Goal: Task Accomplishment & Management: Complete application form

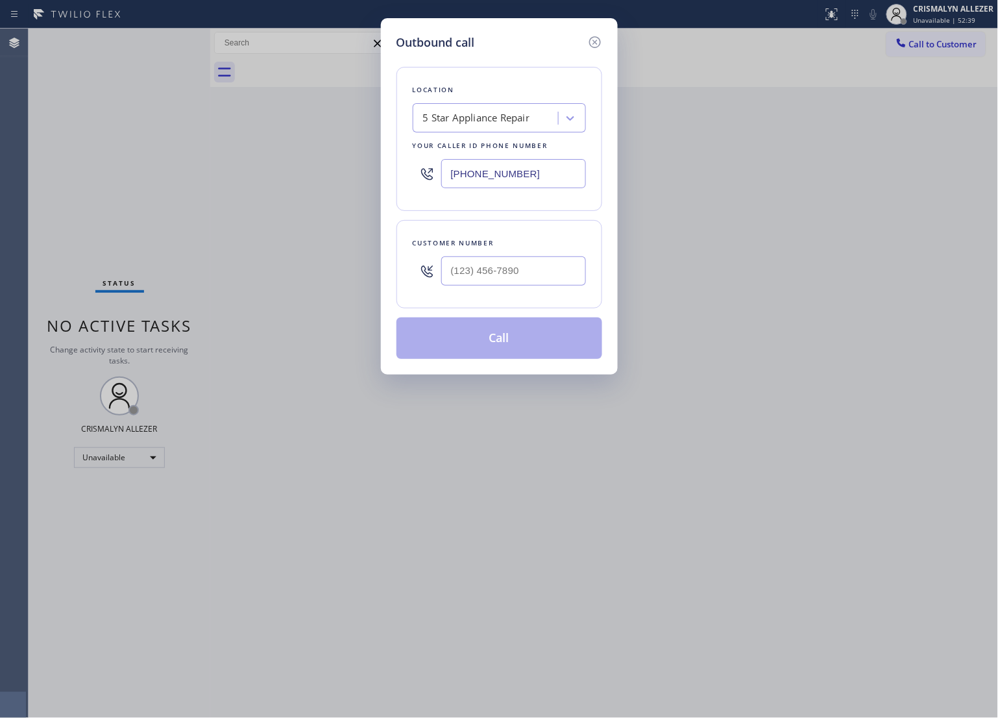
drag, startPoint x: 537, startPoint y: 170, endPoint x: 216, endPoint y: 164, distance: 320.8
click at [216, 164] on div "Outbound call Location 5 Star Appliance Repair Your caller id phone number [PHO…" at bounding box center [499, 359] width 998 height 718
paste input "747) 223-6125"
type input "[PHONE_NUMBER]"
click at [523, 267] on input "(___) ___-____" at bounding box center [513, 270] width 145 height 29
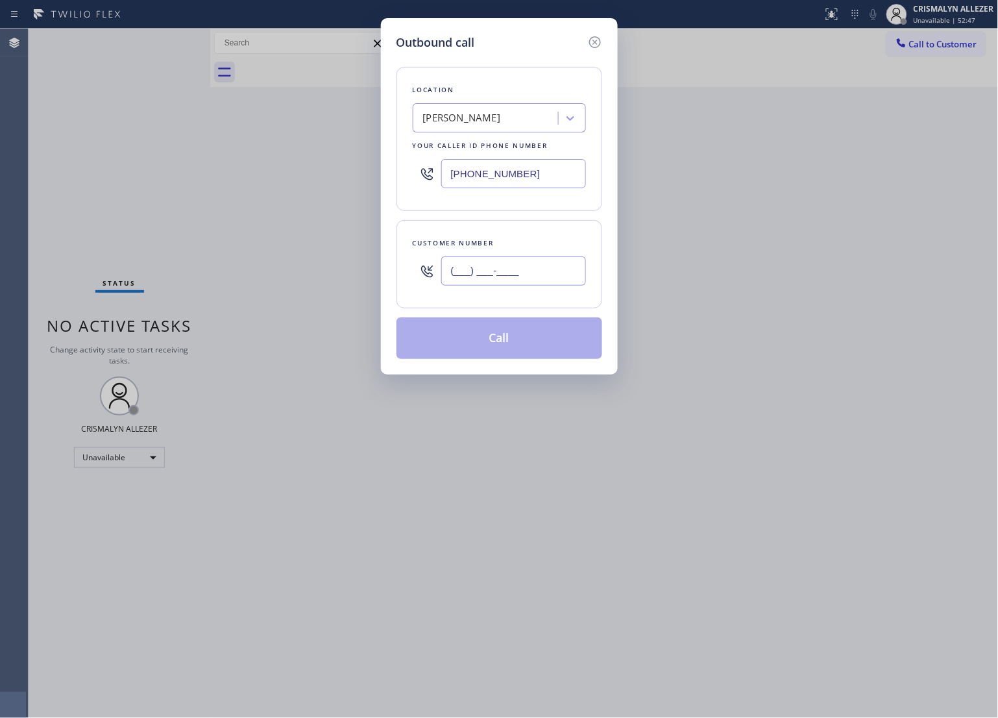
paste input "818) 388-7835"
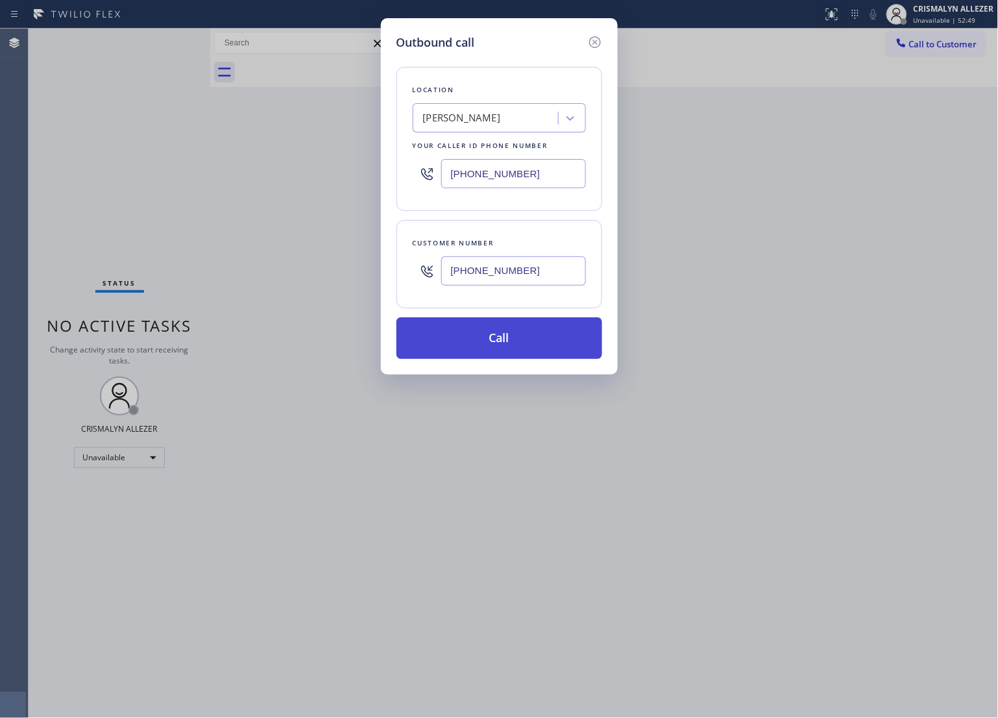
type input "[PHONE_NUMBER]"
click at [495, 343] on button "Call" at bounding box center [500, 338] width 206 height 42
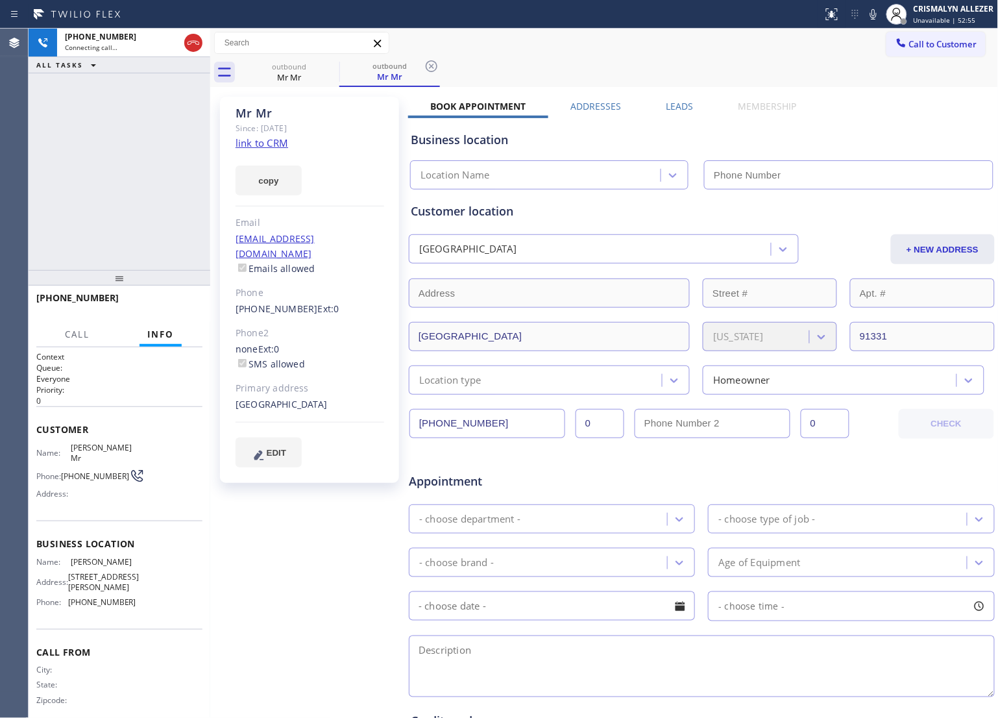
type input "[PHONE_NUMBER]"
click at [163, 306] on span "HANG UP" at bounding box center [173, 303] width 40 height 9
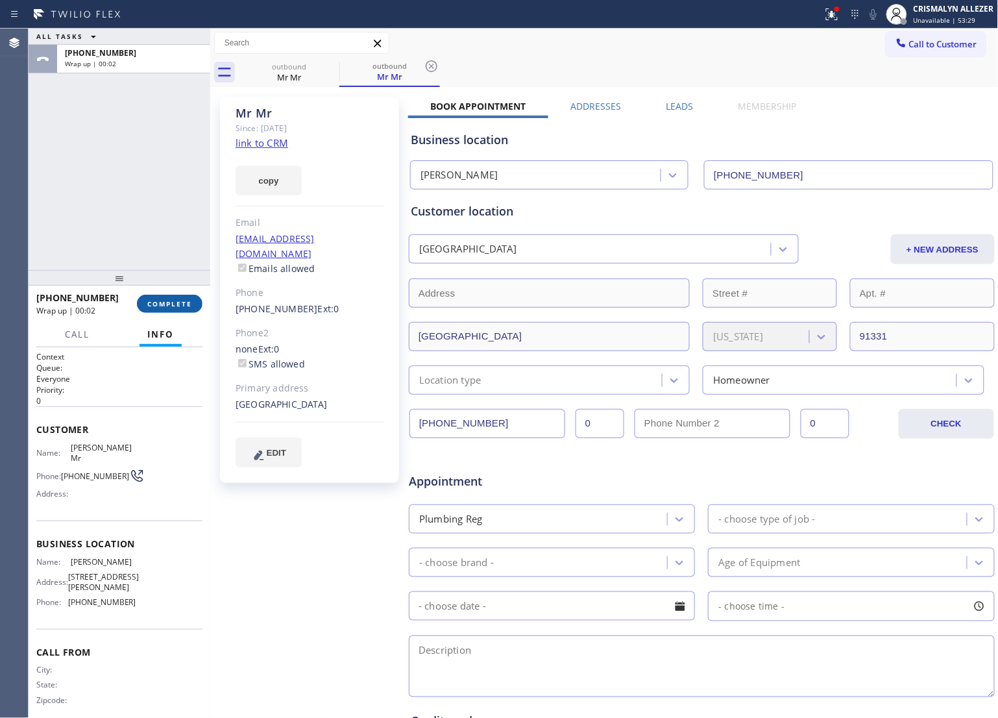
click at [157, 305] on span "COMPLETE" at bounding box center [169, 303] width 45 height 9
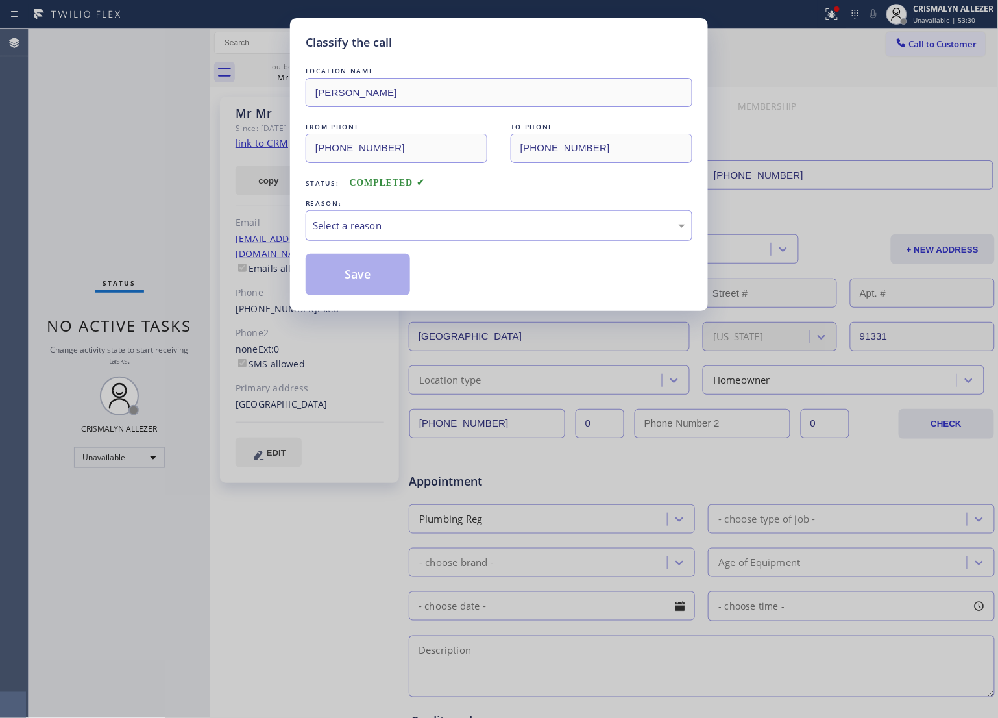
click at [479, 235] on div "Select a reason" at bounding box center [499, 225] width 387 height 31
click at [341, 284] on button "Save" at bounding box center [358, 275] width 105 height 42
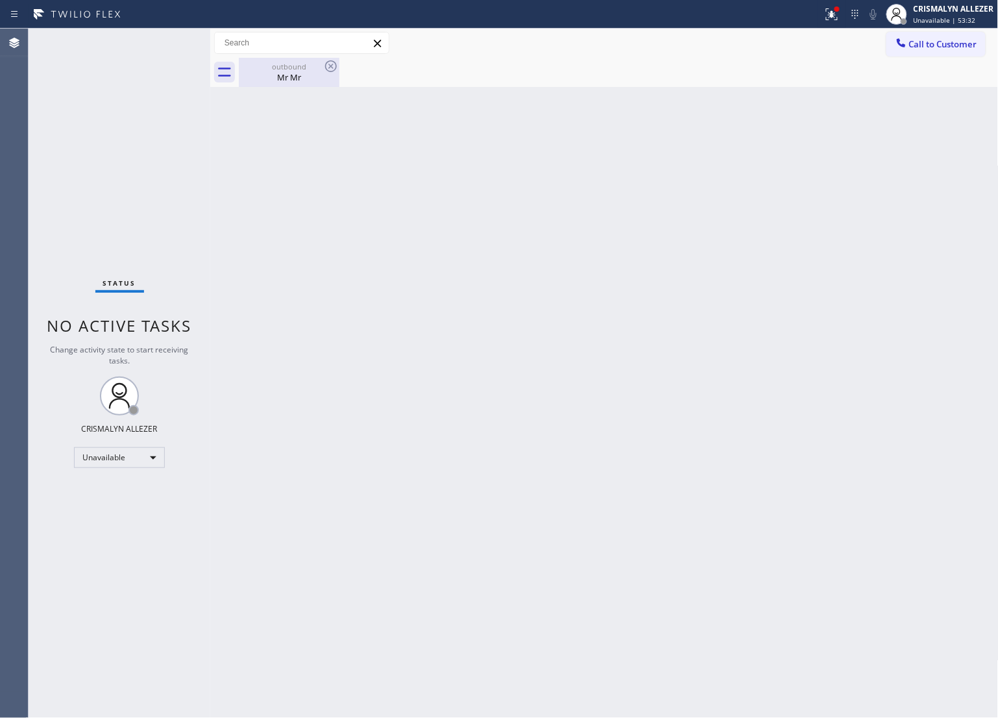
click at [281, 71] on div "Mr Mr" at bounding box center [289, 77] width 98 height 12
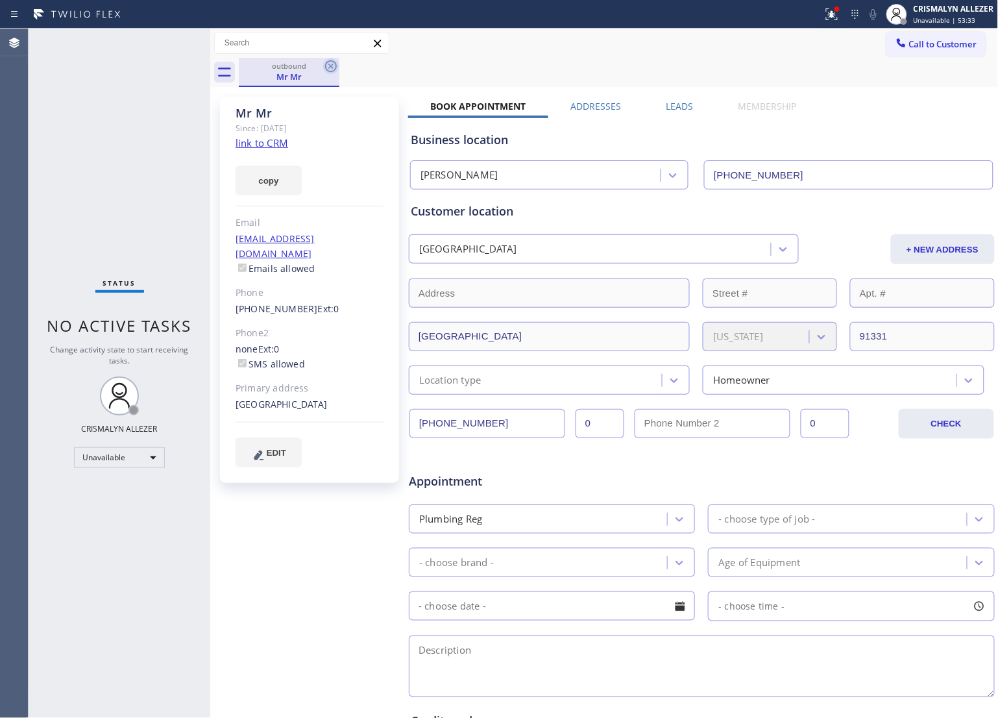
click at [331, 67] on icon at bounding box center [331, 66] width 16 height 16
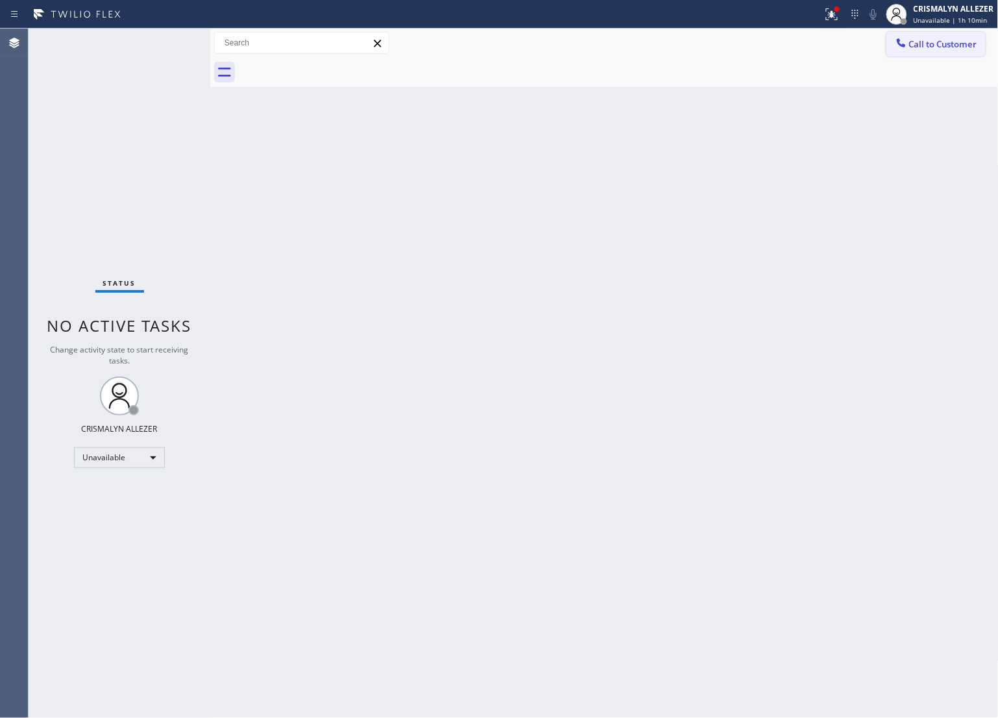
click at [955, 45] on span "Call to Customer" at bounding box center [944, 44] width 68 height 12
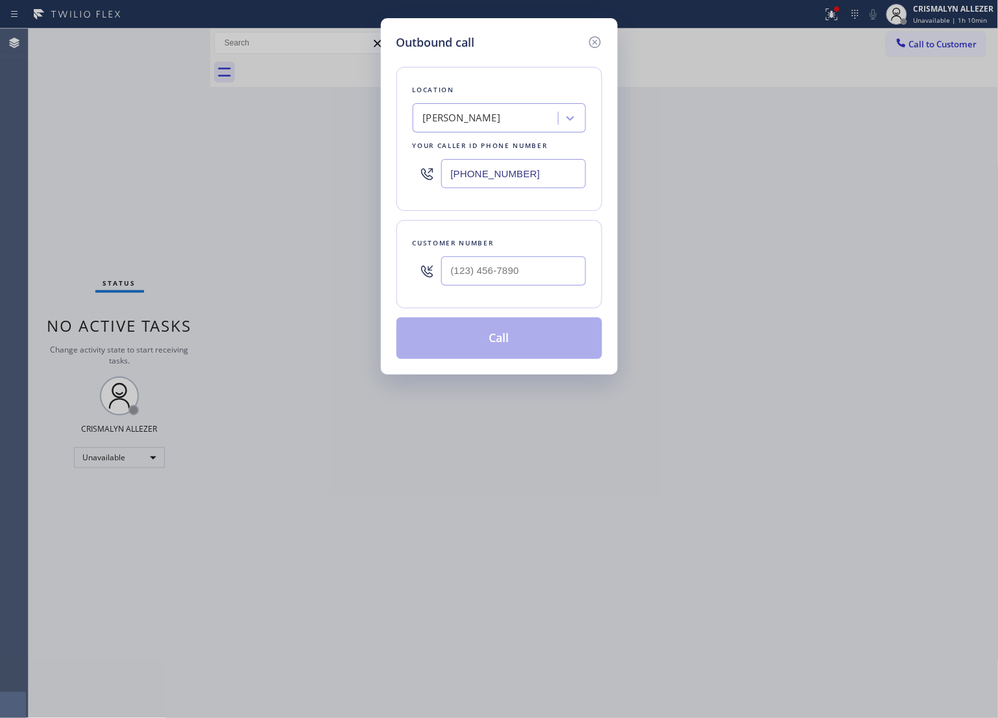
drag, startPoint x: 546, startPoint y: 179, endPoint x: 280, endPoint y: 167, distance: 266.4
click at [313, 169] on div "Outbound call Location Pacoima Plumbers Your caller id phone number (747) 223-6…" at bounding box center [499, 359] width 998 height 718
paste input "877) 777-0796"
type input "[PHONE_NUMBER]"
click at [523, 271] on input "(___) ___-____" at bounding box center [513, 270] width 145 height 29
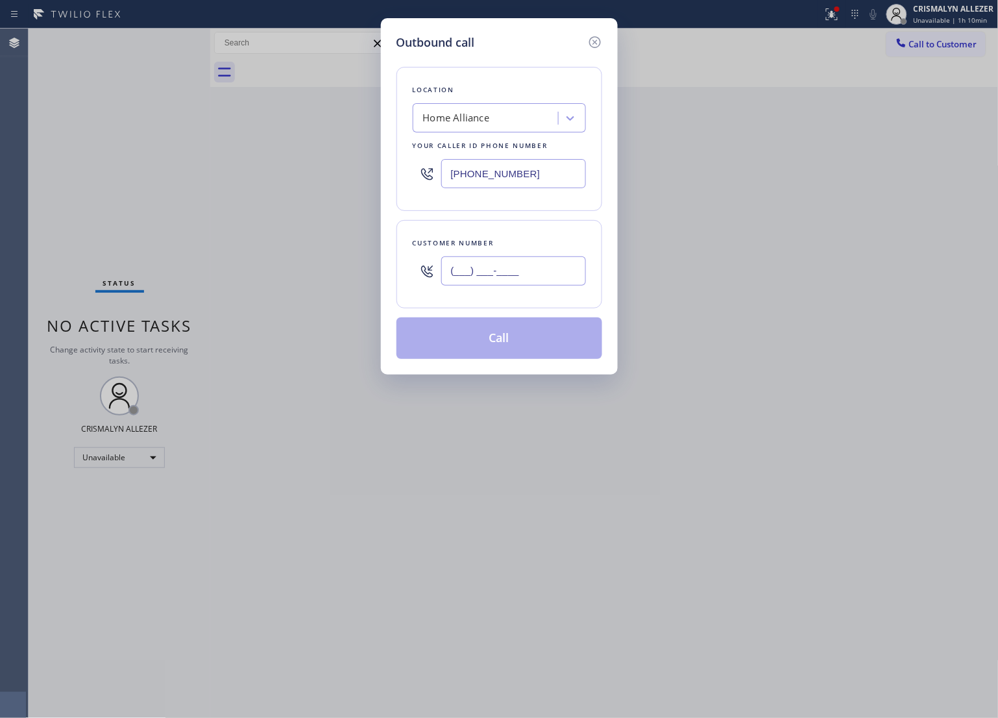
paste input "949) 887-6720"
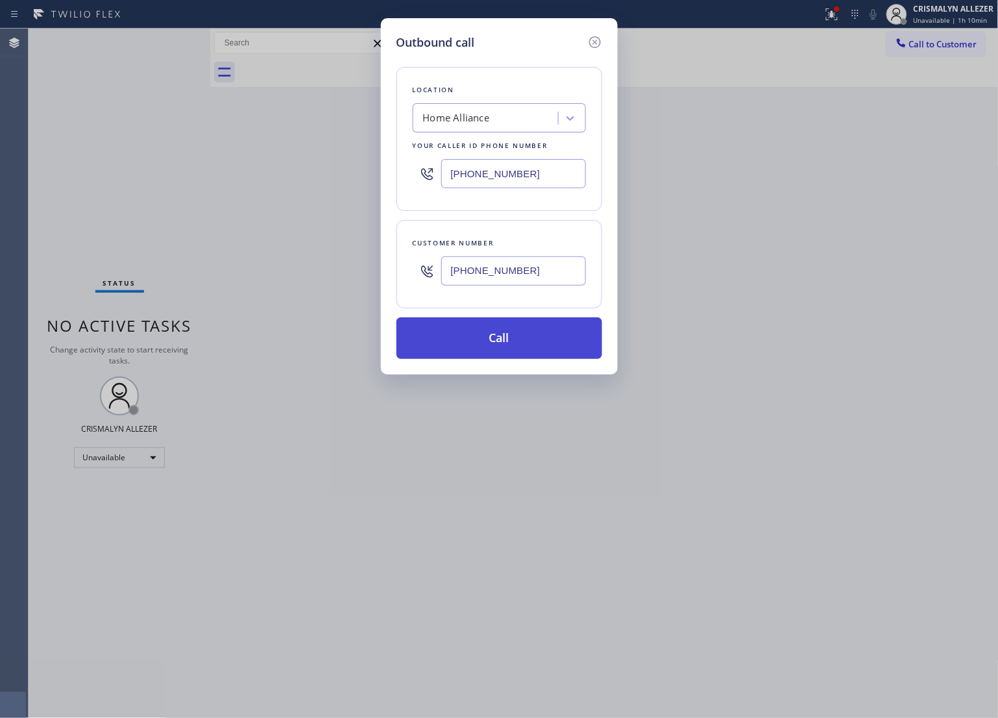
type input "[PHONE_NUMBER]"
click at [511, 345] on button "Call" at bounding box center [500, 338] width 206 height 42
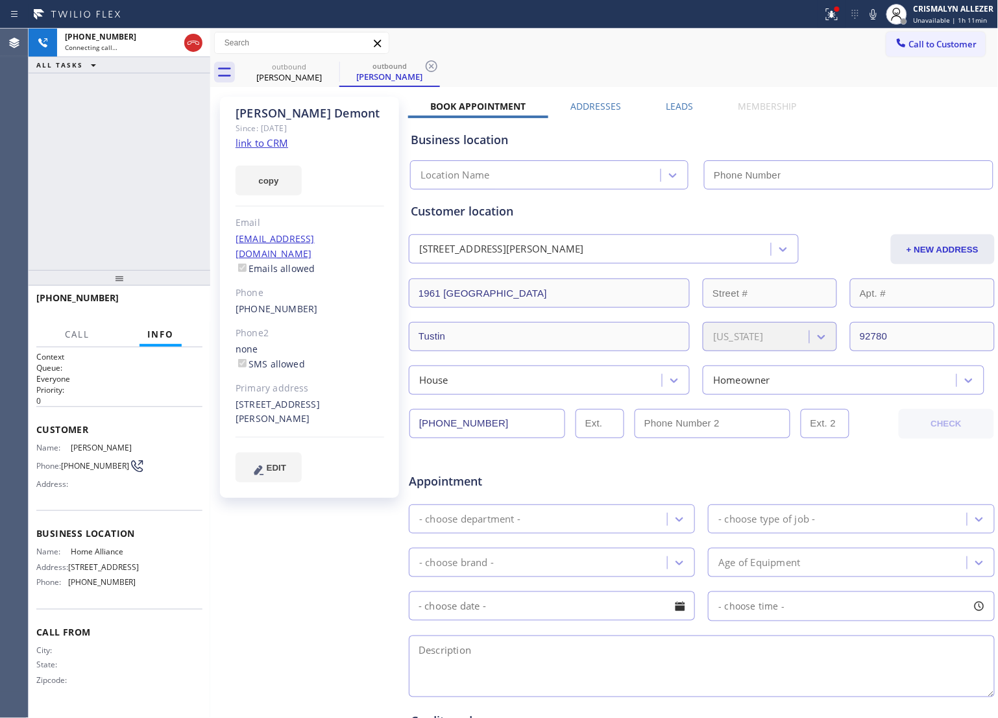
type input "[PHONE_NUMBER]"
click at [164, 304] on span "HANG UP" at bounding box center [173, 303] width 40 height 9
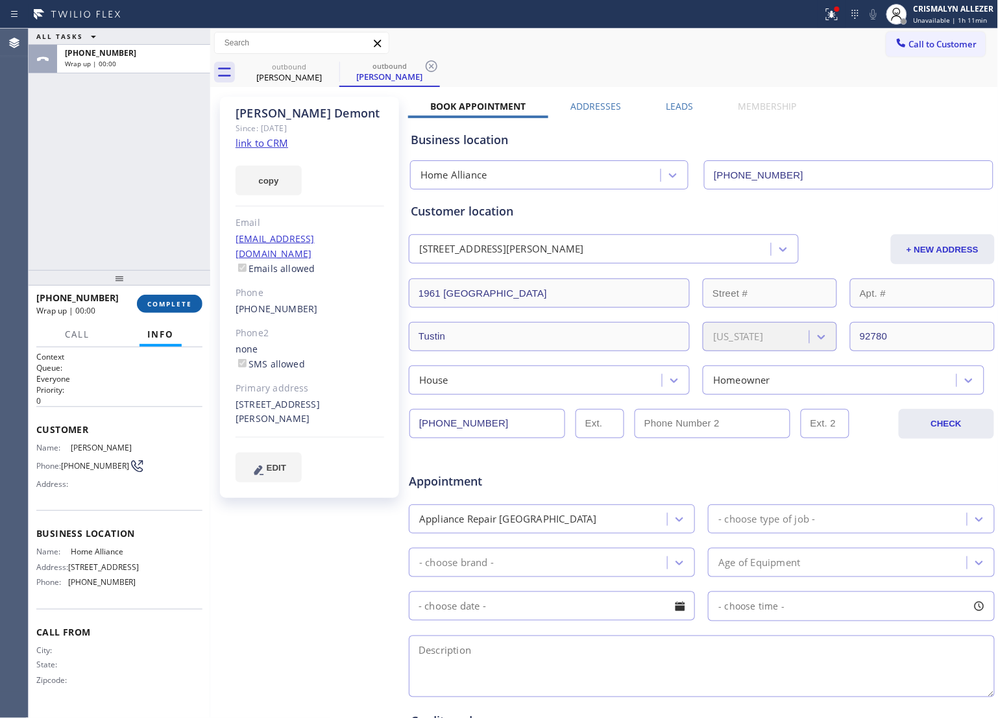
click at [164, 304] on span "COMPLETE" at bounding box center [169, 303] width 45 height 9
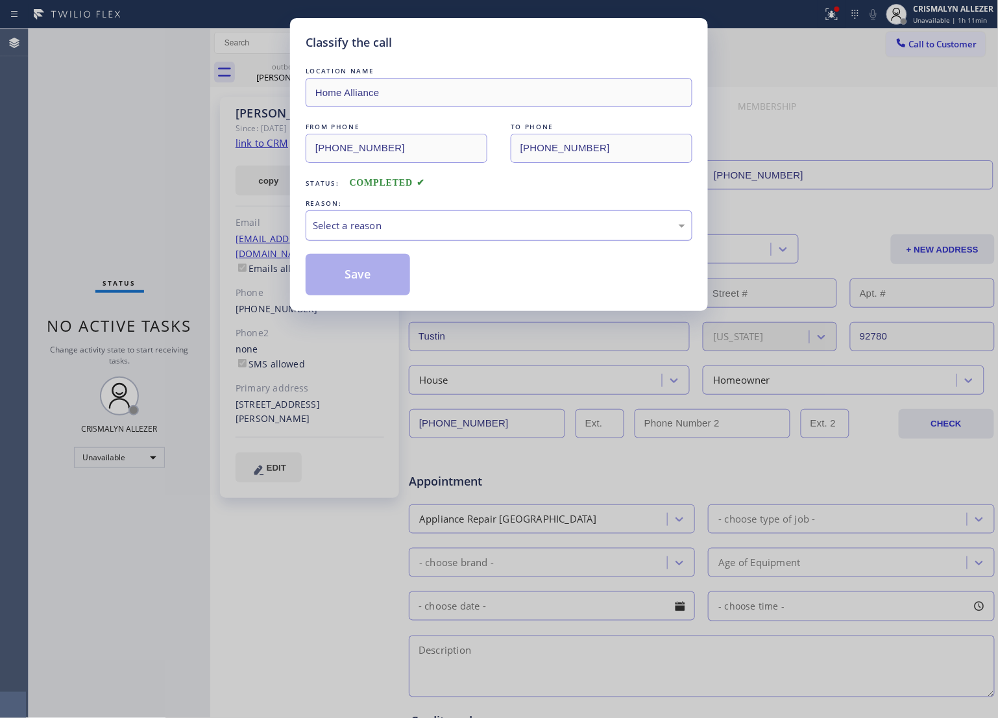
click at [462, 225] on div "Select a reason" at bounding box center [499, 225] width 373 height 15
click at [371, 280] on button "Save" at bounding box center [358, 275] width 105 height 42
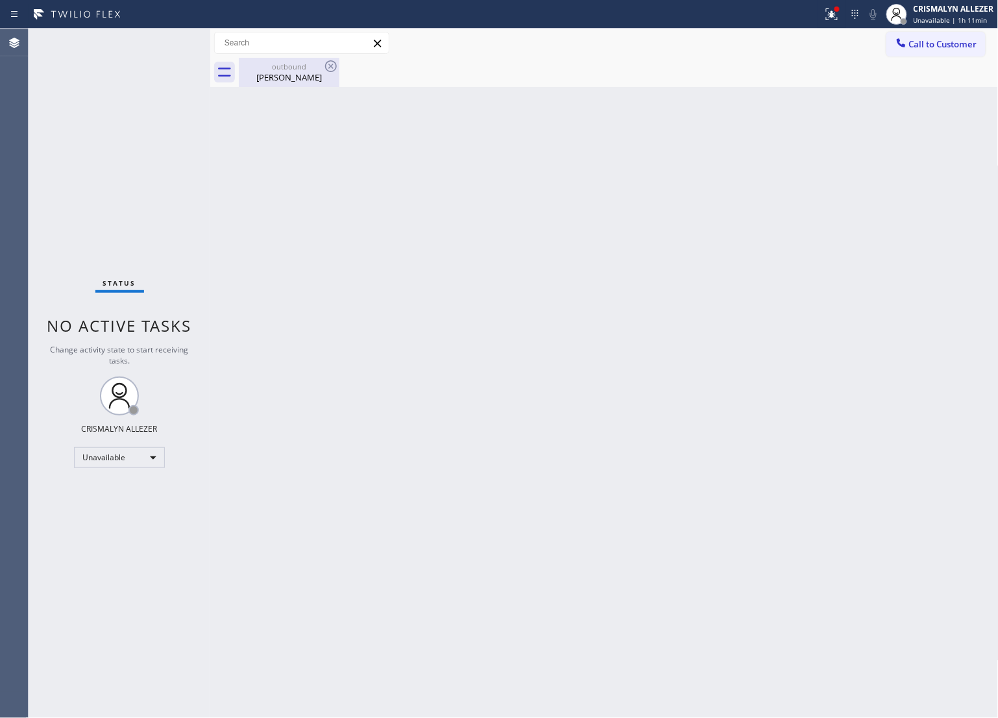
click at [295, 82] on div "Jennifer Demont" at bounding box center [289, 77] width 98 height 12
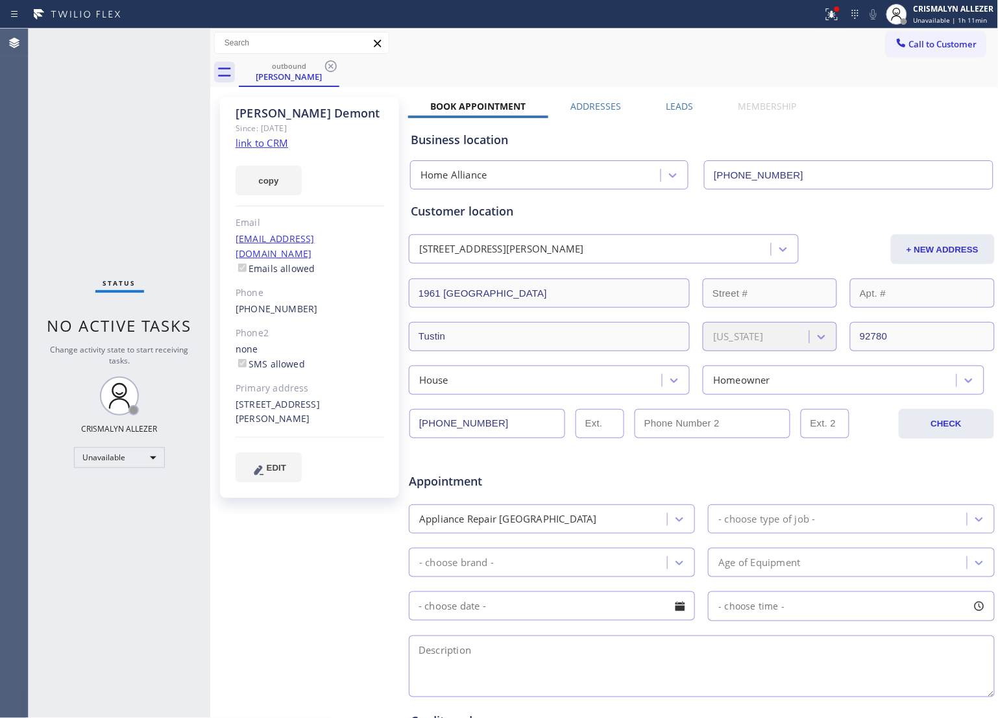
drag, startPoint x: 672, startPoint y: 105, endPoint x: 680, endPoint y: 114, distance: 11.5
click at [673, 106] on label "Leads" at bounding box center [680, 106] width 27 height 12
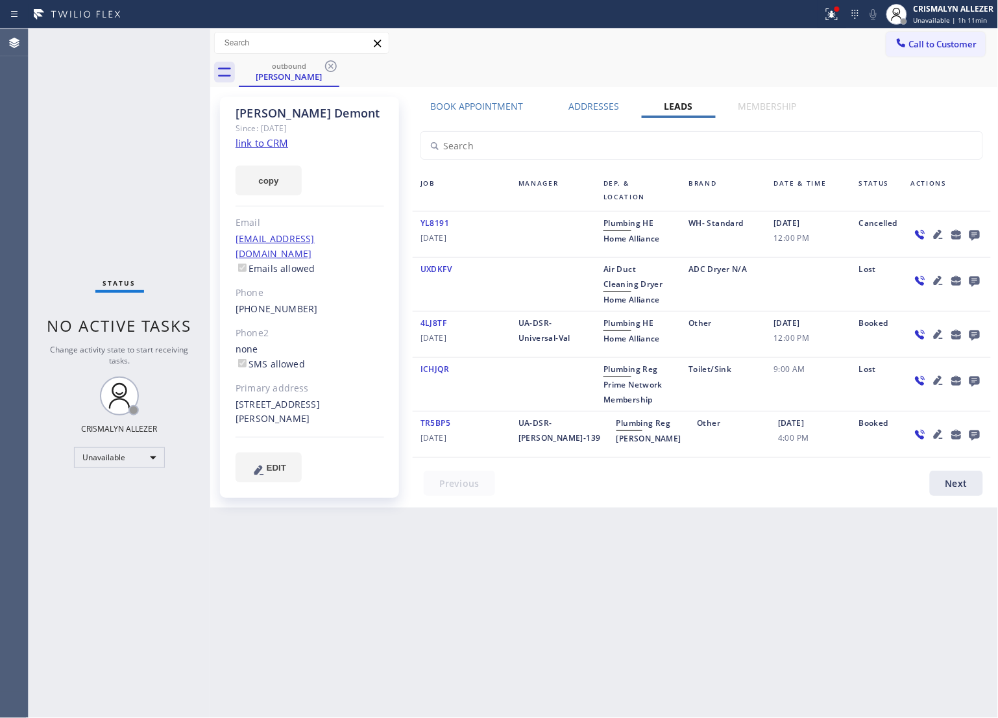
click at [973, 232] on icon at bounding box center [975, 235] width 16 height 16
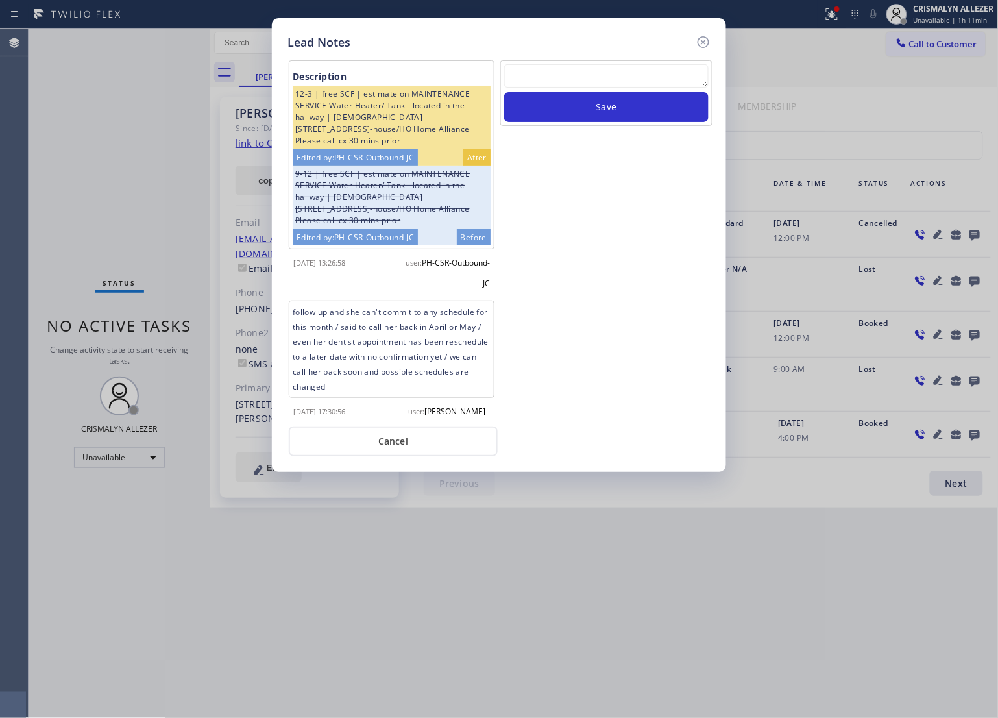
click at [586, 88] on textarea at bounding box center [606, 75] width 204 height 23
paste textarea "DON'T NEED SERVICE"
type textarea "DON'T NEED SERVICE"
click at [611, 111] on button "Save" at bounding box center [606, 107] width 204 height 30
click at [413, 448] on button "Cancel" at bounding box center [393, 442] width 209 height 30
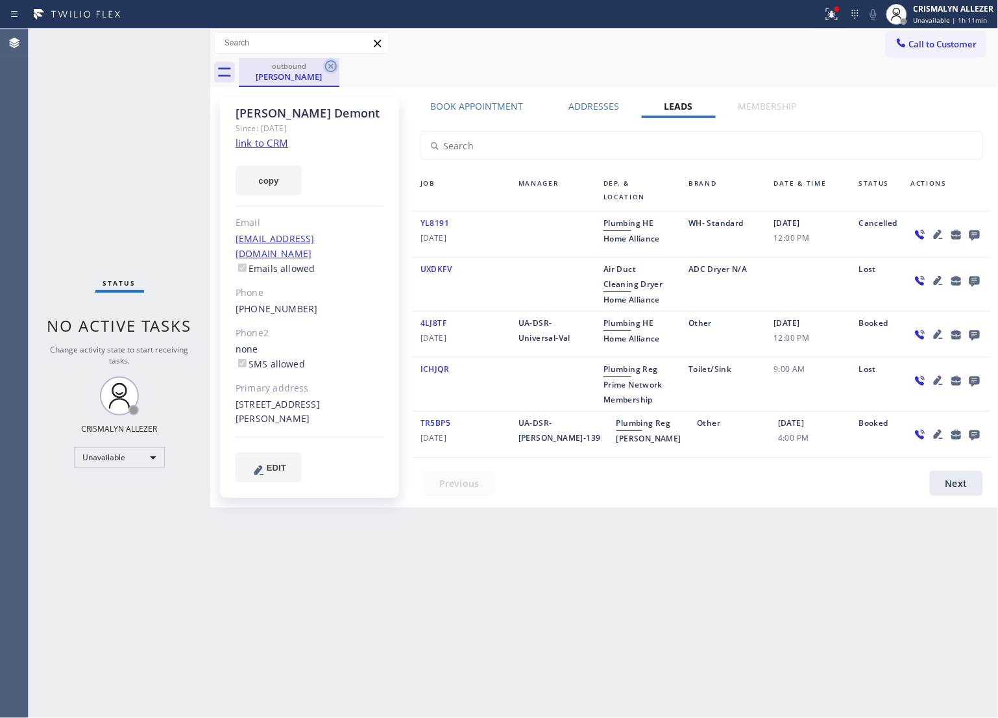
click at [329, 66] on icon at bounding box center [331, 66] width 16 height 16
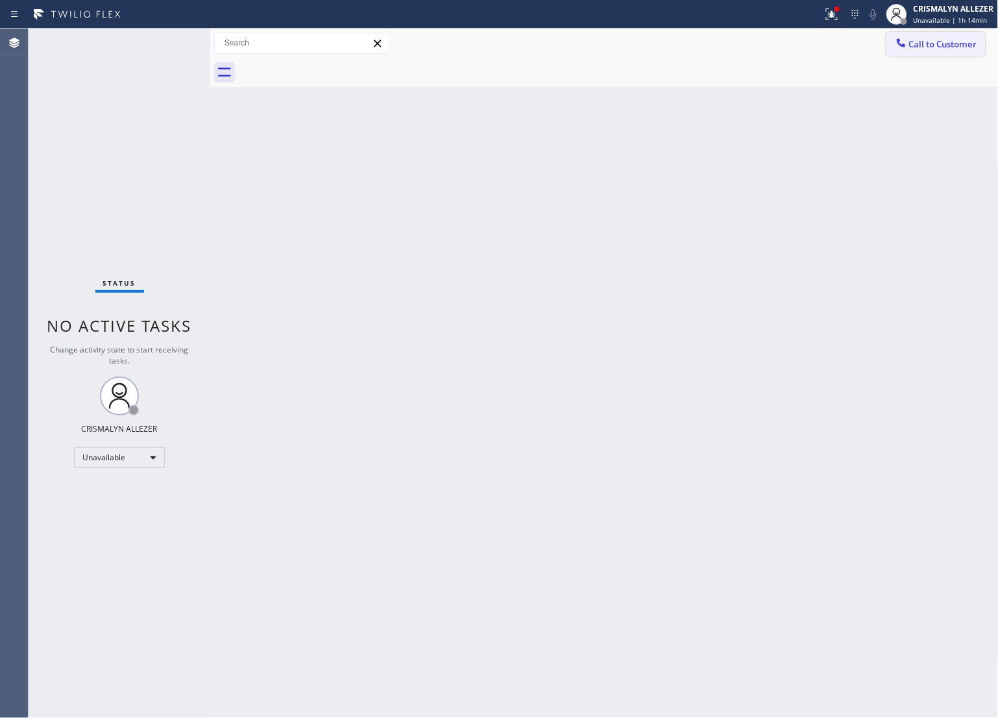
click at [952, 37] on button "Call to Customer" at bounding box center [936, 44] width 99 height 25
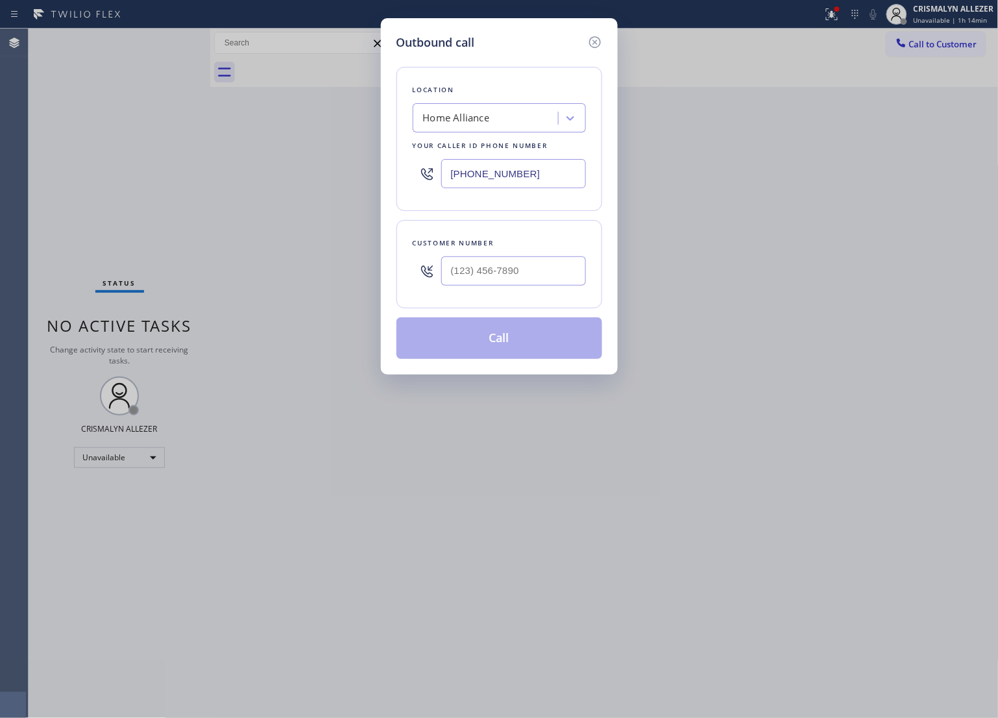
paste input "323) 639-7562"
drag, startPoint x: 556, startPoint y: 173, endPoint x: 148, endPoint y: 195, distance: 408.9
click at [150, 203] on div "Outbound call Location Home Alliance Your caller id phone number (877) 777-0796…" at bounding box center [499, 359] width 998 height 718
type input "[PHONE_NUMBER]"
click at [508, 283] on input "(___) ___-____" at bounding box center [513, 270] width 145 height 29
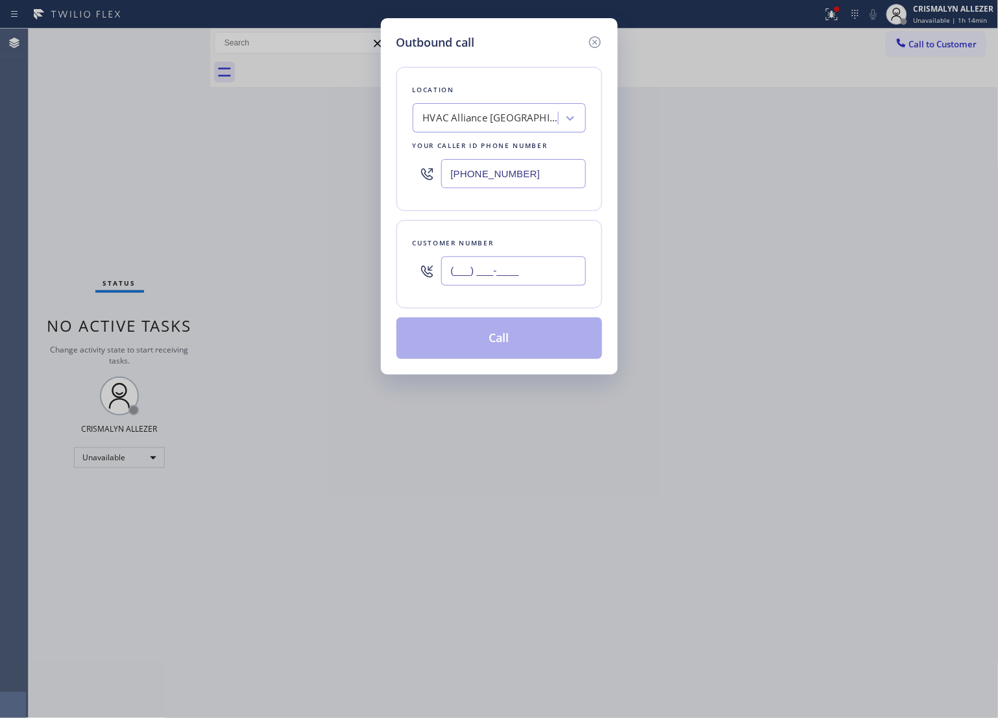
paste input "323) 500-6070"
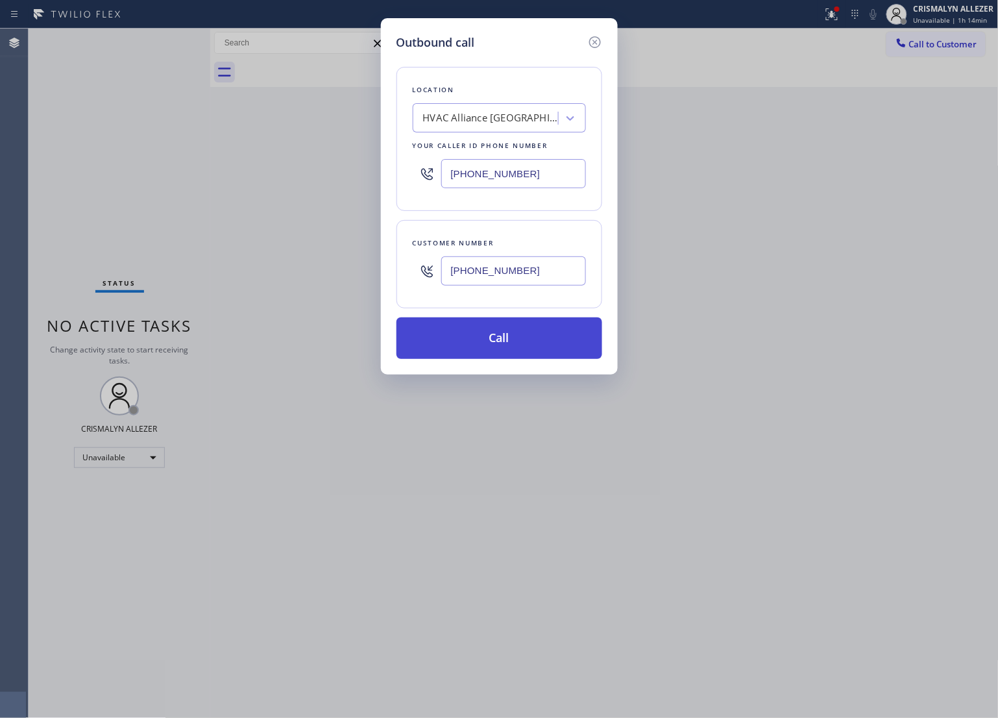
type input "[PHONE_NUMBER]"
click at [504, 345] on button "Call" at bounding box center [500, 338] width 206 height 42
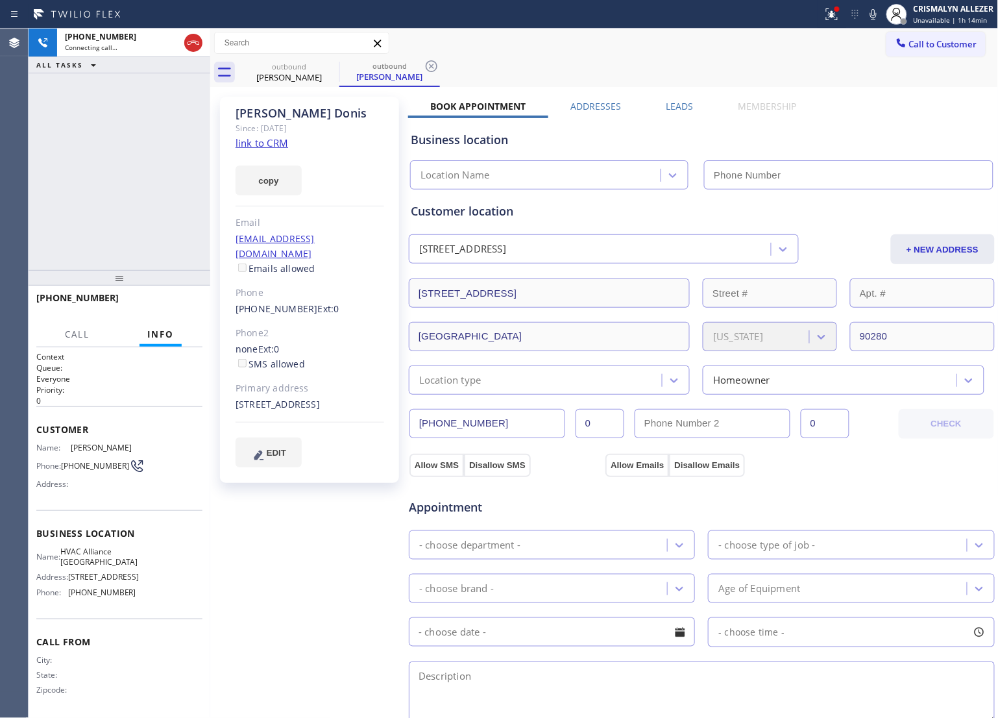
type input "[PHONE_NUMBER]"
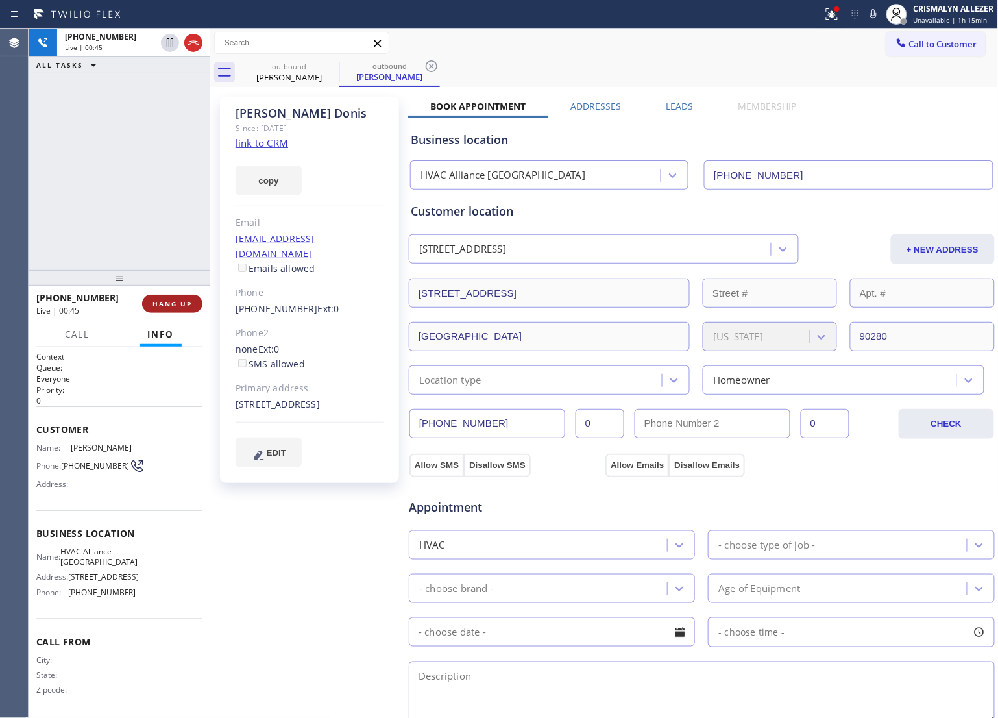
click at [172, 306] on span "HANG UP" at bounding box center [173, 303] width 40 height 9
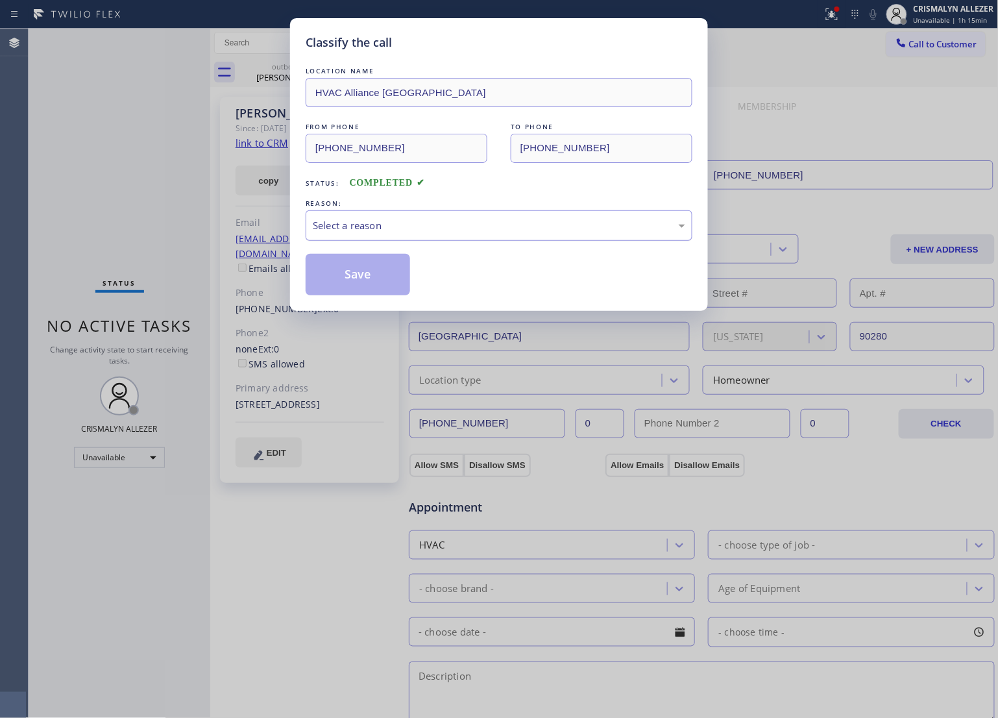
click at [432, 227] on div "Select a reason" at bounding box center [499, 225] width 373 height 15
click at [362, 288] on button "Save" at bounding box center [358, 275] width 105 height 42
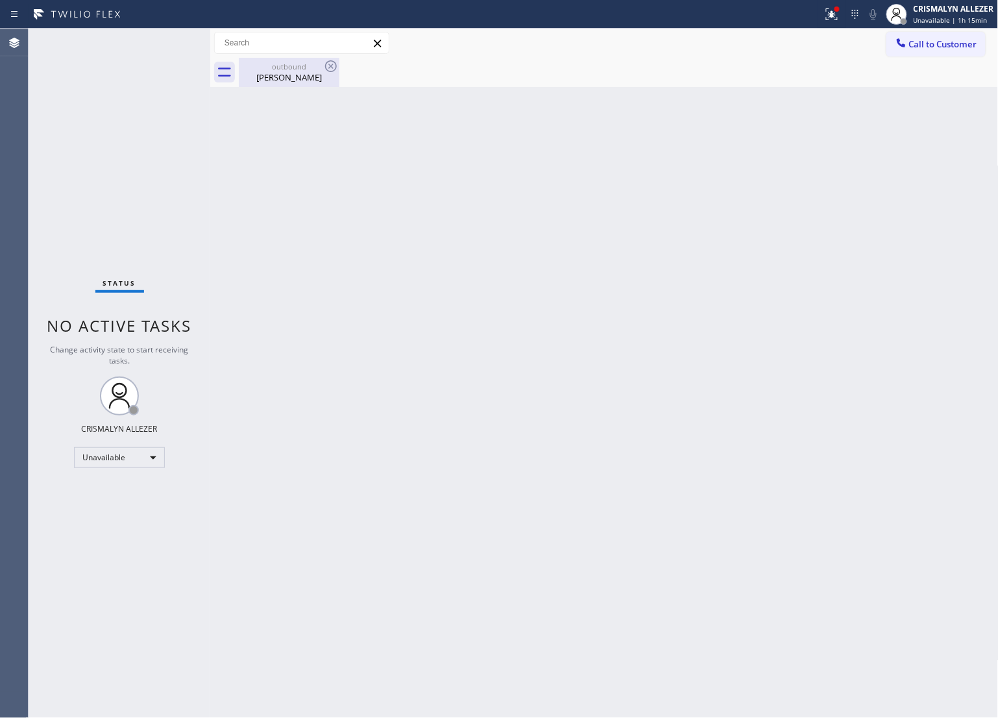
click at [279, 77] on div "Luz Donis" at bounding box center [289, 77] width 98 height 12
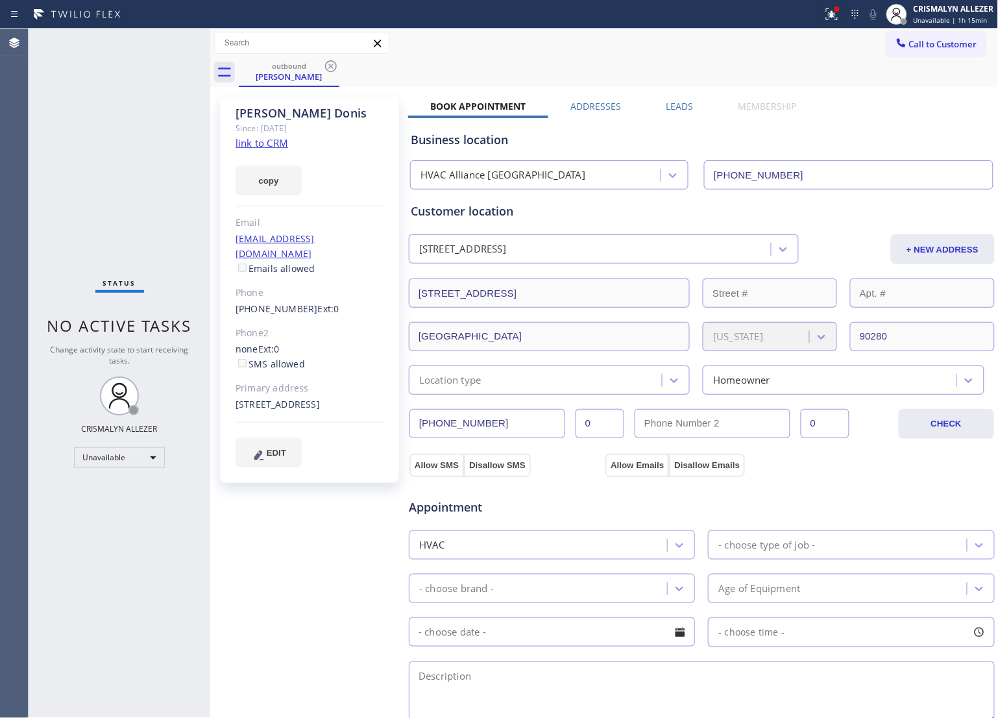
click at [673, 101] on label "Leads" at bounding box center [680, 106] width 27 height 12
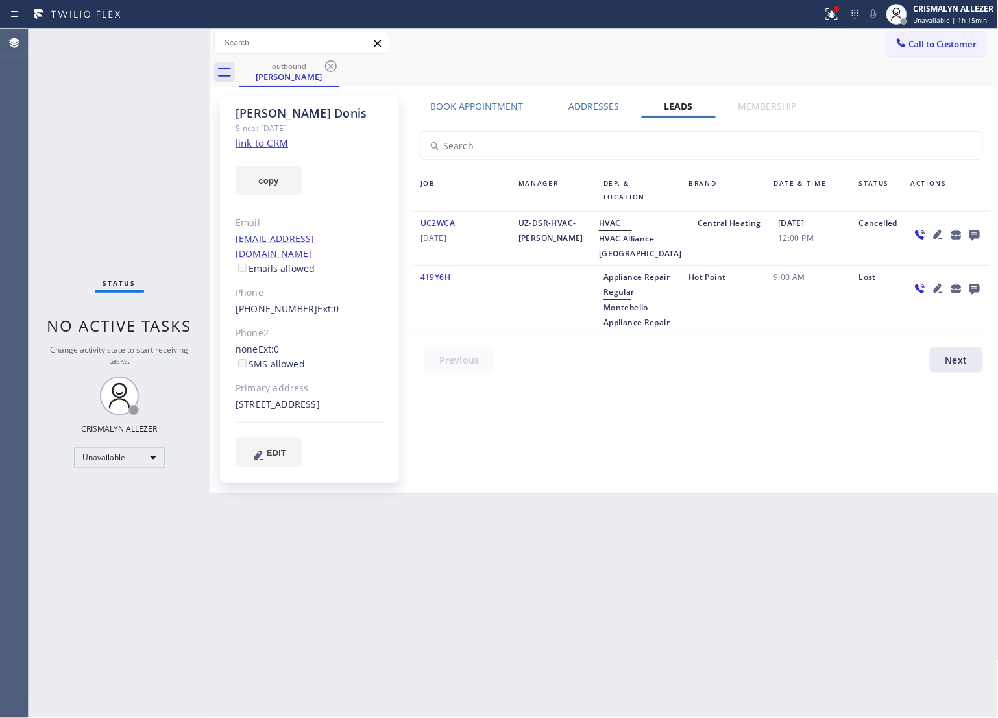
click at [974, 234] on icon at bounding box center [975, 235] width 10 height 10
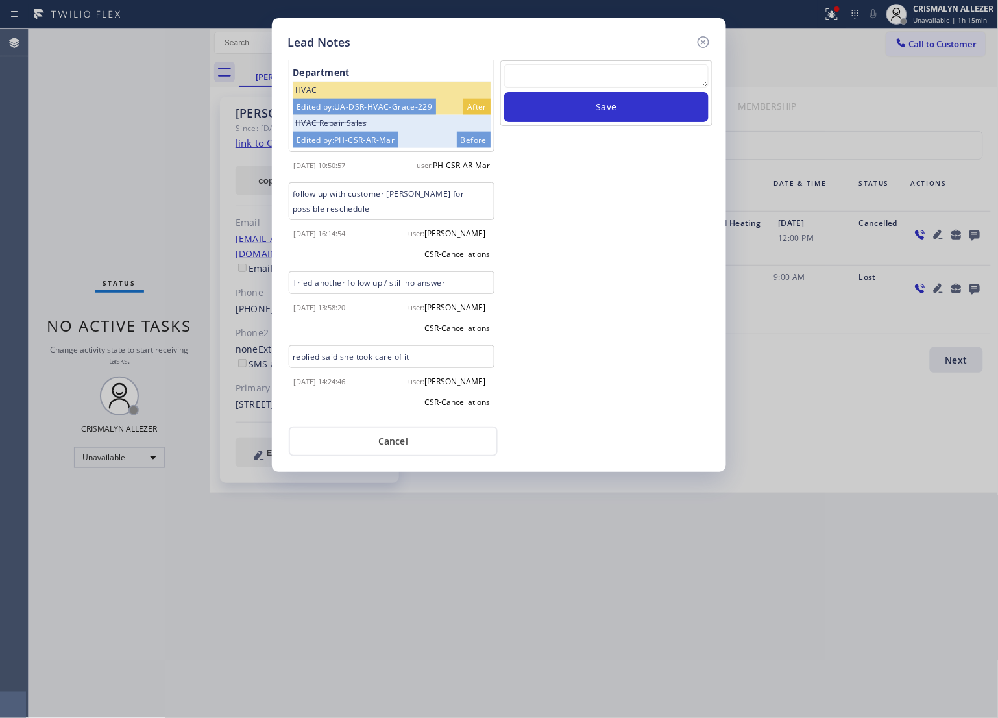
scroll to position [550, 0]
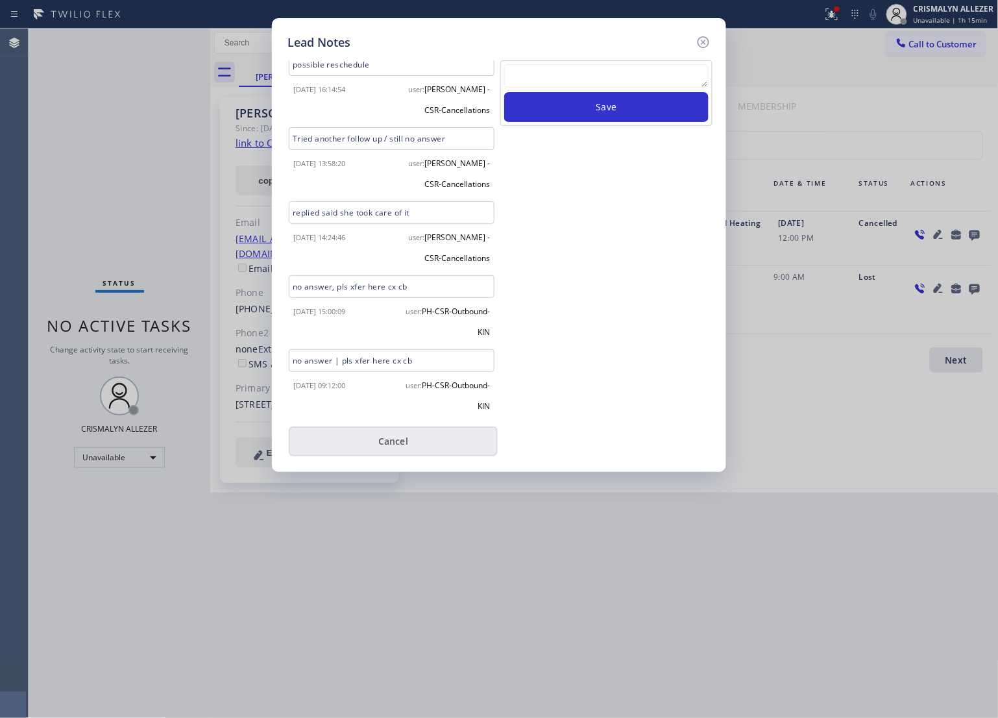
click at [412, 441] on button "Cancel" at bounding box center [393, 442] width 209 height 30
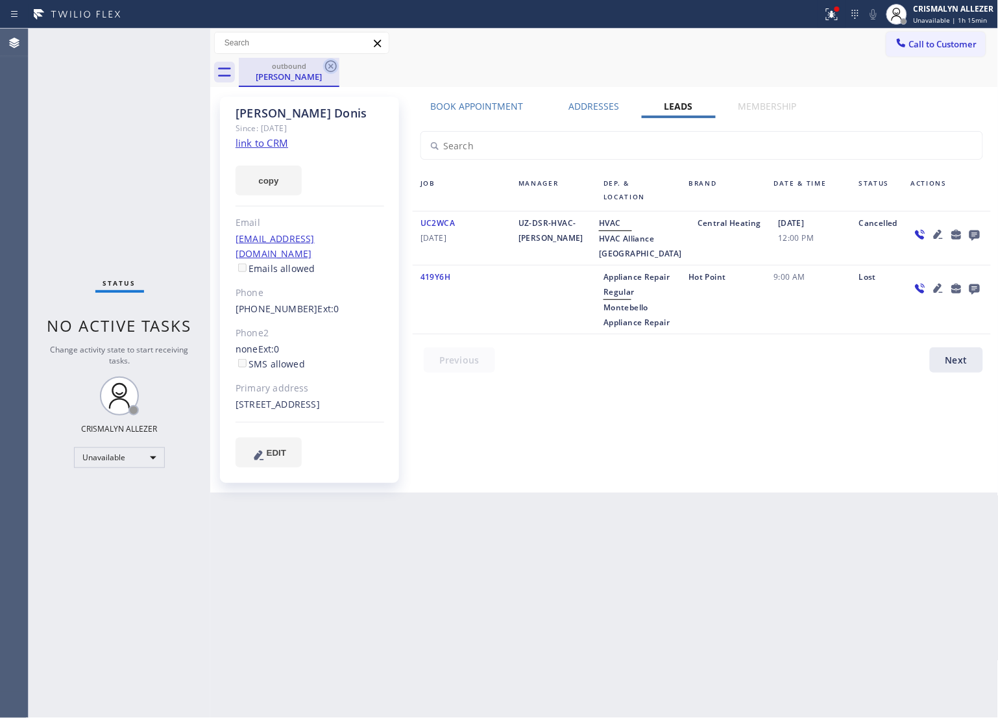
click at [328, 69] on icon at bounding box center [331, 66] width 16 height 16
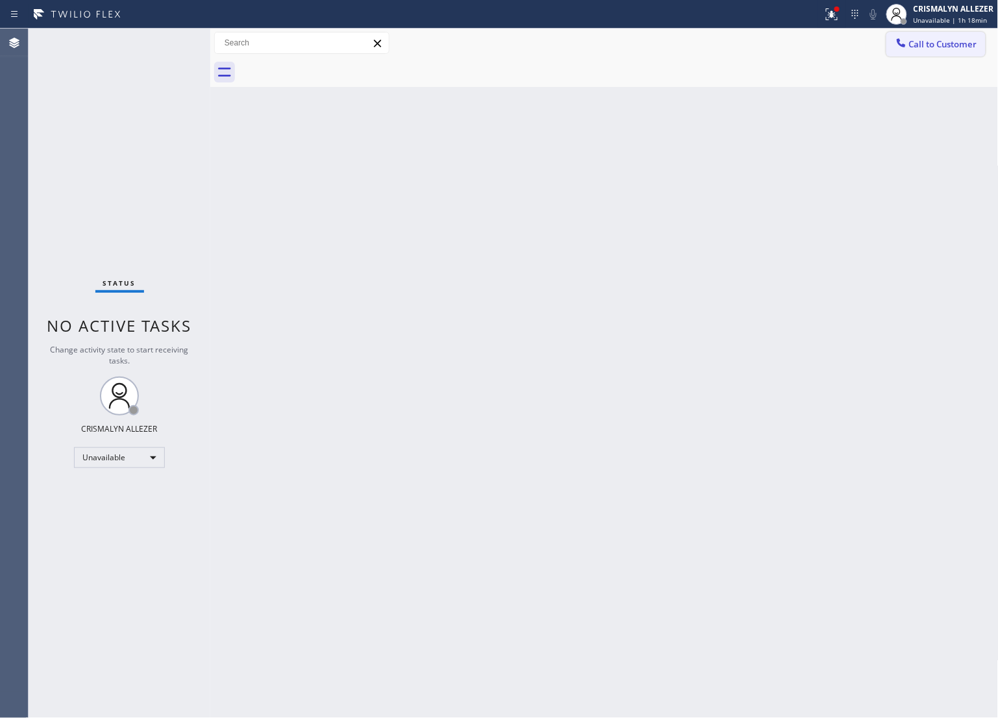
click at [936, 40] on span "Call to Customer" at bounding box center [944, 44] width 68 height 12
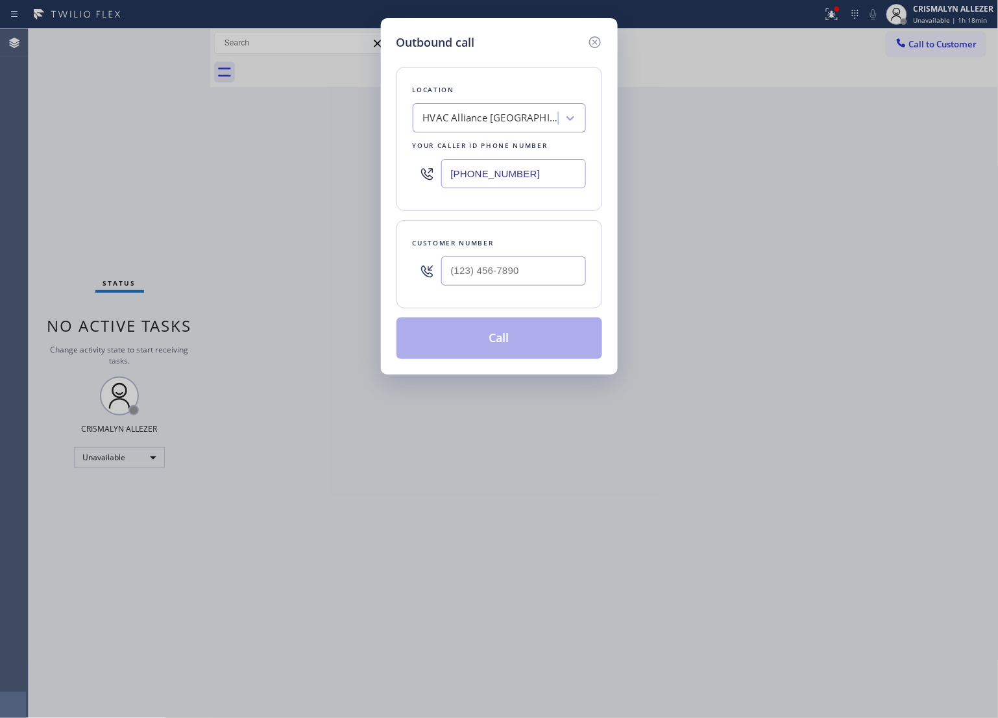
drag, startPoint x: 501, startPoint y: 182, endPoint x: 319, endPoint y: 169, distance: 182.9
click at [310, 179] on div "Outbound call Location HVAC Alliance Hollydale Your caller id phone number (323…" at bounding box center [499, 359] width 998 height 718
paste input "949) 298-2895"
type input "[PHONE_NUMBER]"
click at [534, 277] on input "(___) ___-____" at bounding box center [513, 270] width 145 height 29
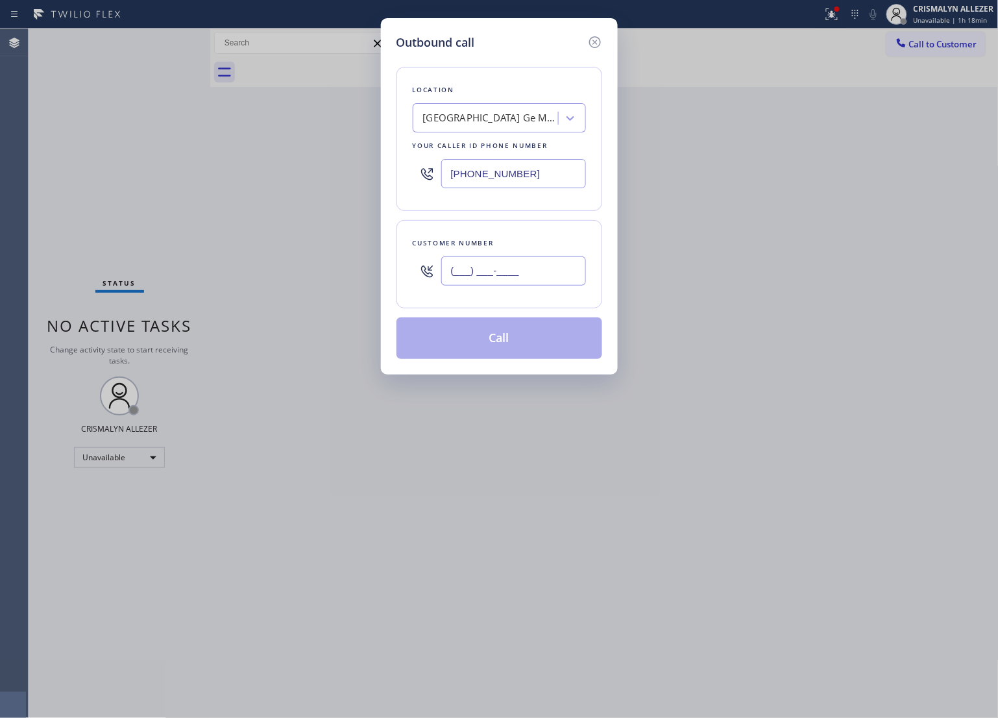
paste input "310) 801-2543"
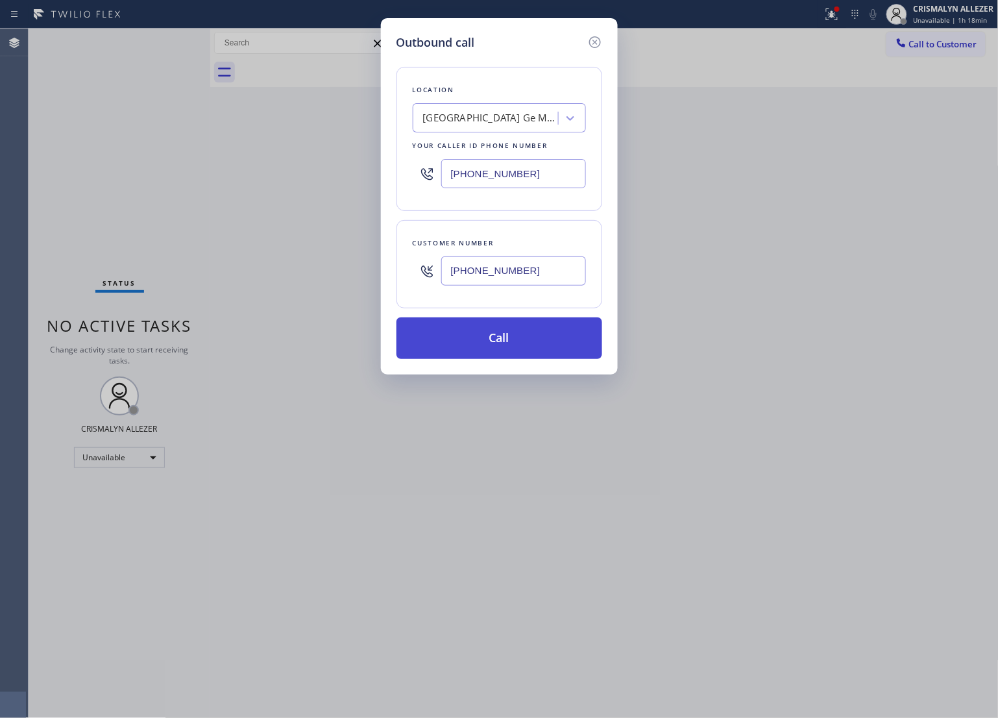
type input "(310) 801-2543"
click at [497, 356] on button "Call" at bounding box center [500, 338] width 206 height 42
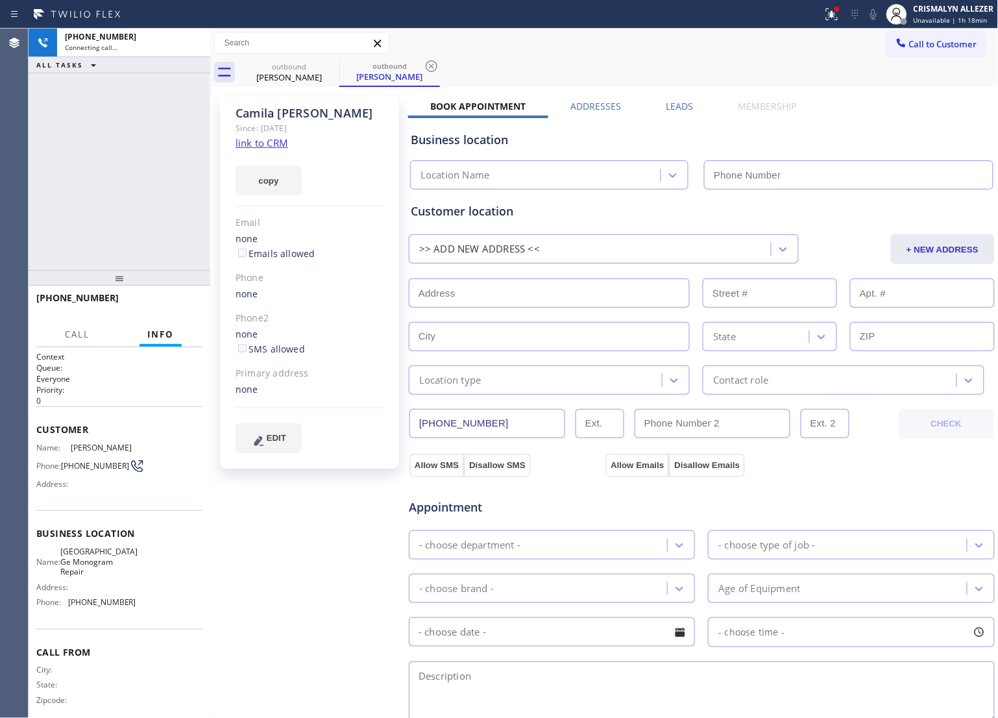
click at [270, 144] on link "link to CRM" at bounding box center [262, 142] width 53 height 13
type input "[PHONE_NUMBER]"
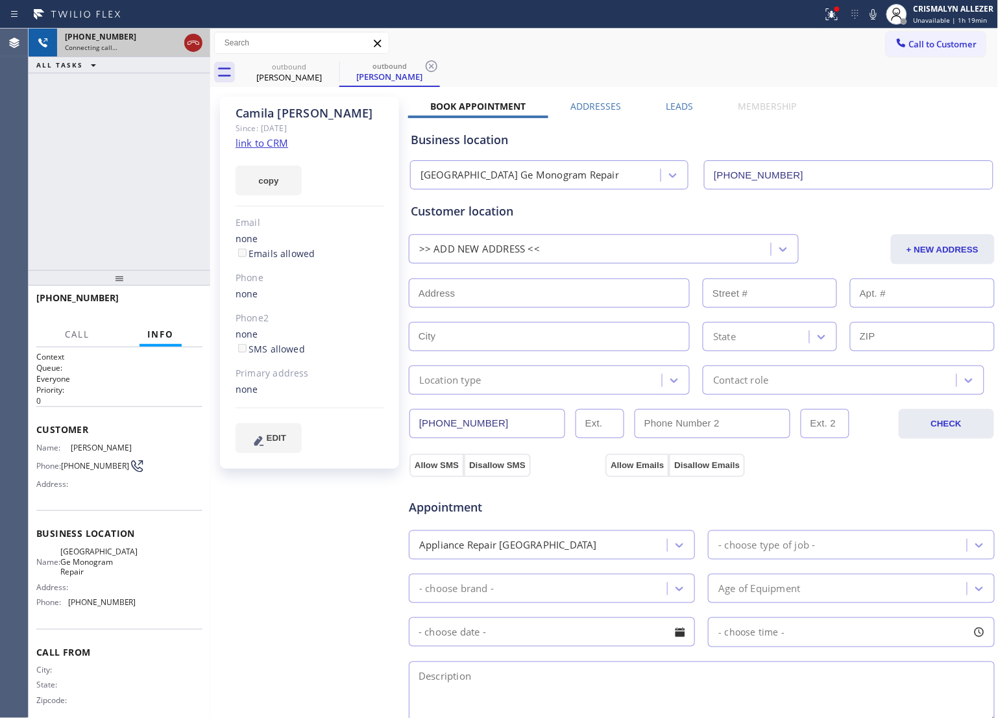
click at [193, 49] on icon at bounding box center [194, 43] width 16 height 16
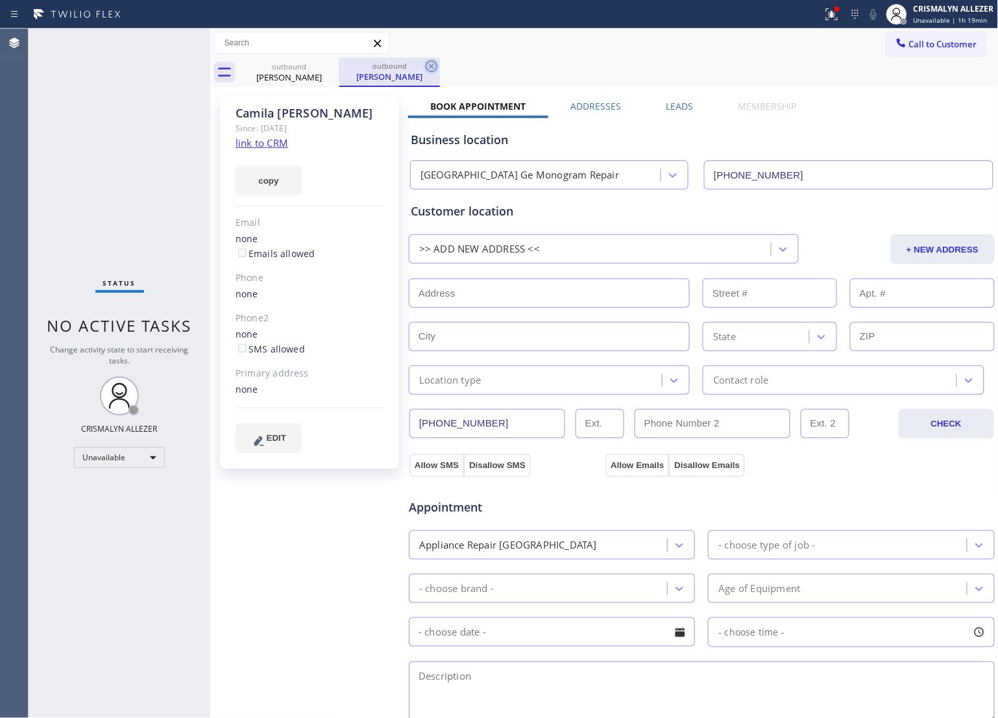
click at [432, 64] on icon at bounding box center [432, 66] width 16 height 16
drag, startPoint x: 329, startPoint y: 66, endPoint x: 617, endPoint y: 287, distance: 362.9
click at [332, 73] on icon at bounding box center [331, 66] width 16 height 16
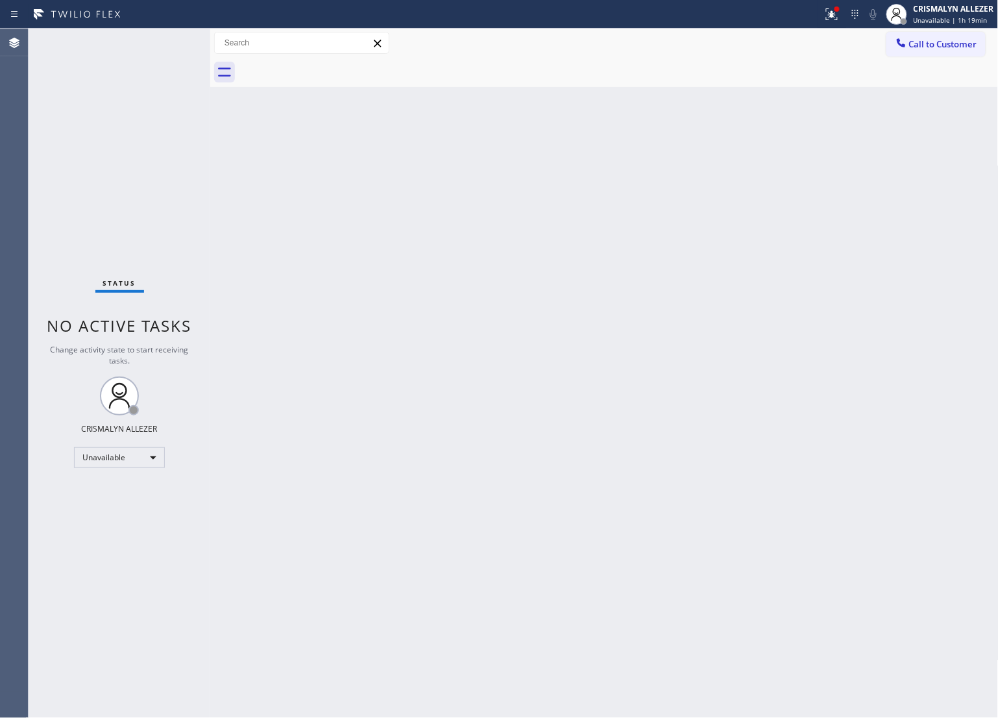
drag, startPoint x: 750, startPoint y: 390, endPoint x: 871, endPoint y: 202, distance: 222.8
click at [760, 374] on div "Back to Dashboard Change Sender ID Customers Technicians Select a contact Outbo…" at bounding box center [604, 373] width 789 height 689
click at [934, 50] on button "Call to Customer" at bounding box center [936, 44] width 99 height 25
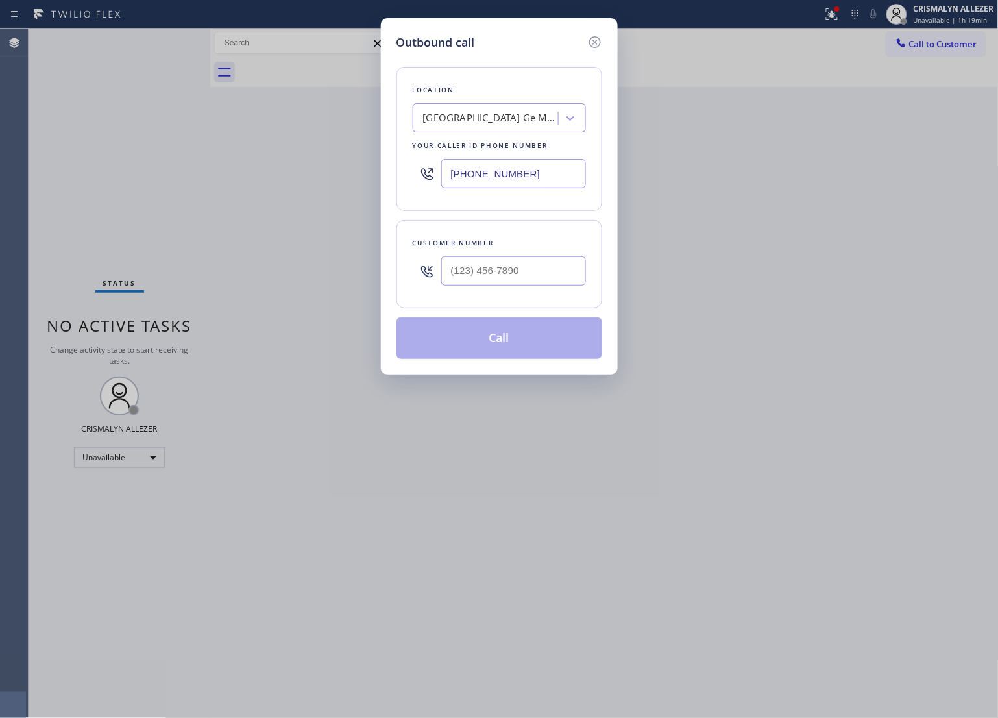
drag, startPoint x: 556, startPoint y: 179, endPoint x: 243, endPoint y: 195, distance: 312.7
click at [252, 174] on div "Outbound call Location Villa Park Ge Monogram Repair Your caller id phone numbe…" at bounding box center [499, 359] width 998 height 718
paste input "410) 237-0708"
type input "(410) 237-0708"
click at [487, 267] on input "(___) ___-____" at bounding box center [513, 270] width 145 height 29
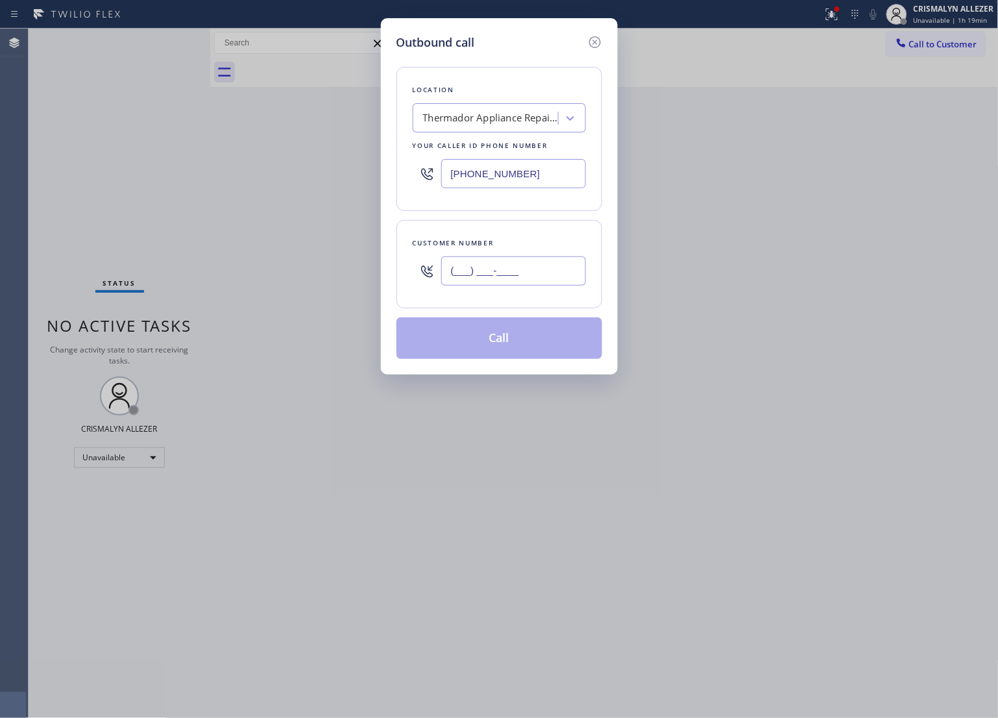
paste input "410) 517-3871"
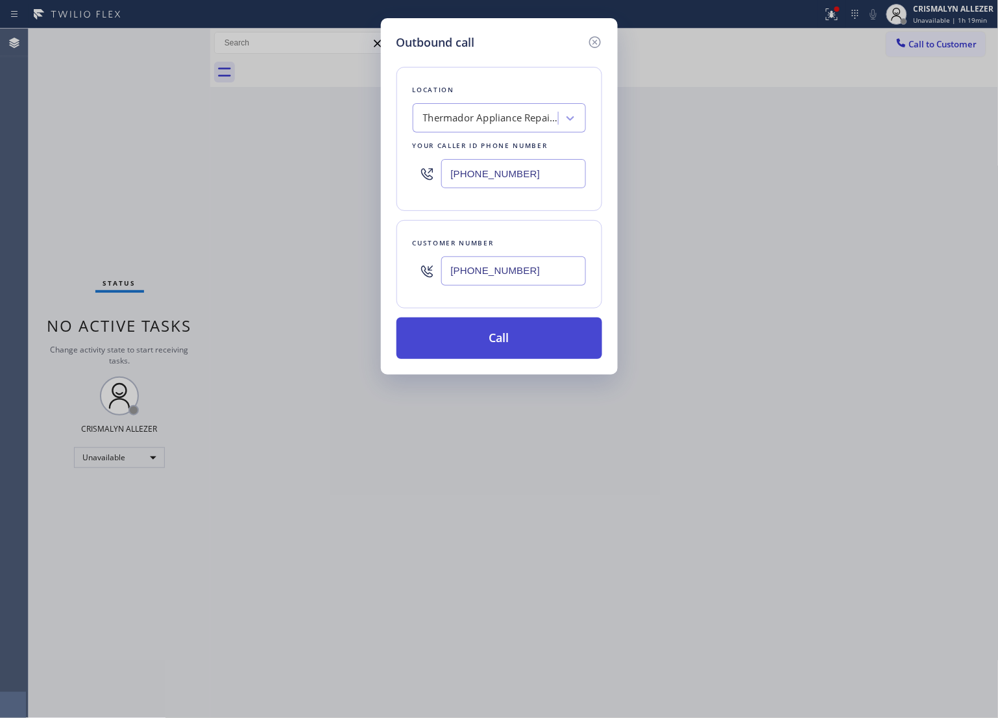
type input "(410) 517-3871"
click at [502, 351] on button "Call" at bounding box center [500, 338] width 206 height 42
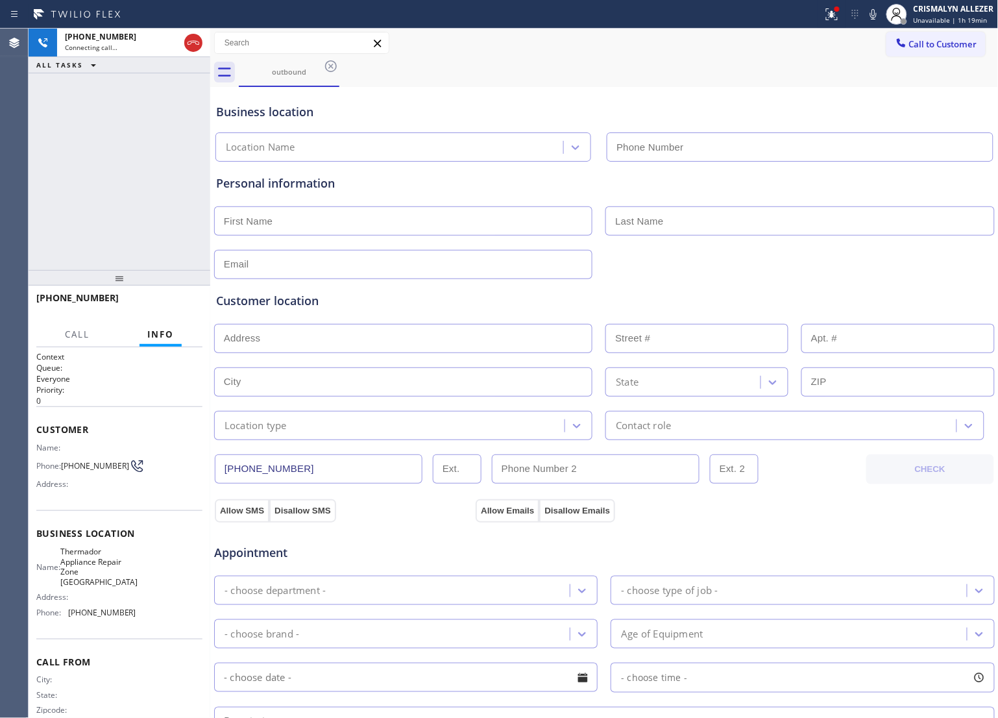
type input "(410) 237-0708"
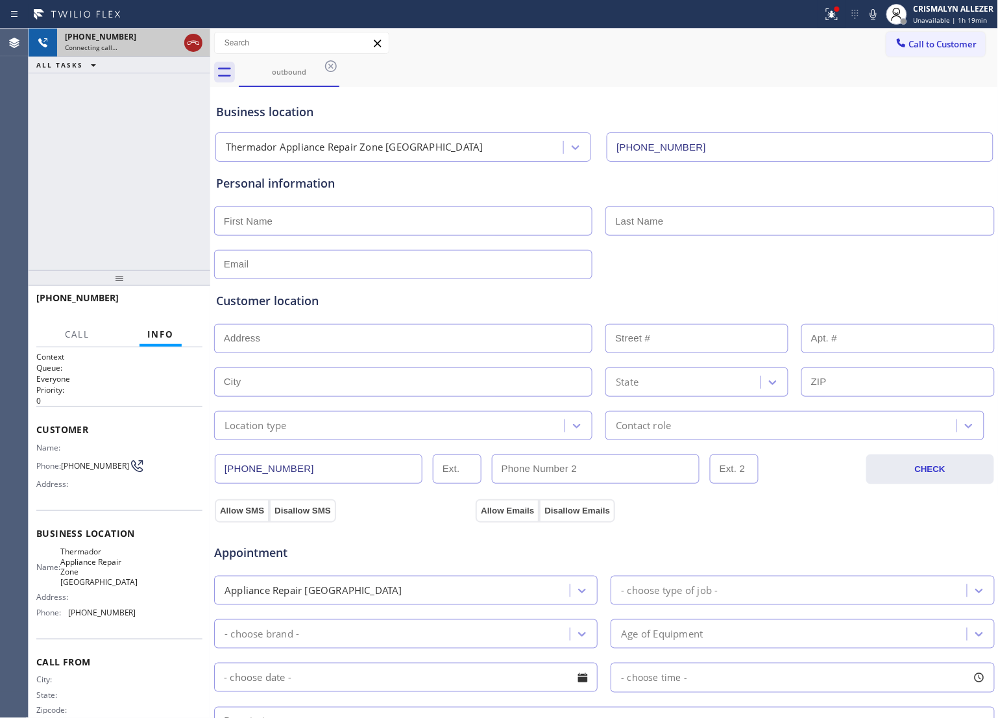
click at [190, 44] on icon at bounding box center [194, 43] width 16 height 16
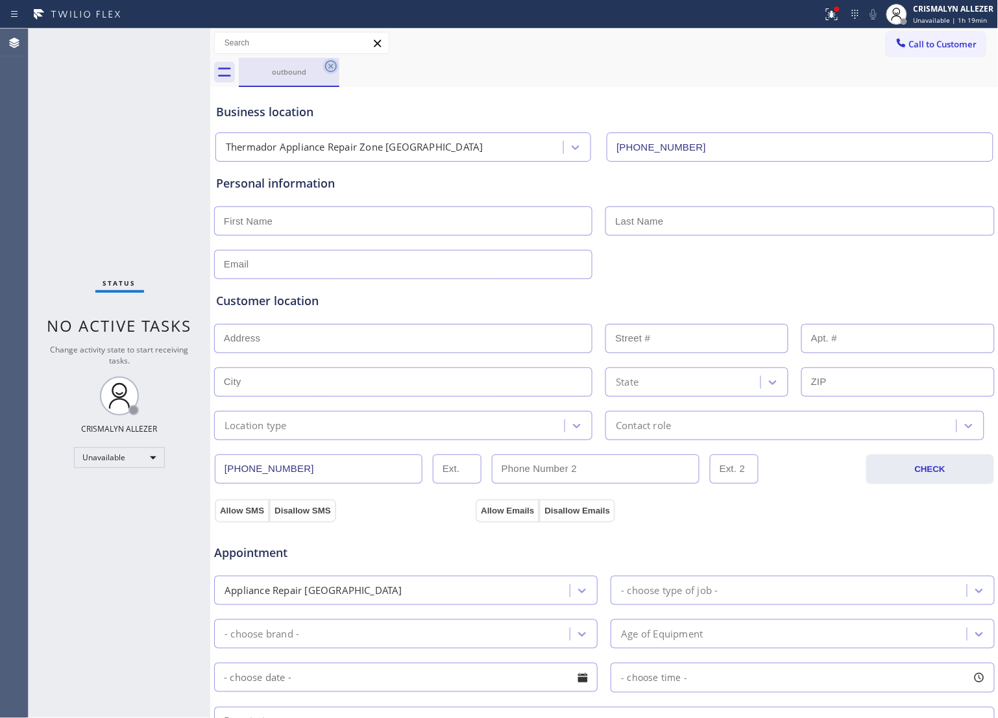
click at [332, 71] on icon at bounding box center [331, 66] width 12 height 12
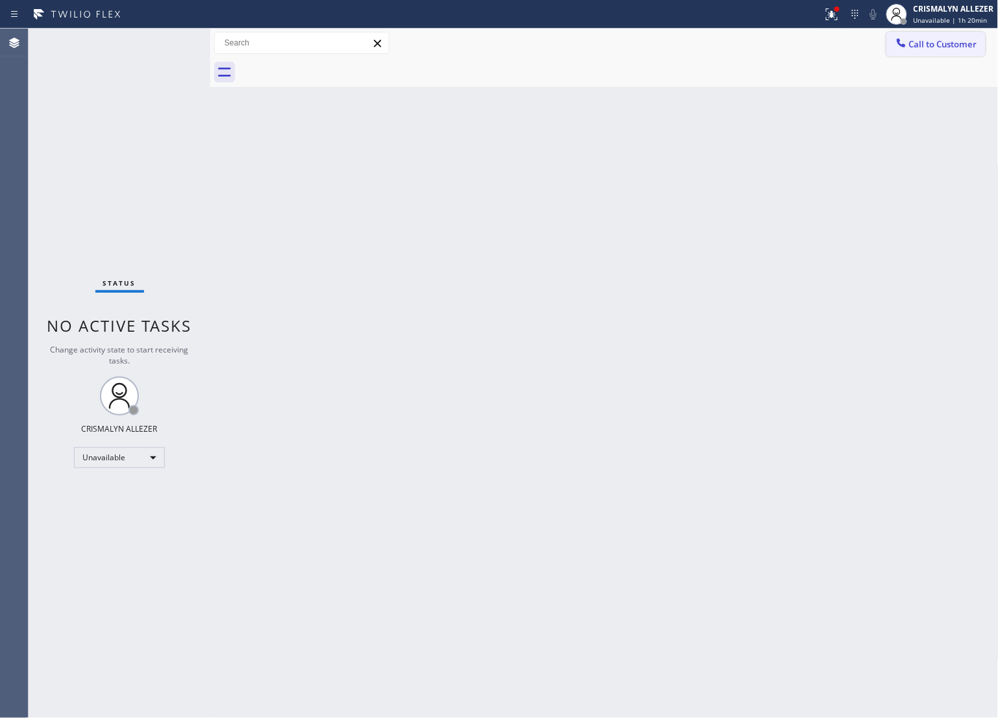
click at [920, 40] on span "Call to Customer" at bounding box center [944, 44] width 68 height 12
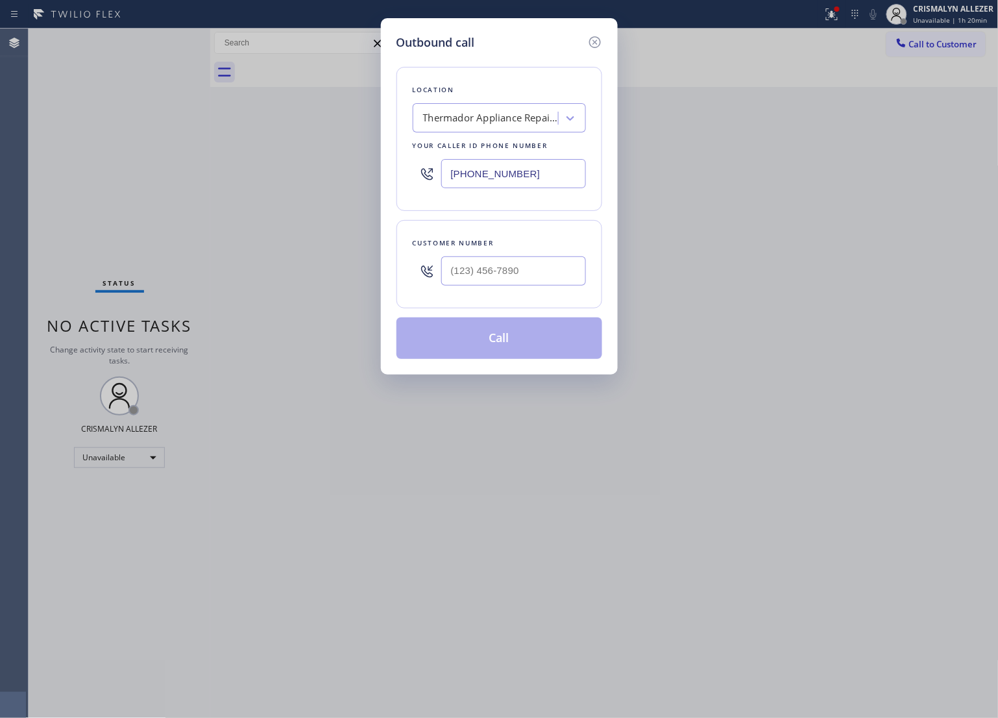
click at [490, 115] on div "Thermador Appliance Repair Zone Hampton" at bounding box center [491, 118] width 136 height 15
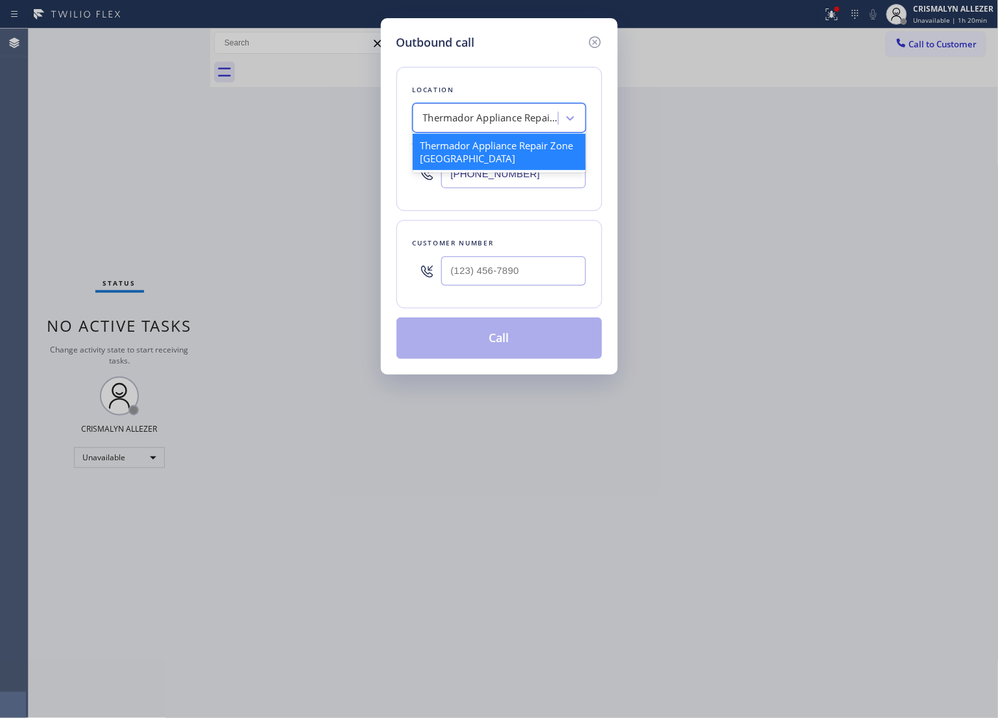
paste input "[PHONE_NUMBER]"
type input "[PHONE_NUMBER]"
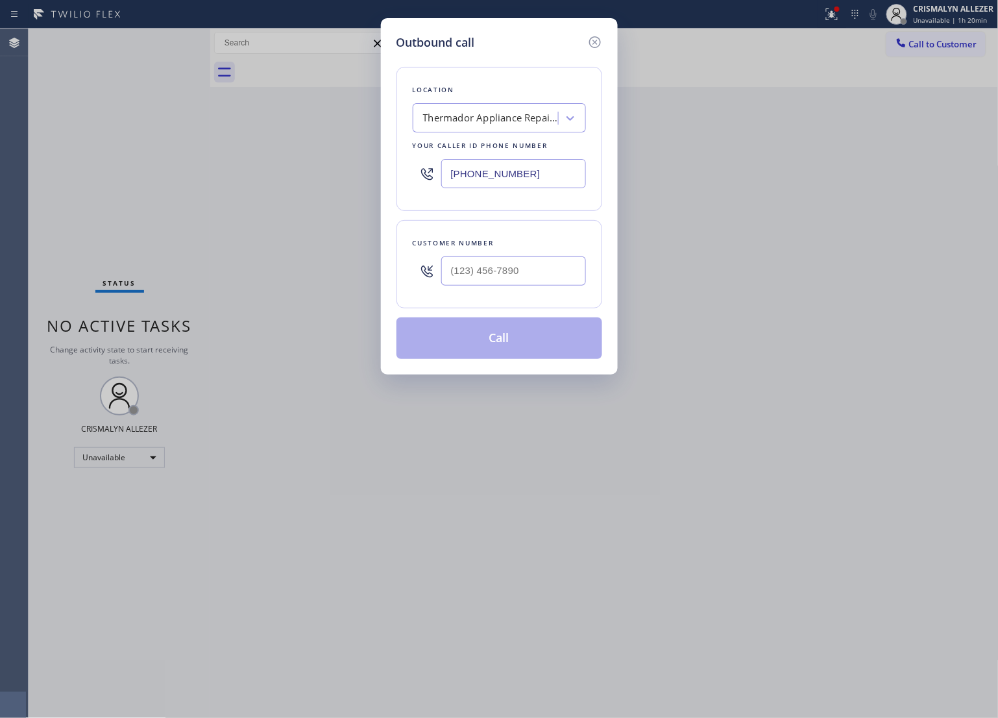
click at [547, 183] on input "(410) 237-0708" at bounding box center [513, 173] width 145 height 29
drag, startPoint x: 547, startPoint y: 173, endPoint x: 325, endPoint y: 164, distance: 222.2
click at [325, 172] on div "Outbound call Location Thermador Appliance Repair Zone Hampton Your caller id p…" at bounding box center [499, 359] width 998 height 718
paste input "949) 734-7320"
type input "[PHONE_NUMBER]"
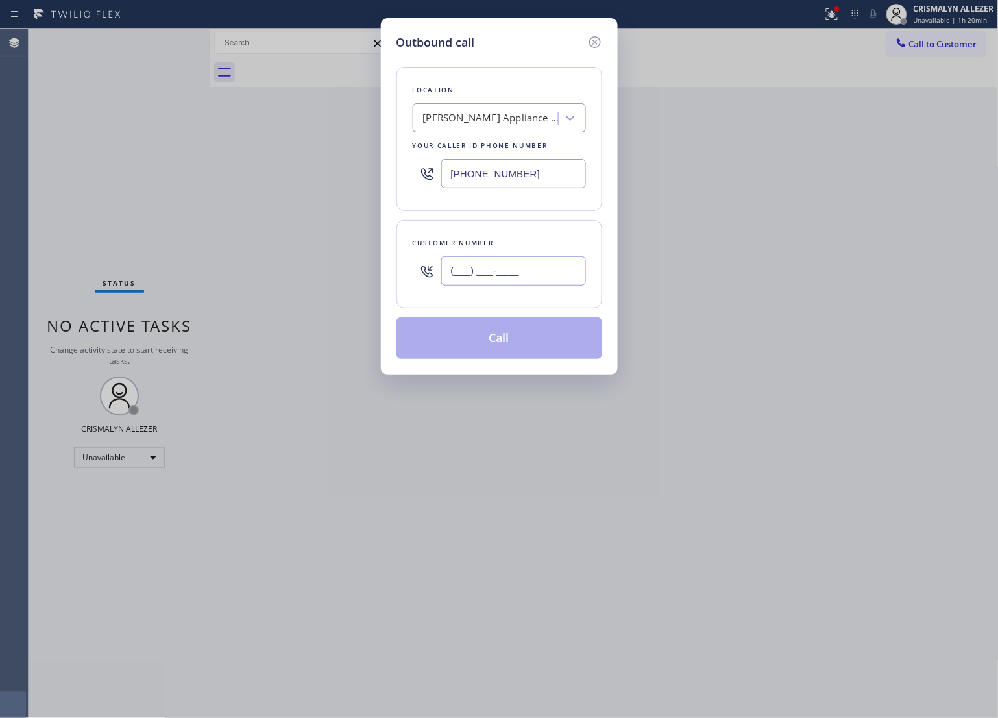
click at [533, 280] on input "(___) ___-____" at bounding box center [513, 270] width 145 height 29
paste input "323) 447-3589"
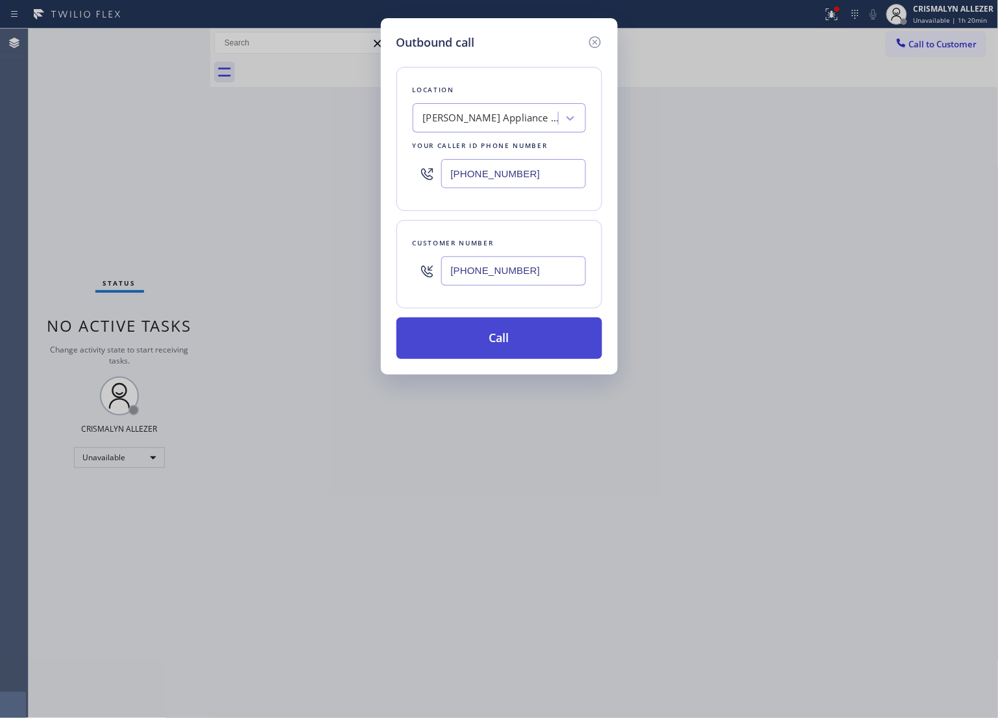
type input "[PHONE_NUMBER]"
click at [503, 341] on button "Call" at bounding box center [500, 338] width 206 height 42
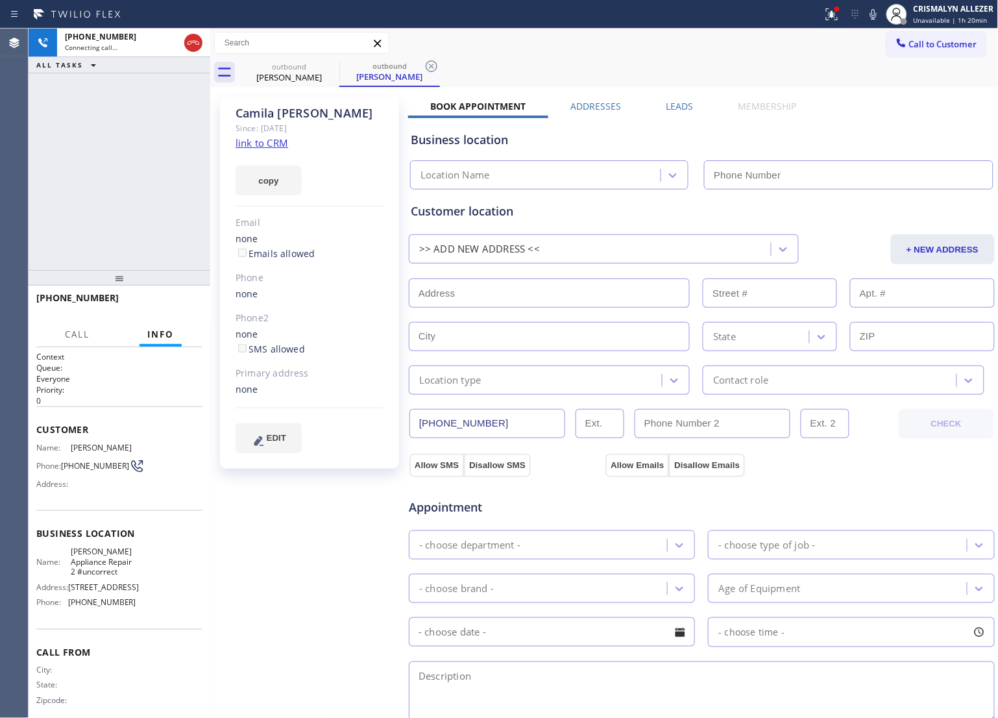
type input "[PHONE_NUMBER]"
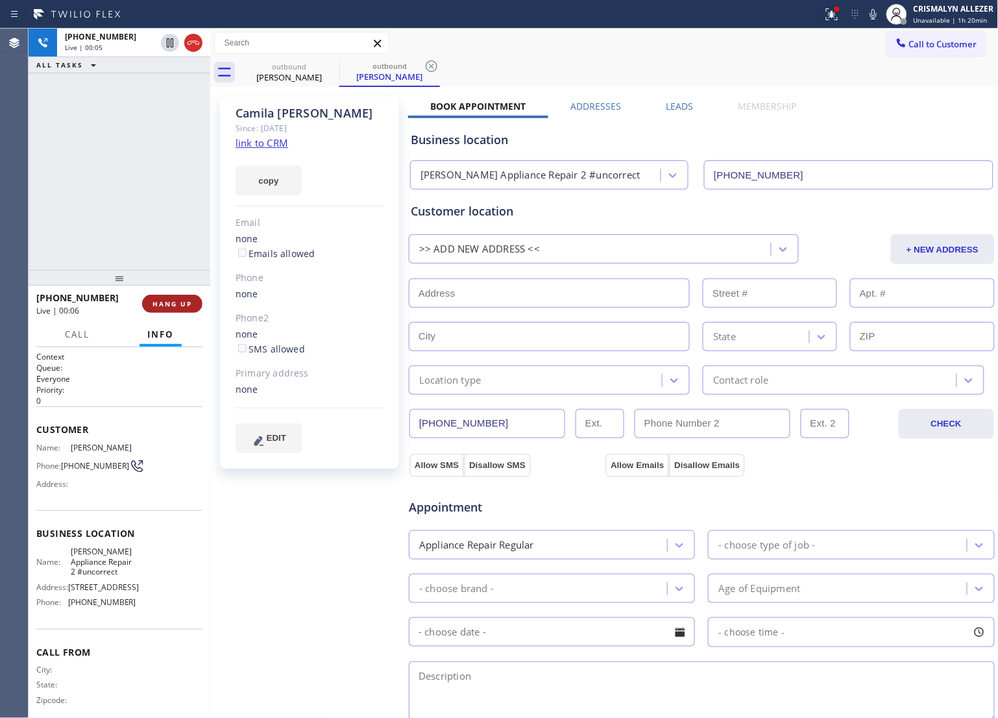
click at [166, 300] on span "HANG UP" at bounding box center [173, 303] width 40 height 9
click at [166, 300] on span "COMPLETE" at bounding box center [169, 303] width 45 height 9
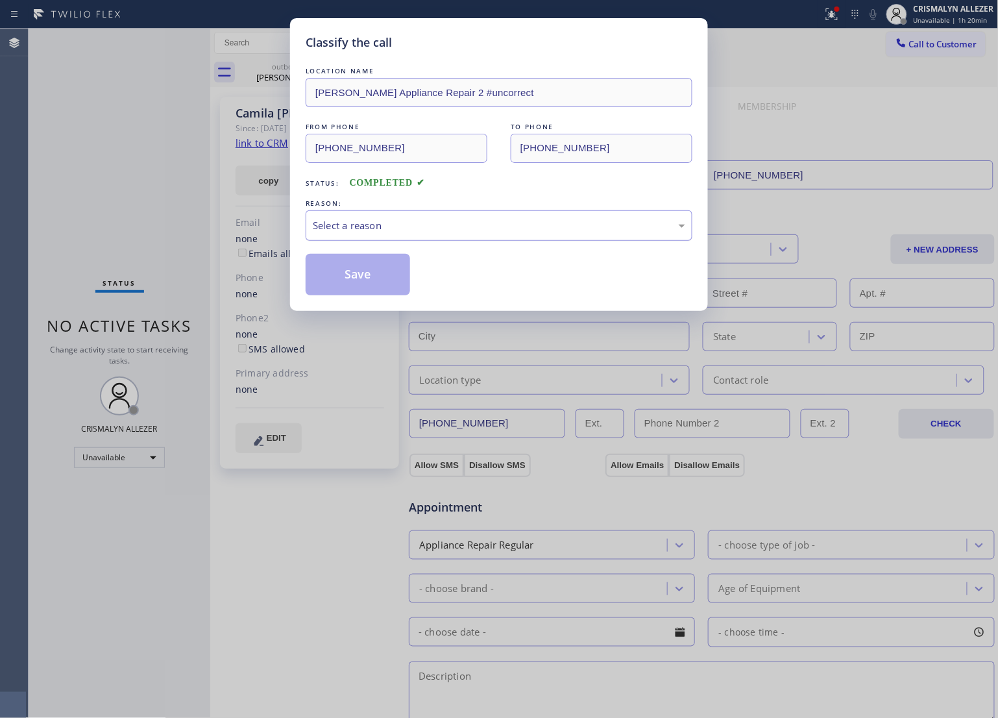
click at [488, 229] on div "Select a reason" at bounding box center [499, 225] width 373 height 15
click at [383, 282] on button "Save" at bounding box center [358, 275] width 105 height 42
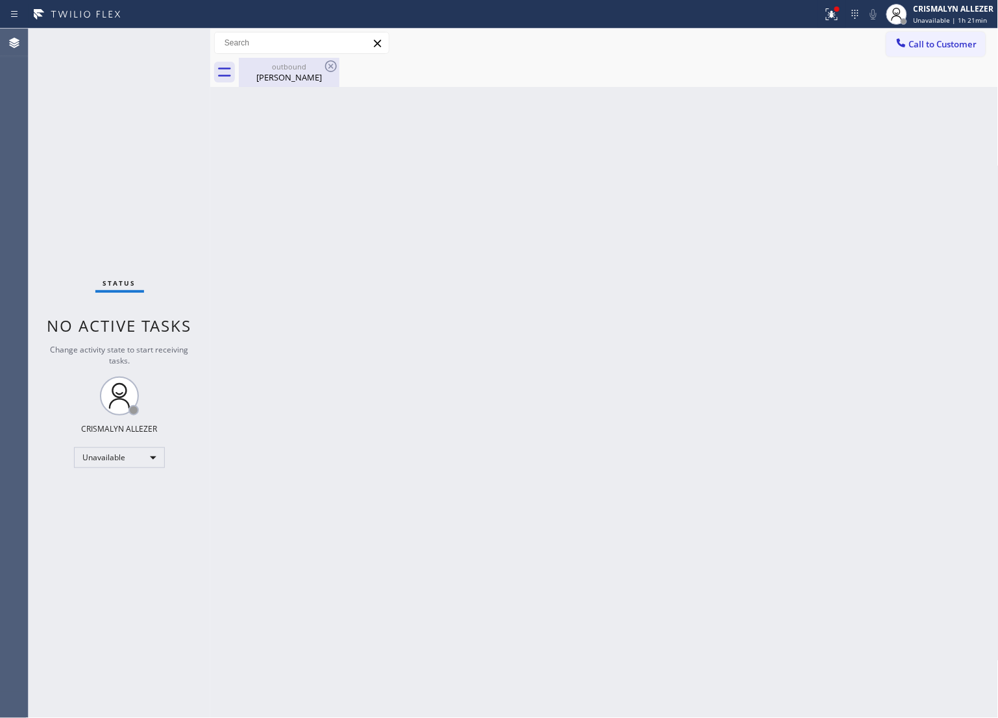
click at [284, 75] on div "Camila Healy" at bounding box center [289, 77] width 98 height 12
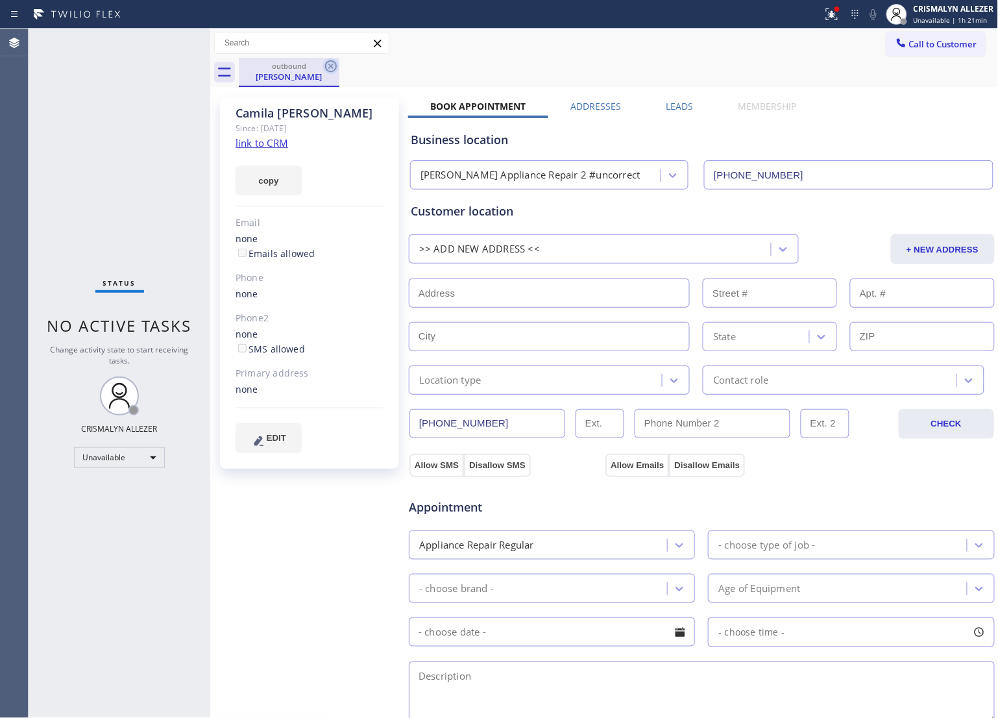
click at [331, 62] on icon at bounding box center [331, 66] width 16 height 16
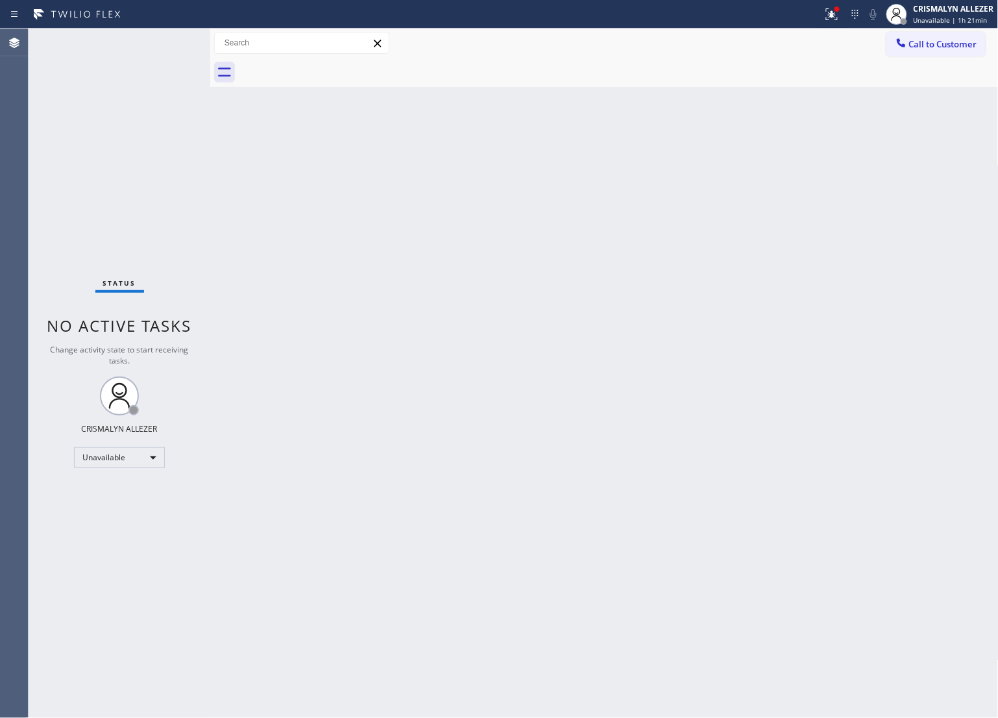
click at [952, 56] on div "Call to Customer Outbound call Location Yorba Linda Appliance Repair 2 #uncorre…" at bounding box center [604, 43] width 789 height 29
drag, startPoint x: 952, startPoint y: 49, endPoint x: 923, endPoint y: 62, distance: 32.6
click at [948, 49] on span "Call to Customer" at bounding box center [944, 44] width 68 height 12
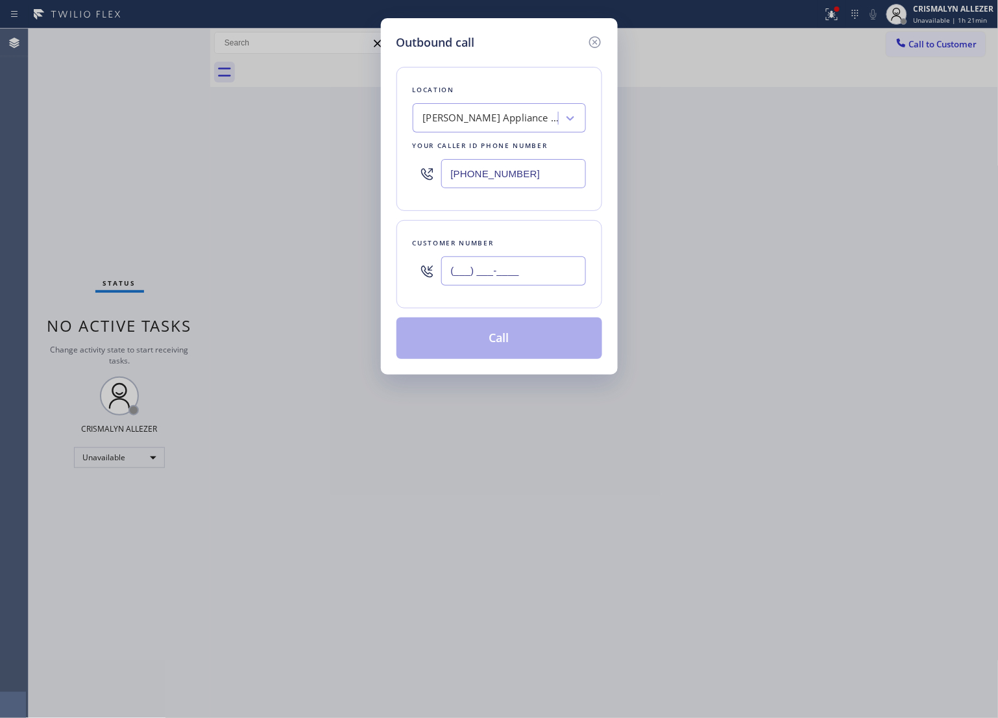
click at [534, 266] on input "(___) ___-____" at bounding box center [513, 270] width 145 height 29
paste input "626) 348-4255"
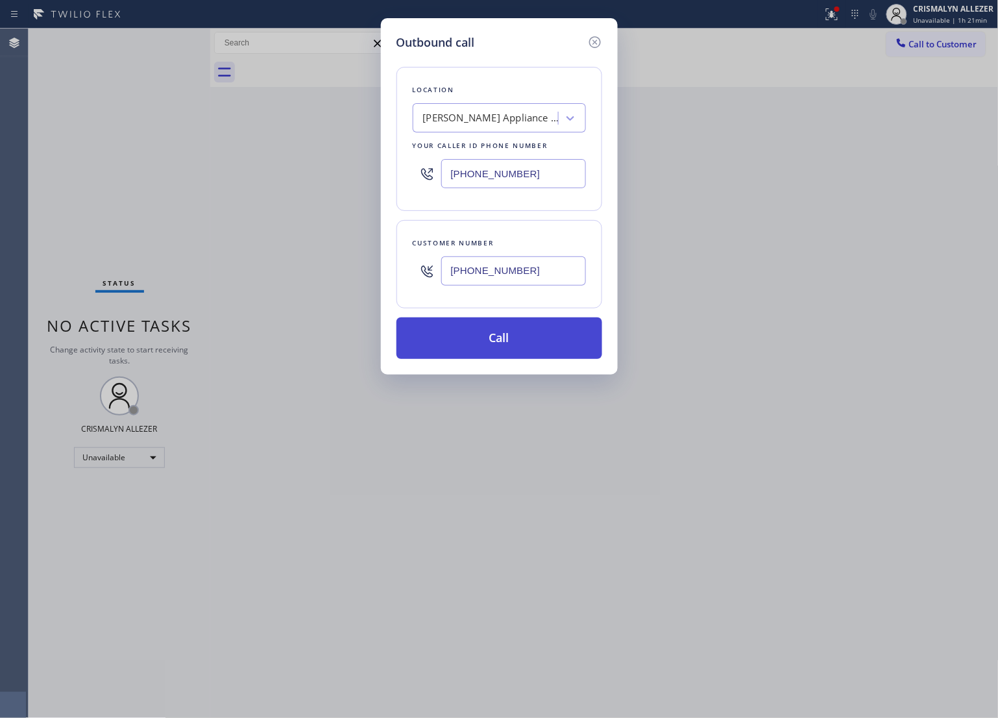
type input "(626) 348-4255"
click at [508, 330] on button "Call" at bounding box center [500, 338] width 206 height 42
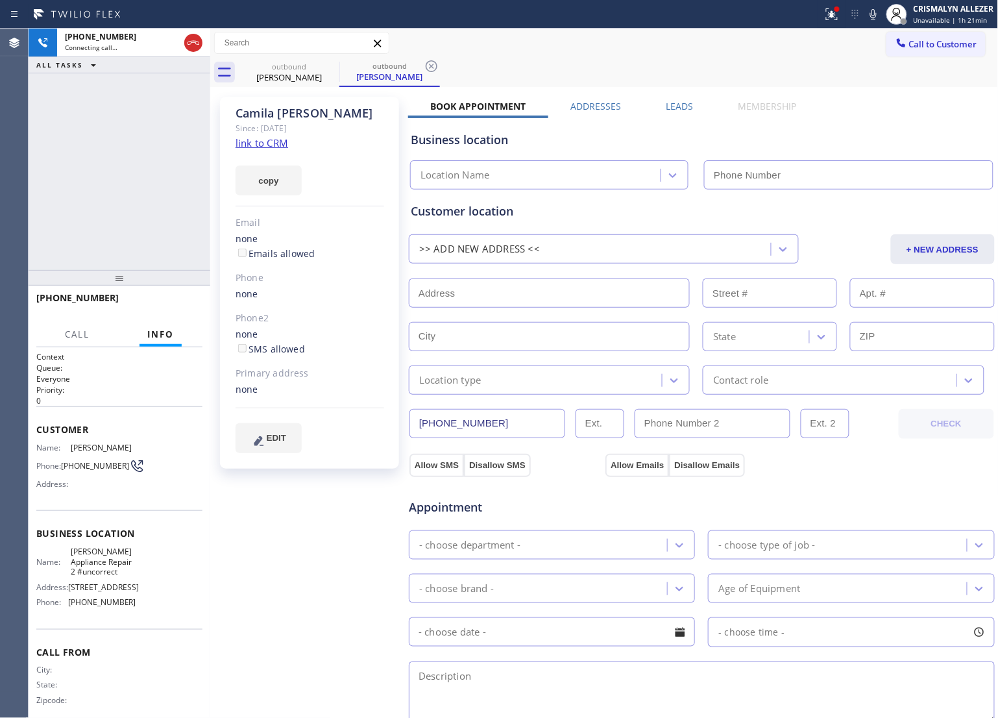
type input "[PHONE_NUMBER]"
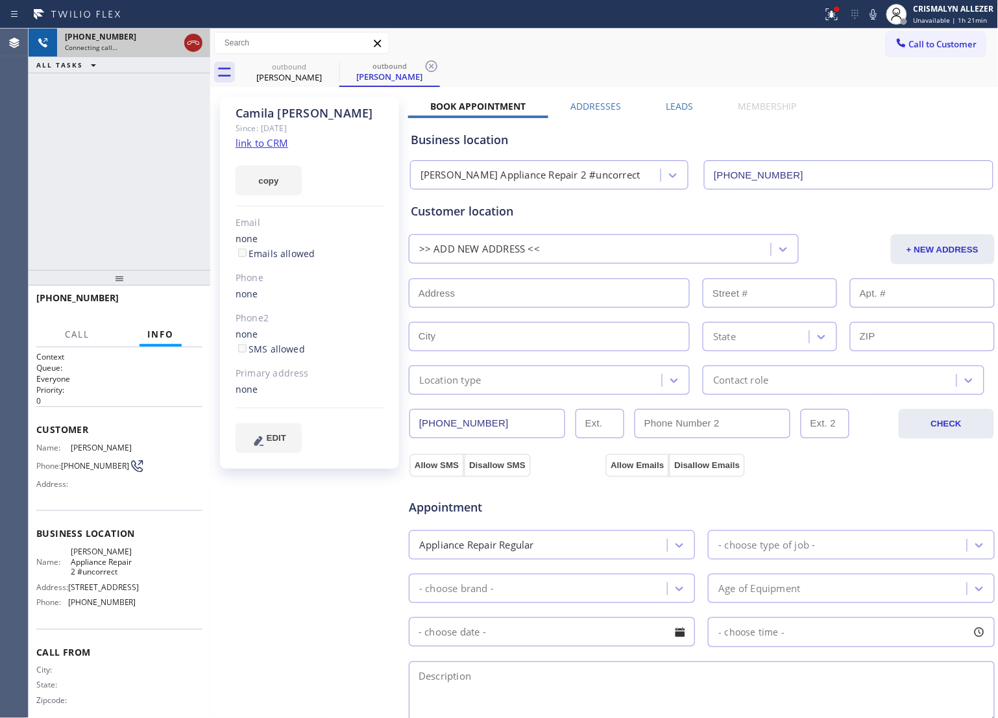
click at [195, 45] on icon at bounding box center [194, 43] width 16 height 16
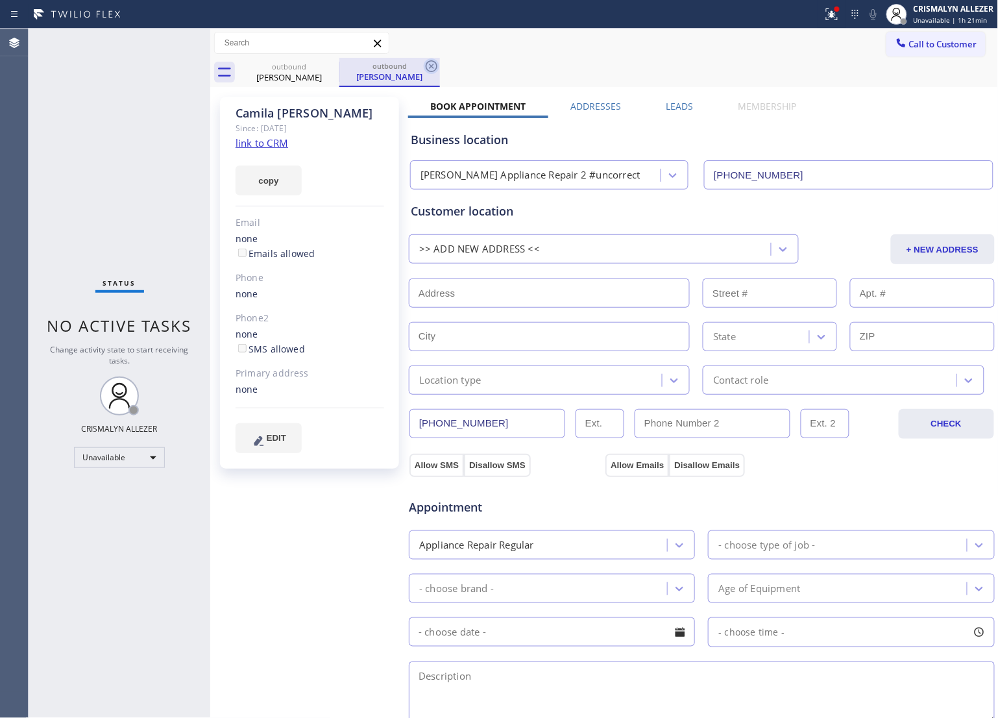
click at [427, 69] on icon at bounding box center [432, 66] width 12 height 12
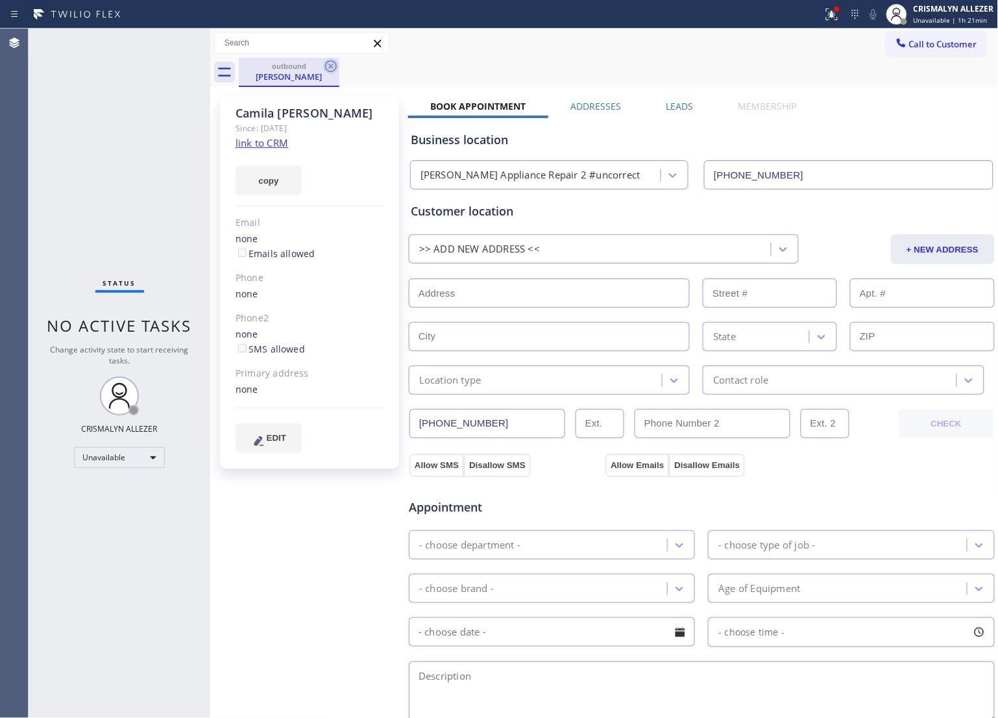
click at [334, 69] on icon at bounding box center [331, 66] width 12 height 12
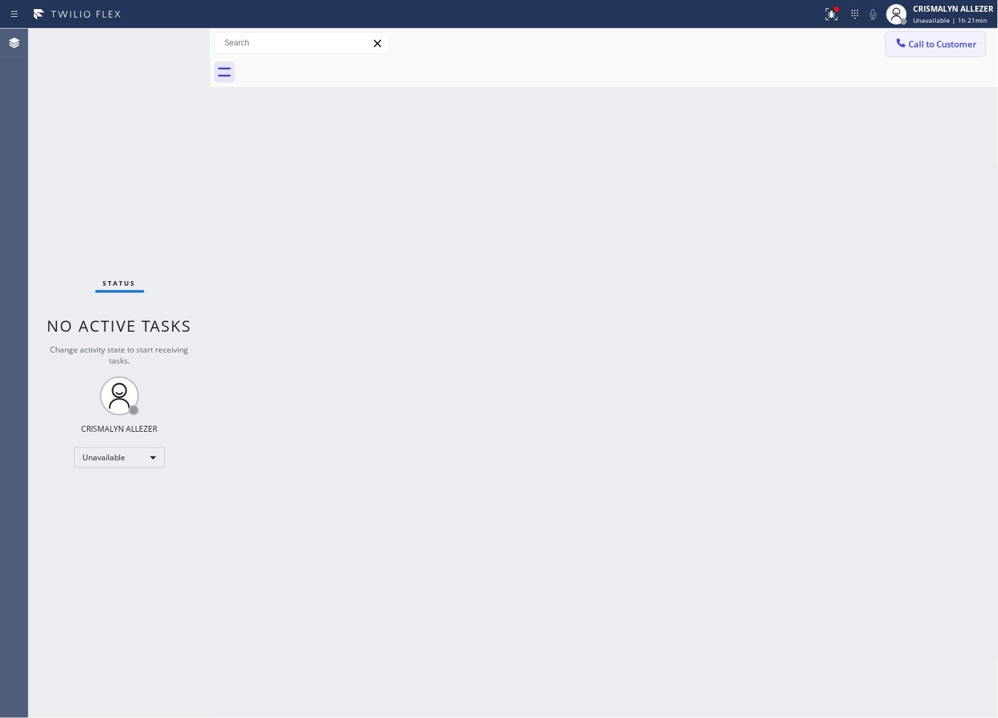
click at [939, 43] on span "Call to Customer" at bounding box center [944, 44] width 68 height 12
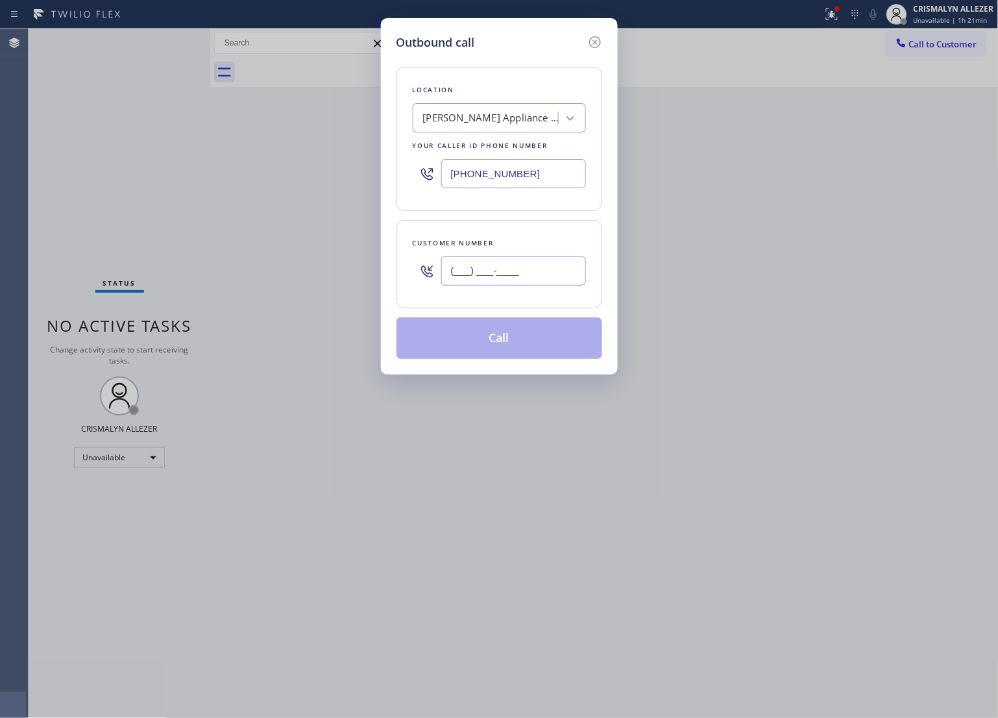
click at [562, 281] on input "(___) ___-____" at bounding box center [513, 270] width 145 height 29
paste input "714) 335-7789"
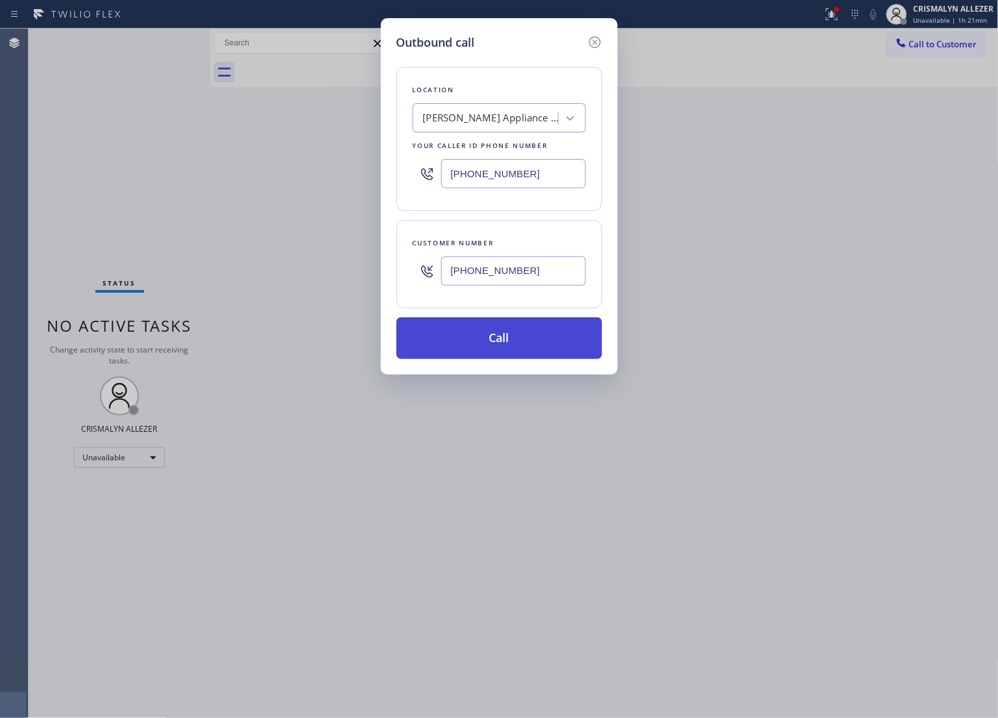
type input "[PHONE_NUMBER]"
click at [512, 340] on button "Call" at bounding box center [500, 338] width 206 height 42
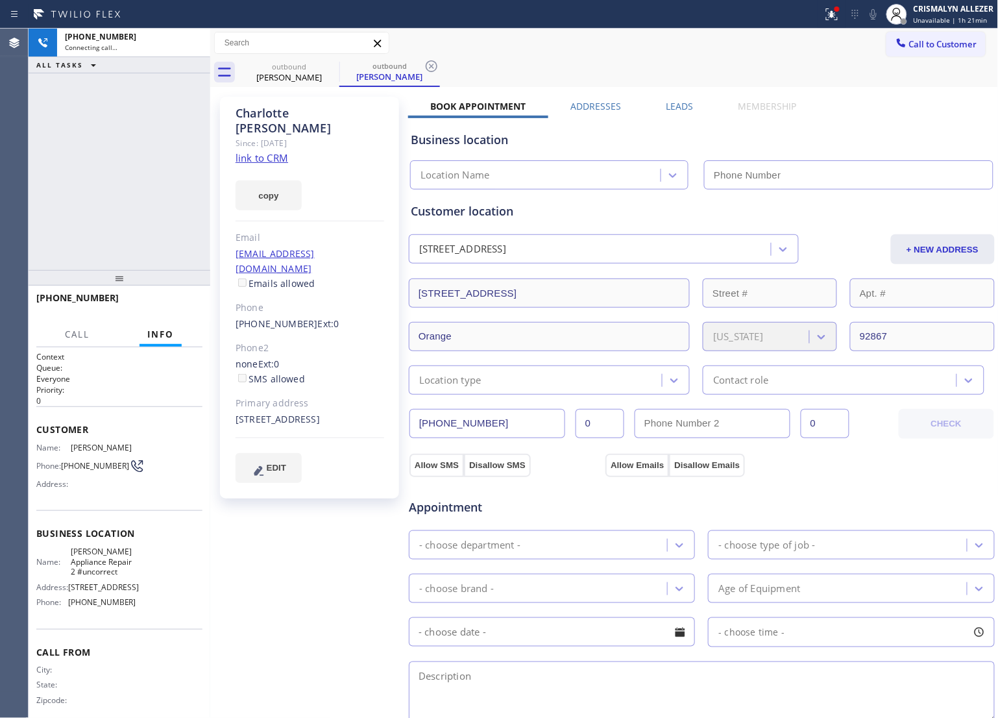
click at [247, 151] on link "link to CRM" at bounding box center [262, 157] width 53 height 13
type input "[PHONE_NUMBER]"
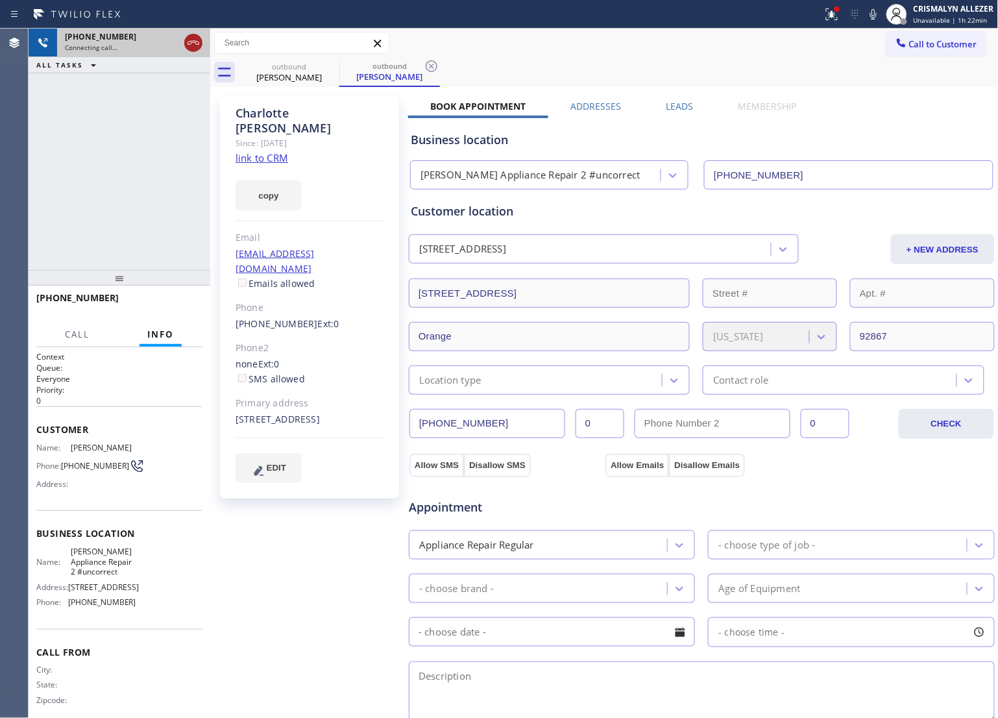
click at [192, 44] on icon at bounding box center [194, 43] width 16 height 16
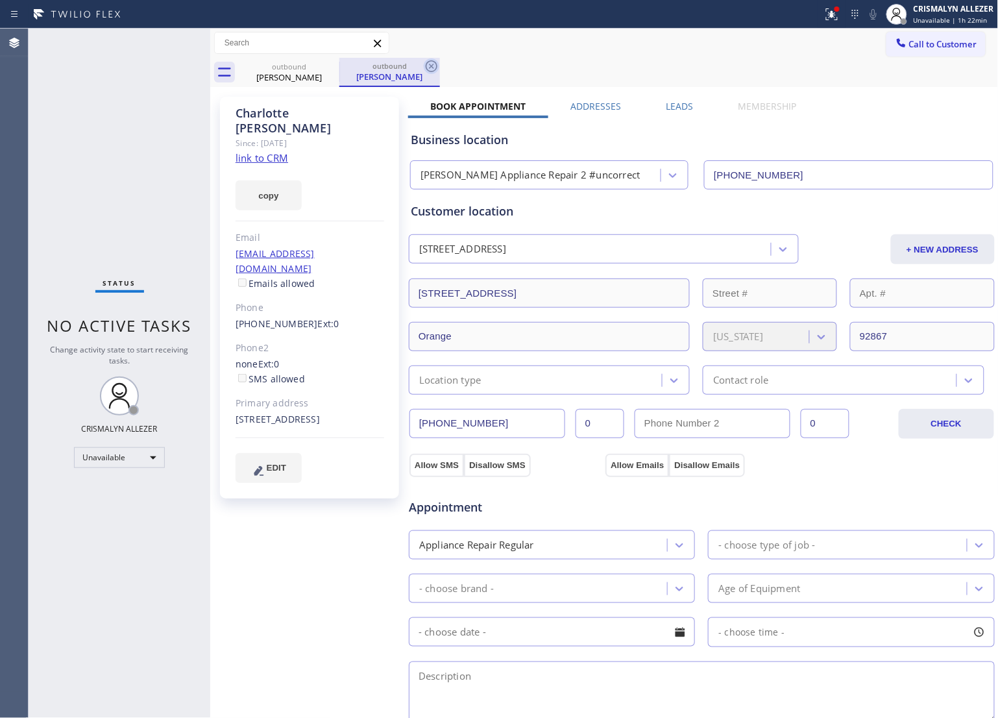
click at [434, 66] on icon at bounding box center [432, 66] width 16 height 16
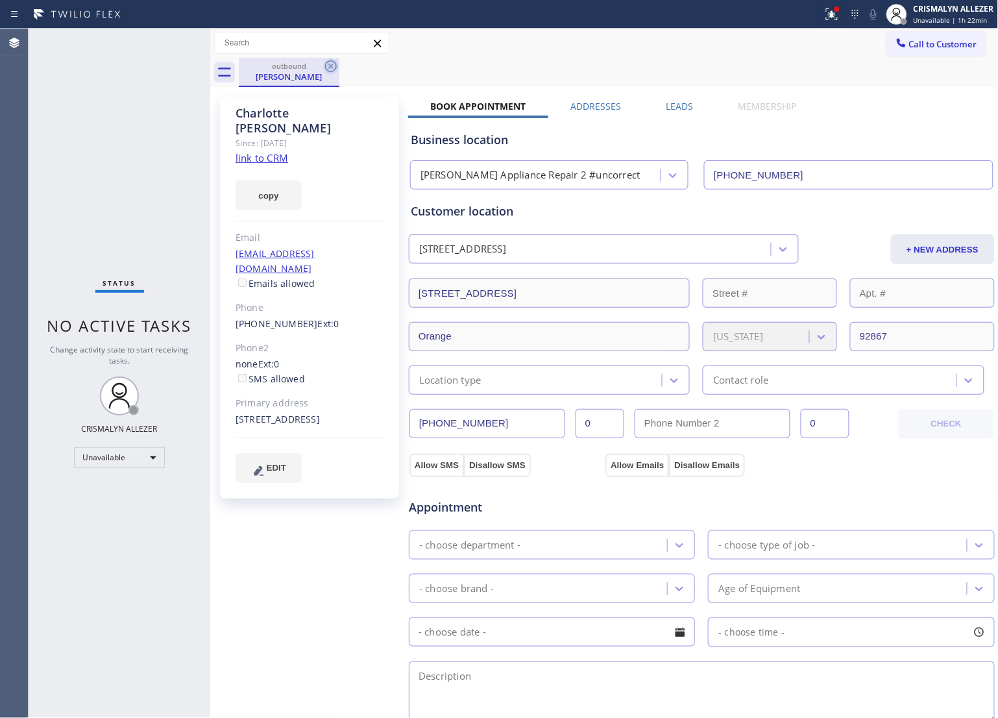
click at [334, 64] on icon at bounding box center [331, 66] width 16 height 16
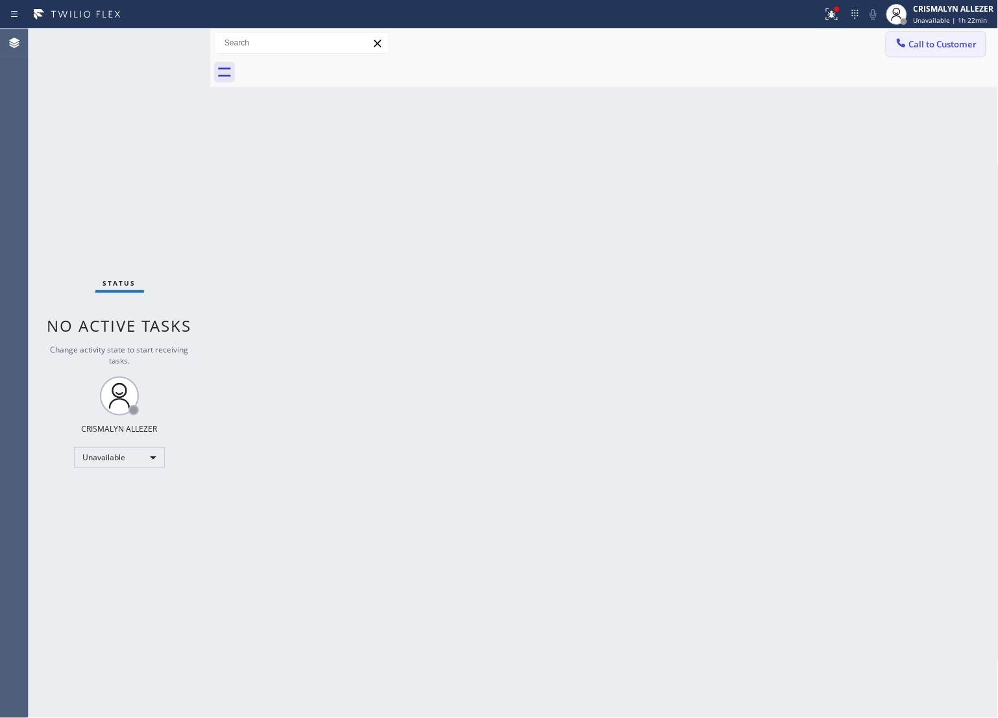
click at [950, 40] on span "Call to Customer" at bounding box center [944, 44] width 68 height 12
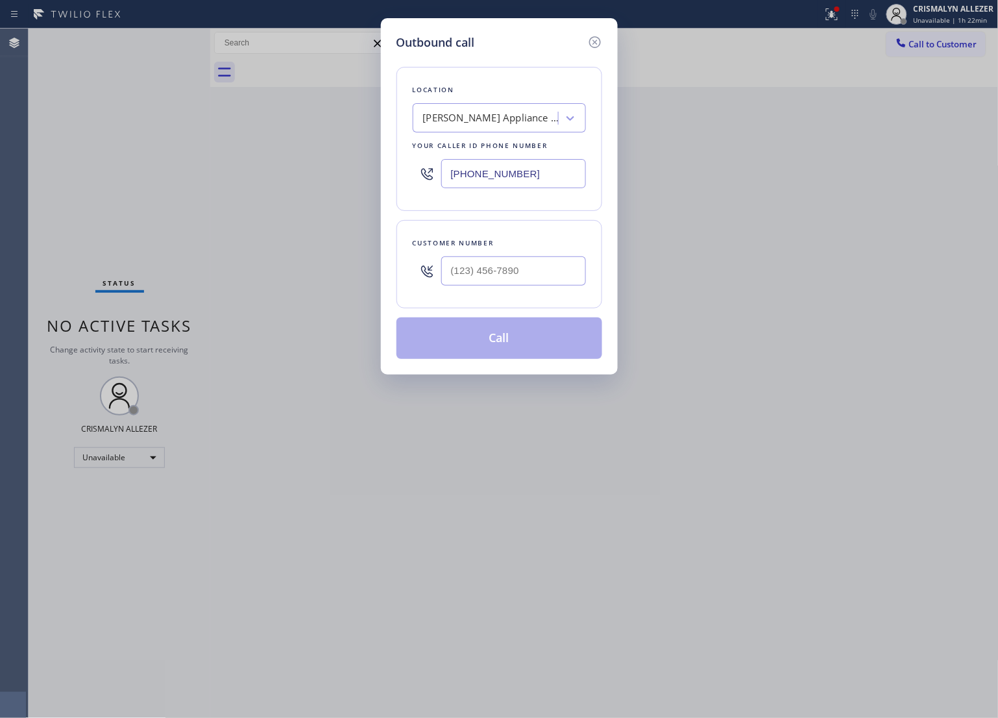
drag, startPoint x: 582, startPoint y: 172, endPoint x: 277, endPoint y: 164, distance: 305.2
click at [277, 164] on div "Outbound call Location Yorba Linda Appliance Repair 2 #uncorrect Your caller id…" at bounding box center [499, 359] width 998 height 718
paste input "298-2895"
type input "[PHONE_NUMBER]"
click at [536, 264] on input "(___) ___-____" at bounding box center [513, 270] width 145 height 29
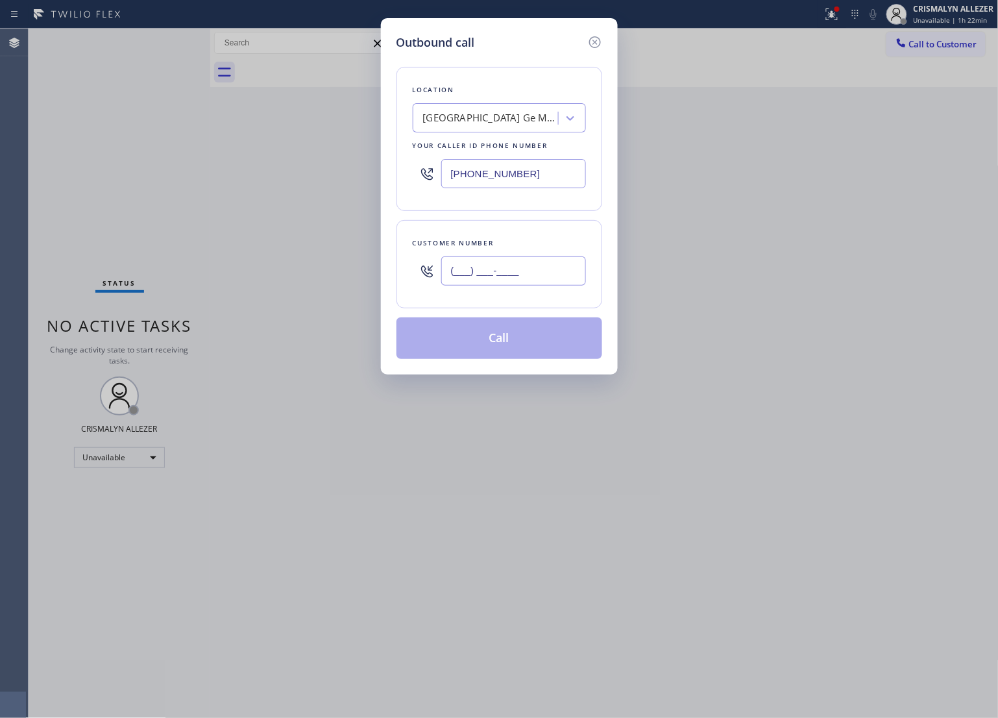
paste input "714) 335-7789"
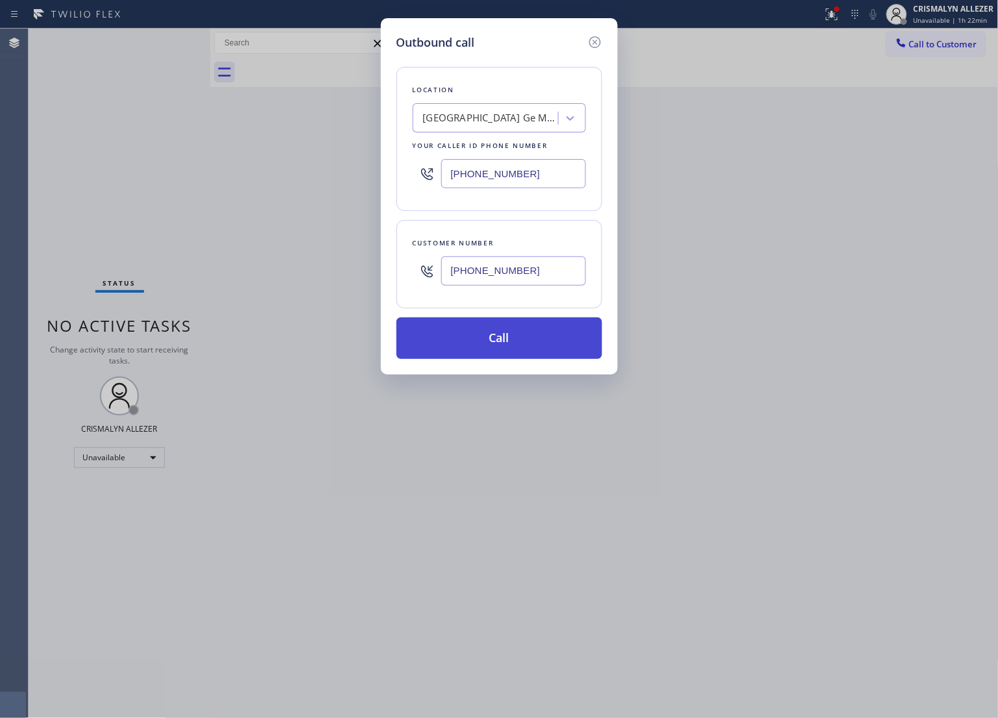
type input "[PHONE_NUMBER]"
click at [501, 340] on button "Call" at bounding box center [500, 338] width 206 height 42
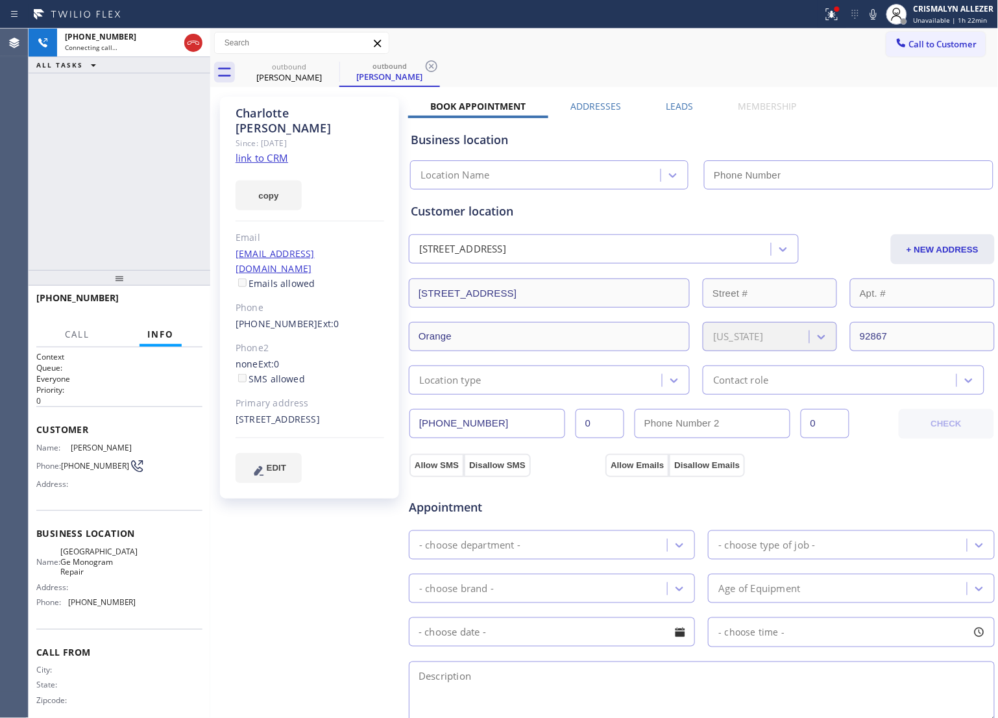
type input "[PHONE_NUMBER]"
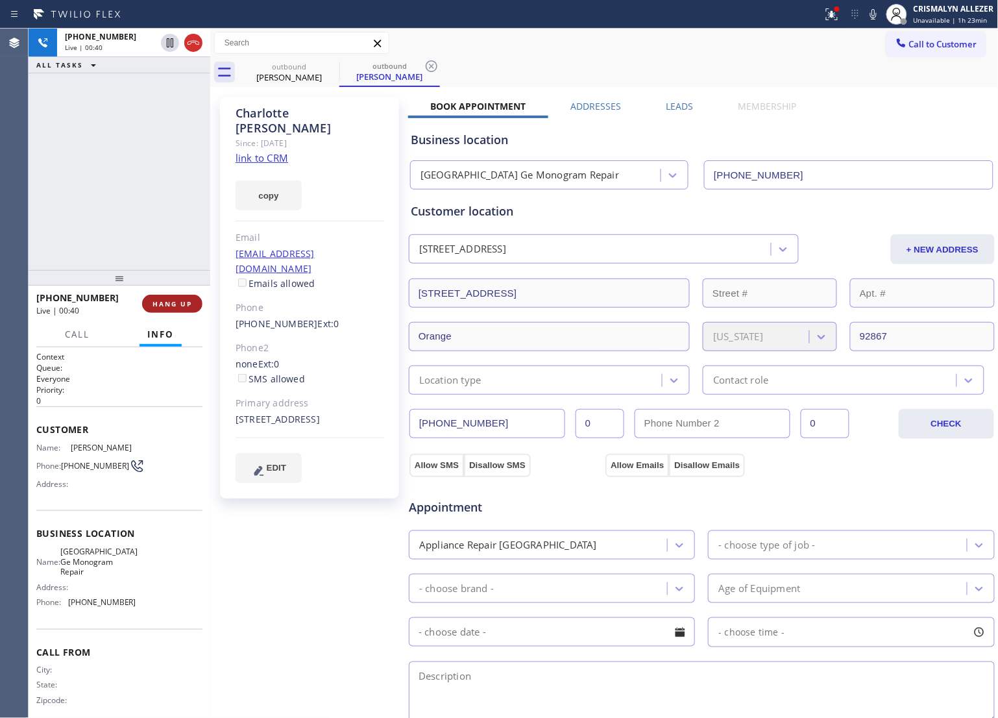
click at [172, 303] on span "HANG UP" at bounding box center [173, 303] width 40 height 9
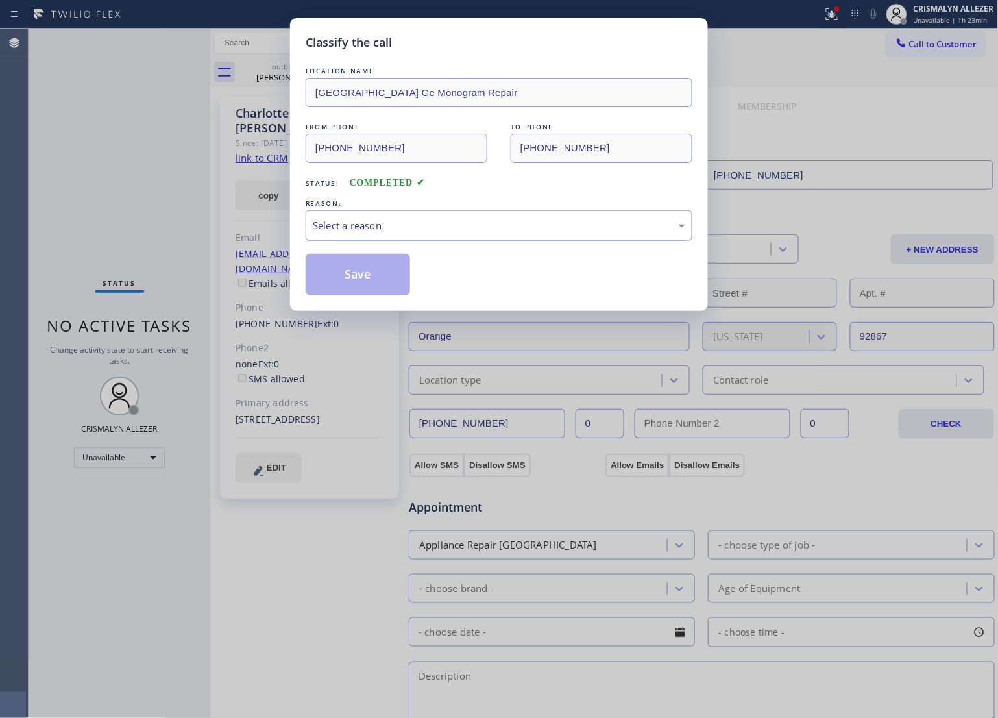
click at [456, 235] on div "Select a reason" at bounding box center [499, 225] width 387 height 31
click at [352, 278] on button "Save" at bounding box center [358, 275] width 105 height 42
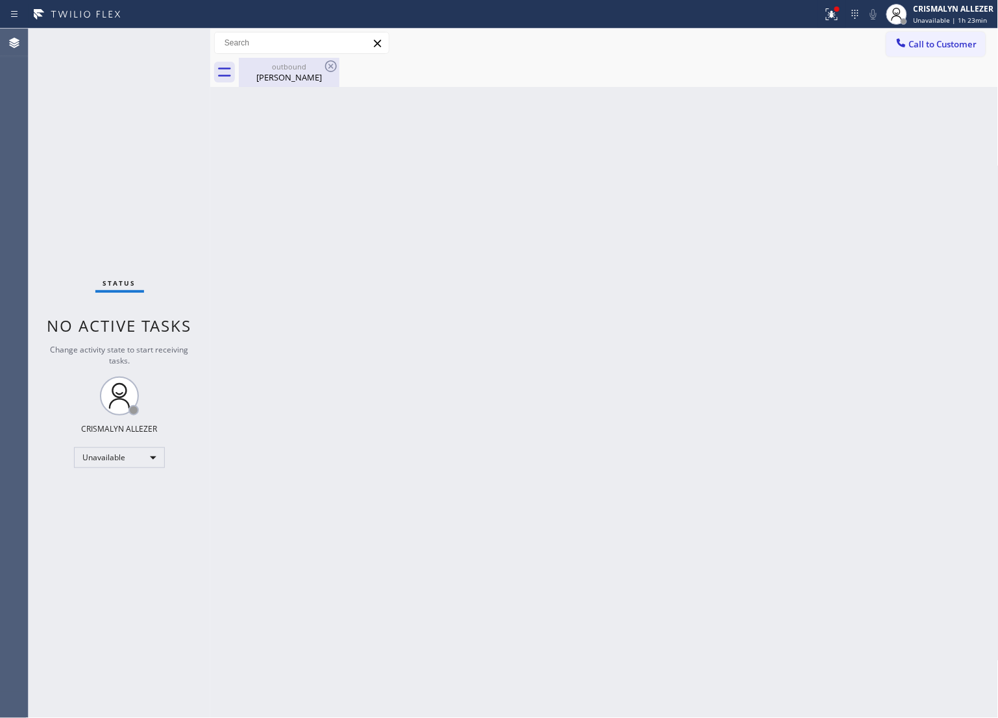
click at [277, 66] on div "outbound" at bounding box center [289, 67] width 98 height 10
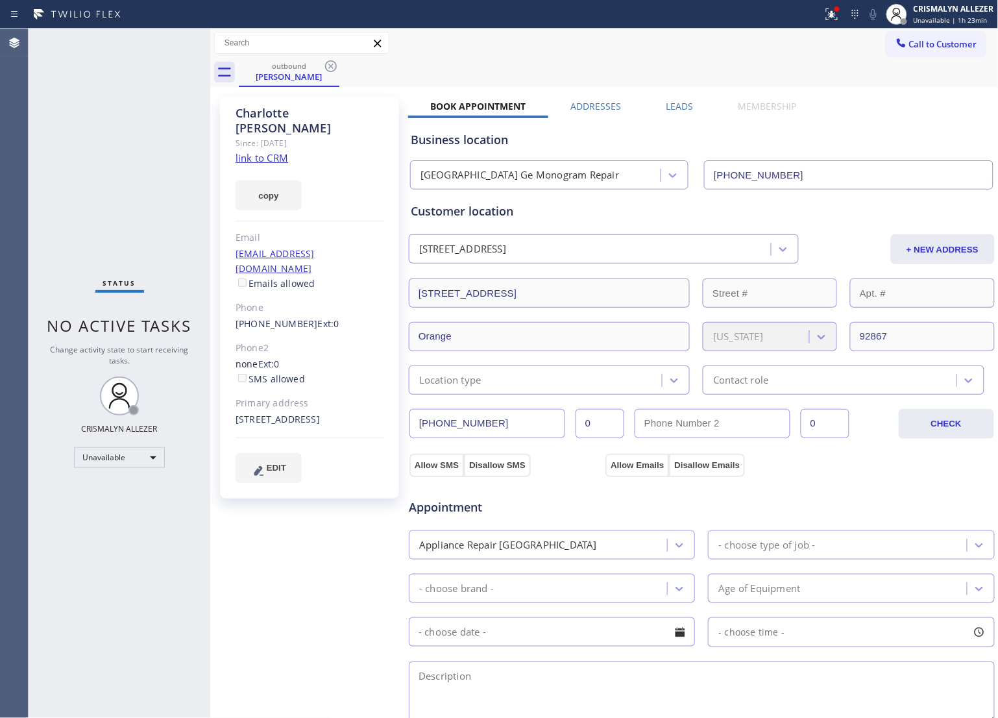
click at [674, 108] on label "Leads" at bounding box center [680, 106] width 27 height 12
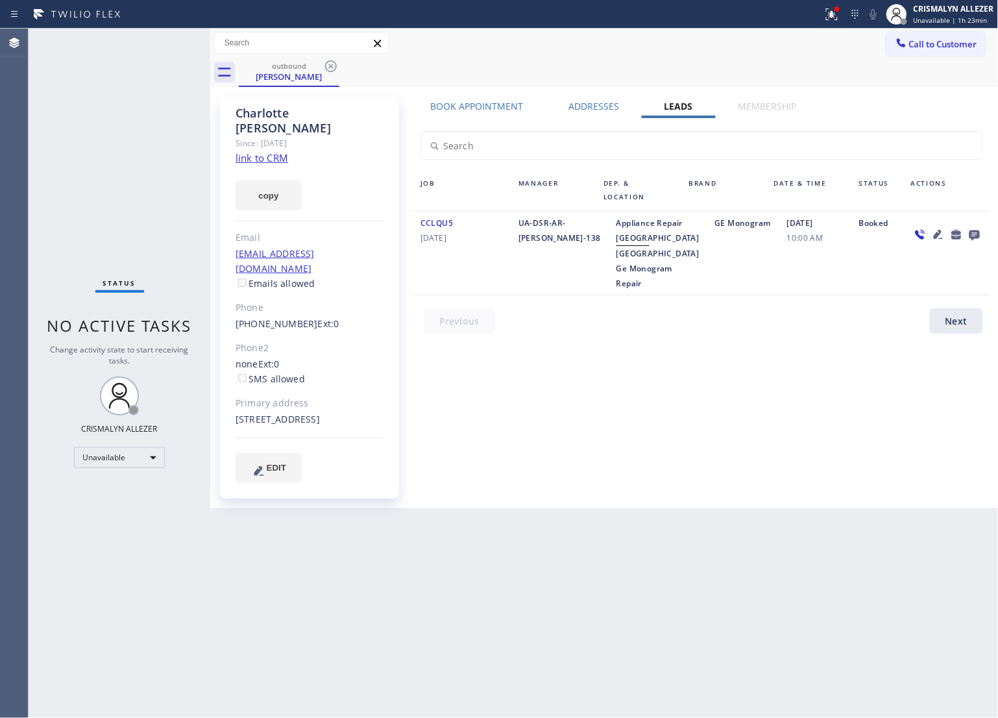
click at [980, 234] on icon at bounding box center [975, 235] width 16 height 16
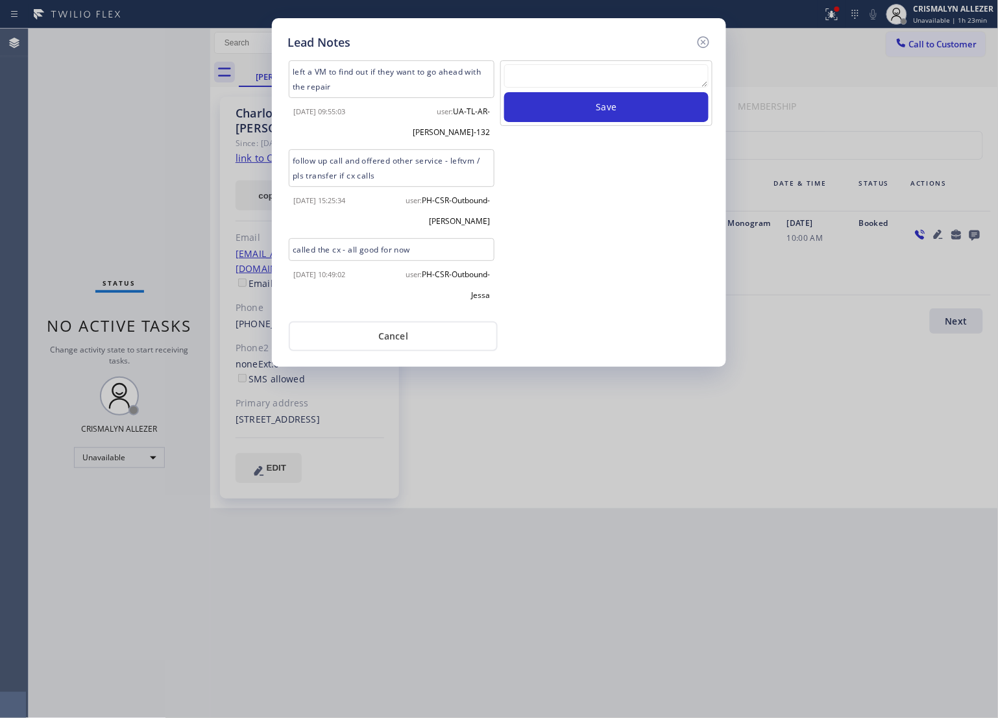
click at [560, 58] on div "left a VM to find out if they want to go ahead with the repair 2020-12-02 09:55…" at bounding box center [499, 185] width 430 height 254
click at [562, 79] on textarea at bounding box center [606, 75] width 204 height 23
paste textarea "DON'T NEED SERVICE"
type textarea "DON'T NEED SERVICE"
click at [592, 112] on button "Save" at bounding box center [606, 107] width 204 height 30
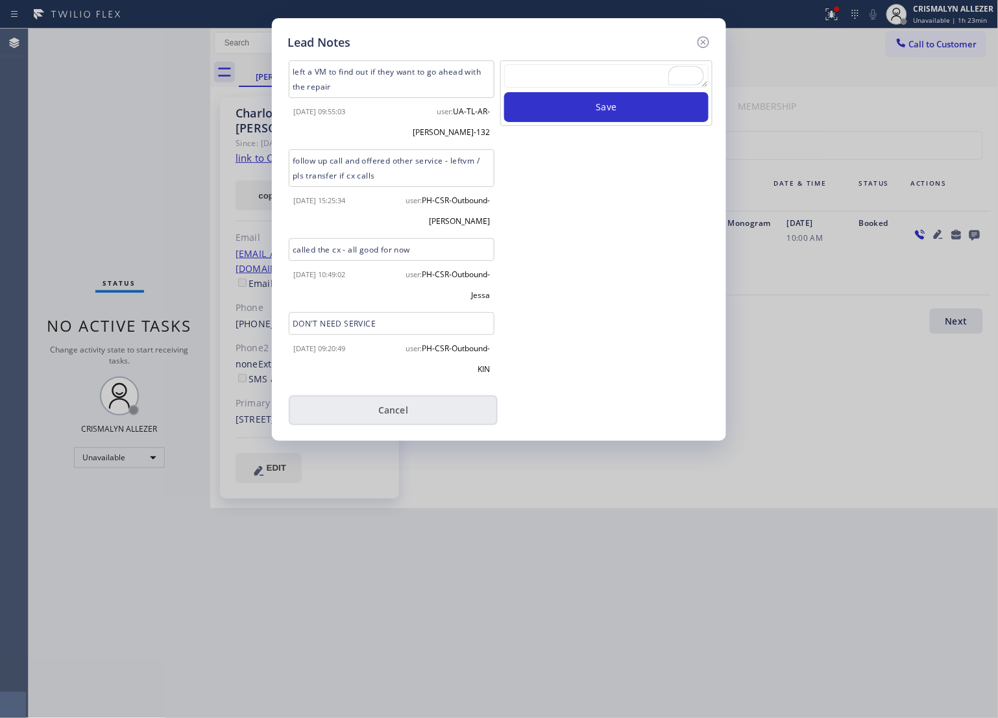
click at [396, 404] on button "Cancel" at bounding box center [393, 410] width 209 height 30
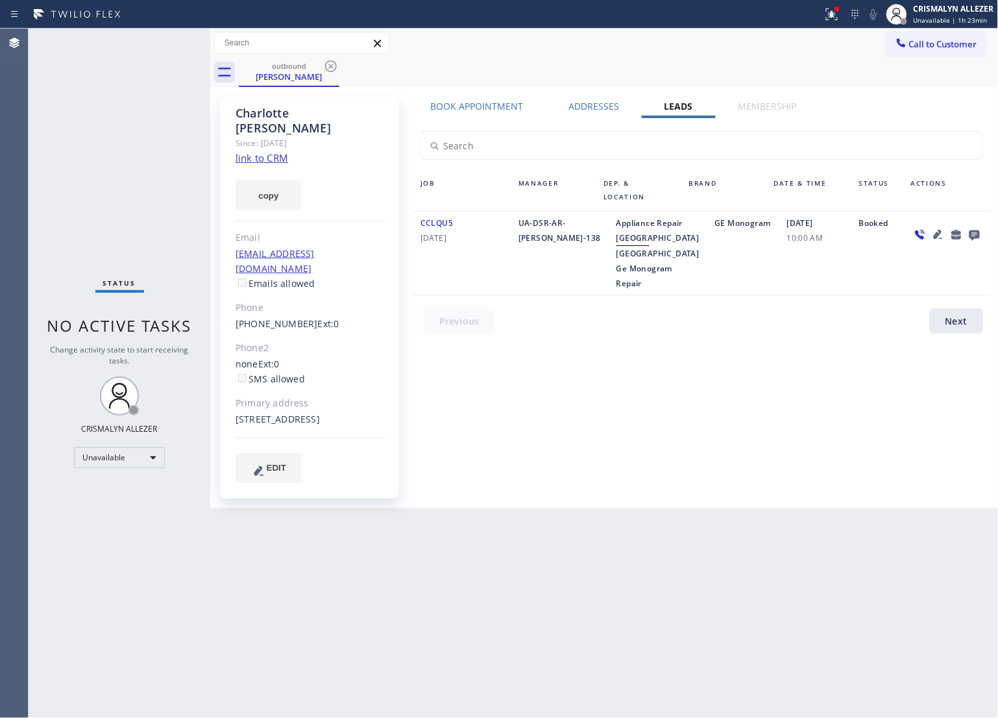
click at [331, 63] on icon at bounding box center [331, 66] width 16 height 16
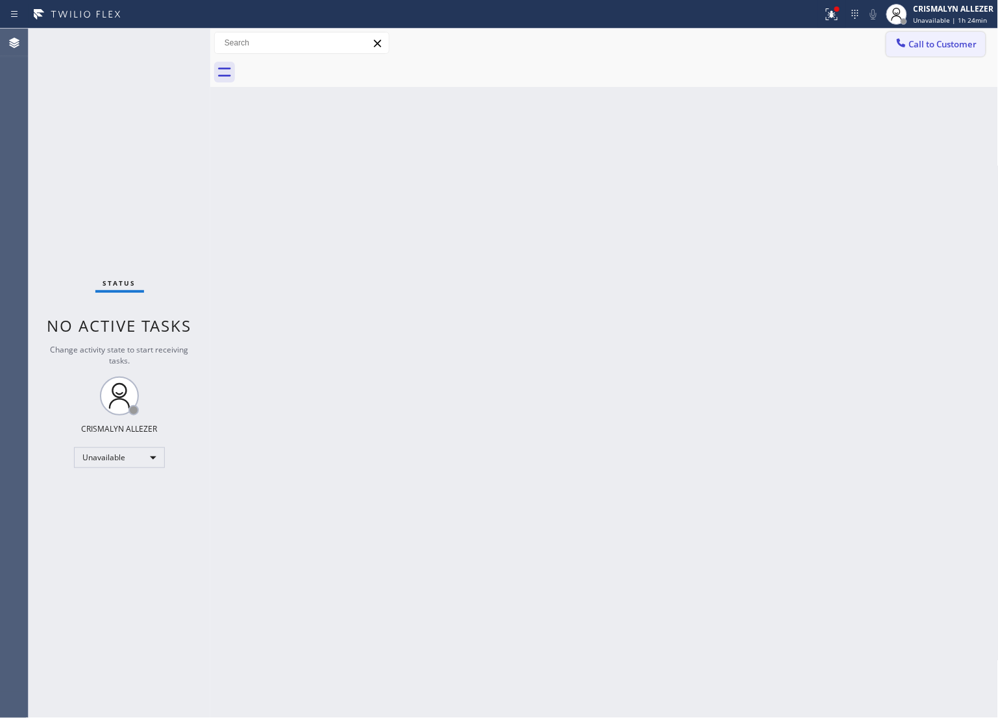
drag, startPoint x: 945, startPoint y: 44, endPoint x: 940, endPoint y: 49, distance: 6.9
click at [943, 46] on span "Call to Customer" at bounding box center [944, 44] width 68 height 12
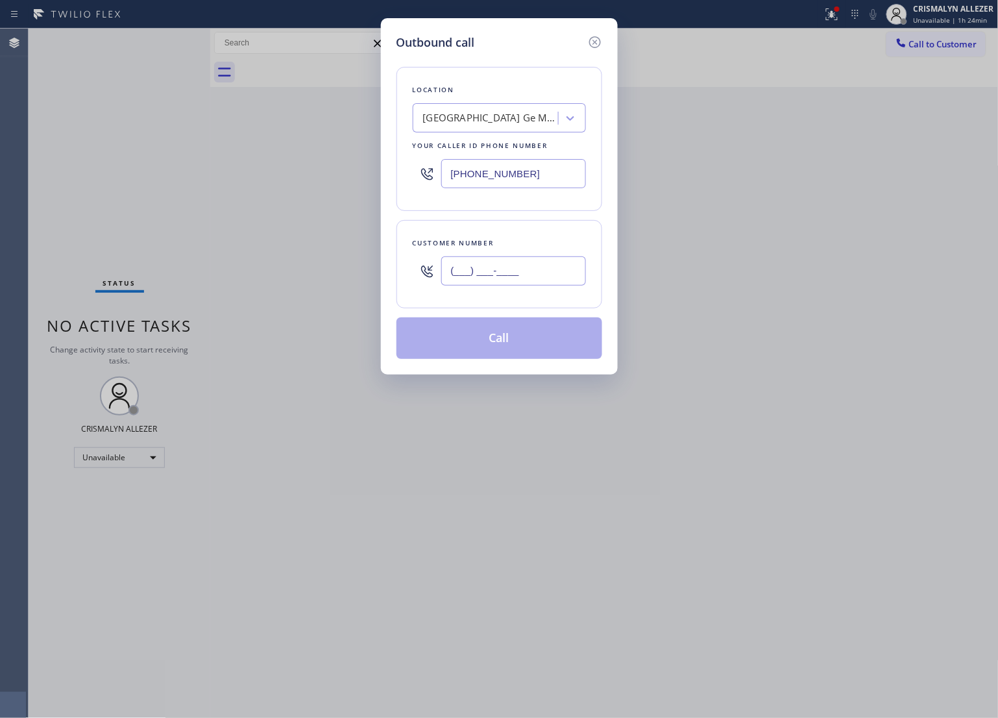
click at [536, 280] on input "(___) ___-____" at bounding box center [513, 270] width 145 height 29
paste input "714) 680-4965"
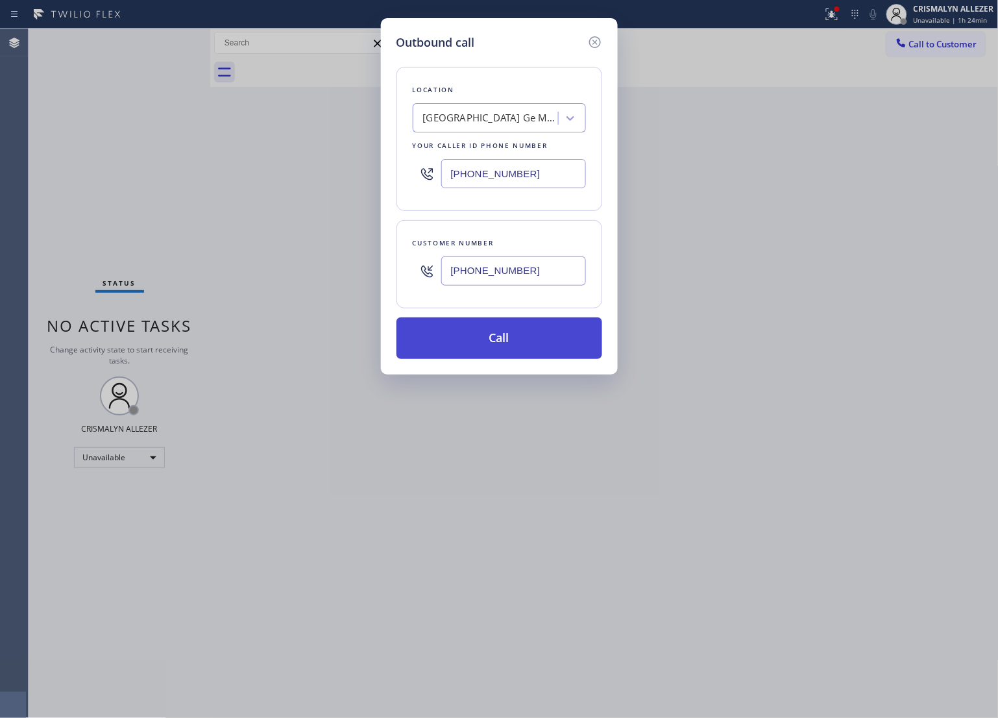
type input "(714) 680-4965"
click at [504, 341] on button "Call" at bounding box center [500, 338] width 206 height 42
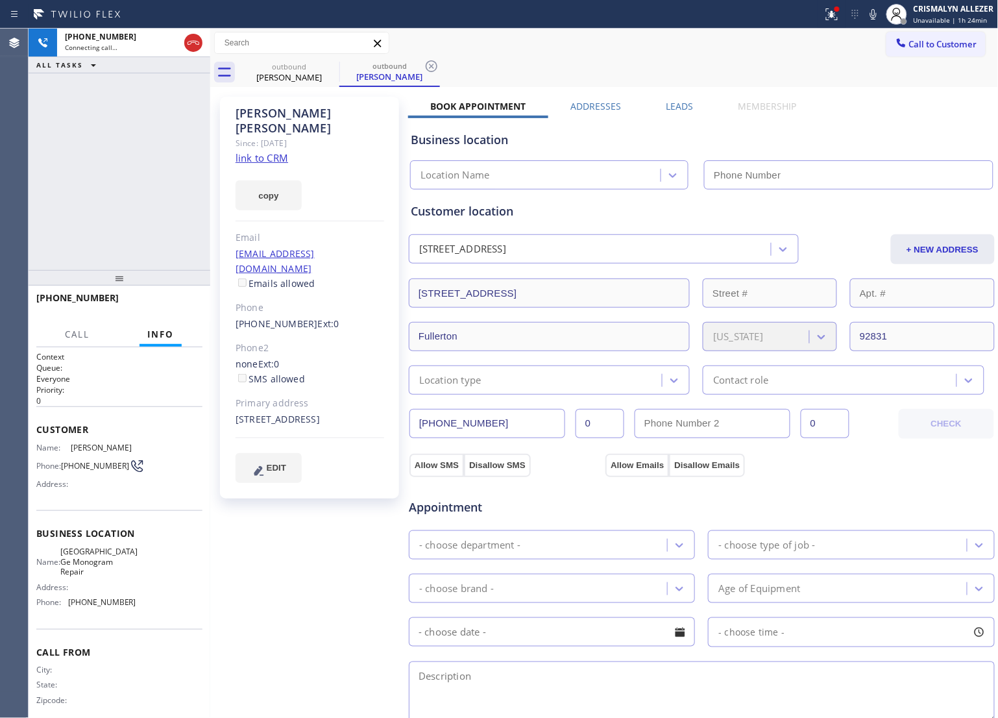
click at [281, 151] on link "link to CRM" at bounding box center [262, 157] width 53 height 13
type input "[PHONE_NUMBER]"
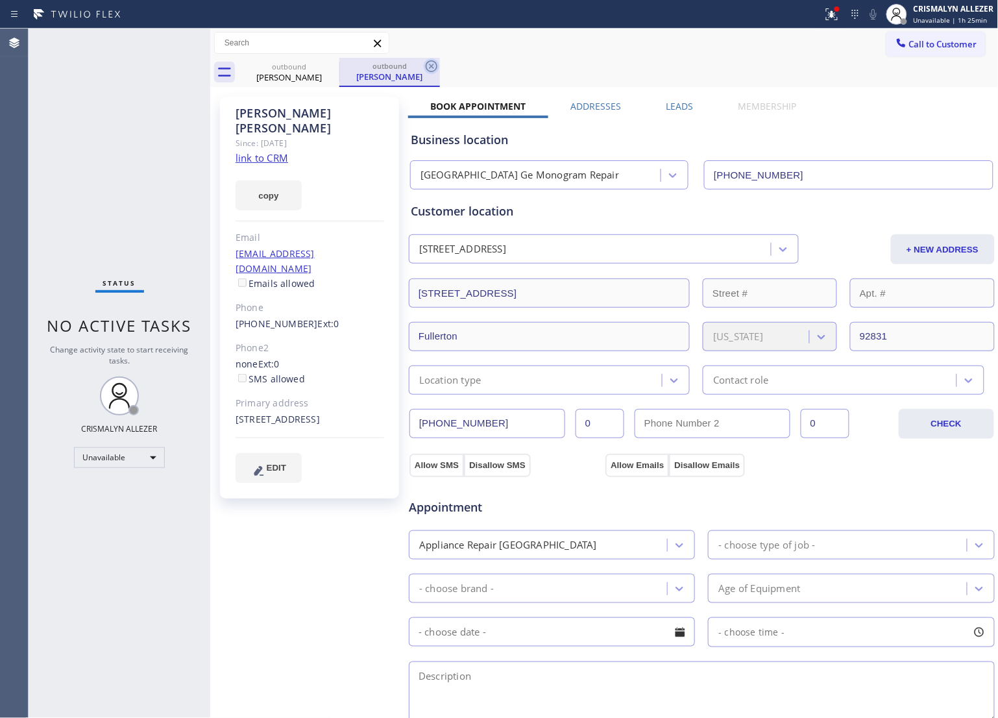
click at [435, 62] on icon at bounding box center [432, 66] width 12 height 12
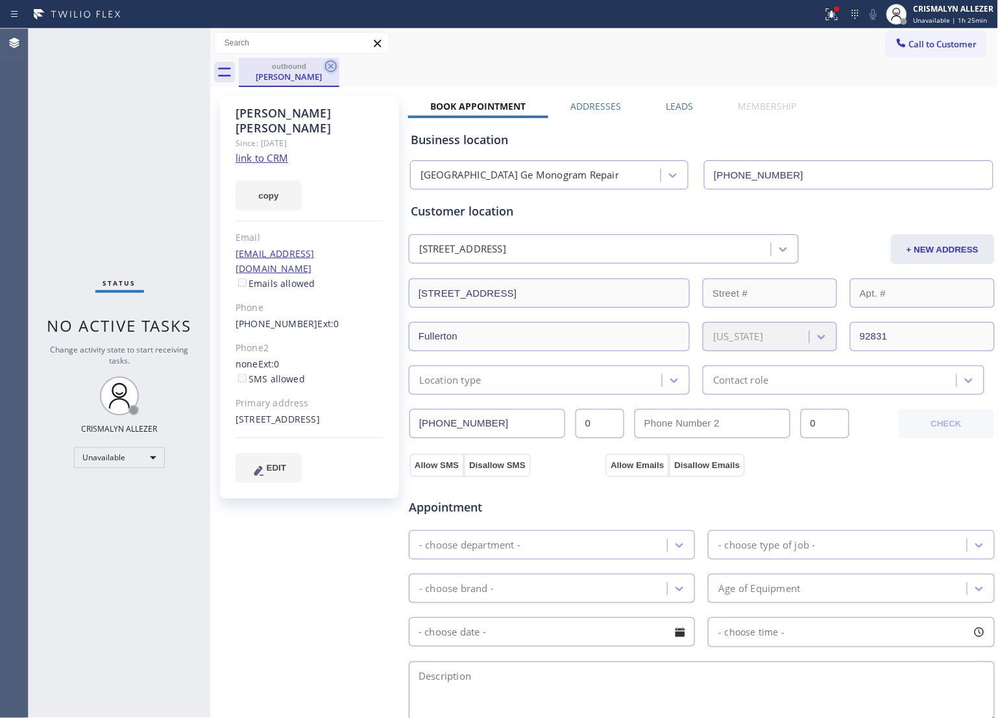
click at [328, 65] on icon at bounding box center [331, 66] width 16 height 16
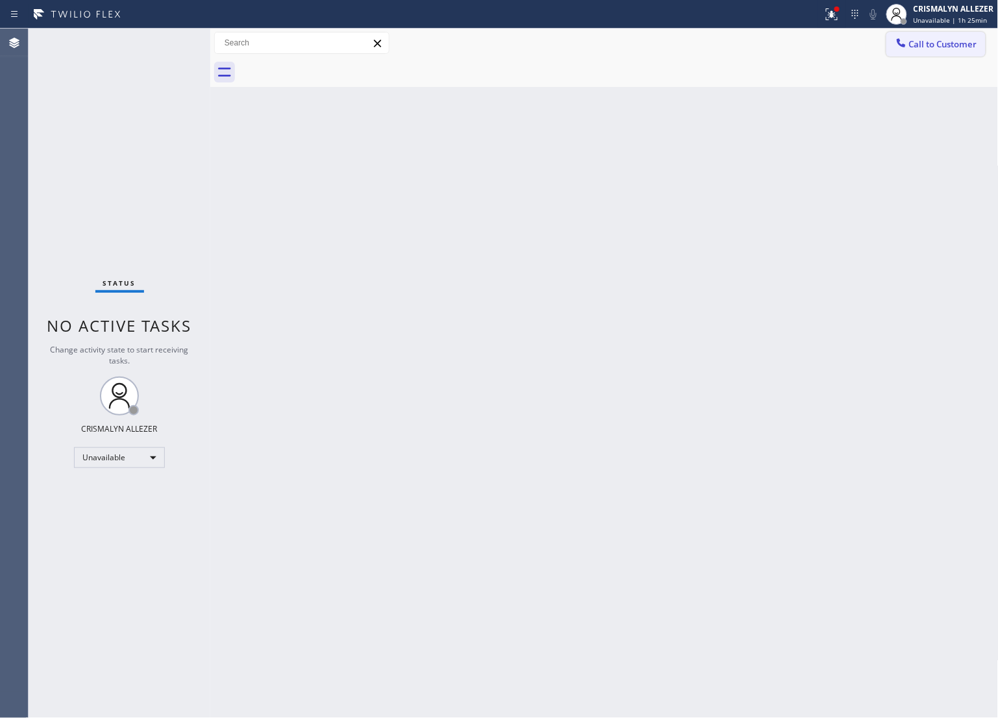
click at [915, 47] on span "Call to Customer" at bounding box center [944, 44] width 68 height 12
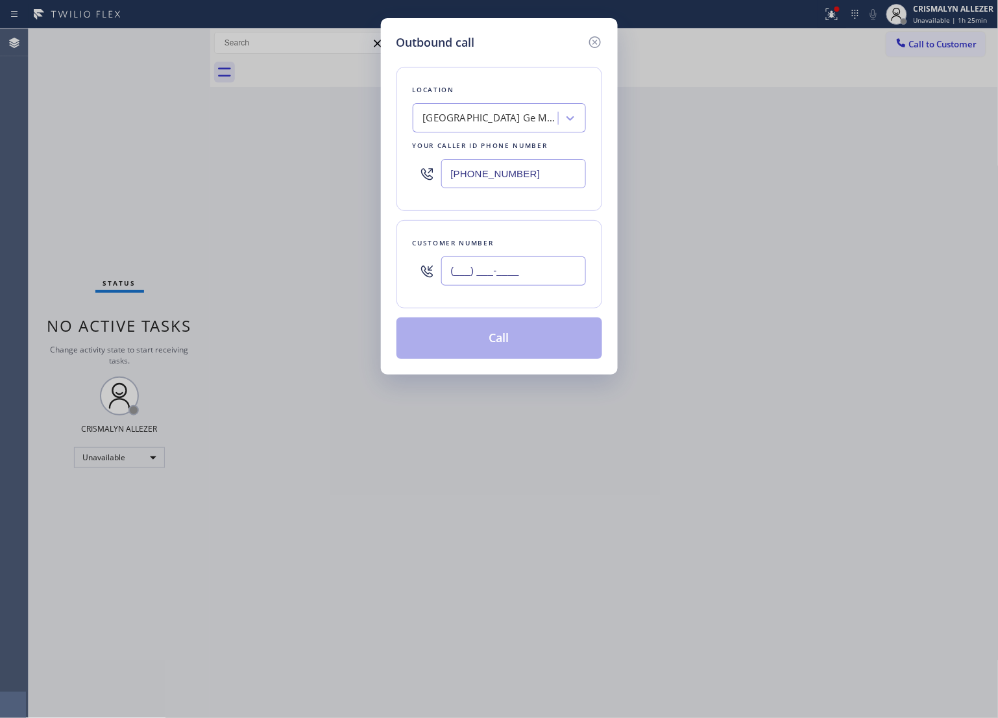
click at [539, 276] on input "(___) ___-____" at bounding box center [513, 270] width 145 height 29
paste input "text"
type input "(___) ___-____"
paste input "714) 680-4965"
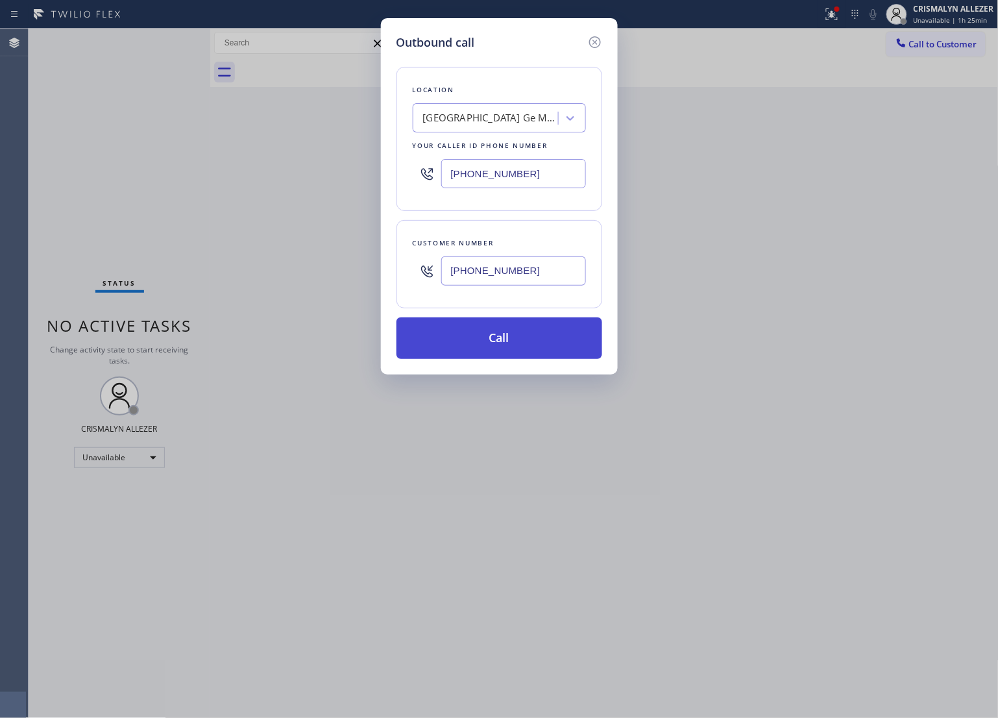
type input "(714) 680-4965"
click at [511, 346] on button "Call" at bounding box center [500, 338] width 206 height 42
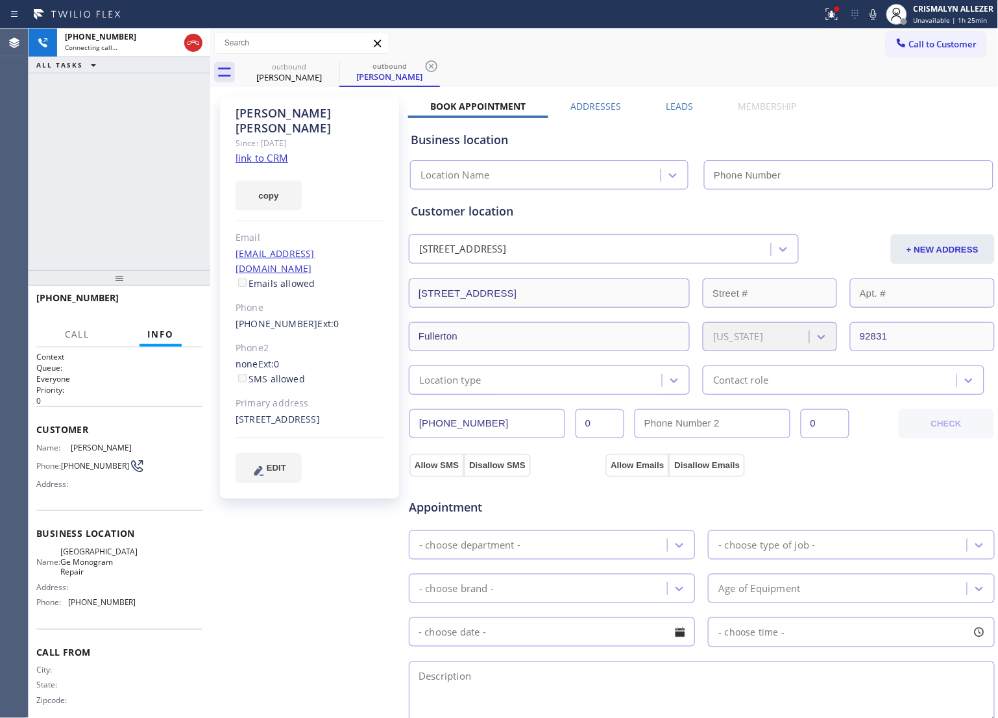
type input "[PHONE_NUMBER]"
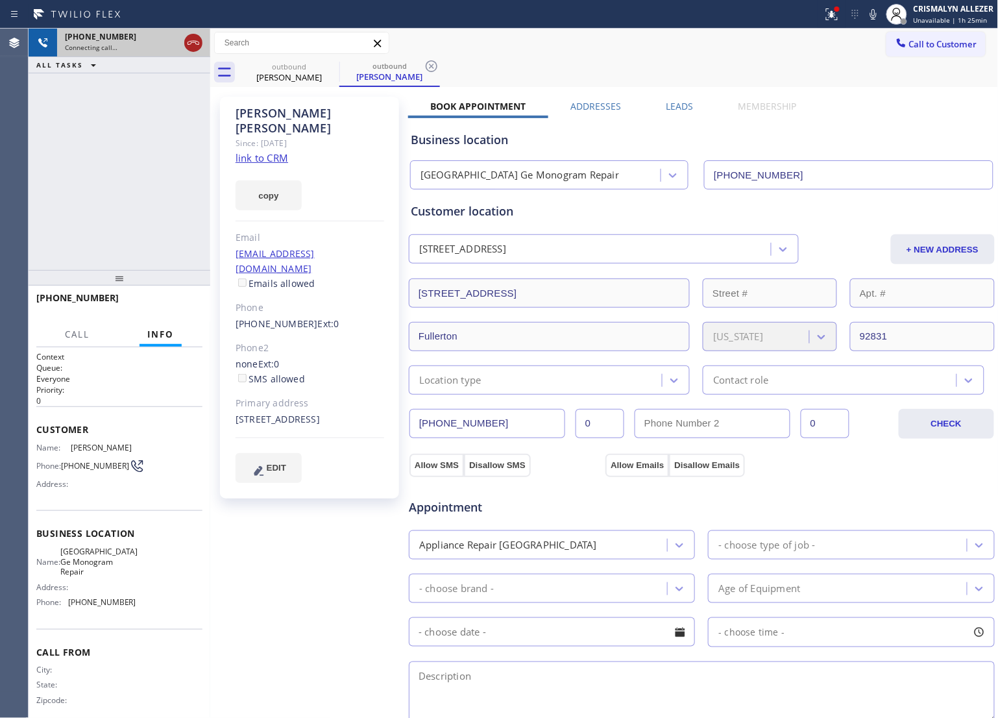
click at [193, 42] on icon at bounding box center [194, 43] width 12 height 4
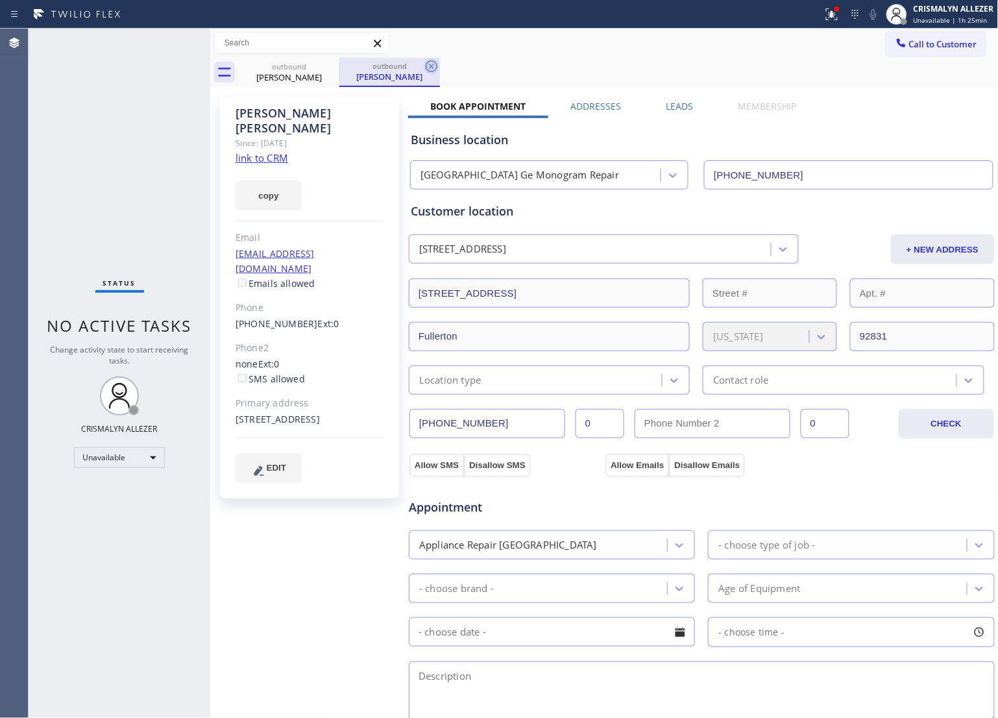
click at [436, 63] on icon at bounding box center [432, 66] width 12 height 12
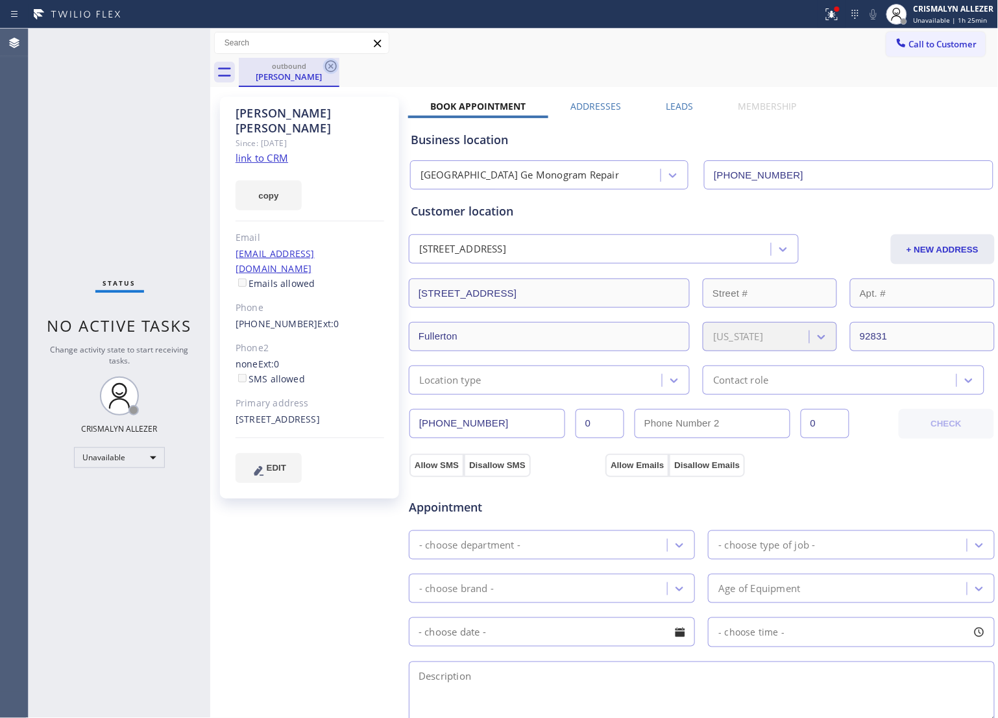
click at [332, 67] on icon at bounding box center [331, 66] width 12 height 12
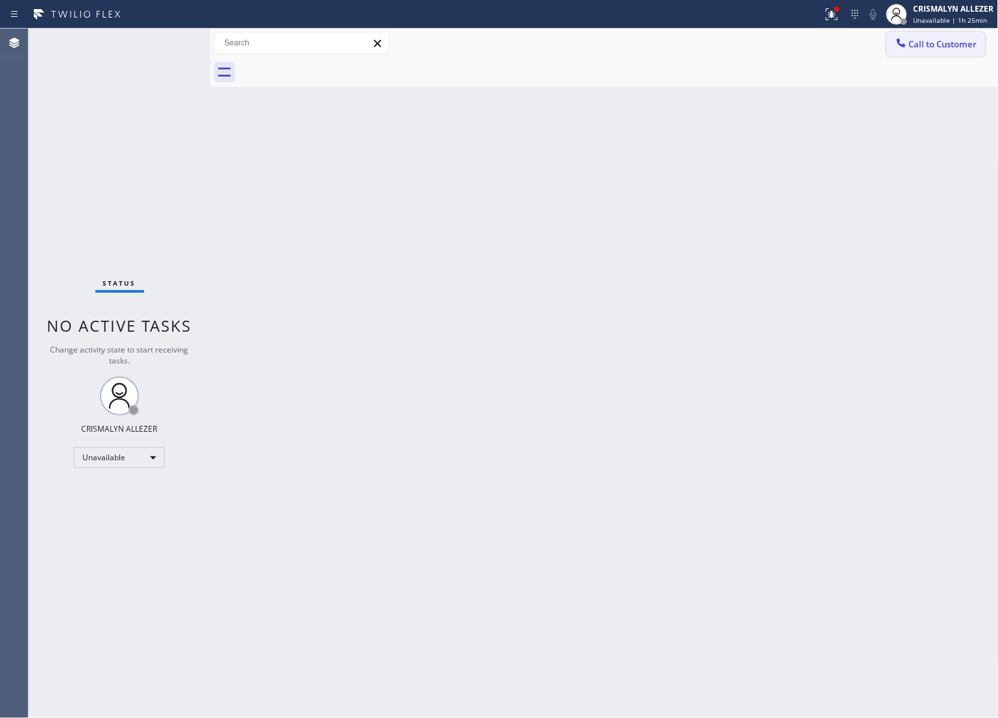
click at [926, 49] on span "Call to Customer" at bounding box center [944, 44] width 68 height 12
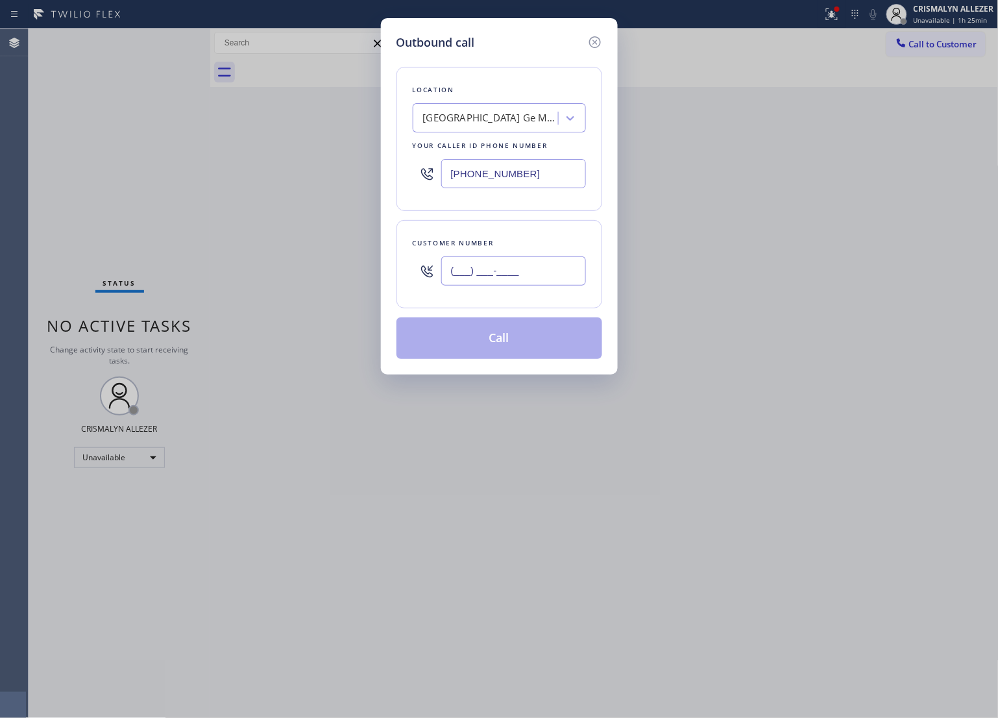
click at [549, 267] on input "(___) ___-____" at bounding box center [513, 270] width 145 height 29
paste input "562) 371-7000"
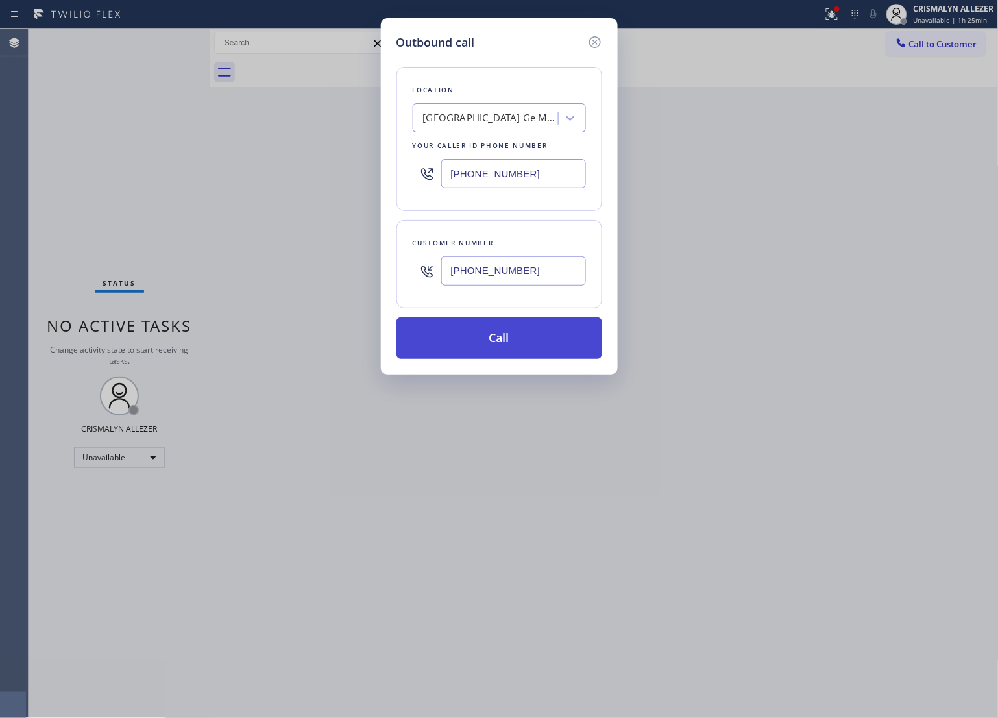
type input "[PHONE_NUMBER]"
click at [507, 359] on button "Call" at bounding box center [500, 338] width 206 height 42
click at [511, 351] on button "Call" at bounding box center [500, 338] width 206 height 42
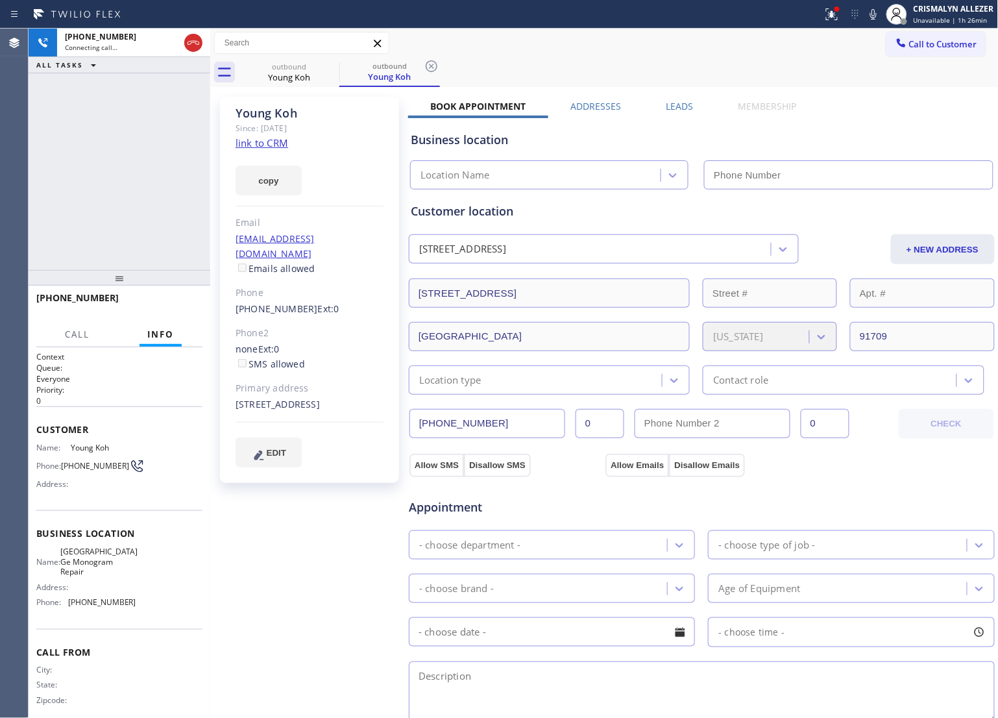
type input "[PHONE_NUMBER]"
click at [244, 142] on link "link to CRM" at bounding box center [262, 142] width 53 height 13
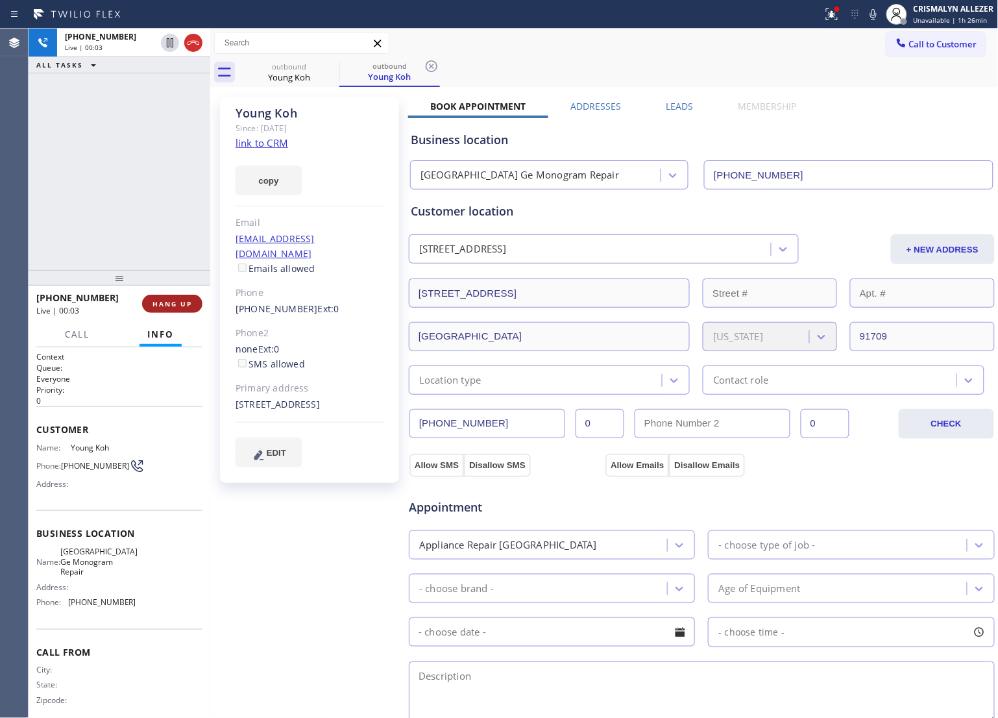
click at [159, 310] on button "HANG UP" at bounding box center [172, 304] width 60 height 18
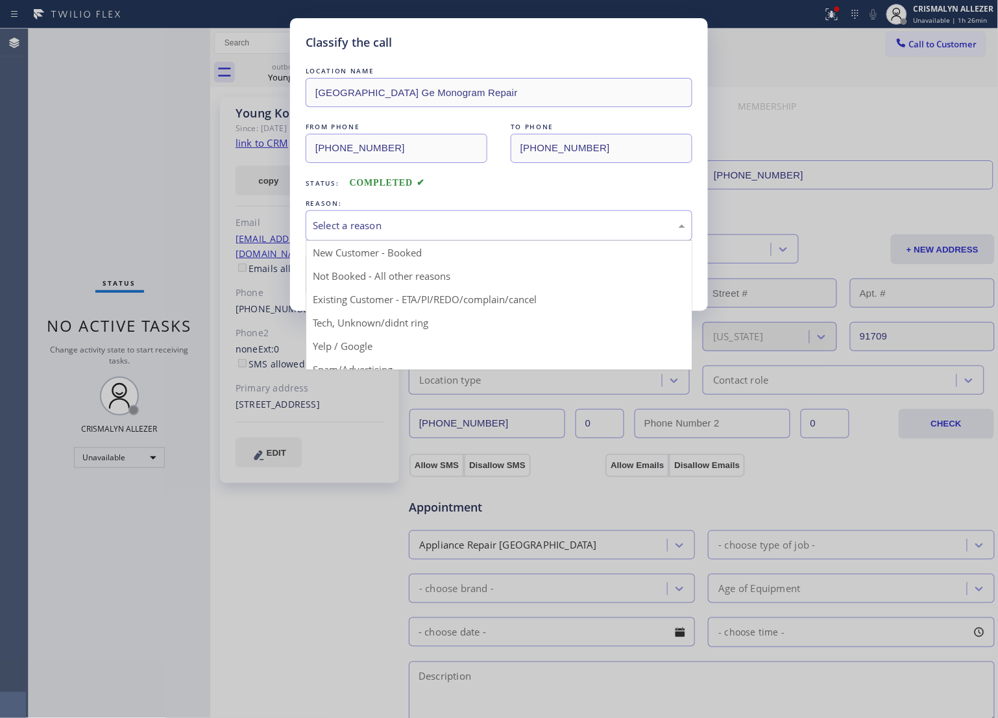
click at [458, 223] on div "Select a reason" at bounding box center [499, 225] width 373 height 15
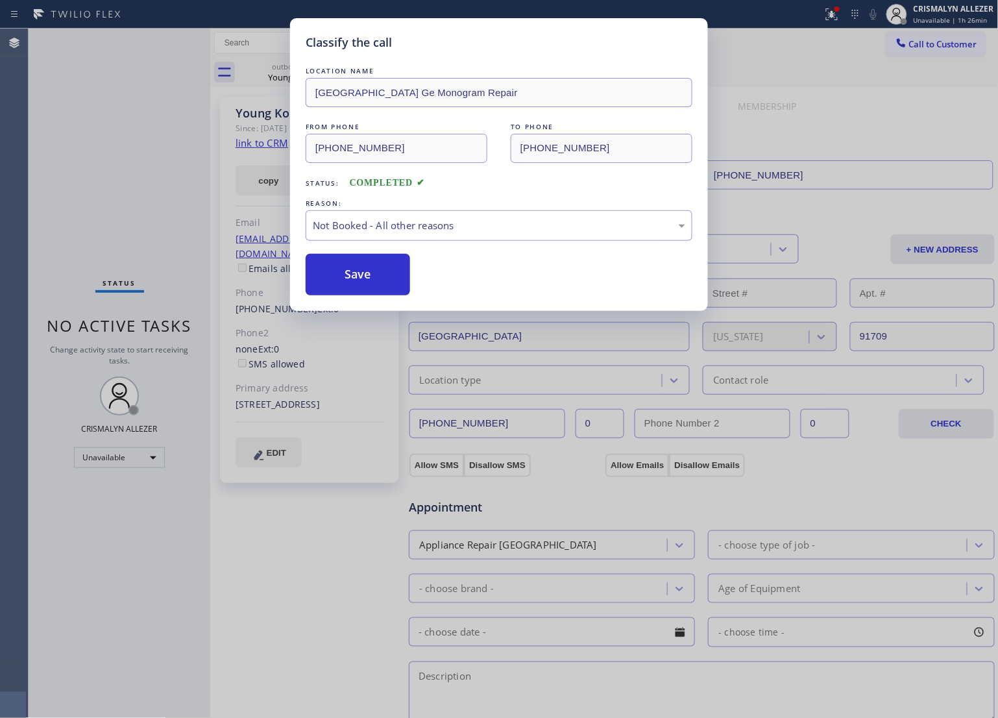
click at [364, 288] on button "Save" at bounding box center [358, 275] width 105 height 42
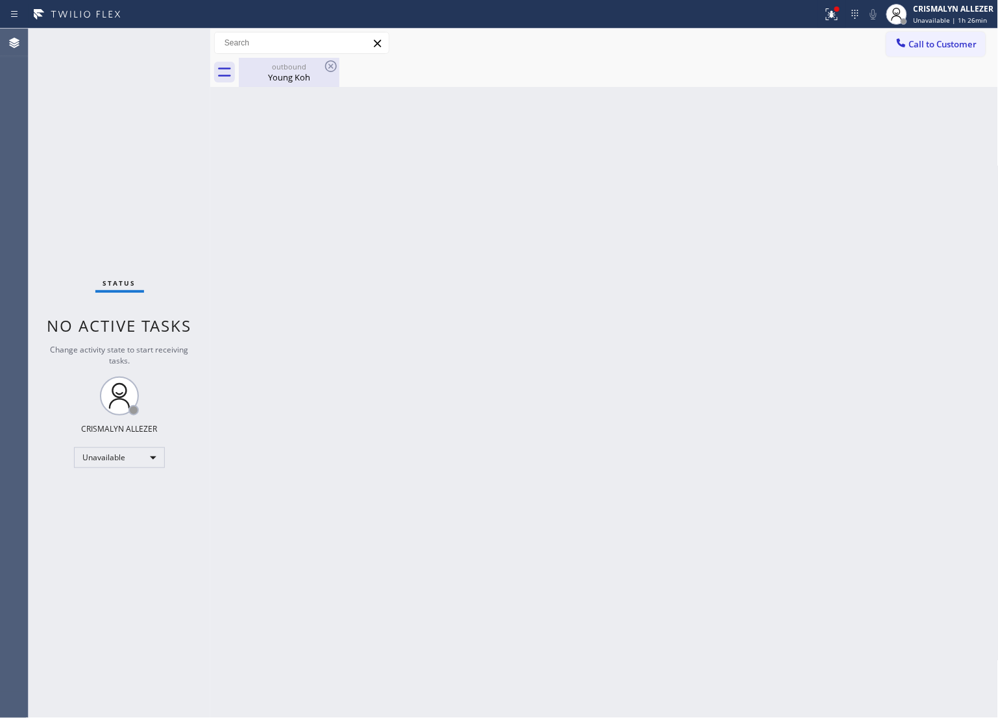
drag, startPoint x: 290, startPoint y: 69, endPoint x: 313, endPoint y: 67, distance: 22.8
click at [292, 69] on div "outbound" at bounding box center [289, 67] width 98 height 10
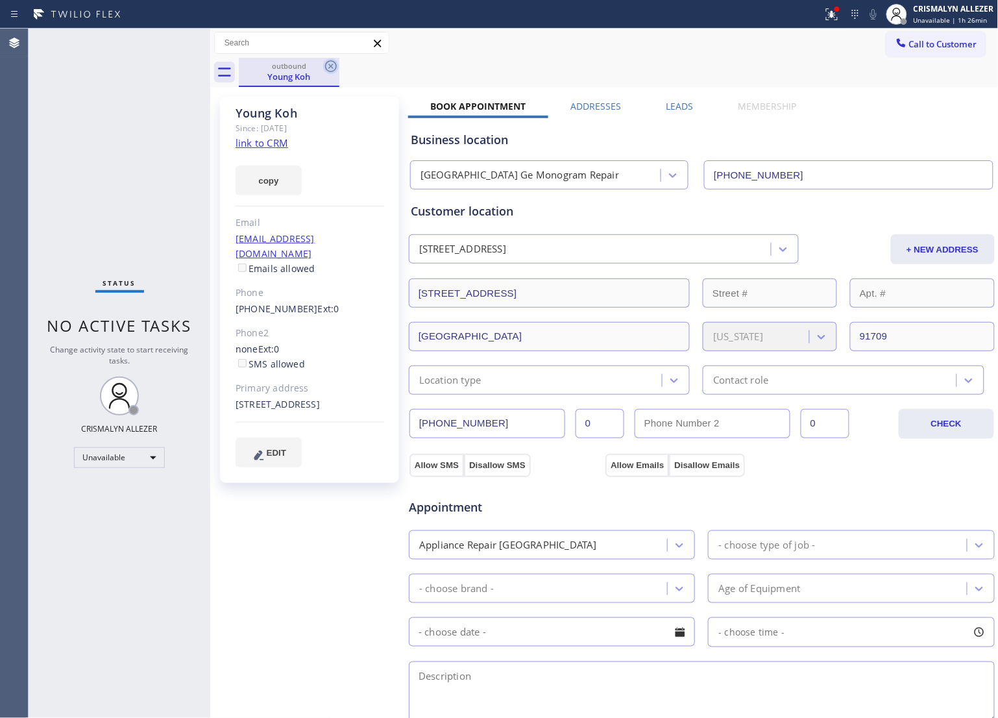
click at [327, 64] on icon at bounding box center [331, 66] width 16 height 16
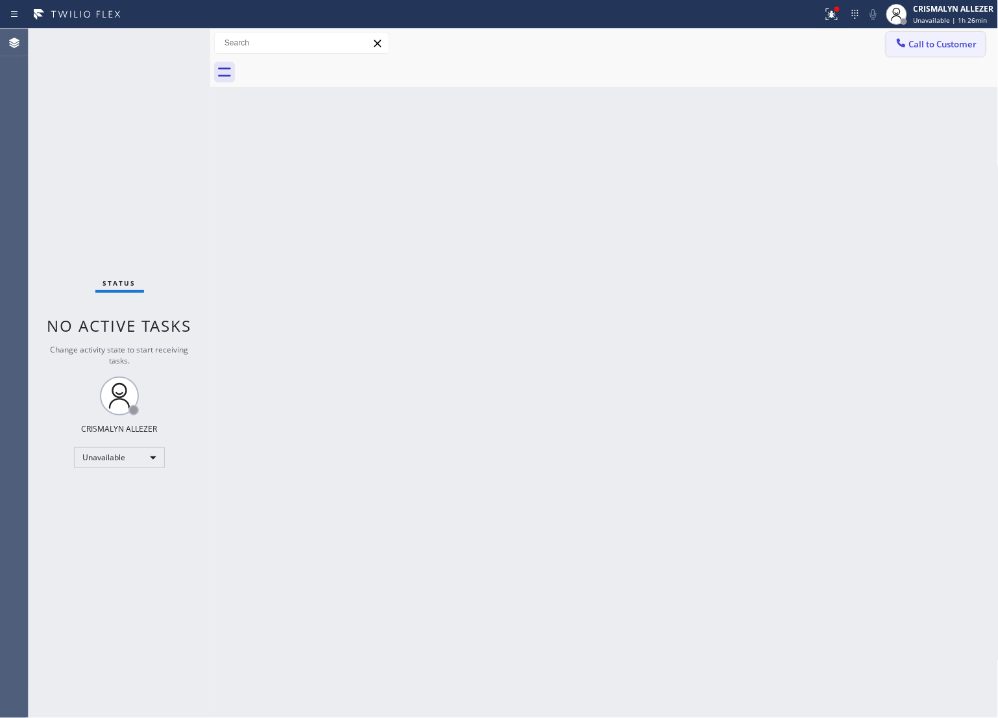
click at [961, 46] on span "Call to Customer" at bounding box center [944, 44] width 68 height 12
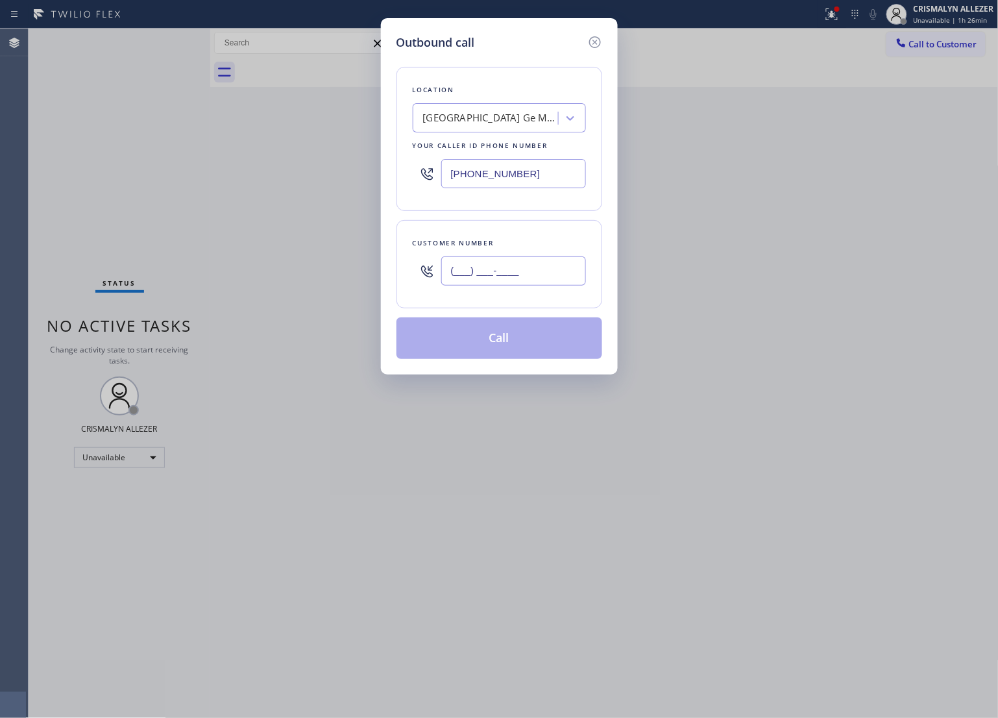
click at [553, 282] on input "(___) ___-____" at bounding box center [513, 270] width 145 height 29
paste input "562) 371-7000"
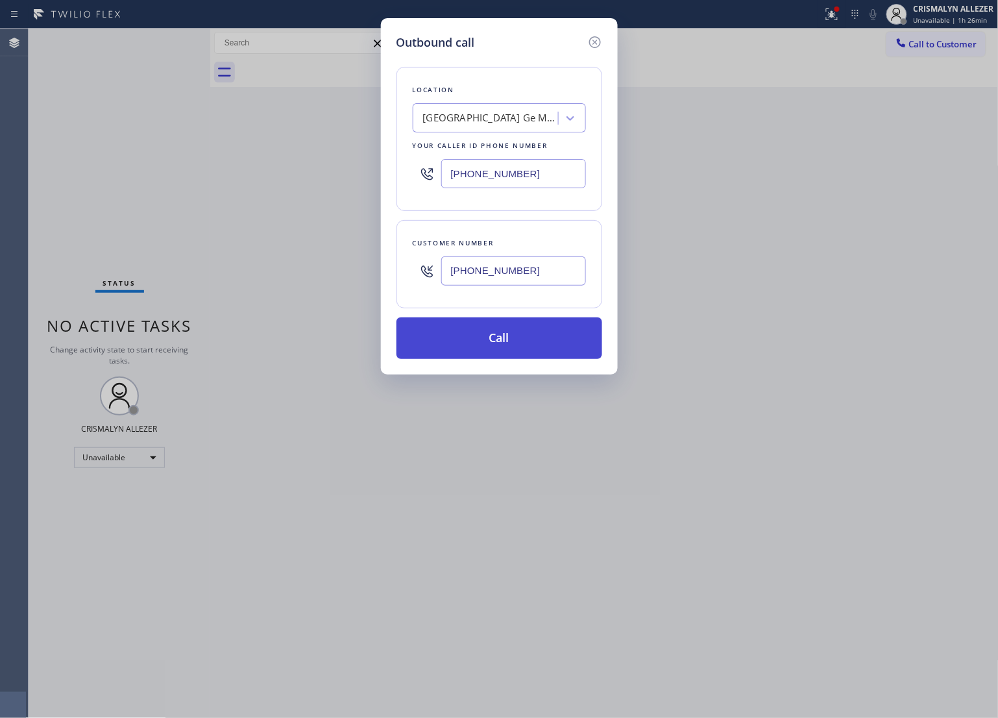
type input "[PHONE_NUMBER]"
click at [491, 335] on button "Call" at bounding box center [500, 338] width 206 height 42
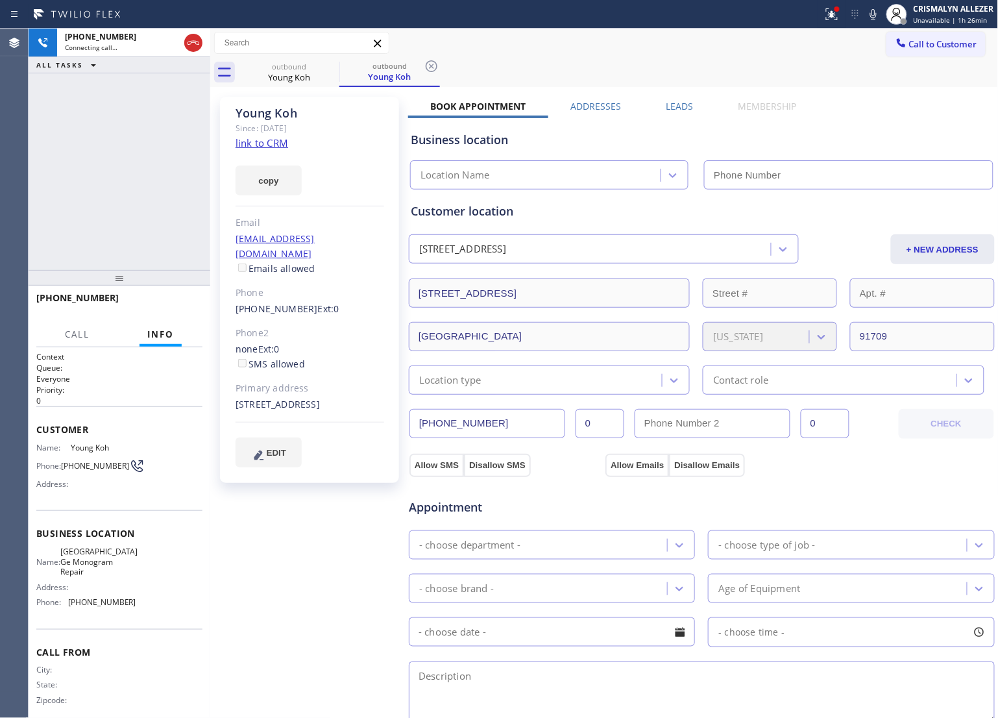
click at [670, 107] on label "Leads" at bounding box center [680, 106] width 27 height 12
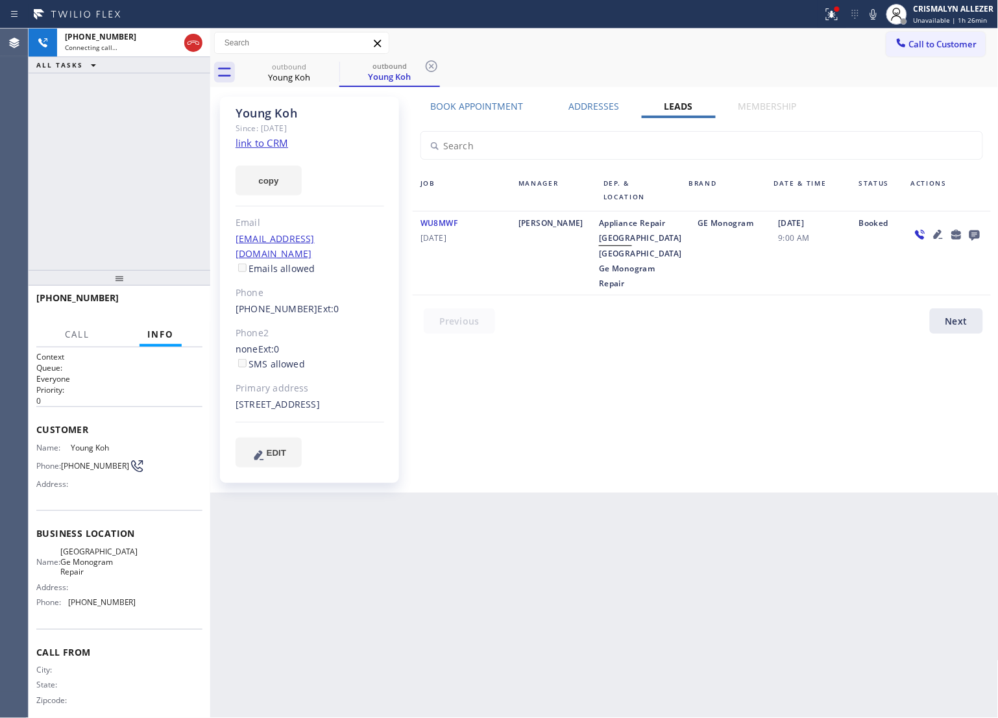
click at [971, 232] on icon at bounding box center [975, 235] width 10 height 10
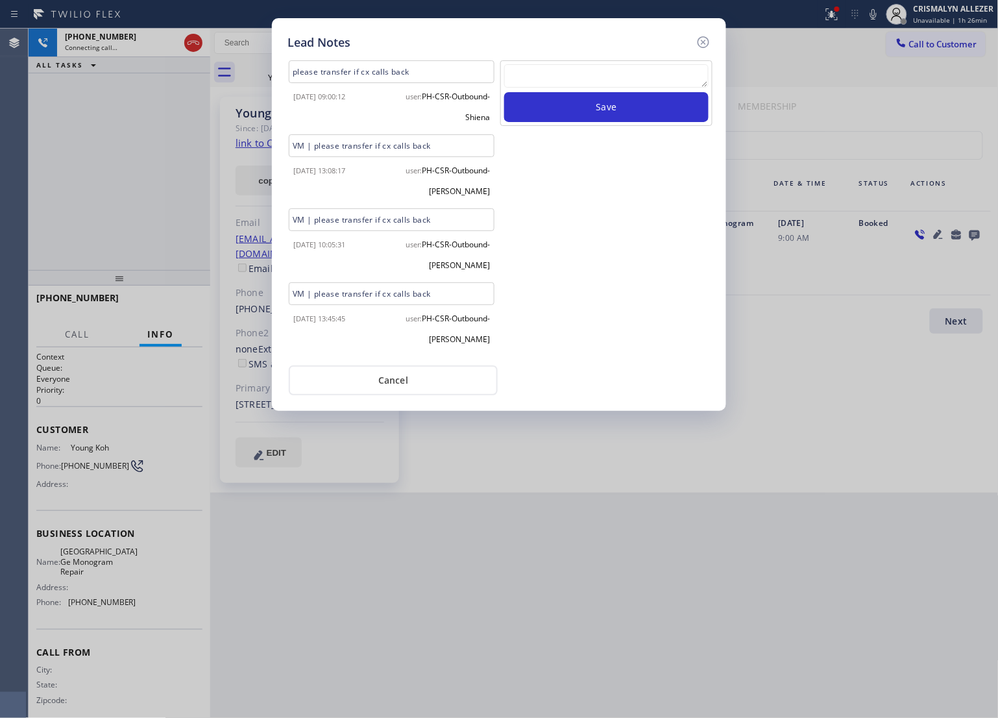
click at [602, 83] on textarea at bounding box center [606, 75] width 204 height 23
paste textarea "no answer | pls xfer here cx cb"
type textarea "no answer | pls xfer here cx cb"
click at [602, 99] on button "Save" at bounding box center [606, 107] width 204 height 30
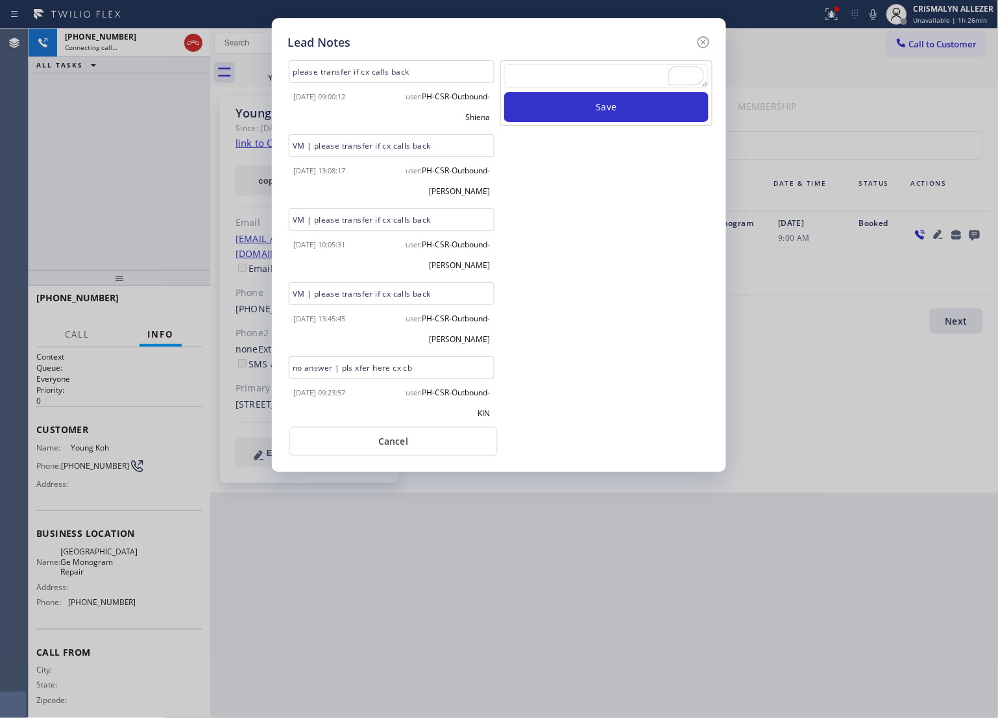
scroll to position [10, 0]
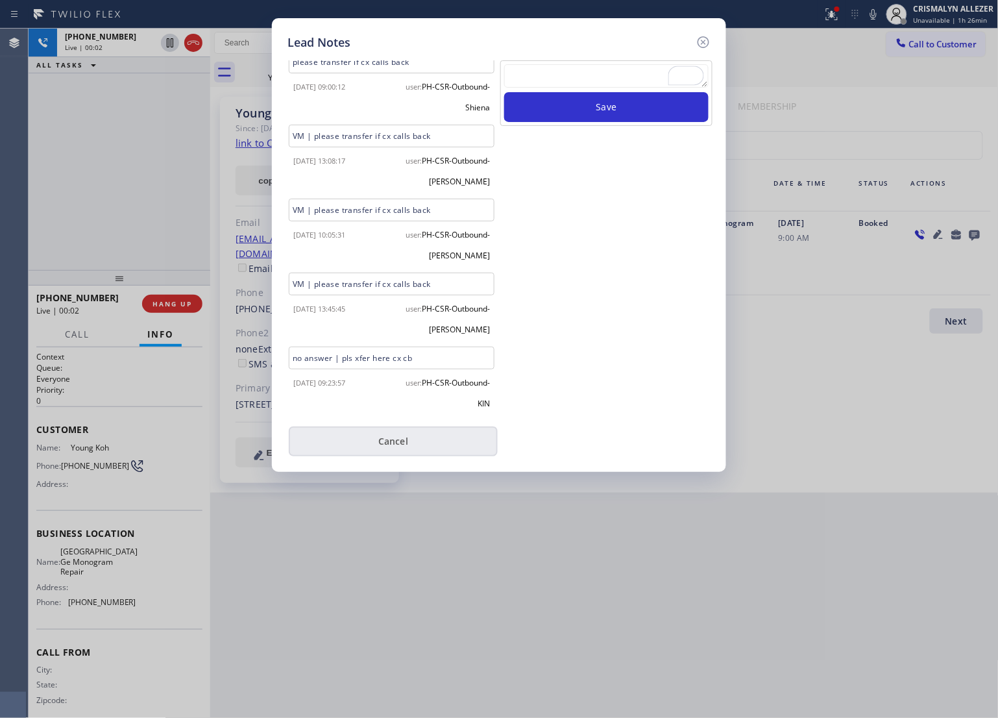
click at [393, 445] on button "Cancel" at bounding box center [393, 442] width 209 height 30
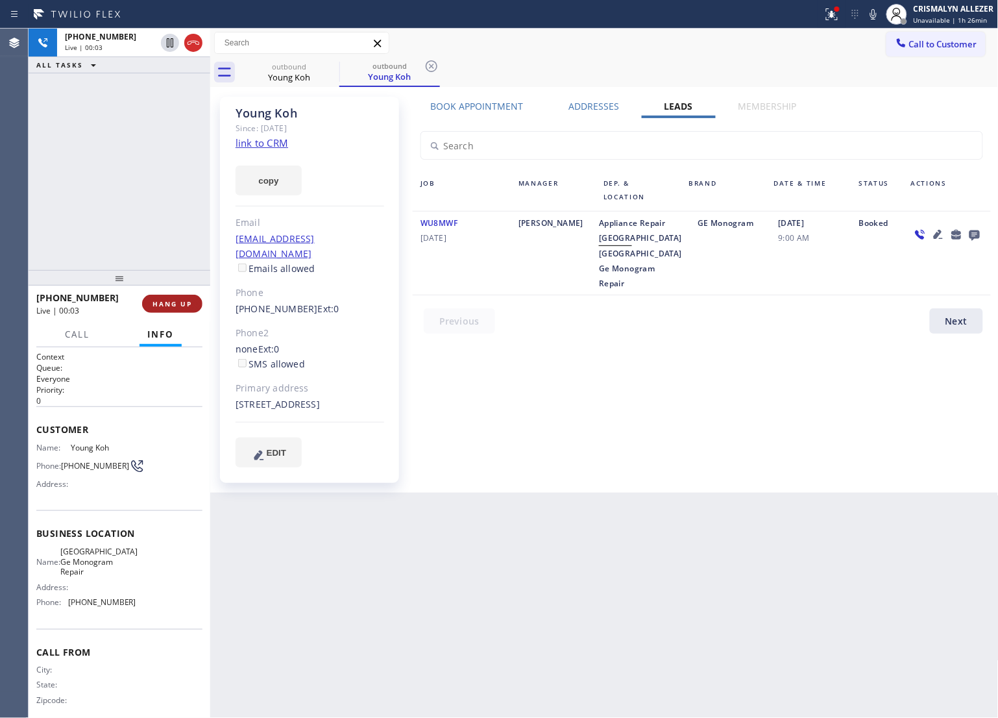
click at [153, 305] on span "HANG UP" at bounding box center [173, 303] width 40 height 9
click at [157, 305] on span "HANG UP" at bounding box center [173, 303] width 40 height 9
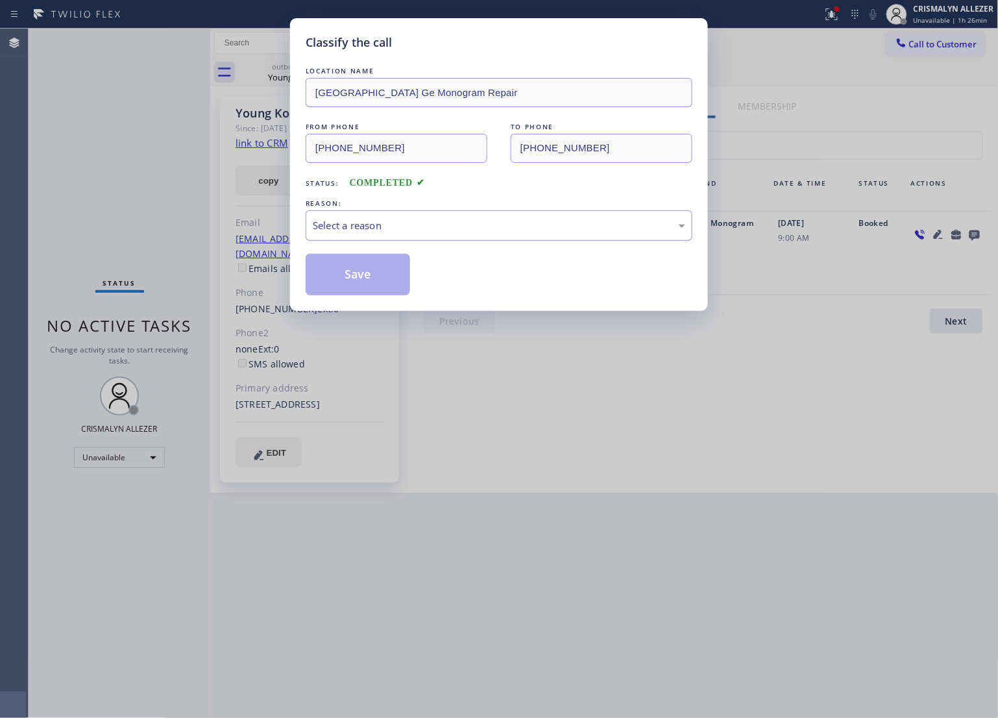
click at [515, 219] on div "Select a reason" at bounding box center [499, 225] width 373 height 15
click at [349, 278] on button "Save" at bounding box center [358, 275] width 105 height 42
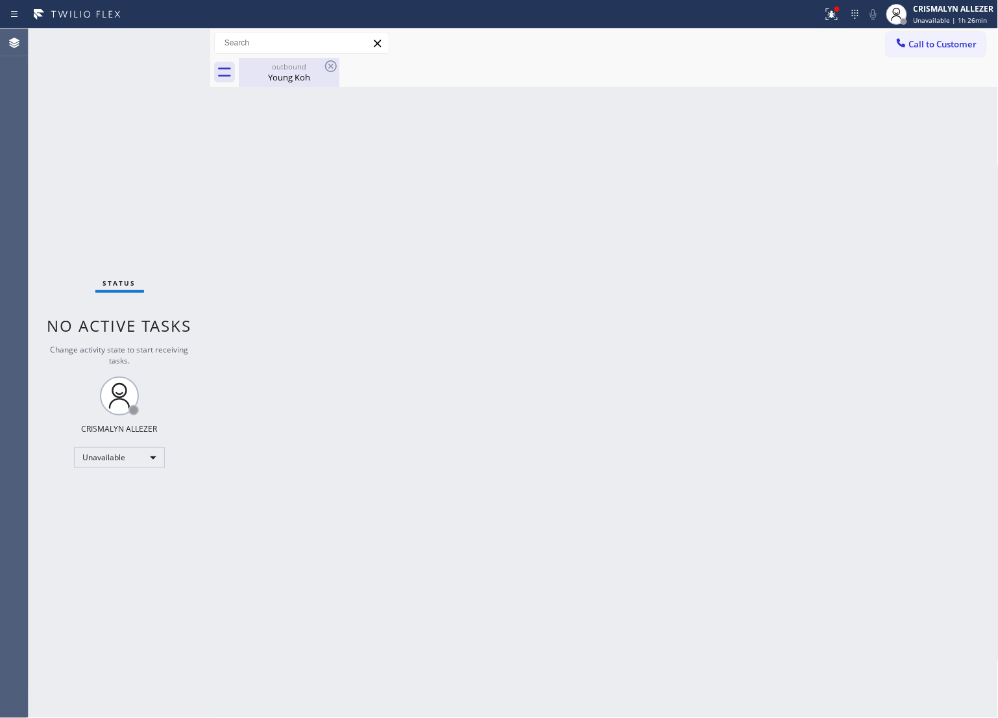
drag, startPoint x: 299, startPoint y: 75, endPoint x: 316, endPoint y: 73, distance: 17.1
click at [300, 75] on div "Young Koh" at bounding box center [289, 77] width 98 height 12
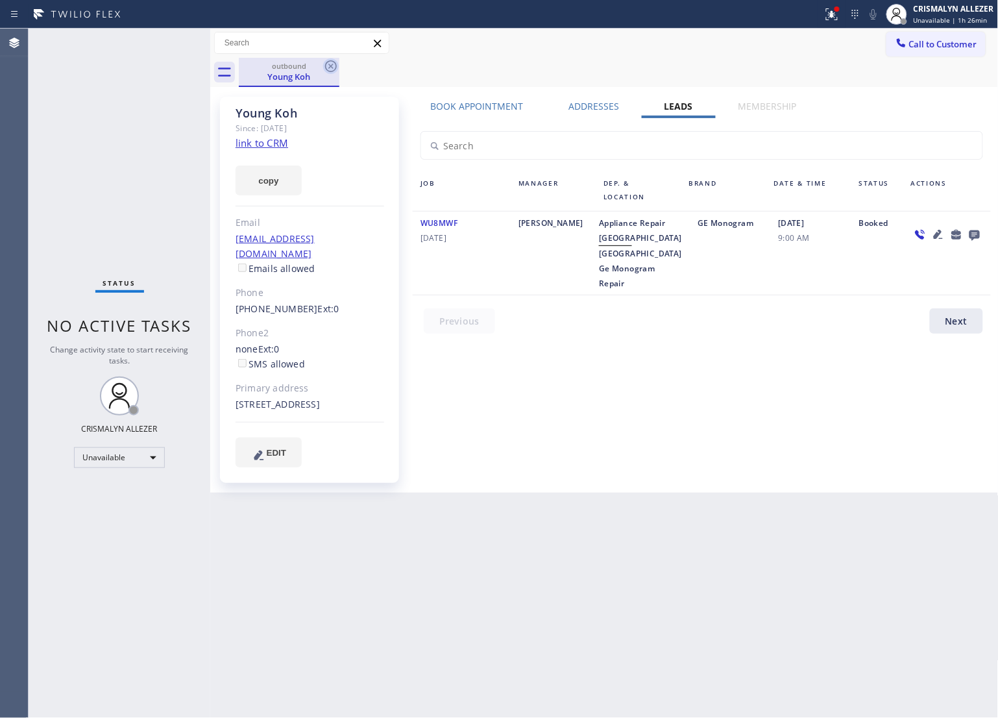
click at [328, 66] on icon at bounding box center [331, 66] width 16 height 16
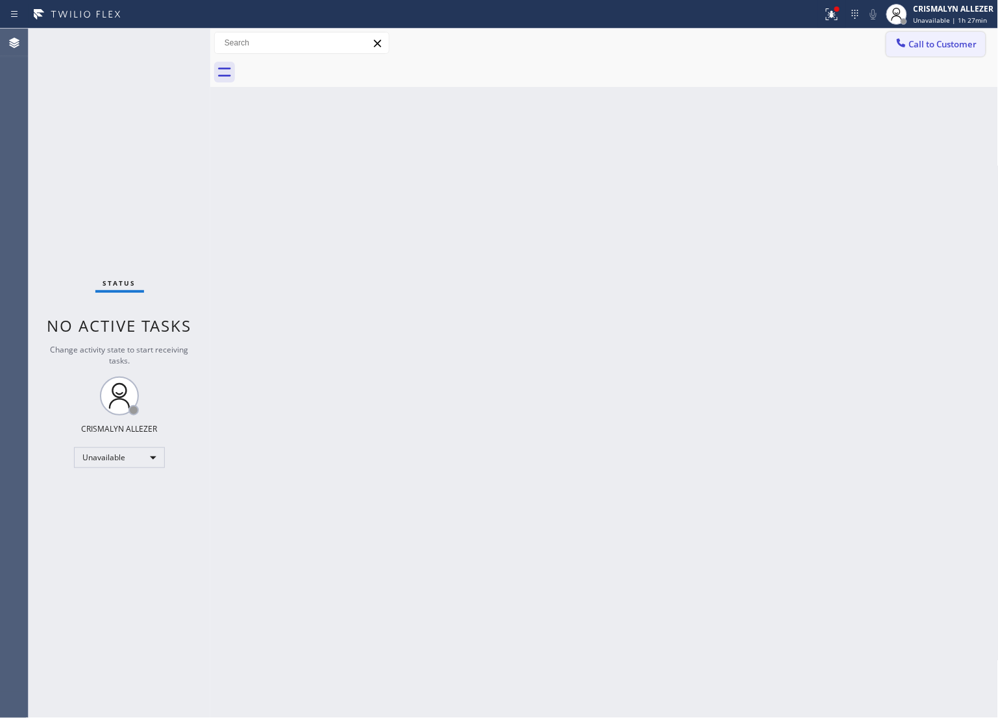
click at [945, 49] on span "Call to Customer" at bounding box center [944, 44] width 68 height 12
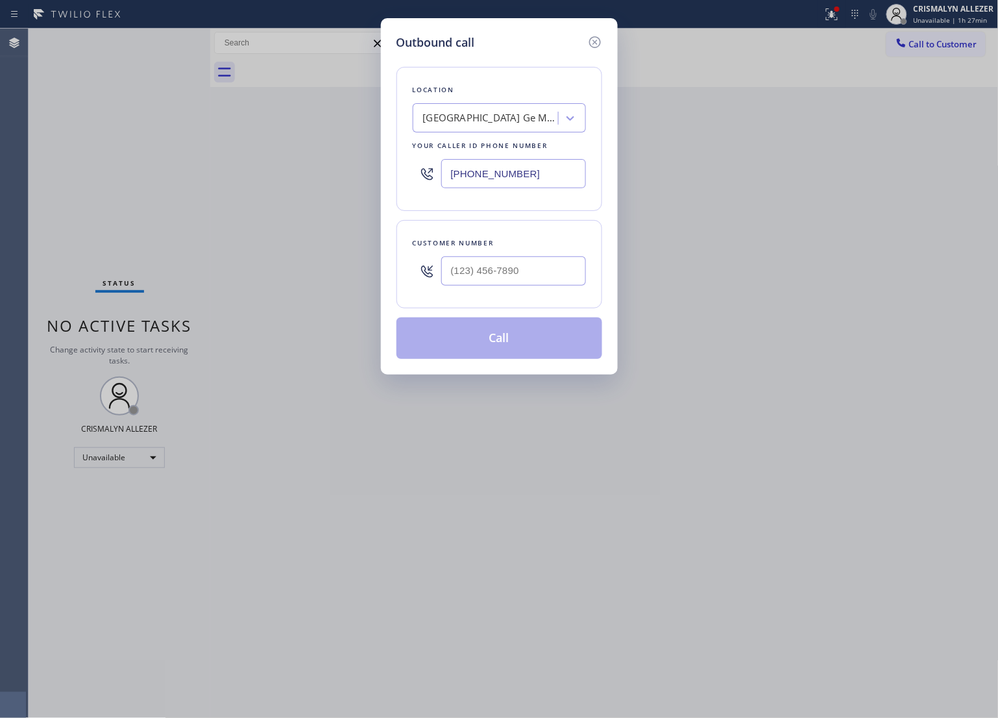
paste input "347) 486-6117"
drag, startPoint x: 436, startPoint y: 171, endPoint x: 280, endPoint y: 140, distance: 159.4
click at [234, 154] on div "Outbound call Location Villa Park Ge Monogram Repair Your caller id phone numbe…" at bounding box center [499, 359] width 998 height 718
type input "[PHONE_NUMBER]"
click at [545, 283] on input "(___) ___-____" at bounding box center [513, 270] width 145 height 29
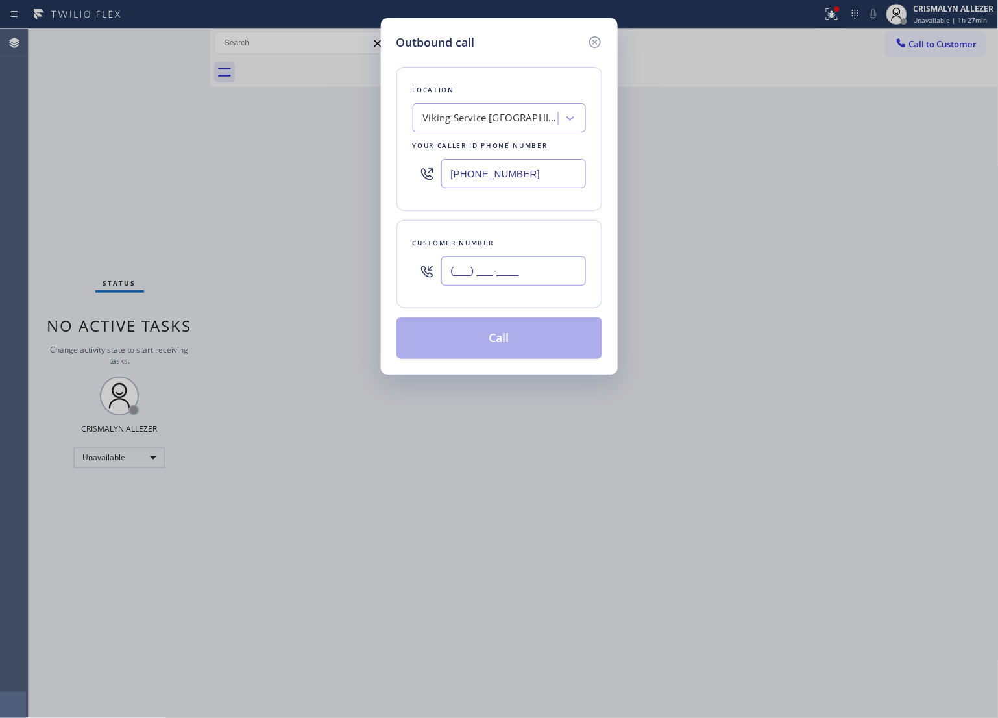
paste input "202) 256-3928"
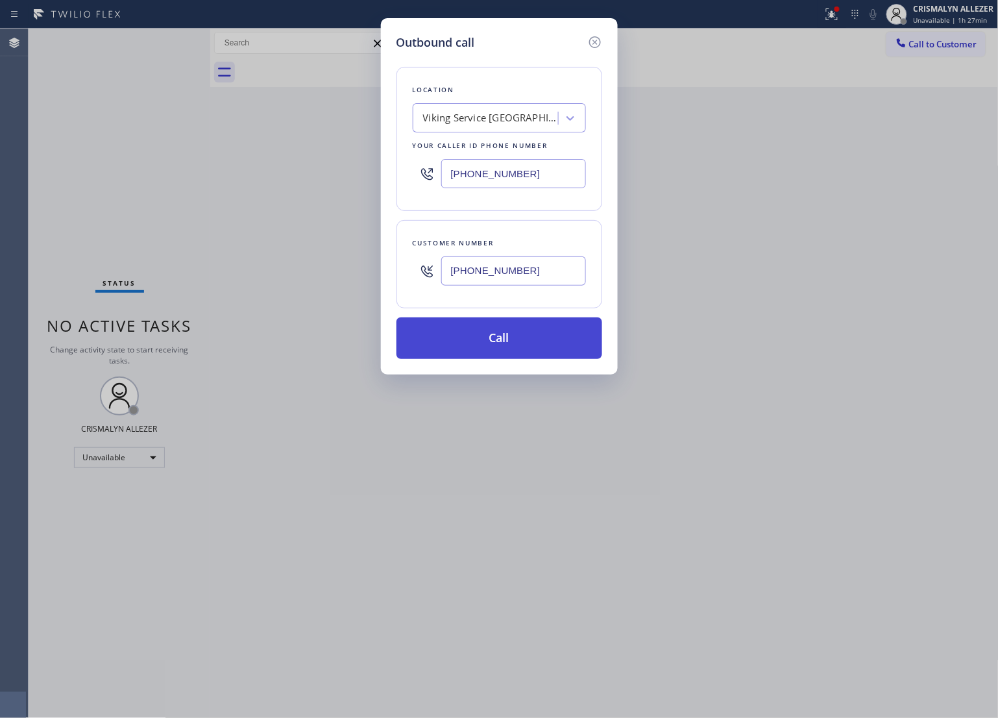
type input "[PHONE_NUMBER]"
click at [520, 347] on button "Call" at bounding box center [500, 338] width 206 height 42
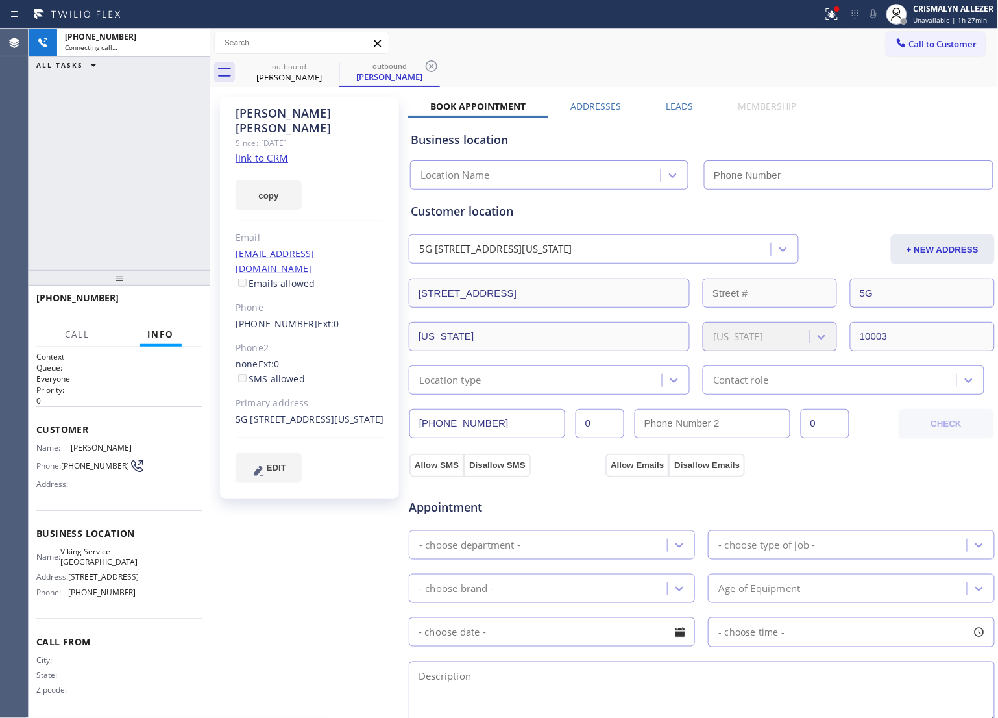
click at [269, 151] on link "link to CRM" at bounding box center [262, 157] width 53 height 13
type input "[PHONE_NUMBER]"
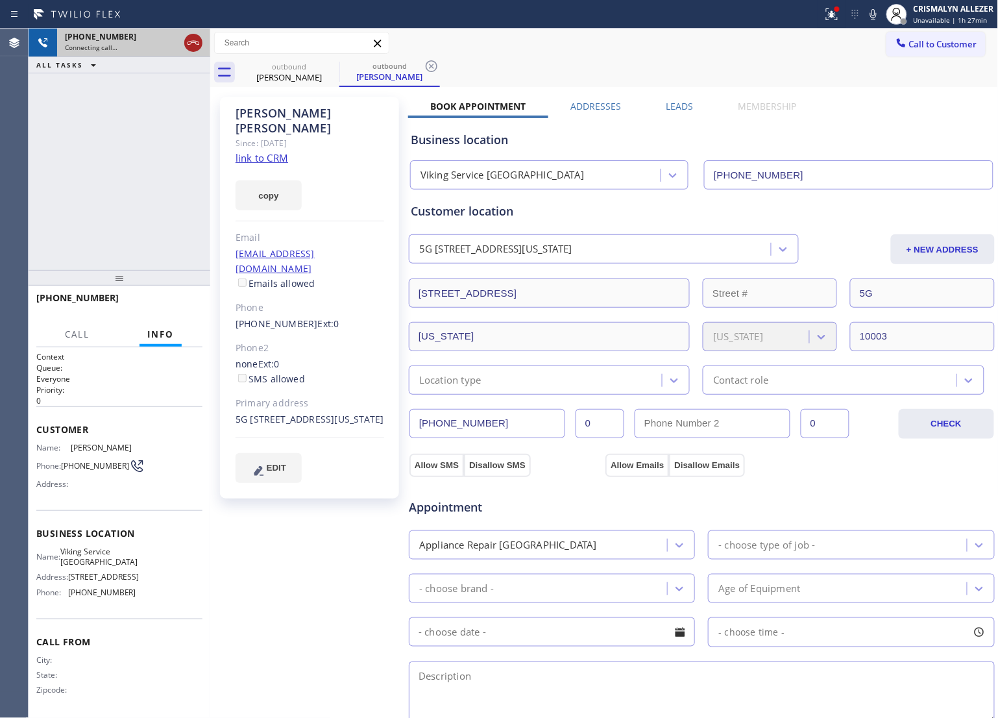
click at [186, 43] on icon at bounding box center [194, 43] width 16 height 16
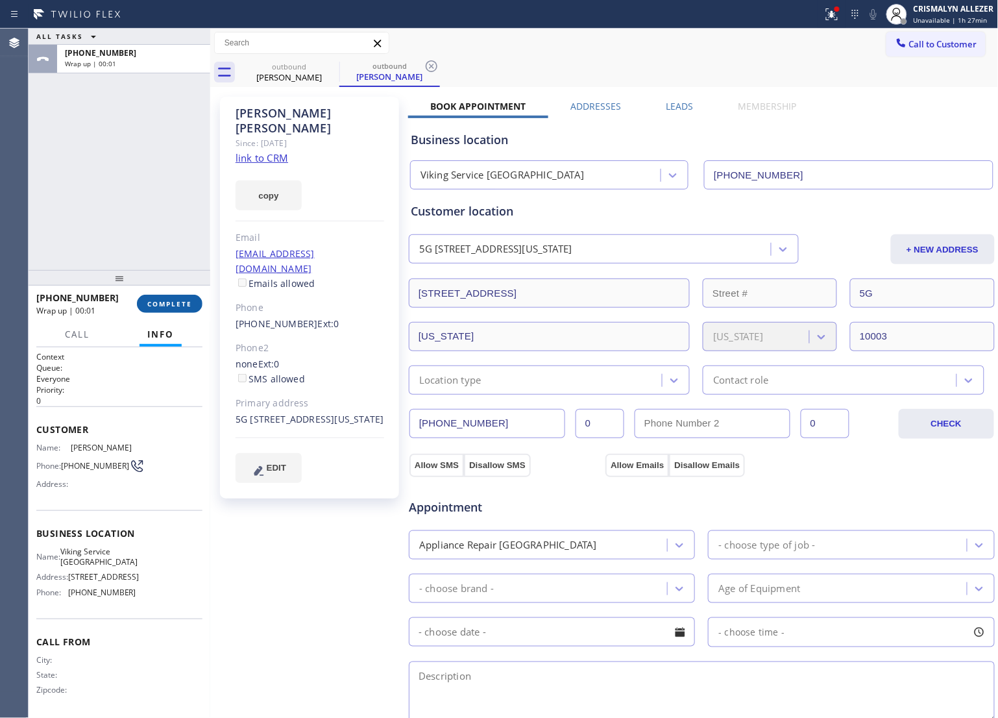
click at [153, 300] on span "COMPLETE" at bounding box center [169, 303] width 45 height 9
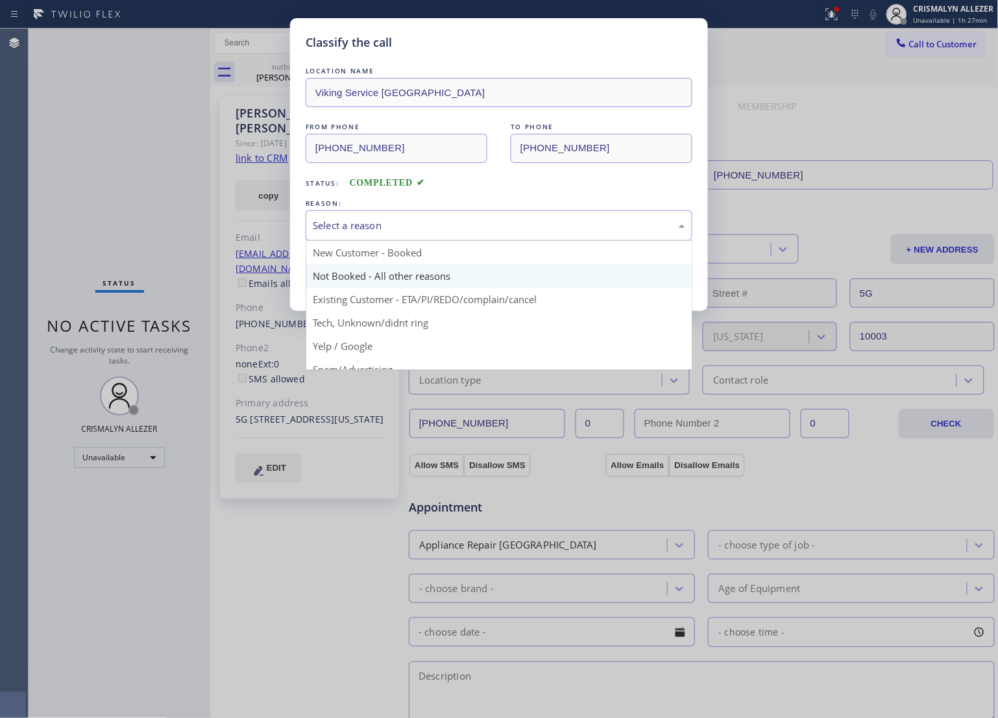
drag, startPoint x: 544, startPoint y: 232, endPoint x: 393, endPoint y: 273, distance: 156.2
click at [524, 238] on div "Select a reason" at bounding box center [499, 225] width 387 height 31
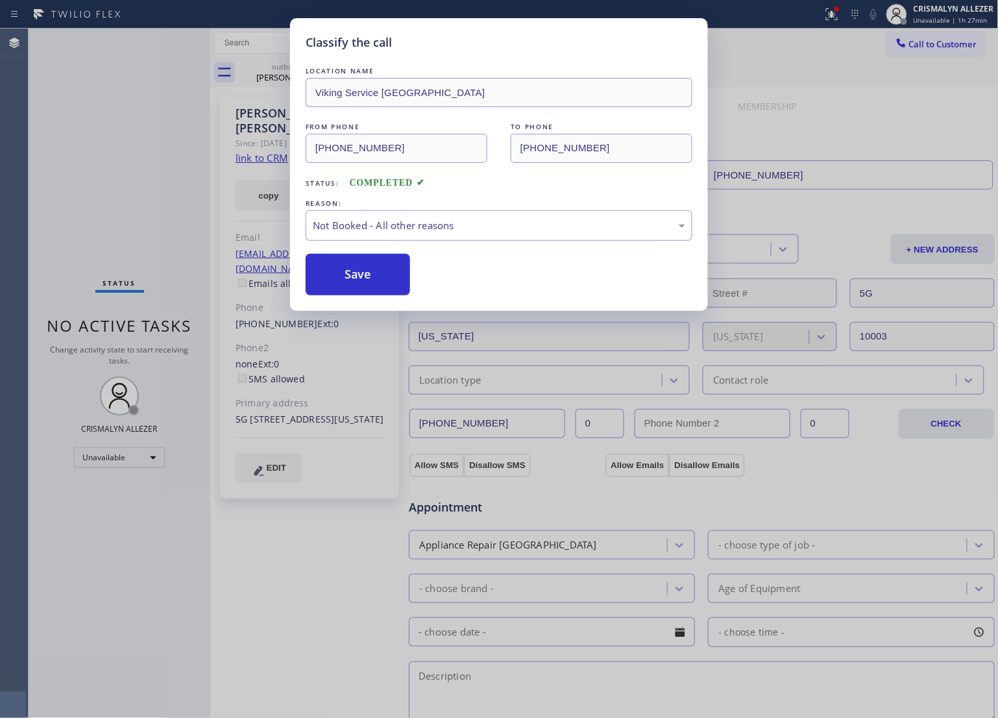
click at [390, 273] on button "Save" at bounding box center [358, 275] width 105 height 42
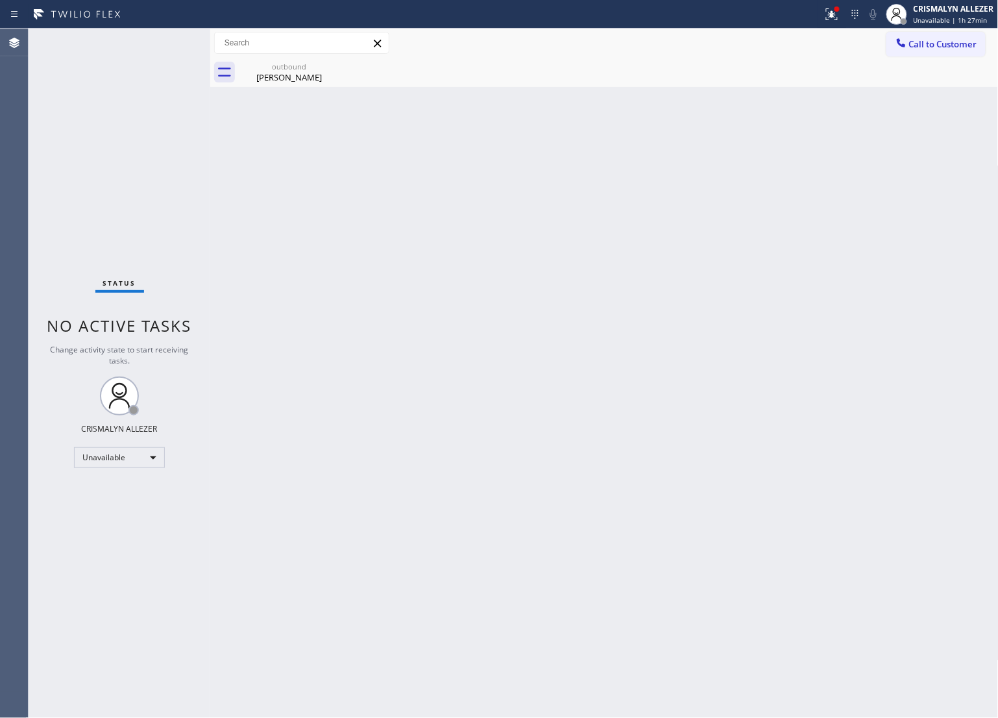
drag, startPoint x: 297, startPoint y: 73, endPoint x: 562, endPoint y: 112, distance: 268.5
click at [299, 75] on div "Kathy O'connor" at bounding box center [289, 77] width 98 height 12
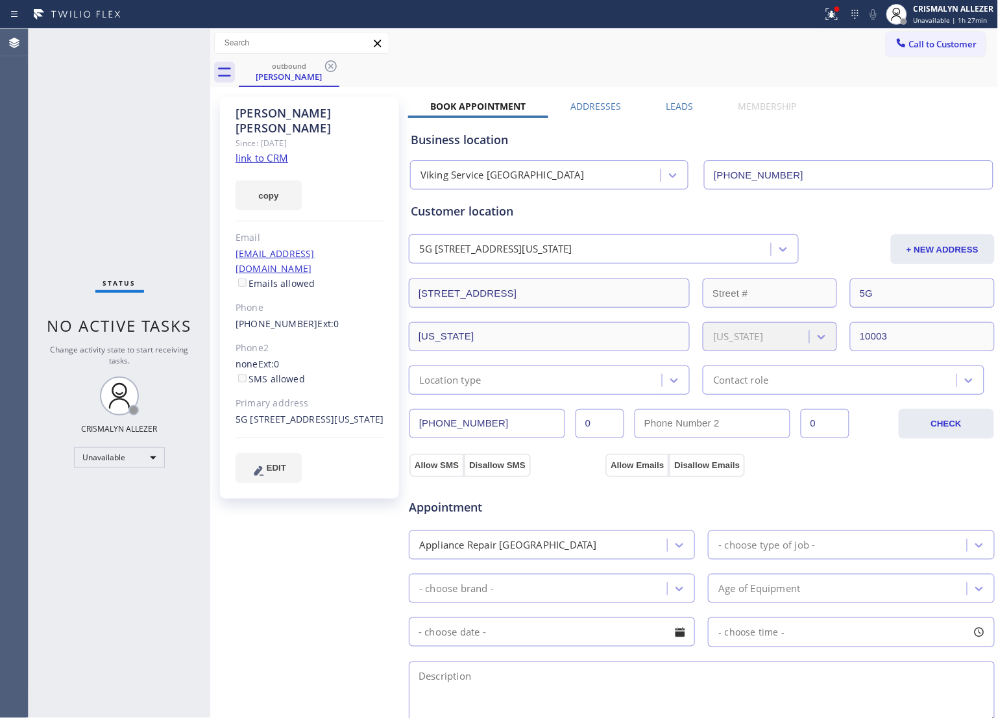
click at [680, 103] on label "Leads" at bounding box center [680, 106] width 27 height 12
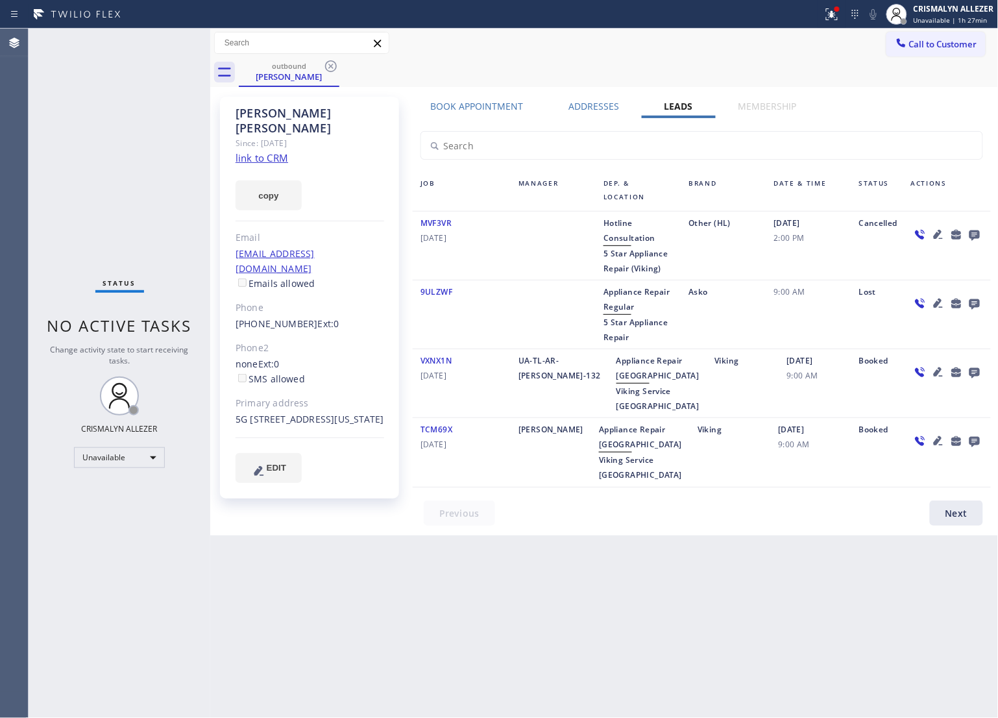
click at [973, 235] on icon at bounding box center [975, 235] width 10 height 10
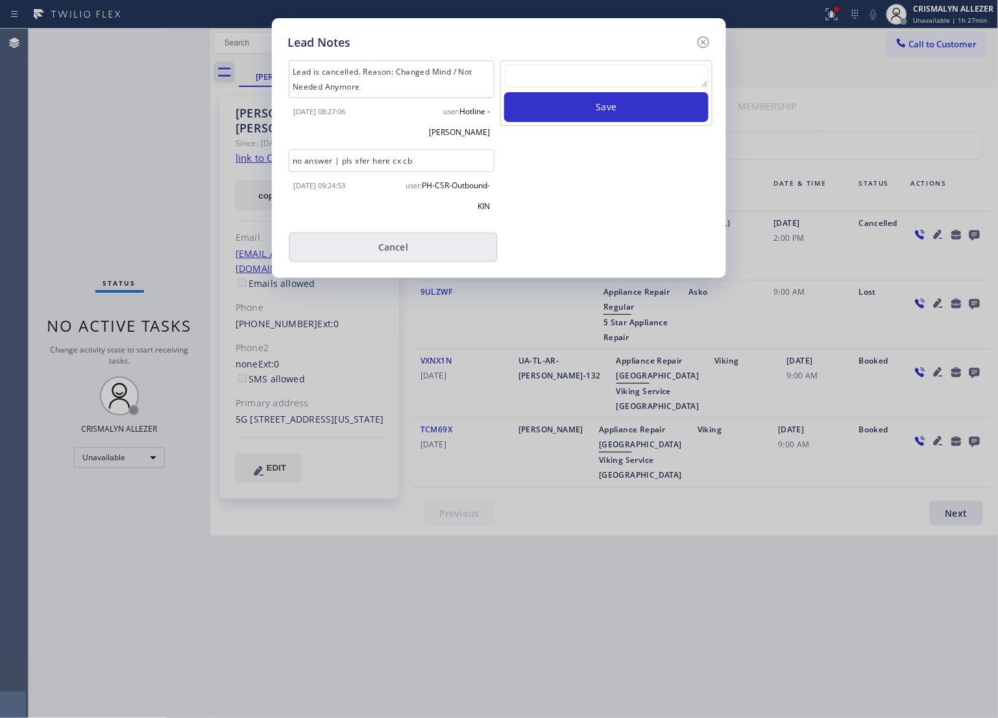
click at [407, 232] on button "Cancel" at bounding box center [393, 247] width 209 height 30
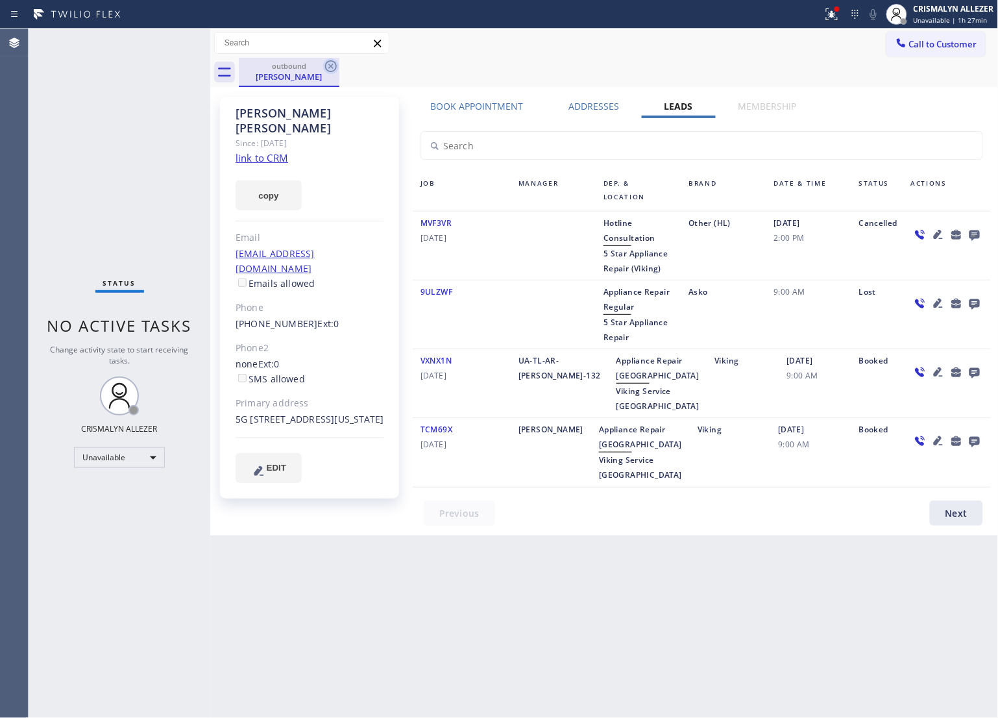
click at [330, 62] on icon at bounding box center [331, 66] width 16 height 16
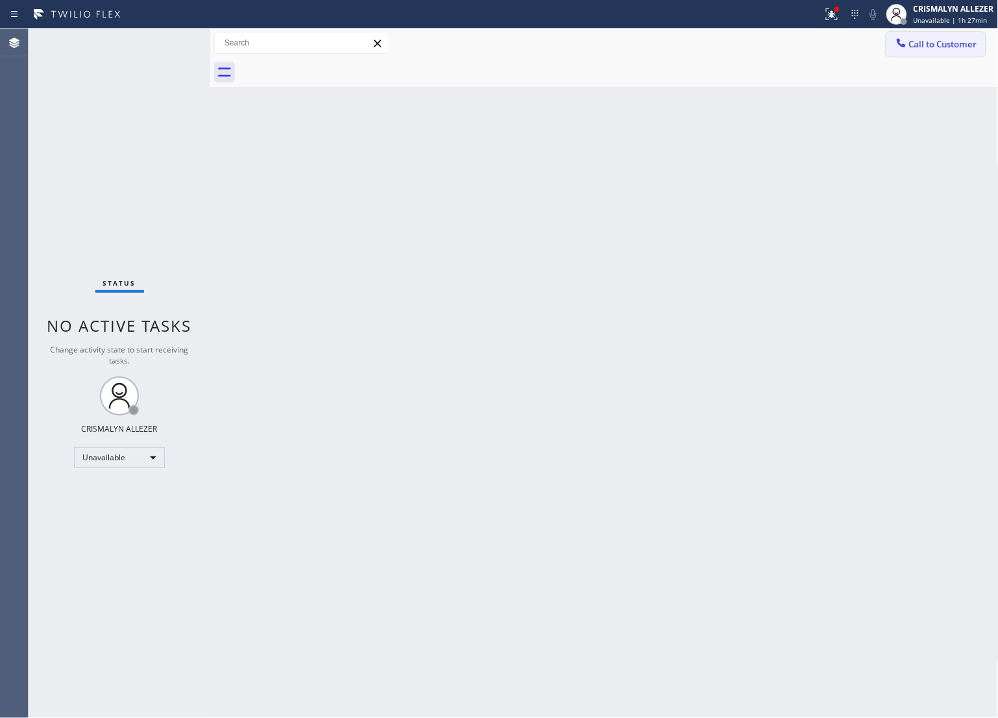
click at [985, 46] on button "Call to Customer" at bounding box center [936, 44] width 99 height 25
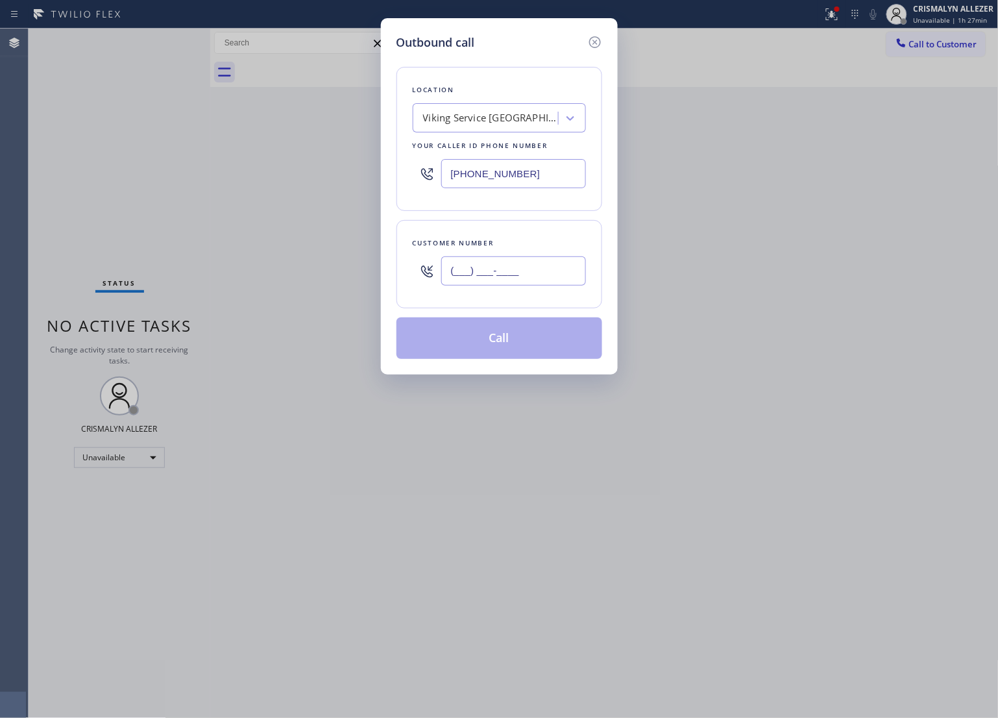
click at [506, 277] on input "(___) ___-____" at bounding box center [513, 270] width 145 height 29
paste input "text"
type input "(___) ___-____"
paste input "202) 256-3928"
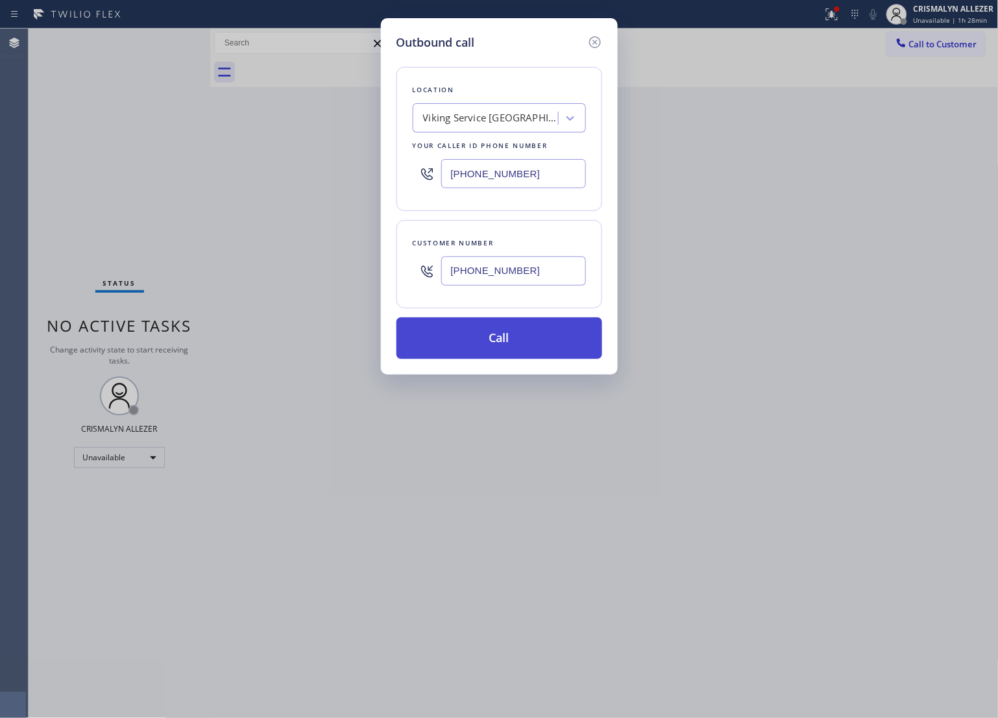
type input "[PHONE_NUMBER]"
click at [508, 357] on button "Call" at bounding box center [500, 338] width 206 height 42
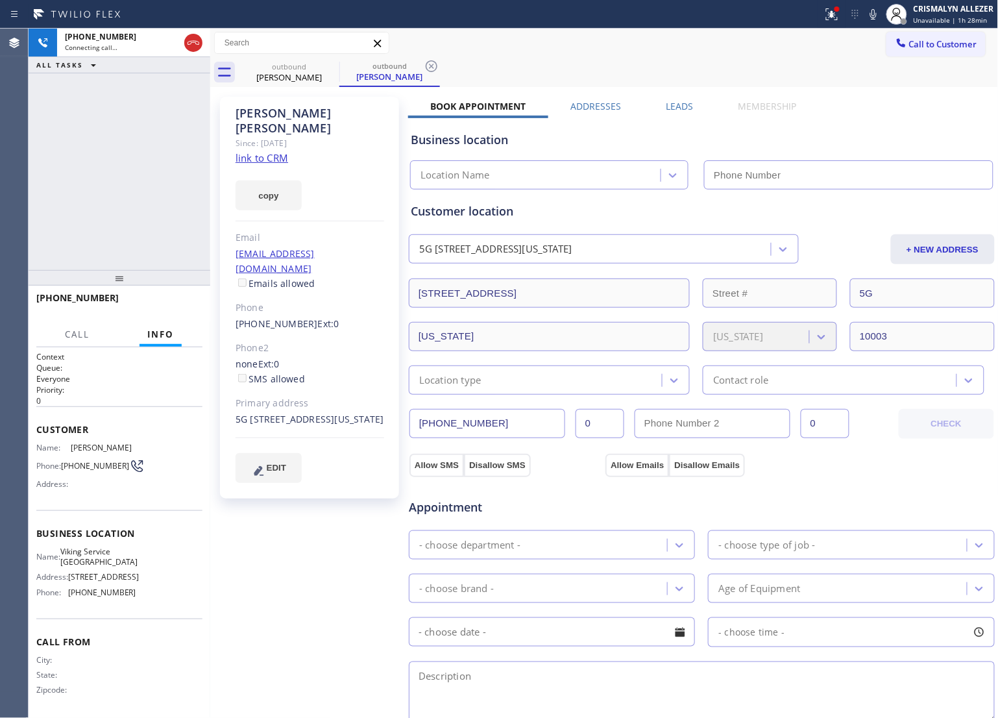
type input "[PHONE_NUMBER]"
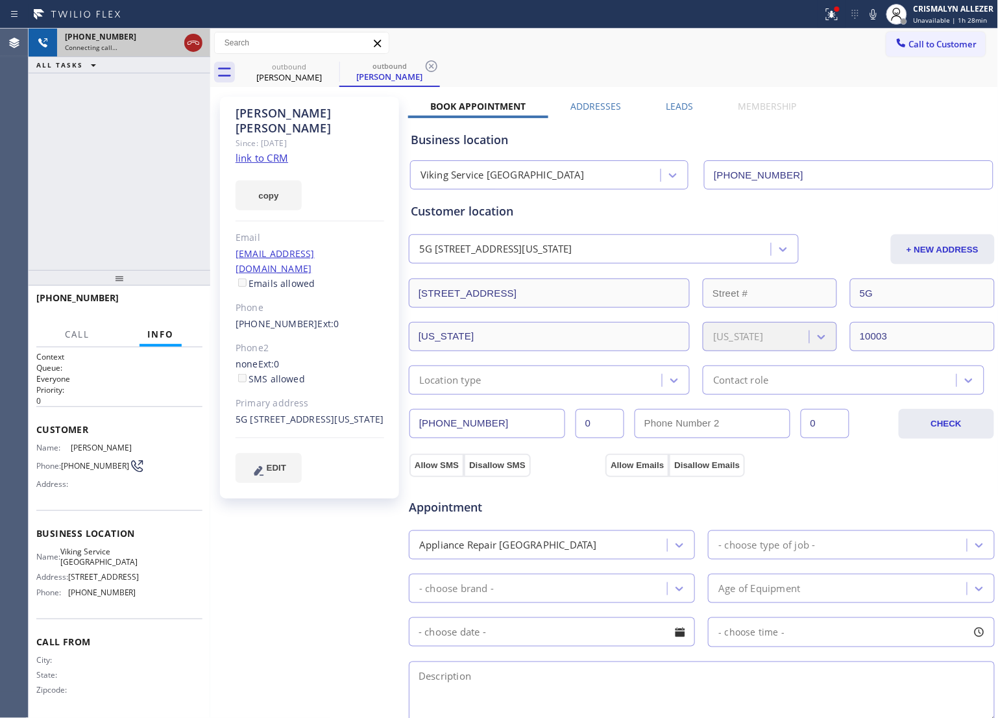
click at [192, 40] on icon at bounding box center [194, 43] width 16 height 16
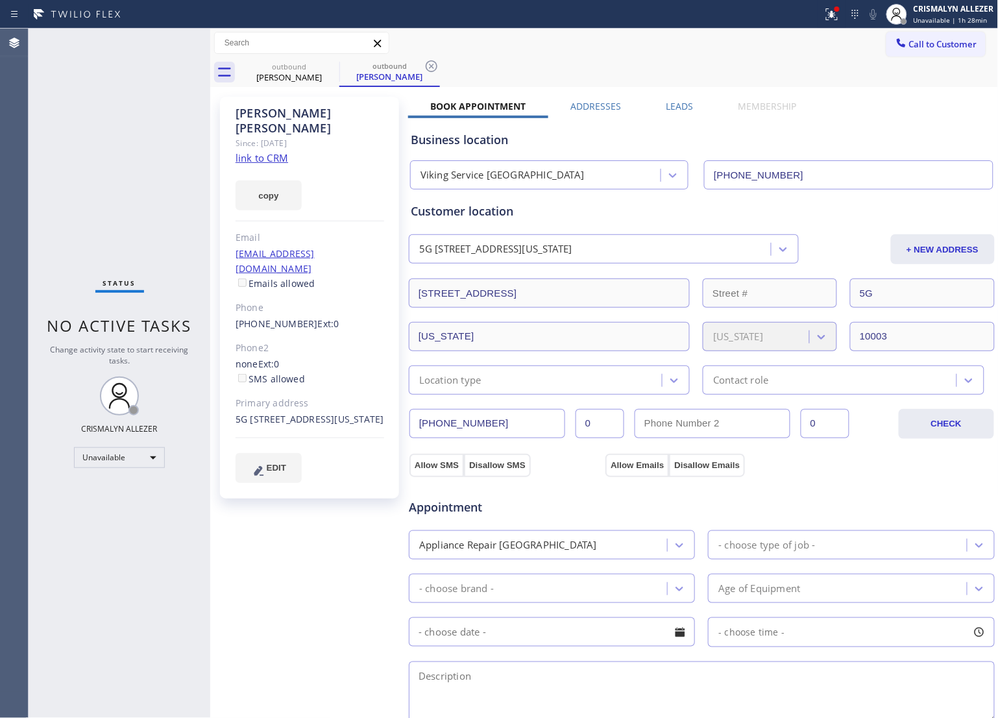
drag, startPoint x: 429, startPoint y: 62, endPoint x: 362, endPoint y: 80, distance: 69.1
click at [429, 62] on icon at bounding box center [432, 66] width 16 height 16
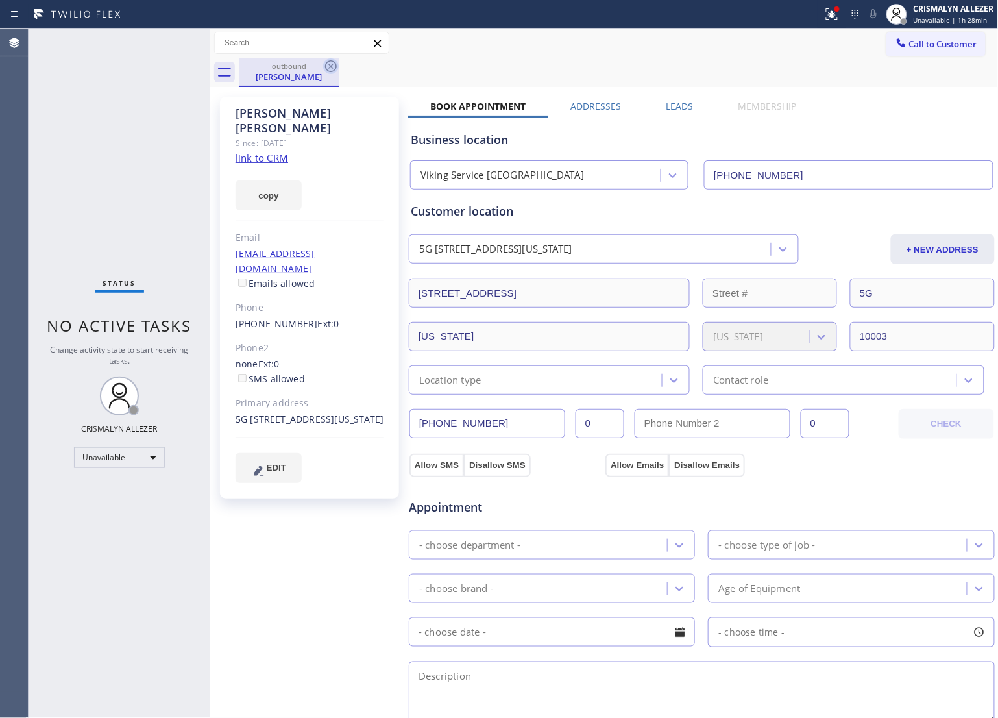
click at [334, 69] on icon at bounding box center [331, 66] width 12 height 12
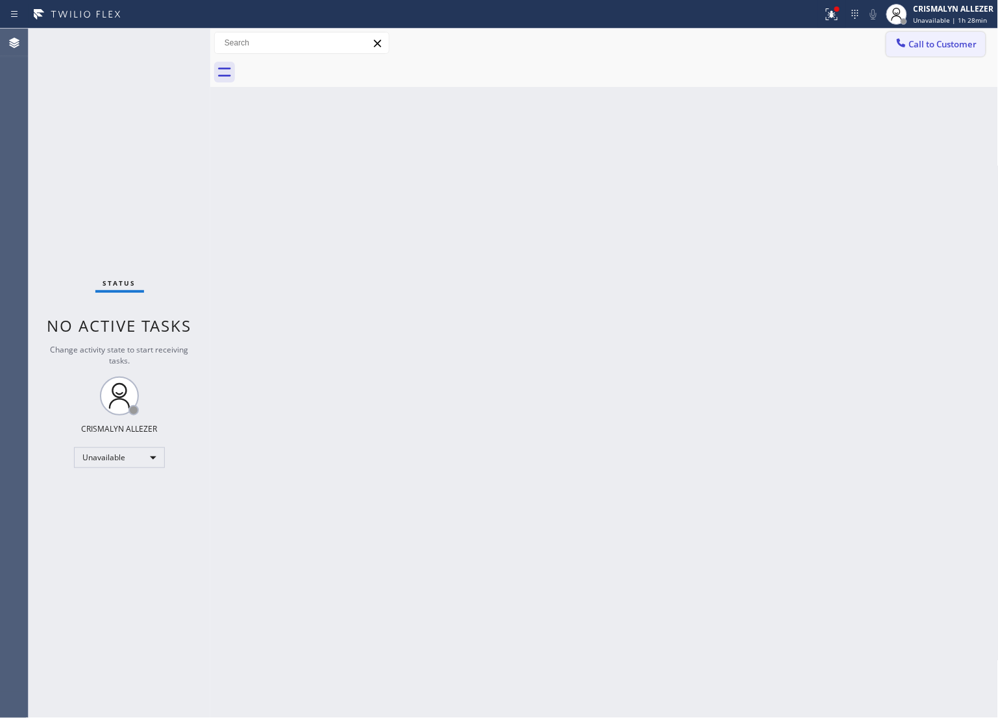
click at [935, 47] on span "Call to Customer" at bounding box center [944, 44] width 68 height 12
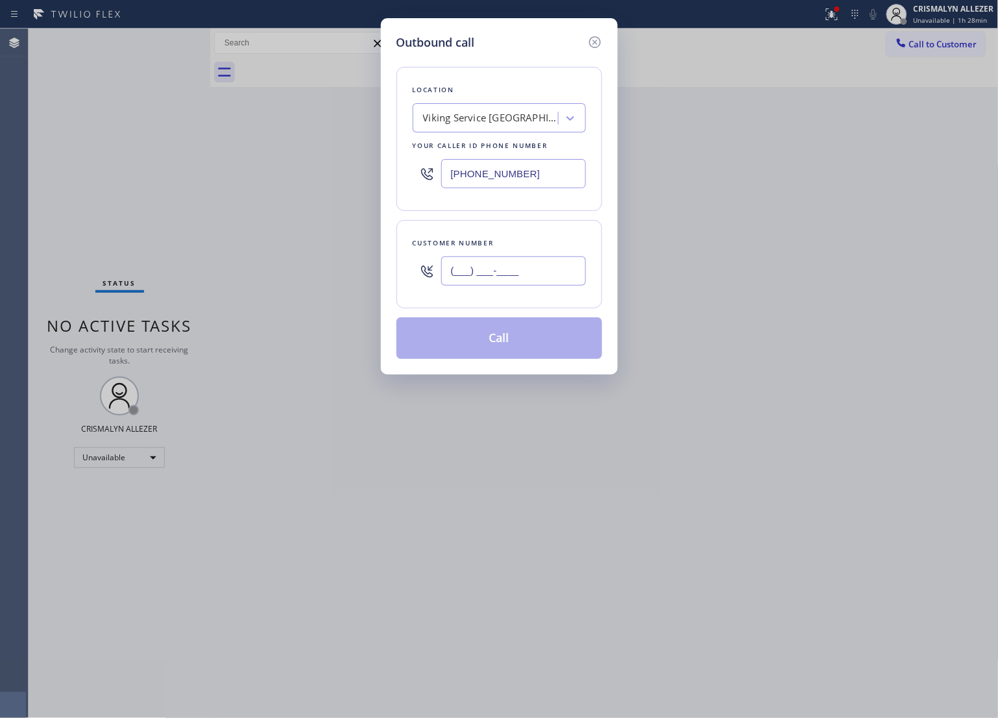
click at [562, 280] on input "(___) ___-____" at bounding box center [513, 270] width 145 height 29
paste input "917) 971-7584"
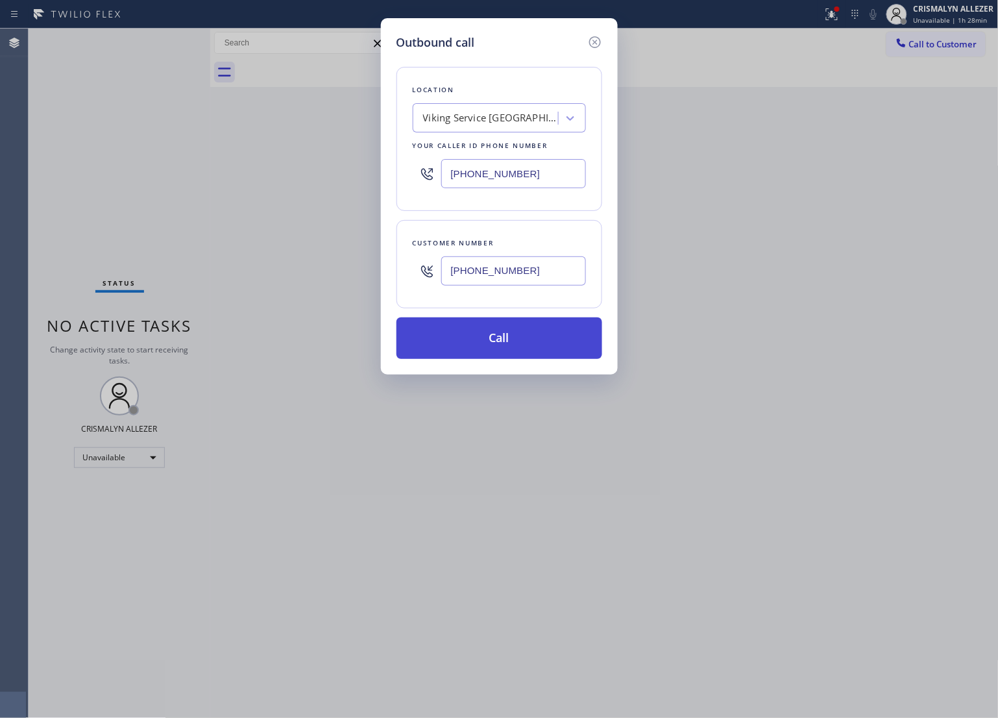
type input "(917) 971-7584"
click at [511, 328] on button "Call" at bounding box center [500, 338] width 206 height 42
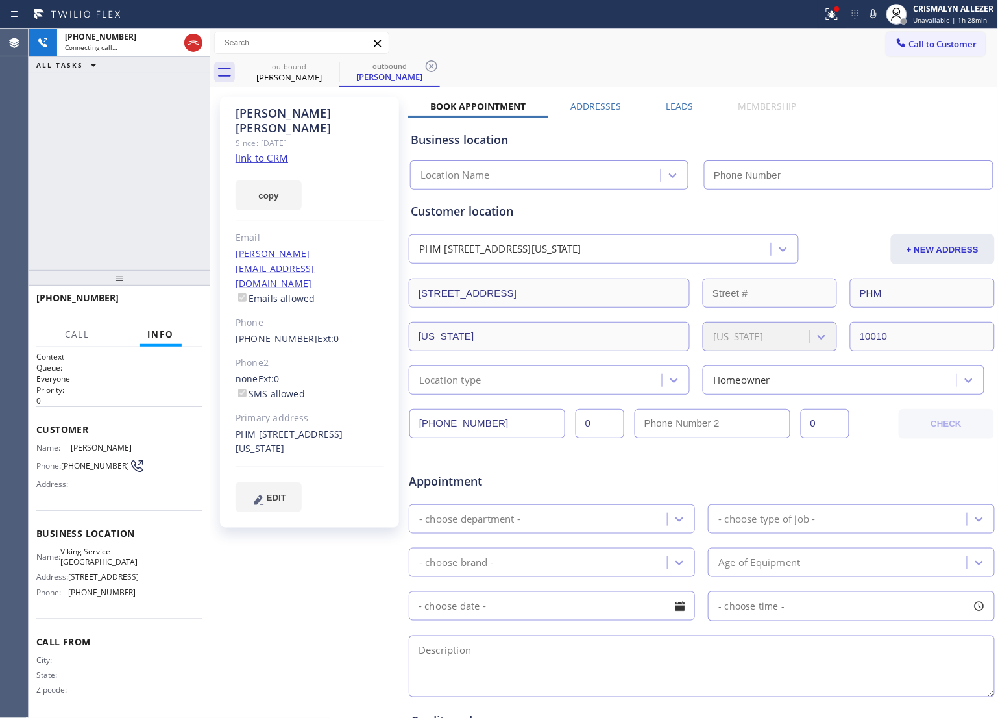
click at [256, 151] on link "link to CRM" at bounding box center [262, 157] width 53 height 13
type input "[PHONE_NUMBER]"
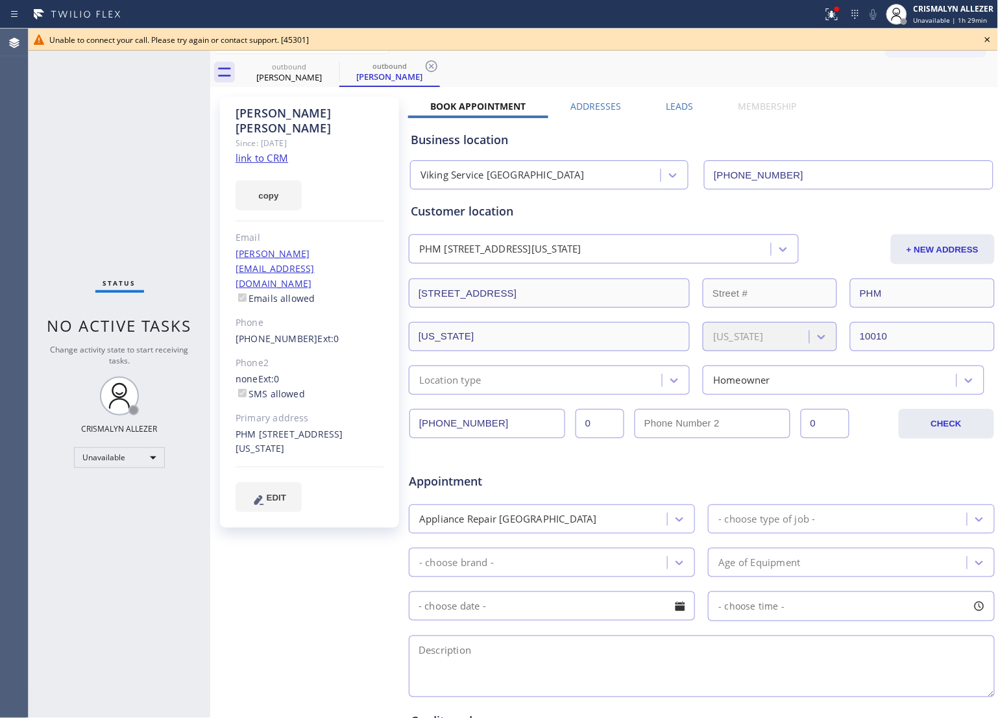
click at [990, 37] on icon at bounding box center [988, 40] width 16 height 16
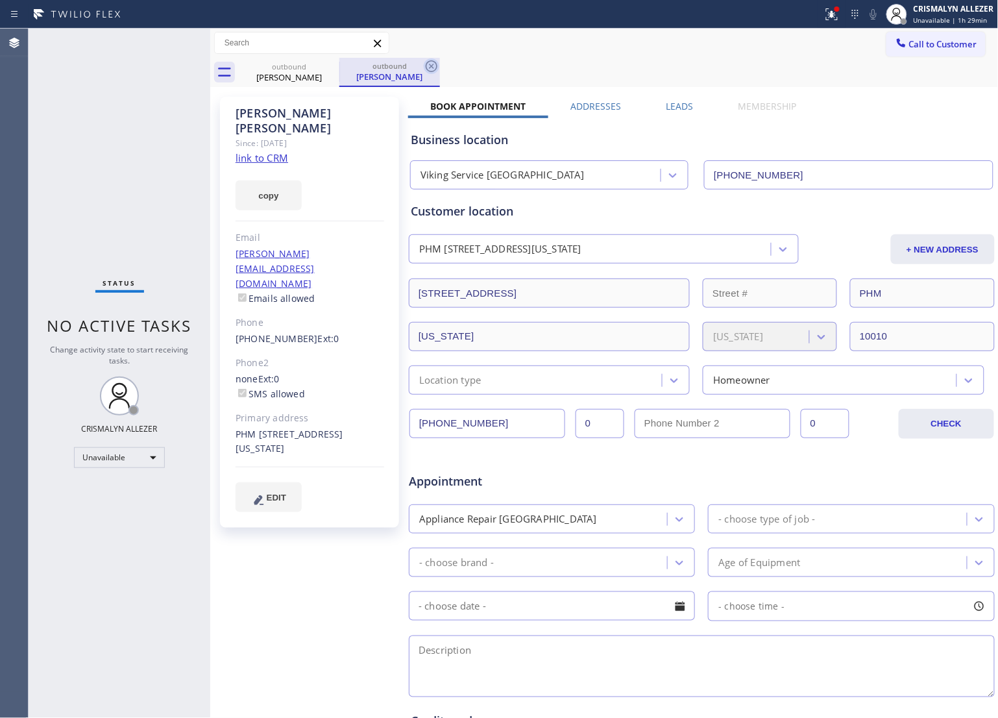
drag, startPoint x: 430, startPoint y: 66, endPoint x: 322, endPoint y: 77, distance: 108.3
click at [428, 66] on icon at bounding box center [432, 66] width 16 height 16
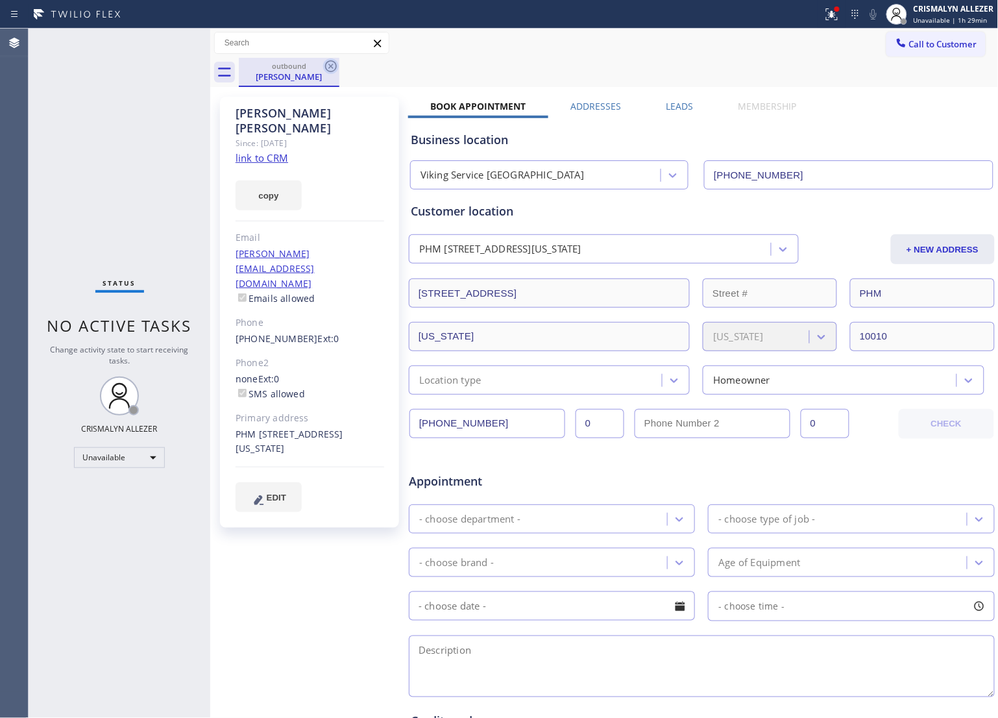
click at [327, 66] on icon at bounding box center [331, 66] width 16 height 16
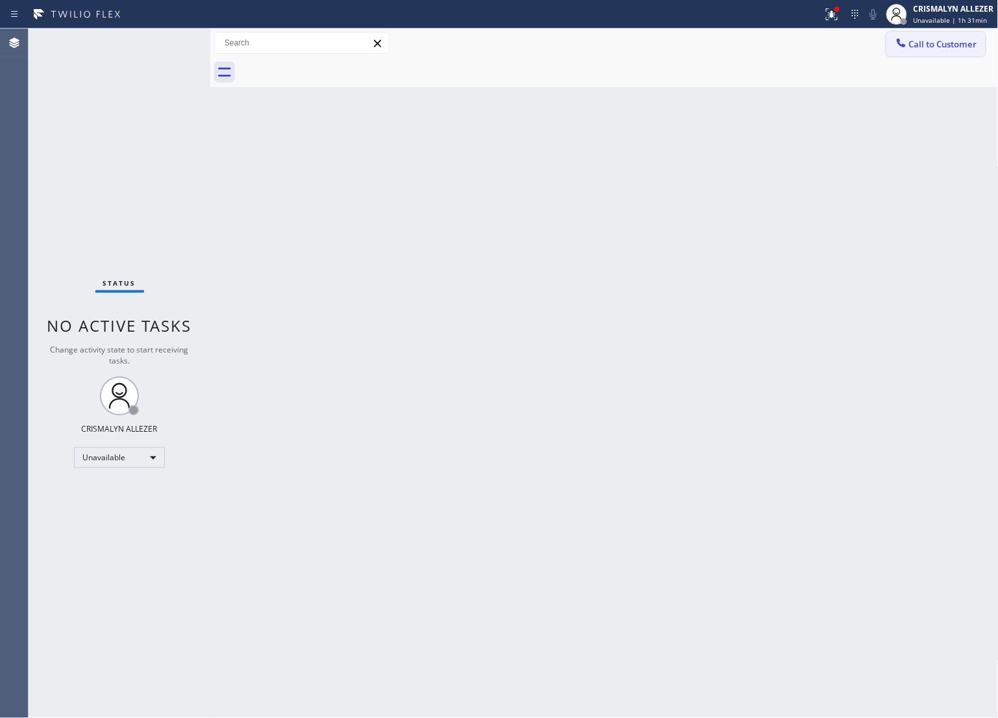
click at [913, 45] on span "Call to Customer" at bounding box center [944, 44] width 68 height 12
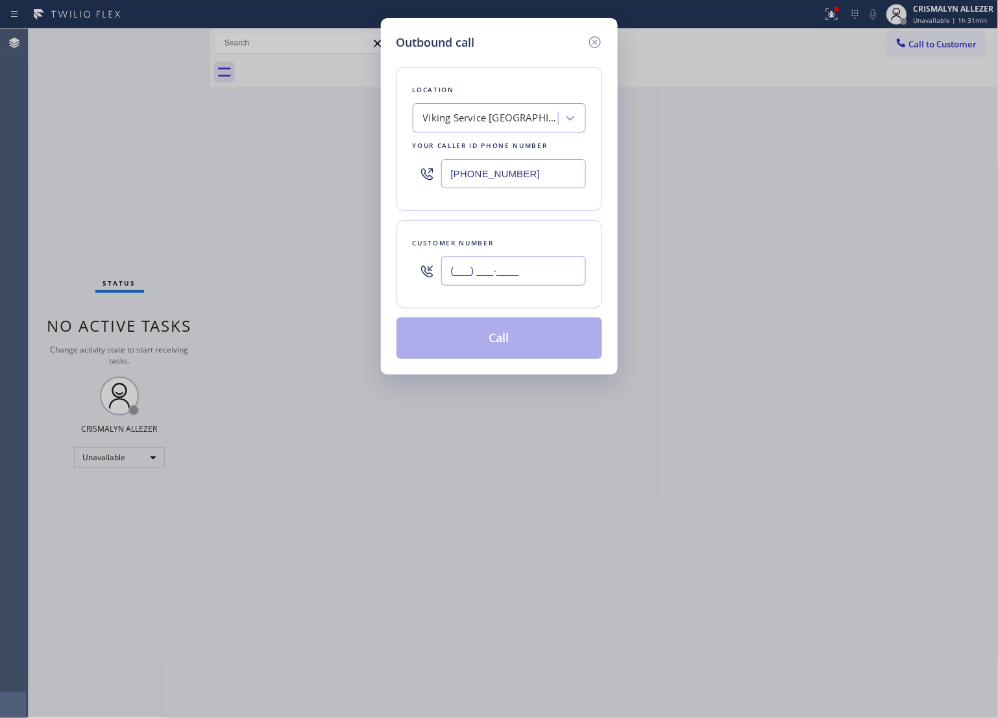
click at [554, 268] on input "(___) ___-____" at bounding box center [513, 270] width 145 height 29
paste input "347) 513-3668"
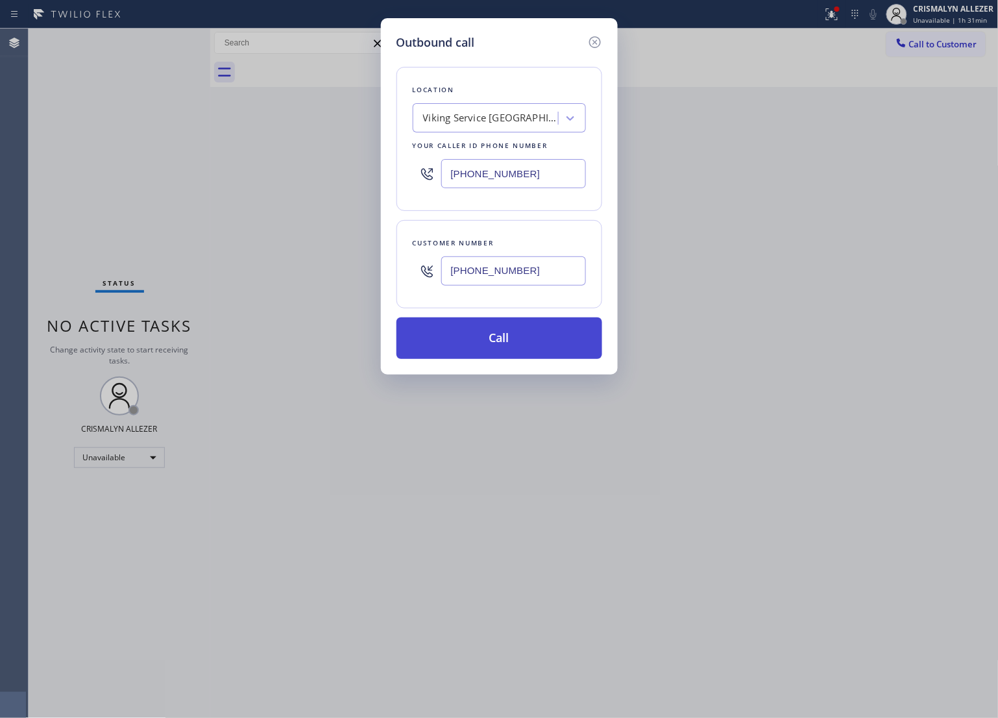
type input "[PHONE_NUMBER]"
click at [520, 330] on button "Call" at bounding box center [500, 338] width 206 height 42
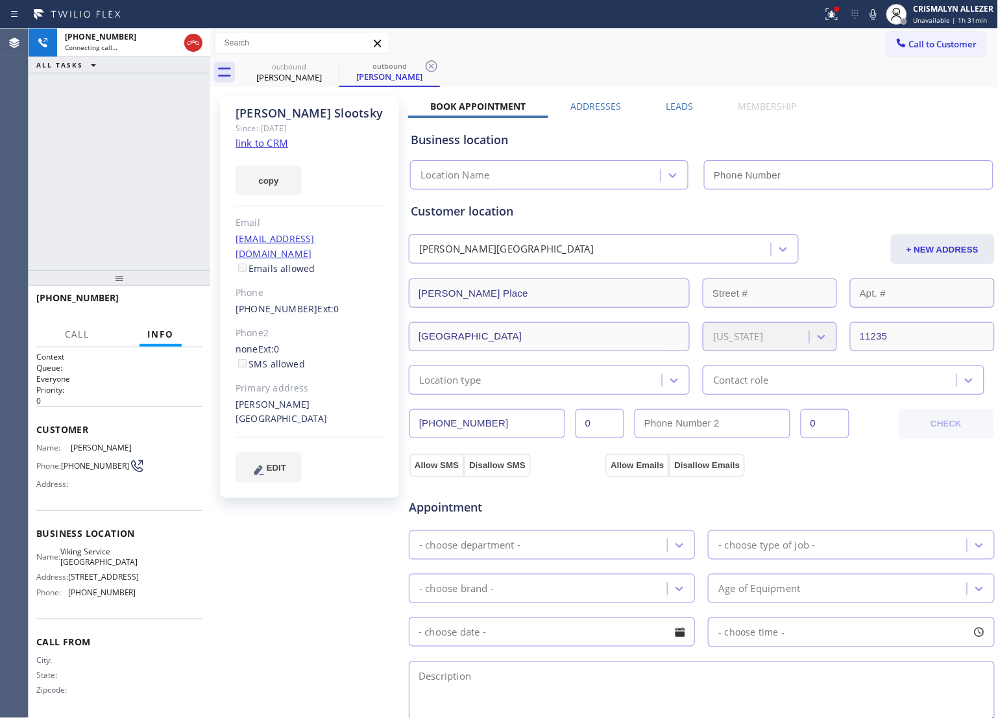
click at [261, 144] on link "link to CRM" at bounding box center [262, 142] width 53 height 13
type input "[PHONE_NUMBER]"
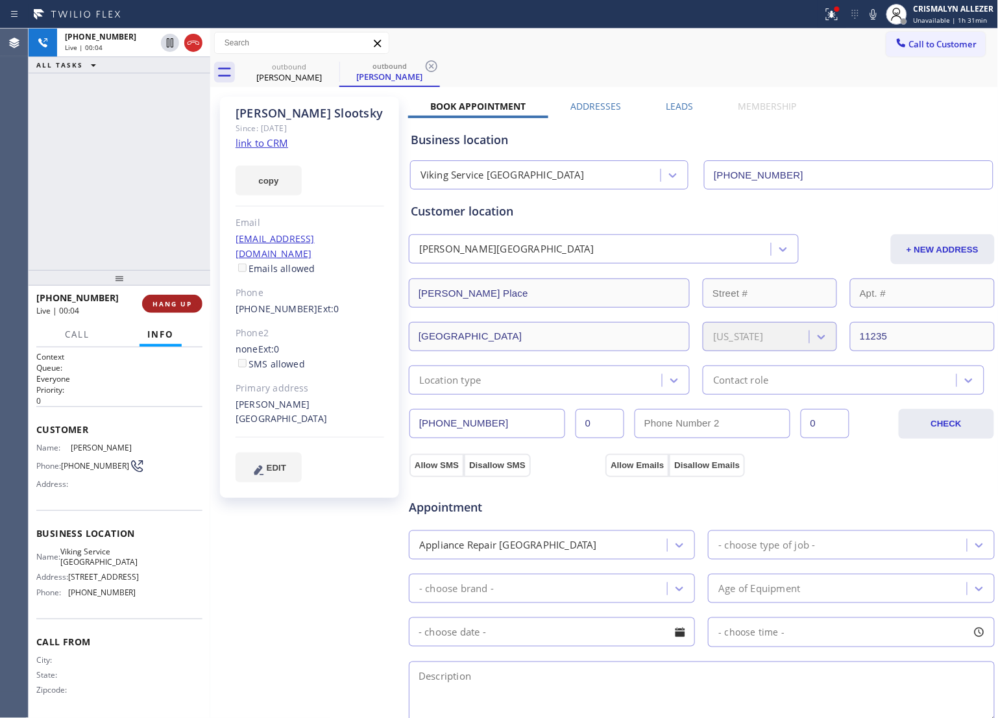
click at [163, 304] on span "HANG UP" at bounding box center [173, 303] width 40 height 9
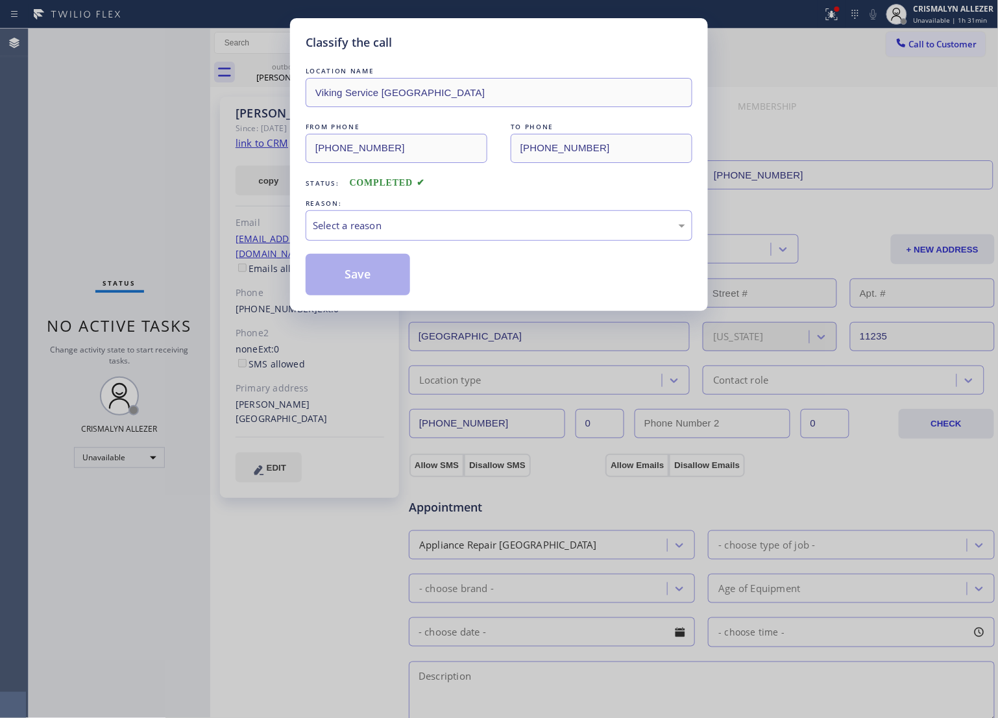
click at [534, 249] on div "LOCATION NAME Viking Service NY FROM PHONE (347) 486-6117 TO PHONE (347) 513-36…" at bounding box center [499, 179] width 387 height 231
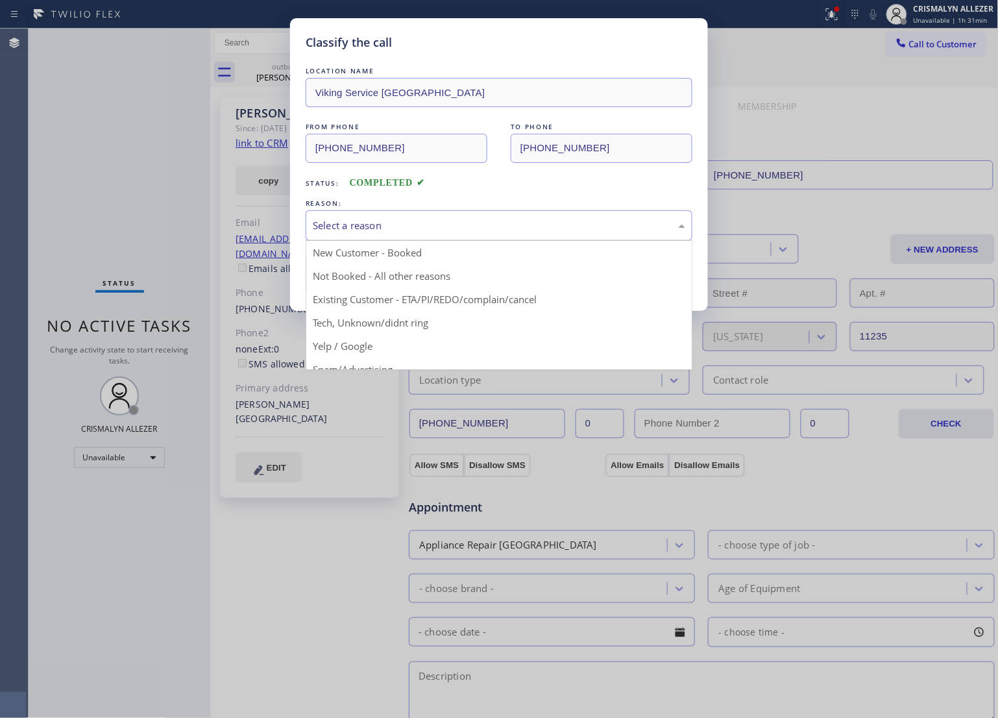
drag, startPoint x: 491, startPoint y: 227, endPoint x: 410, endPoint y: 268, distance: 91.5
click at [490, 229] on div "Select a reason" at bounding box center [499, 225] width 373 height 15
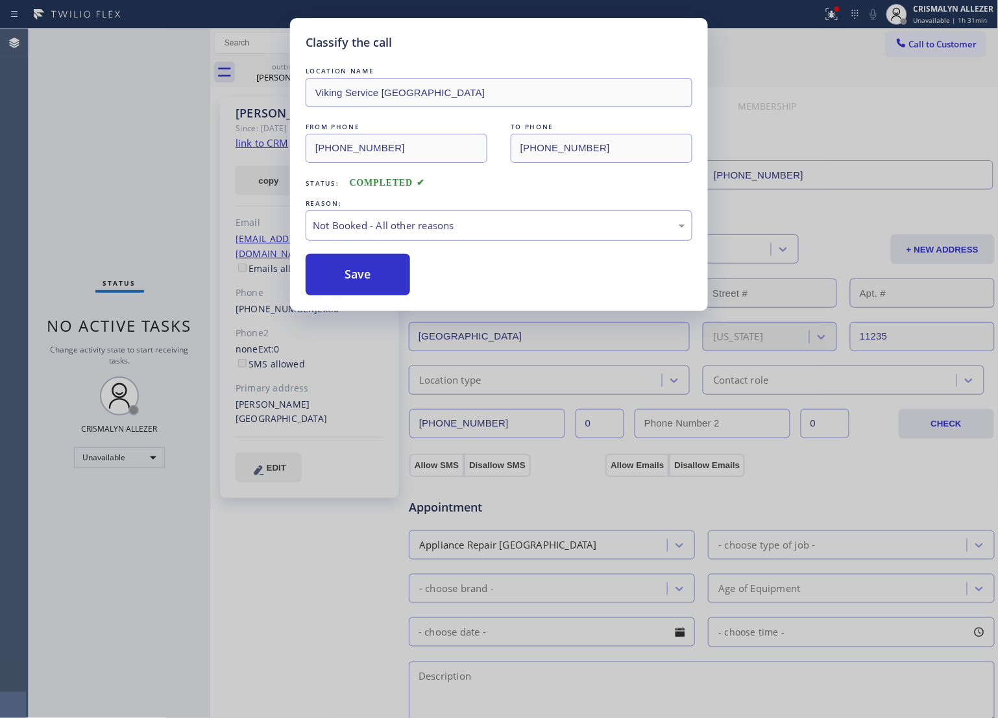
click at [351, 284] on button "Save" at bounding box center [358, 275] width 105 height 42
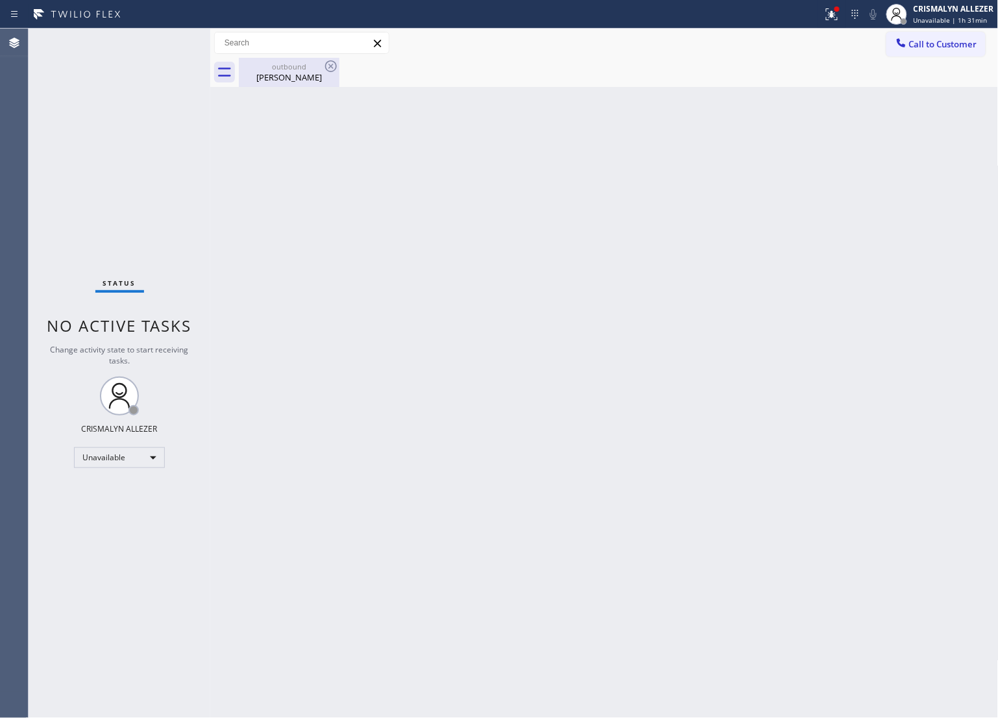
click at [293, 69] on div "outbound" at bounding box center [289, 67] width 98 height 10
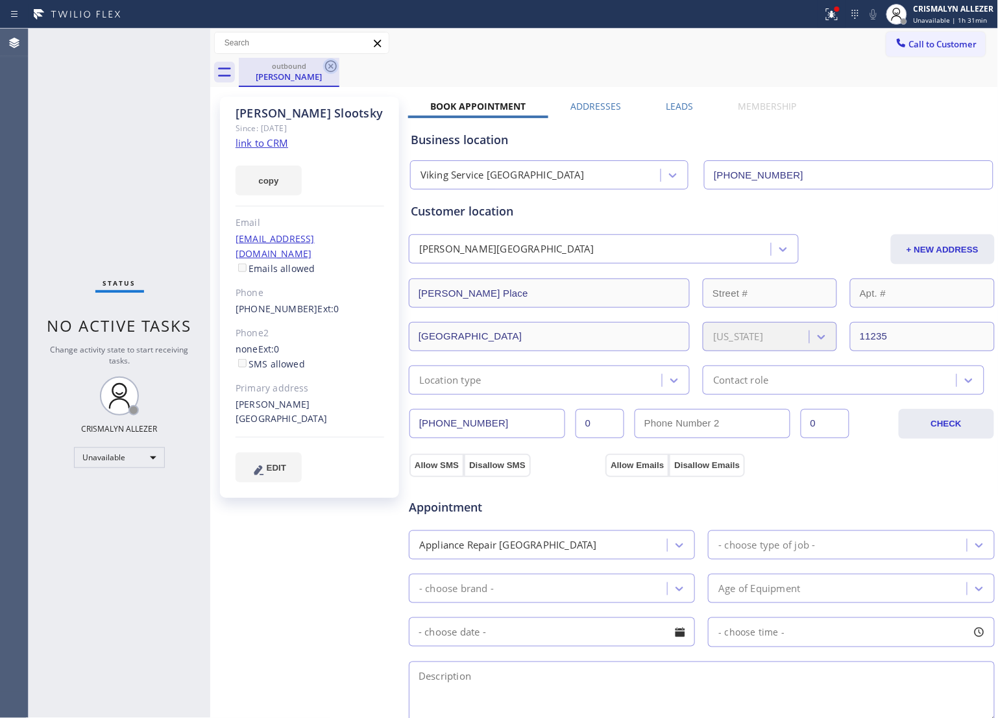
click at [326, 66] on icon at bounding box center [331, 66] width 16 height 16
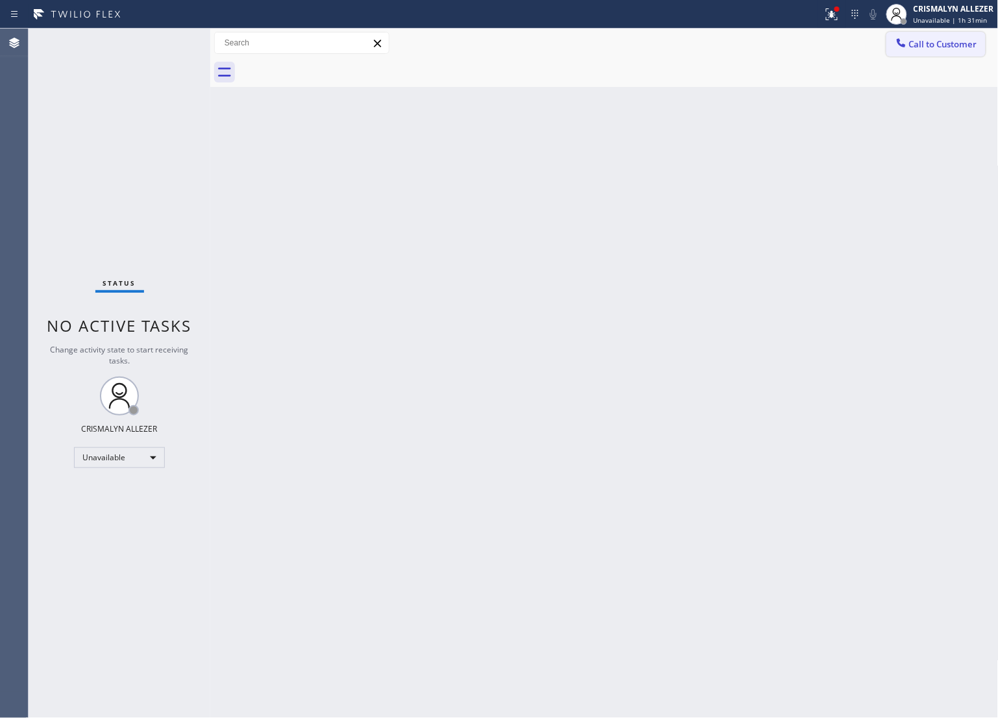
click at [935, 47] on span "Call to Customer" at bounding box center [944, 44] width 68 height 12
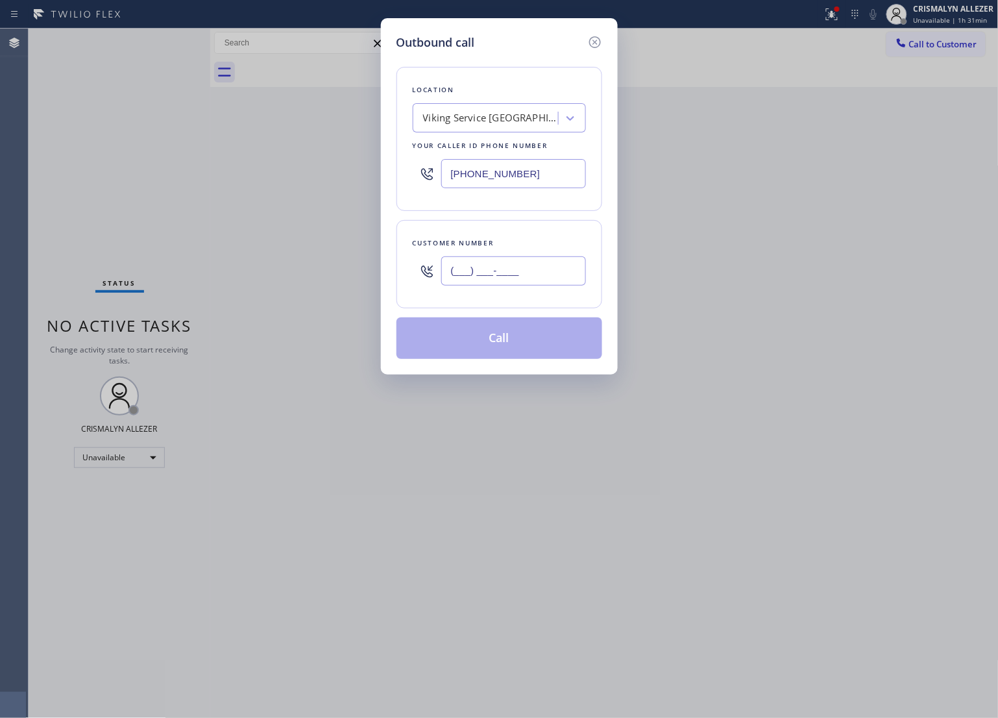
click at [549, 278] on input "(___) ___-____" at bounding box center [513, 270] width 145 height 29
paste input "text"
type input "(___) ___-____"
paste input "347) 513-3668"
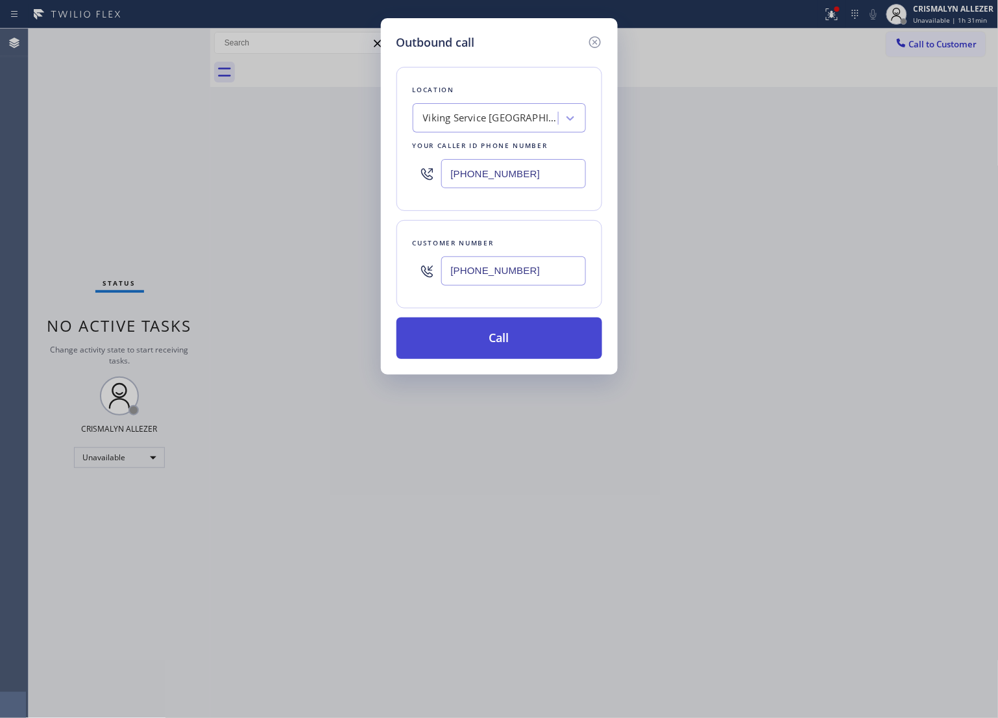
type input "[PHONE_NUMBER]"
click at [515, 351] on button "Call" at bounding box center [500, 338] width 206 height 42
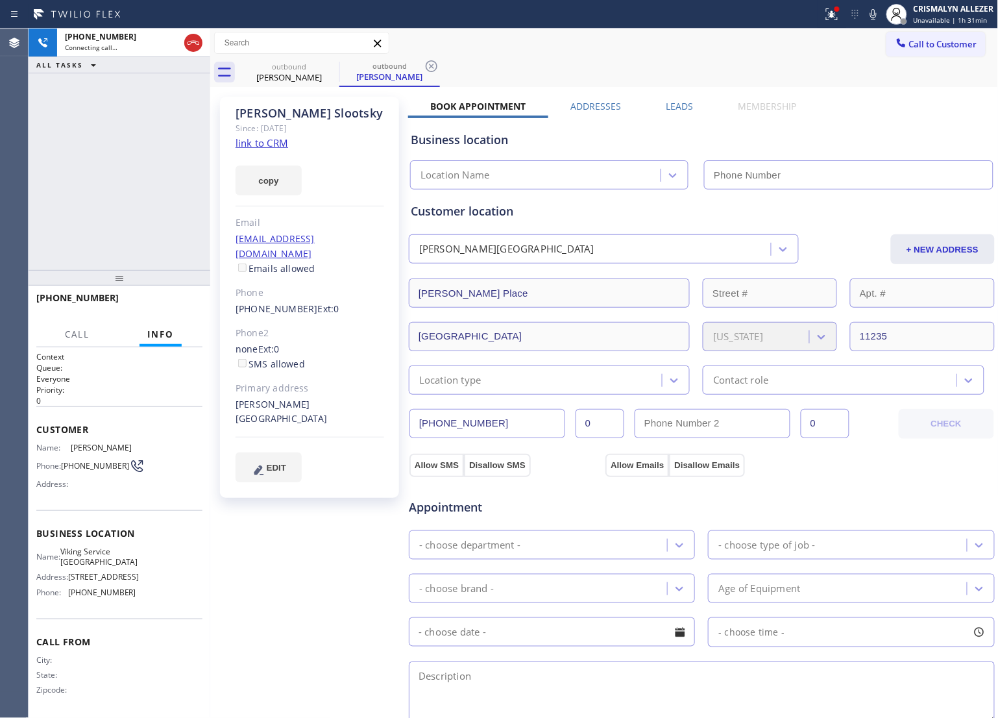
type input "[PHONE_NUMBER]"
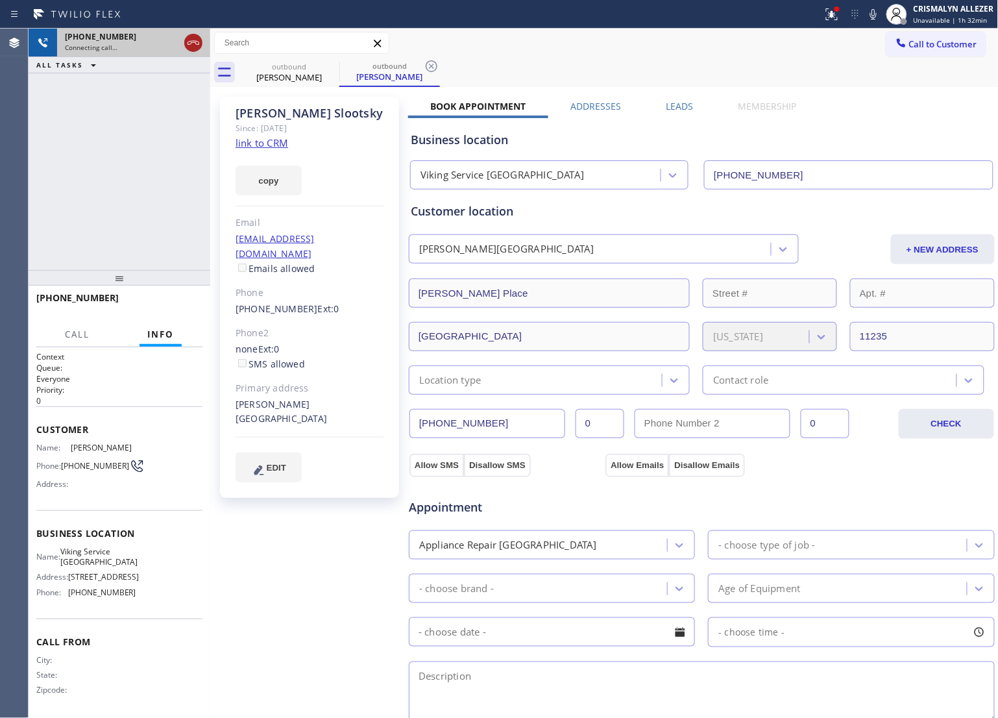
click at [193, 47] on icon at bounding box center [194, 43] width 16 height 16
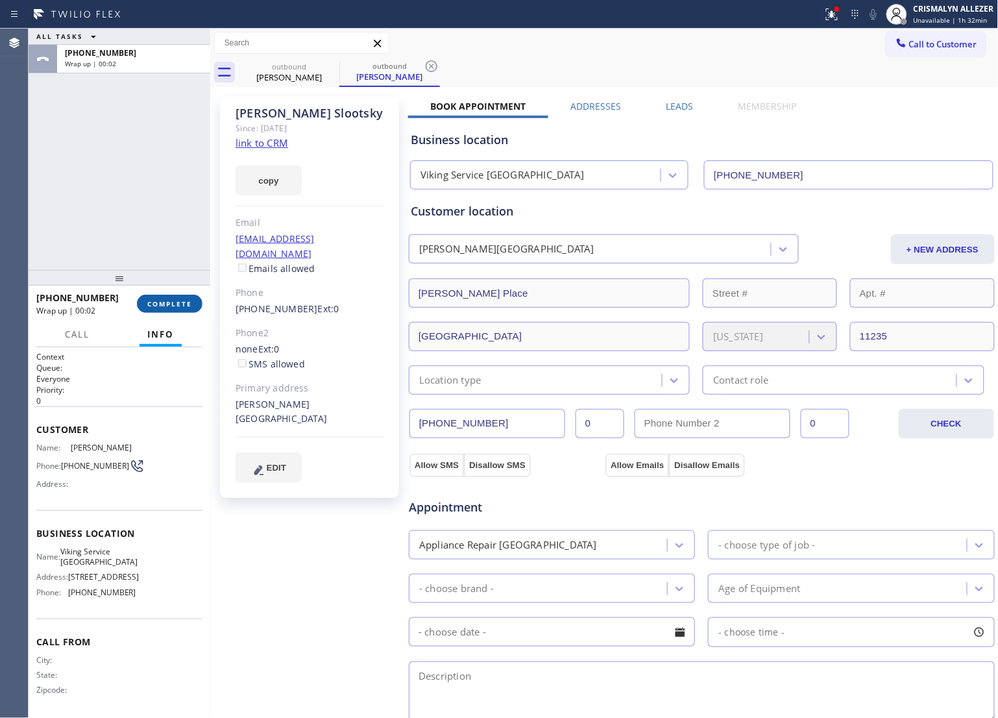
click at [164, 303] on span "COMPLETE" at bounding box center [169, 303] width 45 height 9
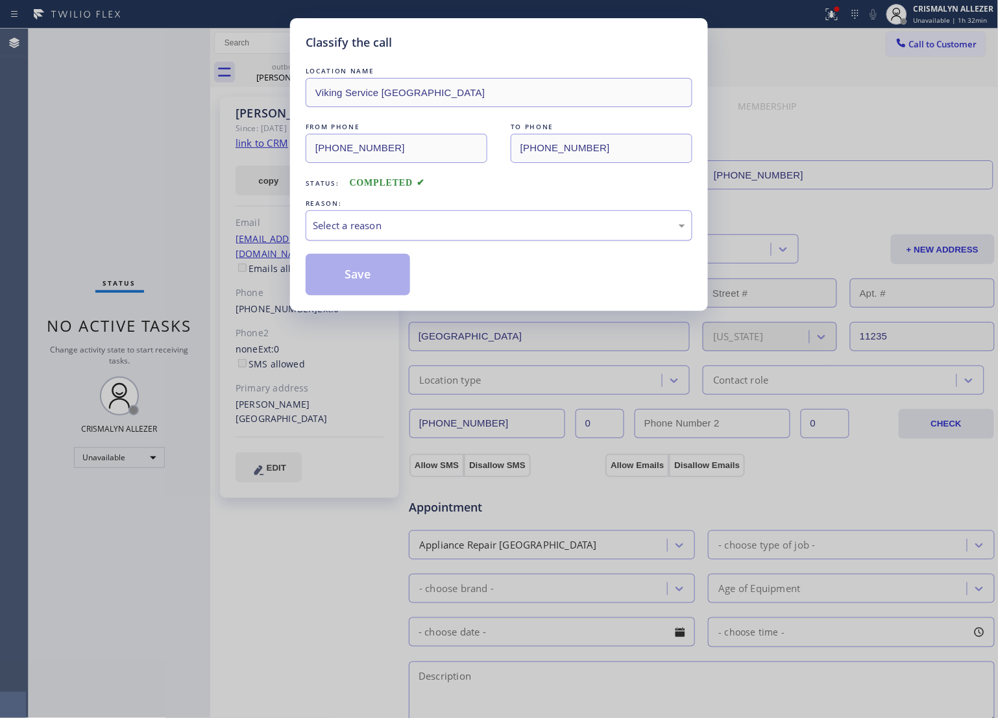
click at [500, 237] on div "Select a reason" at bounding box center [499, 225] width 387 height 31
click at [374, 280] on button "Save" at bounding box center [358, 275] width 105 height 42
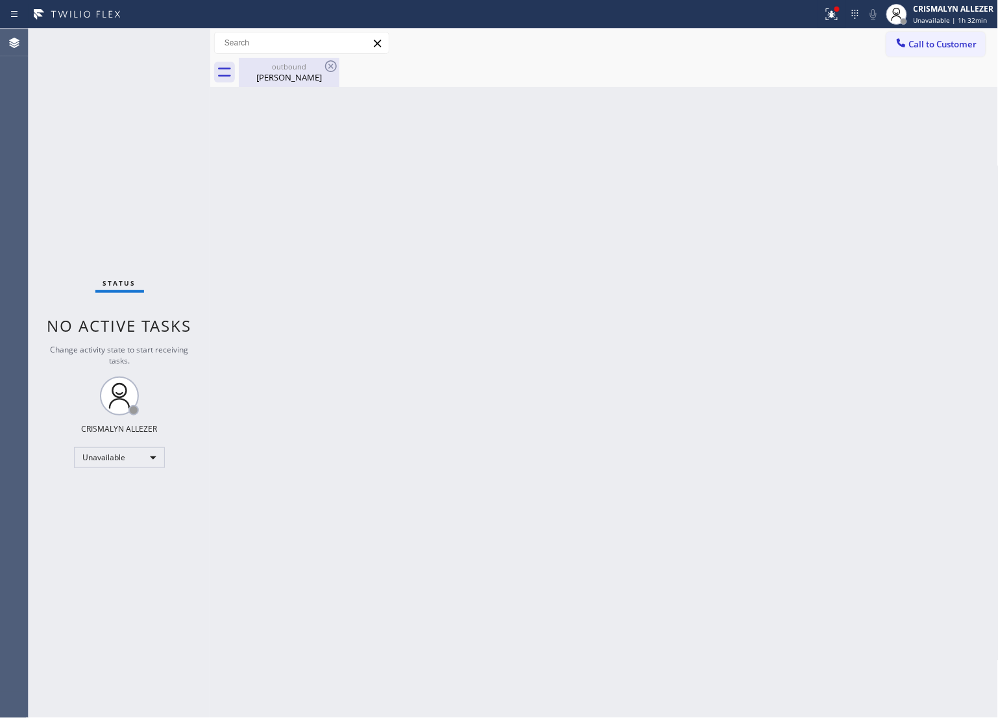
click at [277, 78] on div "Olga Slootsky" at bounding box center [289, 77] width 98 height 12
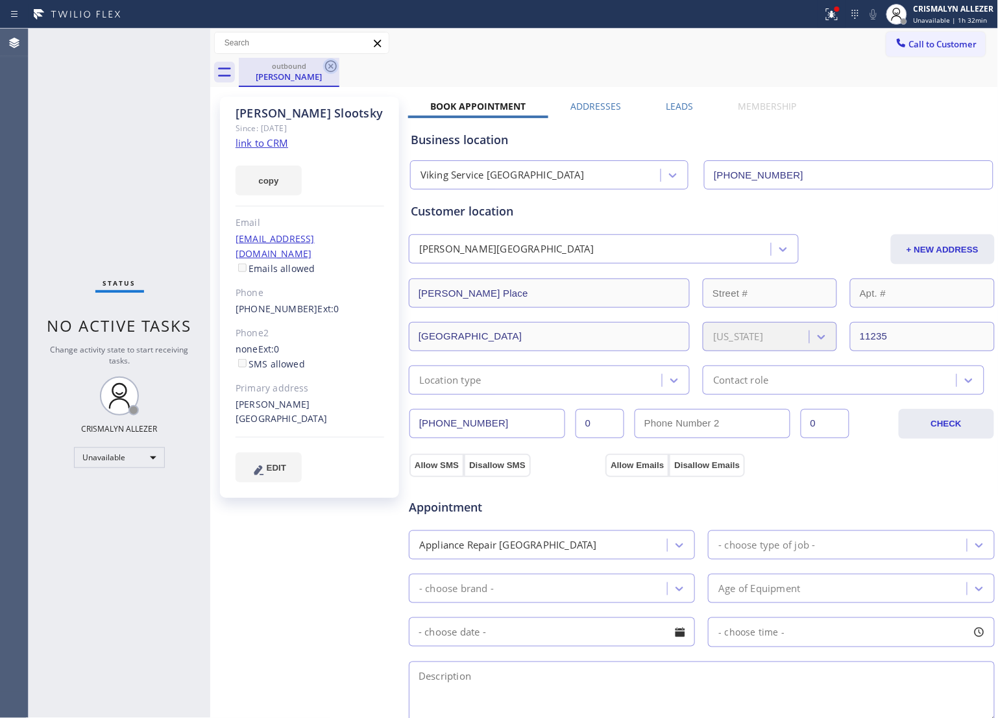
click at [334, 66] on icon at bounding box center [331, 66] width 16 height 16
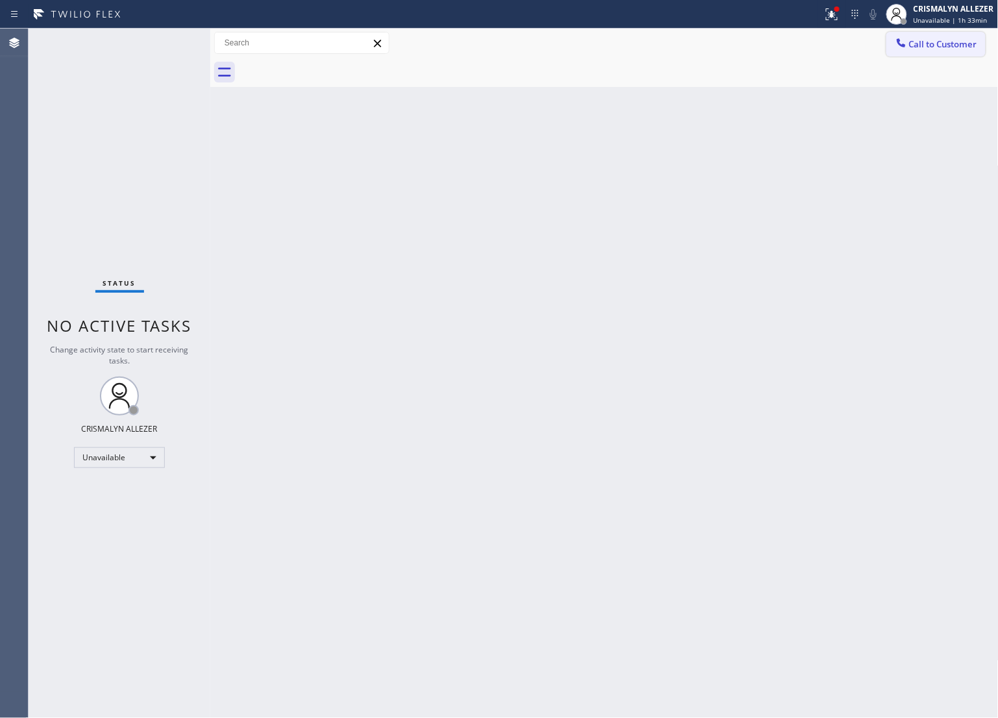
click at [926, 46] on span "Call to Customer" at bounding box center [944, 44] width 68 height 12
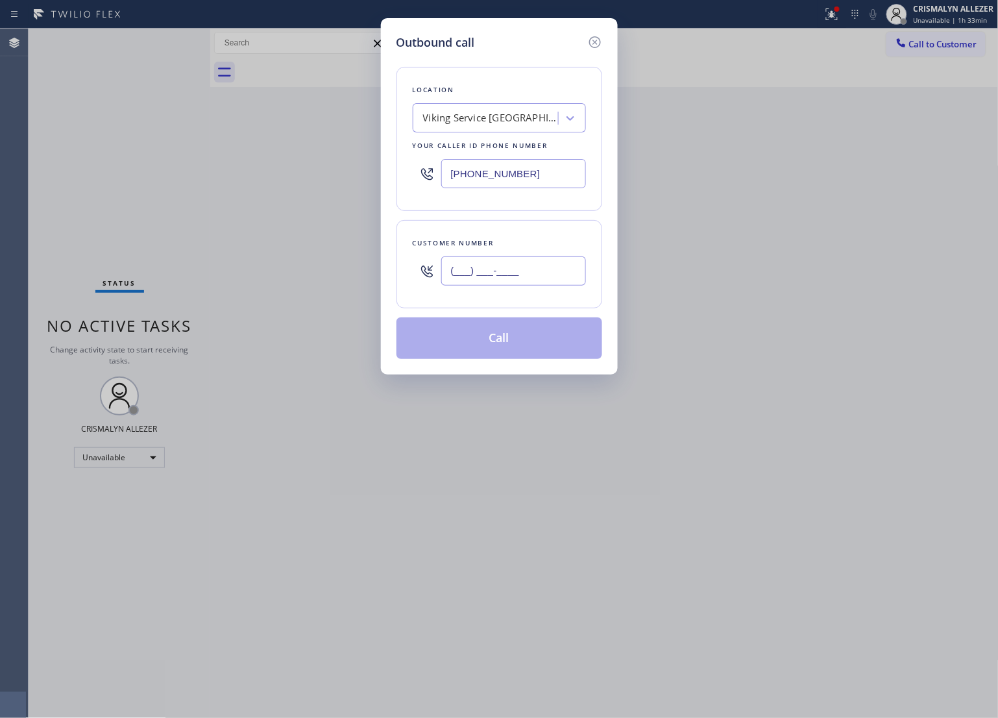
click at [527, 276] on input "(___) ___-____" at bounding box center [513, 270] width 145 height 29
paste input "917) 208-8209"
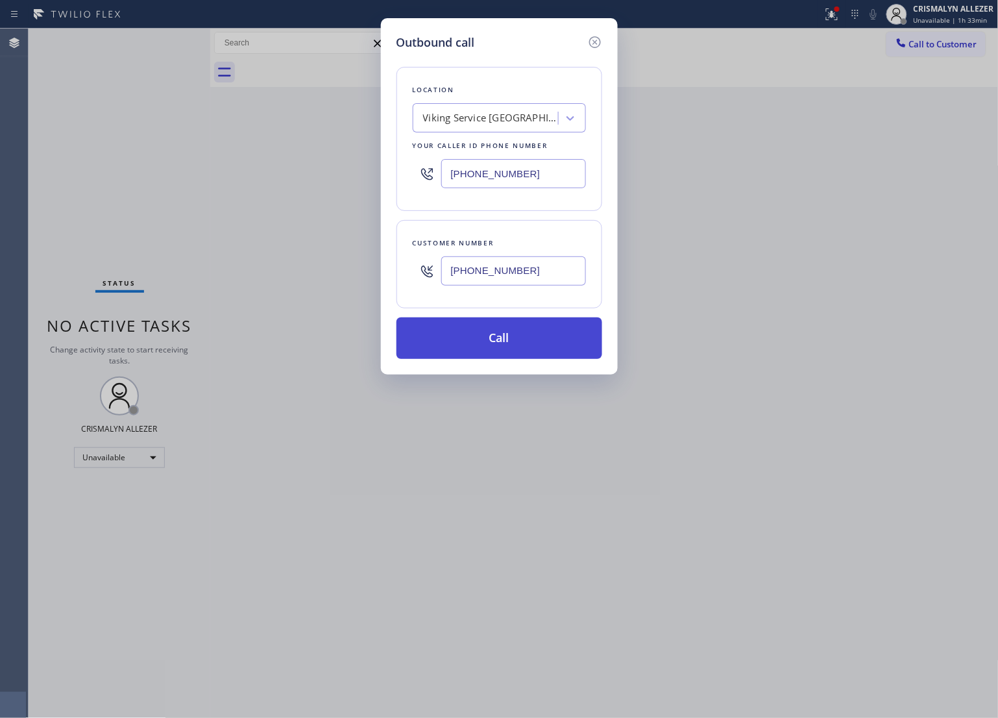
type input "[PHONE_NUMBER]"
click at [523, 345] on button "Call" at bounding box center [500, 338] width 206 height 42
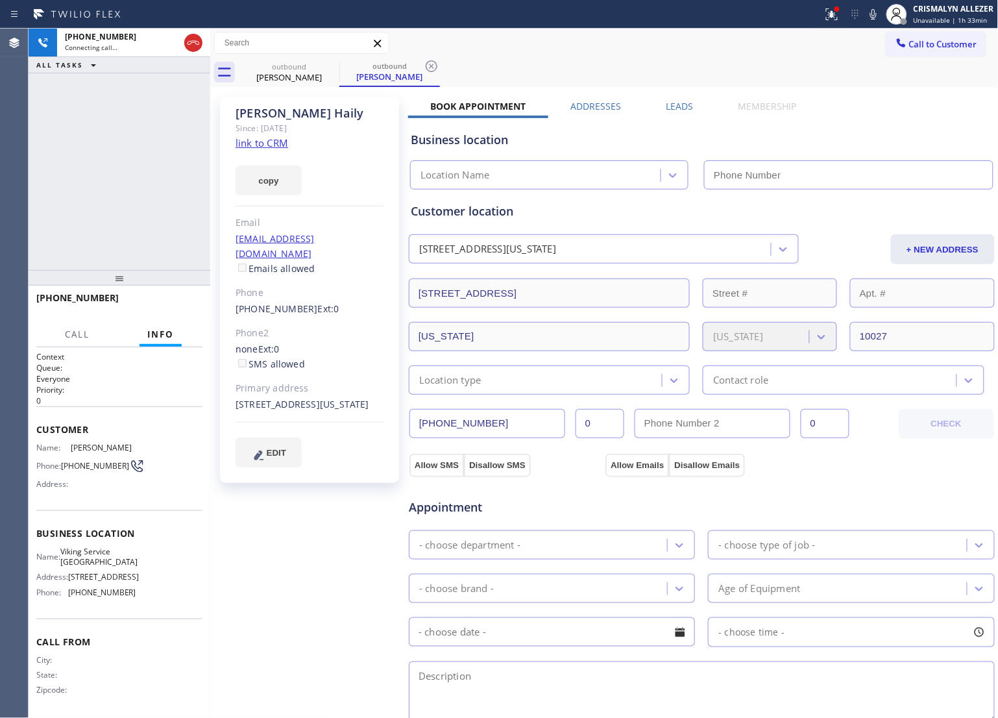
click at [260, 142] on link "link to CRM" at bounding box center [262, 142] width 53 height 13
type input "[PHONE_NUMBER]"
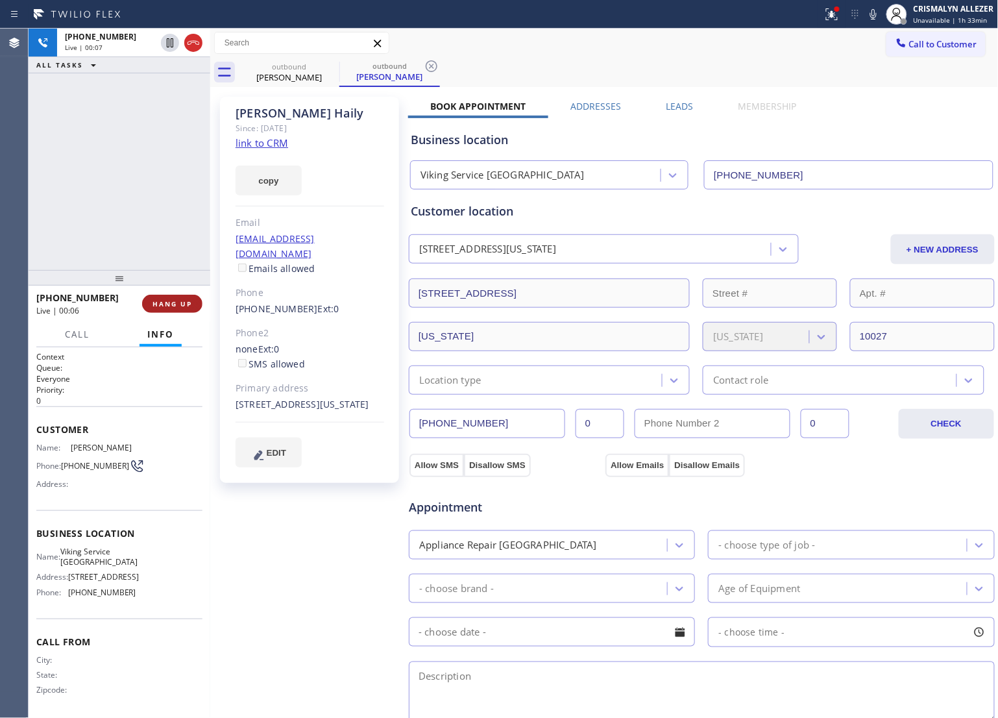
click at [170, 306] on span "HANG UP" at bounding box center [173, 303] width 40 height 9
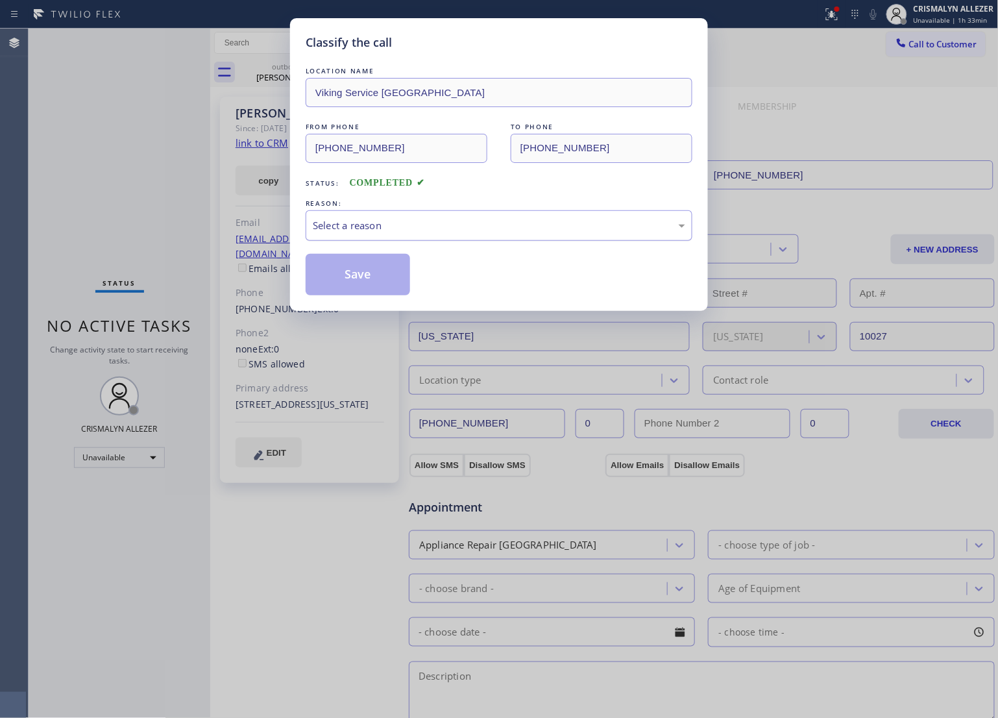
click at [473, 234] on div "Select a reason" at bounding box center [499, 225] width 387 height 31
click at [351, 281] on button "Save" at bounding box center [358, 275] width 105 height 42
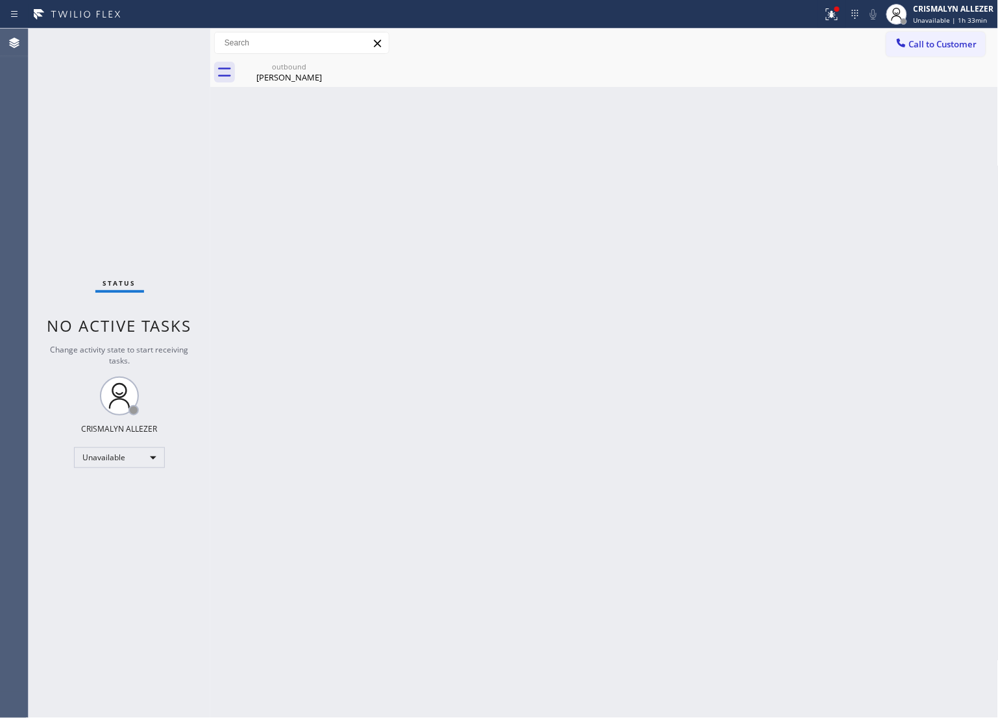
click at [284, 71] on div "Lynda Haily" at bounding box center [289, 77] width 98 height 12
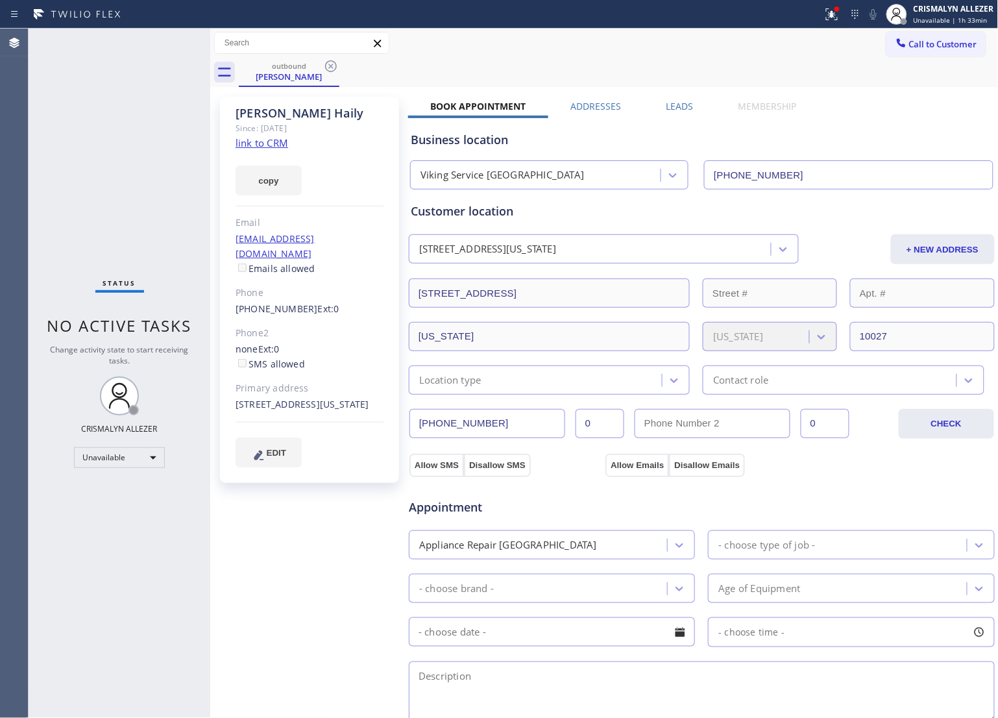
drag, startPoint x: 673, startPoint y: 99, endPoint x: 780, endPoint y: 160, distance: 123.0
click at [674, 100] on label "Leads" at bounding box center [680, 106] width 27 height 12
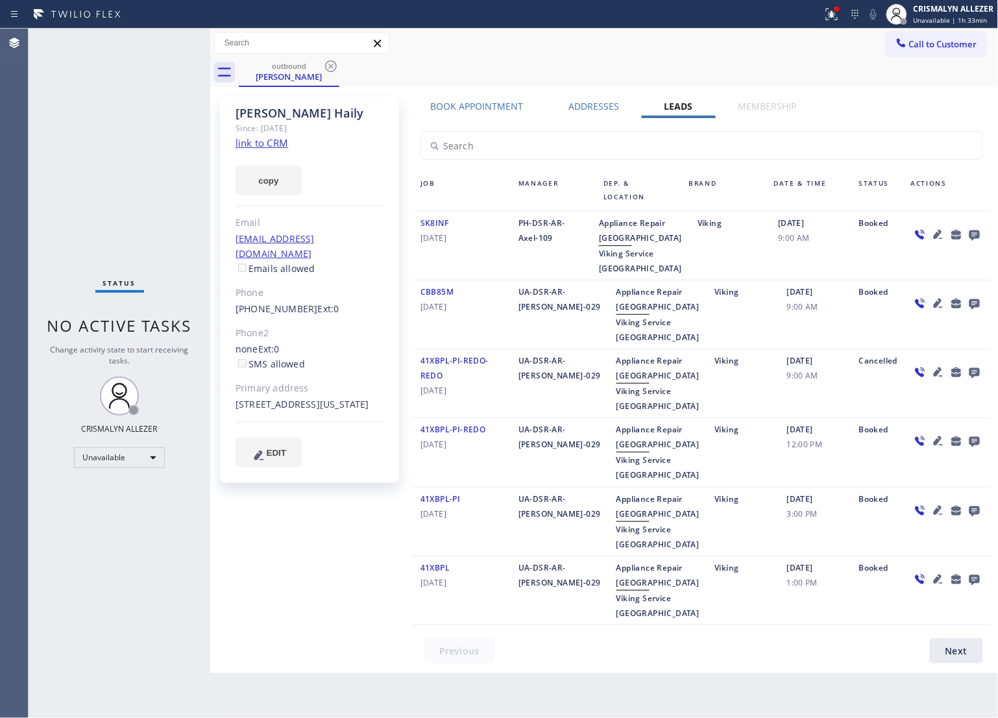
click at [977, 234] on icon at bounding box center [975, 235] width 10 height 10
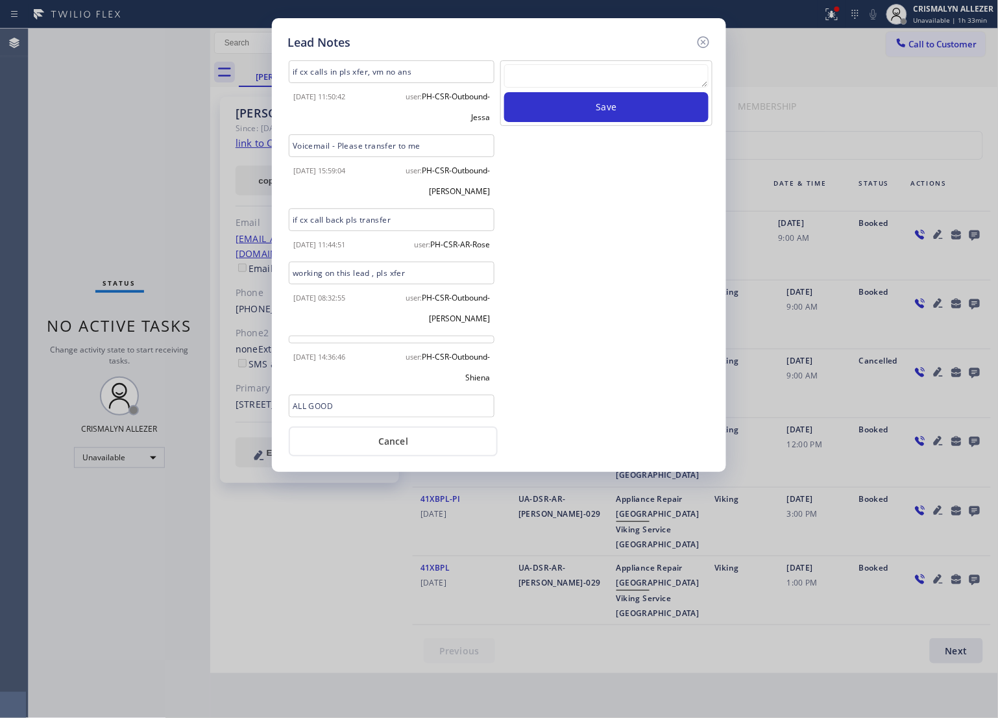
click at [565, 86] on textarea at bounding box center [606, 75] width 204 height 23
paste textarea "no answer | pls xfer here cx cb"
type textarea "no answer | pls xfer here cx cb"
click at [589, 109] on button "Save" at bounding box center [606, 107] width 204 height 30
click at [404, 445] on button "Cancel" at bounding box center [393, 442] width 209 height 30
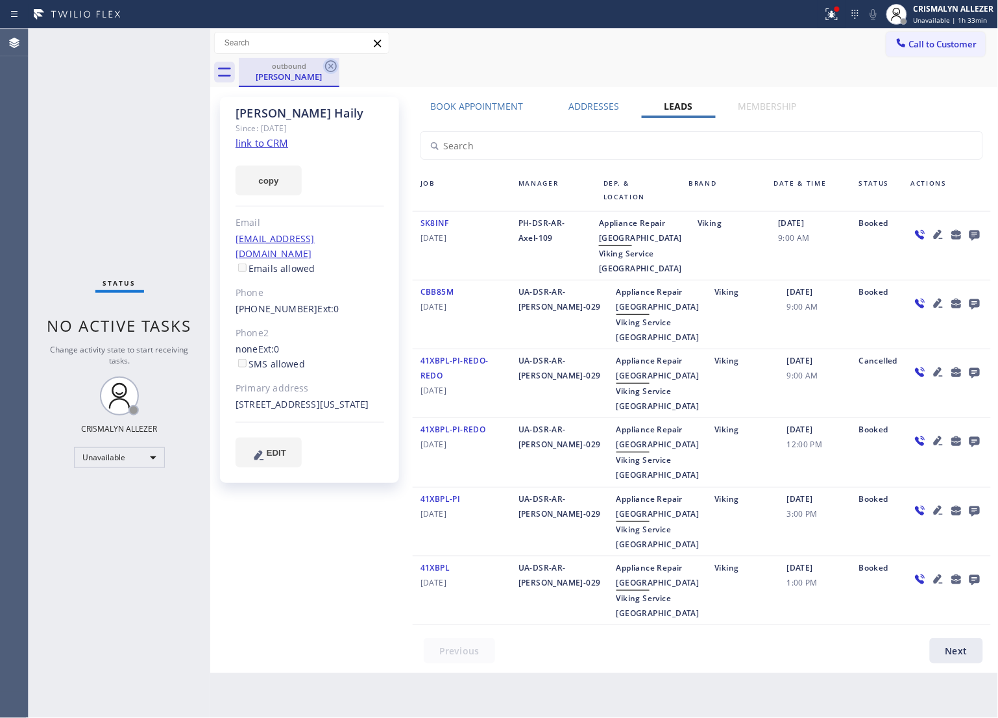
click at [329, 64] on icon at bounding box center [331, 66] width 12 height 12
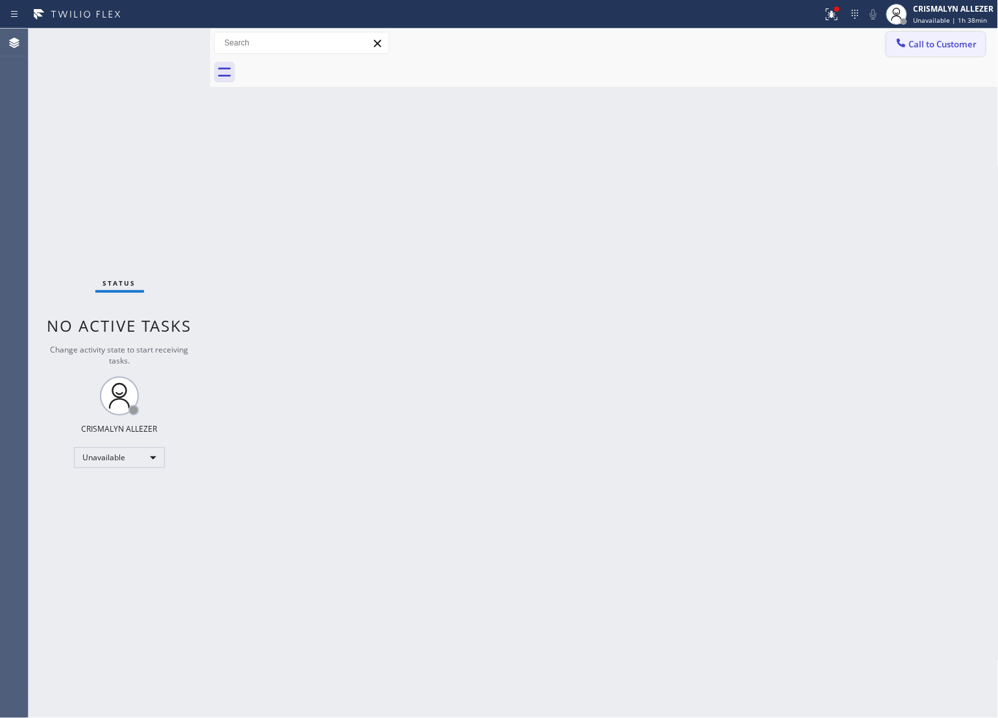
click at [940, 43] on span "Call to Customer" at bounding box center [944, 44] width 68 height 12
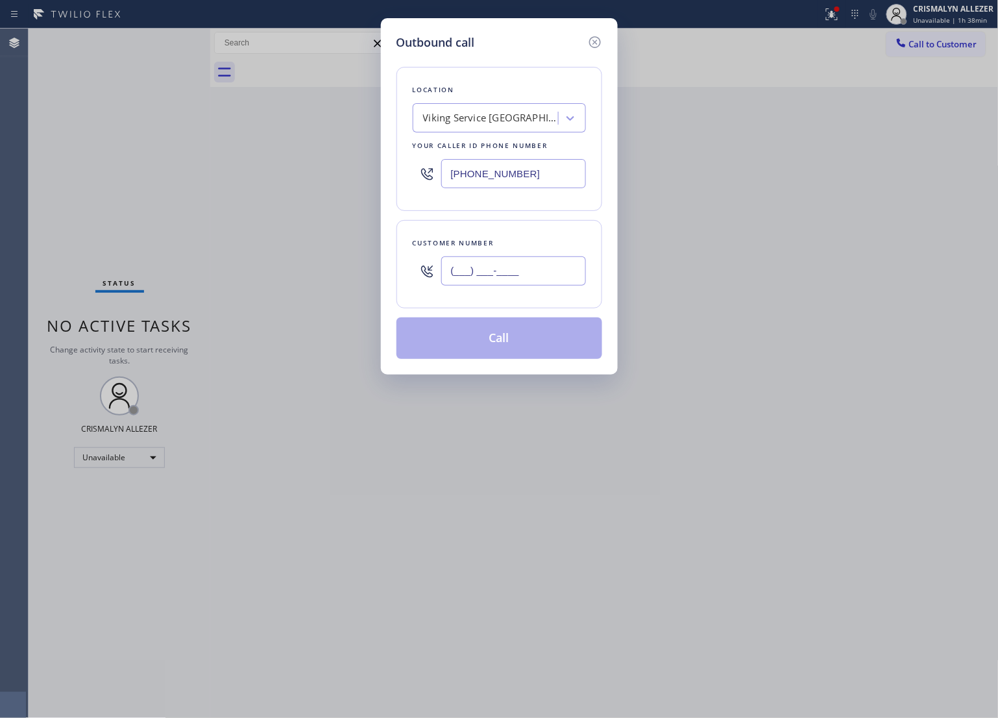
click at [533, 271] on input "(___) ___-____" at bounding box center [513, 270] width 145 height 29
paste input "646) 707-3025"
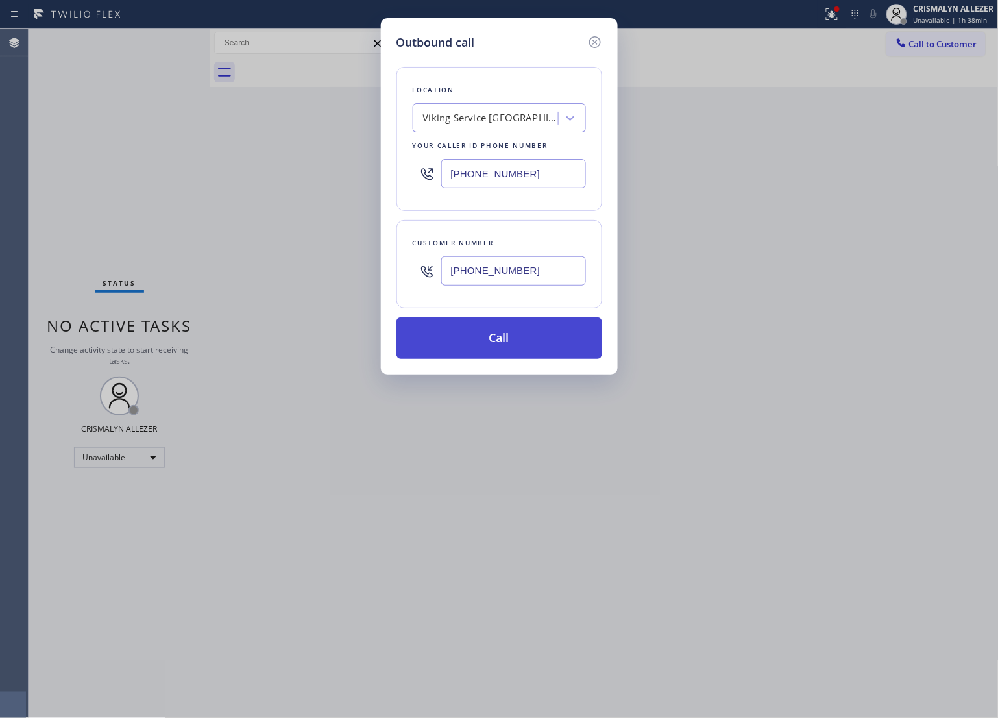
type input "[PHONE_NUMBER]"
click at [497, 336] on button "Call" at bounding box center [500, 338] width 206 height 42
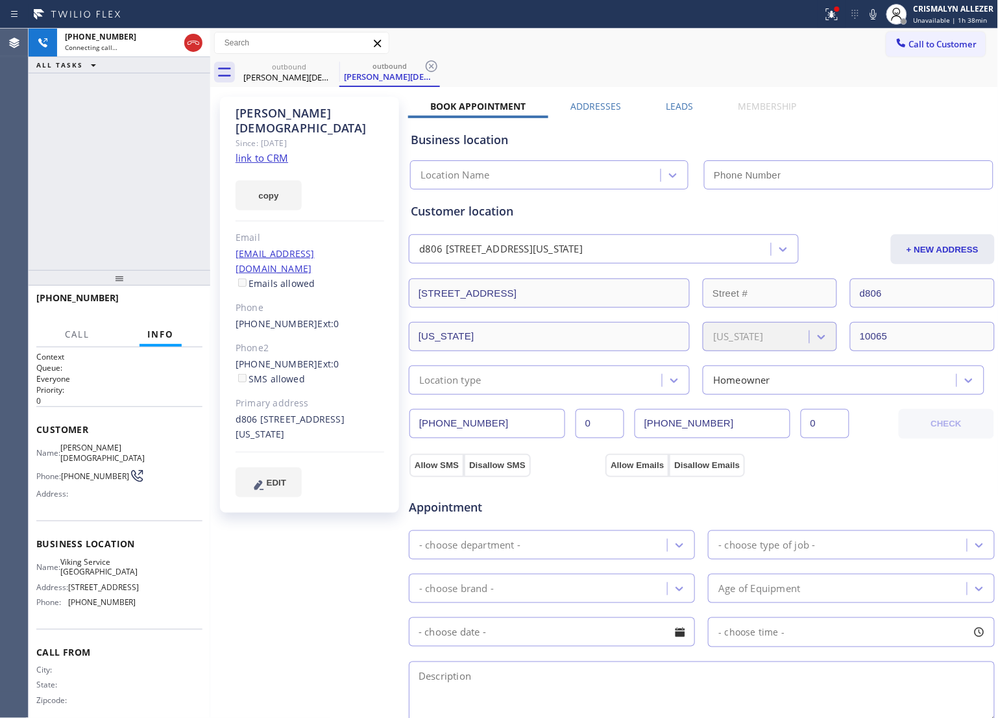
click at [286, 151] on link "link to CRM" at bounding box center [262, 157] width 53 height 13
type input "[PHONE_NUMBER]"
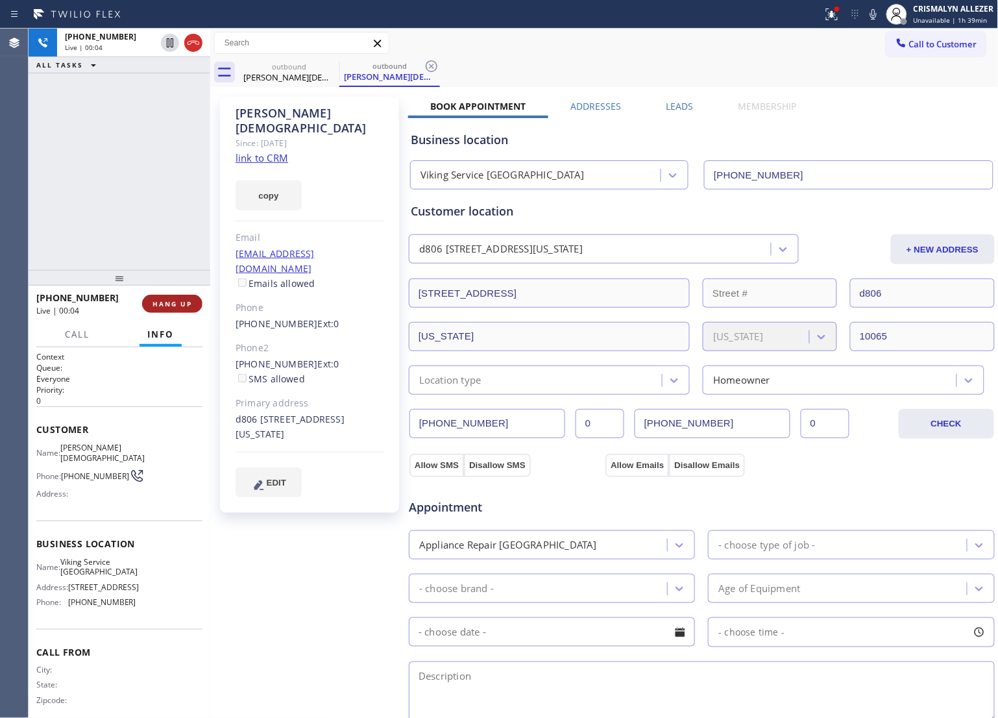
click at [173, 306] on span "HANG UP" at bounding box center [173, 303] width 40 height 9
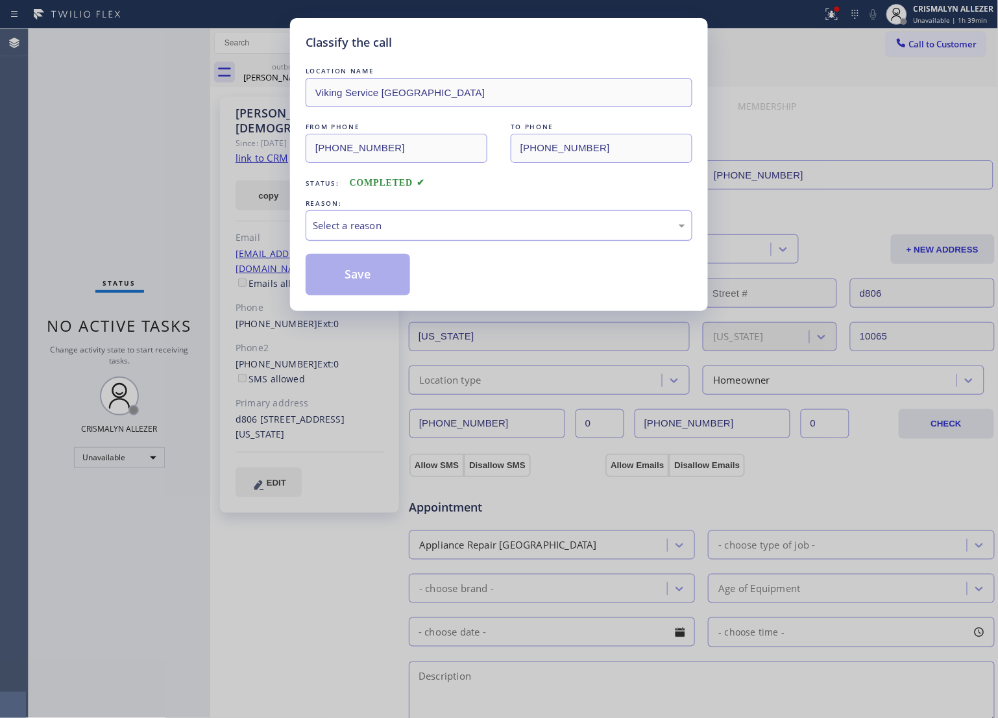
click at [480, 225] on div "Select a reason" at bounding box center [499, 225] width 373 height 15
click at [367, 279] on button "Save" at bounding box center [358, 275] width 105 height 42
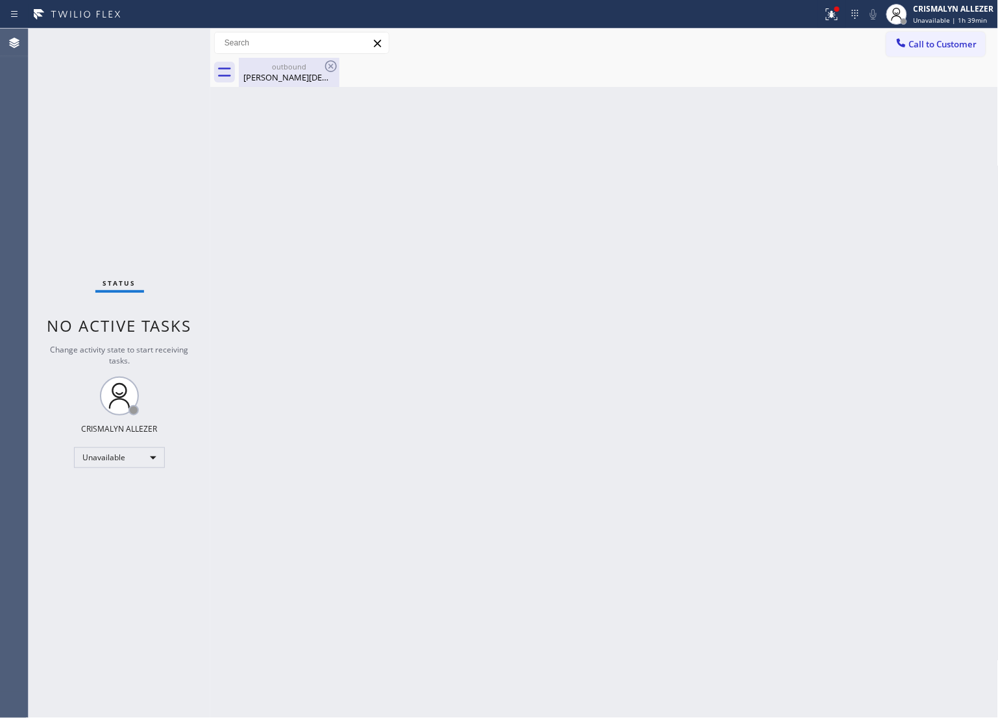
click at [312, 76] on div "[PERSON_NAME][DEMOGRAPHIC_DATA]" at bounding box center [289, 77] width 98 height 12
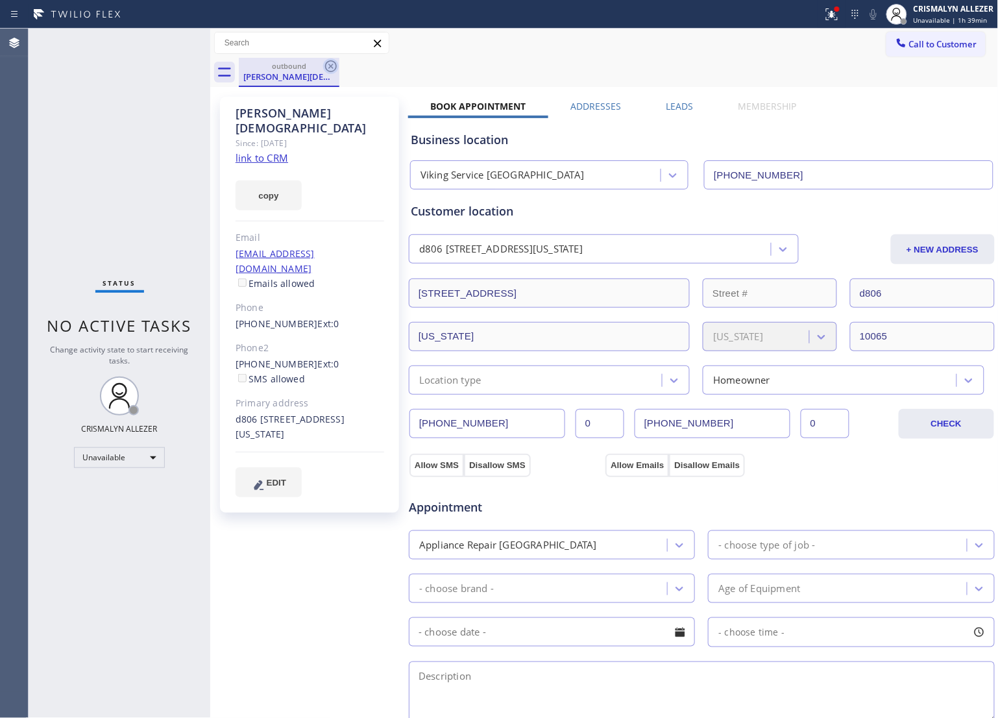
click at [332, 66] on icon at bounding box center [331, 66] width 12 height 12
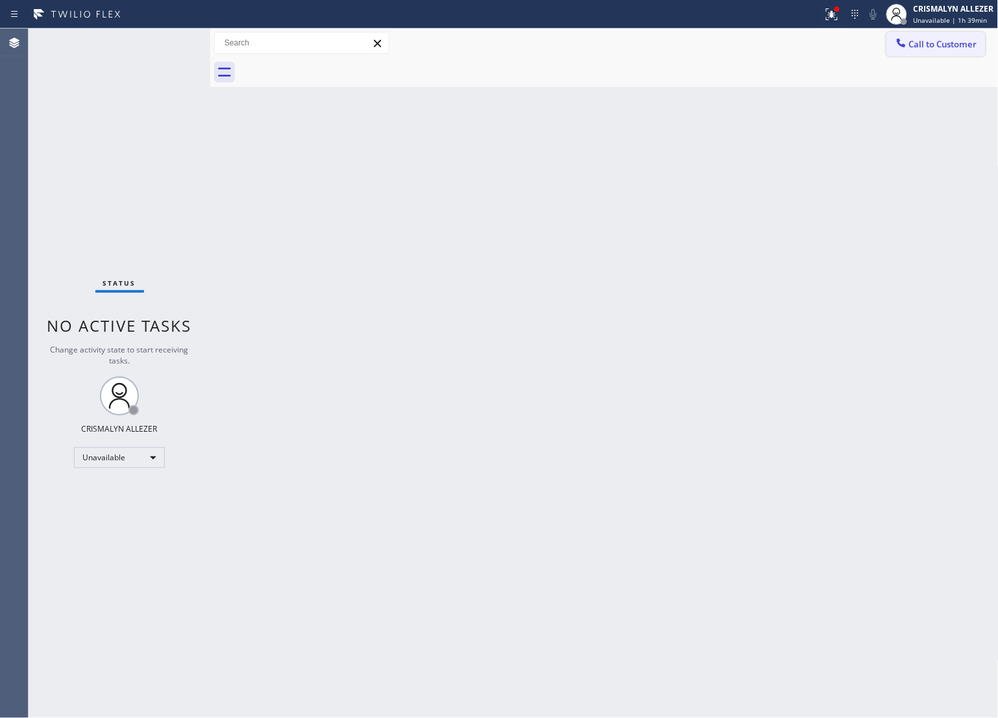
click at [972, 49] on span "Call to Customer" at bounding box center [944, 44] width 68 height 12
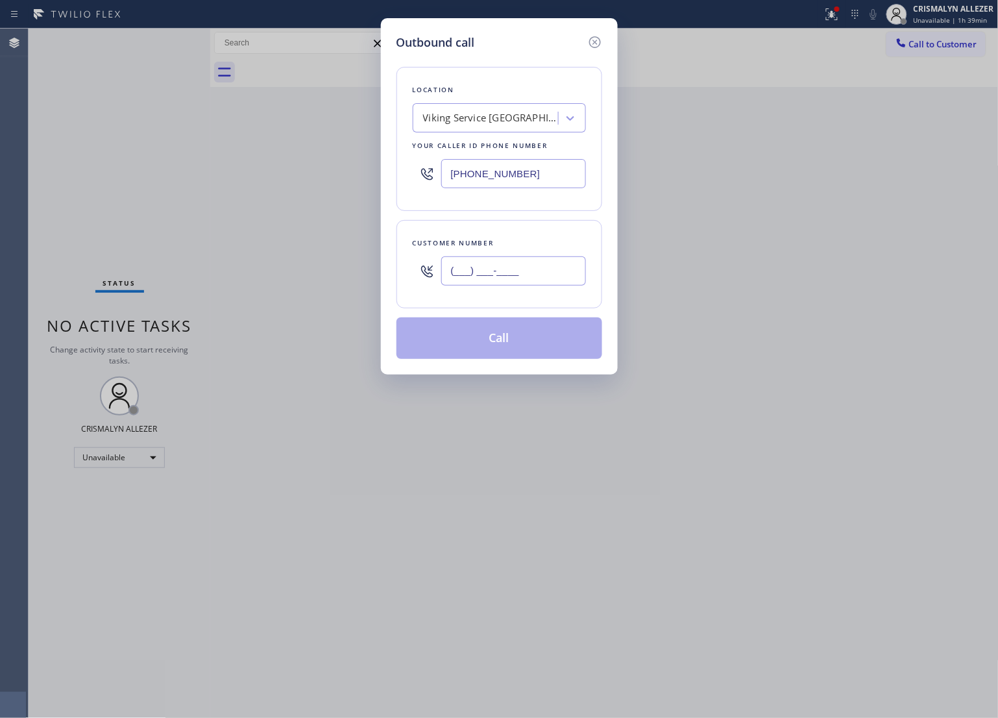
click at [544, 271] on input "(___) ___-____" at bounding box center [513, 270] width 145 height 29
paste input "718) 629-8520"
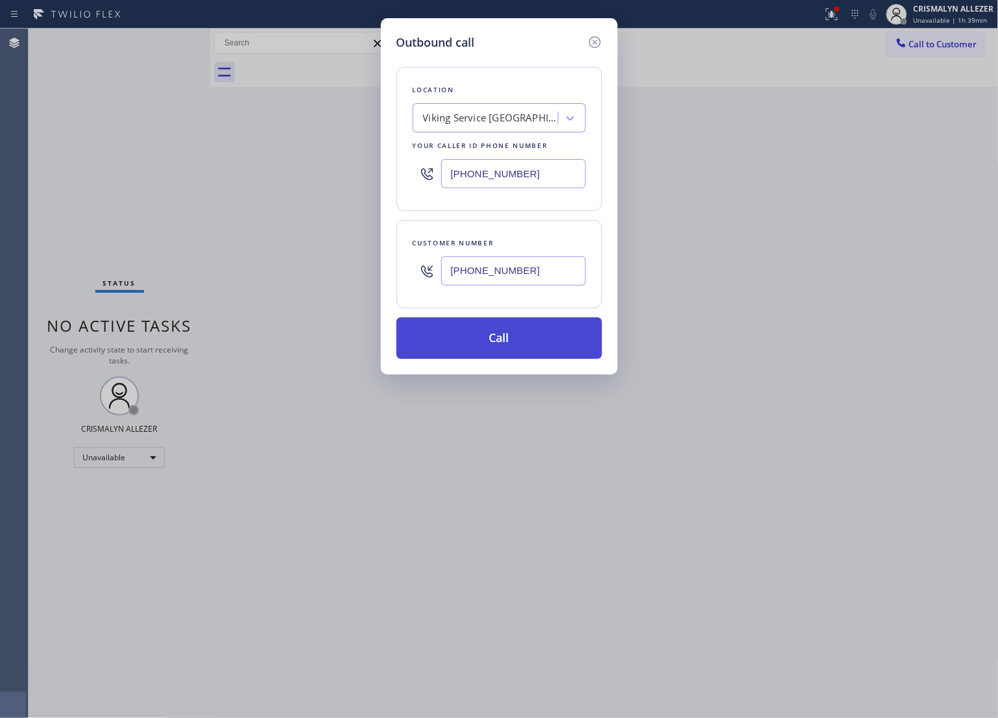
type input "[PHONE_NUMBER]"
click at [498, 340] on button "Call" at bounding box center [500, 338] width 206 height 42
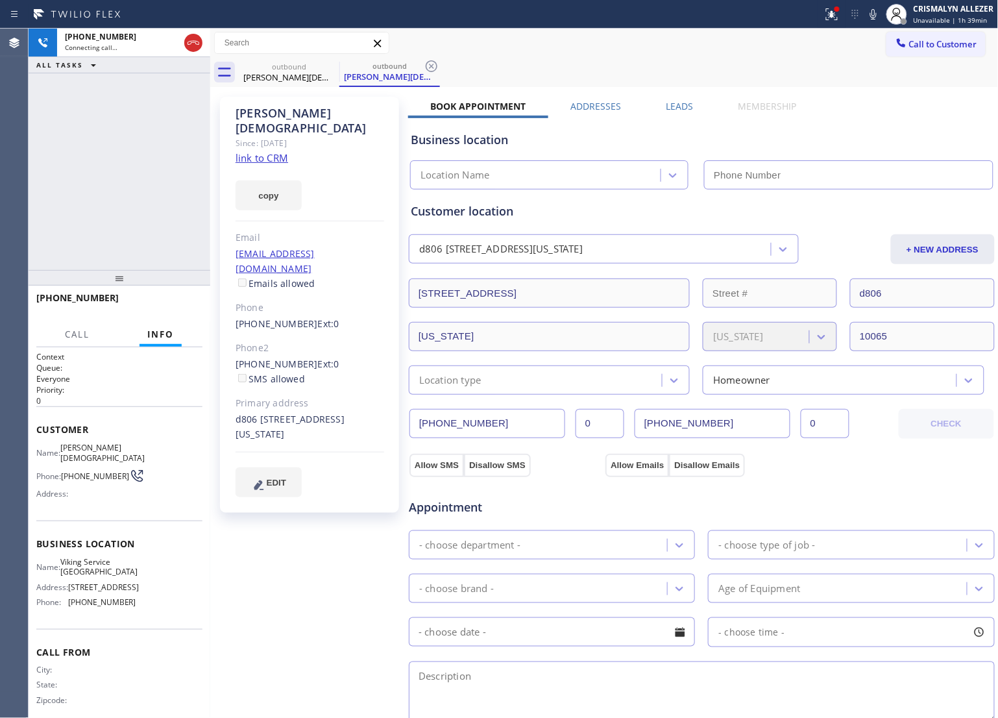
type input "[PHONE_NUMBER]"
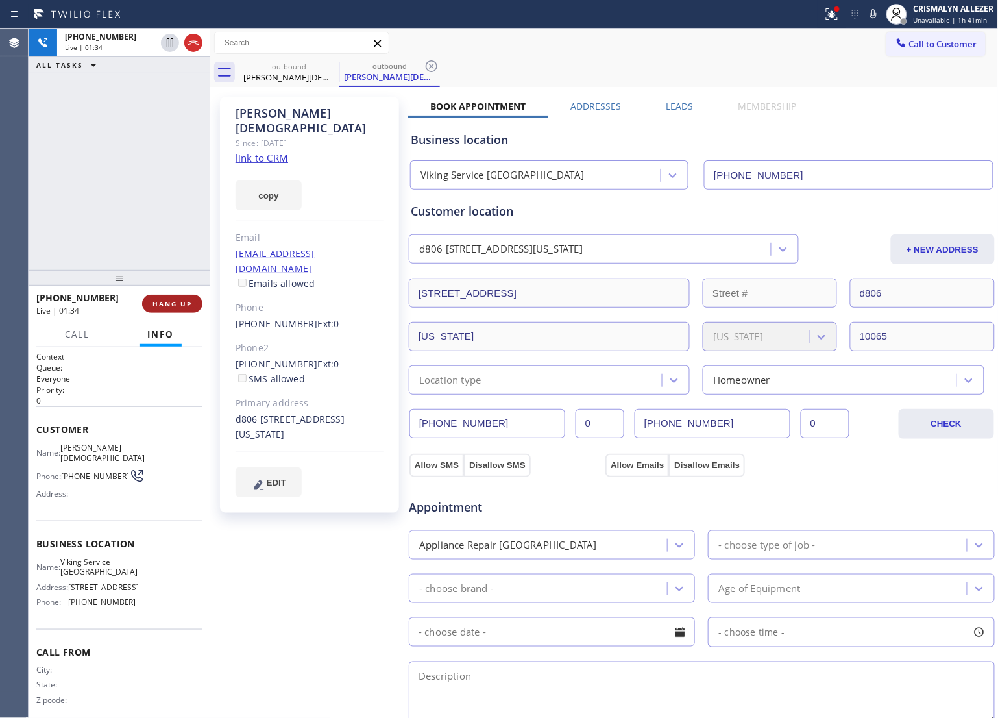
click at [159, 302] on span "HANG UP" at bounding box center [173, 303] width 40 height 9
click at [184, 303] on span "COMPLETE" at bounding box center [169, 303] width 45 height 9
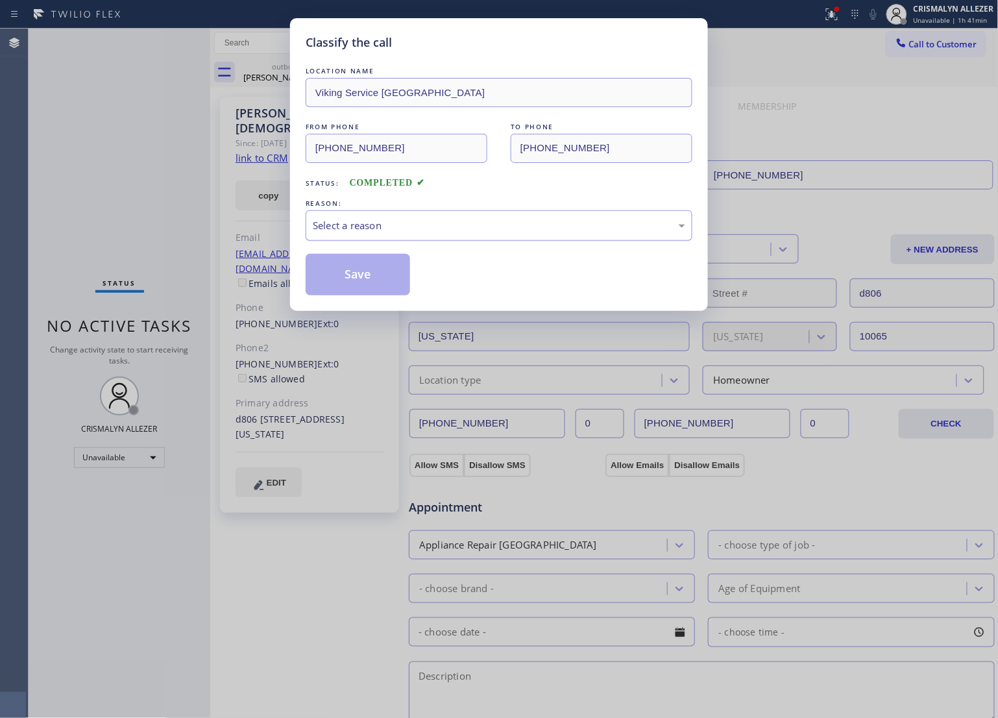
click at [517, 229] on div "Select a reason" at bounding box center [499, 225] width 373 height 15
click at [328, 278] on button "Save" at bounding box center [358, 275] width 105 height 42
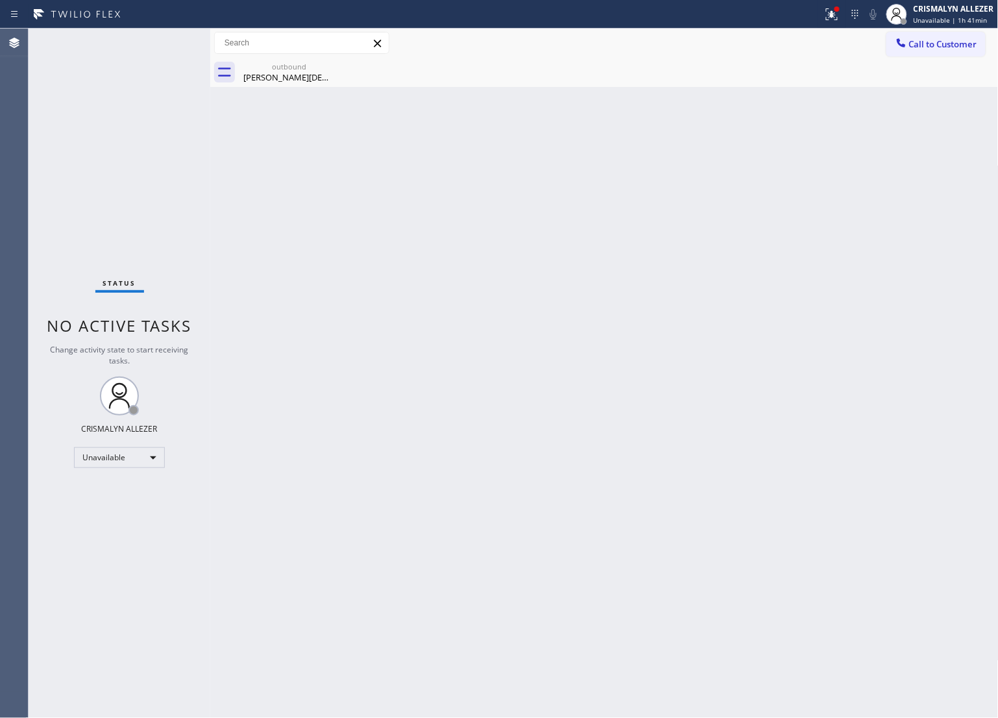
click at [283, 66] on div "outbound" at bounding box center [289, 67] width 98 height 10
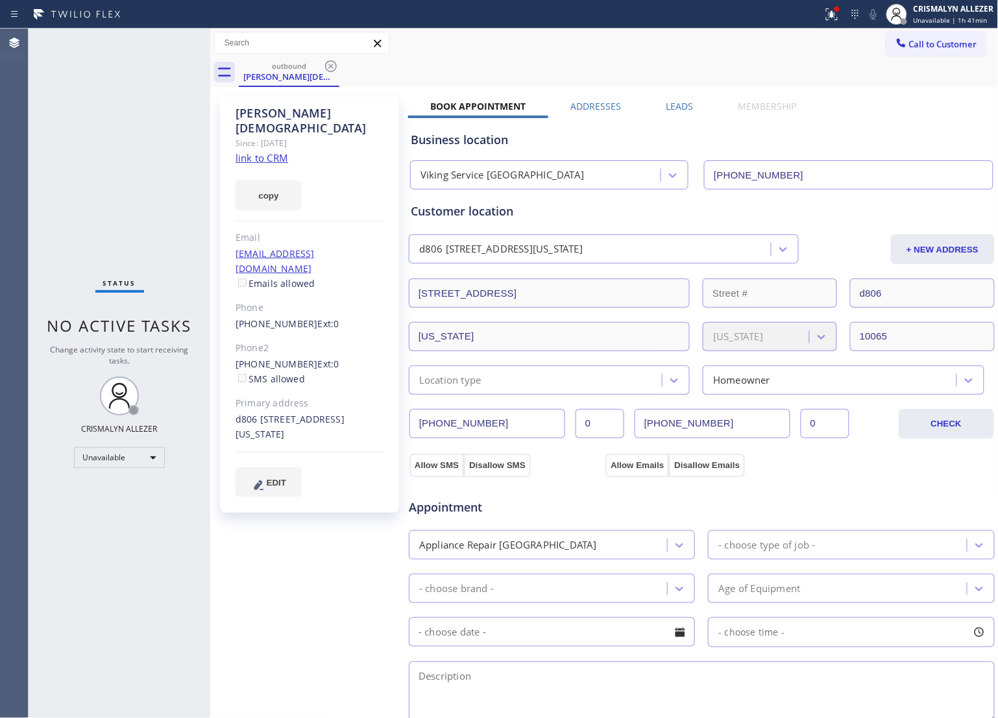
click at [667, 108] on label "Leads" at bounding box center [680, 106] width 27 height 12
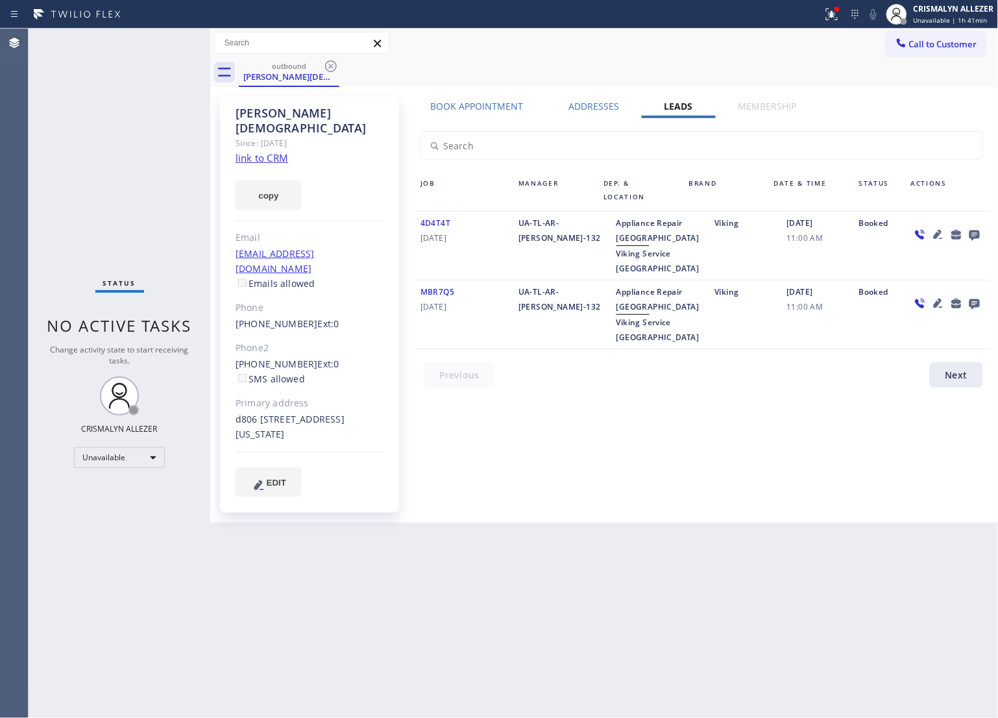
click at [985, 234] on div at bounding box center [948, 246] width 88 height 60
click at [973, 235] on icon at bounding box center [975, 235] width 10 height 10
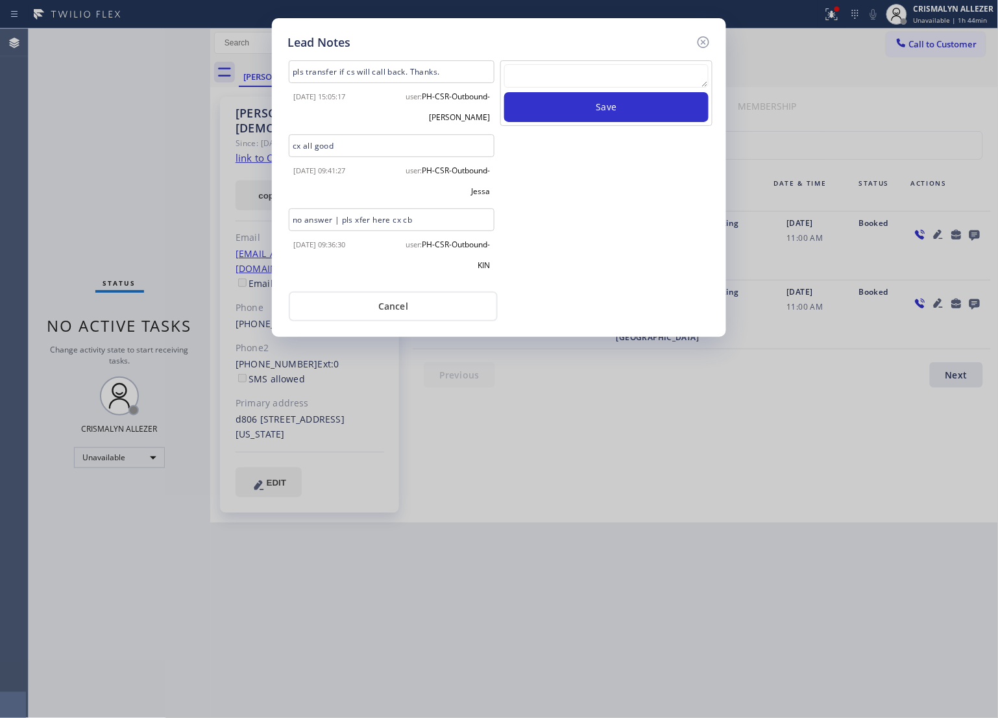
click at [406, 321] on div "Lead Notes pls transfer if cs will call back. Thanks. [DATE] 15:05:17 user: PH-…" at bounding box center [499, 177] width 454 height 319
click at [407, 303] on button "Cancel" at bounding box center [393, 306] width 209 height 30
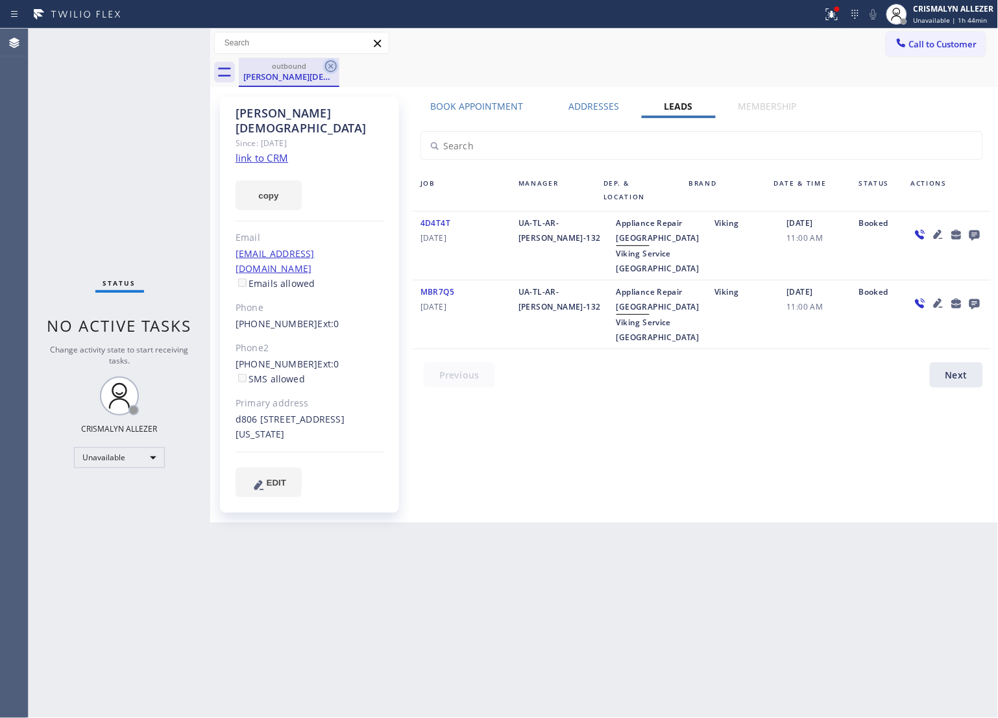
click at [331, 71] on icon at bounding box center [331, 66] width 12 height 12
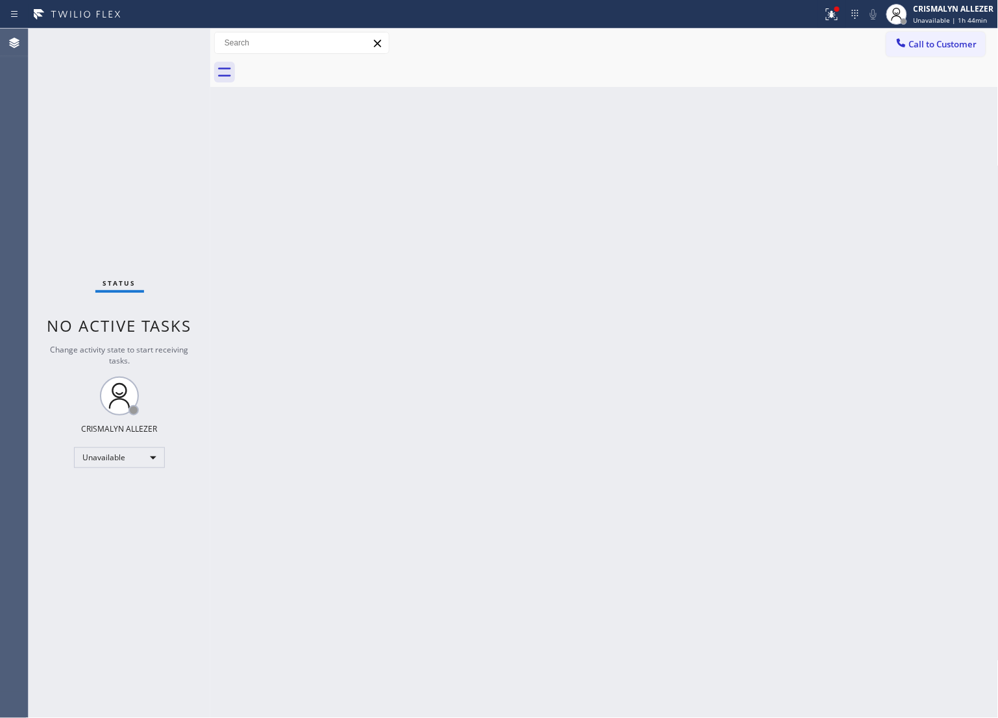
click at [937, 41] on span "Call to Customer" at bounding box center [944, 44] width 68 height 12
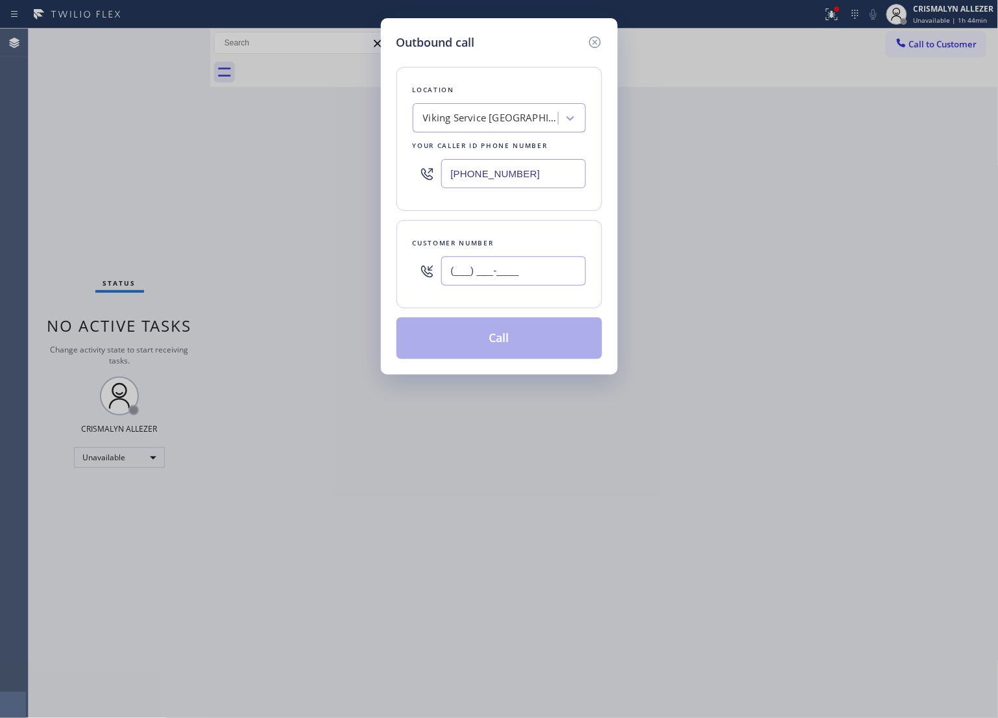
click at [564, 280] on input "(___) ___-____" at bounding box center [513, 270] width 145 height 29
paste input "646) 707-3025"
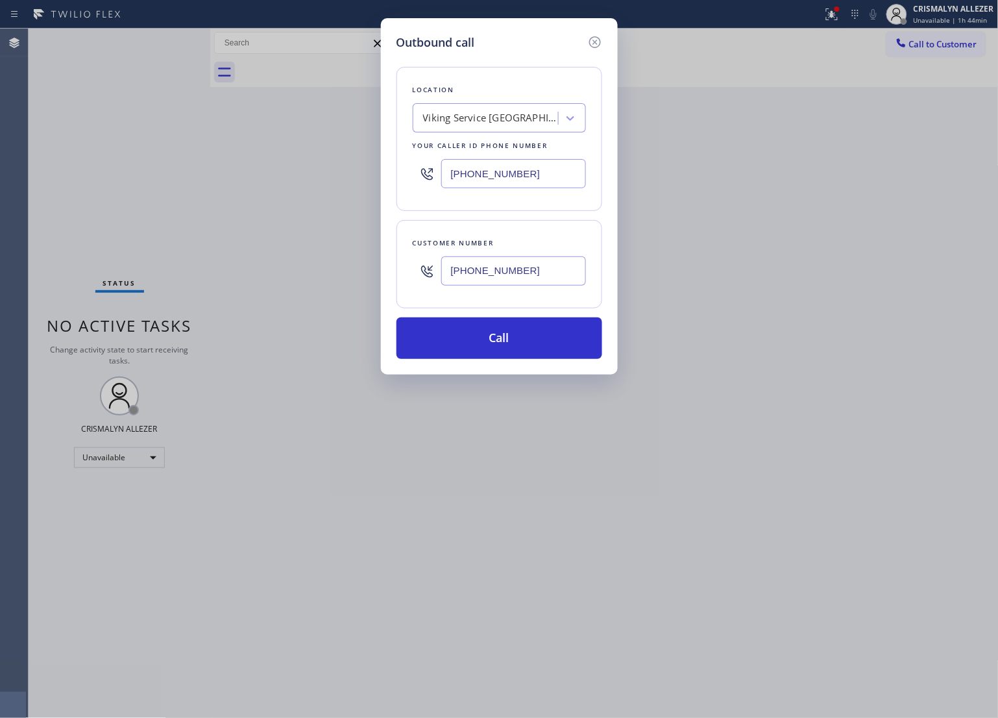
type input "[PHONE_NUMBER]"
drag, startPoint x: 540, startPoint y: 166, endPoint x: 333, endPoint y: 186, distance: 208.1
click at [282, 163] on div "Outbound call Location Viking Service [GEOGRAPHIC_DATA] Your caller id phone nu…" at bounding box center [499, 359] width 998 height 718
paste input "626) 921-4230"
type input "[PHONE_NUMBER]"
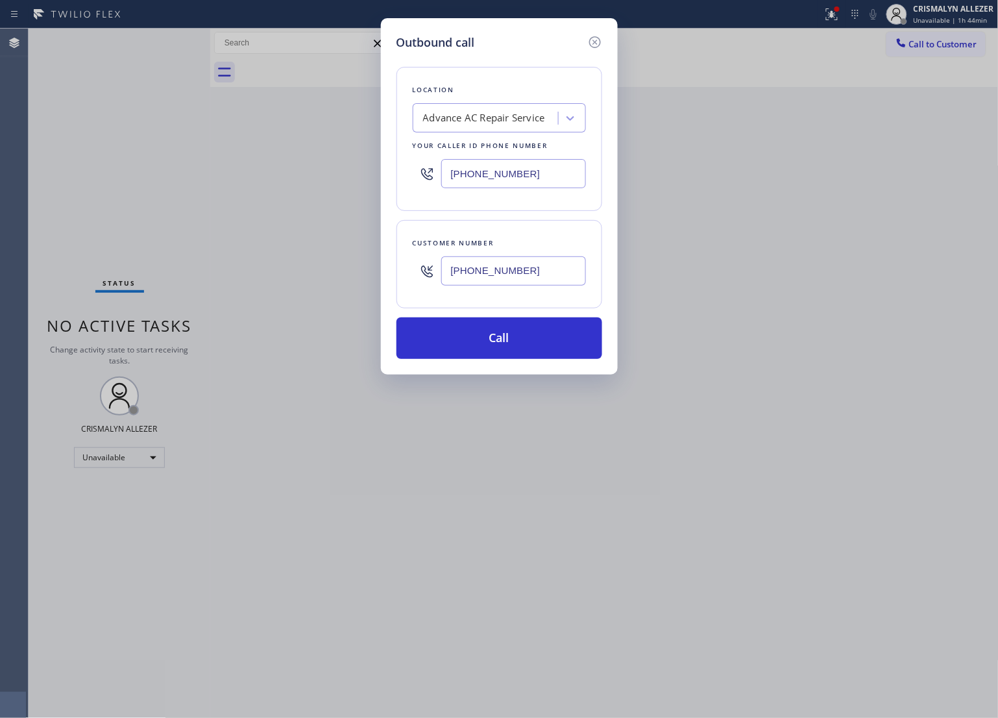
click at [532, 280] on input "[PHONE_NUMBER]" at bounding box center [513, 270] width 145 height 29
drag, startPoint x: 532, startPoint y: 280, endPoint x: 250, endPoint y: 286, distance: 282.5
click at [250, 286] on div "Outbound call Location Advance AC Repair Service Your caller id phone number [P…" at bounding box center [499, 359] width 998 height 718
paste input "26) 252-5590"
type input "[PHONE_NUMBER]"
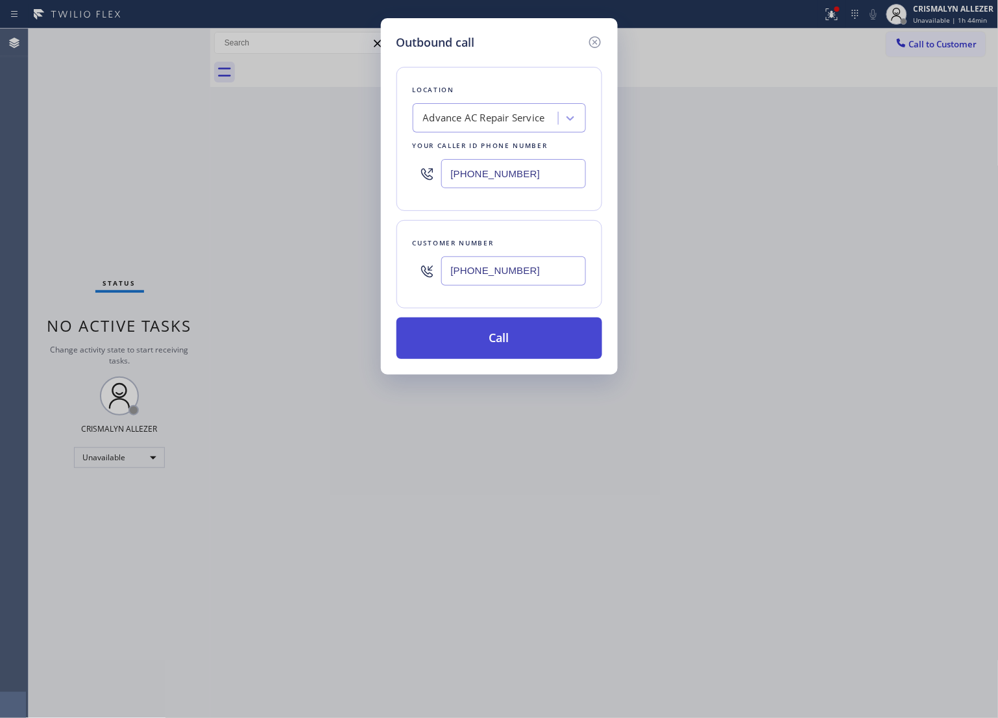
click at [494, 354] on button "Call" at bounding box center [500, 338] width 206 height 42
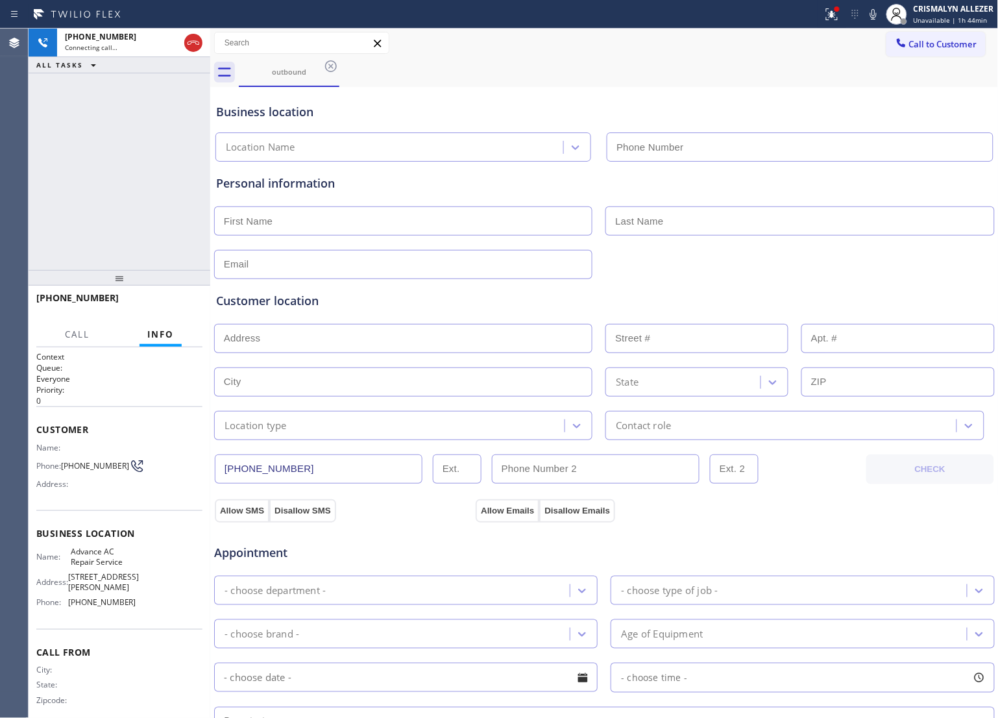
type input "[PHONE_NUMBER]"
click at [170, 306] on span "HANG UP" at bounding box center [173, 303] width 40 height 9
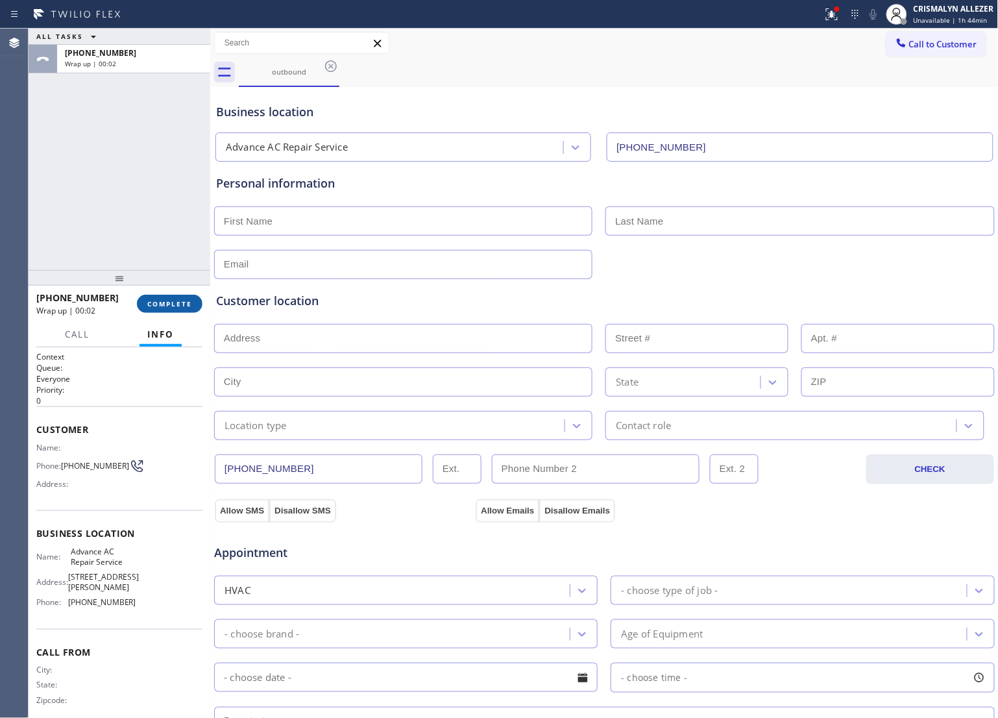
click at [164, 309] on button "COMPLETE" at bounding box center [170, 304] width 66 height 18
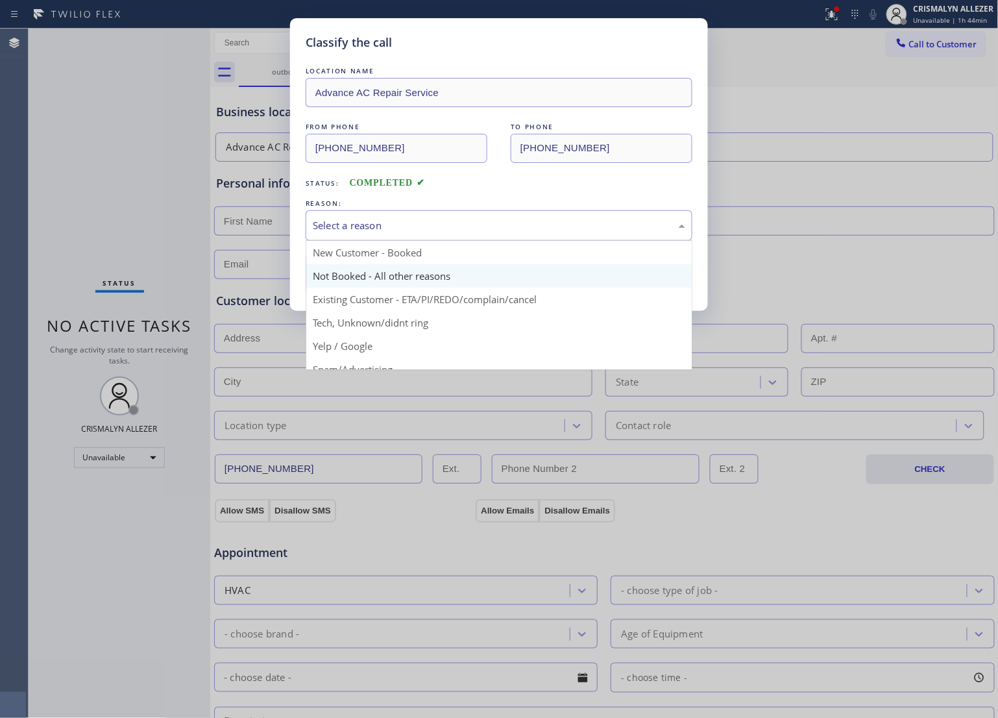
drag, startPoint x: 466, startPoint y: 237, endPoint x: 351, endPoint y: 279, distance: 123.0
click at [449, 241] on div "Select a reason New Customer - Booked Not Booked - All other reasons Existing C…" at bounding box center [499, 225] width 387 height 31
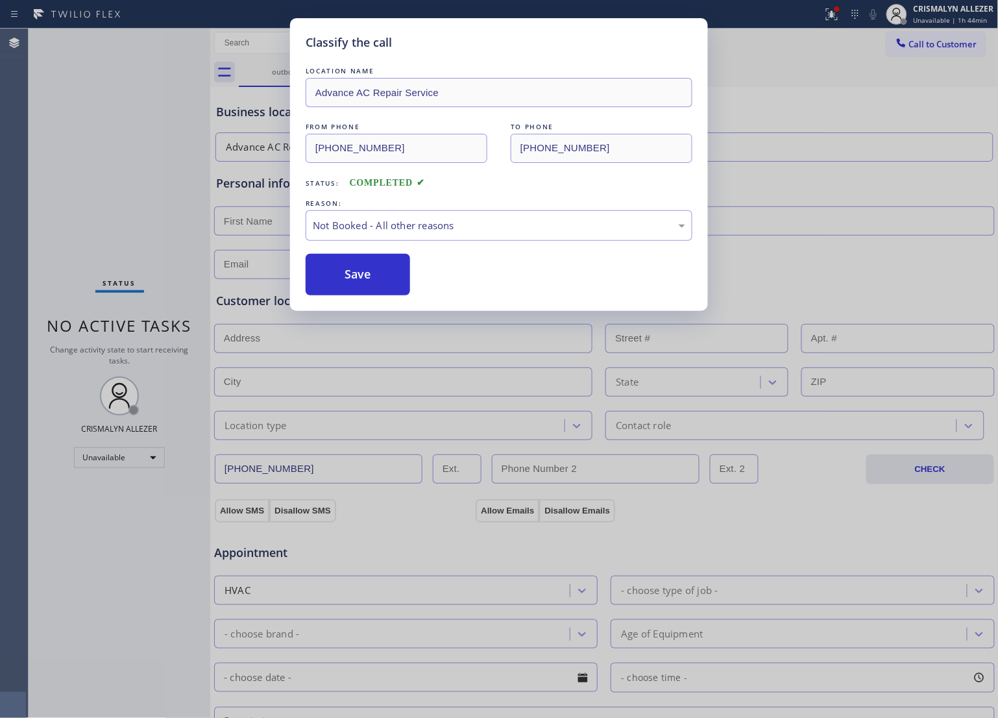
click at [345, 281] on button "Save" at bounding box center [358, 275] width 105 height 42
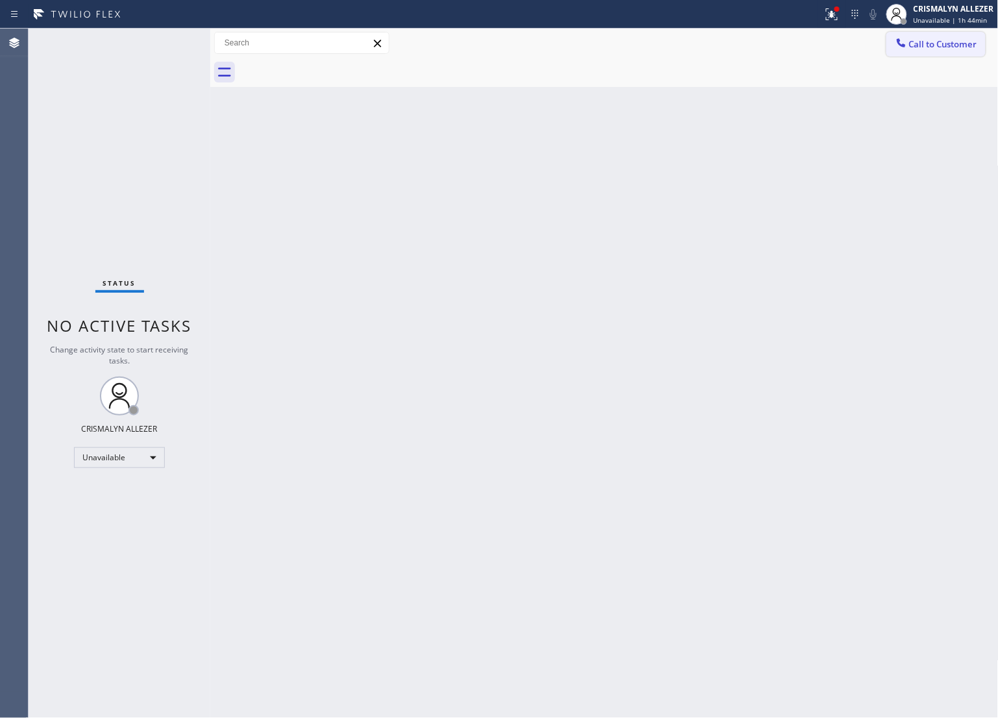
click at [956, 45] on span "Call to Customer" at bounding box center [944, 44] width 68 height 12
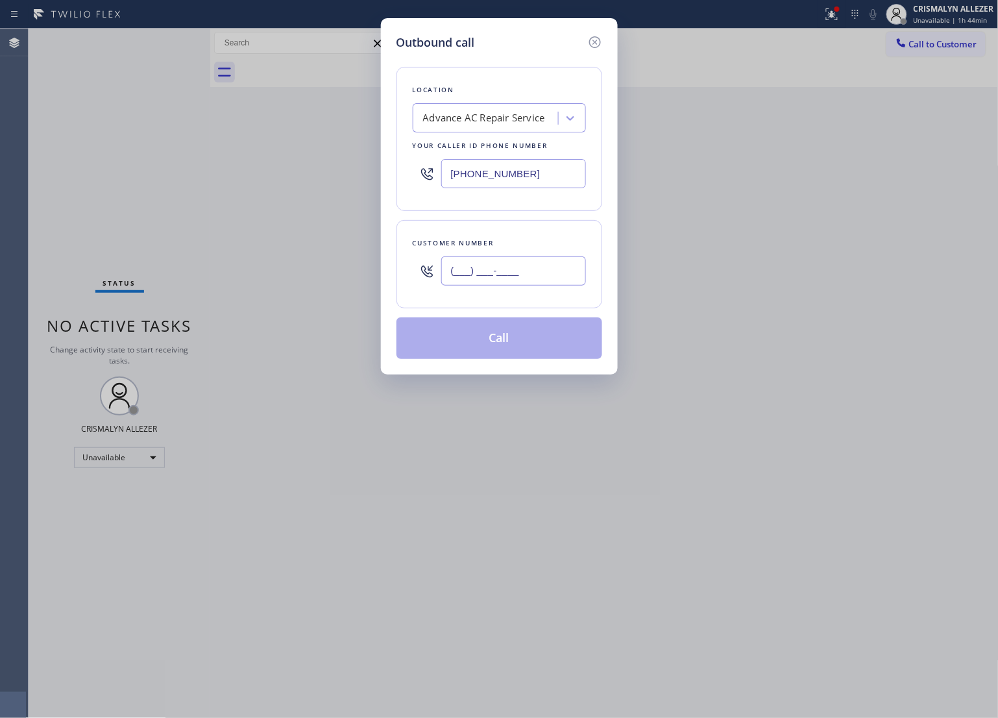
click at [557, 273] on input "(___) ___-____" at bounding box center [513, 270] width 145 height 29
paste input "626) 252-5590"
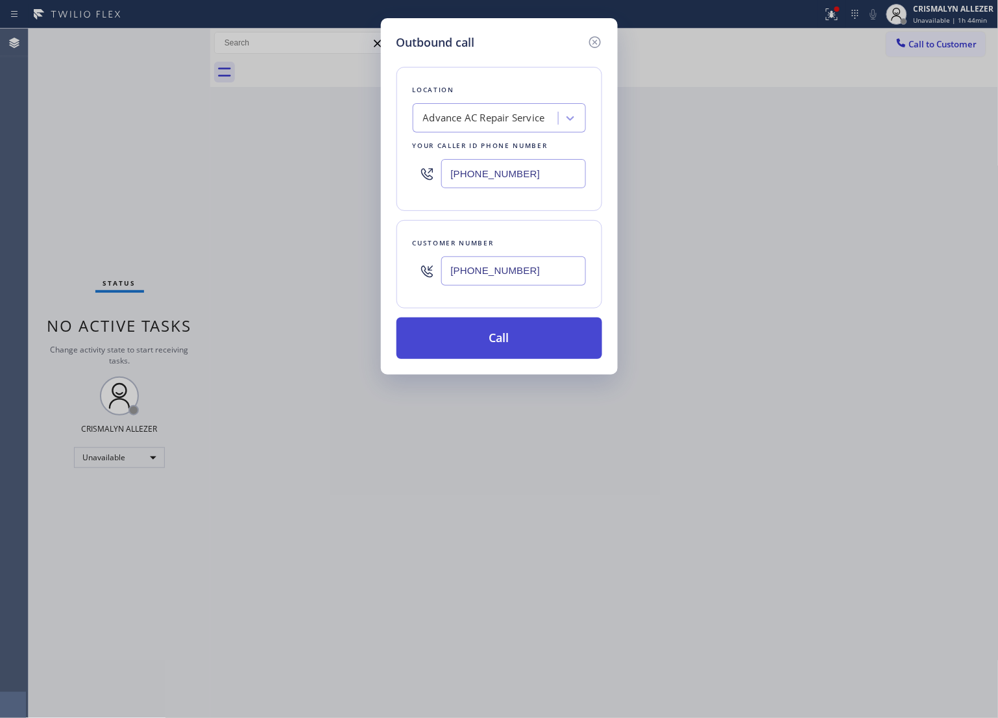
type input "[PHONE_NUMBER]"
click at [510, 335] on button "Call" at bounding box center [500, 338] width 206 height 42
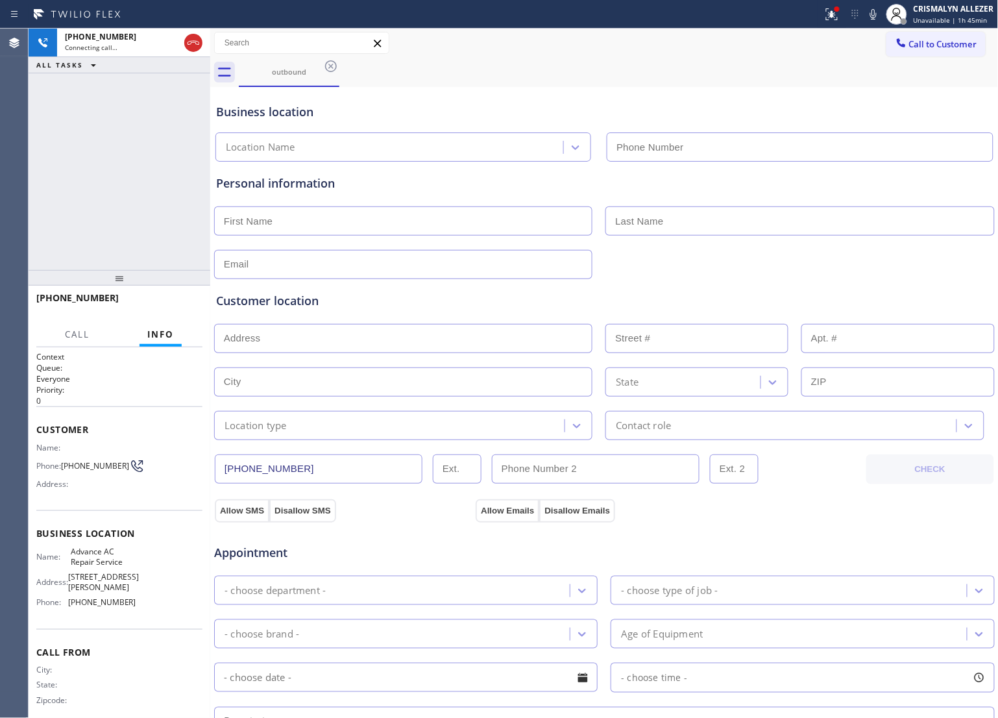
type input "[PHONE_NUMBER]"
click at [174, 301] on span "HANG UP" at bounding box center [173, 303] width 40 height 9
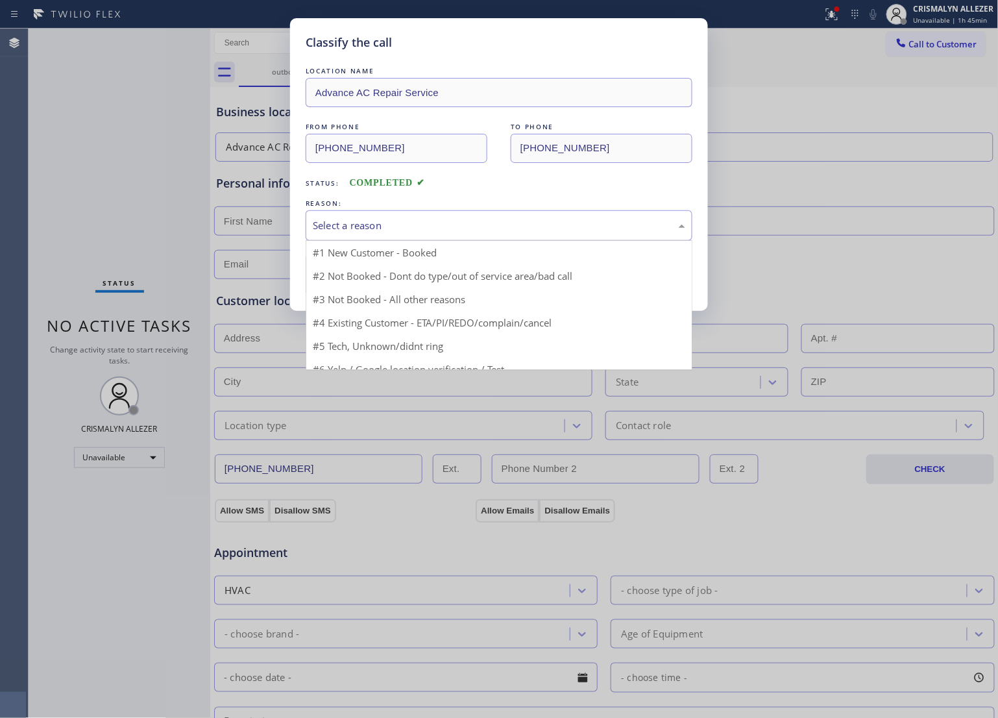
click at [448, 225] on div "Select a reason" at bounding box center [499, 225] width 373 height 15
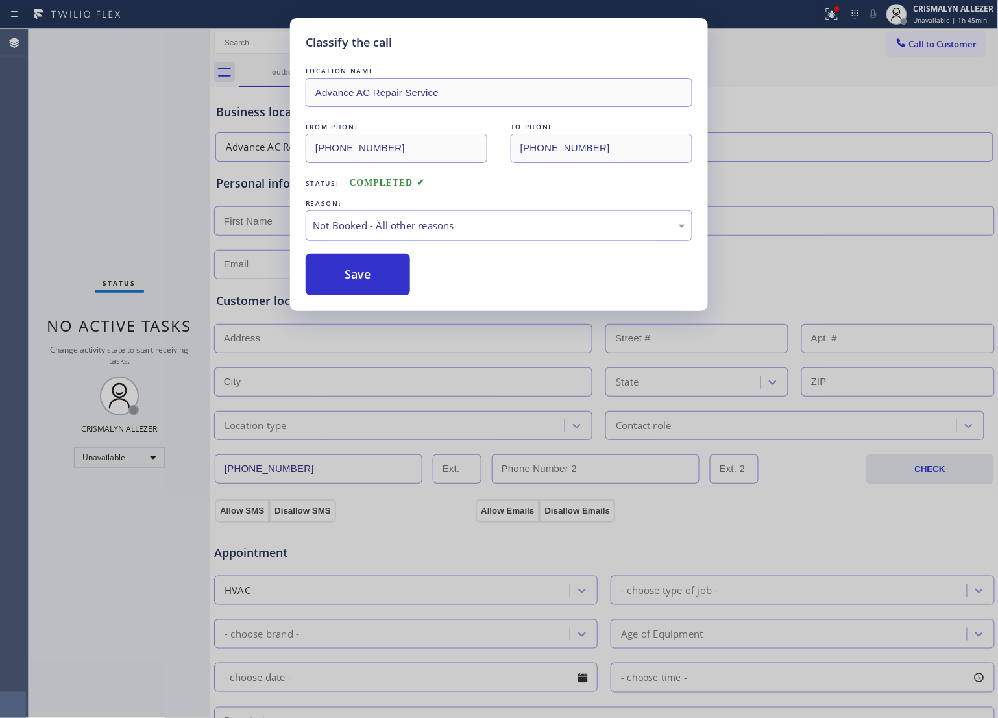
click at [359, 275] on button "Save" at bounding box center [358, 275] width 105 height 42
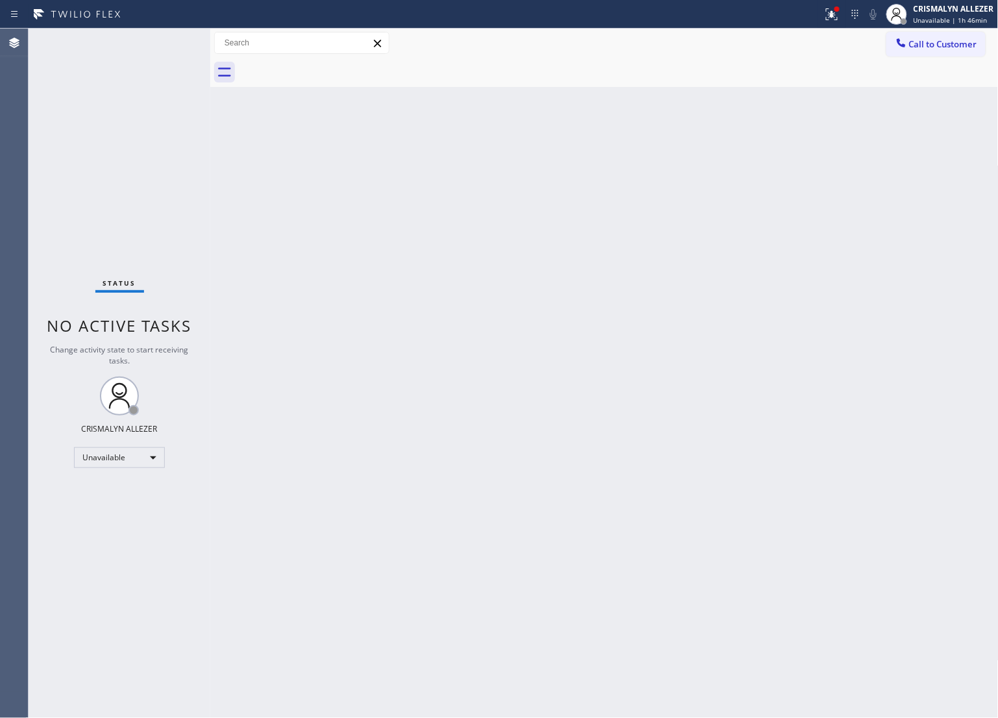
drag, startPoint x: 611, startPoint y: 330, endPoint x: 620, endPoint y: 315, distance: 17.5
click at [620, 315] on div "Back to Dashboard Change Sender ID Customers Technicians Select a contact Outbo…" at bounding box center [604, 373] width 789 height 689
click at [940, 44] on span "Call to Customer" at bounding box center [944, 44] width 68 height 12
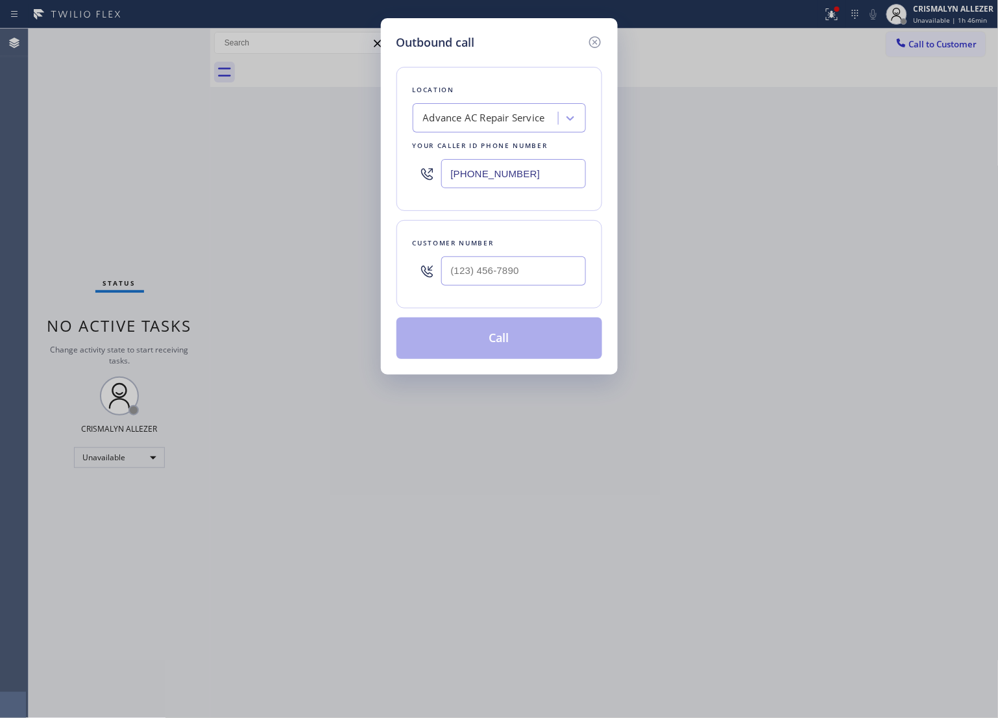
click at [317, 172] on div "Outbound call Location Advance AC Repair Service Your caller id phone number [P…" at bounding box center [499, 359] width 998 height 718
paste input "718) 218-3842"
type input "[PHONE_NUMBER]"
click at [530, 280] on input "(___) ___-____" at bounding box center [513, 270] width 145 height 29
paste input "800) 592-1160"
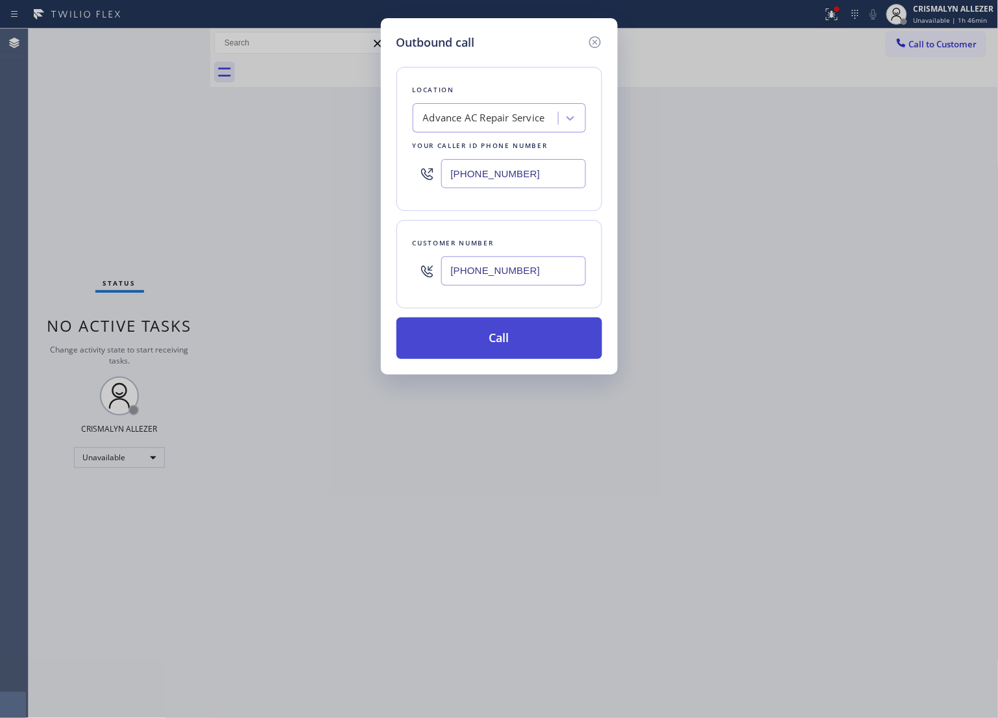
type input "[PHONE_NUMBER]"
click at [517, 345] on button "Call" at bounding box center [500, 338] width 206 height 42
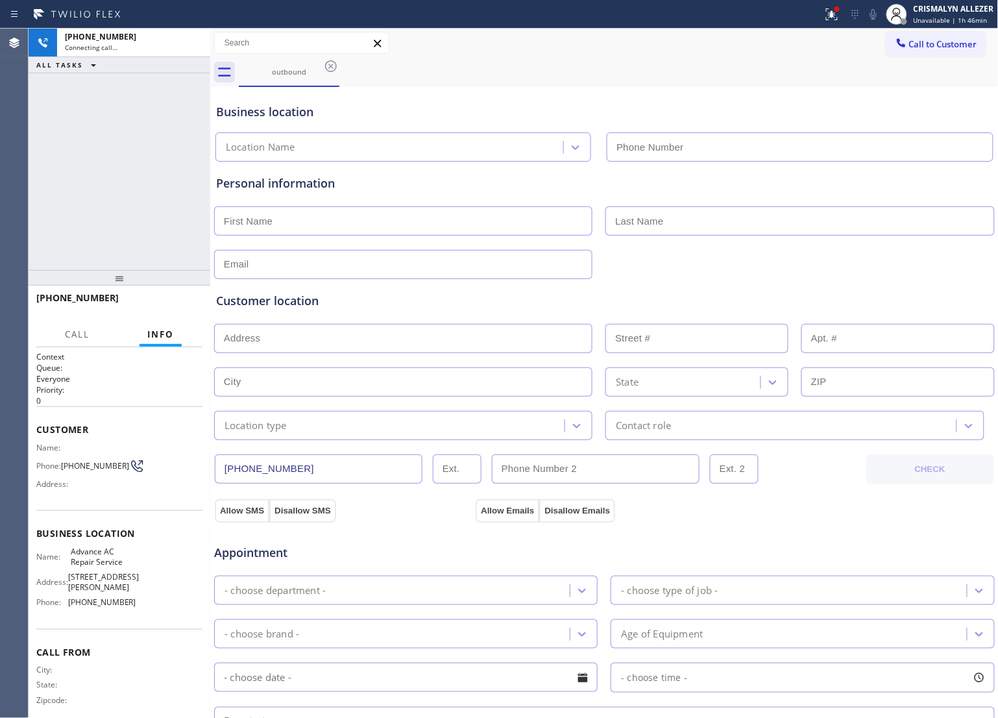
type input "[PHONE_NUMBER]"
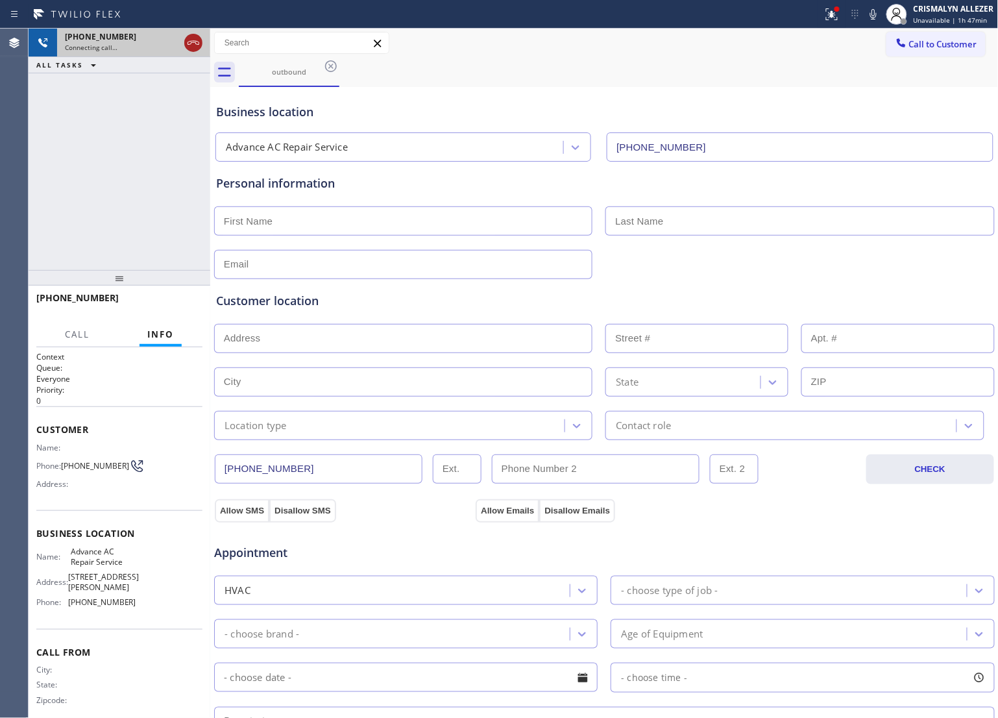
click at [192, 49] on icon at bounding box center [194, 43] width 16 height 16
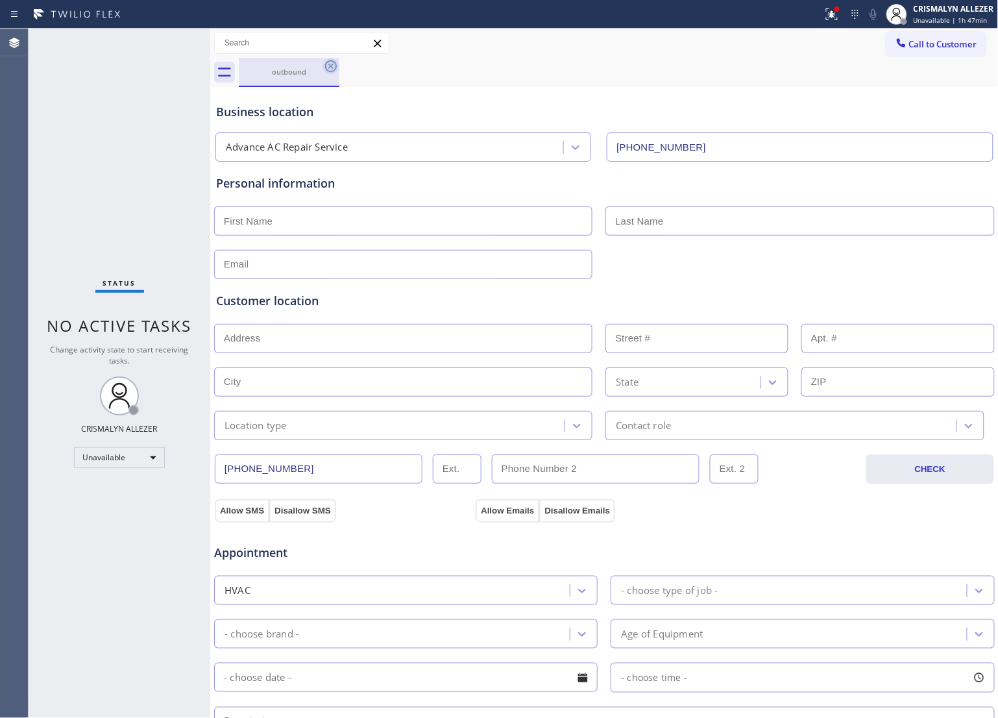
click at [328, 67] on icon at bounding box center [331, 66] width 16 height 16
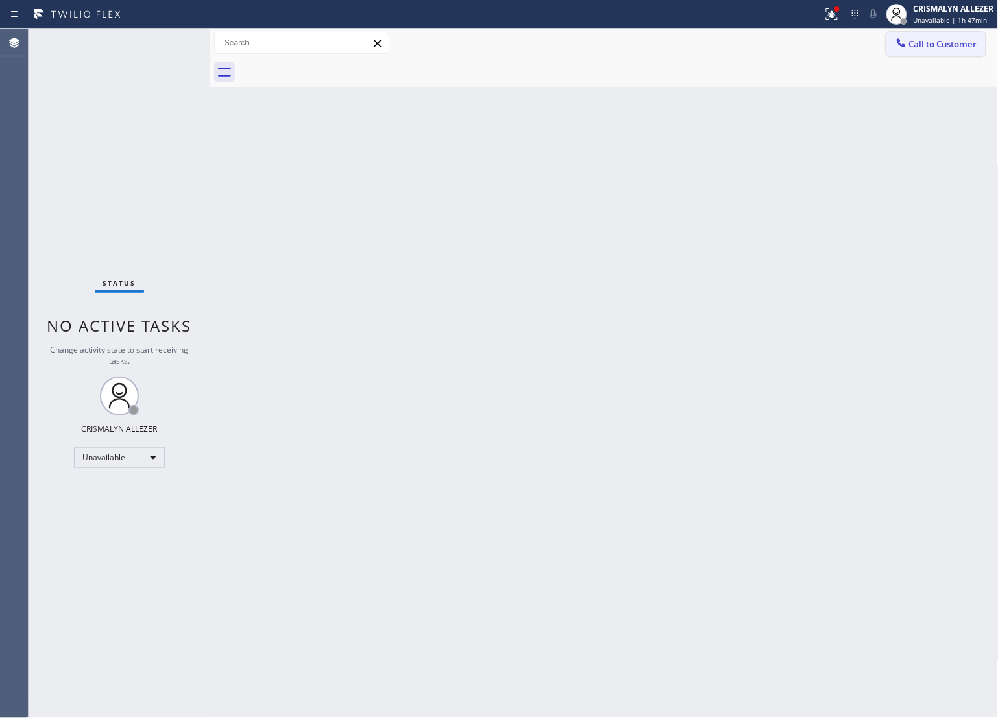
click at [923, 46] on span "Call to Customer" at bounding box center [944, 44] width 68 height 12
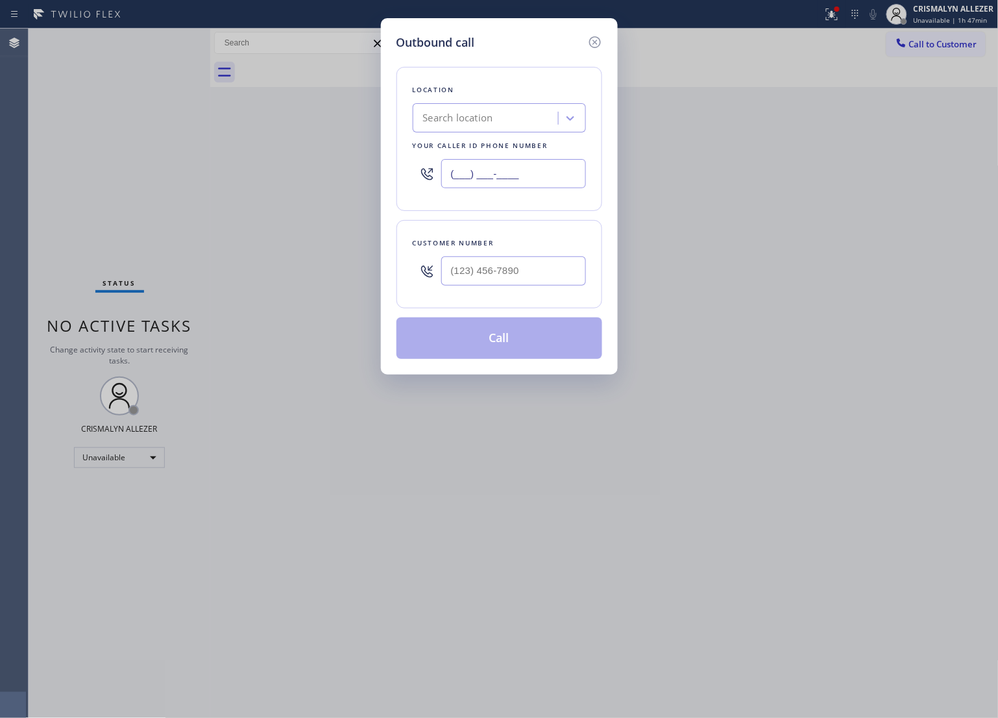
paste input "718) 218-3842"
drag, startPoint x: 544, startPoint y: 176, endPoint x: 228, endPoint y: 162, distance: 316.5
click at [228, 162] on div "Outbound call Location Search location Your caller id phone number (___) ___-__…" at bounding box center [499, 359] width 998 height 718
type input "[PHONE_NUMBER]"
drag, startPoint x: 460, startPoint y: 273, endPoint x: 234, endPoint y: 278, distance: 226.0
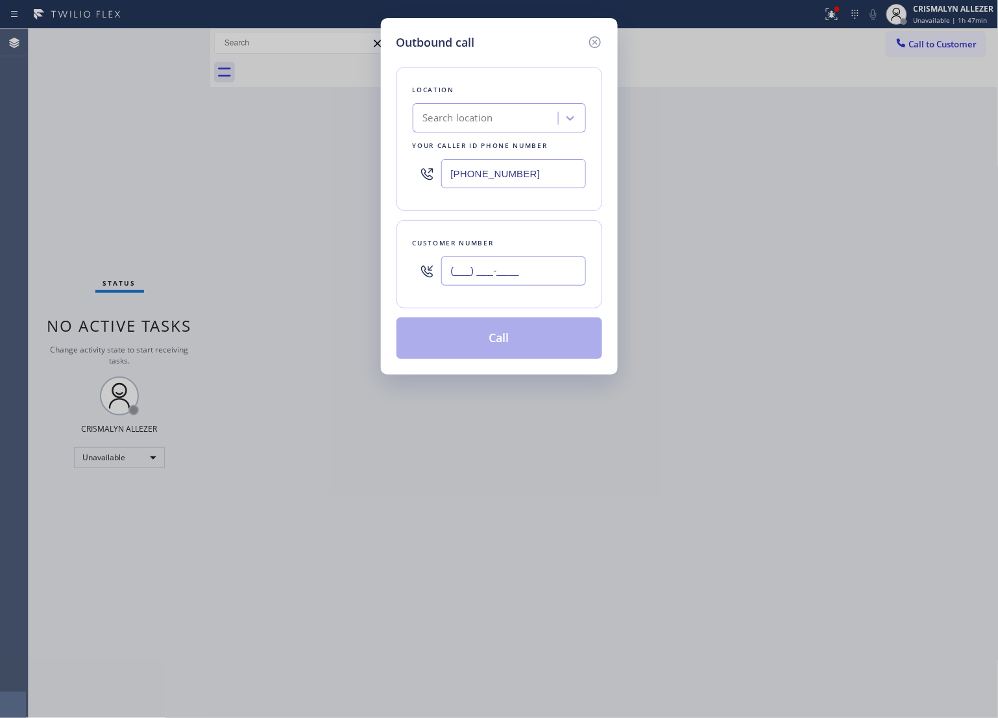
click at [234, 278] on div "Outbound call Location Search location Your caller id phone number [PHONE_NUMBE…" at bounding box center [499, 359] width 998 height 718
paste input "800) 592-1160"
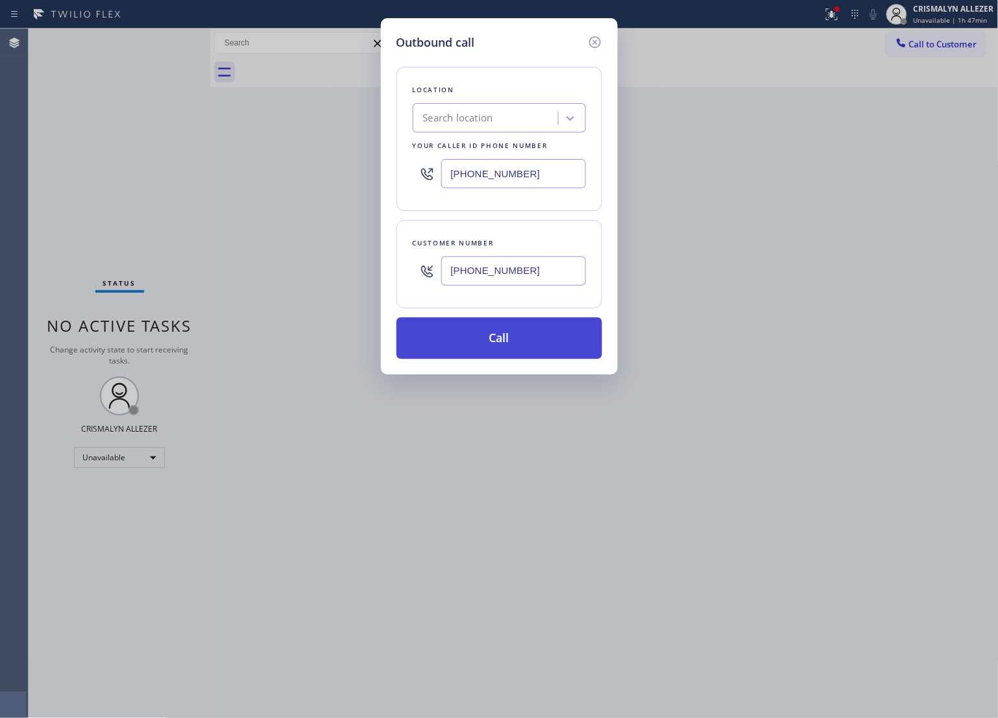
click at [501, 339] on button "Call" at bounding box center [500, 338] width 206 height 42
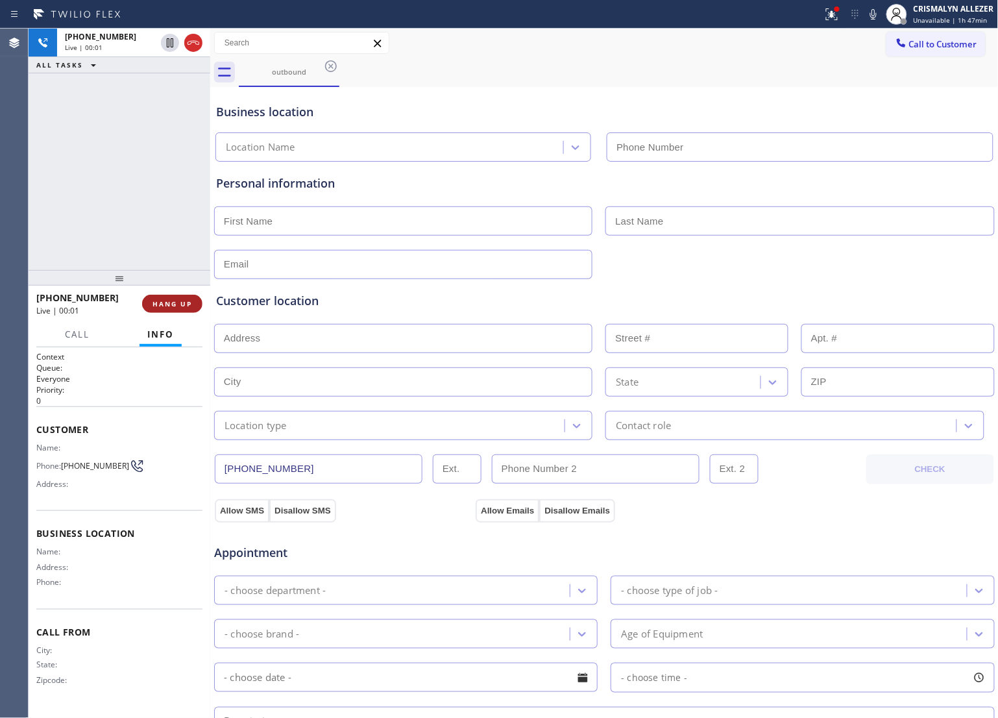
click at [170, 309] on button "HANG UP" at bounding box center [172, 304] width 60 height 18
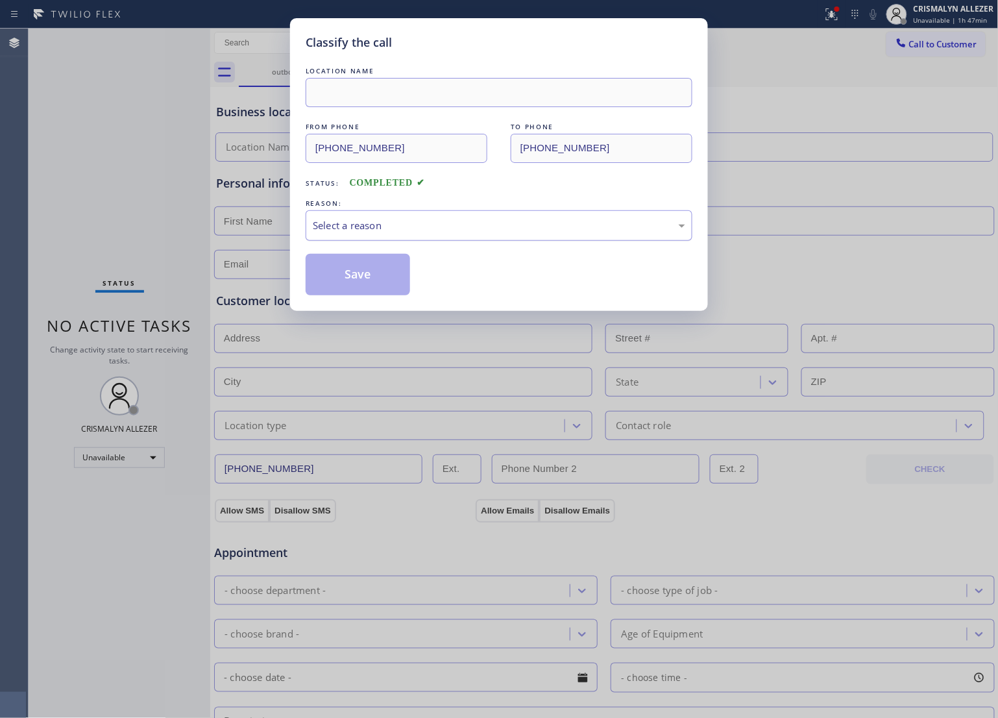
click at [467, 219] on div "Select a reason" at bounding box center [499, 225] width 373 height 15
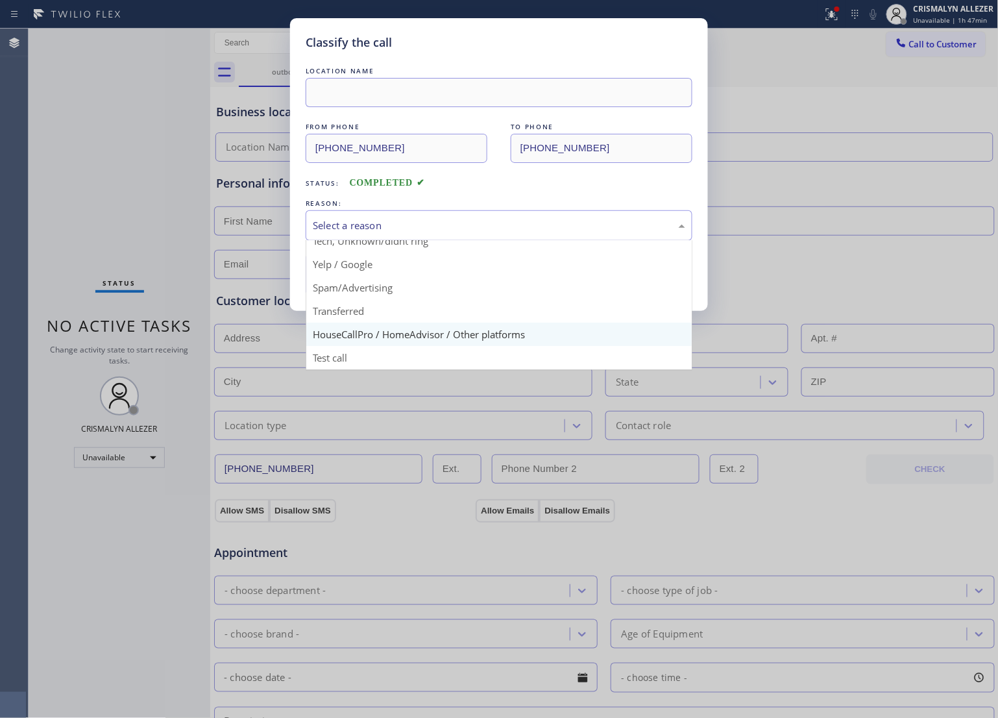
scroll to position [89, 0]
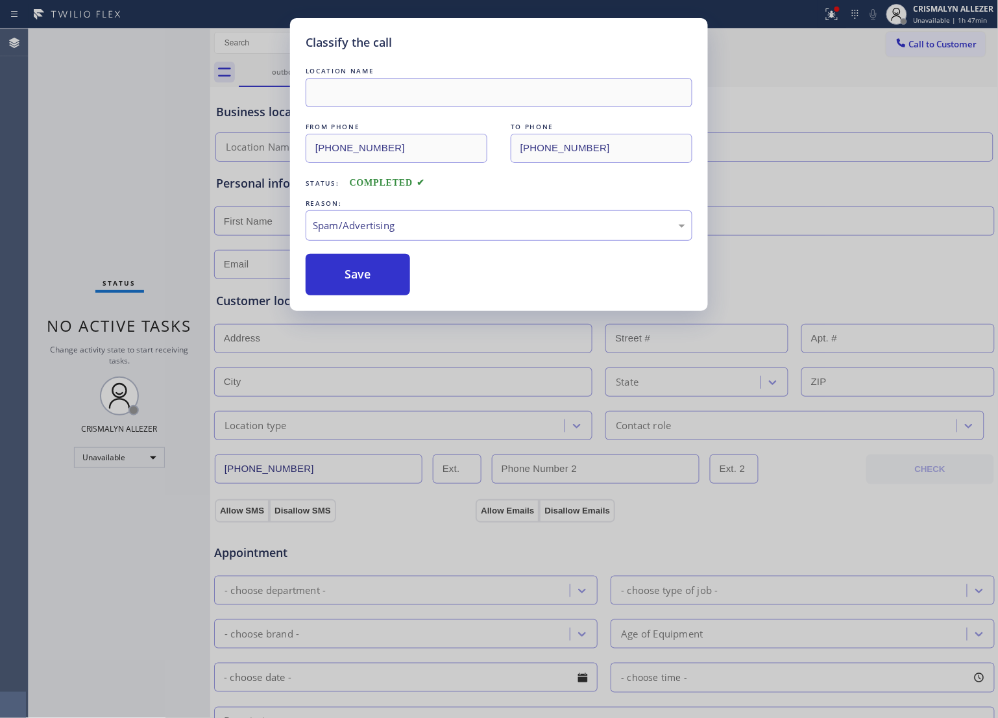
click at [374, 284] on button "Save" at bounding box center [358, 275] width 105 height 42
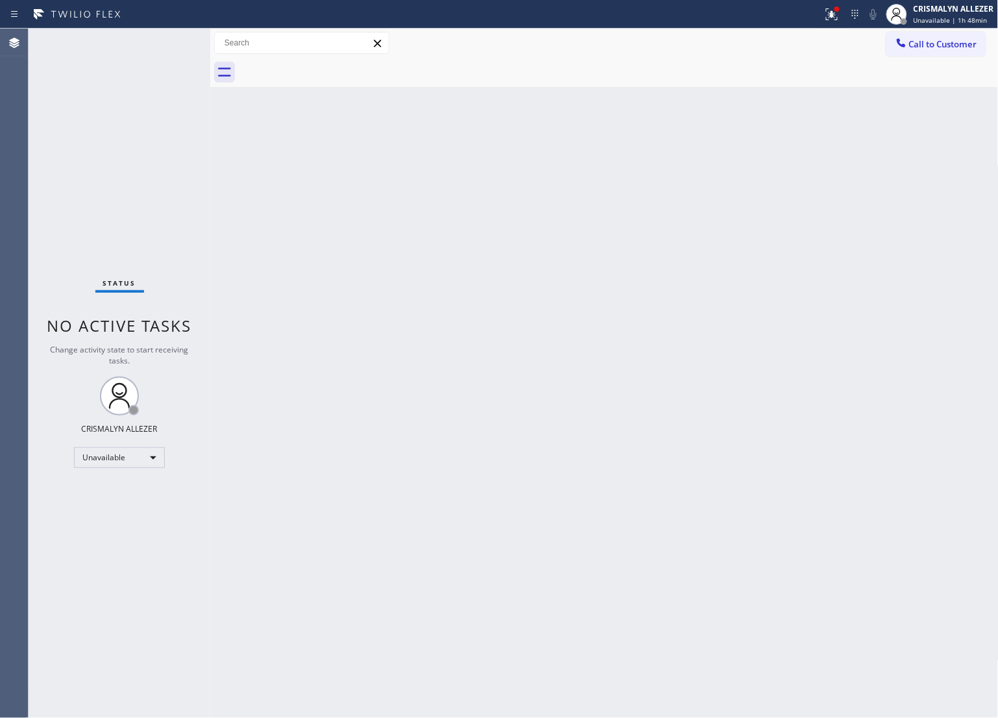
drag, startPoint x: 526, startPoint y: 465, endPoint x: 544, endPoint y: 488, distance: 29.6
click at [530, 465] on div "Back to Dashboard Change Sender ID Customers Technicians Select a contact Outbo…" at bounding box center [604, 373] width 789 height 689
click at [952, 40] on span "Call to Customer" at bounding box center [944, 44] width 68 height 12
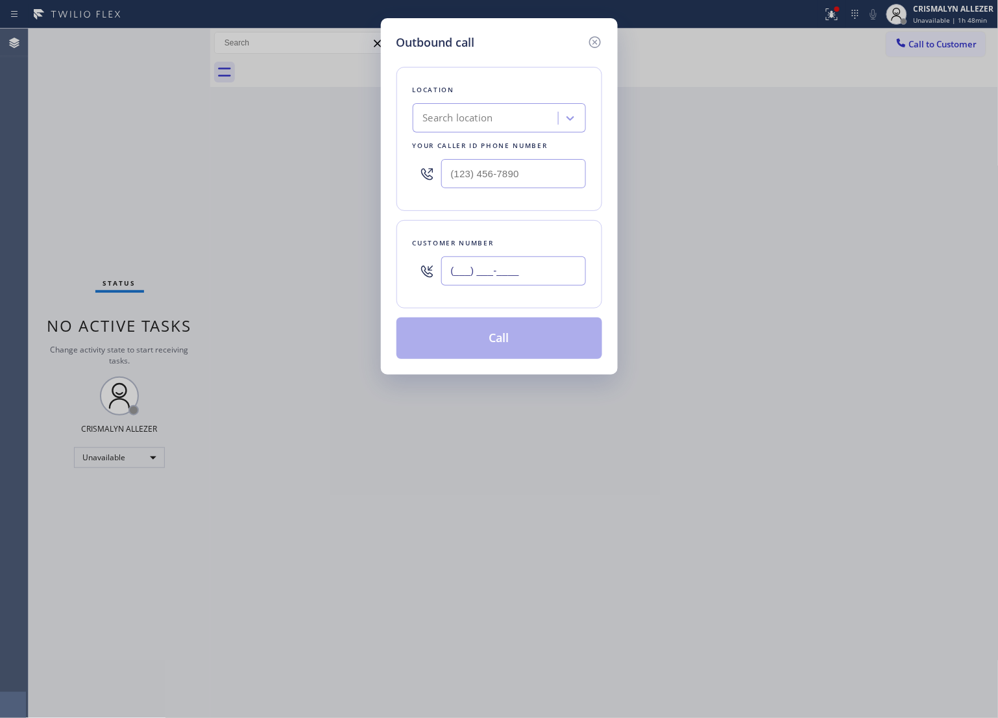
click at [567, 267] on input "(___) ___-____" at bounding box center [513, 270] width 145 height 29
paste input "917) 797-2304"
type input "[PHONE_NUMBER]"
drag, startPoint x: 440, startPoint y: 179, endPoint x: 349, endPoint y: 177, distance: 91.6
click at [349, 177] on div "Outbound call Location Search location Your caller id phone number (___) ___-__…" at bounding box center [499, 359] width 998 height 718
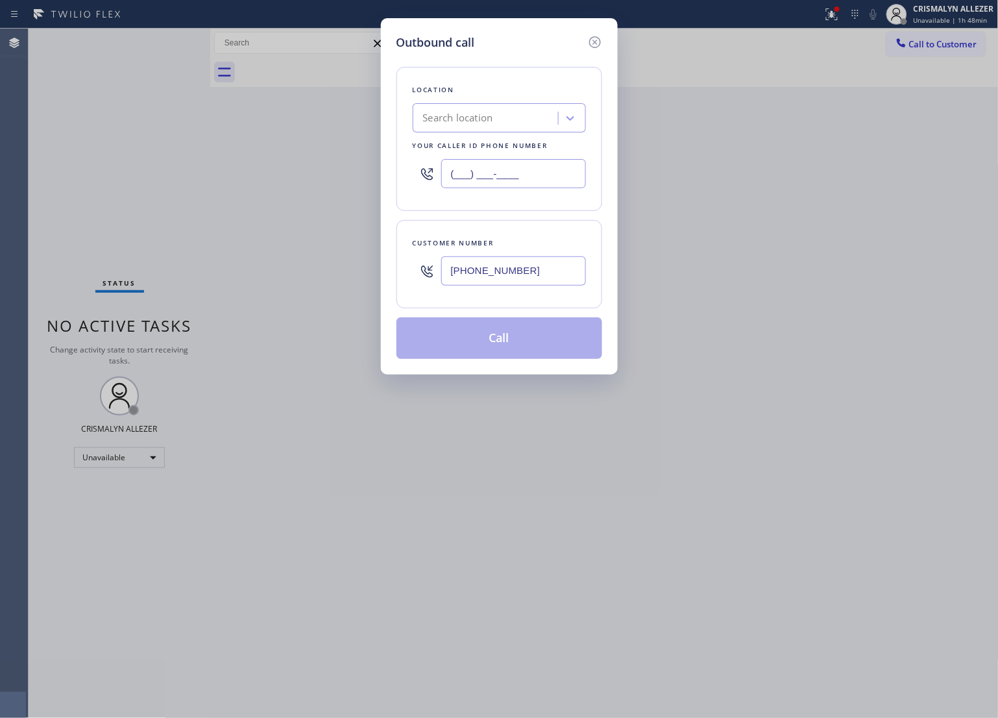
paste input "347) 486-6117"
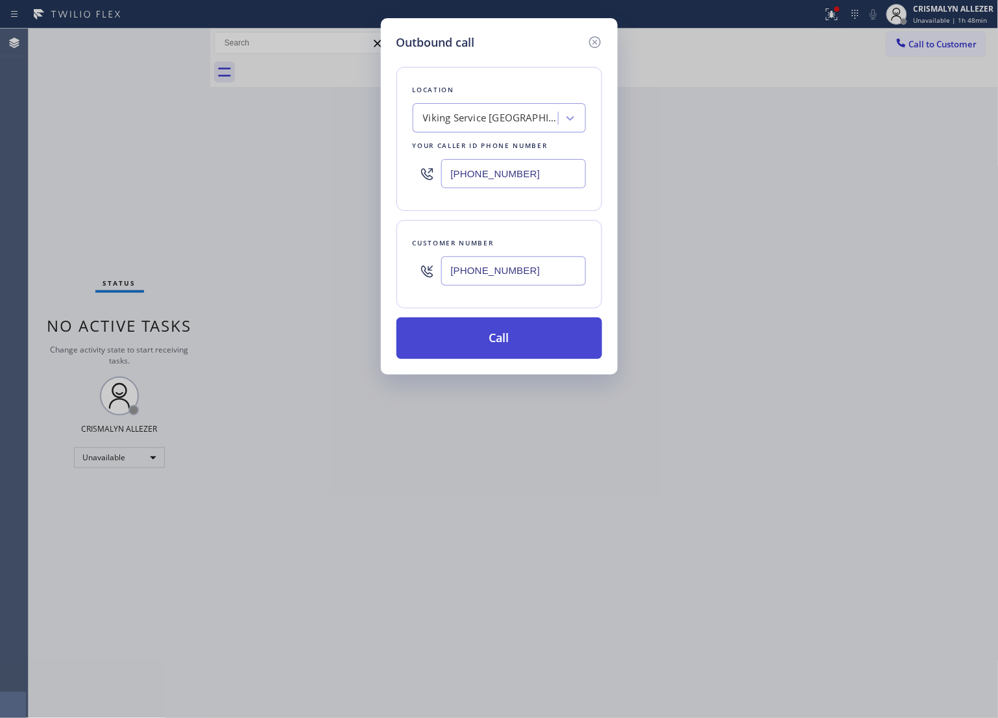
type input "[PHONE_NUMBER]"
click at [493, 339] on button "Call" at bounding box center [500, 338] width 206 height 42
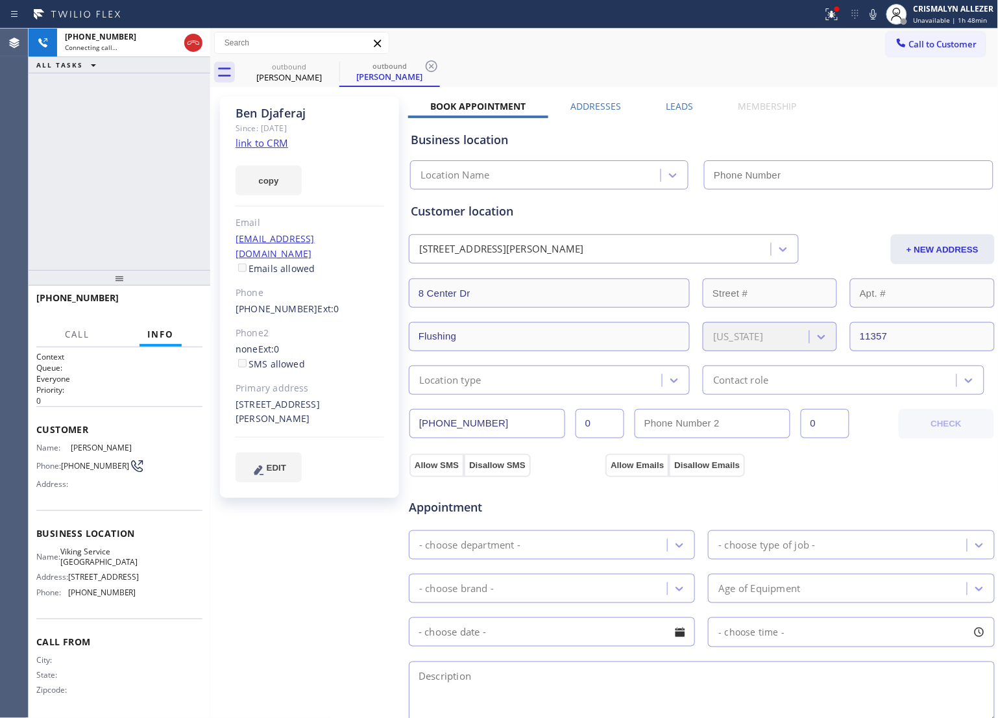
drag, startPoint x: 513, startPoint y: 346, endPoint x: 267, endPoint y: 141, distance: 320.4
click at [267, 141] on link "link to CRM" at bounding box center [262, 142] width 53 height 13
type input "[PHONE_NUMBER]"
click at [670, 105] on label "Leads" at bounding box center [680, 106] width 27 height 12
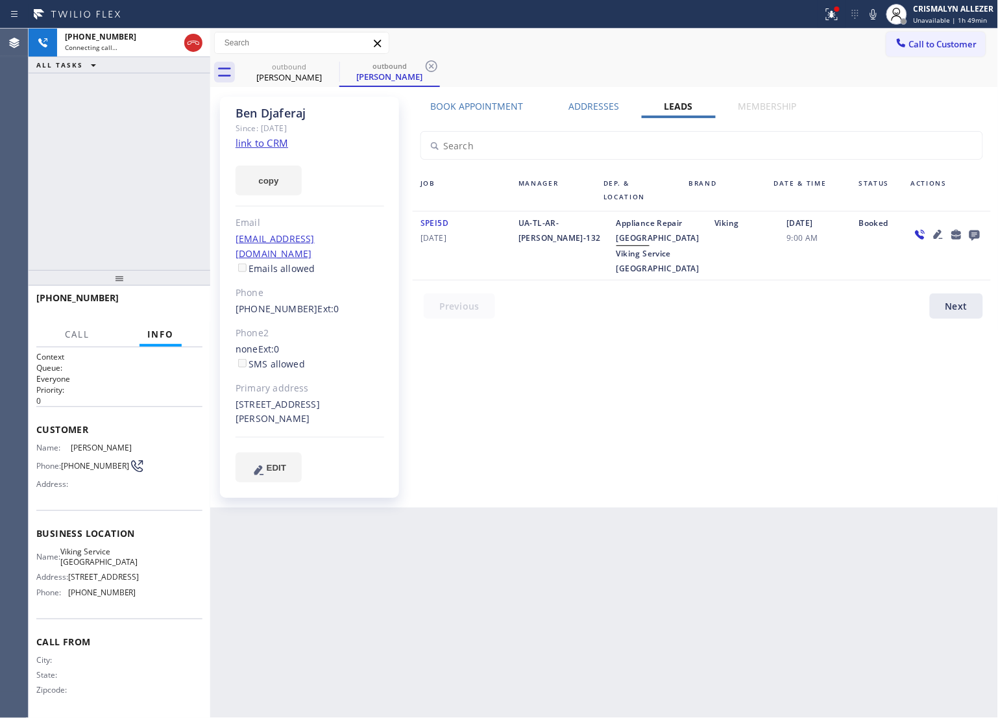
click at [977, 236] on icon at bounding box center [975, 235] width 10 height 10
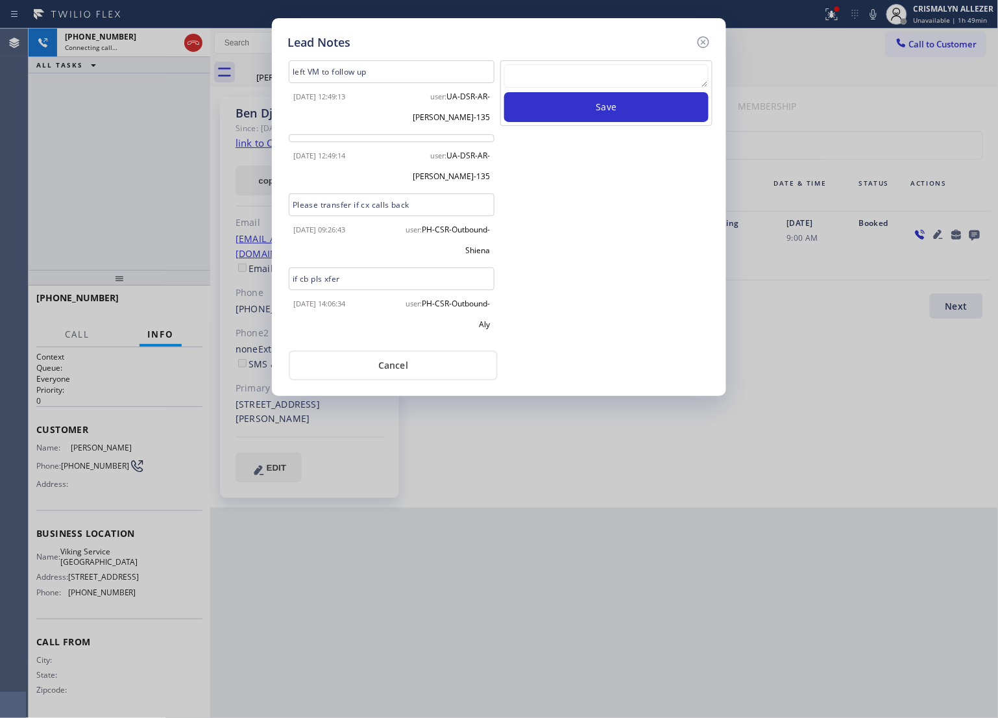
click at [545, 82] on textarea at bounding box center [606, 75] width 204 height 23
paste textarea "no answer | pls xfer here cx cb"
type textarea "no answer | pls xfer here cx cb"
click at [567, 105] on button "Save" at bounding box center [606, 107] width 204 height 30
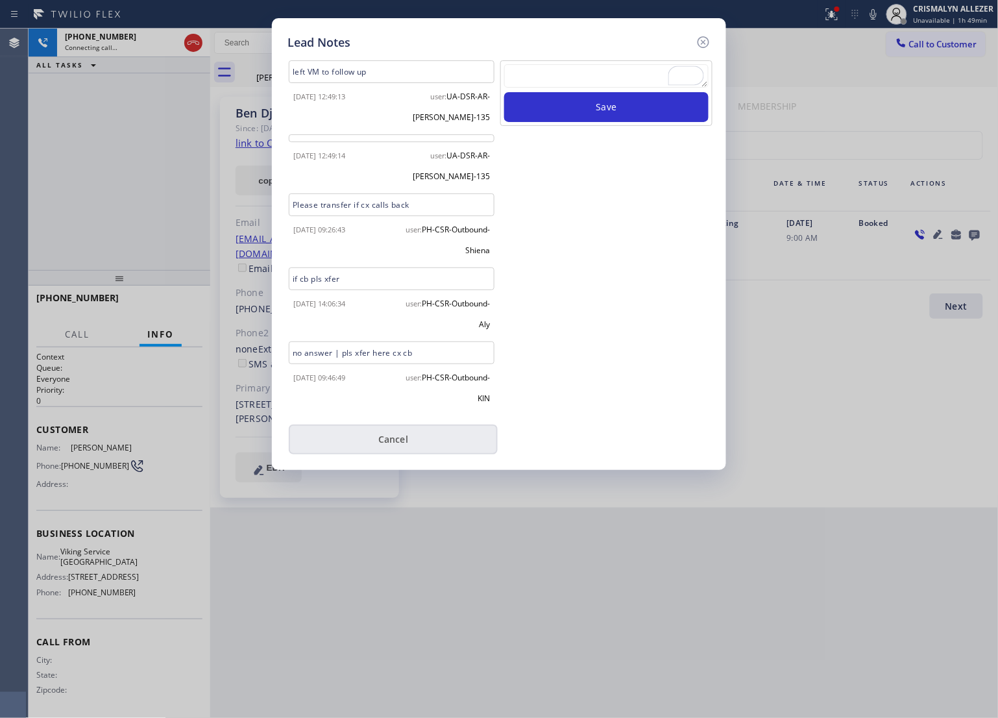
click at [391, 446] on button "Cancel" at bounding box center [393, 440] width 209 height 30
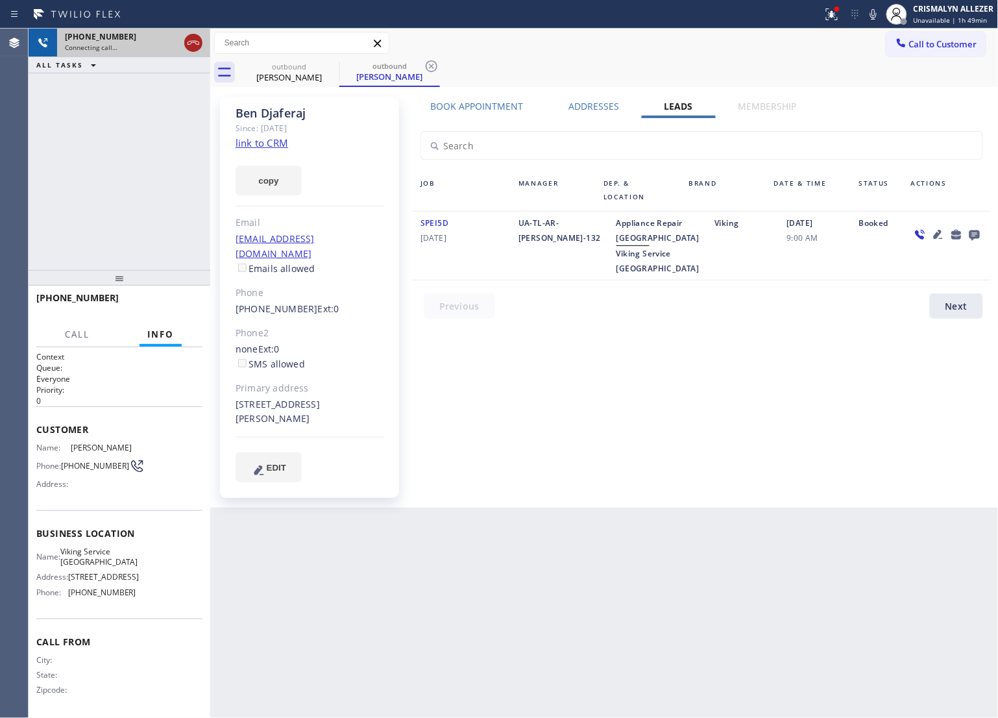
click at [188, 46] on icon at bounding box center [194, 43] width 16 height 16
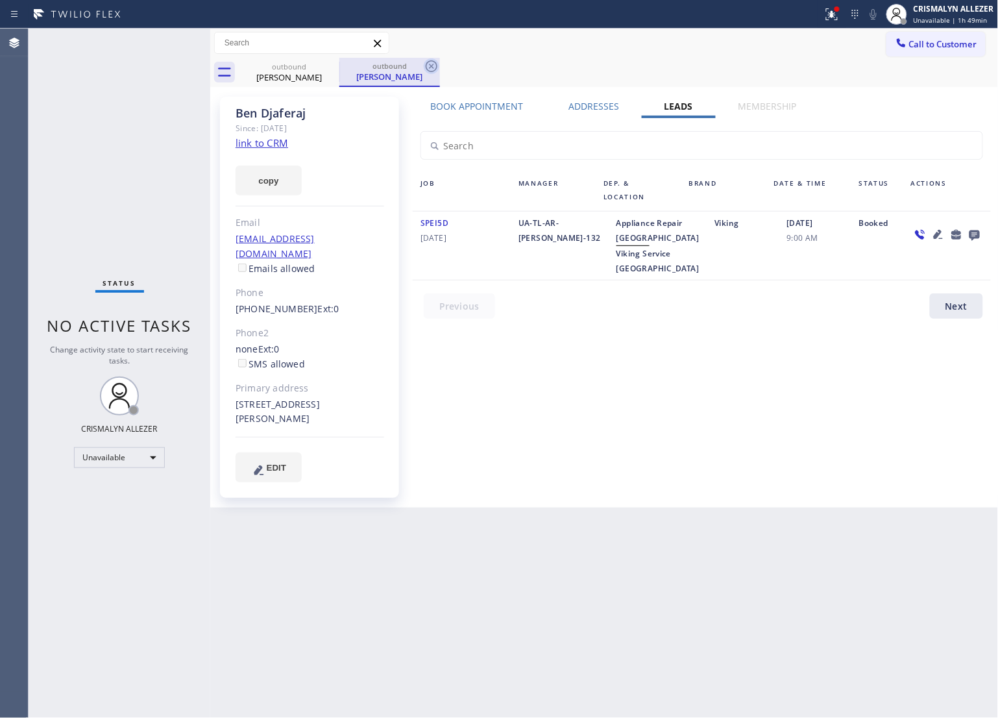
click at [436, 62] on icon at bounding box center [432, 66] width 12 height 12
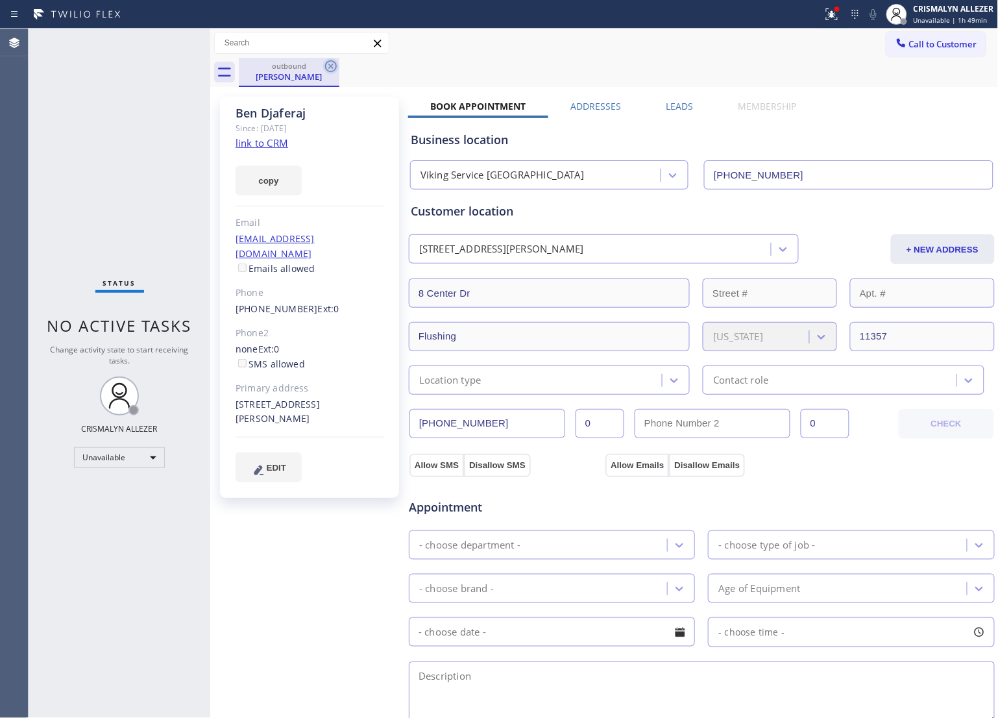
click at [328, 67] on icon at bounding box center [331, 66] width 16 height 16
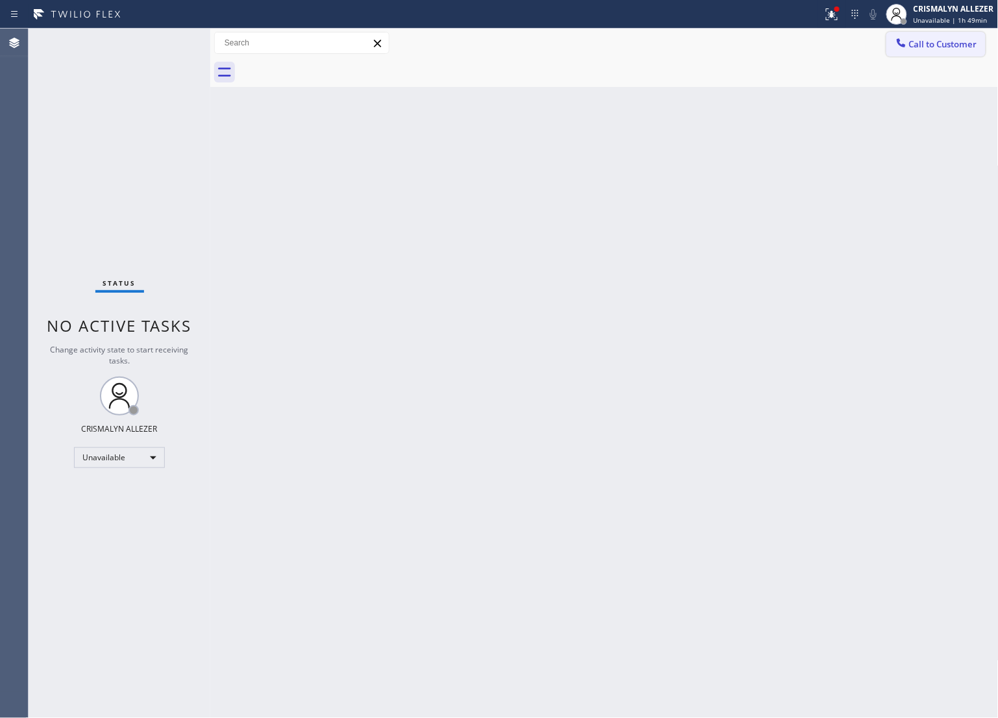
click at [946, 45] on span "Call to Customer" at bounding box center [944, 44] width 68 height 12
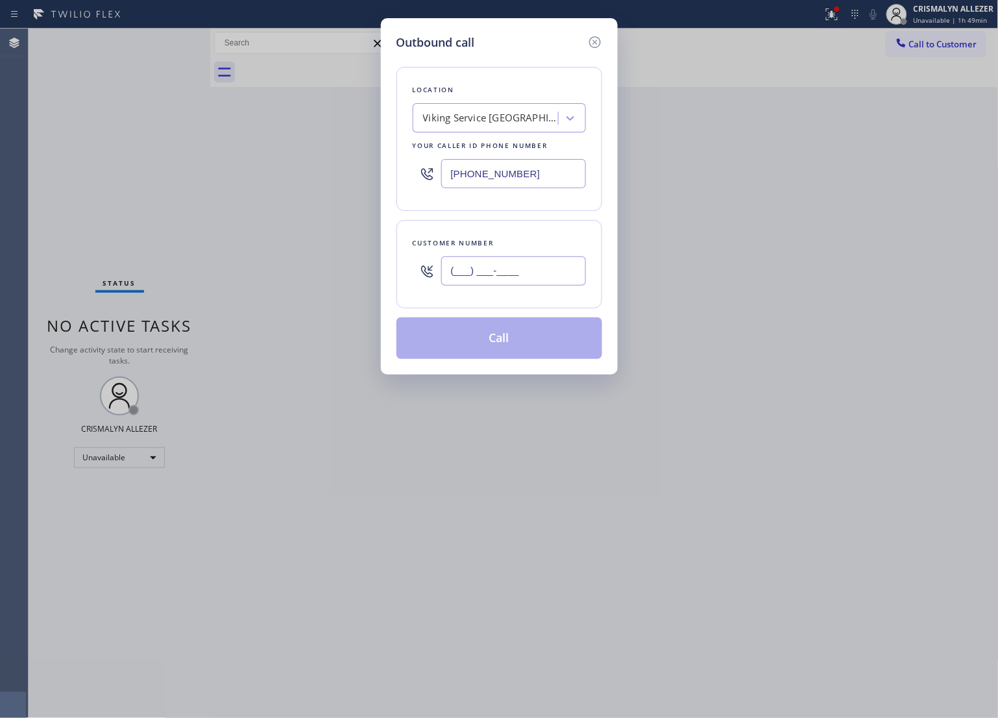
click at [560, 279] on input "(___) ___-____" at bounding box center [513, 270] width 145 height 29
paste input "text"
type input "(___) ___-____"
paste input "917) 797-2304"
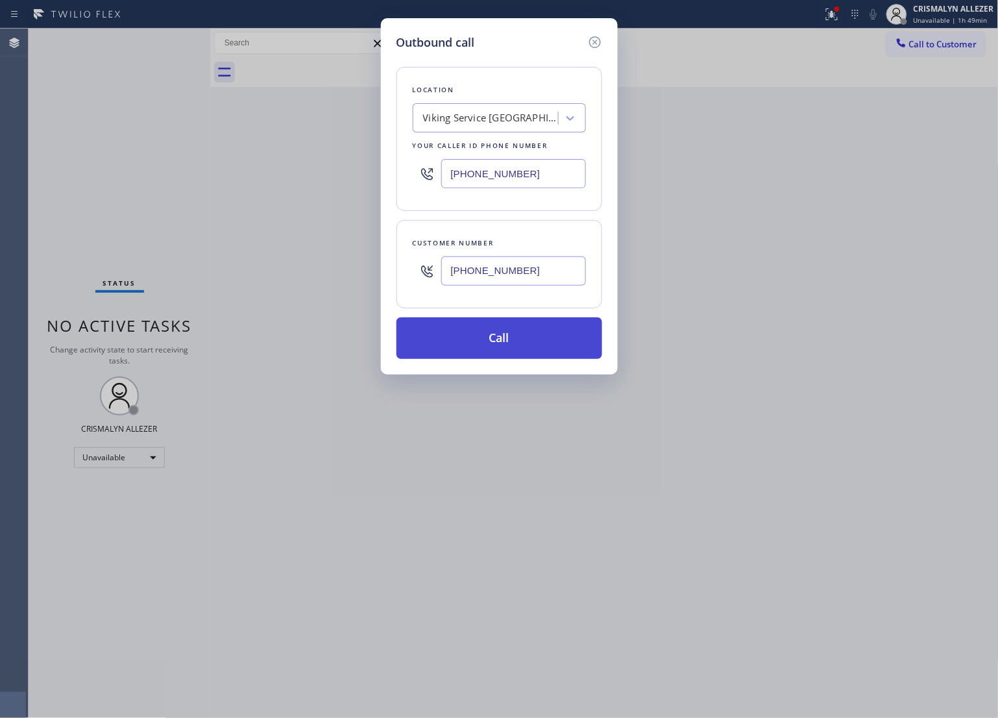
type input "[PHONE_NUMBER]"
click at [510, 338] on button "Call" at bounding box center [500, 338] width 206 height 42
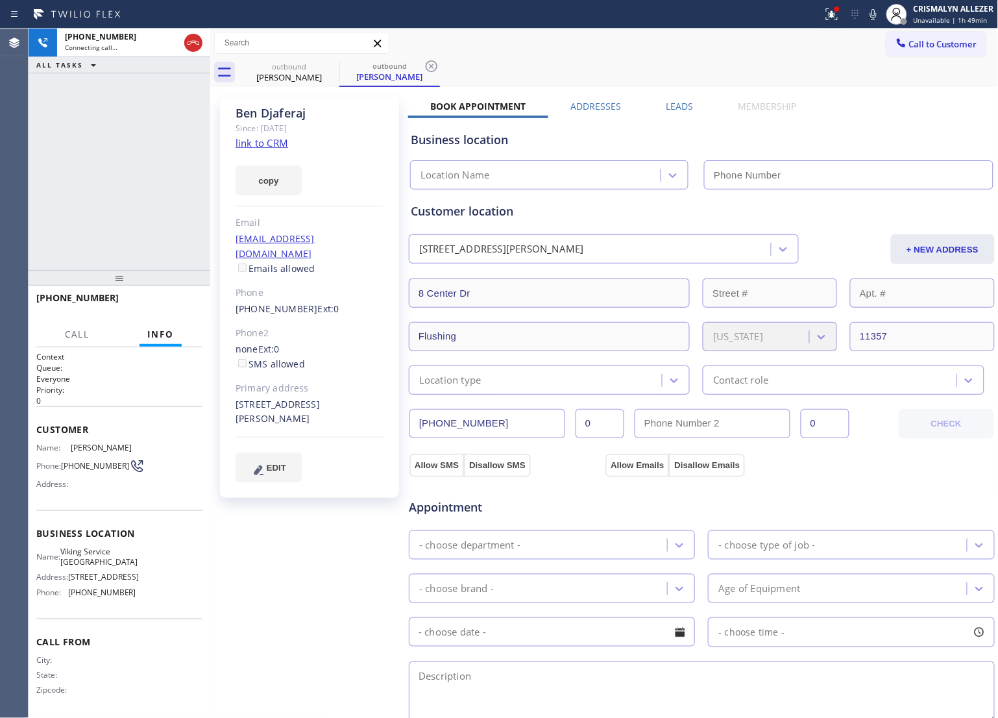
type input "[PHONE_NUMBER]"
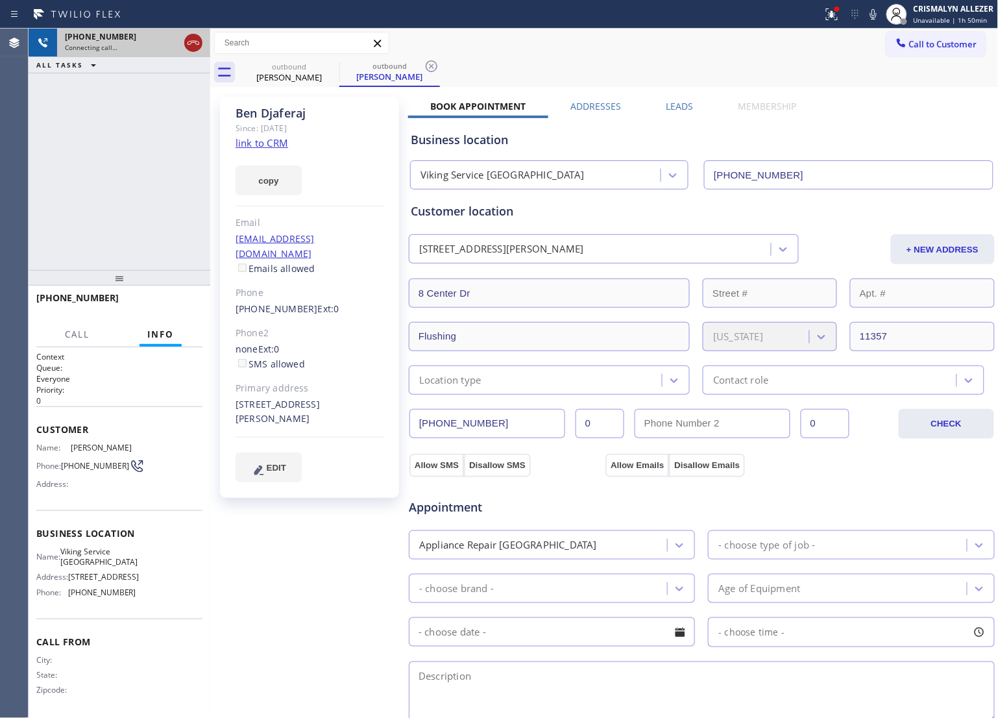
click at [195, 45] on icon at bounding box center [194, 43] width 16 height 16
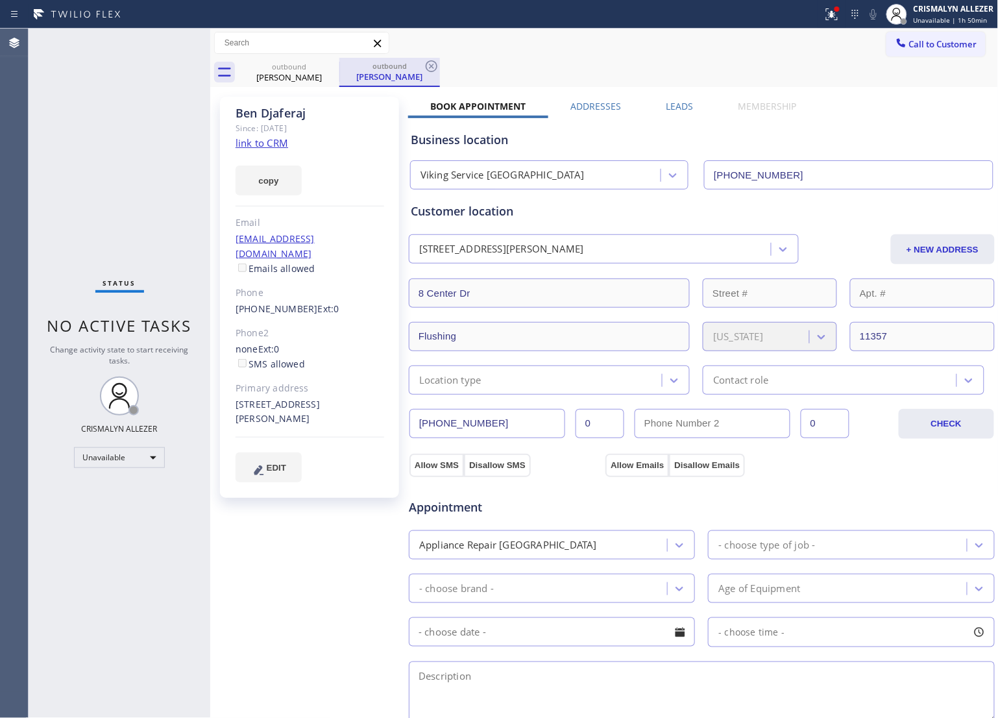
click at [423, 62] on div "outbound" at bounding box center [390, 66] width 98 height 10
click at [429, 66] on icon at bounding box center [432, 66] width 16 height 16
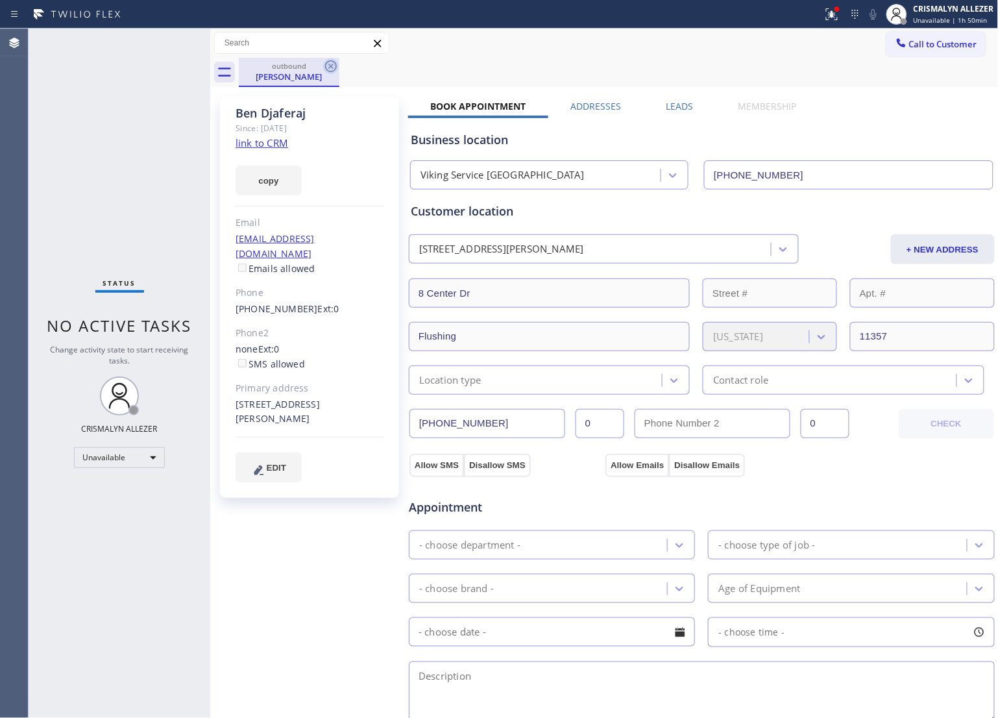
click at [332, 67] on icon at bounding box center [331, 66] width 12 height 12
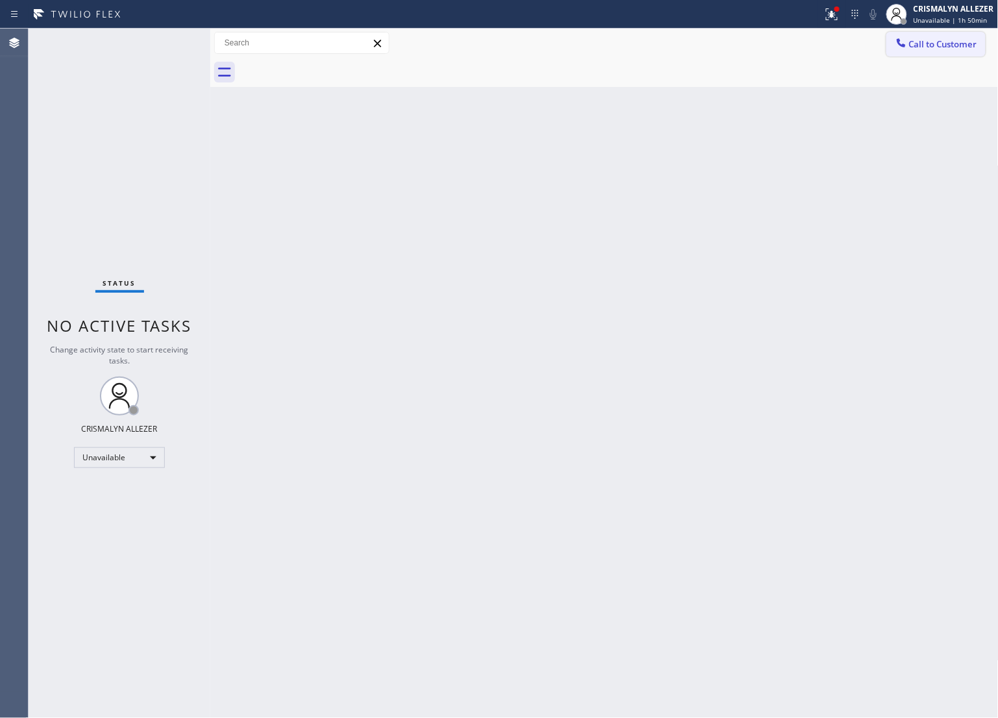
click at [926, 41] on span "Call to Customer" at bounding box center [944, 44] width 68 height 12
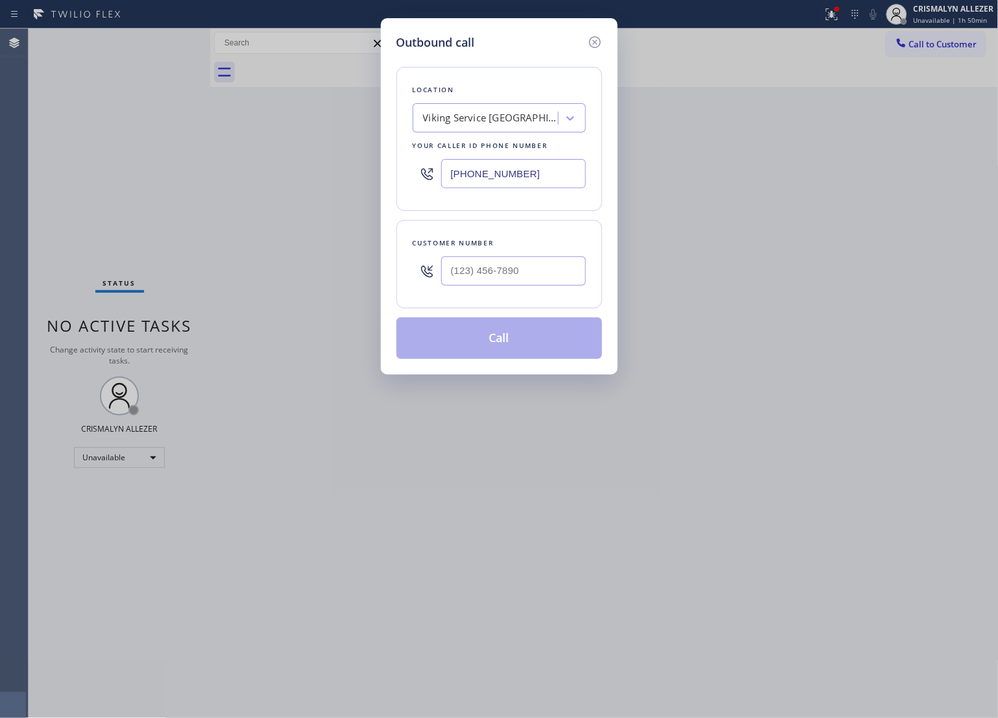
drag, startPoint x: 516, startPoint y: 169, endPoint x: 209, endPoint y: 147, distance: 307.8
click at [257, 143] on div "Outbound call Location Viking Service [GEOGRAPHIC_DATA] Your caller id phone nu…" at bounding box center [499, 359] width 998 height 718
paste input "213) 319-687"
type input "[PHONE_NUMBER]"
click at [520, 278] on input "(___) ___-____" at bounding box center [513, 270] width 145 height 29
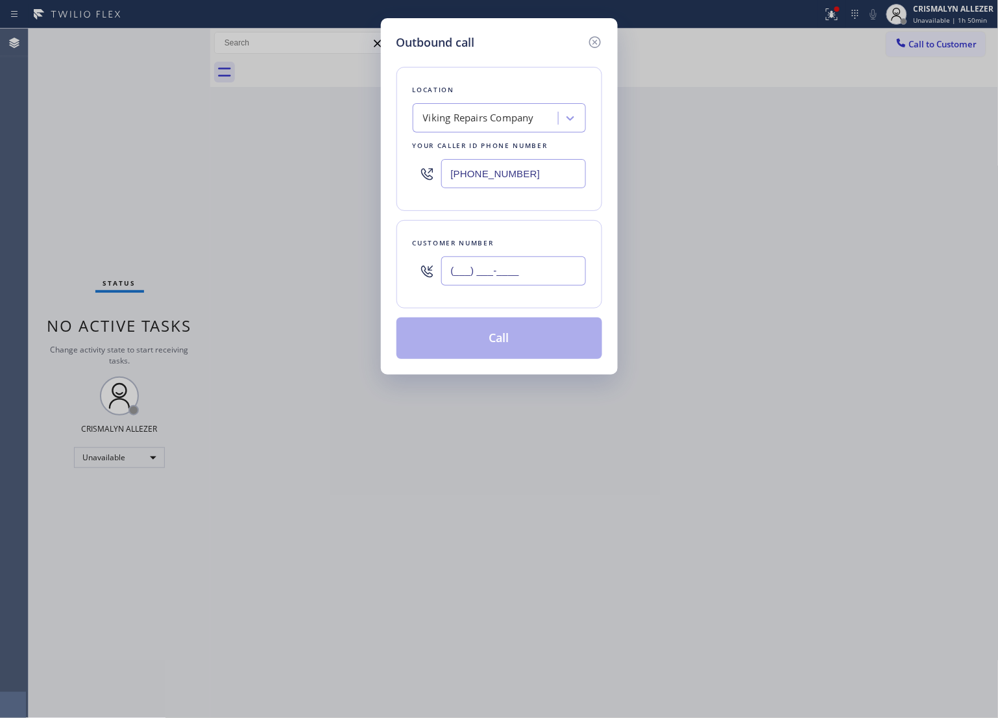
paste input "310) 433-0237"
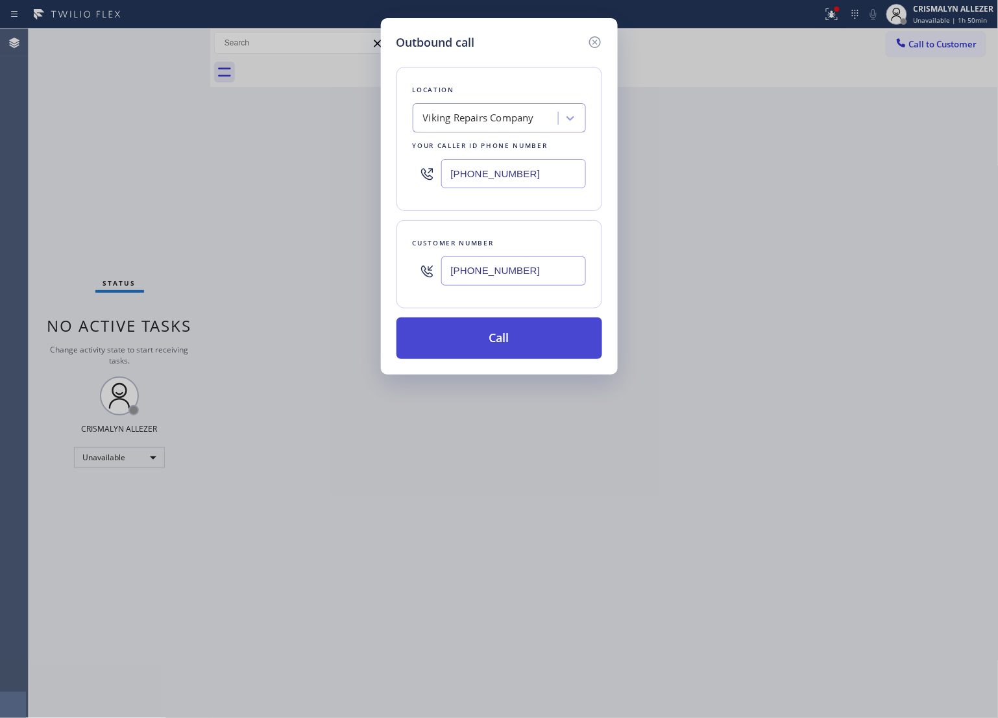
type input "[PHONE_NUMBER]"
click at [497, 346] on button "Call" at bounding box center [500, 338] width 206 height 42
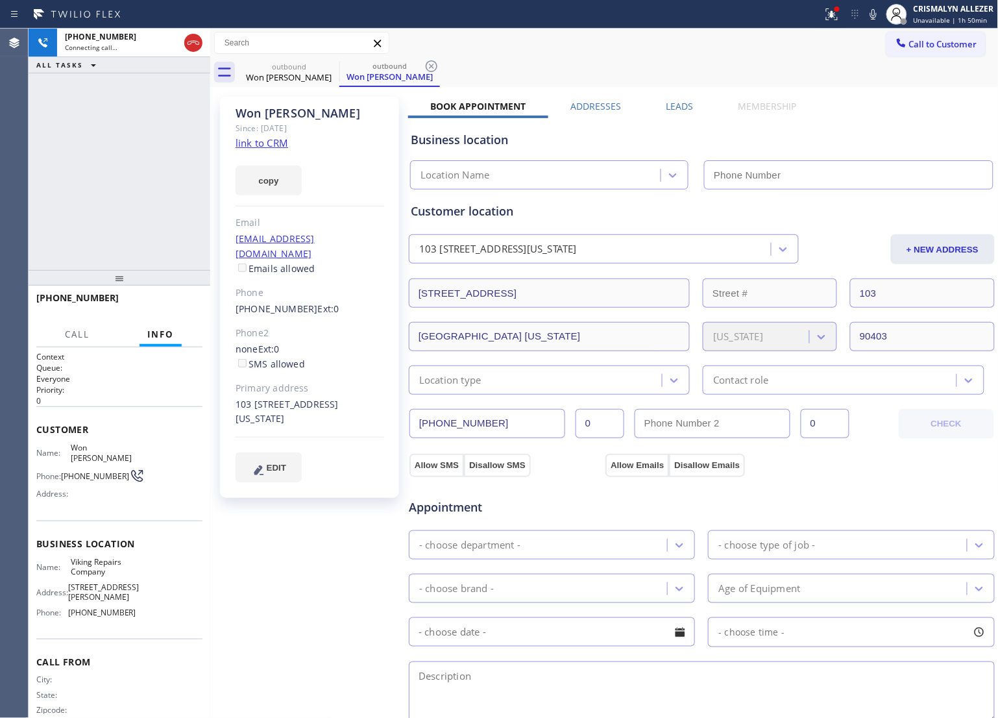
click at [260, 143] on link "link to CRM" at bounding box center [262, 142] width 53 height 13
type input "[PHONE_NUMBER]"
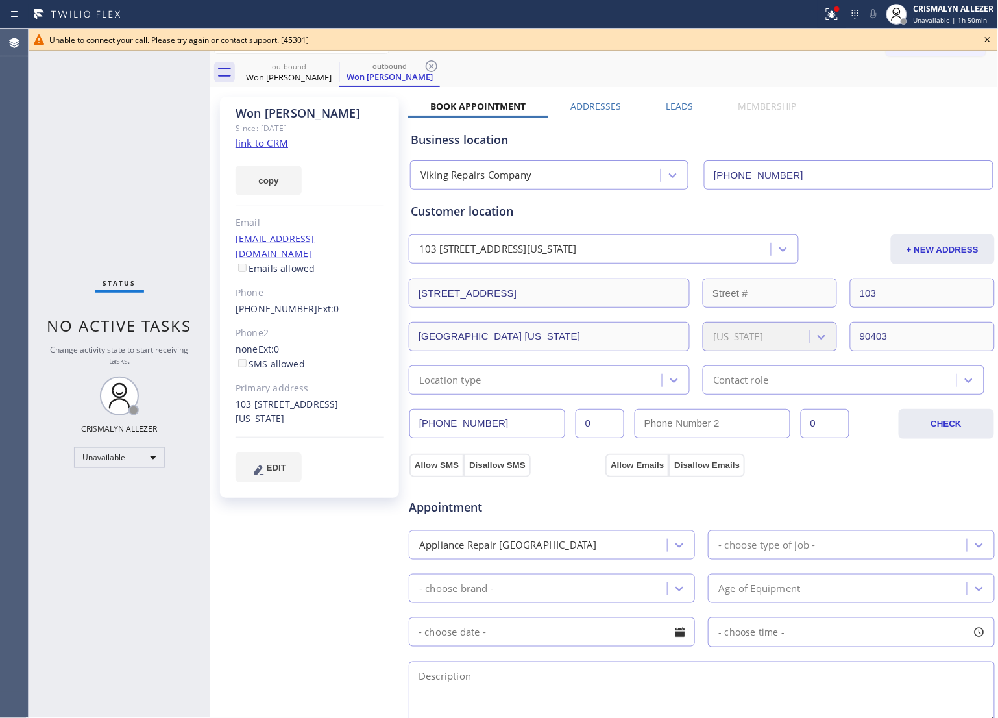
click at [991, 37] on icon at bounding box center [987, 39] width 5 height 5
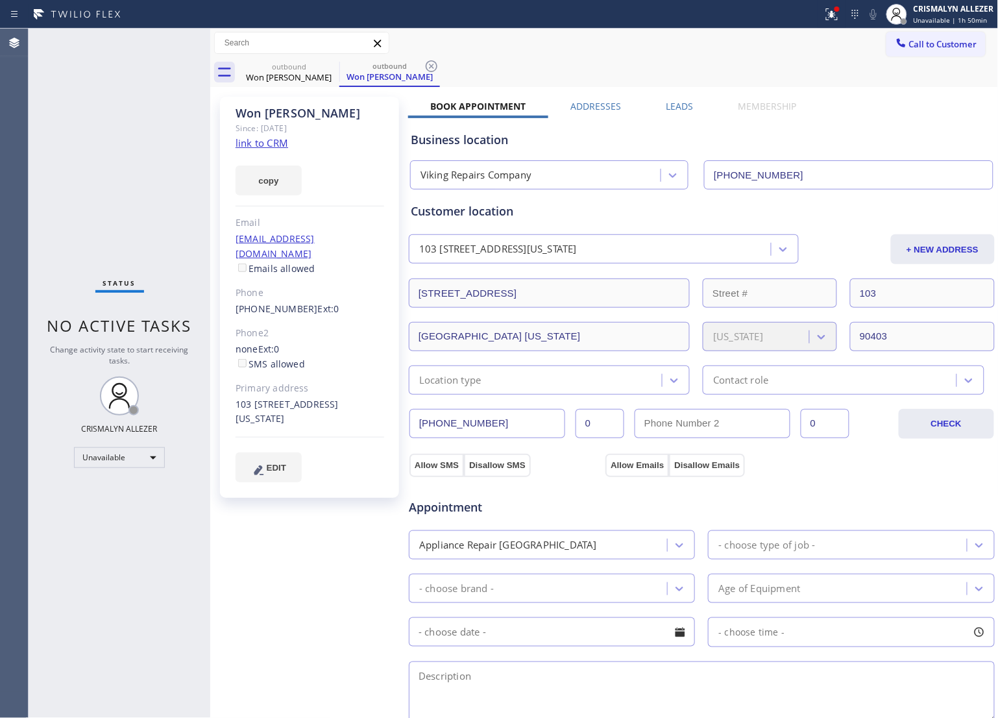
click at [435, 64] on icon at bounding box center [432, 66] width 16 height 16
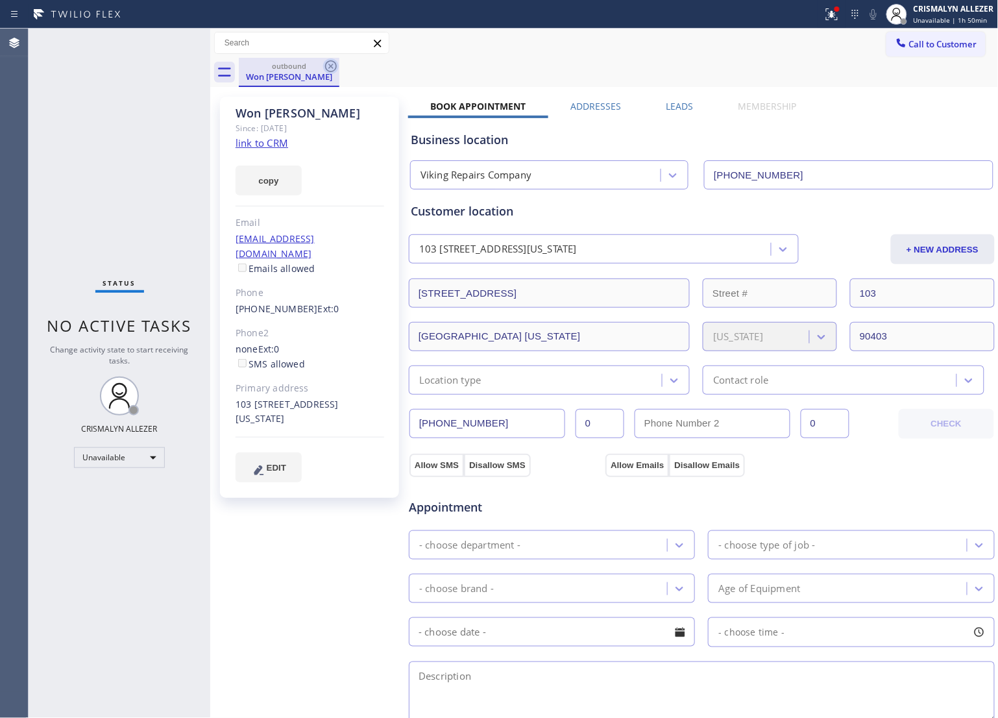
click at [328, 68] on icon at bounding box center [331, 66] width 16 height 16
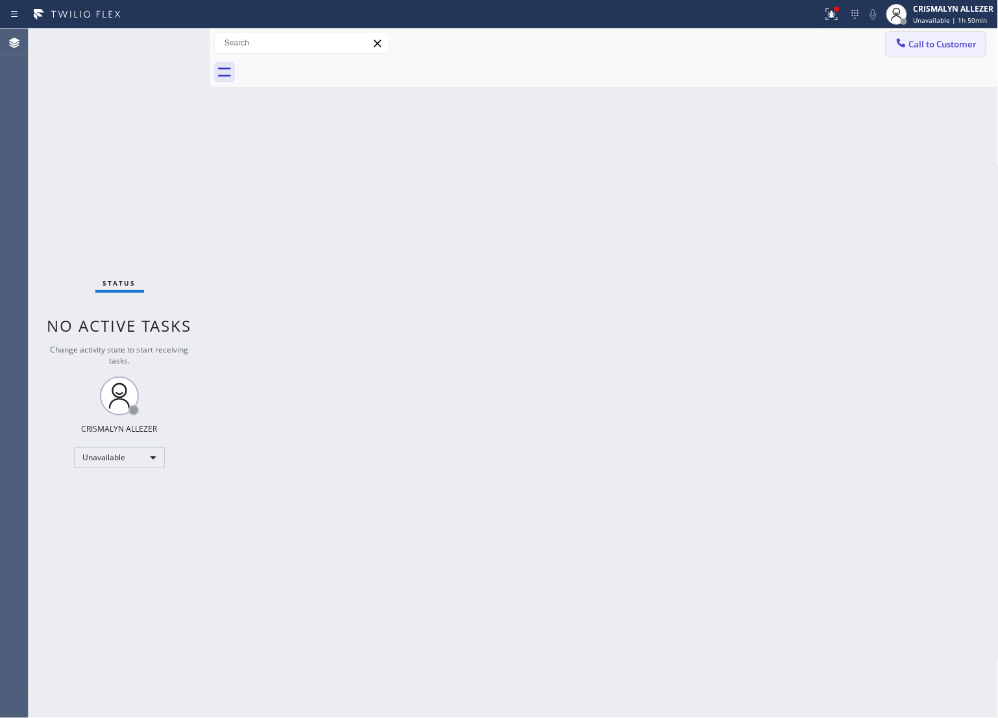
click at [954, 52] on button "Call to Customer" at bounding box center [936, 44] width 99 height 25
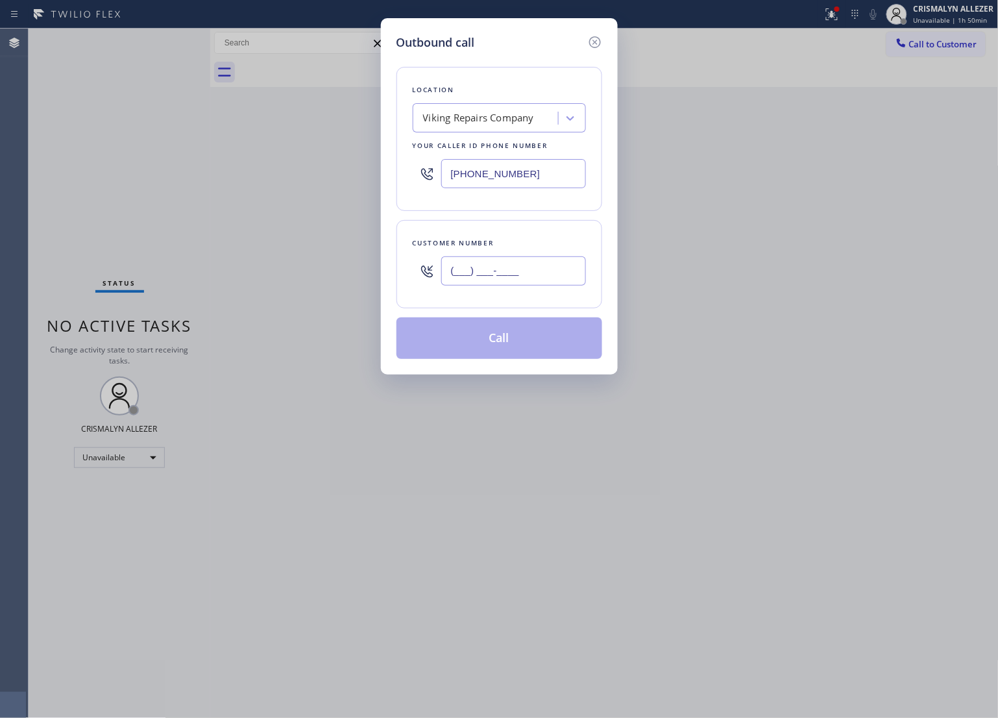
click at [572, 280] on input "(___) ___-____" at bounding box center [513, 270] width 145 height 29
paste input "310) 433-0237"
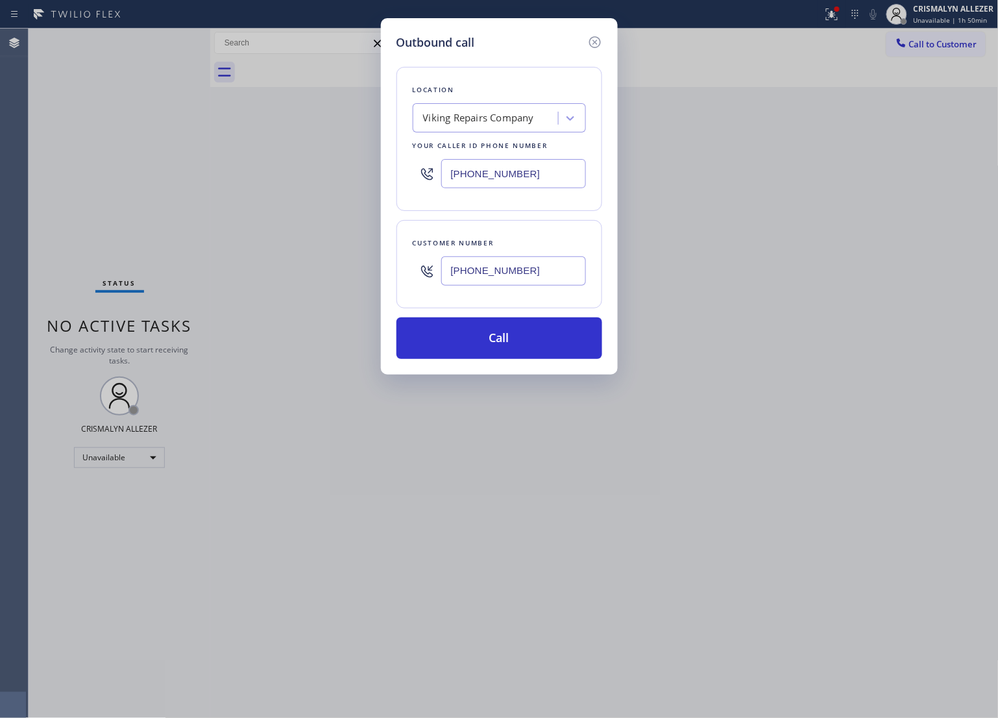
type input "[PHONE_NUMBER]"
click at [488, 118] on div "Viking Repairs Company" at bounding box center [478, 118] width 111 height 15
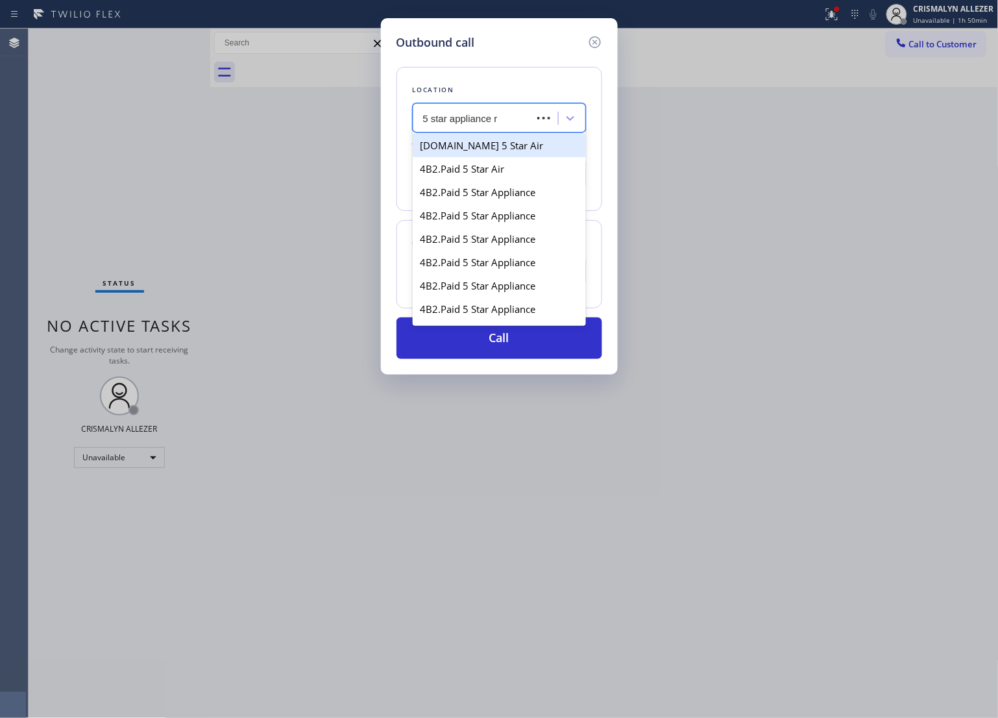
type input "5 star appliance re"
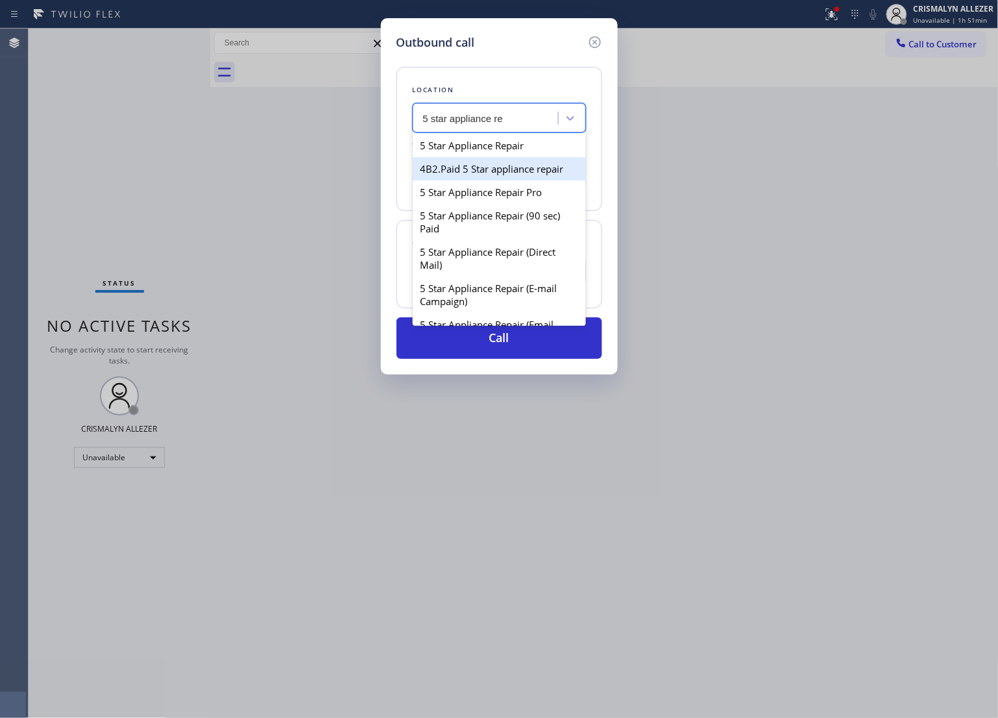
click at [488, 159] on div "4B2.Paid 5 Star appliance repair" at bounding box center [499, 168] width 173 height 23
type input "[PHONE_NUMBER]"
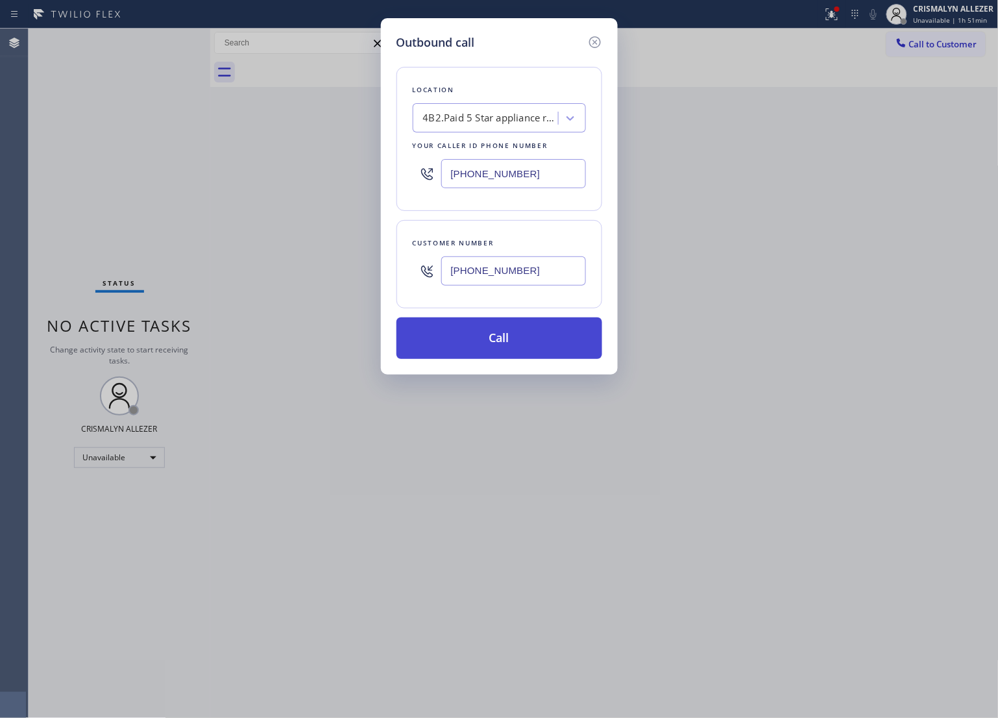
click at [511, 349] on button "Call" at bounding box center [500, 338] width 206 height 42
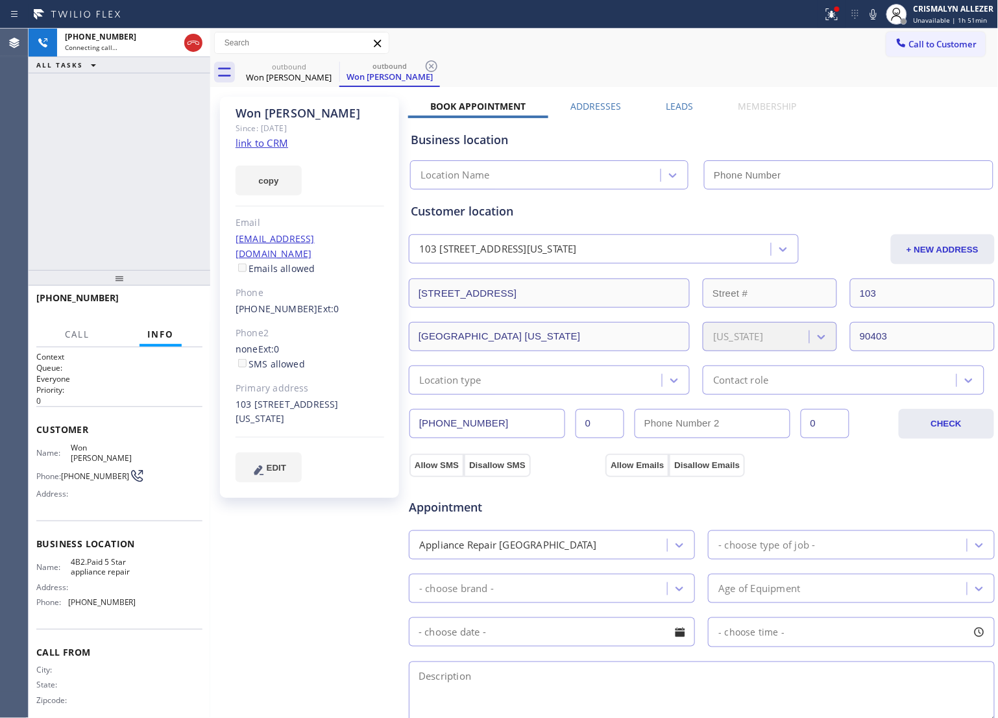
type input "[PHONE_NUMBER]"
click at [171, 300] on span "HANG UP" at bounding box center [173, 303] width 40 height 9
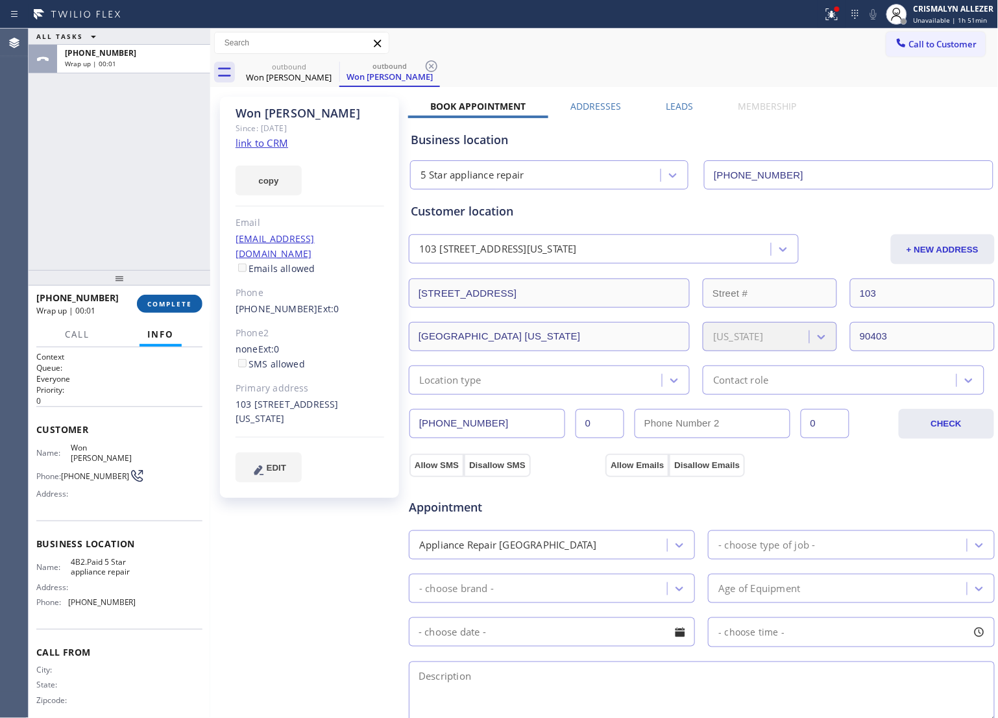
click at [171, 300] on span "COMPLETE" at bounding box center [169, 303] width 45 height 9
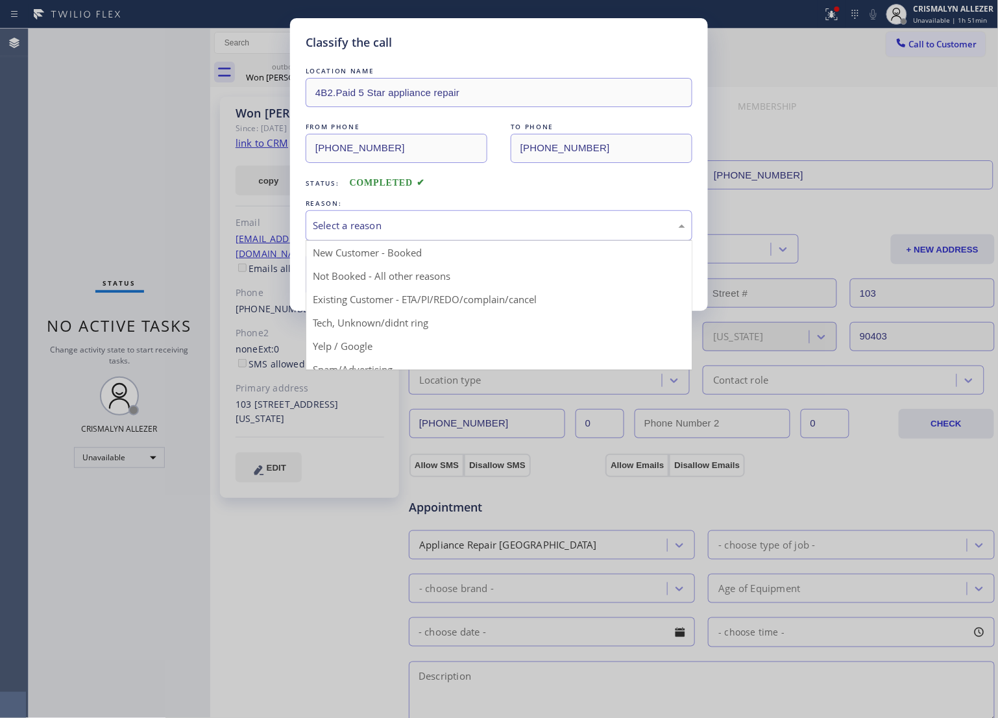
click at [485, 223] on div "Select a reason" at bounding box center [499, 225] width 373 height 15
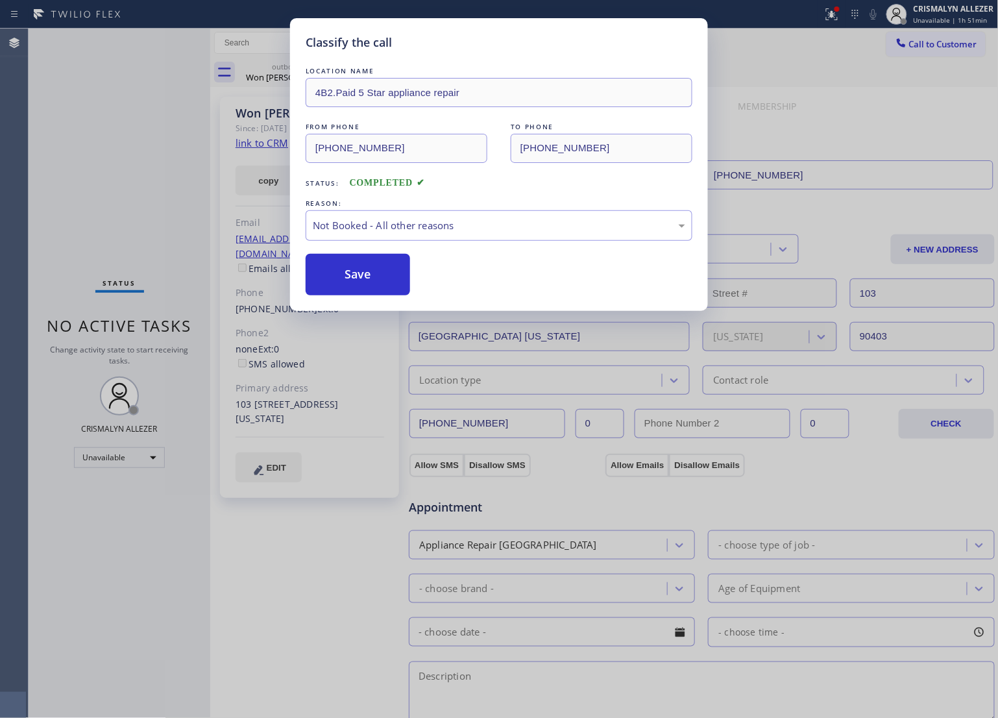
click at [410, 277] on button "Save" at bounding box center [358, 275] width 105 height 42
click at [394, 284] on button "Save" at bounding box center [358, 275] width 105 height 42
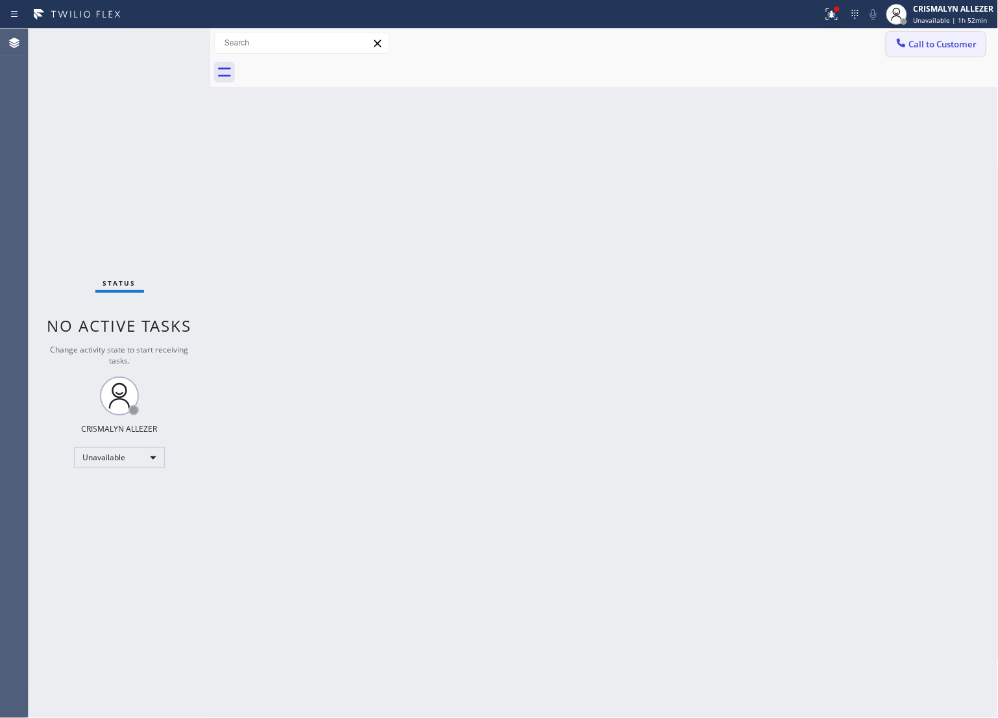
click at [917, 49] on span "Call to Customer" at bounding box center [944, 44] width 68 height 12
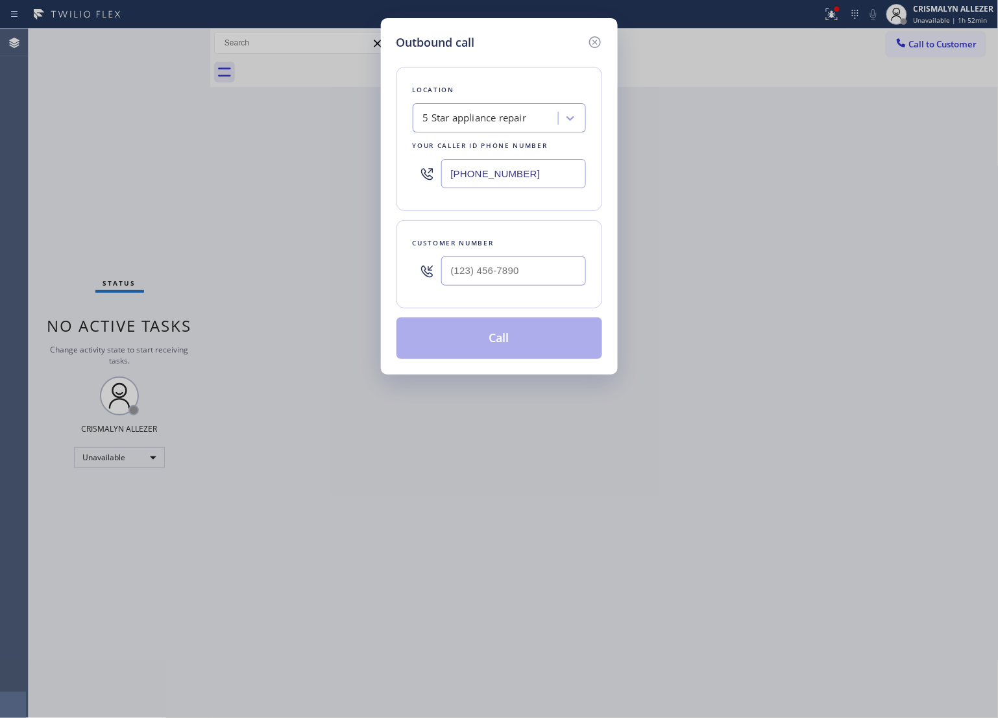
drag, startPoint x: 573, startPoint y: 176, endPoint x: 269, endPoint y: 158, distance: 304.4
click at [369, 164] on div "Outbound call Location 5 Star appliance repair Your caller id phone number [PHO…" at bounding box center [499, 359] width 998 height 718
paste input "805) 669-9656"
type input "[PHONE_NUMBER]"
click at [584, 282] on input "(___) ___-____" at bounding box center [513, 270] width 145 height 29
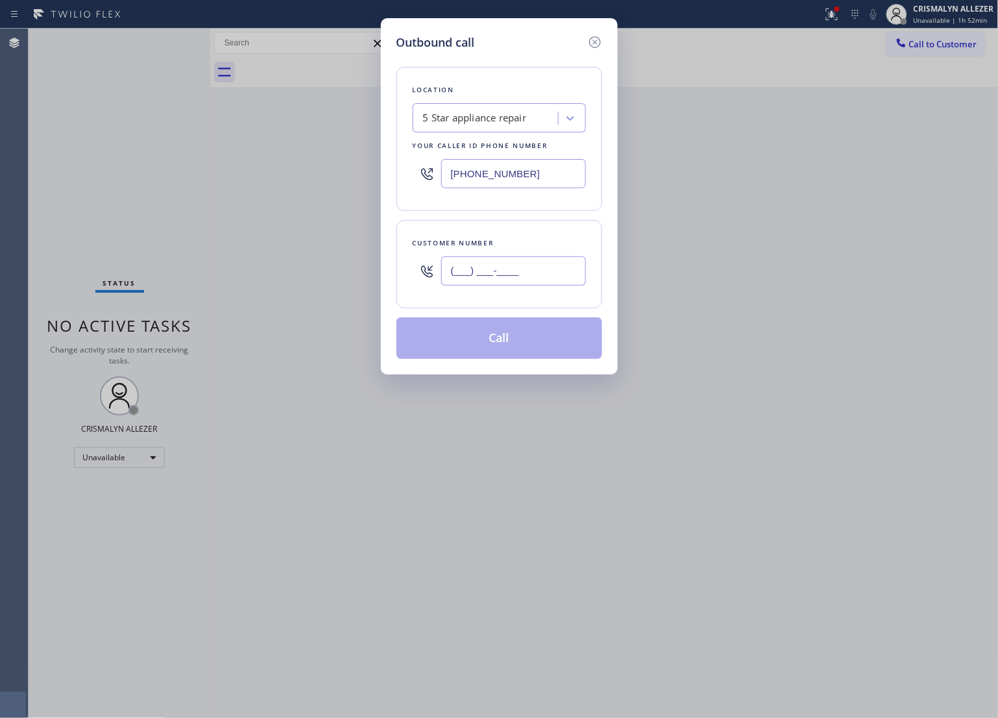
paste input "213) 810-0308"
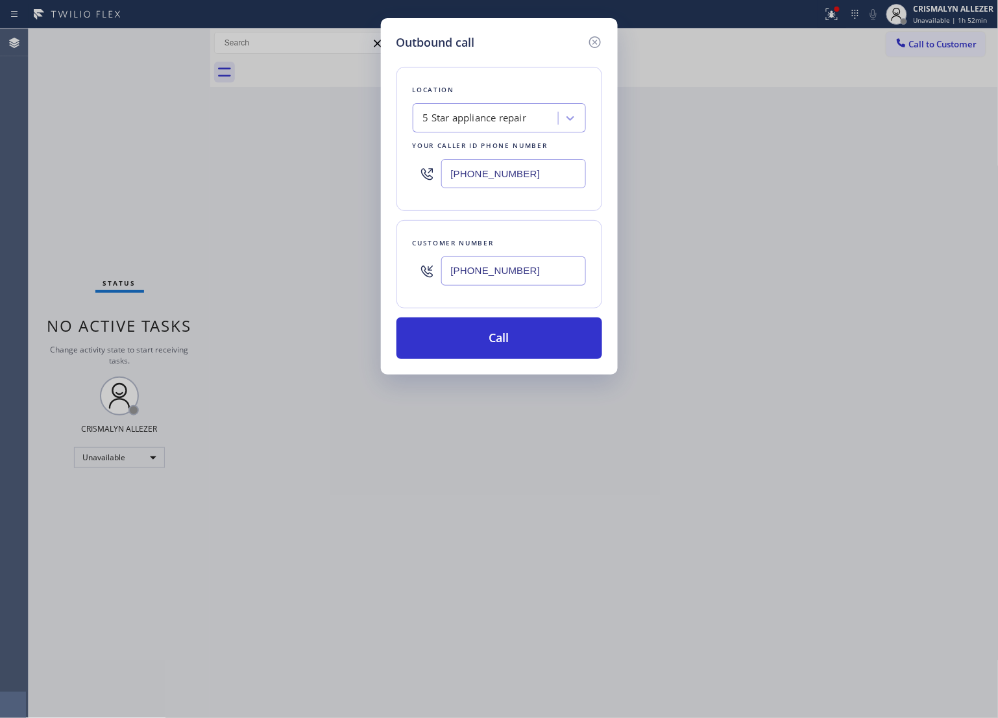
type input "[PHONE_NUMBER]"
drag, startPoint x: 552, startPoint y: 174, endPoint x: 143, endPoint y: 161, distance: 409.9
click at [241, 164] on div "Outbound call Location 5 Star appliance repair Your caller id phone number [PHO…" at bounding box center [499, 359] width 998 height 718
paste input "760) 284-8394"
type input "[PHONE_NUMBER]"
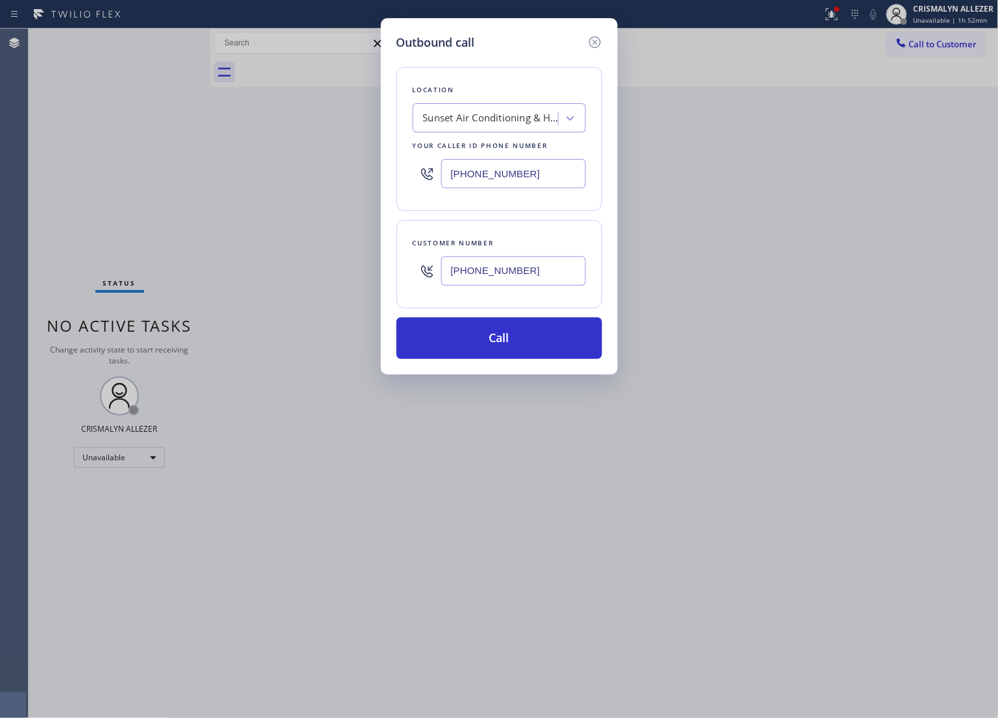
drag, startPoint x: 551, startPoint y: 281, endPoint x: 319, endPoint y: 273, distance: 231.9
click at [319, 273] on div "Outbound call Location Sunset Air Conditioning & Heating [GEOGRAPHIC_DATA] Dune…" at bounding box center [499, 359] width 998 height 718
paste input "310) 625-2877"
type input "[PHONE_NUMBER]"
click at [501, 345] on button "Call" at bounding box center [500, 338] width 206 height 42
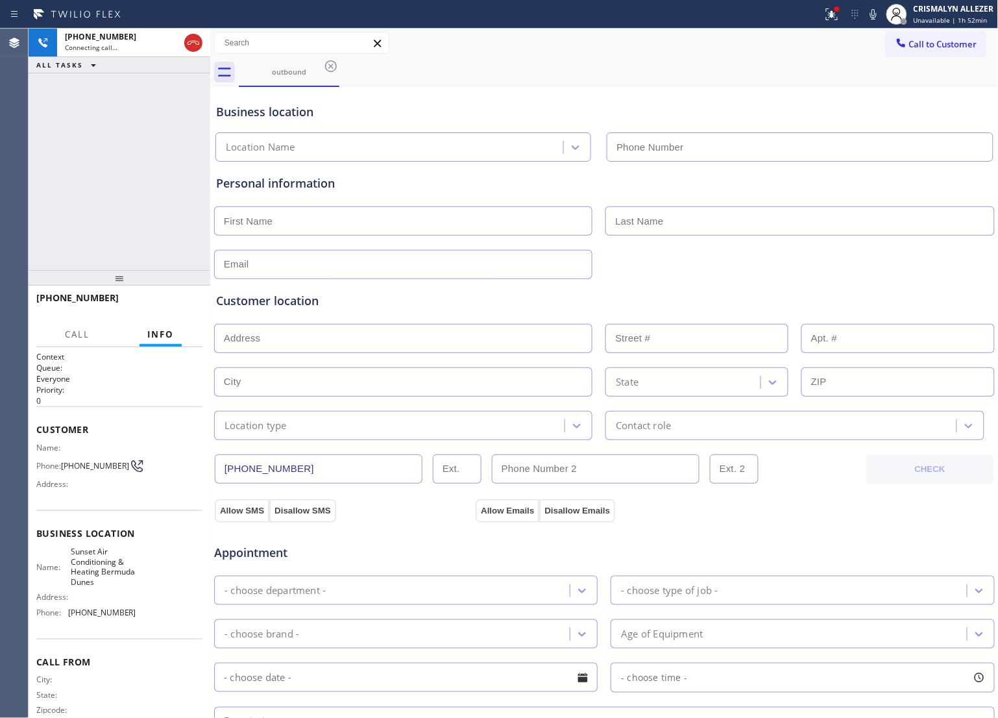
type input "[PHONE_NUMBER]"
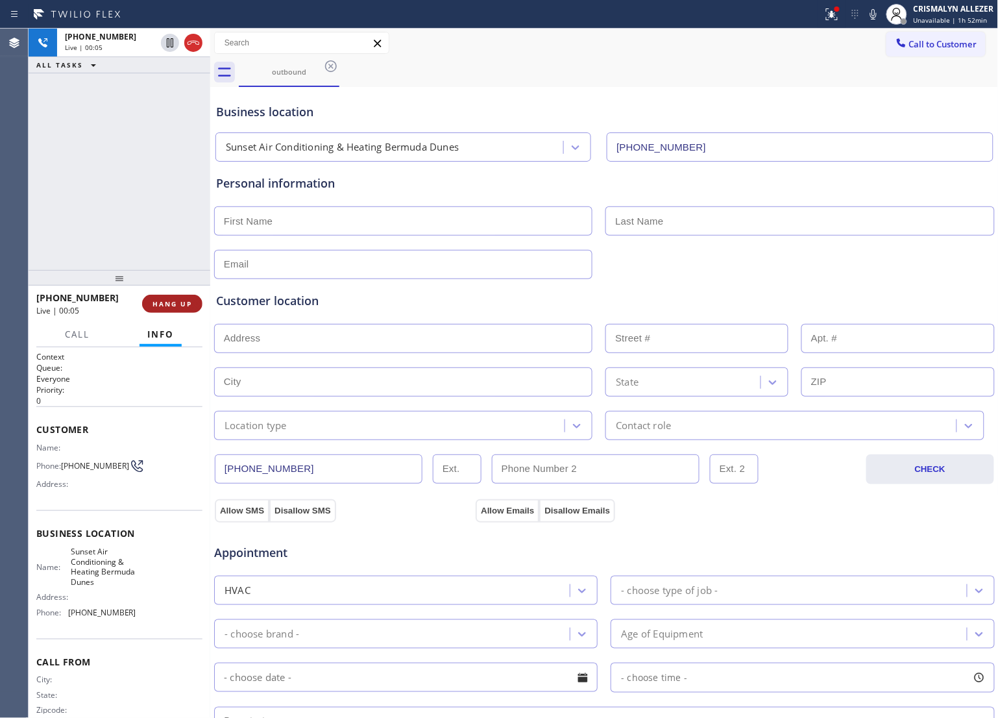
click at [167, 303] on span "HANG UP" at bounding box center [173, 303] width 40 height 9
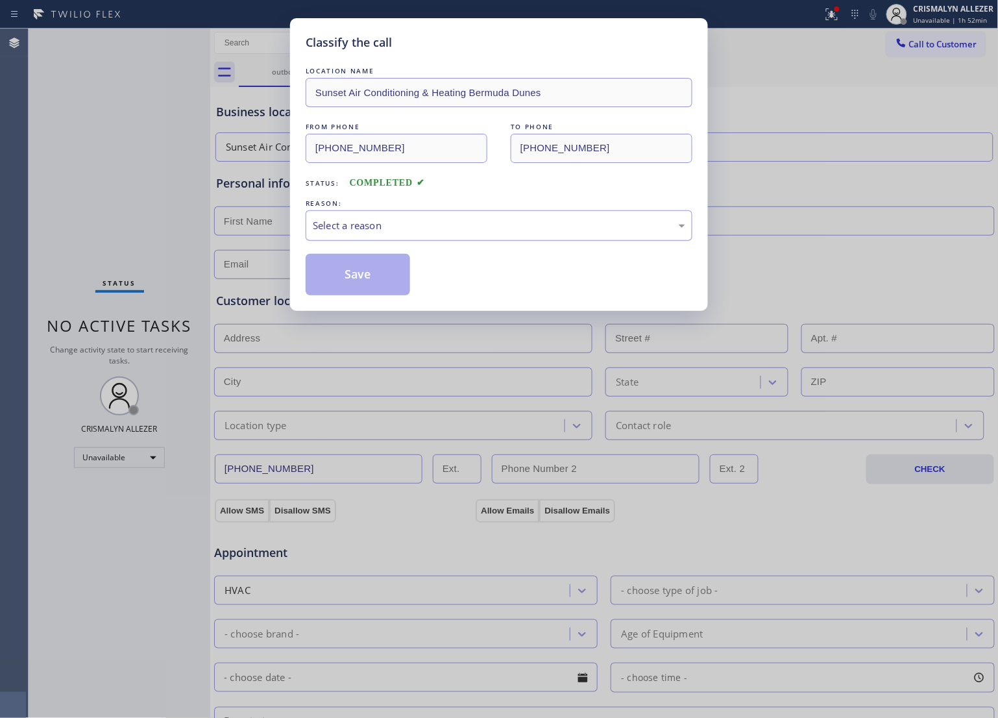
click at [516, 226] on div "Select a reason" at bounding box center [499, 225] width 373 height 15
click at [357, 286] on button "Save" at bounding box center [358, 275] width 105 height 42
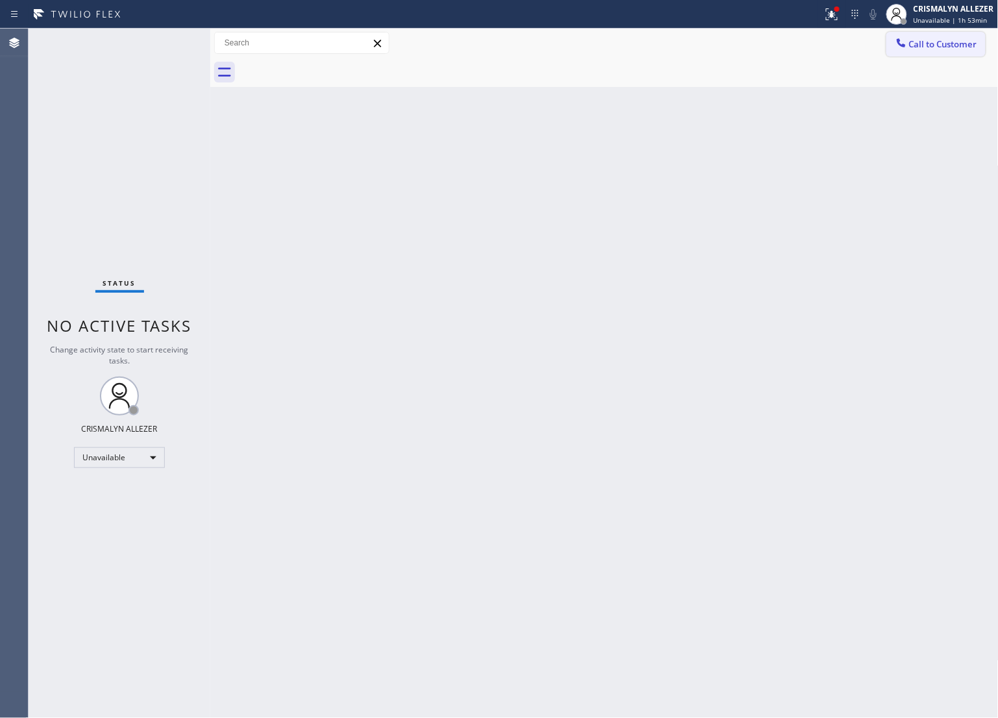
click at [934, 40] on span "Call to Customer" at bounding box center [944, 44] width 68 height 12
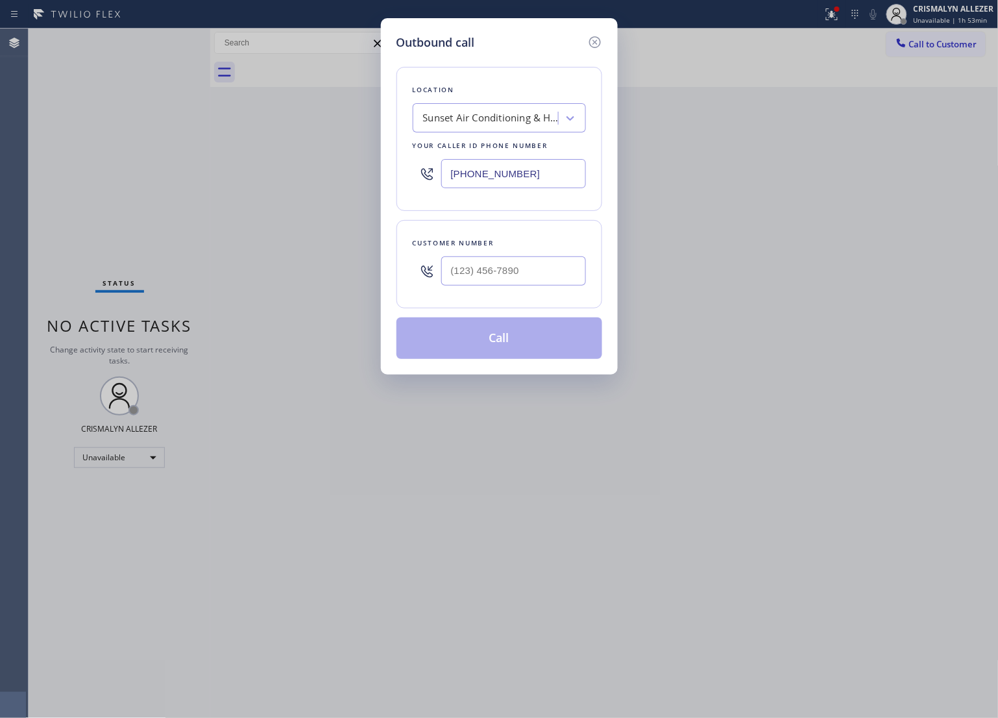
drag, startPoint x: 556, startPoint y: 170, endPoint x: 195, endPoint y: 197, distance: 361.3
click at [206, 189] on div "Outbound call Location Sunset Air Conditioning & Heating [GEOGRAPHIC_DATA] Dune…" at bounding box center [499, 359] width 998 height 718
paste input "626) 921-4230"
type input "[PHONE_NUMBER]"
click at [503, 264] on input "(___) ___-____" at bounding box center [513, 270] width 145 height 29
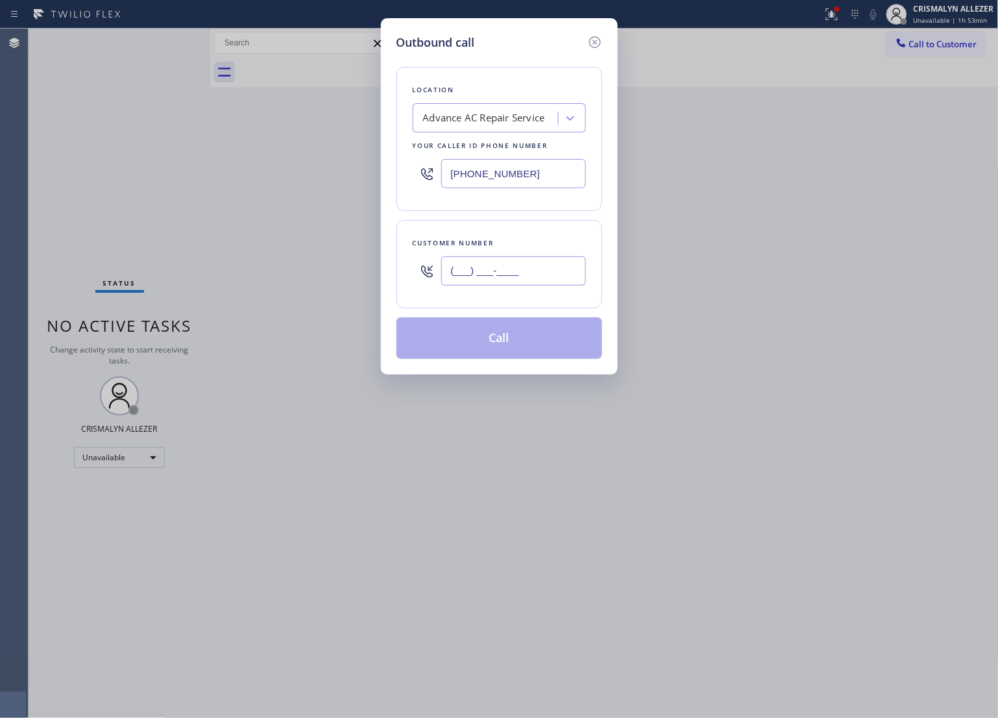
paste input "707) 943-3497"
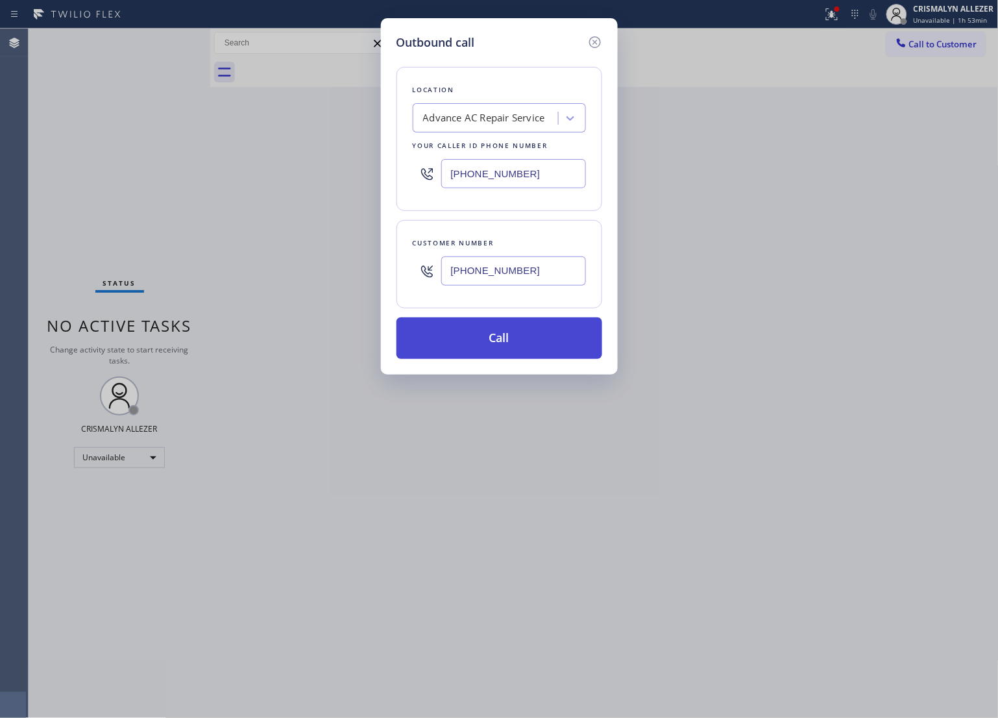
type input "[PHONE_NUMBER]"
click at [502, 342] on button "Call" at bounding box center [500, 338] width 206 height 42
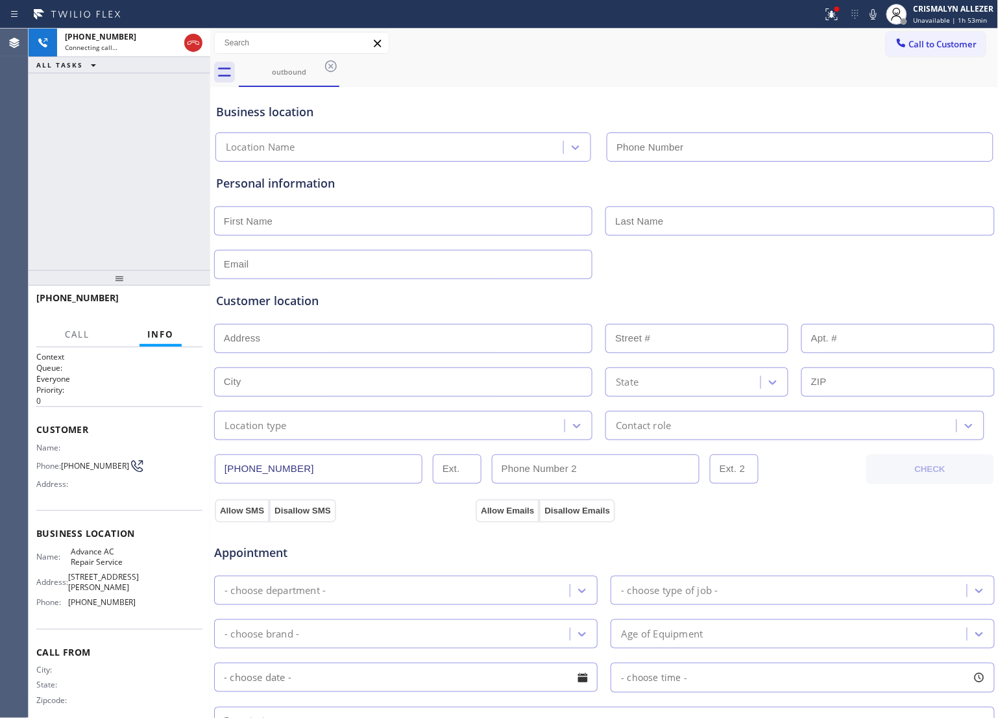
type input "[PHONE_NUMBER]"
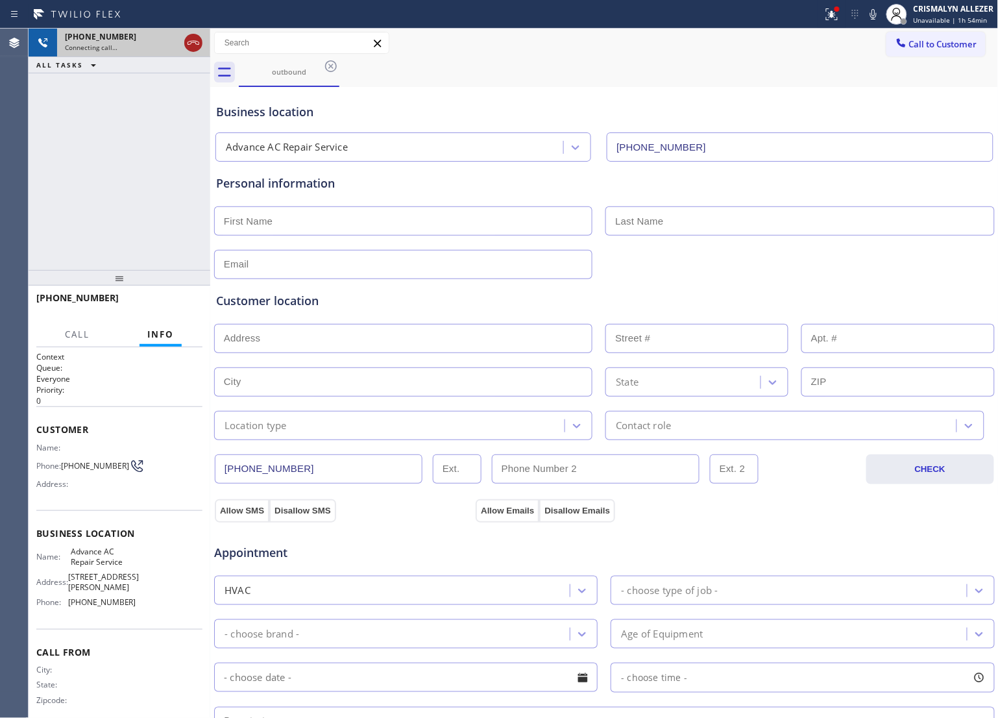
click at [195, 47] on icon at bounding box center [194, 43] width 16 height 16
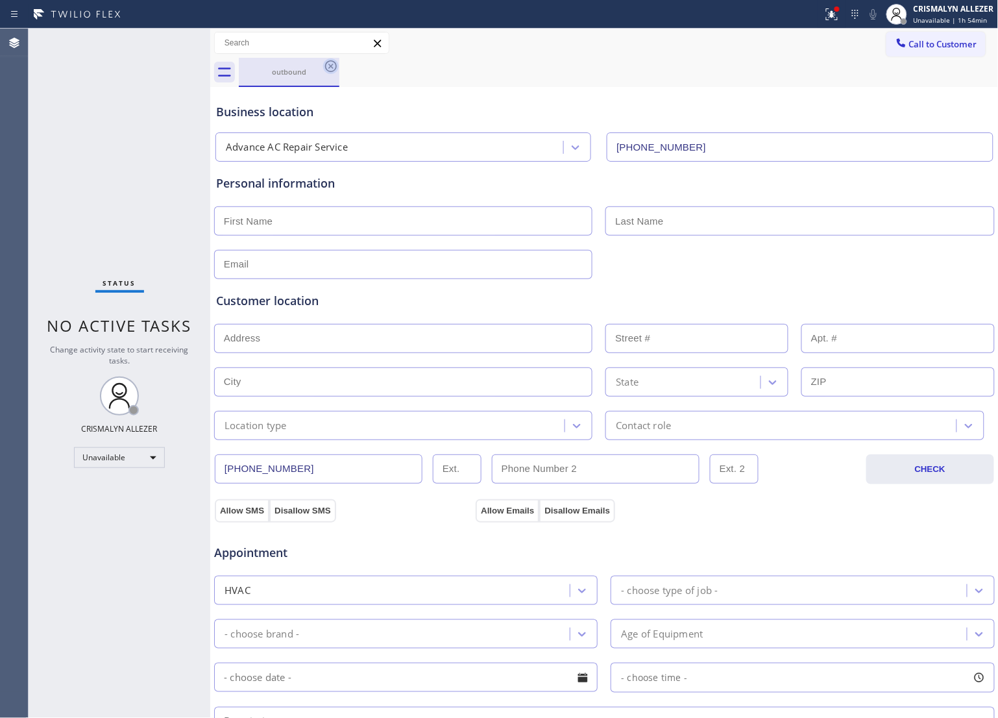
click at [329, 64] on icon at bounding box center [331, 66] width 12 height 12
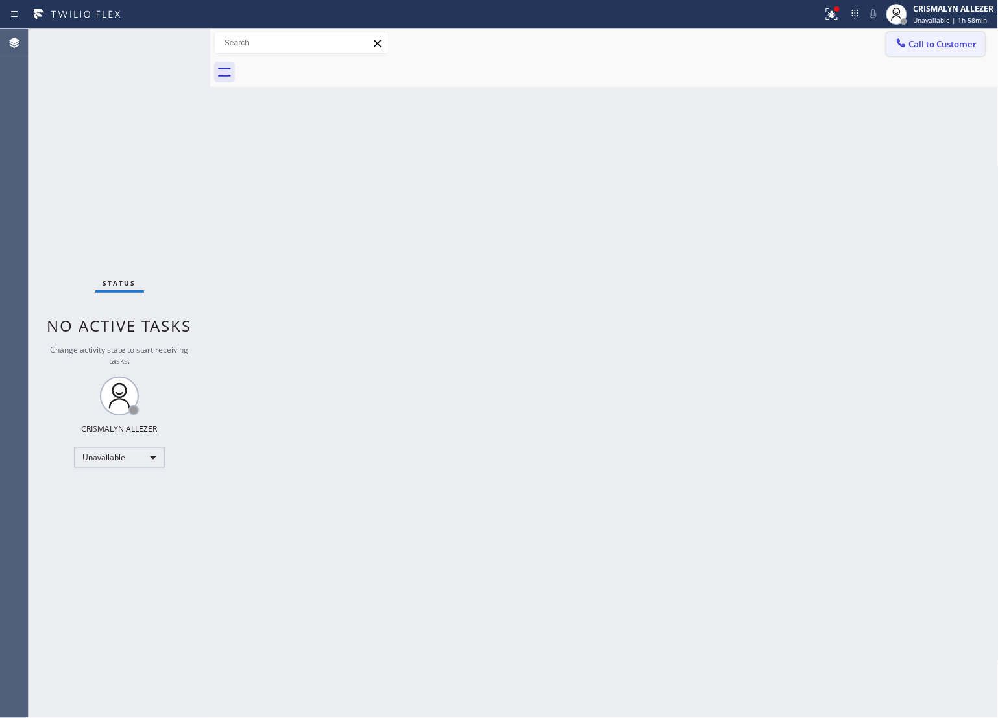
click at [950, 45] on span "Call to Customer" at bounding box center [944, 44] width 68 height 12
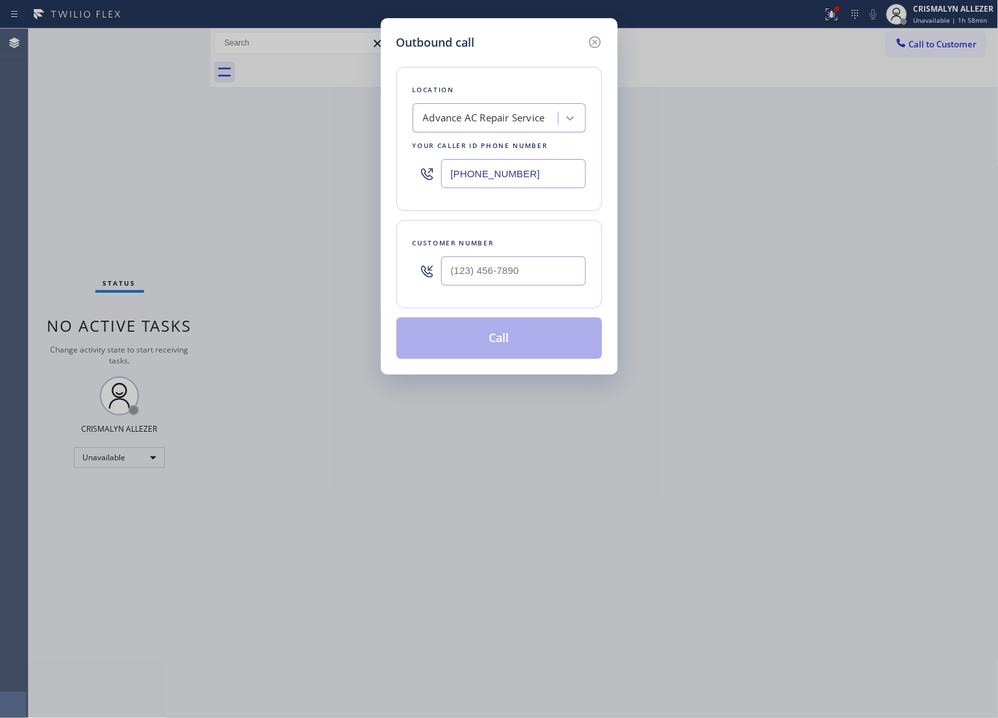
drag, startPoint x: 554, startPoint y: 169, endPoint x: 267, endPoint y: 155, distance: 287.3
click at [266, 157] on div "Outbound call Location Advance AC Repair Service Your caller id phone number [P…" at bounding box center [499, 359] width 998 height 718
paste input "805) 669-9656"
type input "[PHONE_NUMBER]"
click at [540, 280] on input "(___) ___-____" at bounding box center [513, 270] width 145 height 29
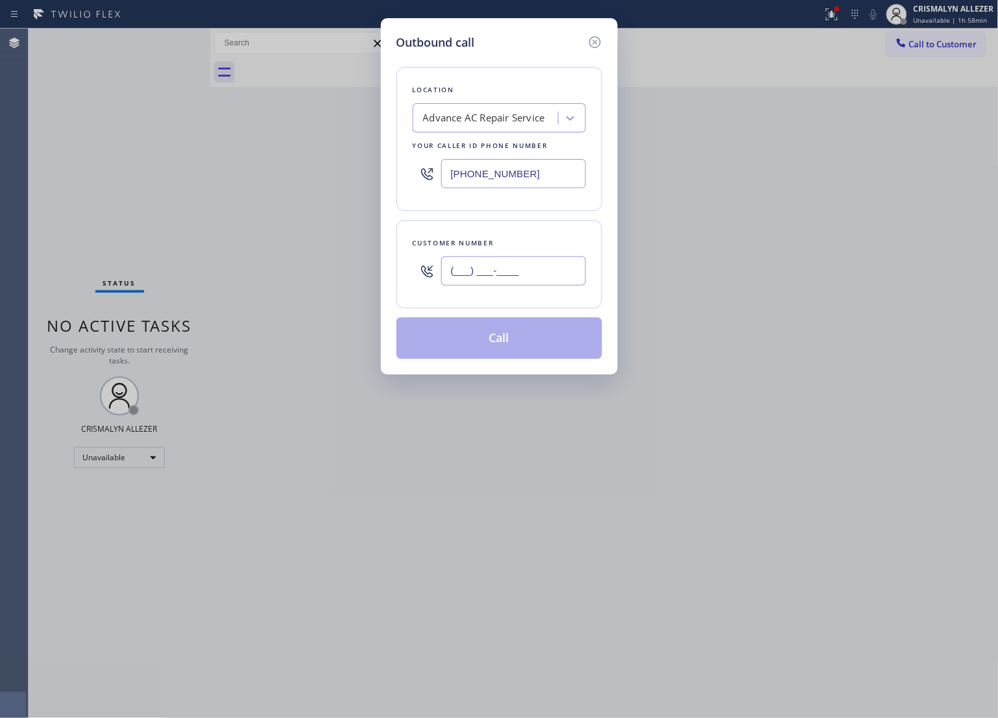
paste input "213) 810-0308"
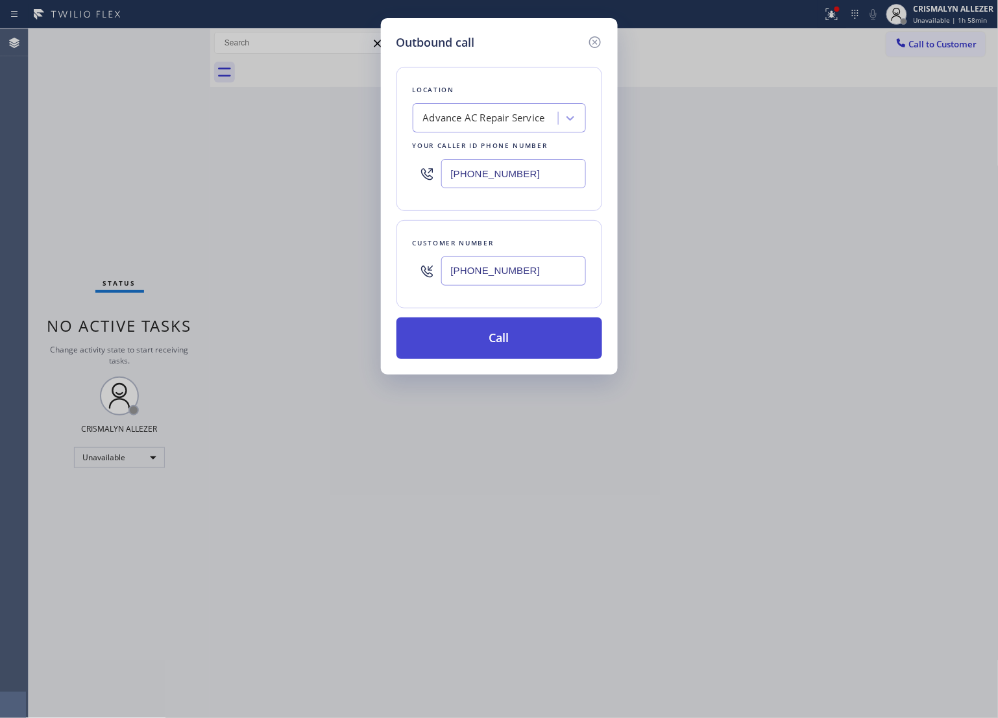
type input "[PHONE_NUMBER]"
click at [515, 338] on button "Call" at bounding box center [500, 338] width 206 height 42
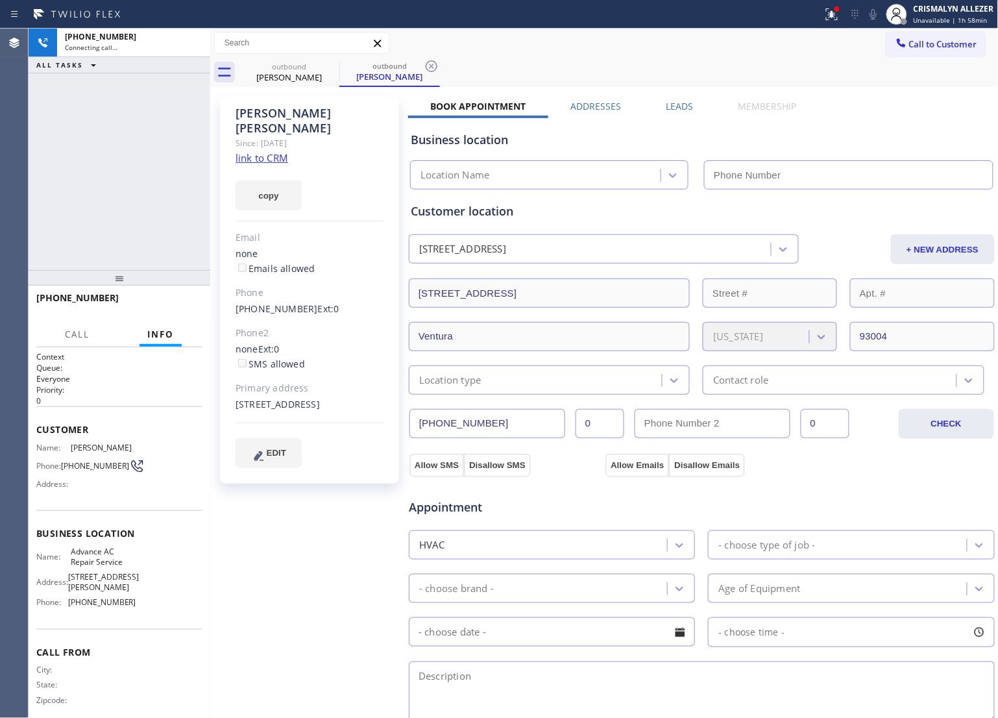
type input "[PHONE_NUMBER]"
click at [199, 43] on icon at bounding box center [194, 43] width 12 height 4
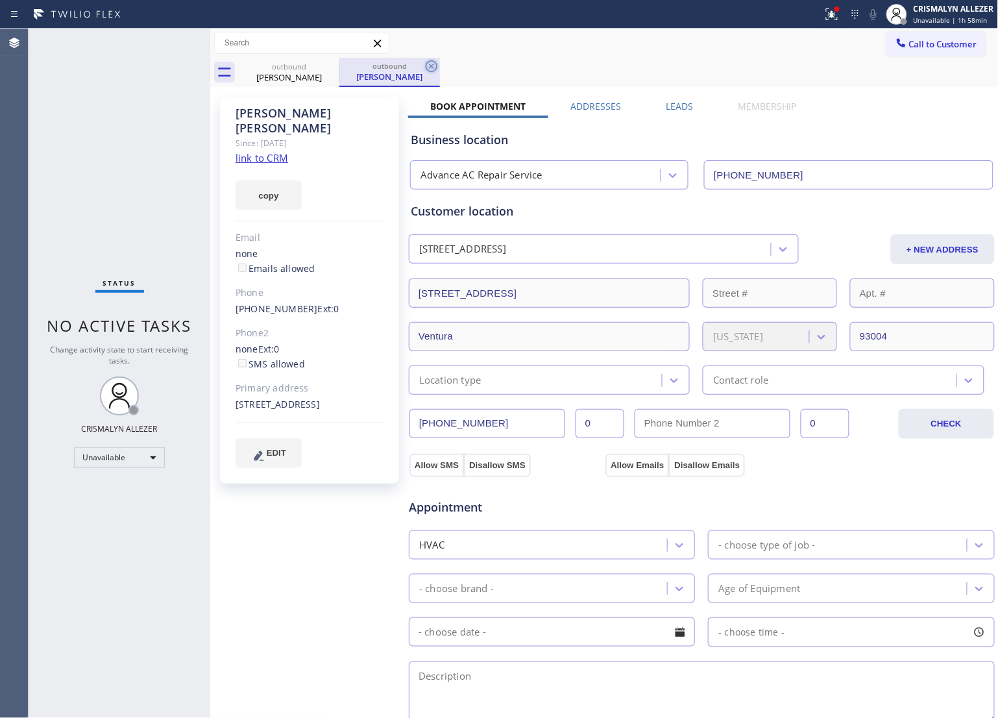
click at [432, 68] on icon at bounding box center [432, 66] width 16 height 16
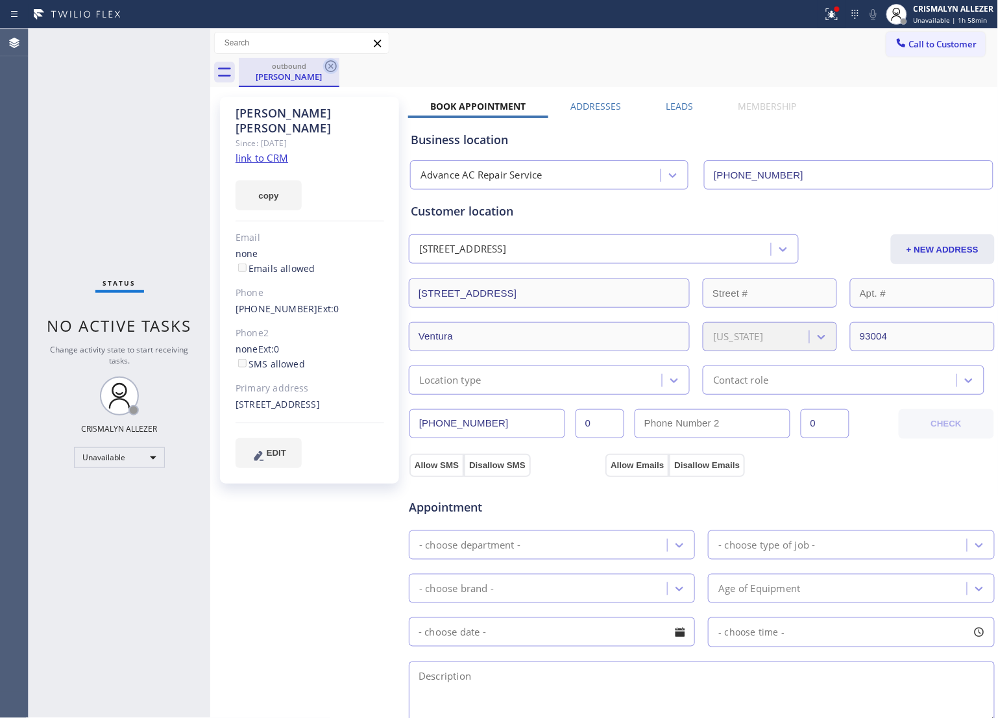
click at [331, 64] on icon at bounding box center [331, 66] width 16 height 16
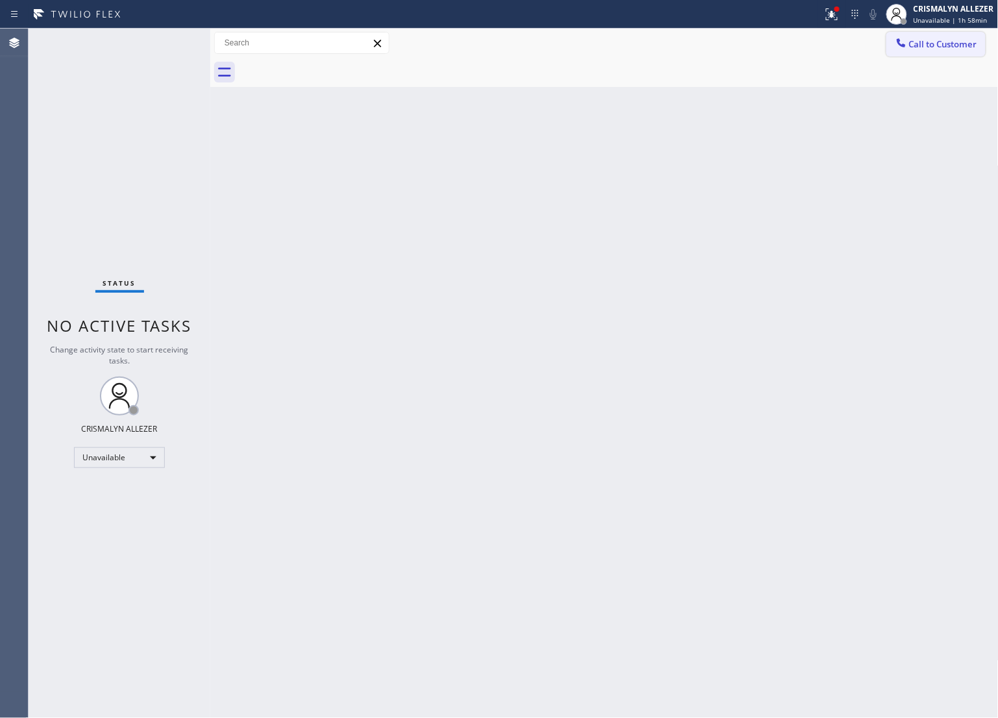
click at [956, 55] on button "Call to Customer" at bounding box center [936, 44] width 99 height 25
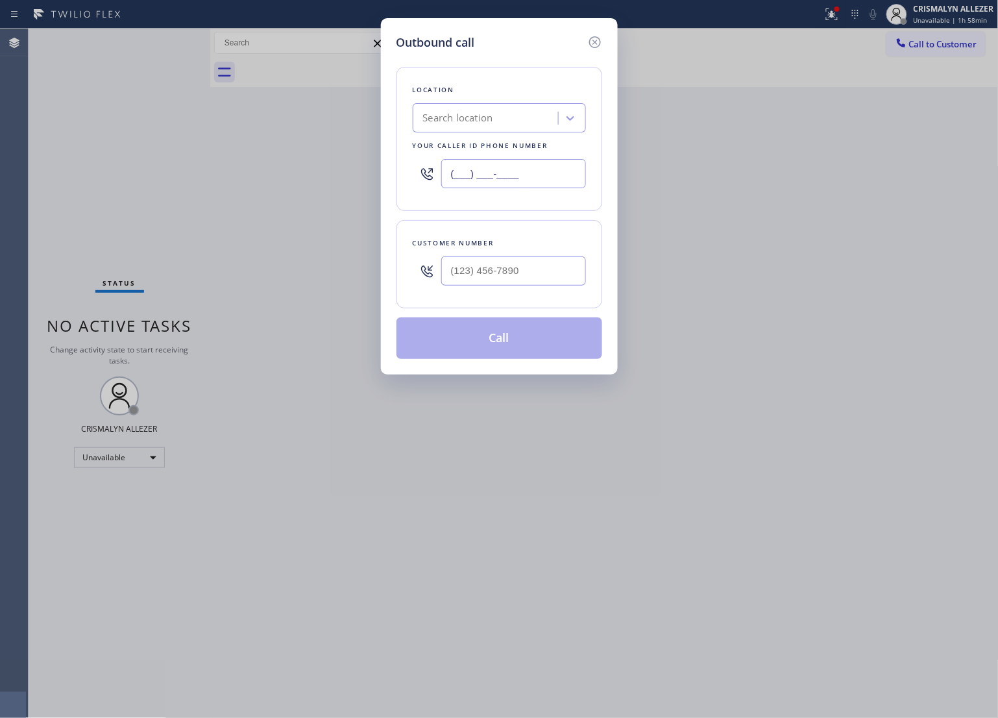
drag, startPoint x: 560, startPoint y: 170, endPoint x: 219, endPoint y: 161, distance: 341.0
click at [239, 164] on div "Outbound call Location Search location Your caller id phone number (___) ___-__…" at bounding box center [499, 359] width 998 height 718
paste input "805) 669-9656"
type input "[PHONE_NUMBER]"
click at [545, 131] on div "Search location" at bounding box center [499, 117] width 173 height 29
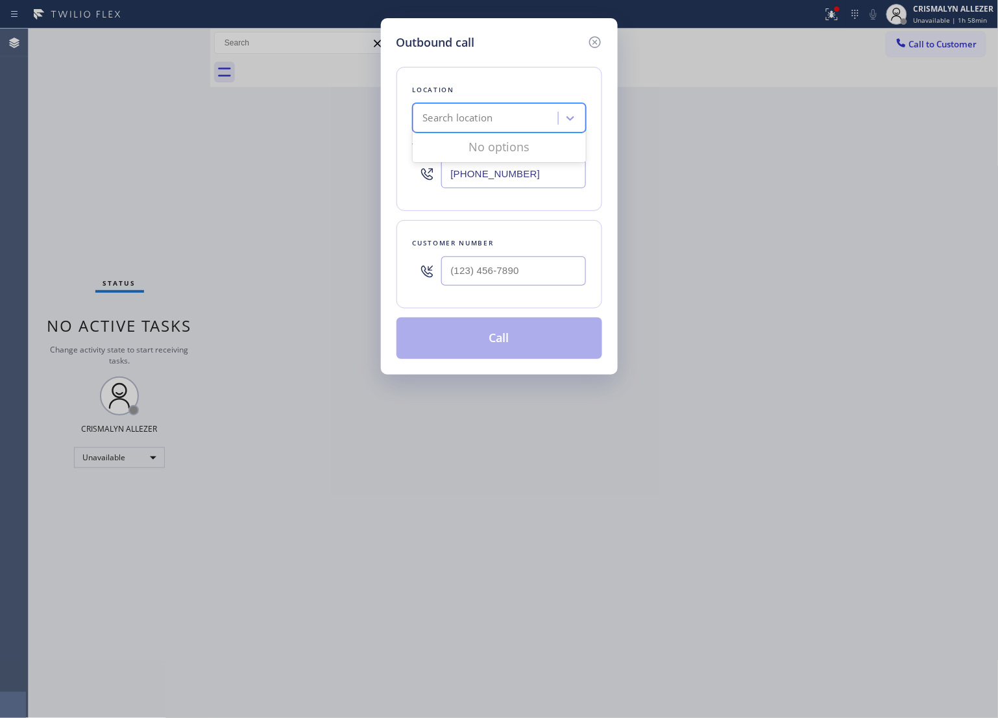
paste input "Viking Repair [PERSON_NAME]"
type input "Viking Repair Ventura5"
drag, startPoint x: 508, startPoint y: 114, endPoint x: 326, endPoint y: 109, distance: 182.5
click at [326, 109] on div "Outbound call Location option 4B2.Paid 5 Star appliance repair, selected. 0 res…" at bounding box center [499, 359] width 998 height 718
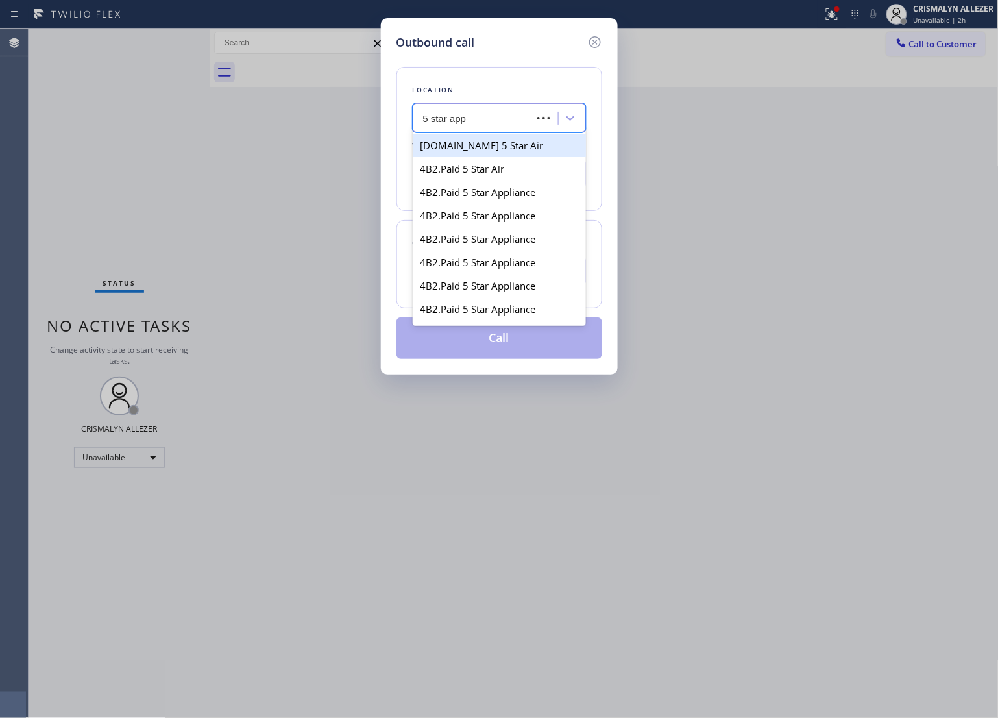
type input "5 star appl"
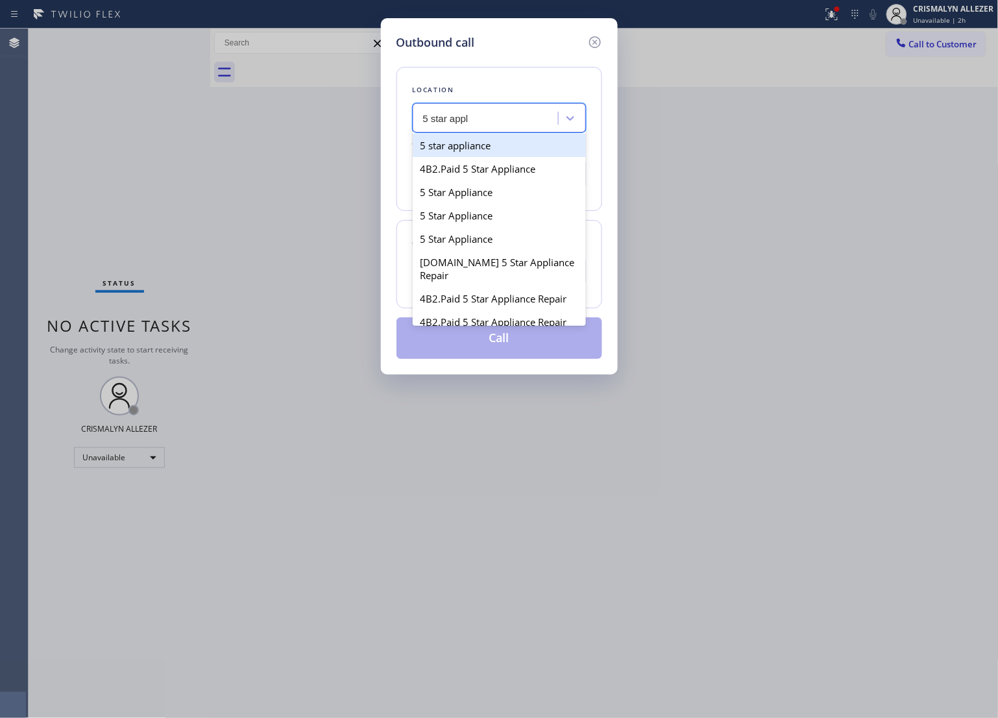
click at [489, 149] on div "5 star appliance" at bounding box center [499, 145] width 173 height 23
type input "[PHONE_NUMBER]"
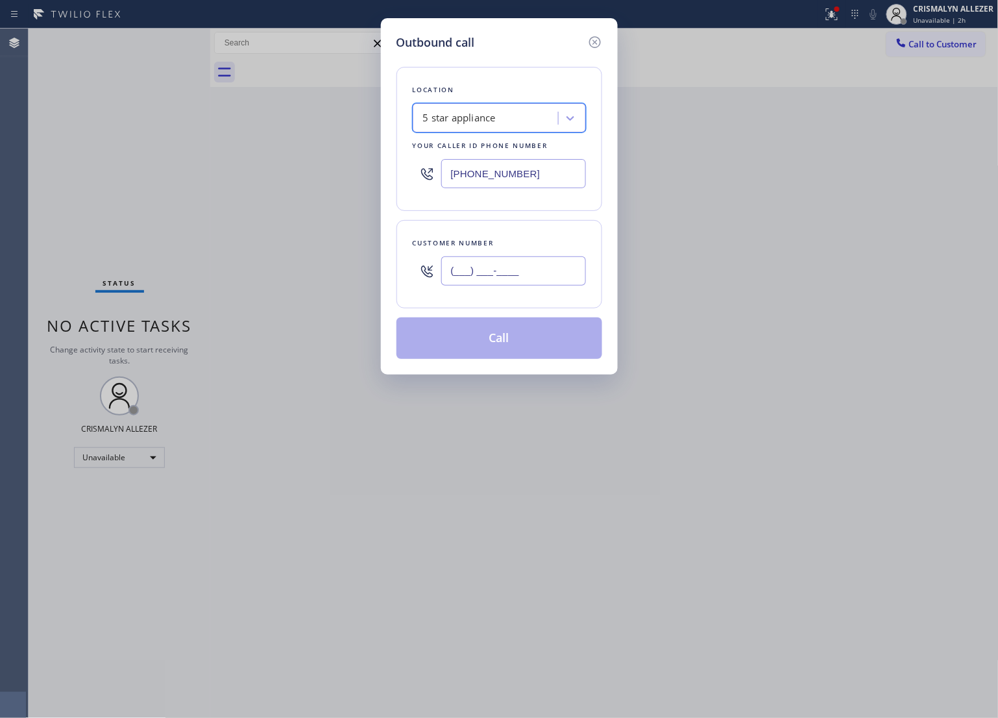
click at [527, 273] on input "(___) ___-____" at bounding box center [513, 270] width 145 height 29
paste input "213) 810-0308"
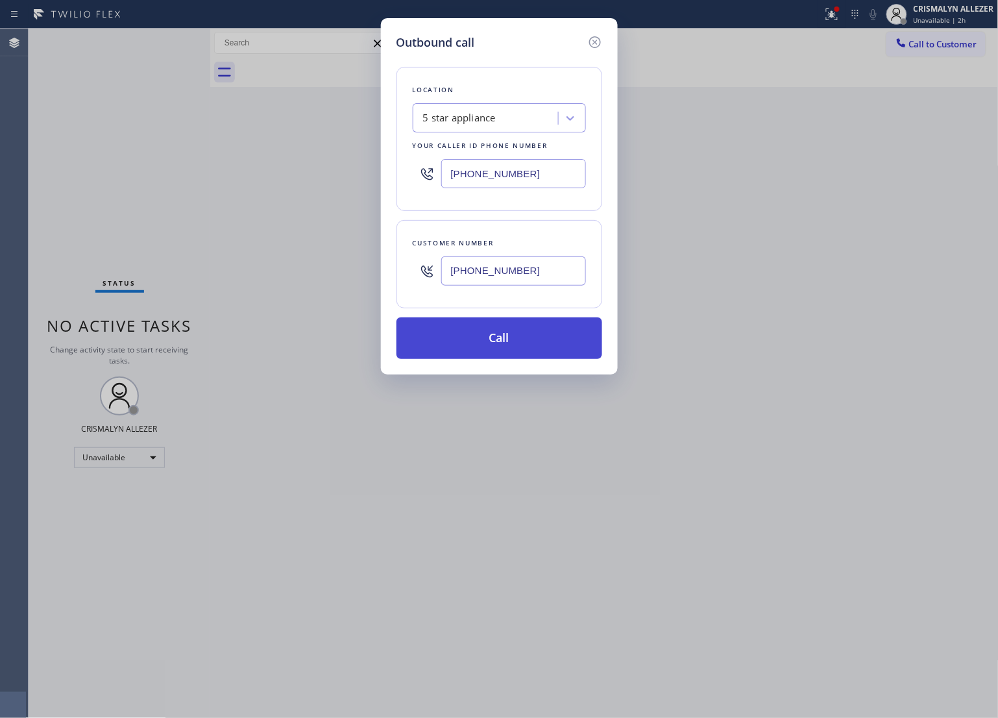
type input "[PHONE_NUMBER]"
click at [512, 338] on button "Call" at bounding box center [500, 338] width 206 height 42
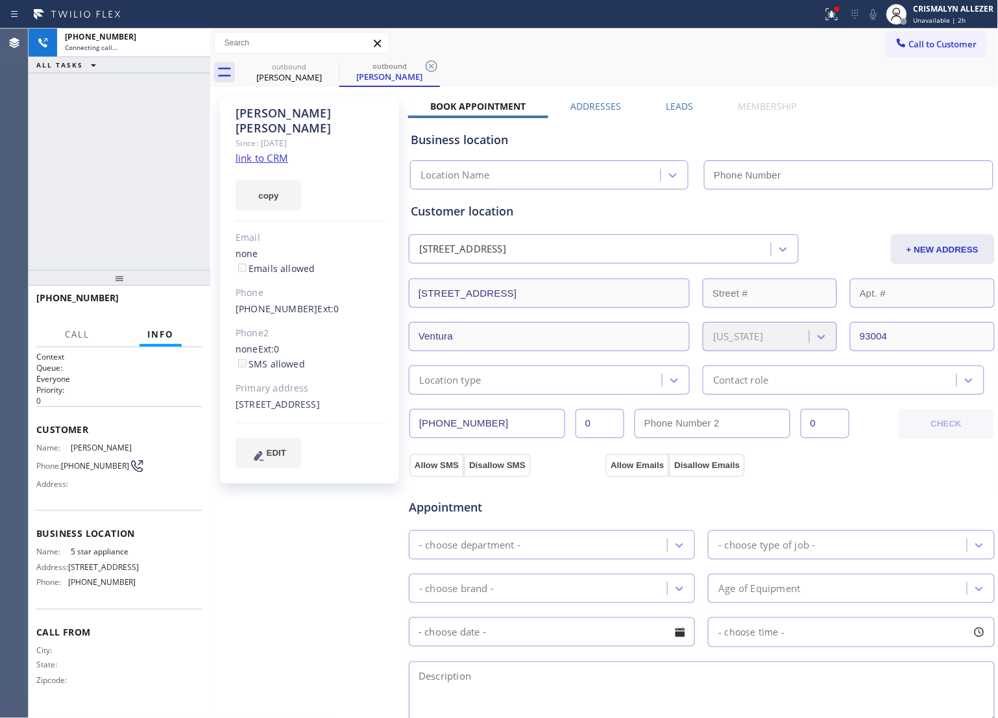
click at [252, 151] on link "link to CRM" at bounding box center [262, 157] width 53 height 13
type input "[PHONE_NUMBER]"
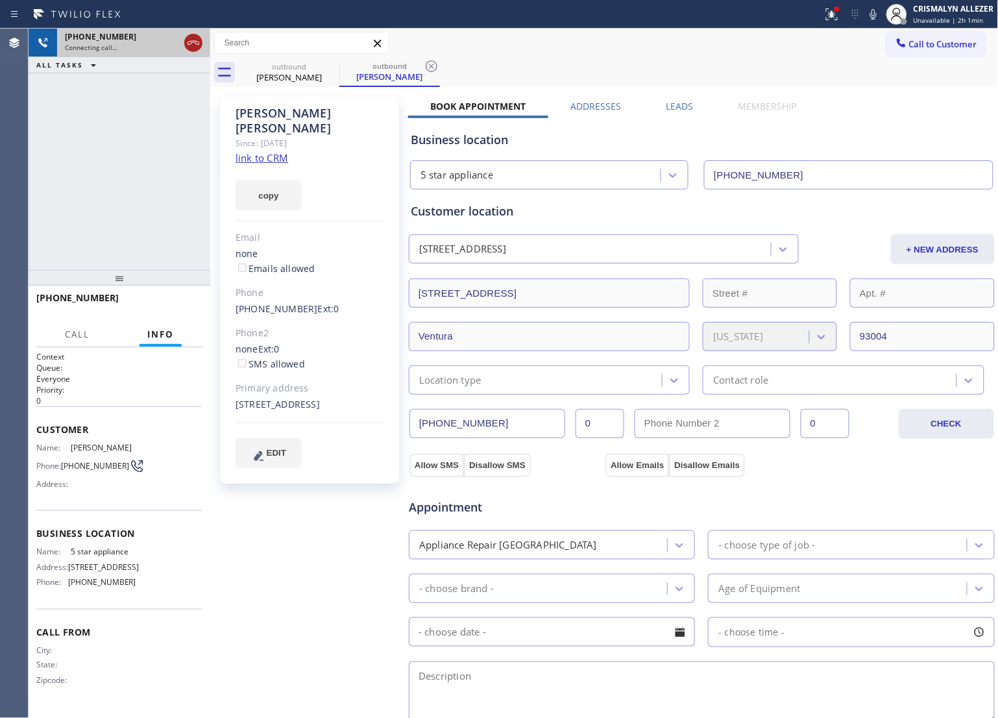
click at [196, 45] on icon at bounding box center [194, 43] width 16 height 16
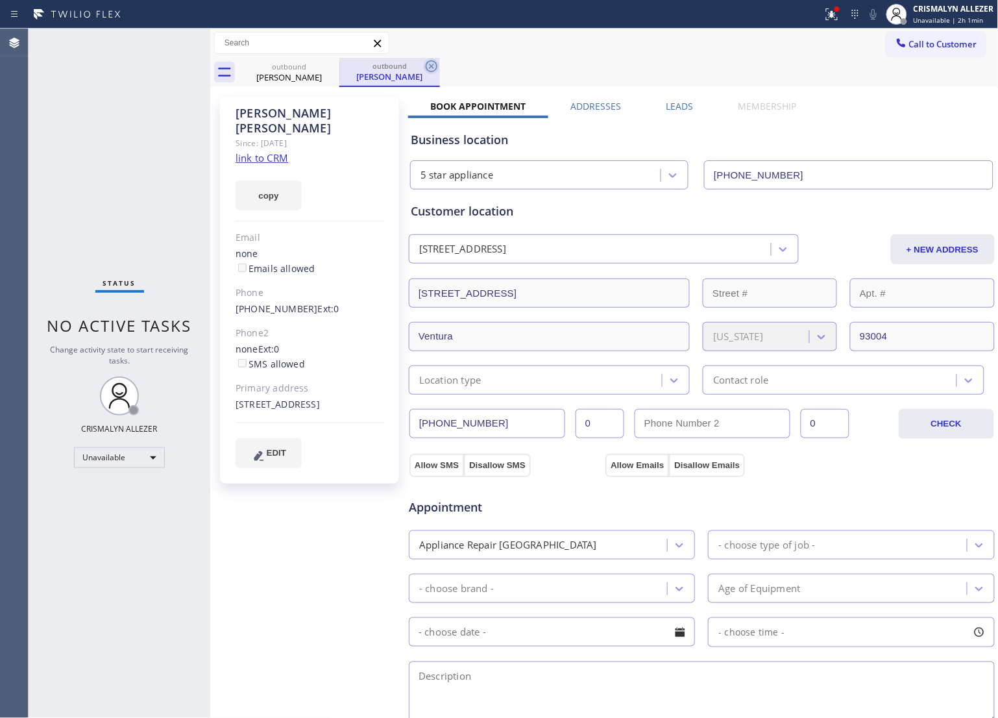
click at [429, 66] on icon at bounding box center [432, 66] width 16 height 16
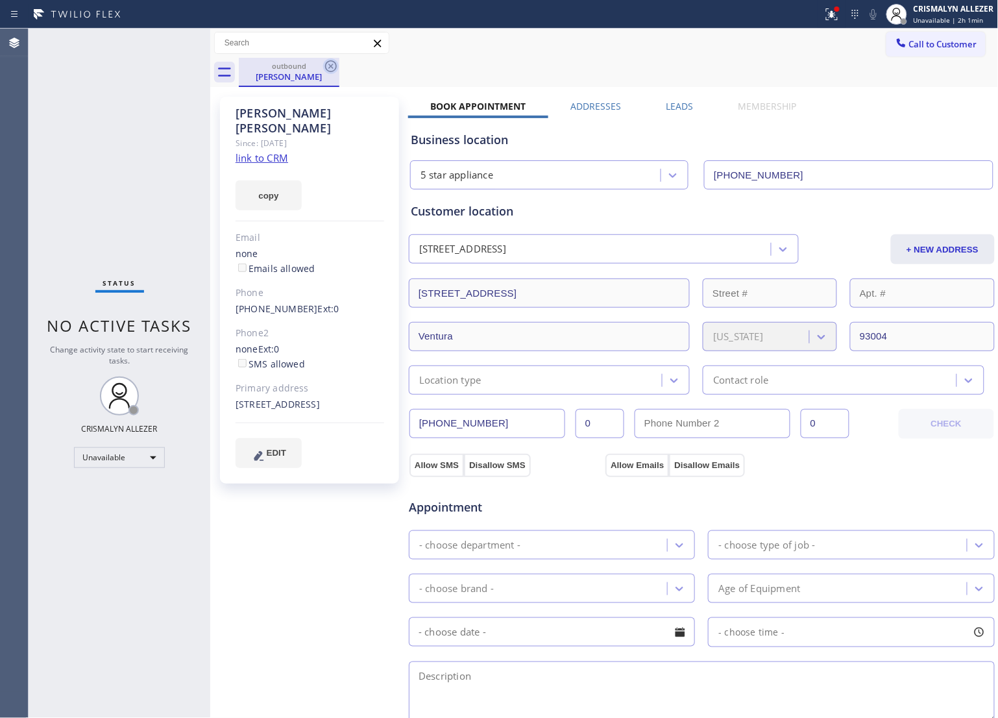
click at [332, 66] on icon at bounding box center [331, 66] width 16 height 16
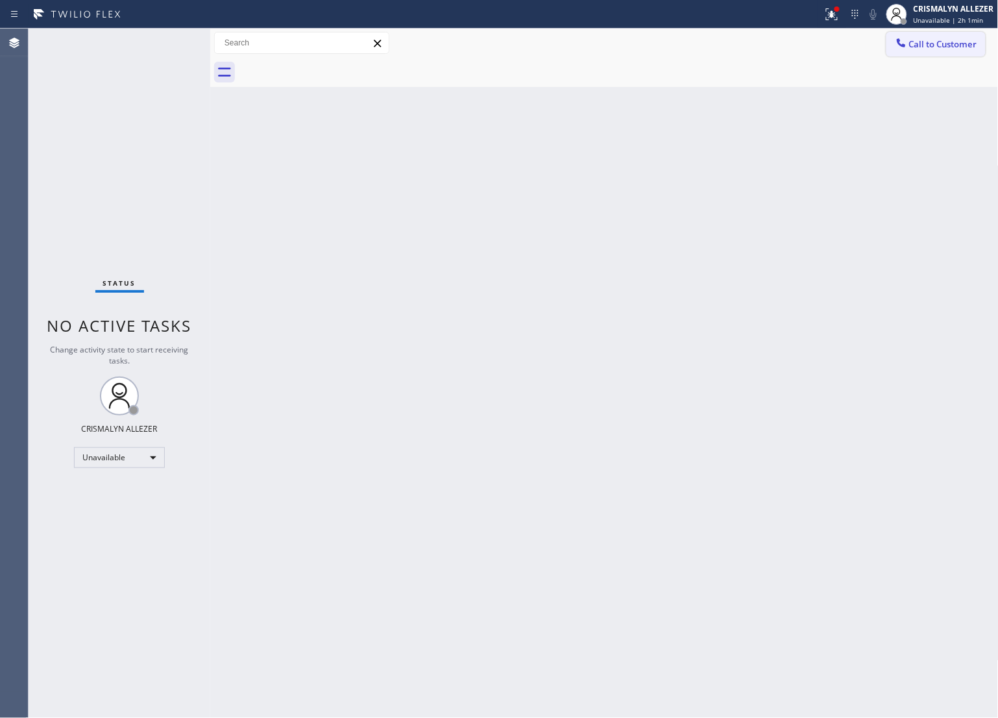
click at [949, 40] on div "Call to Customer Outbound call Location 5 star appliance Your caller id phone n…" at bounding box center [604, 43] width 789 height 29
click at [939, 84] on div at bounding box center [619, 72] width 760 height 29
click at [939, 49] on span "Call to Customer" at bounding box center [944, 44] width 68 height 12
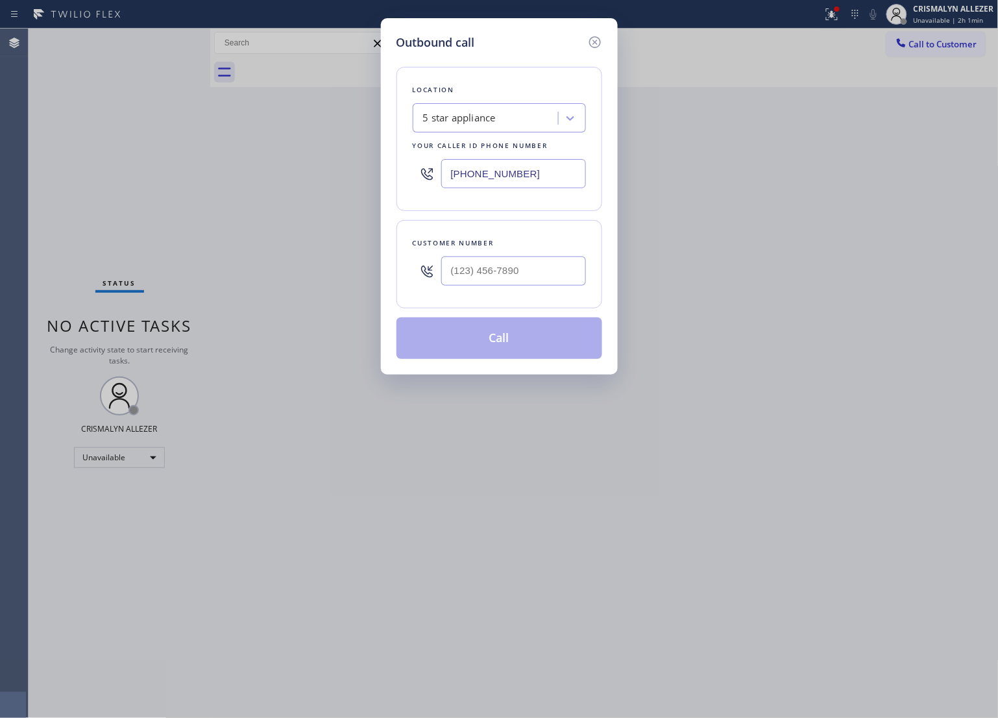
drag, startPoint x: 513, startPoint y: 167, endPoint x: 222, endPoint y: 161, distance: 290.9
click at [229, 163] on div "Outbound call Location 5 star appliance Your caller id phone number [PHONE_NUMB…" at bounding box center [499, 359] width 998 height 718
paste input "619) 566-7042"
type input "[PHONE_NUMBER]"
click at [547, 264] on input "(___) ___-____" at bounding box center [513, 270] width 145 height 29
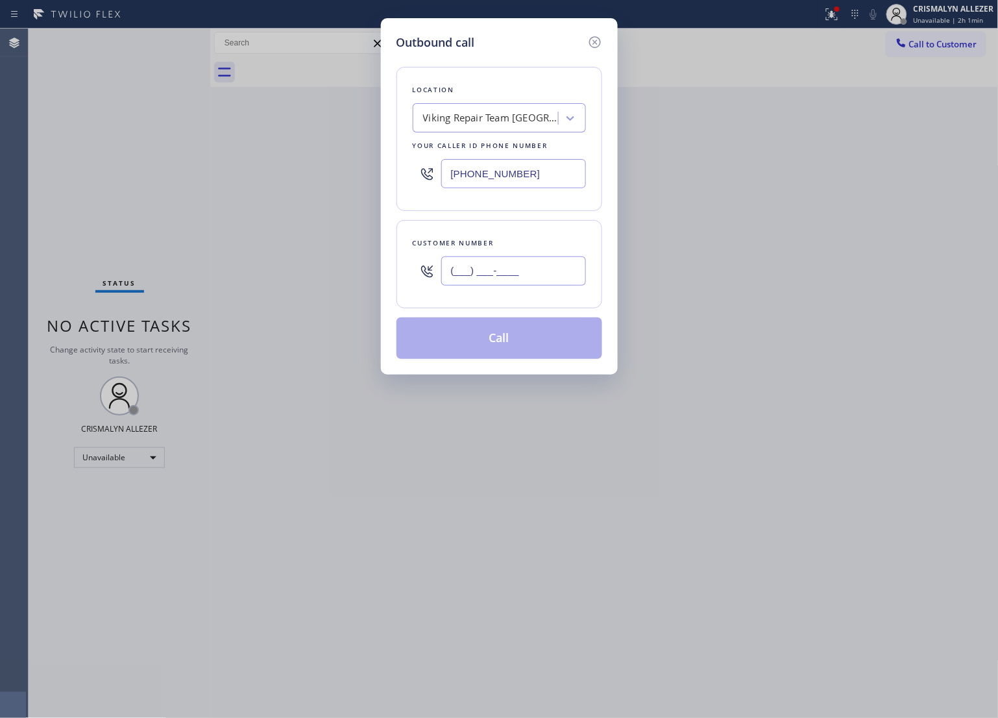
paste input "858) 736-1317"
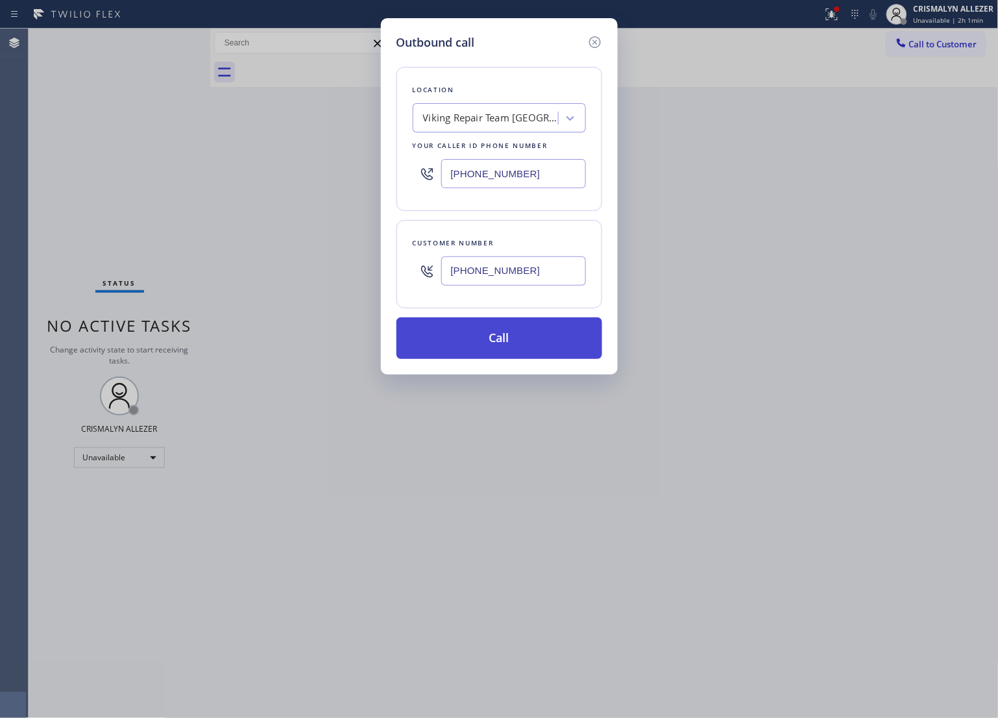
type input "[PHONE_NUMBER]"
click at [514, 343] on button "Call" at bounding box center [500, 338] width 206 height 42
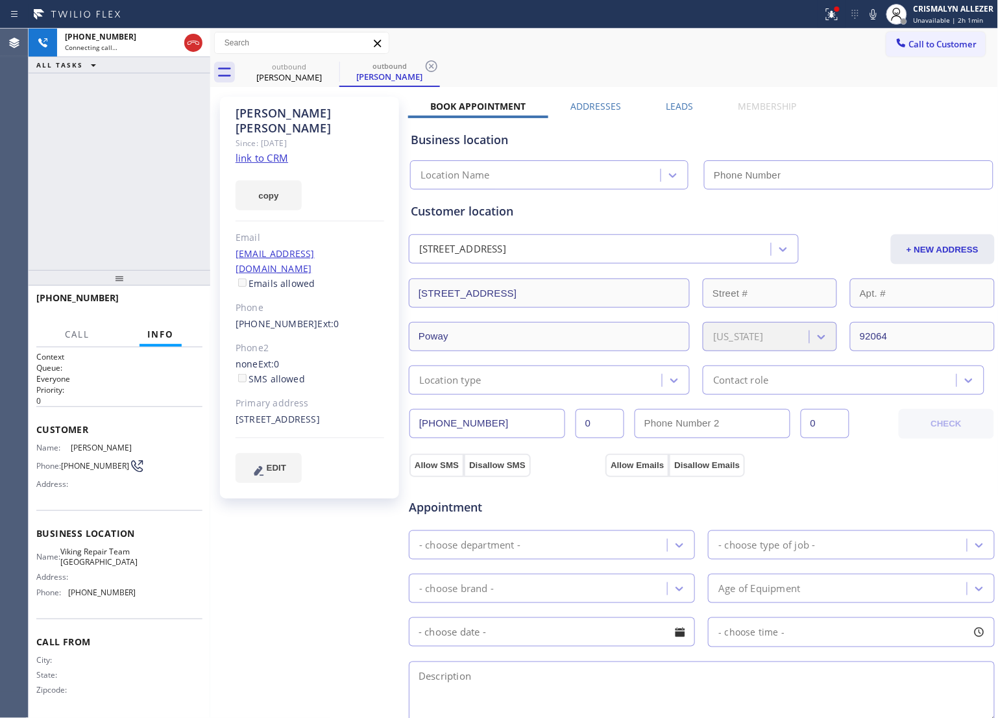
click at [280, 151] on link "link to CRM" at bounding box center [262, 157] width 53 height 13
type input "[PHONE_NUMBER]"
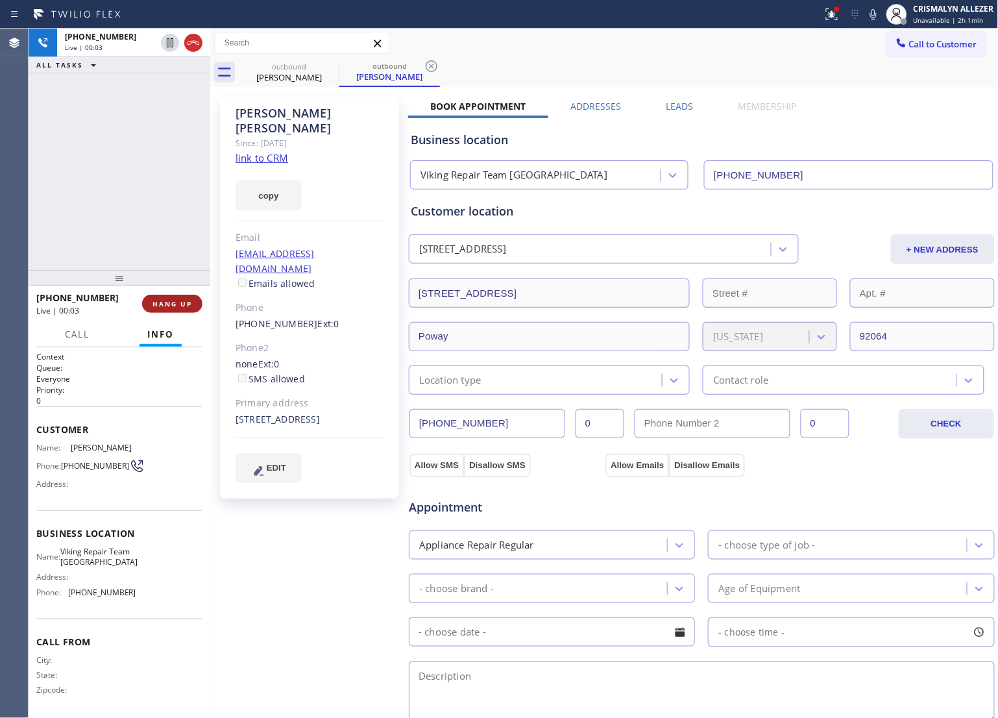
click at [166, 309] on button "HANG UP" at bounding box center [172, 304] width 60 height 18
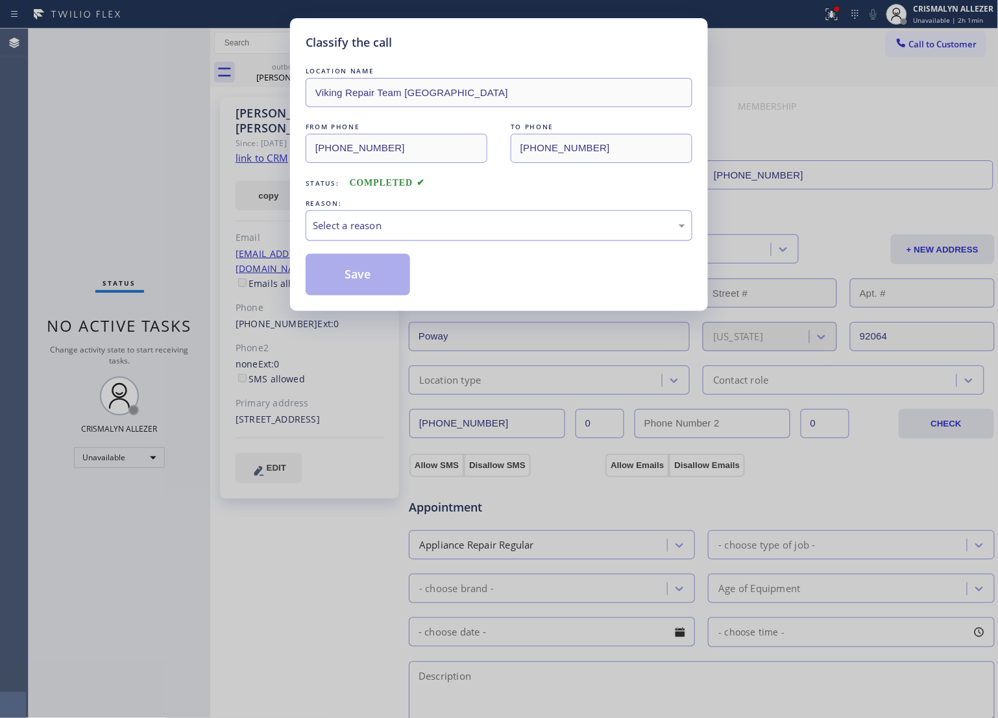
click at [436, 237] on div "Select a reason" at bounding box center [499, 225] width 387 height 31
click at [351, 279] on button "Save" at bounding box center [358, 275] width 105 height 42
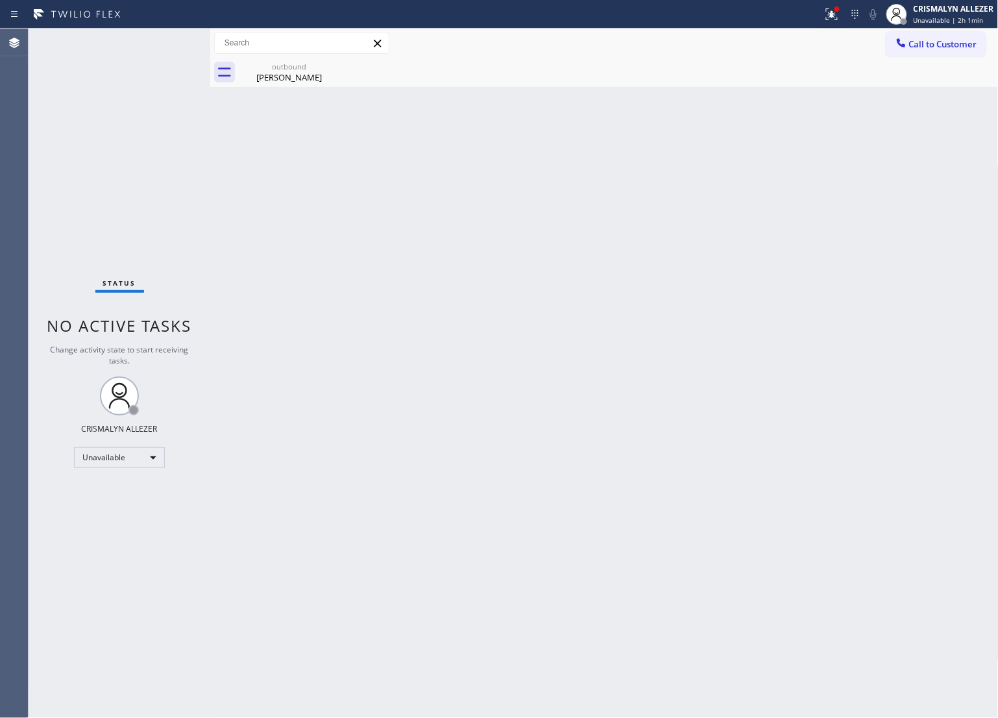
drag, startPoint x: 284, startPoint y: 81, endPoint x: 346, endPoint y: 105, distance: 66.8
click at [297, 88] on div "Back to Dashboard Change Sender ID Customers Technicians Select a contact Outbo…" at bounding box center [604, 373] width 789 height 689
click at [279, 82] on div "[PERSON_NAME]" at bounding box center [289, 77] width 98 height 12
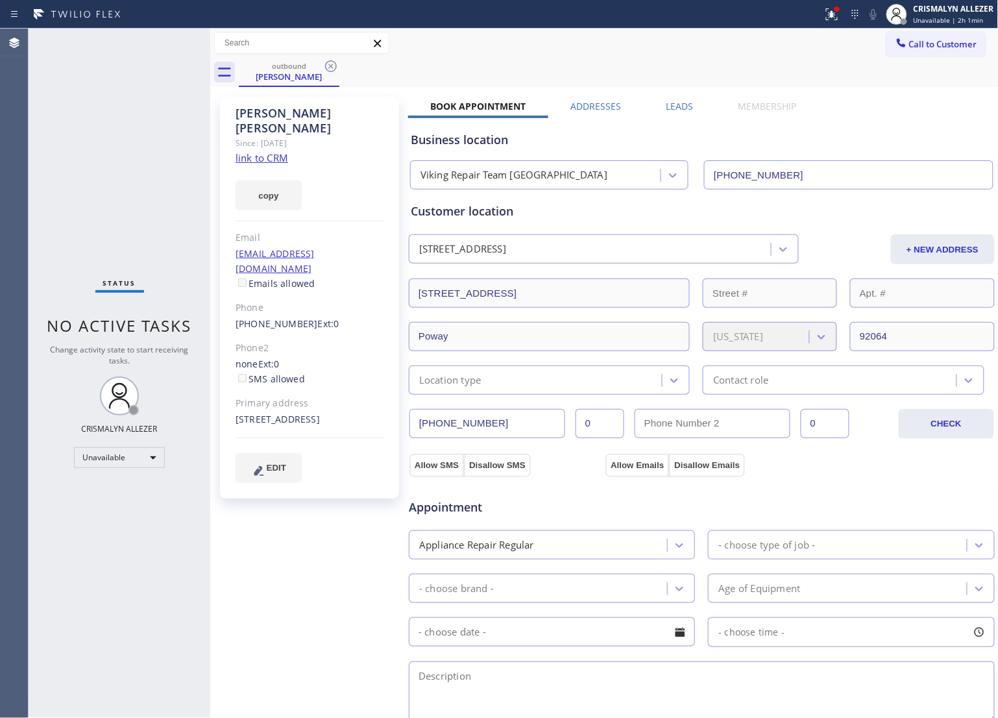
click at [682, 108] on label "Leads" at bounding box center [680, 106] width 27 height 12
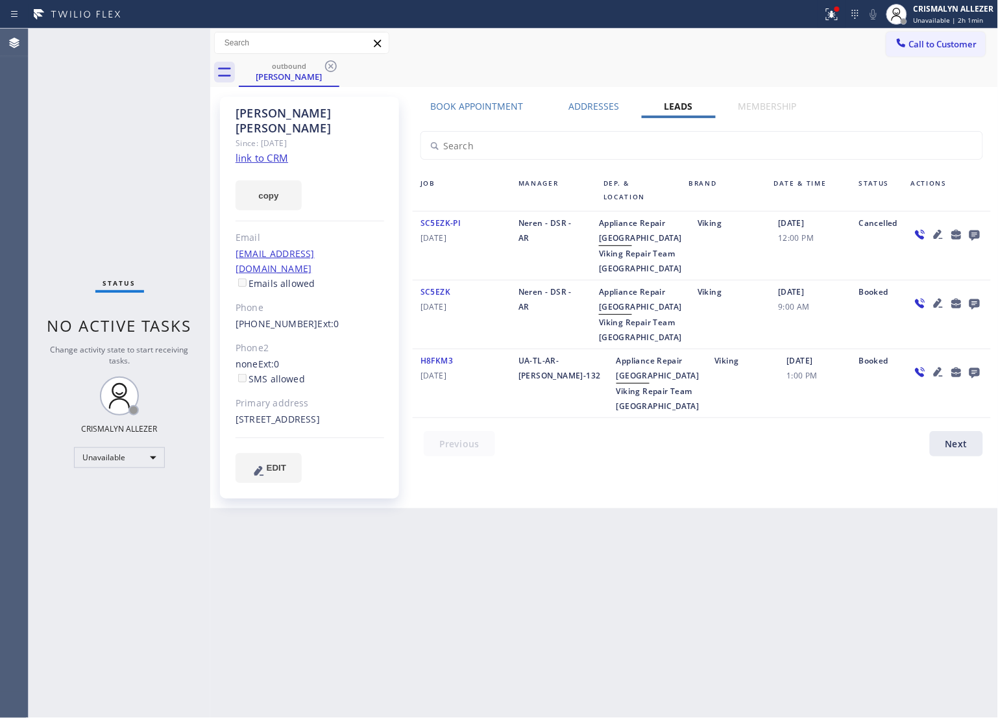
click at [977, 234] on icon at bounding box center [975, 235] width 10 height 10
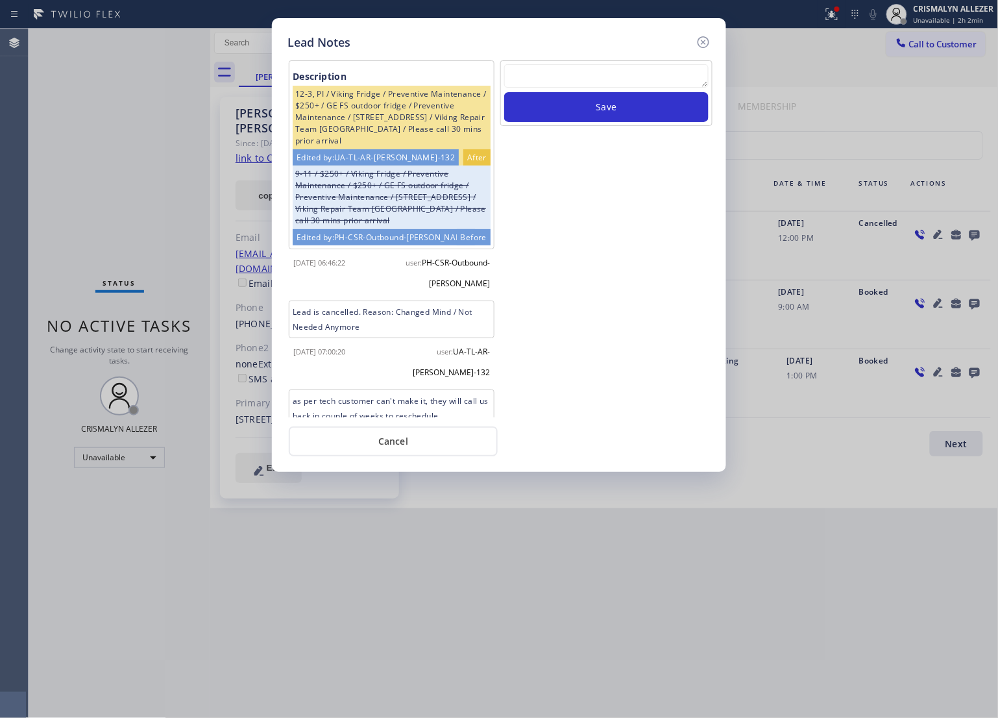
click at [588, 90] on div at bounding box center [606, 78] width 204 height 28
click at [586, 83] on textarea at bounding box center [606, 75] width 204 height 23
paste textarea "no answer | pls xfer here cx cb"
type textarea "no answer | pls xfer here cx cb"
click at [596, 102] on button "Save" at bounding box center [606, 107] width 204 height 30
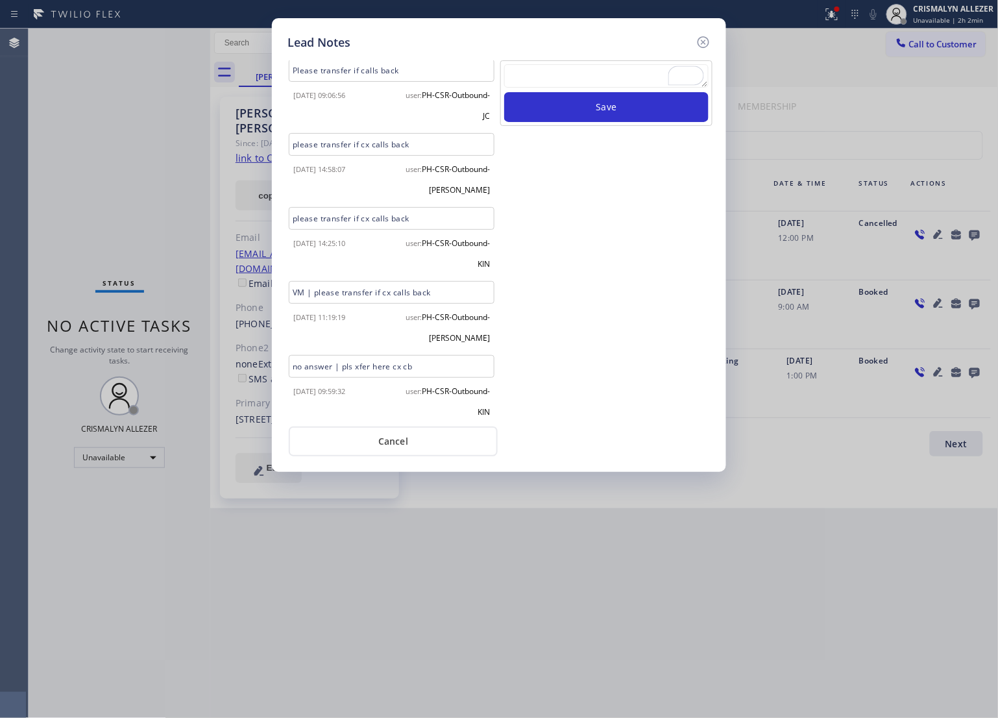
scroll to position [426, 0]
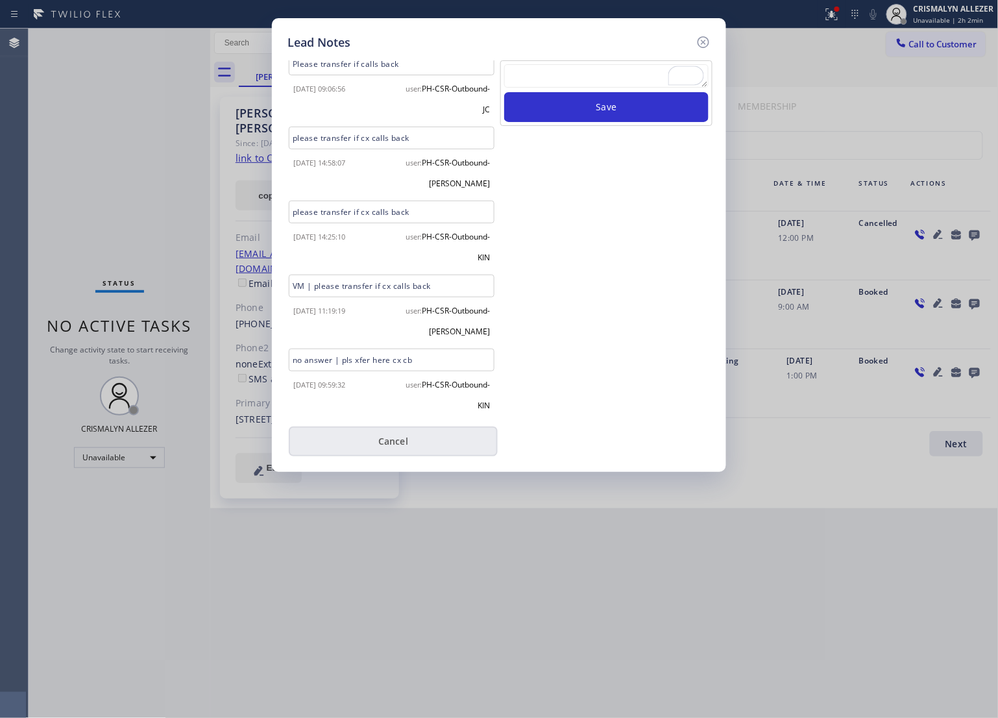
click at [406, 447] on button "Cancel" at bounding box center [393, 442] width 209 height 30
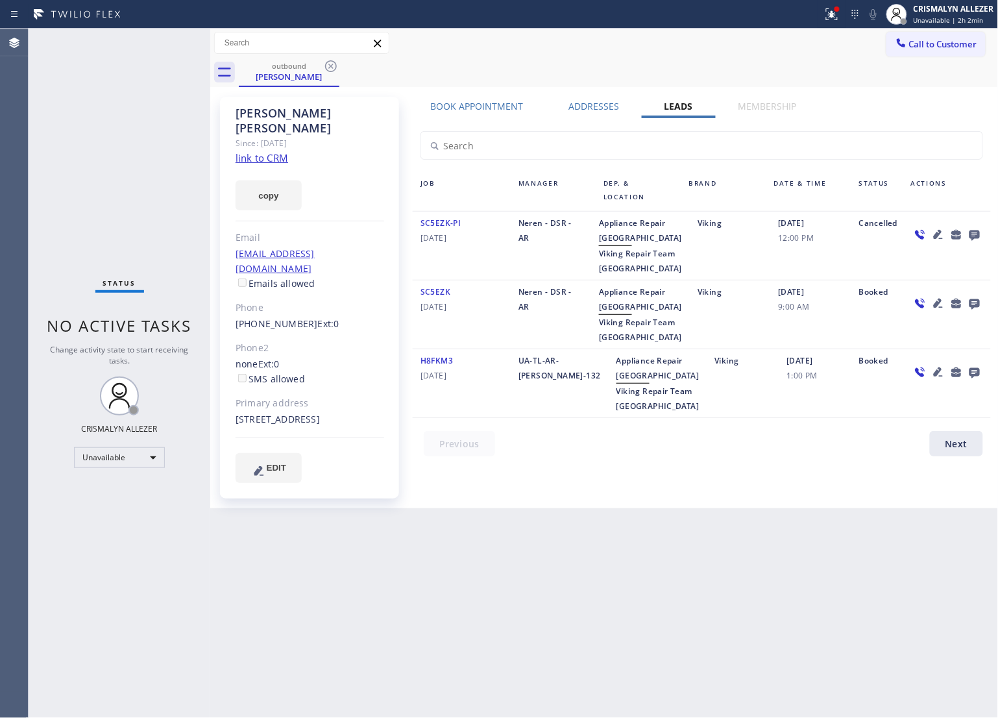
drag, startPoint x: 329, startPoint y: 71, endPoint x: 331, endPoint y: 26, distance: 45.5
click at [329, 70] on icon at bounding box center [331, 66] width 16 height 16
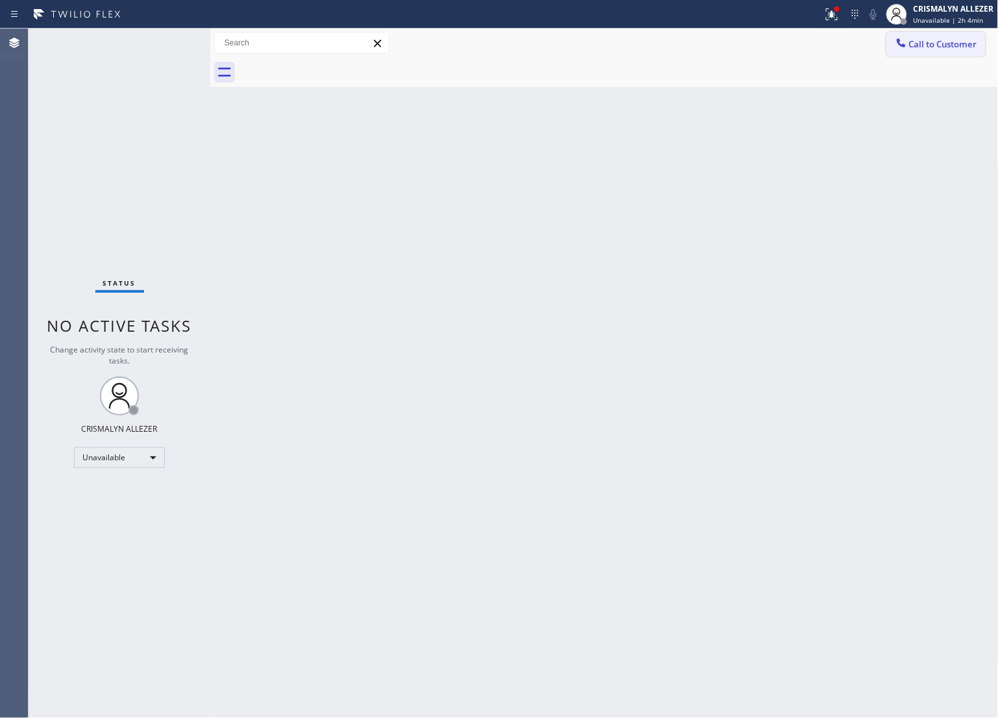
click at [948, 46] on span "Call to Customer" at bounding box center [944, 44] width 68 height 12
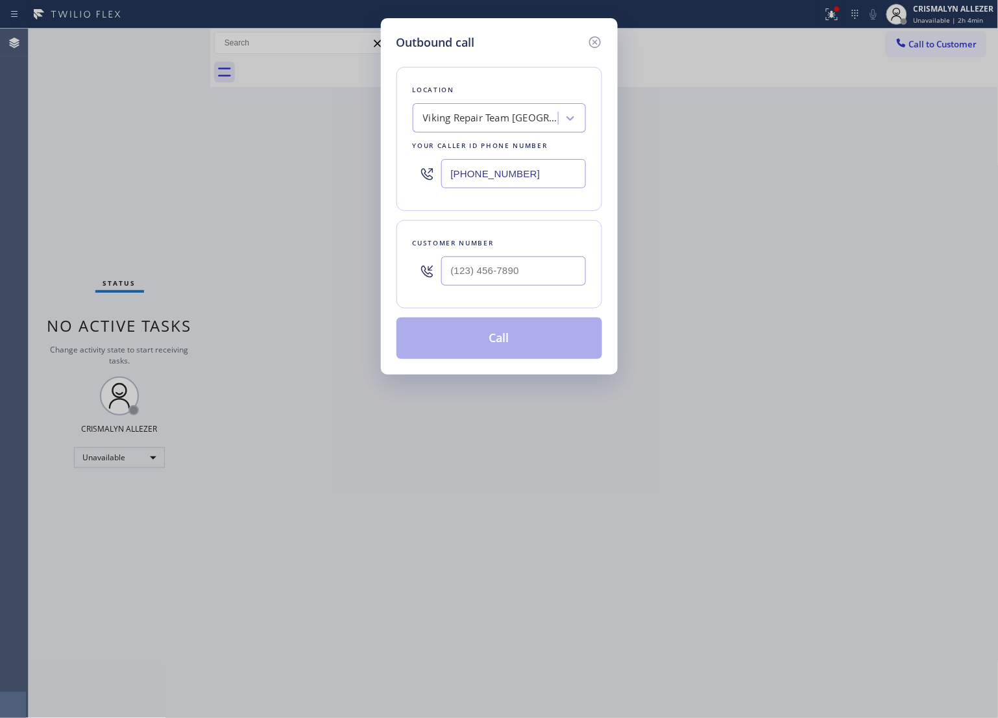
click at [488, 131] on div "Viking Repair Team [GEOGRAPHIC_DATA]" at bounding box center [499, 117] width 173 height 29
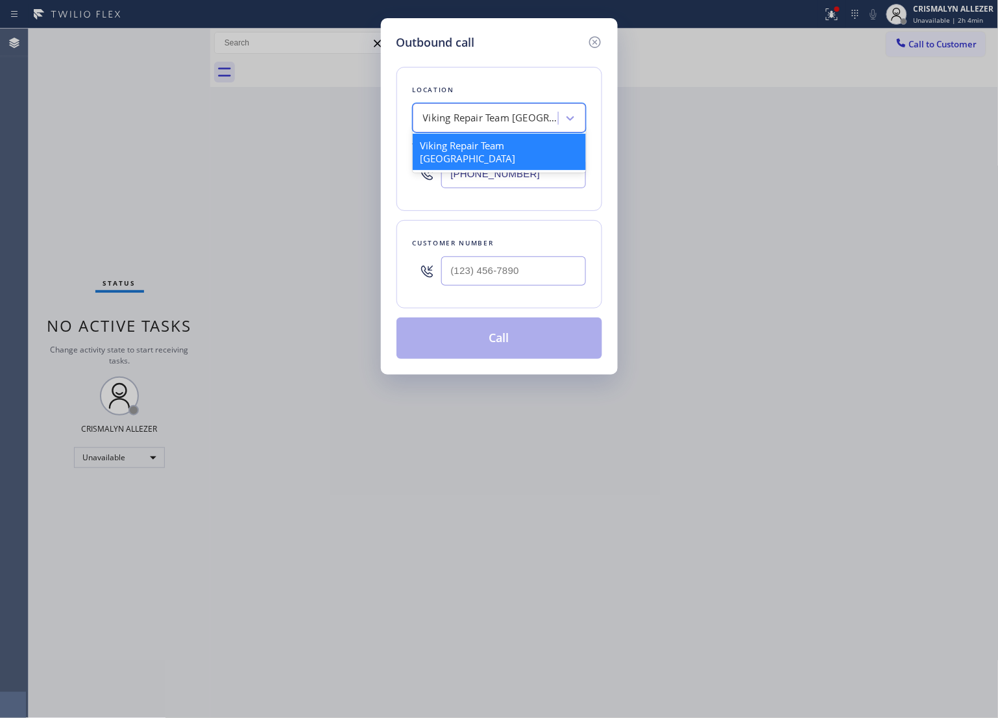
paste input "Electricians Service Team"
type input "Electricians Service Team"
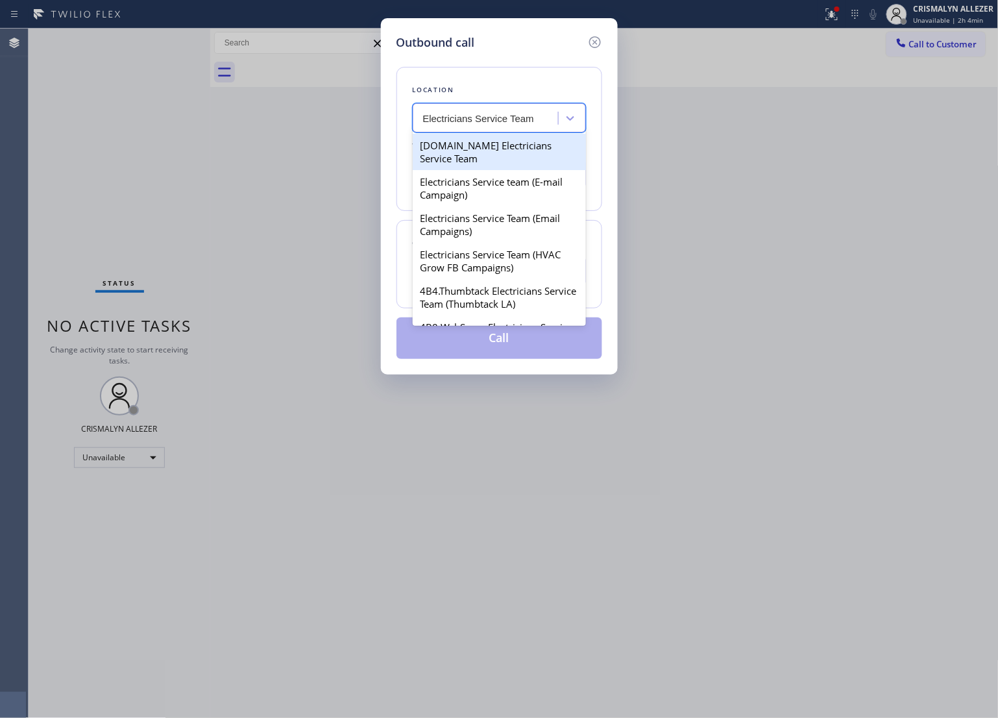
click at [479, 156] on div "[DOMAIN_NAME] Electricians Service Team" at bounding box center [499, 152] width 173 height 36
type input "[PHONE_NUMBER]"
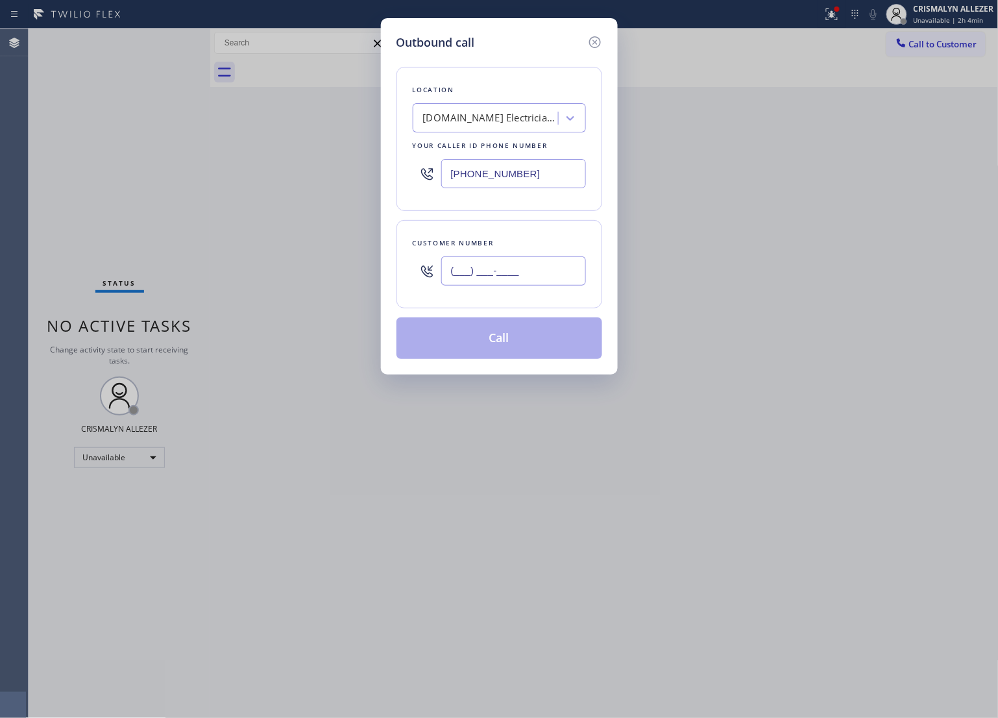
click at [523, 273] on input "(___) ___-____" at bounding box center [513, 270] width 145 height 29
paste input "714) 423-6561"
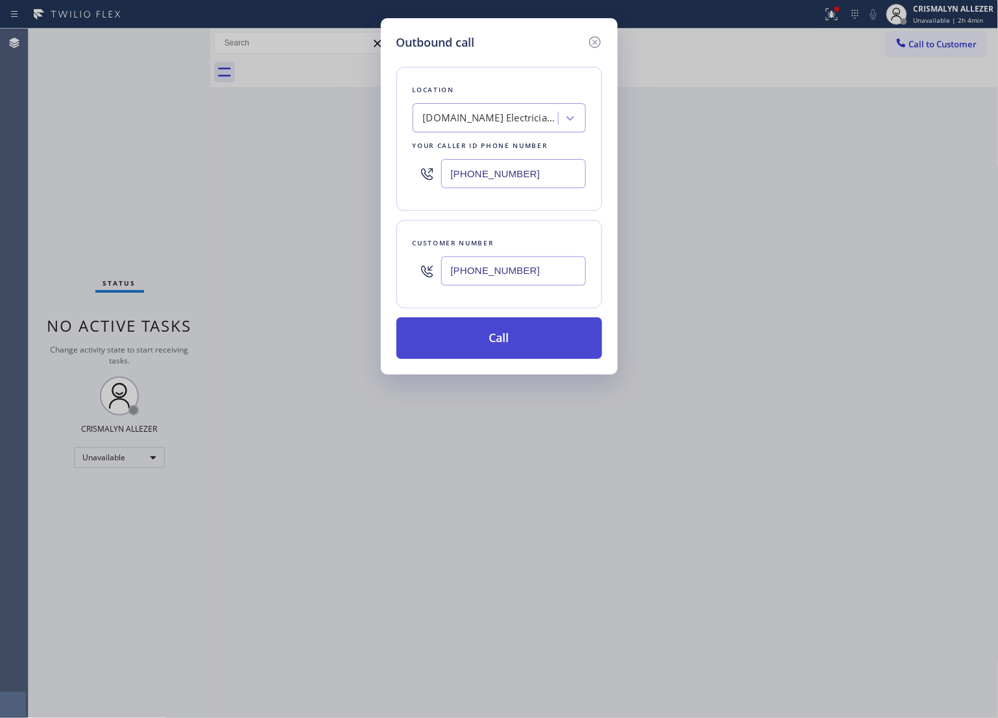
type input "[PHONE_NUMBER]"
click at [506, 339] on button "Call" at bounding box center [500, 338] width 206 height 42
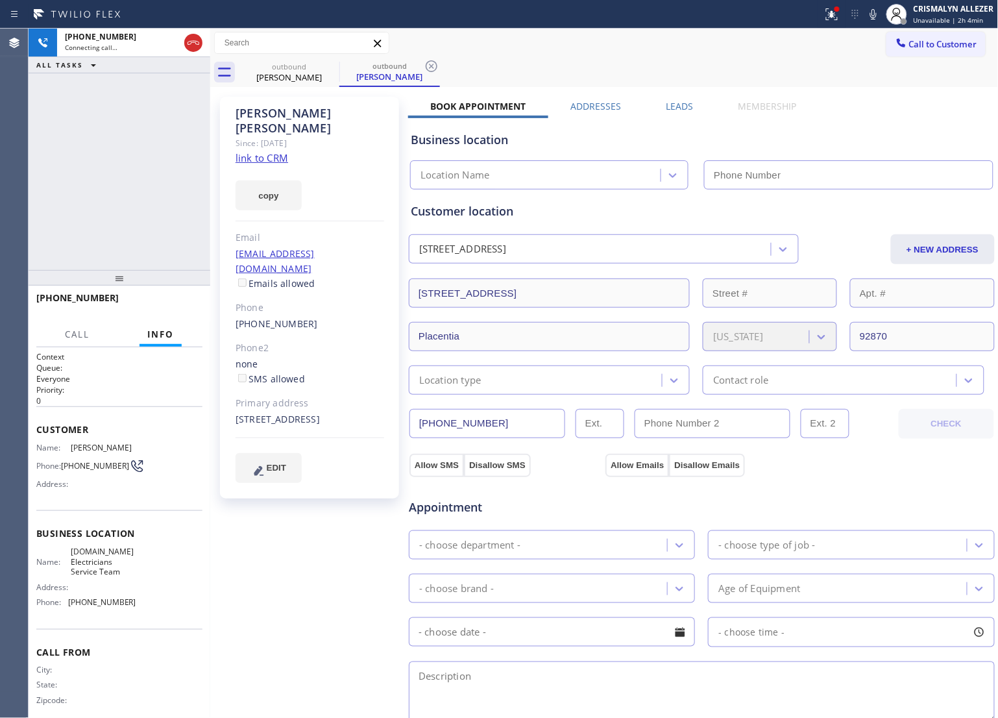
click at [274, 151] on link "link to CRM" at bounding box center [262, 157] width 53 height 13
type input "[PHONE_NUMBER]"
click at [171, 307] on span "HANG UP" at bounding box center [173, 303] width 40 height 9
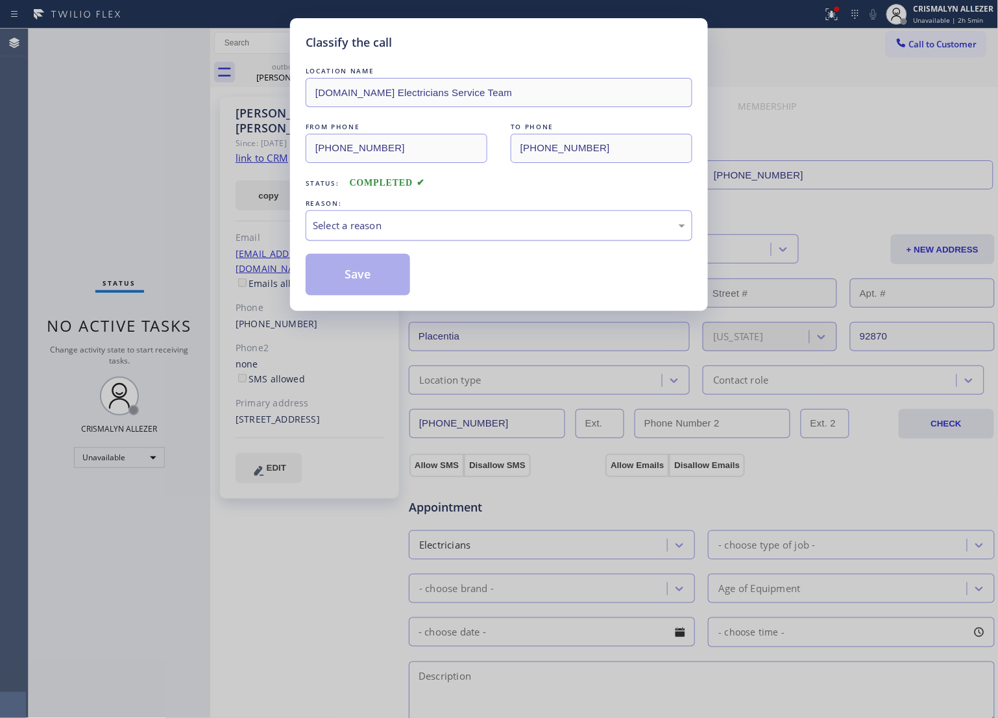
click at [482, 218] on div "Select a reason" at bounding box center [499, 225] width 373 height 15
click at [377, 278] on button "Save" at bounding box center [358, 275] width 105 height 42
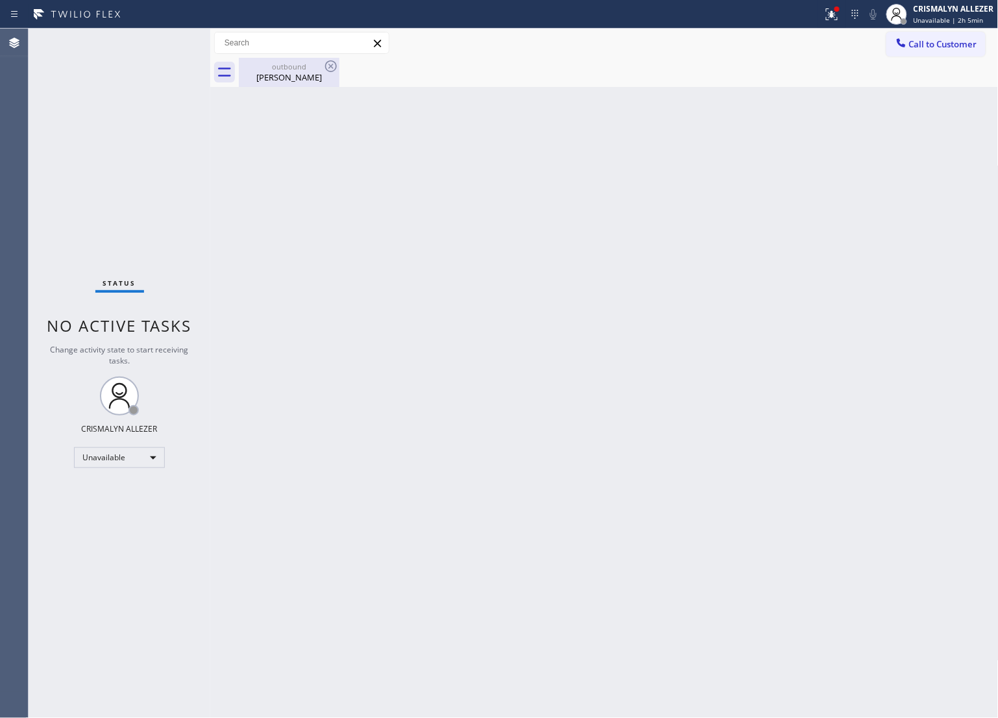
click at [293, 72] on div "[PERSON_NAME]" at bounding box center [289, 77] width 98 height 12
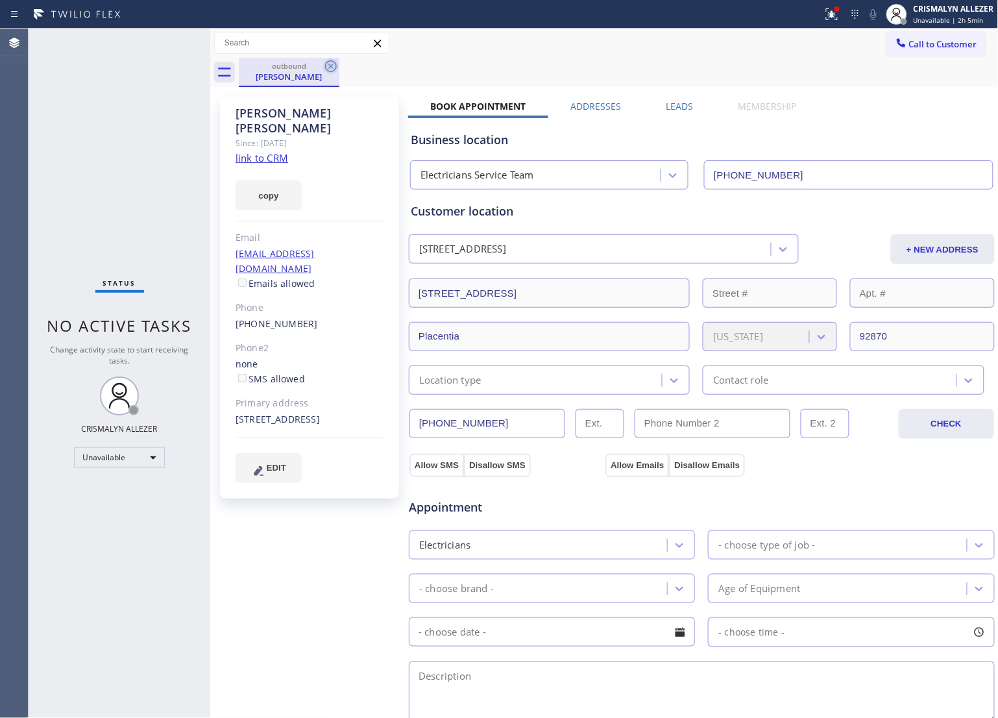
click at [330, 69] on icon at bounding box center [331, 66] width 16 height 16
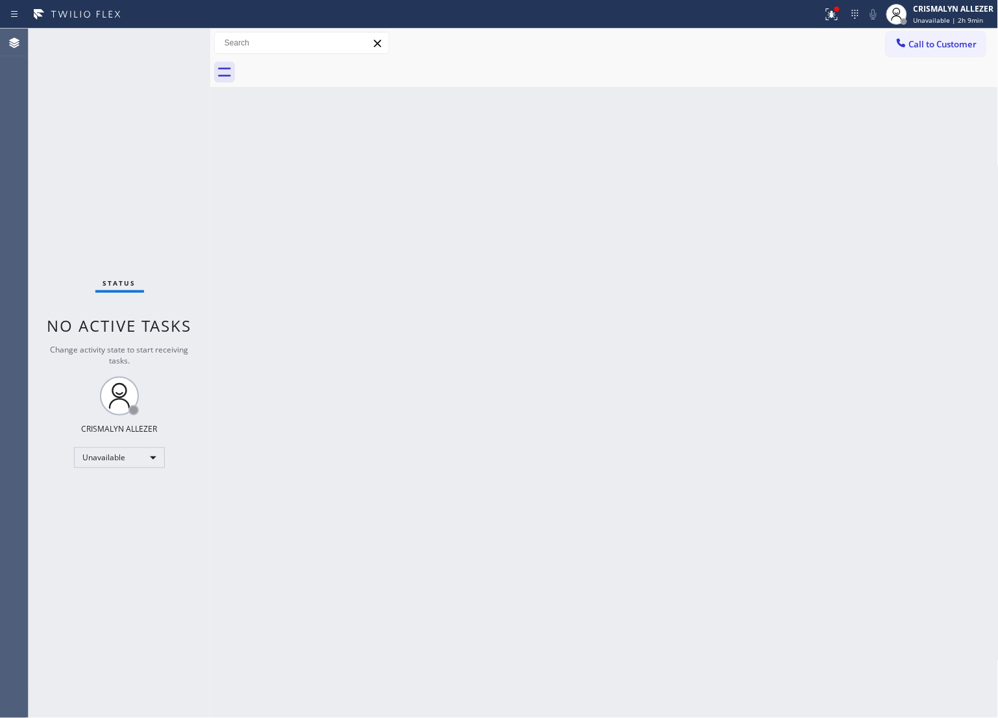
click at [943, 46] on span "Call to Customer" at bounding box center [944, 44] width 68 height 12
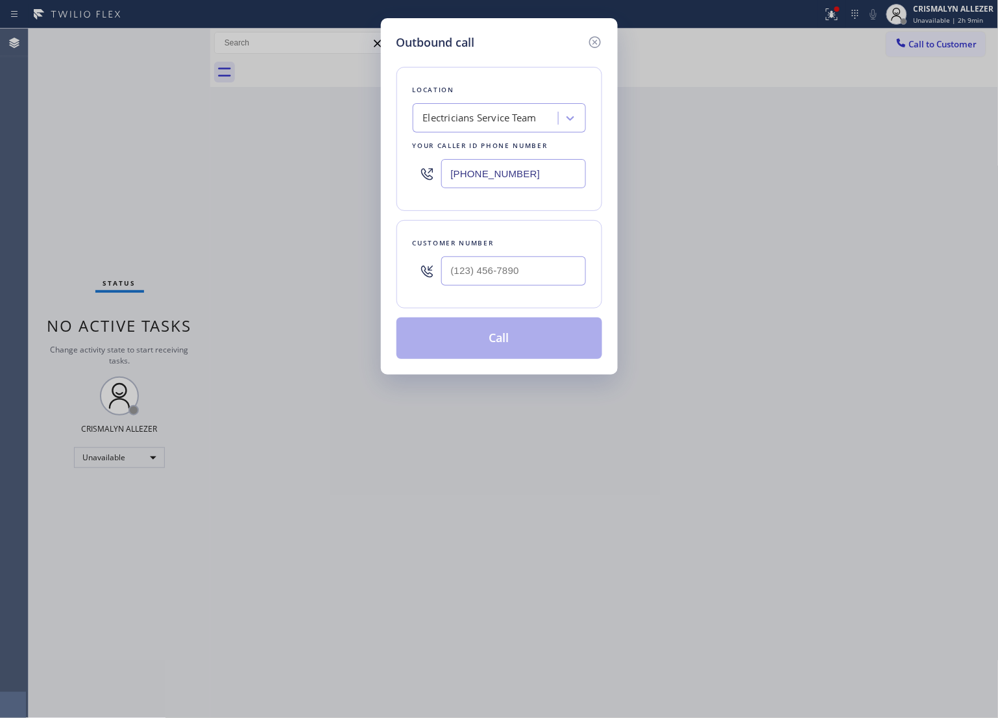
drag, startPoint x: 547, startPoint y: 173, endPoint x: 330, endPoint y: 167, distance: 217.6
click at [345, 169] on div "Outbound call Location Electricians Service Team Your caller id phone number [P…" at bounding box center [499, 359] width 998 height 718
paste input "929) 236-9734"
type input "[PHONE_NUMBER]"
click at [525, 277] on input "(___) ___-____" at bounding box center [513, 270] width 145 height 29
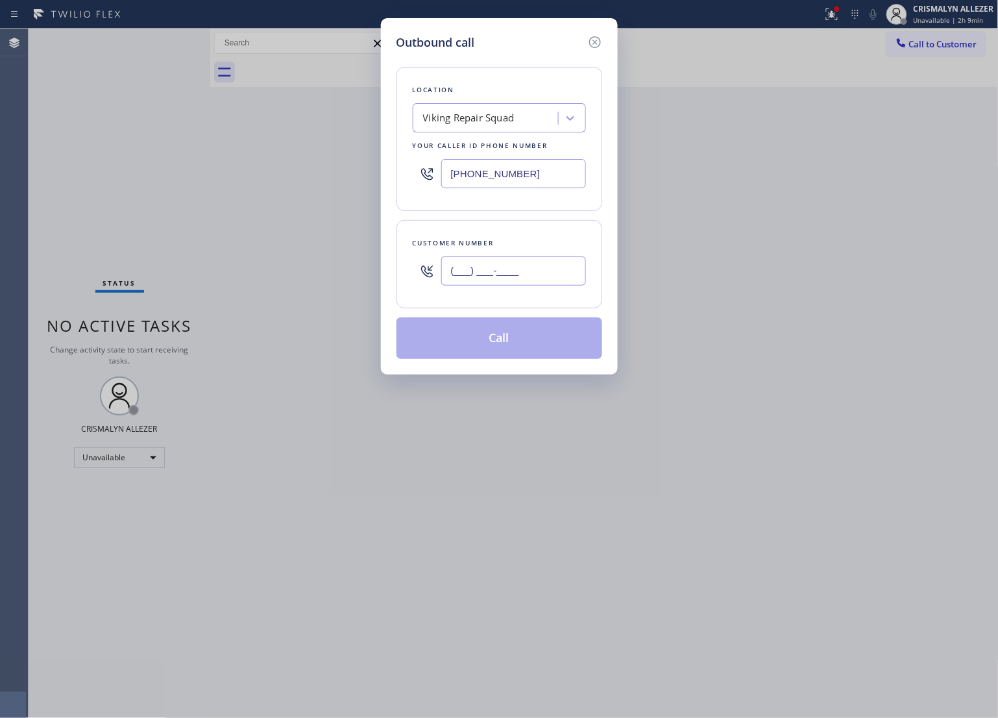
paste input "561) 702-7987"
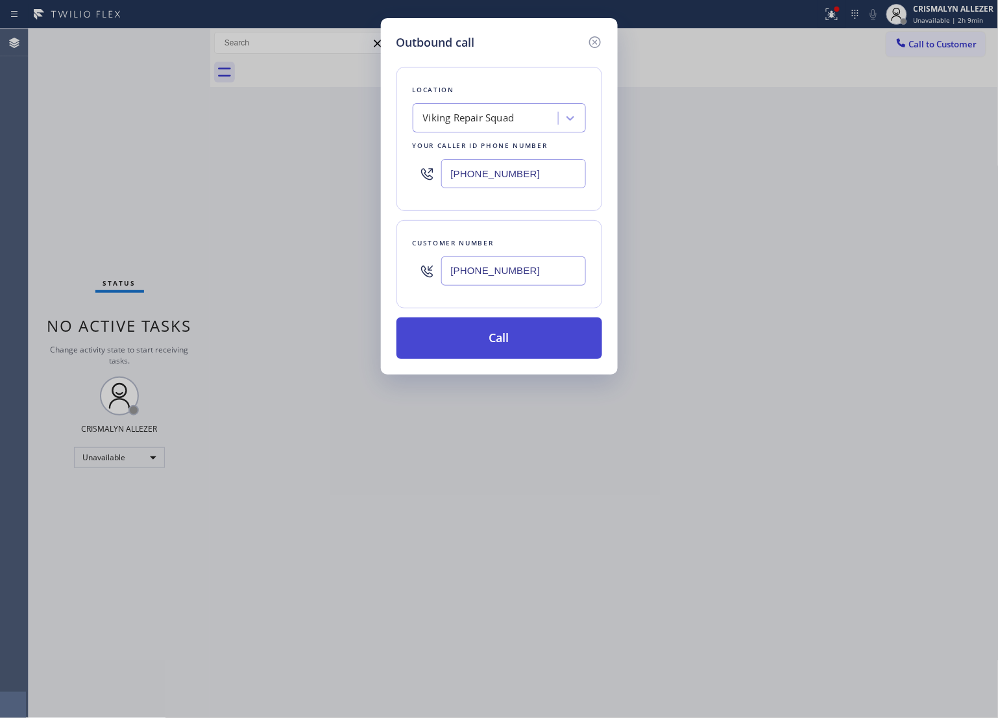
type input "[PHONE_NUMBER]"
click at [510, 338] on button "Call" at bounding box center [500, 338] width 206 height 42
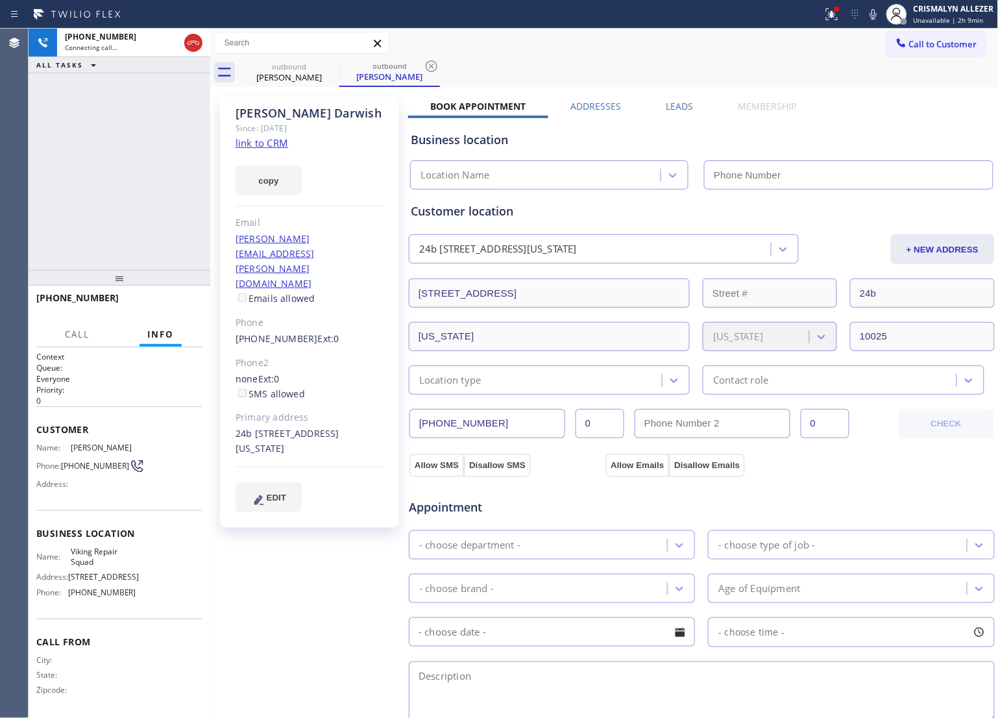
click at [250, 141] on link "link to CRM" at bounding box center [262, 142] width 53 height 13
type input "[PHONE_NUMBER]"
click at [163, 306] on span "HANG UP" at bounding box center [173, 303] width 40 height 9
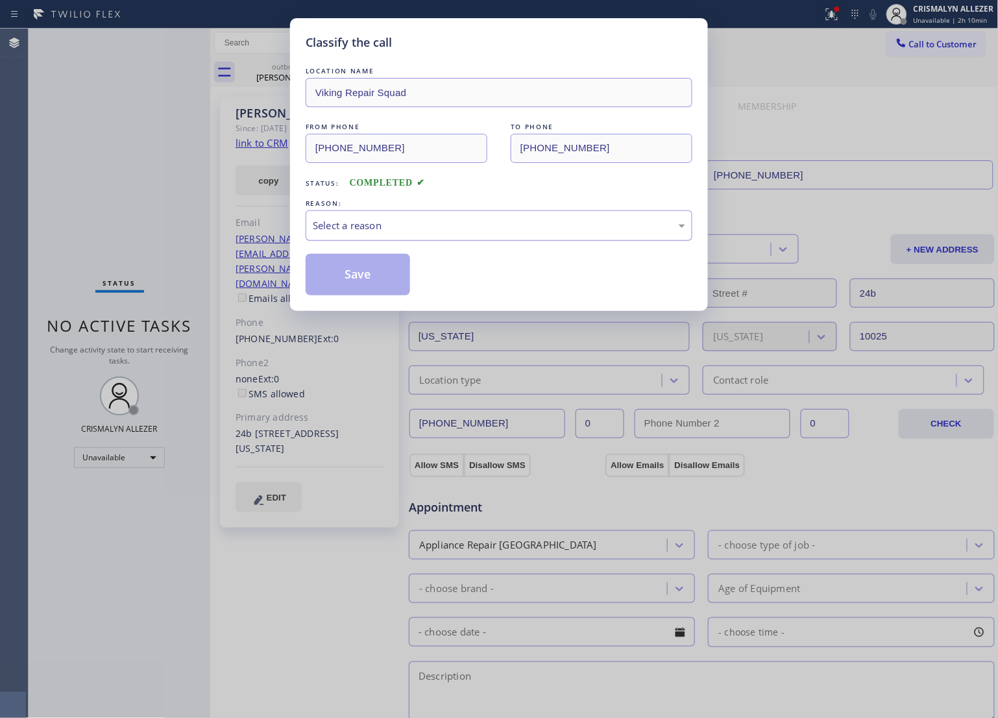
drag, startPoint x: 455, startPoint y: 247, endPoint x: 461, endPoint y: 239, distance: 10.3
click at [459, 242] on div "LOCATION NAME Viking Repair Squad FROM PHONE [PHONE_NUMBER] TO PHONE [PHONE_NUM…" at bounding box center [499, 179] width 387 height 231
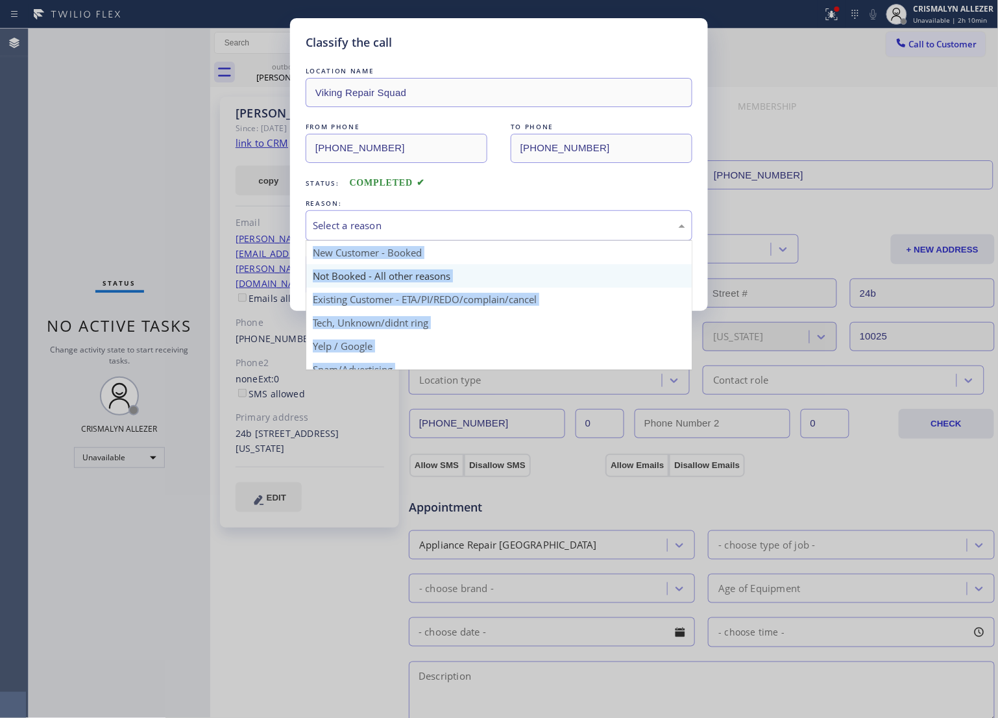
drag, startPoint x: 462, startPoint y: 235, endPoint x: 395, endPoint y: 267, distance: 74.3
click at [455, 238] on div "Select a reason" at bounding box center [499, 225] width 387 height 31
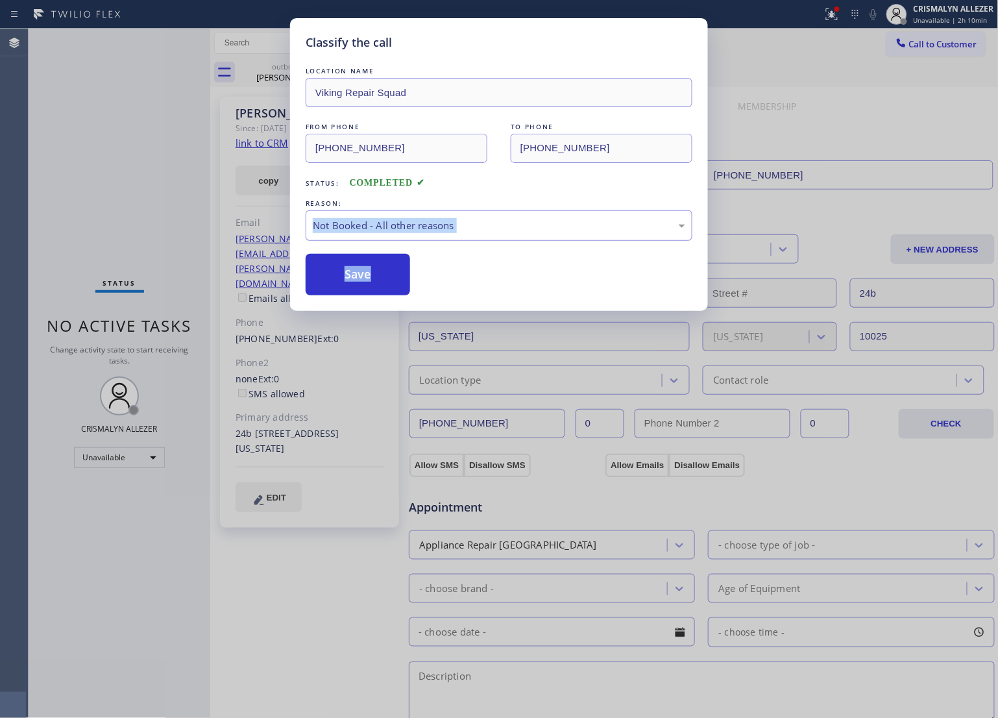
click at [497, 225] on div "Not Booked - All other reasons" at bounding box center [499, 225] width 373 height 15
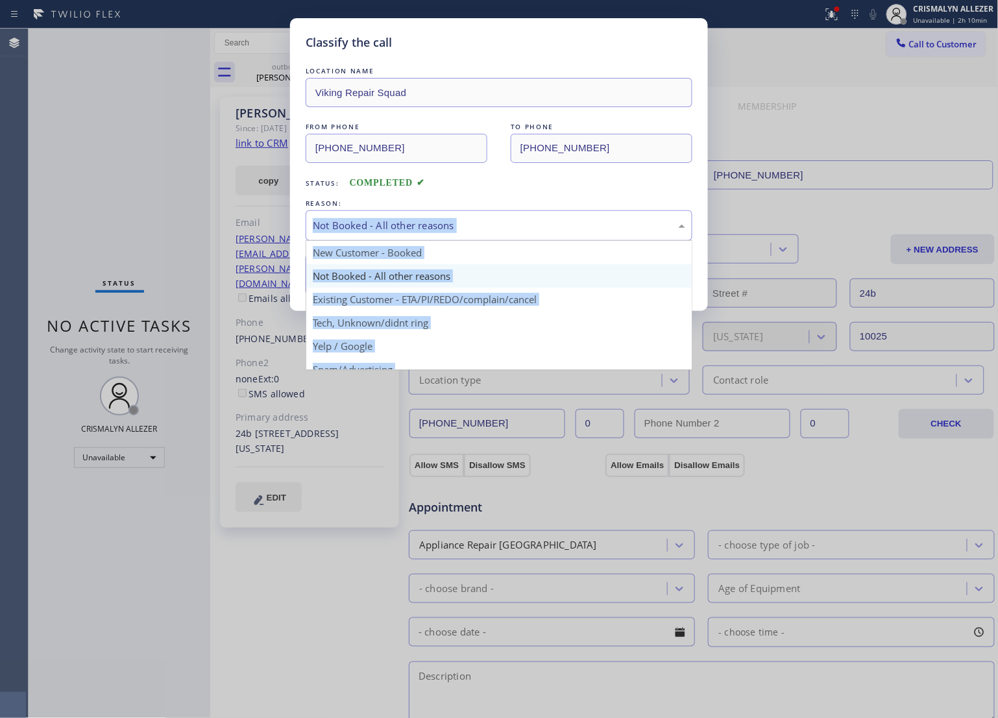
click at [497, 225] on div "Not Booked - All other reasons" at bounding box center [499, 225] width 373 height 15
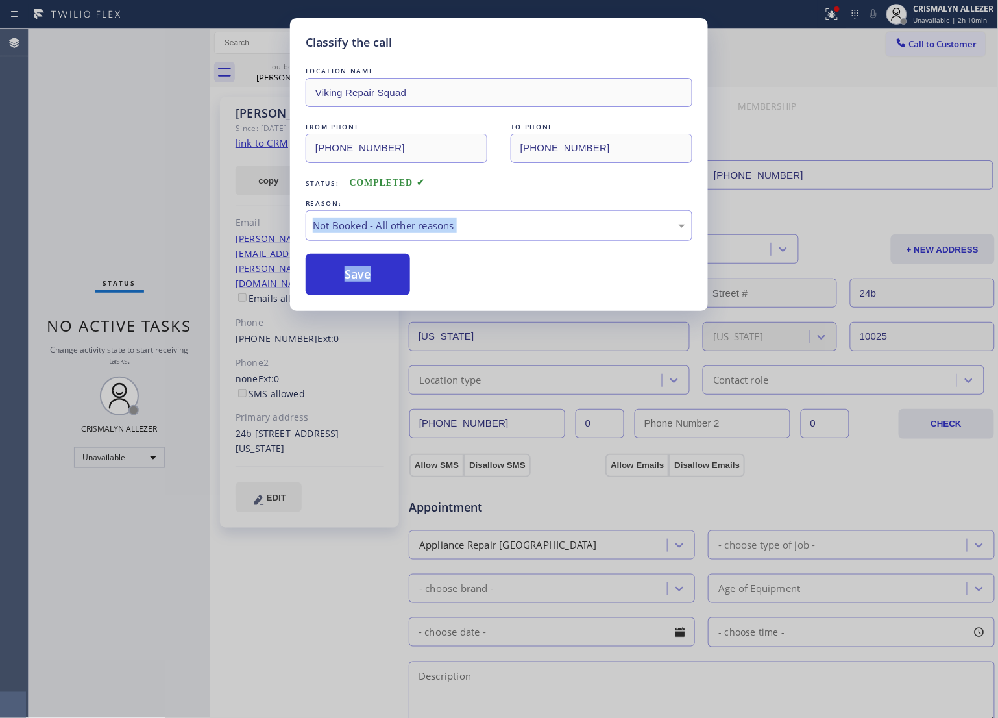
click at [356, 282] on button "Save" at bounding box center [358, 275] width 105 height 42
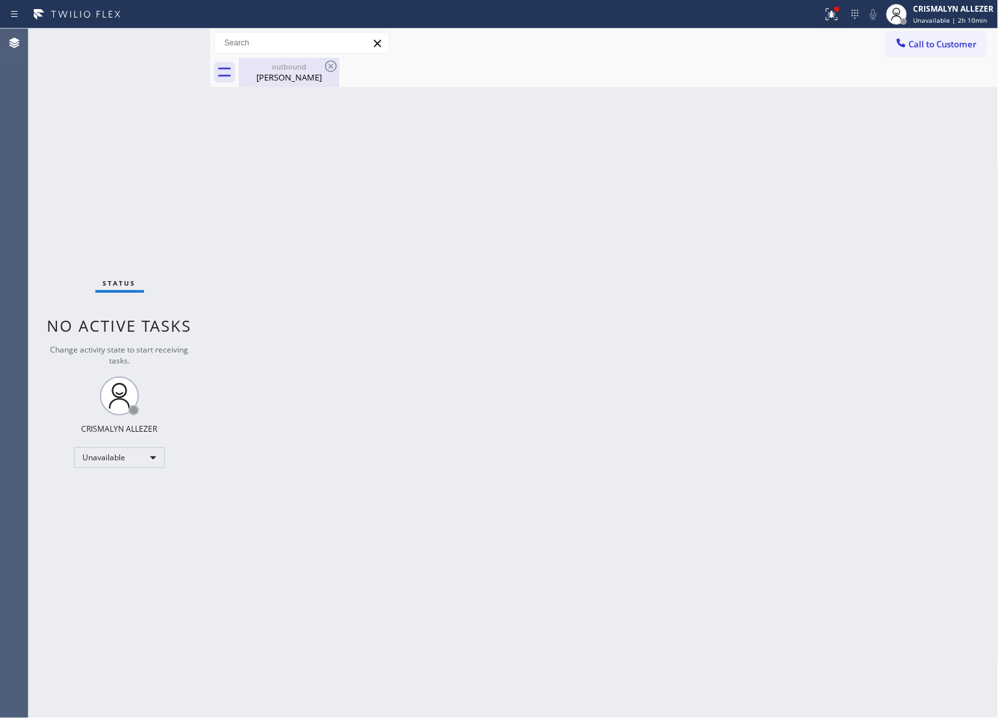
click at [295, 79] on div "[PERSON_NAME]" at bounding box center [289, 77] width 98 height 12
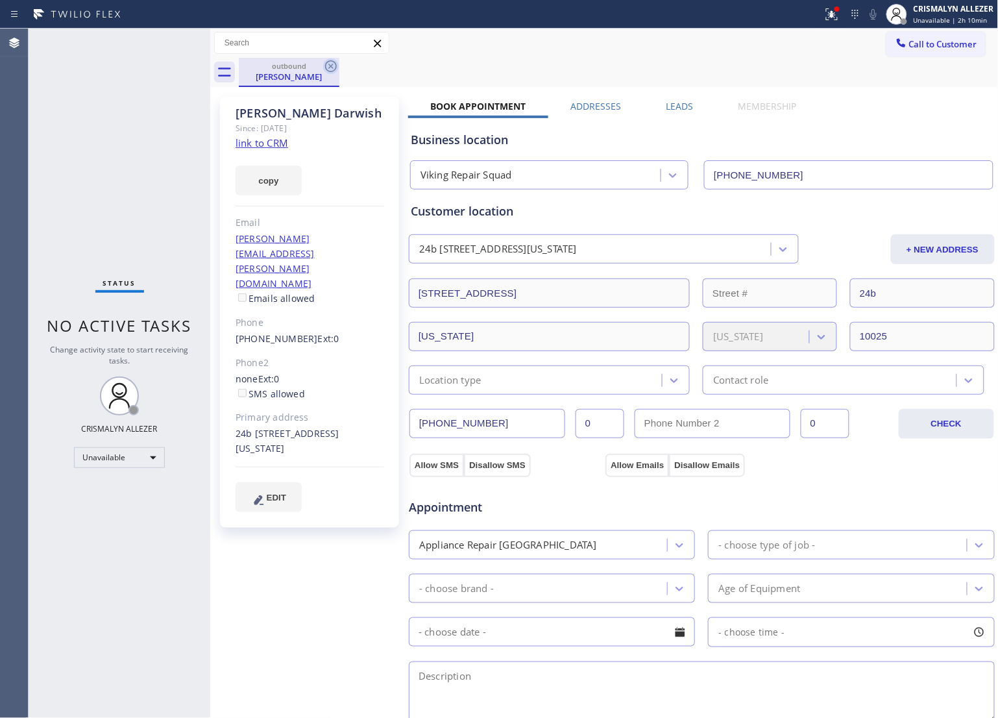
click at [332, 68] on icon at bounding box center [331, 66] width 16 height 16
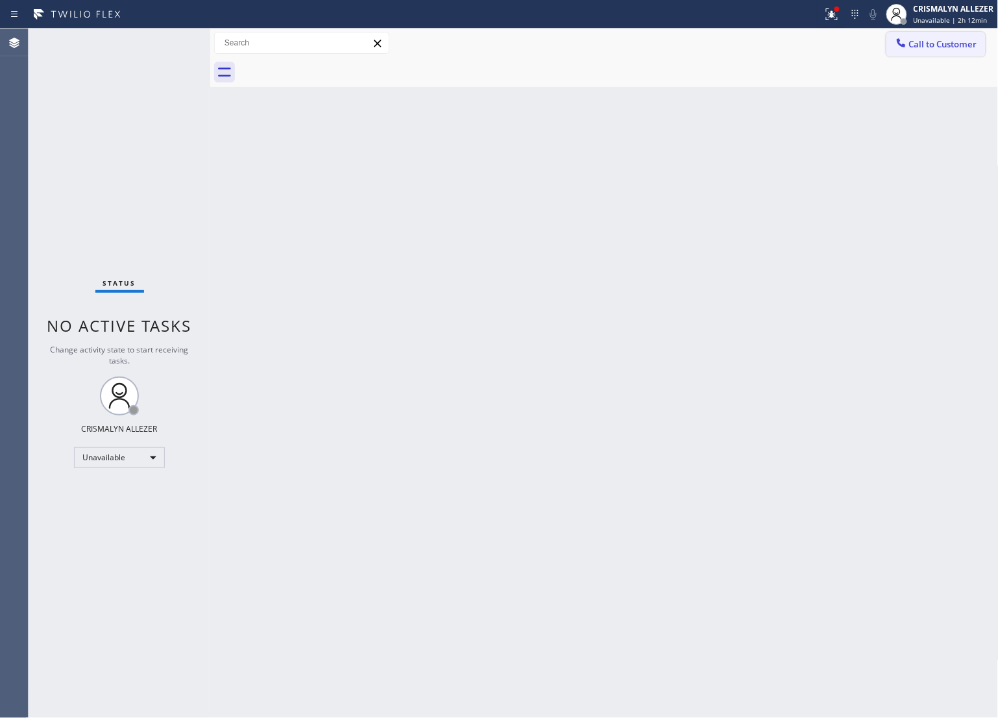
click at [945, 38] on span "Call to Customer" at bounding box center [944, 44] width 68 height 12
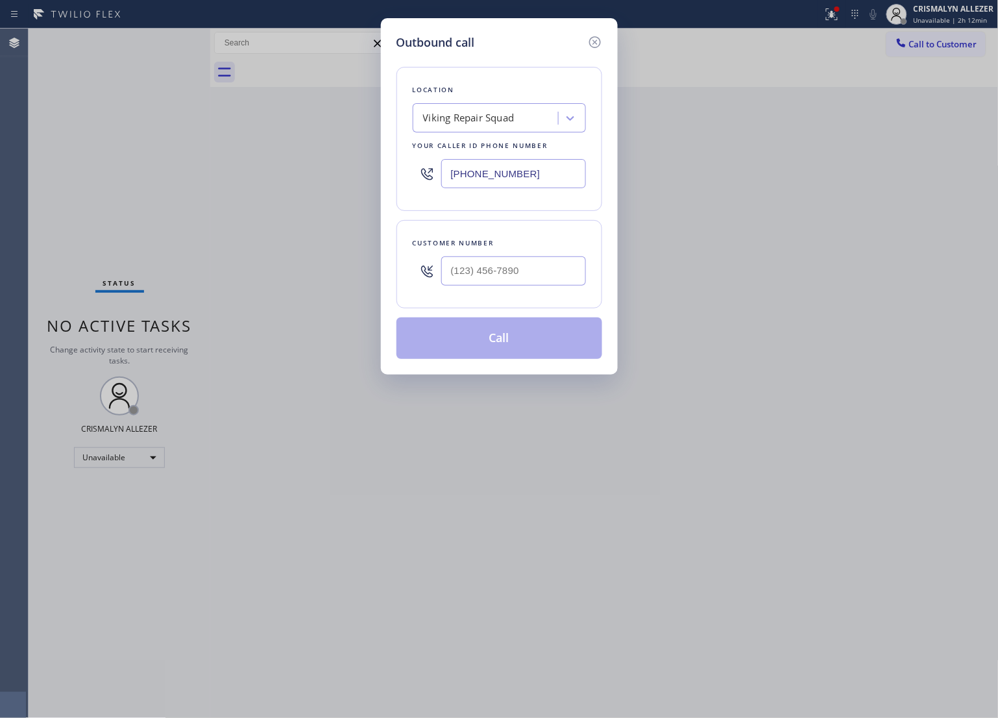
drag, startPoint x: 549, startPoint y: 179, endPoint x: 254, endPoint y: 173, distance: 294.8
click at [258, 173] on div "Outbound call Location Viking Repair Squad Your caller id phone number [PHONE_N…" at bounding box center [499, 359] width 998 height 718
paste input "855) 731-4952"
type input "[PHONE_NUMBER]"
click at [507, 278] on input "(___) ___-____" at bounding box center [513, 270] width 145 height 29
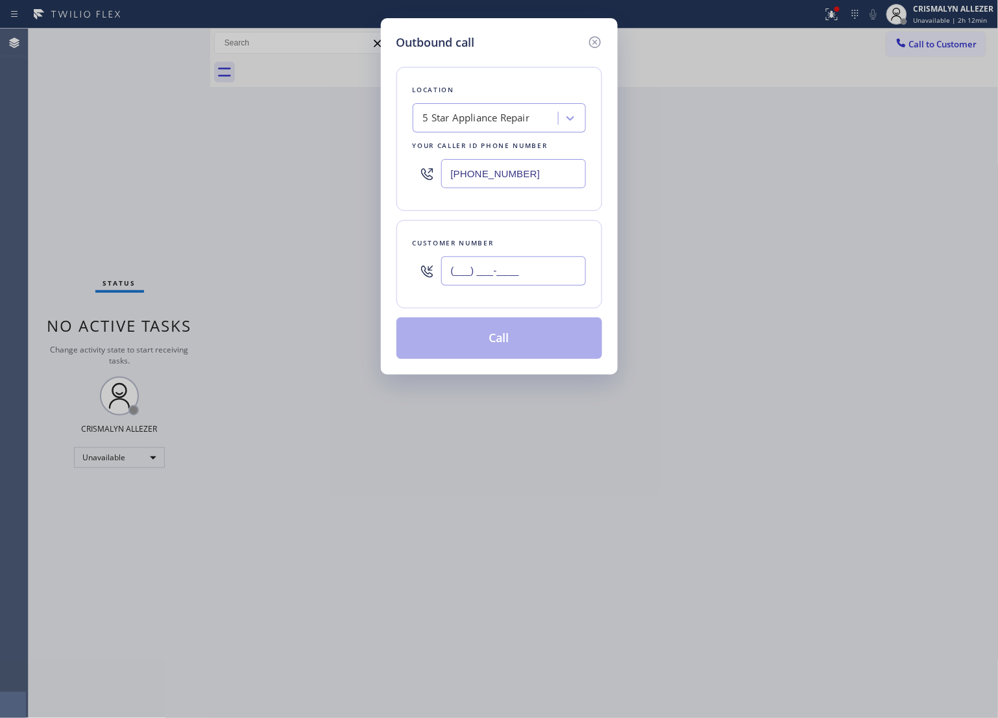
paste input "310) 962-6667"
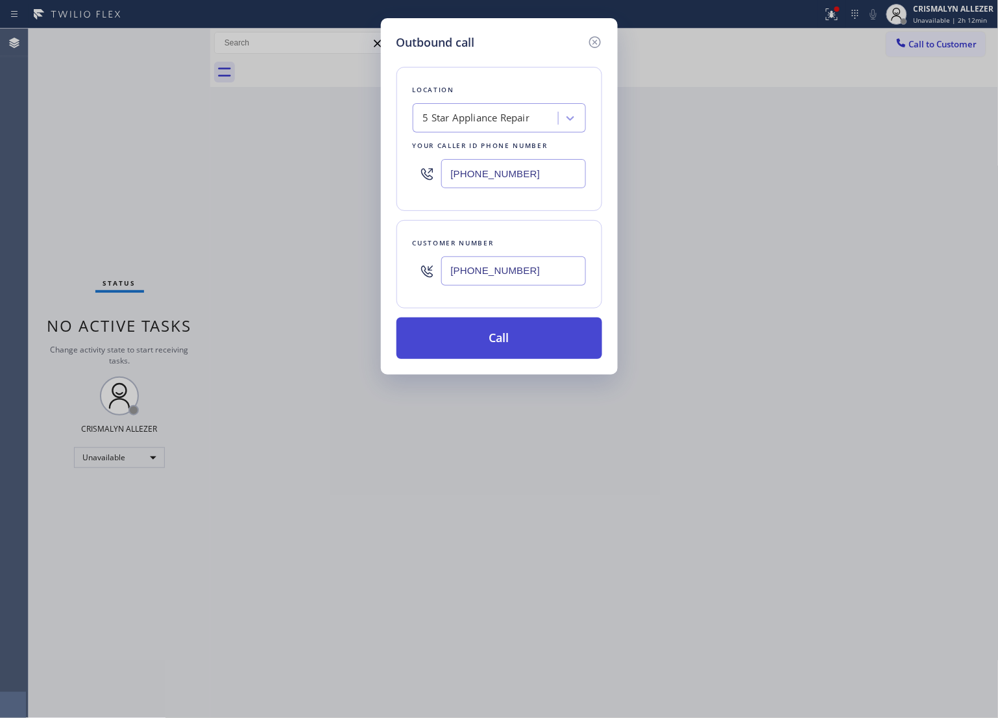
type input "[PHONE_NUMBER]"
click at [503, 336] on button "Call" at bounding box center [500, 338] width 206 height 42
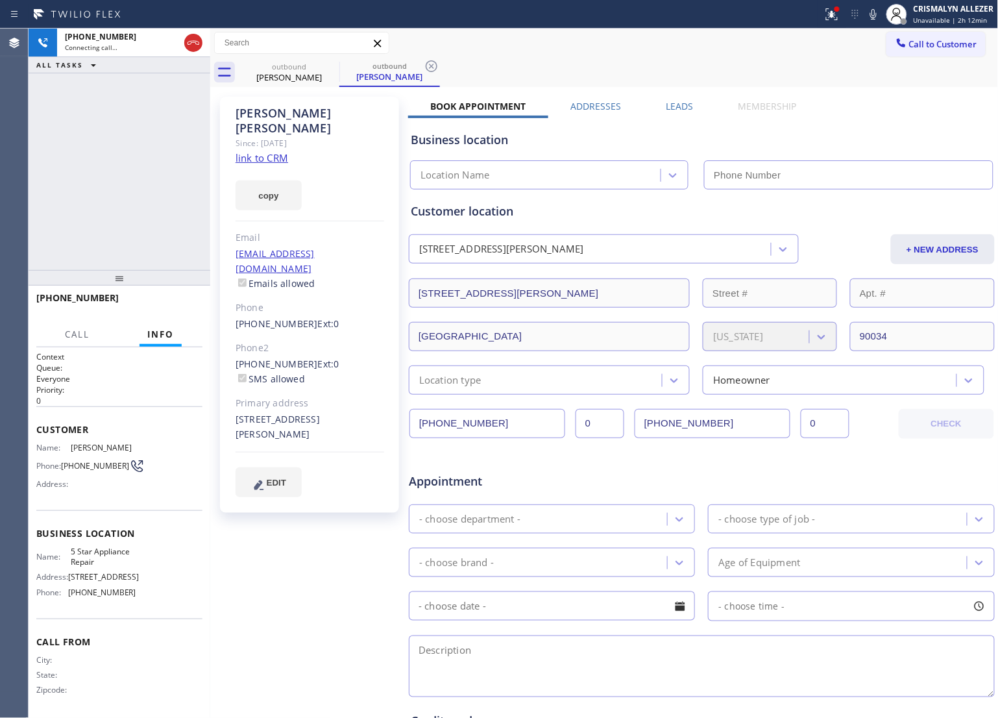
click at [260, 151] on link "link to CRM" at bounding box center [262, 157] width 53 height 13
type input "[PHONE_NUMBER]"
click at [171, 309] on button "HANG UP" at bounding box center [172, 304] width 60 height 18
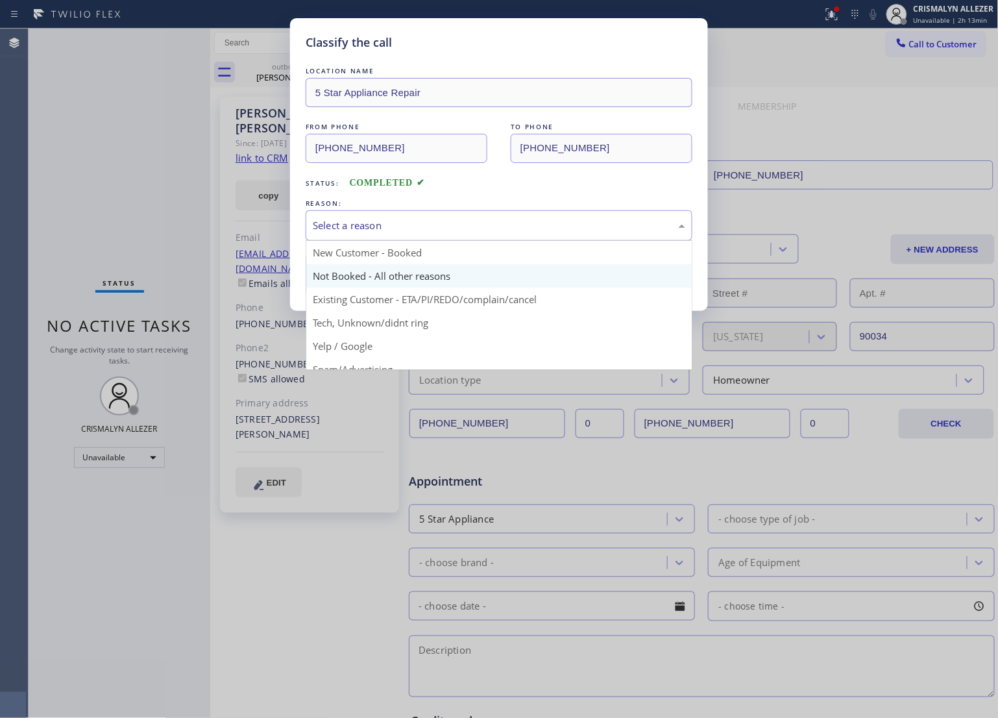
drag, startPoint x: 469, startPoint y: 234, endPoint x: 427, endPoint y: 267, distance: 53.6
click at [465, 238] on div "Select a reason" at bounding box center [499, 225] width 387 height 31
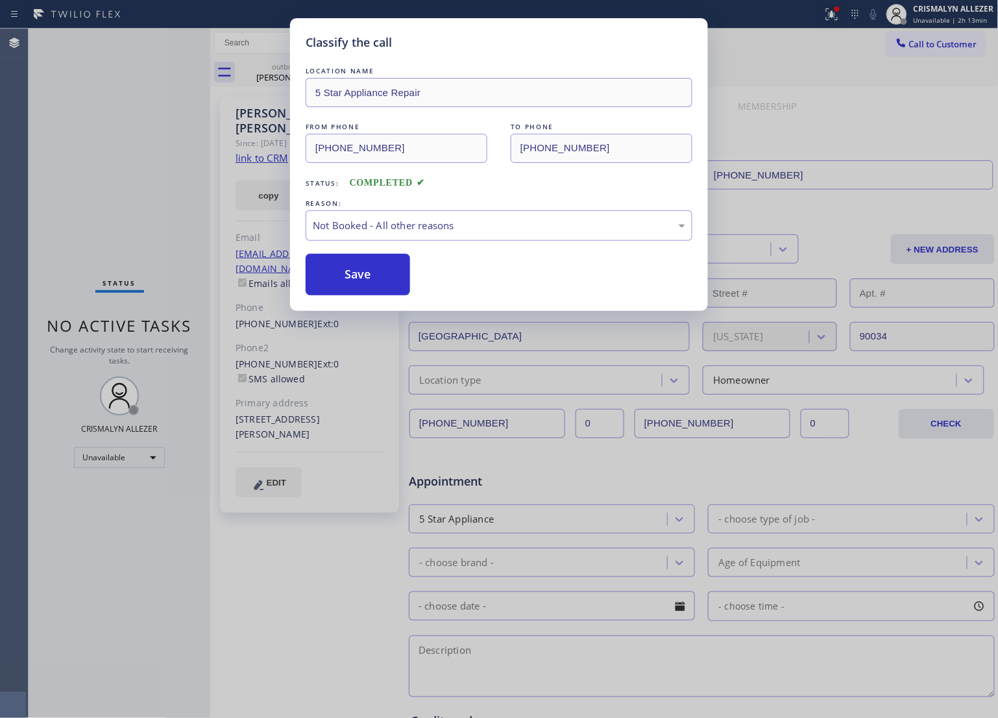
click at [403, 277] on button "Save" at bounding box center [358, 275] width 105 height 42
click at [351, 284] on button "Save" at bounding box center [358, 275] width 105 height 42
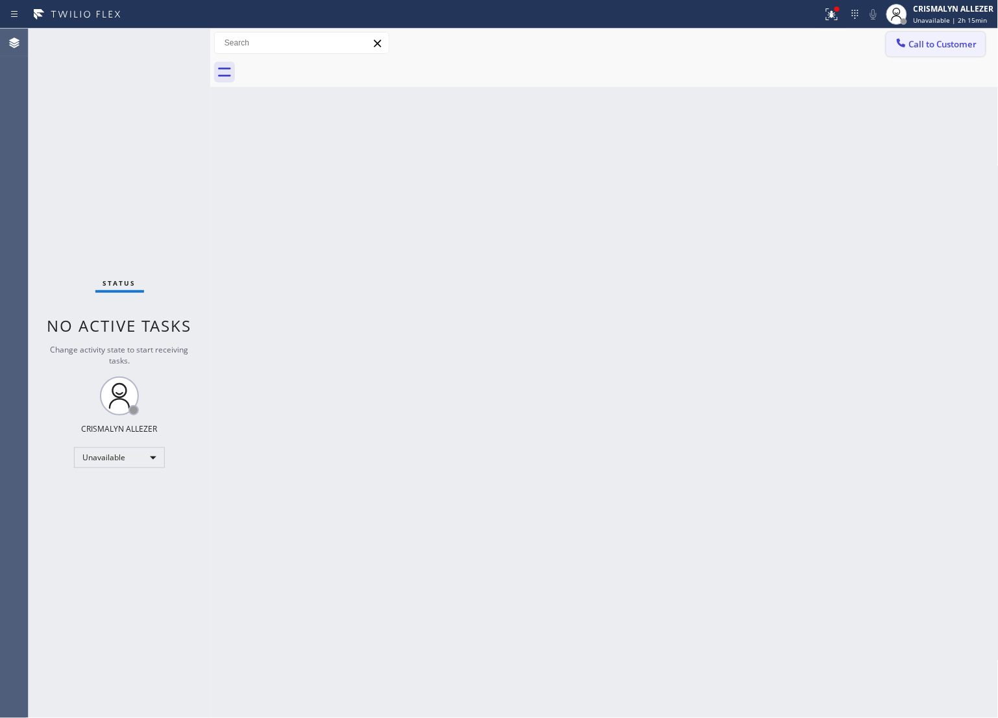
click at [934, 47] on span "Call to Customer" at bounding box center [944, 44] width 68 height 12
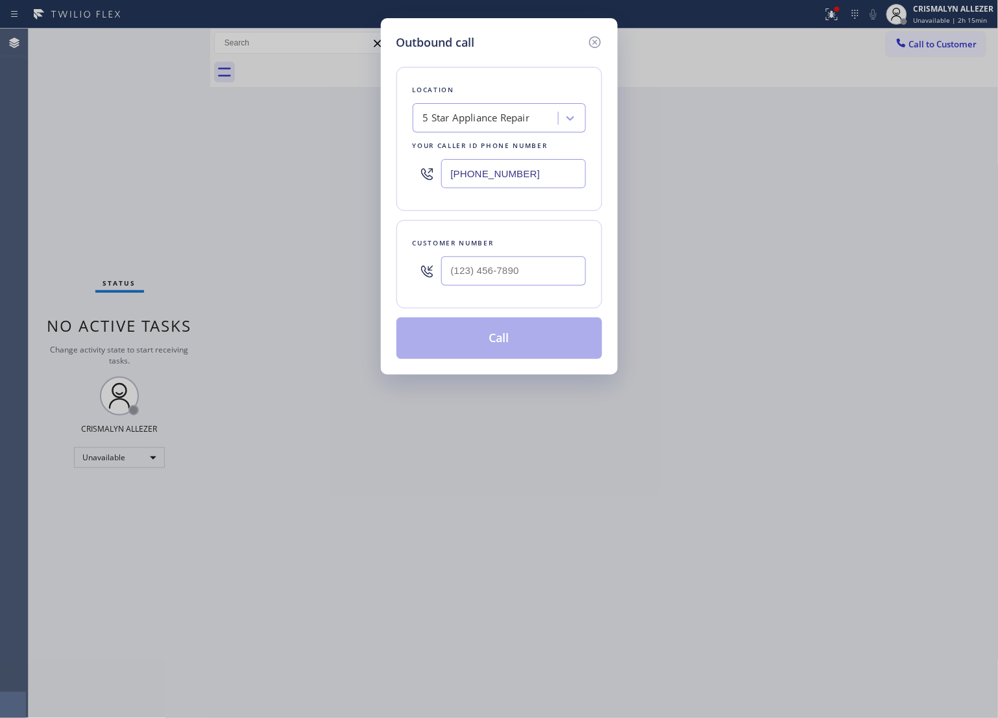
drag, startPoint x: 526, startPoint y: 175, endPoint x: 166, endPoint y: 143, distance: 361.1
click at [169, 143] on div "Outbound call Location 5 Star Appliance Repair Your caller id phone number [PHO…" at bounding box center [499, 359] width 998 height 718
paste input "661) 493-8875"
type input "[PHONE_NUMBER]"
click at [584, 282] on input "(___) ___-____" at bounding box center [513, 270] width 145 height 29
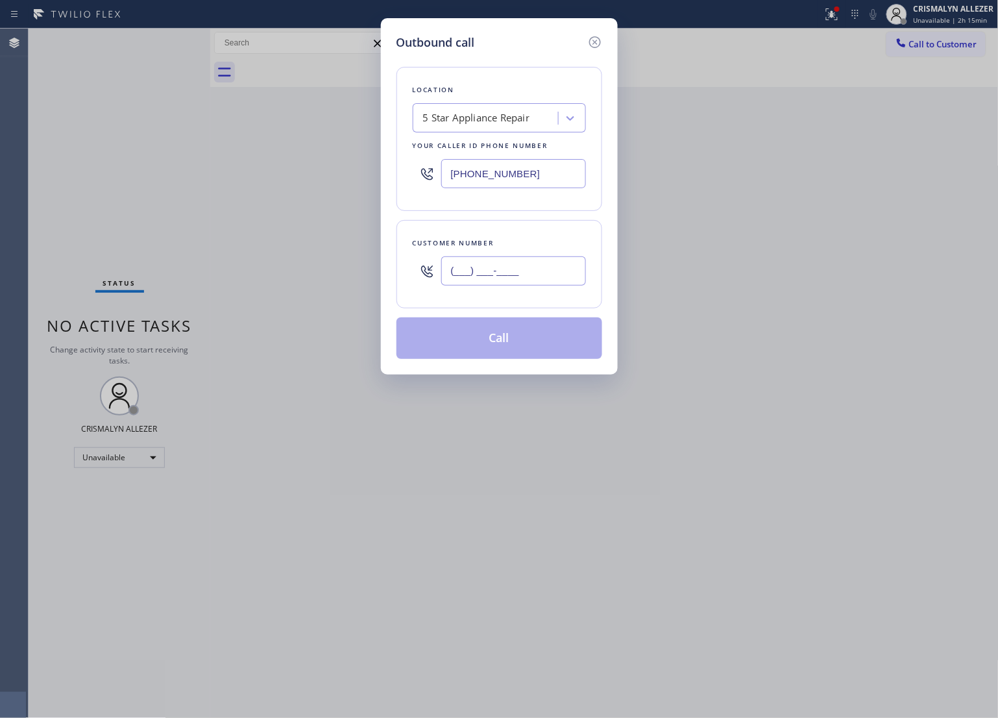
paste input "661) 400-0938"
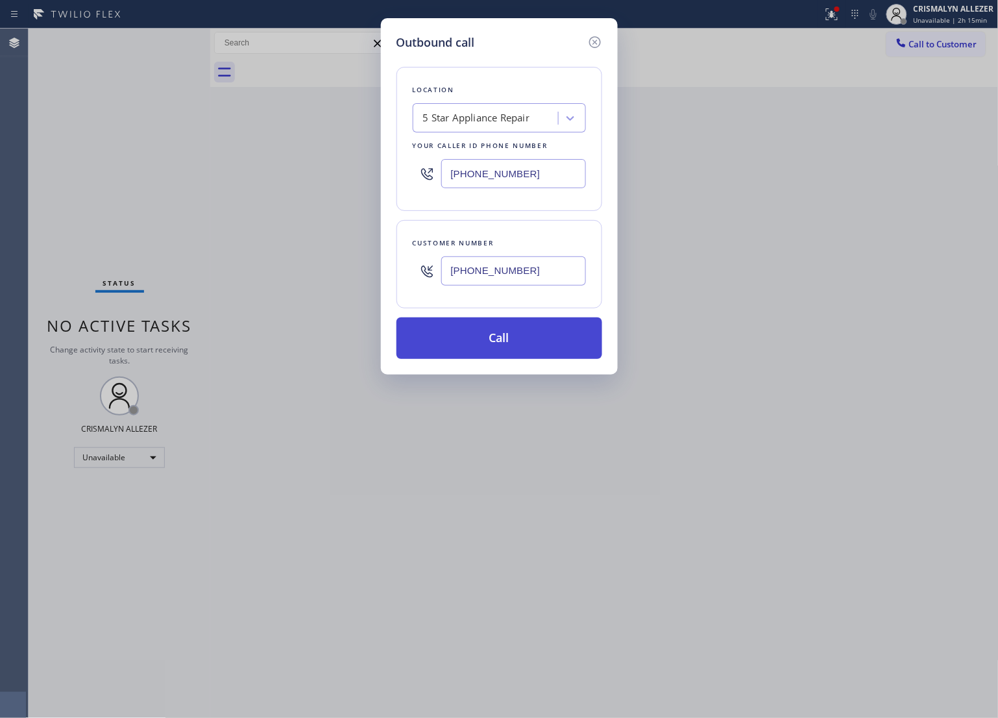
type input "[PHONE_NUMBER]"
click at [511, 339] on button "Call" at bounding box center [500, 338] width 206 height 42
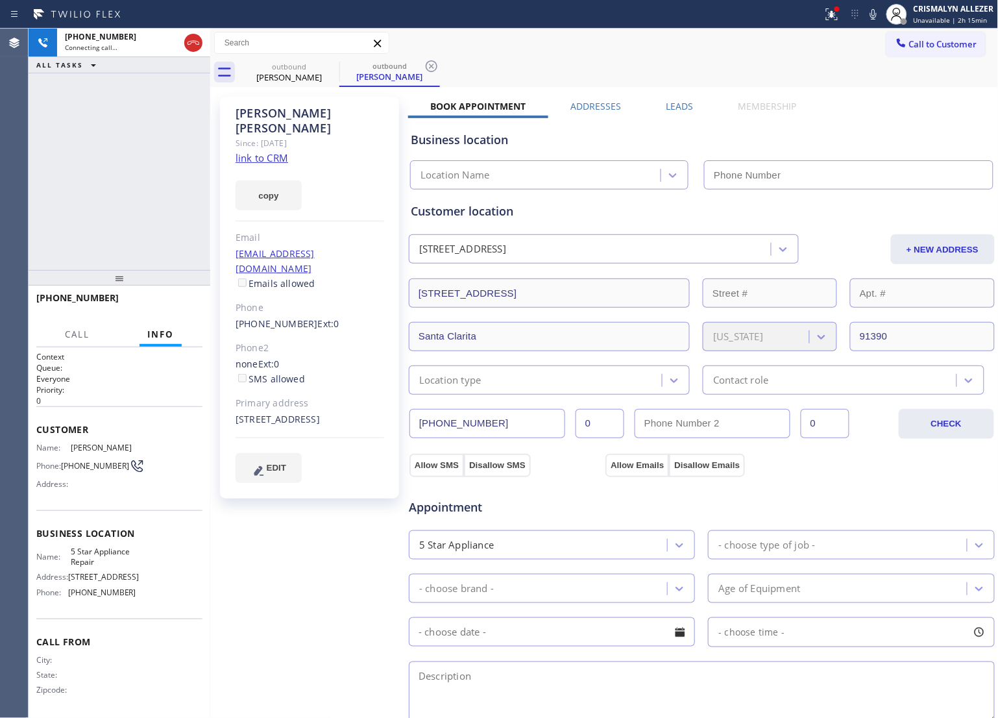
type input "[PHONE_NUMBER]"
click at [278, 151] on link "link to CRM" at bounding box center [262, 157] width 53 height 13
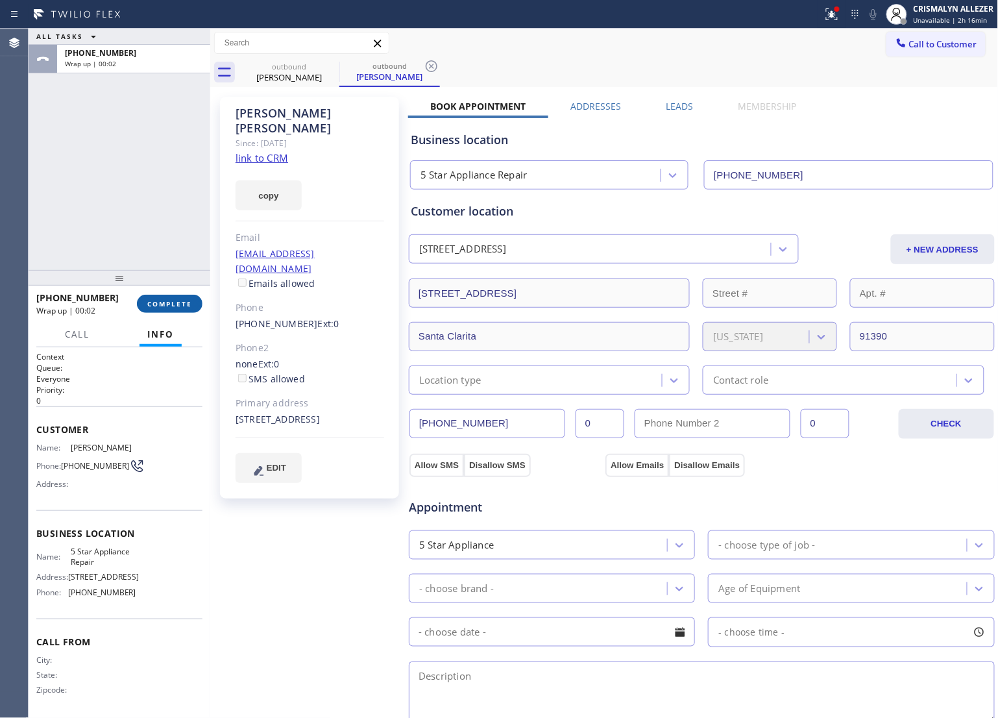
click at [170, 305] on span "COMPLETE" at bounding box center [169, 303] width 45 height 9
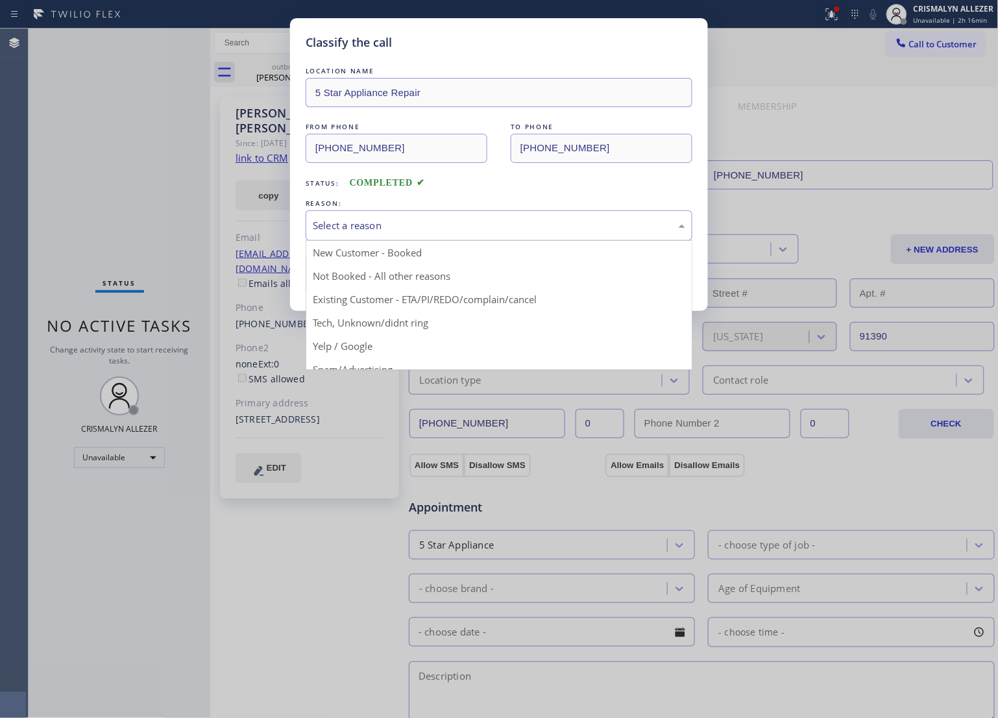
click at [492, 223] on div "Select a reason" at bounding box center [499, 225] width 373 height 15
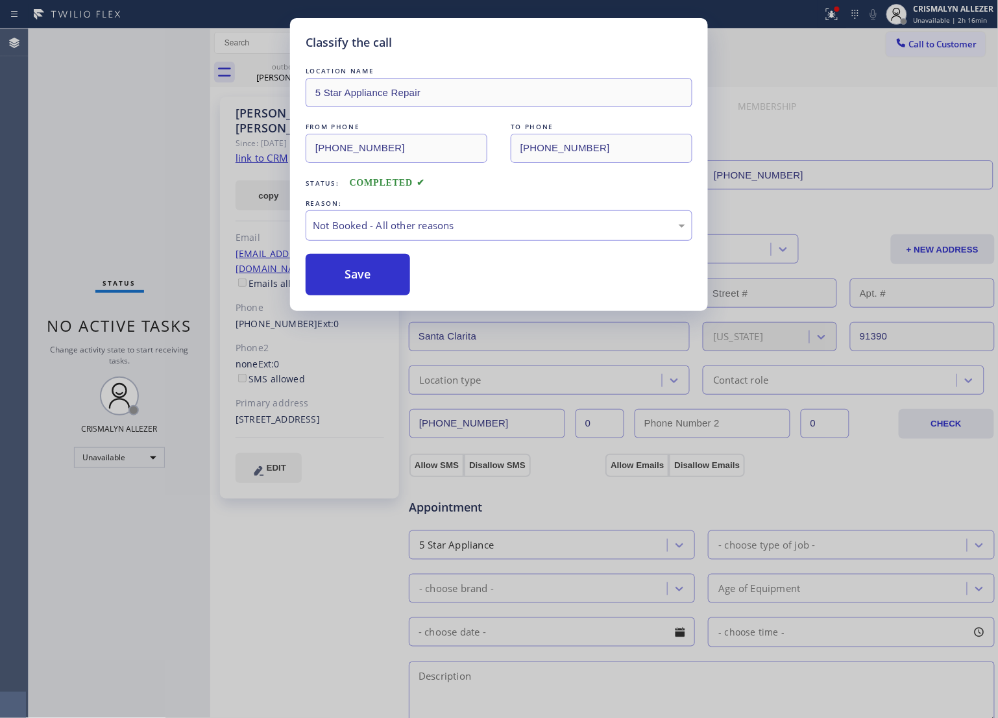
click at [359, 277] on button "Save" at bounding box center [358, 275] width 105 height 42
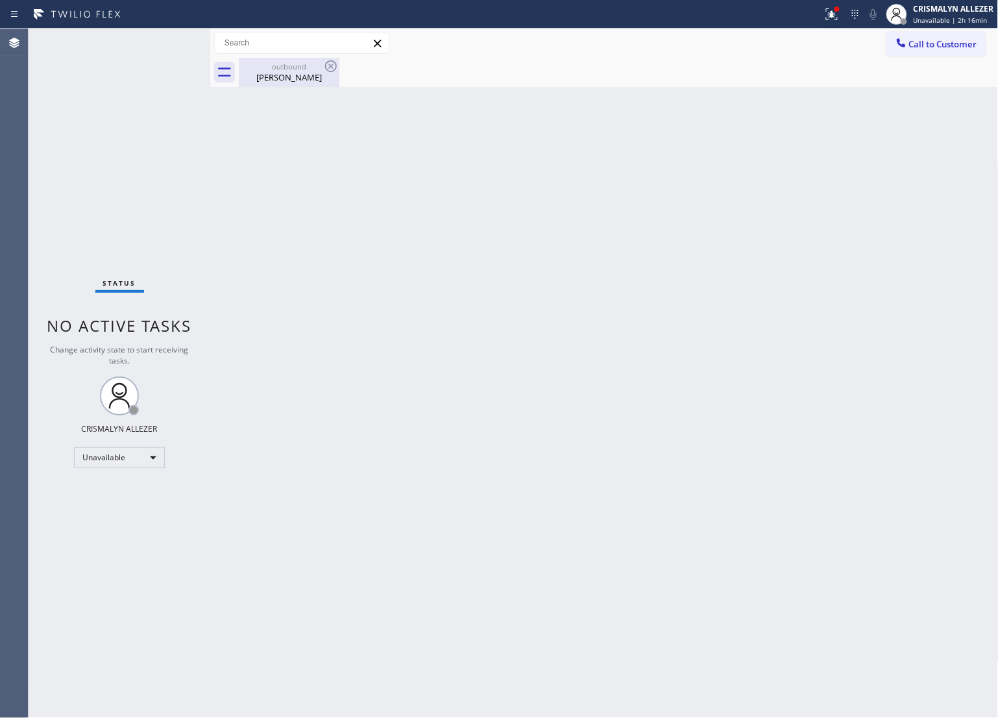
click at [273, 67] on div "outbound" at bounding box center [289, 67] width 98 height 10
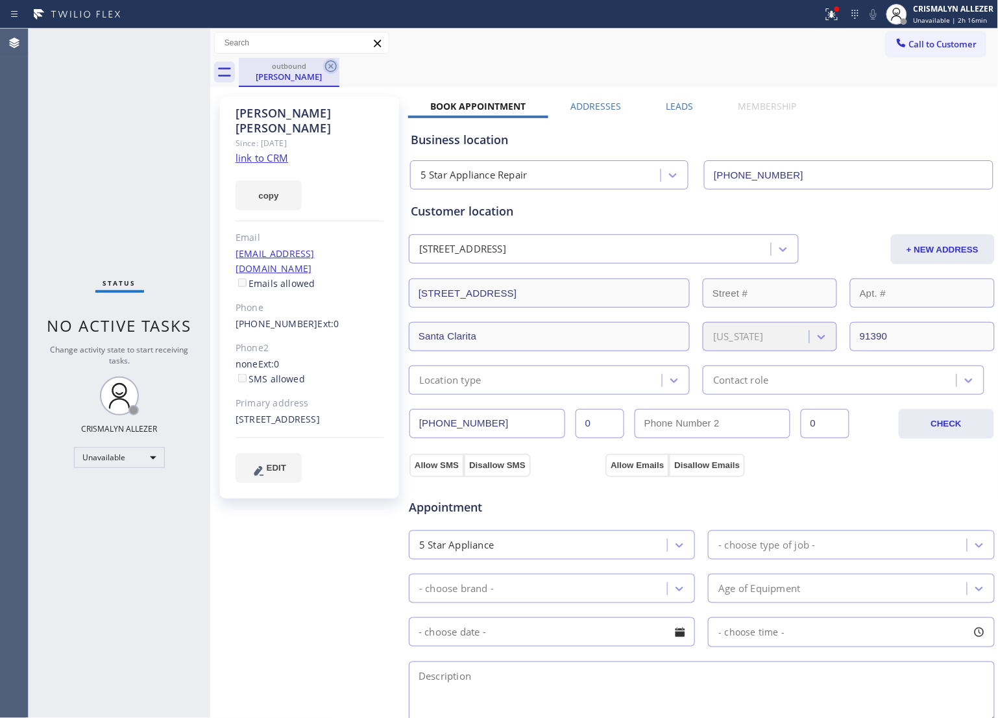
click at [335, 69] on icon at bounding box center [331, 66] width 12 height 12
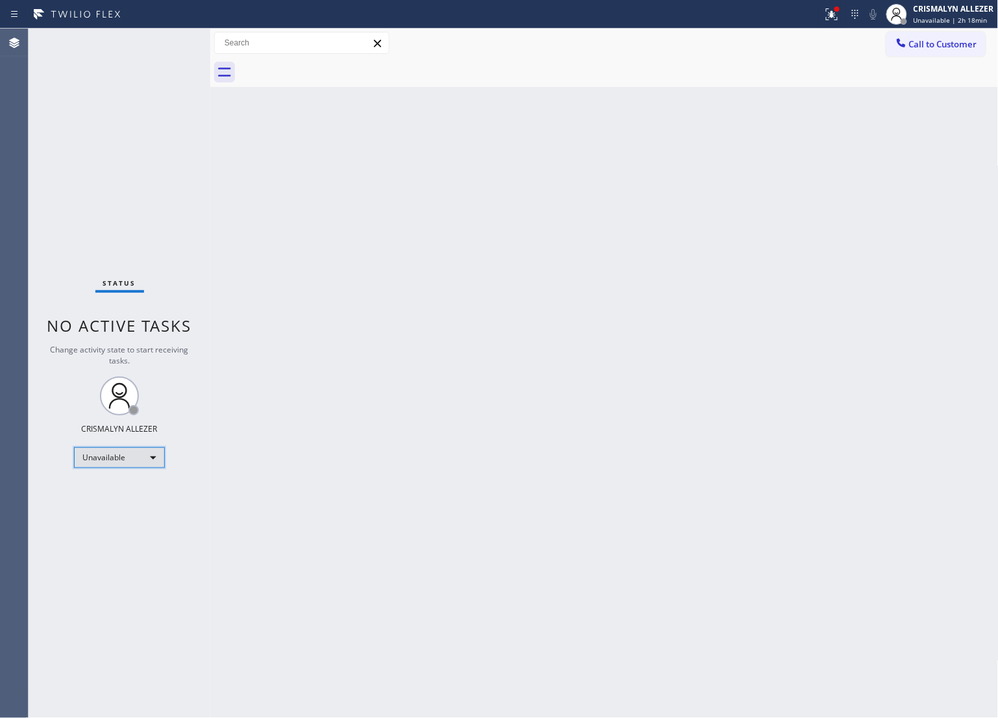
click at [143, 458] on div "Unavailable" at bounding box center [119, 457] width 91 height 21
click at [114, 518] on li "Break" at bounding box center [119, 524] width 88 height 16
click at [154, 456] on div "Break" at bounding box center [119, 457] width 91 height 21
click at [127, 511] on li "Unavailable" at bounding box center [119, 508] width 88 height 16
click at [945, 54] on button "Call to Customer" at bounding box center [936, 44] width 99 height 25
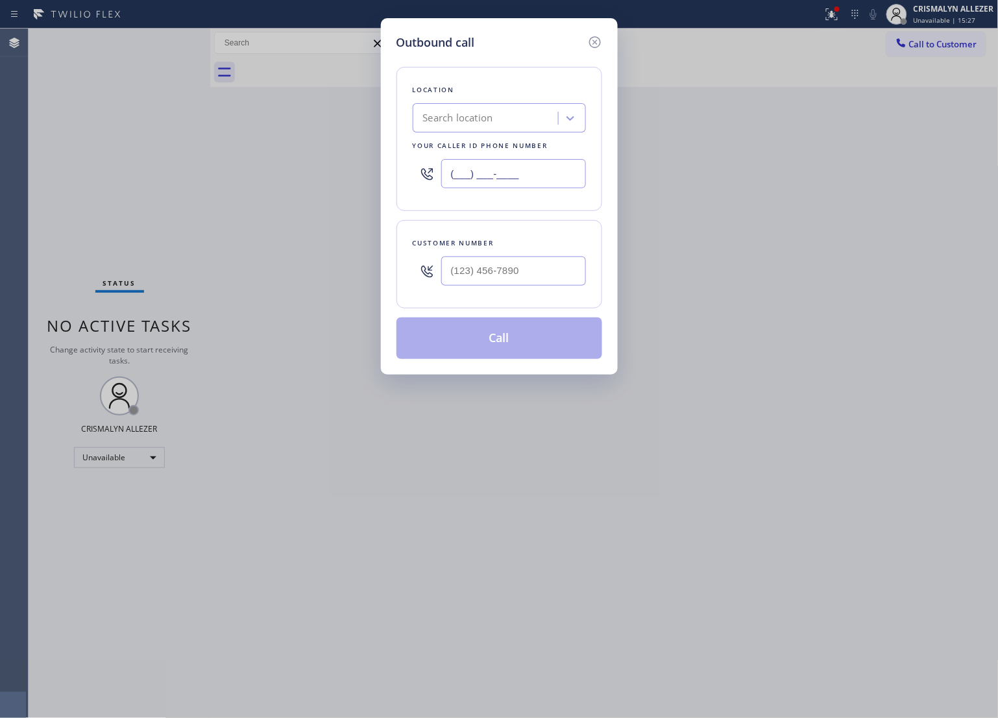
paste input "760) 350-3337"
drag, startPoint x: 570, startPoint y: 173, endPoint x: 266, endPoint y: 169, distance: 303.9
click at [270, 169] on div "Outbound call Location Search location Your caller id phone number (___) ___-__…" at bounding box center [499, 359] width 998 height 718
type input "[PHONE_NUMBER]"
click at [520, 275] on input "(___) ___-____" at bounding box center [513, 270] width 145 height 29
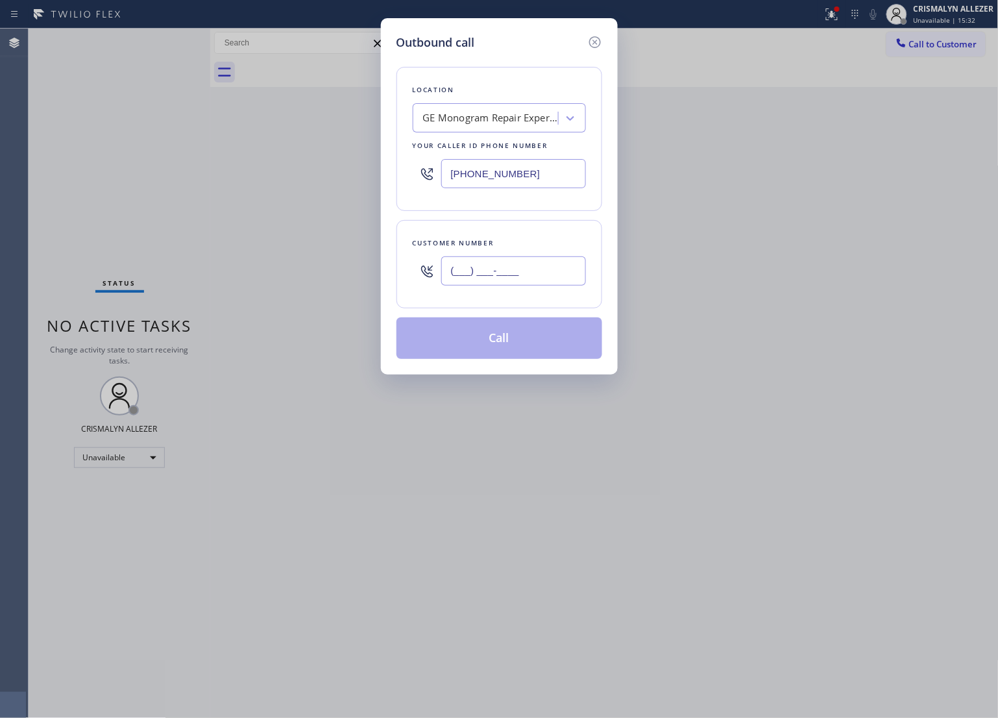
paste input "760) 792-8336"
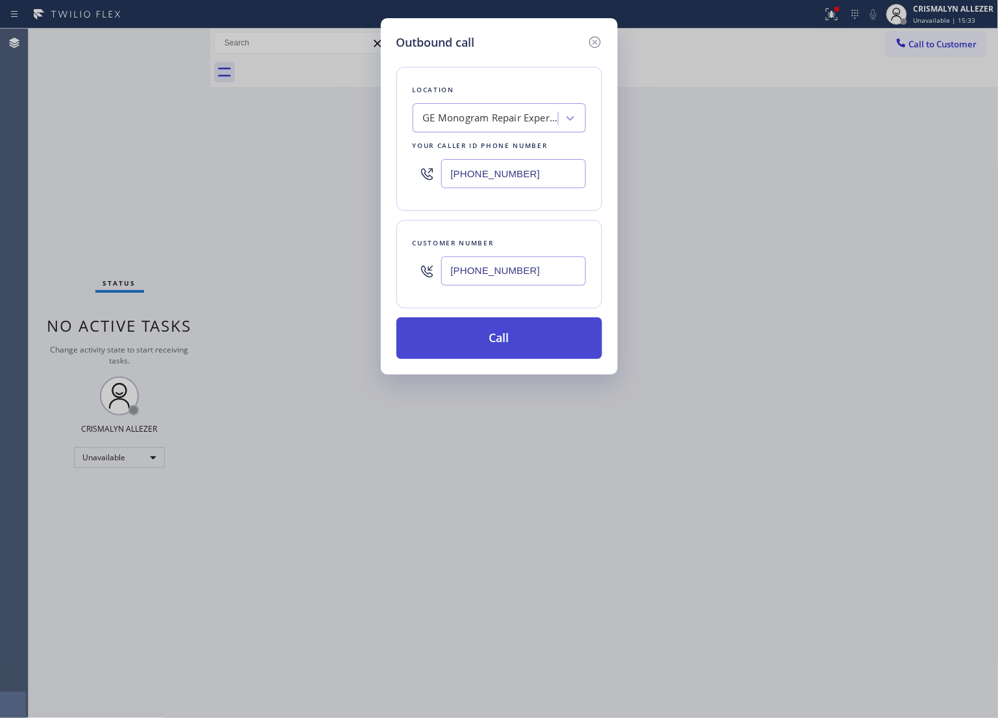
type input "[PHONE_NUMBER]"
click at [504, 332] on button "Call" at bounding box center [500, 338] width 206 height 42
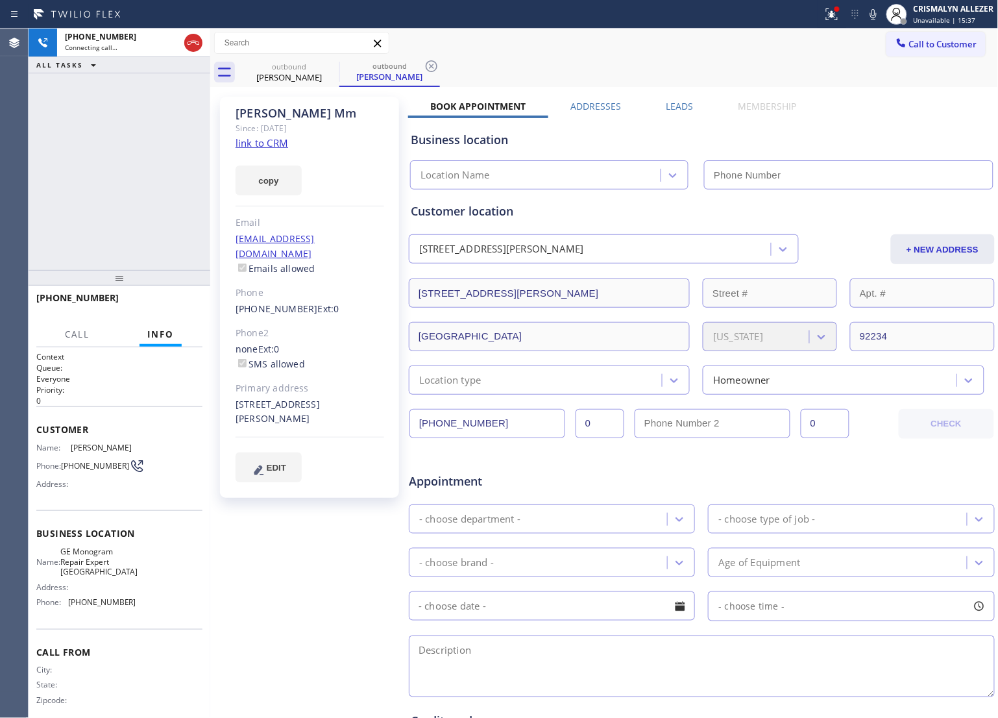
type input "[PHONE_NUMBER]"
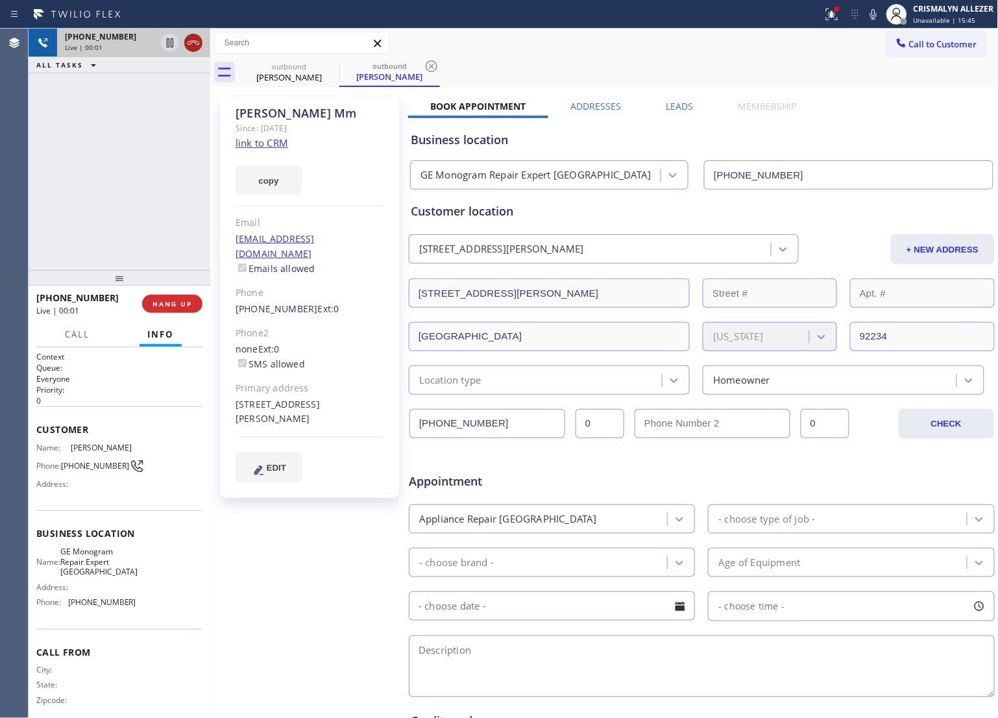
click at [195, 45] on icon at bounding box center [194, 43] width 16 height 16
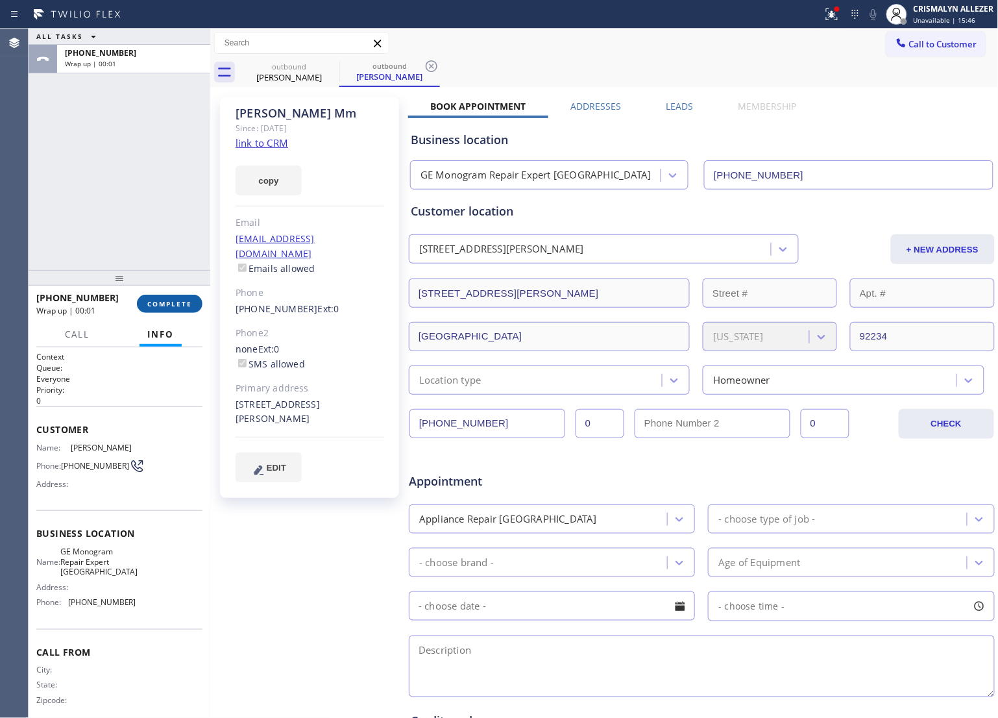
click at [163, 303] on span "COMPLETE" at bounding box center [169, 303] width 45 height 9
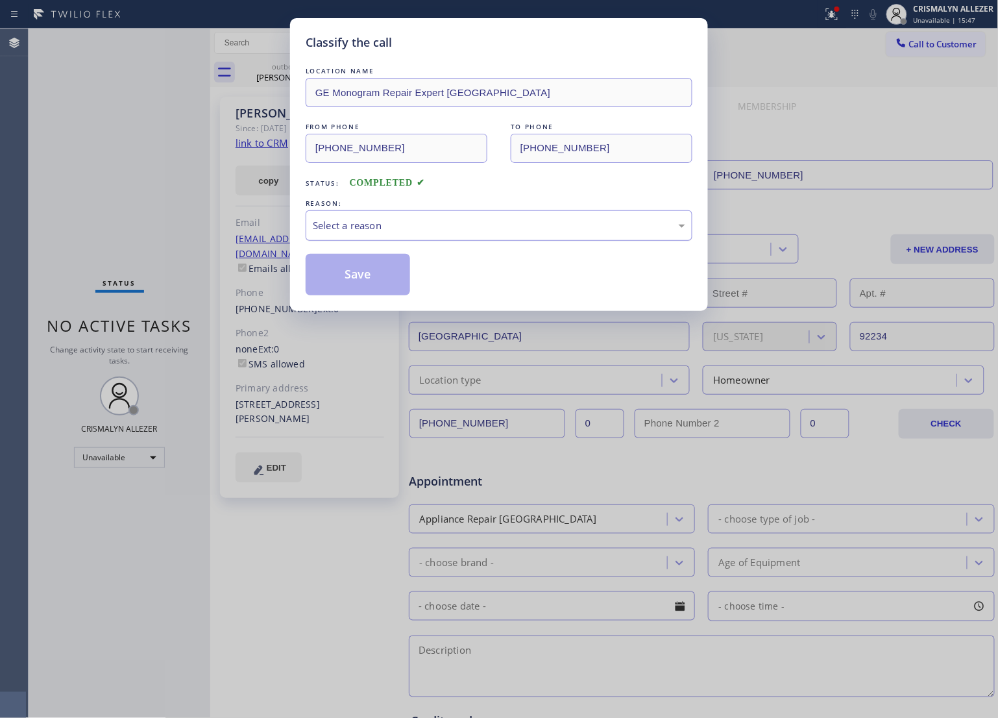
drag, startPoint x: 545, startPoint y: 230, endPoint x: 525, endPoint y: 232, distance: 20.9
click at [532, 231] on div "Select a reason" at bounding box center [499, 225] width 373 height 15
click at [358, 271] on button "Save" at bounding box center [358, 275] width 105 height 42
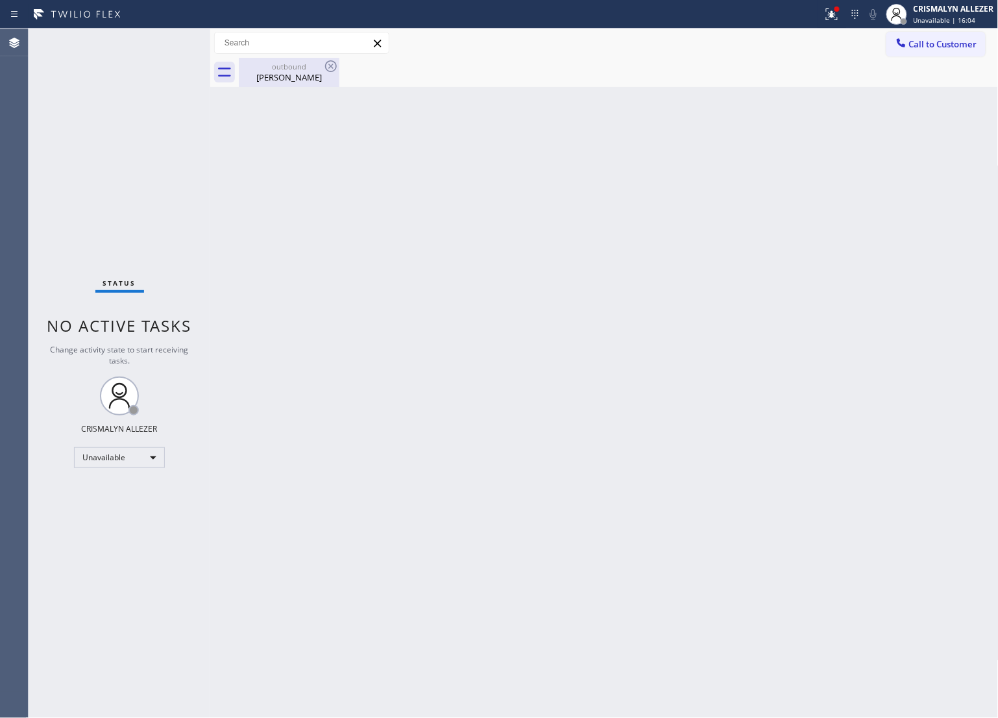
click at [306, 82] on div "[PERSON_NAME]" at bounding box center [289, 77] width 98 height 12
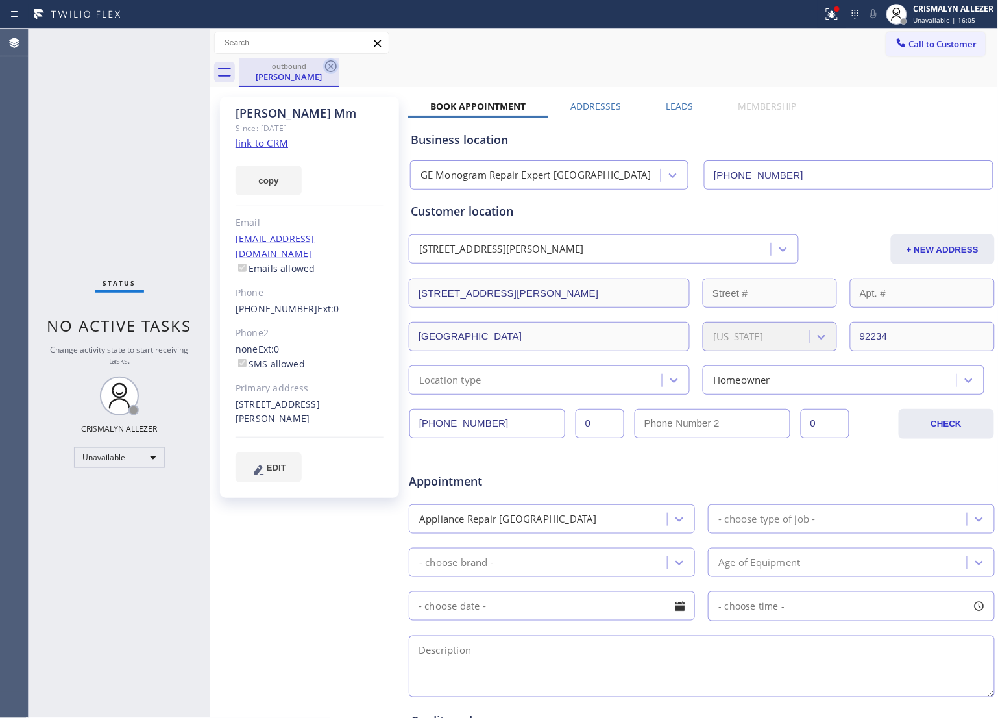
click at [330, 64] on icon at bounding box center [331, 66] width 16 height 16
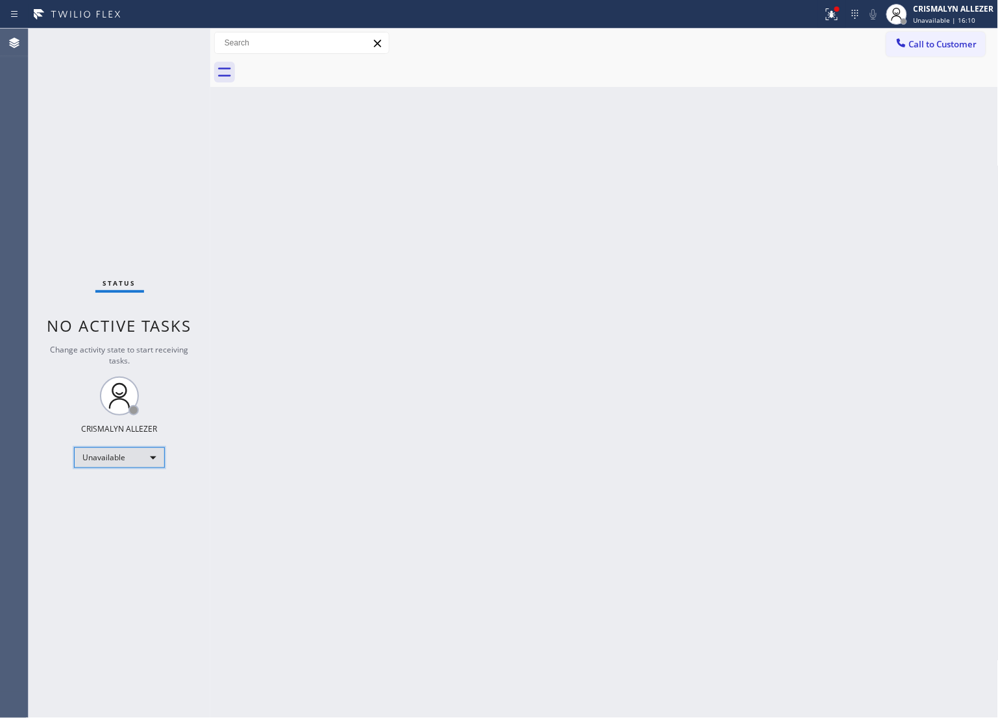
click at [147, 459] on div "Unavailable" at bounding box center [119, 457] width 91 height 21
click at [130, 495] on li "Available" at bounding box center [119, 492] width 88 height 16
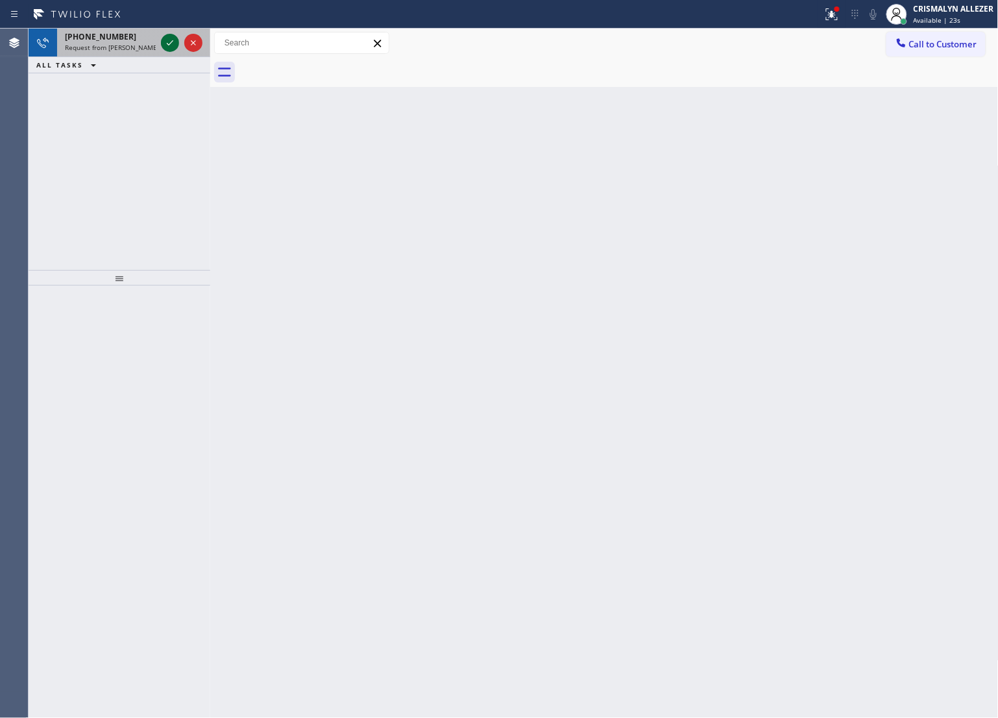
click at [167, 45] on icon at bounding box center [170, 43] width 16 height 16
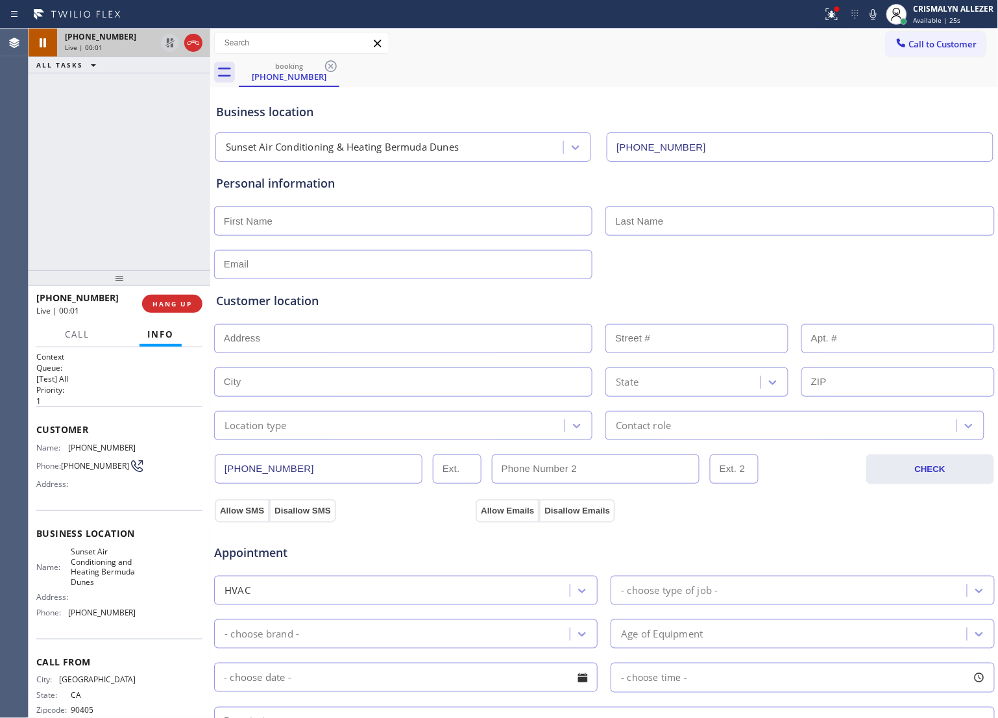
type input "[PHONE_NUMBER]"
click at [952, 18] on span "Available | 27s" at bounding box center [937, 20] width 47 height 9
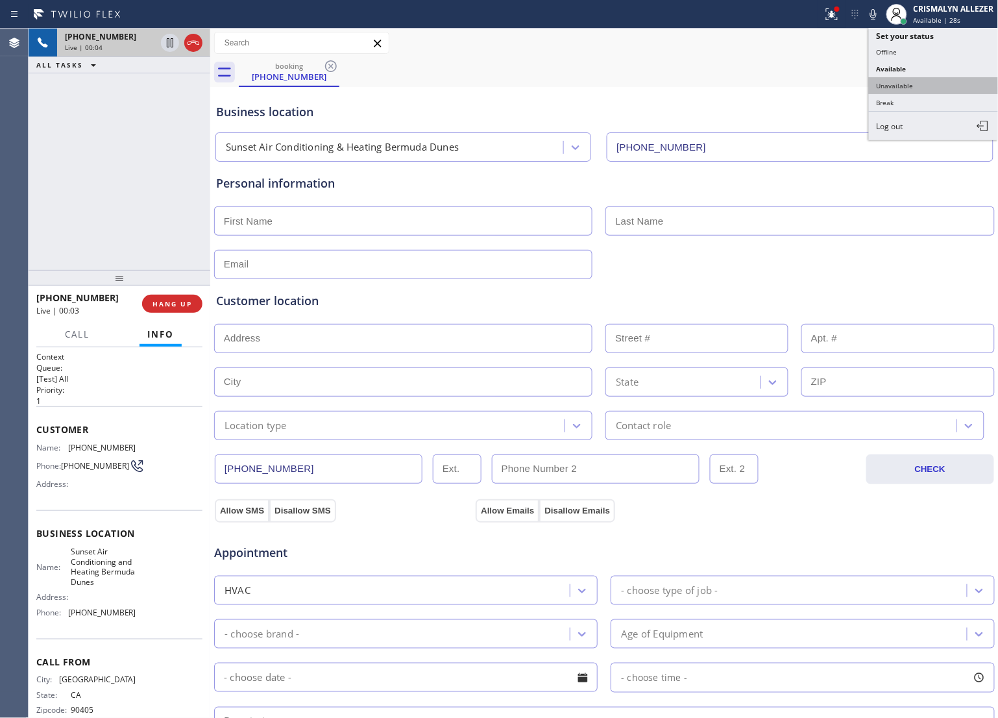
click at [923, 86] on button "Unavailable" at bounding box center [934, 85] width 130 height 17
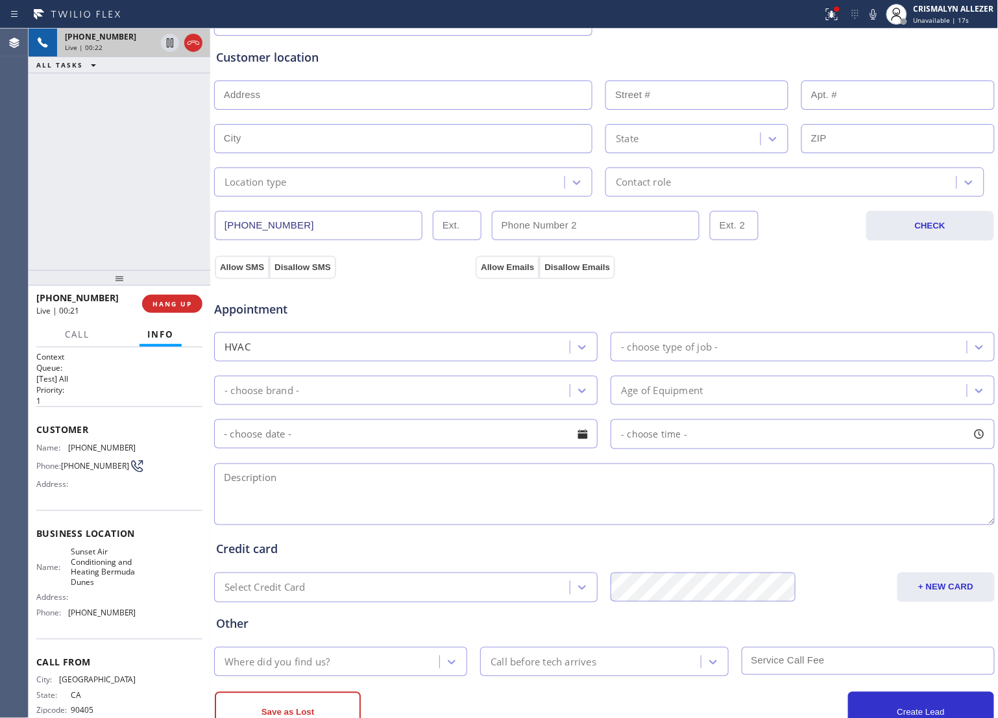
scroll to position [290, 0]
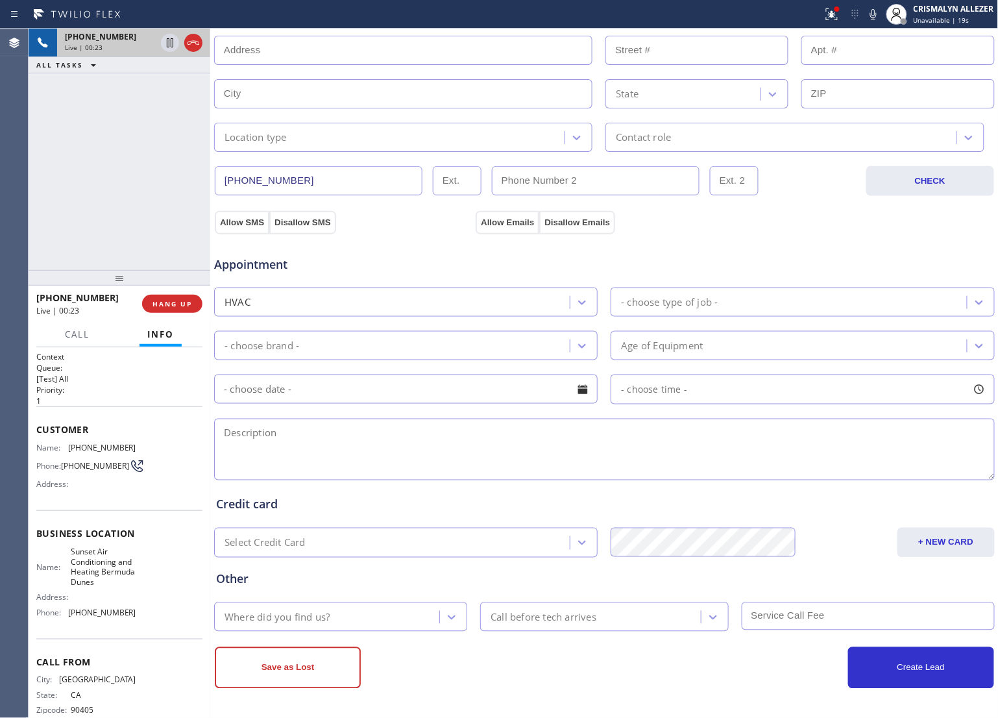
click at [323, 446] on textarea at bounding box center [604, 450] width 781 height 62
click at [329, 453] on textarea "To enrich screen reader interactions, please activate Accessibility in Grammarl…" at bounding box center [604, 450] width 781 height 62
paste textarea "new central ac/old maytag central ac, 2000sft. and [PERSON_NAME] is out of cont…"
click at [839, 430] on textarea "new central AC/old Maytag central AC, 2000sft. And [PERSON_NAME] is out of cont…" at bounding box center [604, 450] width 781 height 62
click at [297, 427] on textarea "new central AC/old Maytag central AC, 2000sft. And [PERSON_NAME] is out of cont…" at bounding box center [604, 450] width 781 height 62
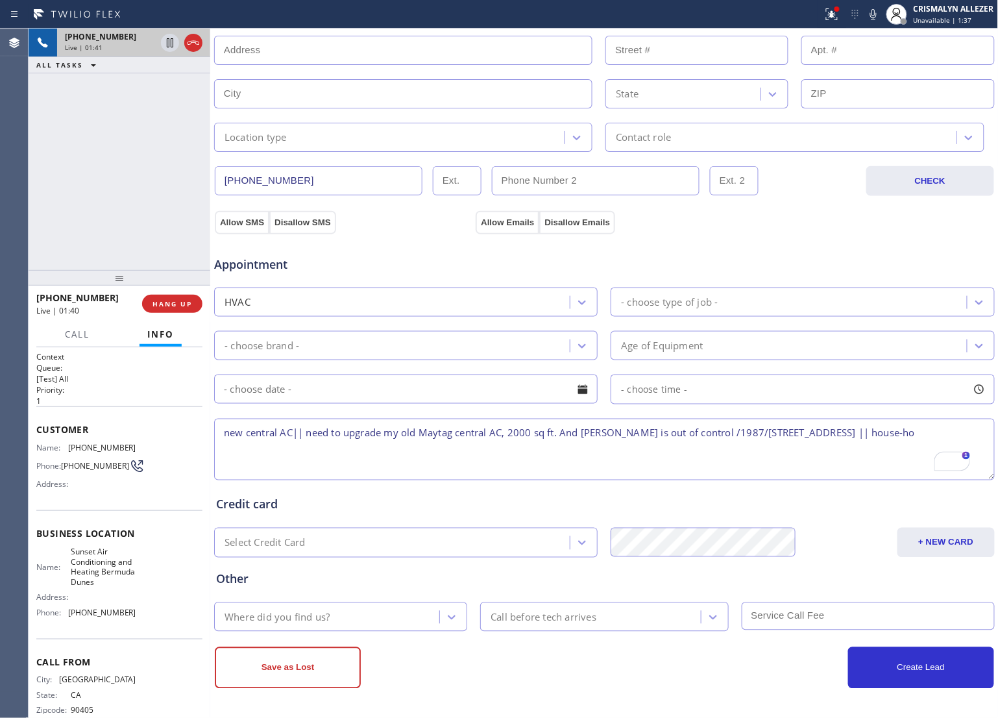
click at [279, 448] on textarea "new central AC|| need to upgrade my old Maytag central AC, 2000 sq ft. And [PER…" at bounding box center [604, 450] width 781 height 62
click at [328, 462] on textarea "new central AC|| need to upgrade my old Maytag central AC, 2000 sq ft. And [PER…" at bounding box center [604, 450] width 781 height 62
click at [310, 452] on textarea "new central AC|| need to upgrade my old Maytag central AC, 2000 sq ft. And [PER…" at bounding box center [604, 450] width 781 height 62
type textarea "new central AC|| need to upgrade my old Maytag central AC, 2000 sq ft. And [PER…"
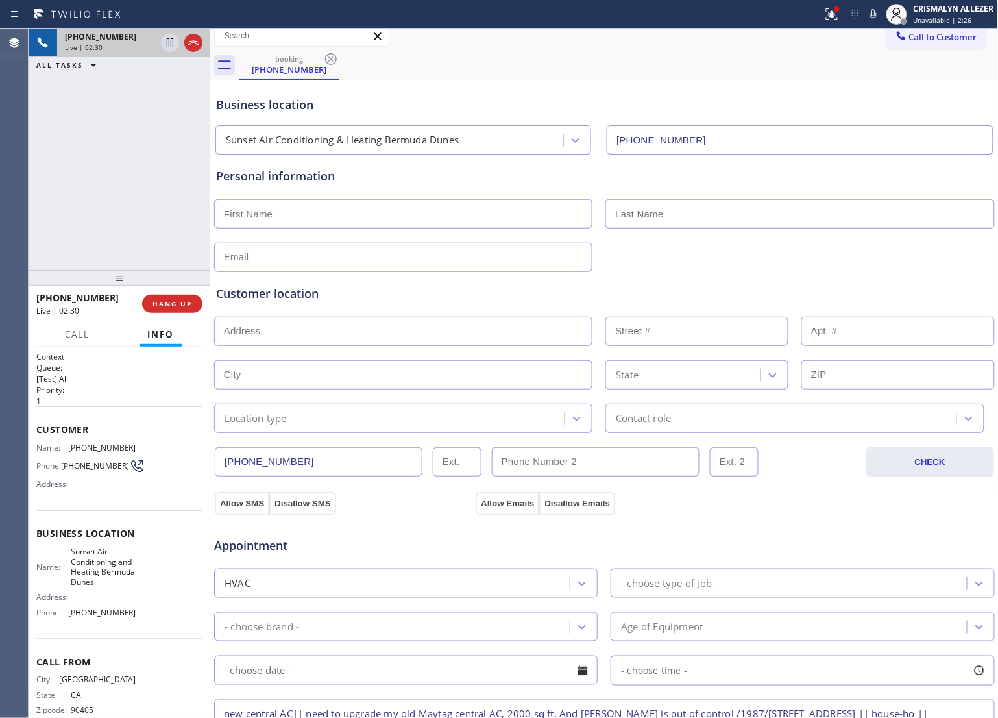
scroll to position [0, 0]
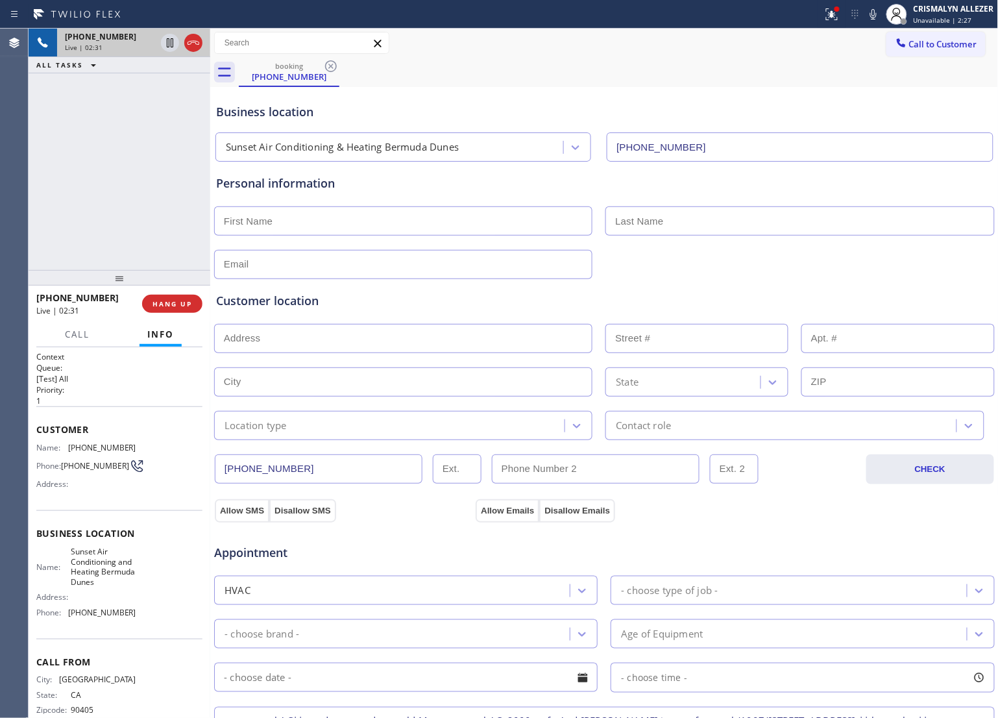
click at [325, 222] on input "text" at bounding box center [403, 220] width 378 height 29
type input "Ed"
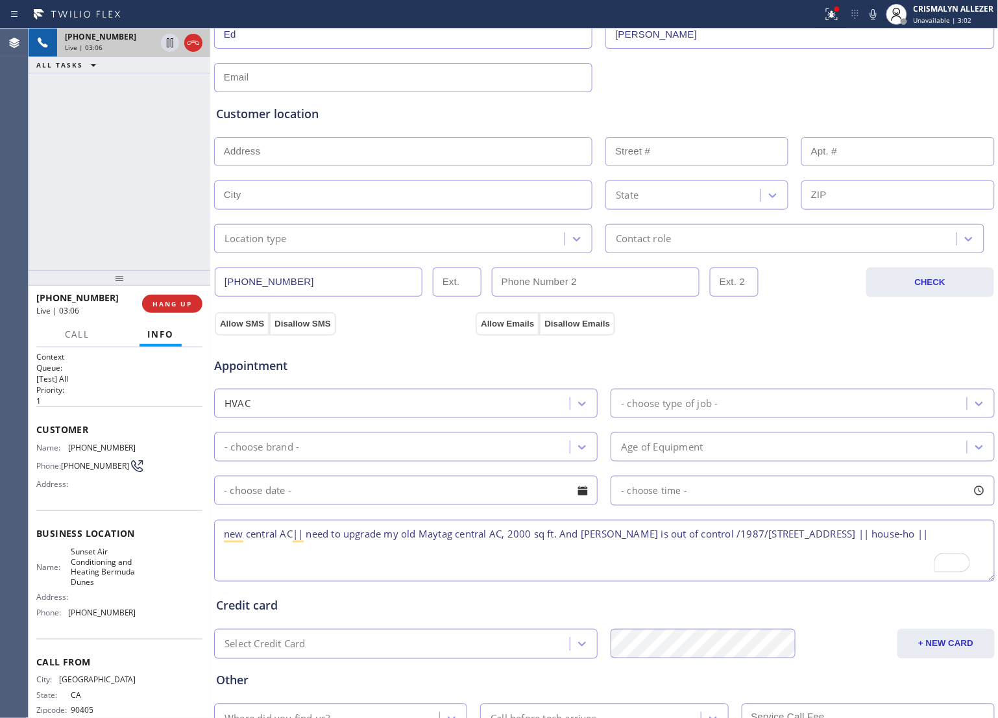
scroll to position [243, 0]
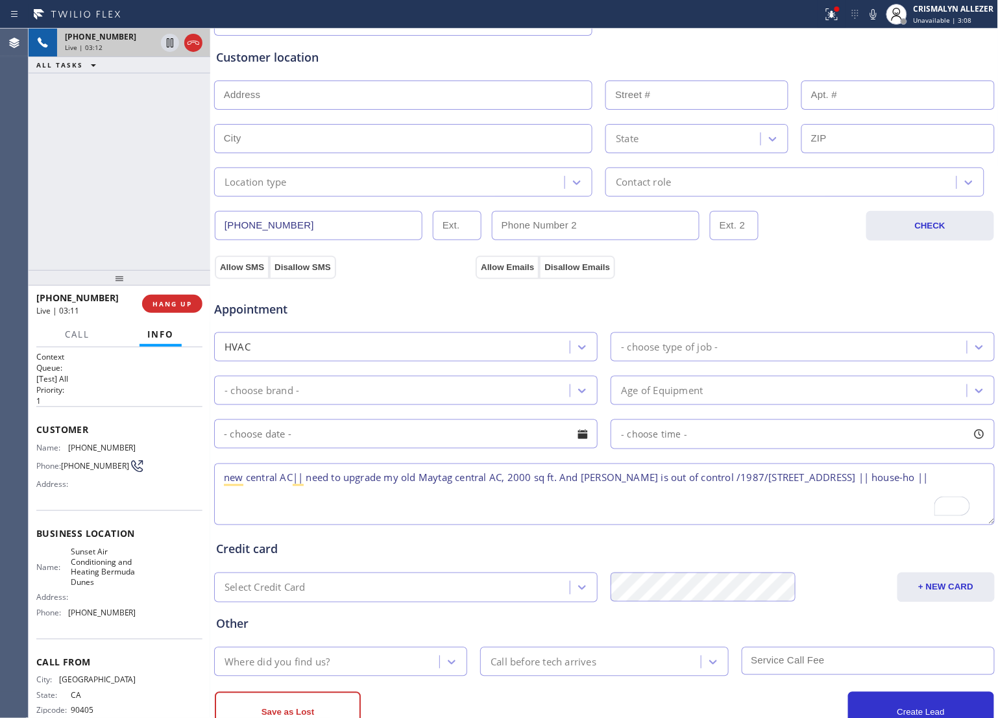
type input "[PERSON_NAME]"
click at [316, 505] on textarea "new central AC|| need to upgrade my old Maytag central AC, 2000 sq ft. And [PER…" at bounding box center [604, 495] width 781 height 62
click at [382, 504] on textarea "new central AC|| need to upgrade my old Maytag central AC, 2000 sq ft. And [PER…" at bounding box center [604, 495] width 781 height 62
click at [675, 479] on textarea "new central AC|| need to upgrade my old Maytag central AC, 2000 sq ft. And [PER…" at bounding box center [604, 495] width 781 height 62
click at [791, 480] on textarea "new central AC|| need to upgrade my old Maytag central AC, 2000 sq ft. And [PER…" at bounding box center [604, 495] width 781 height 62
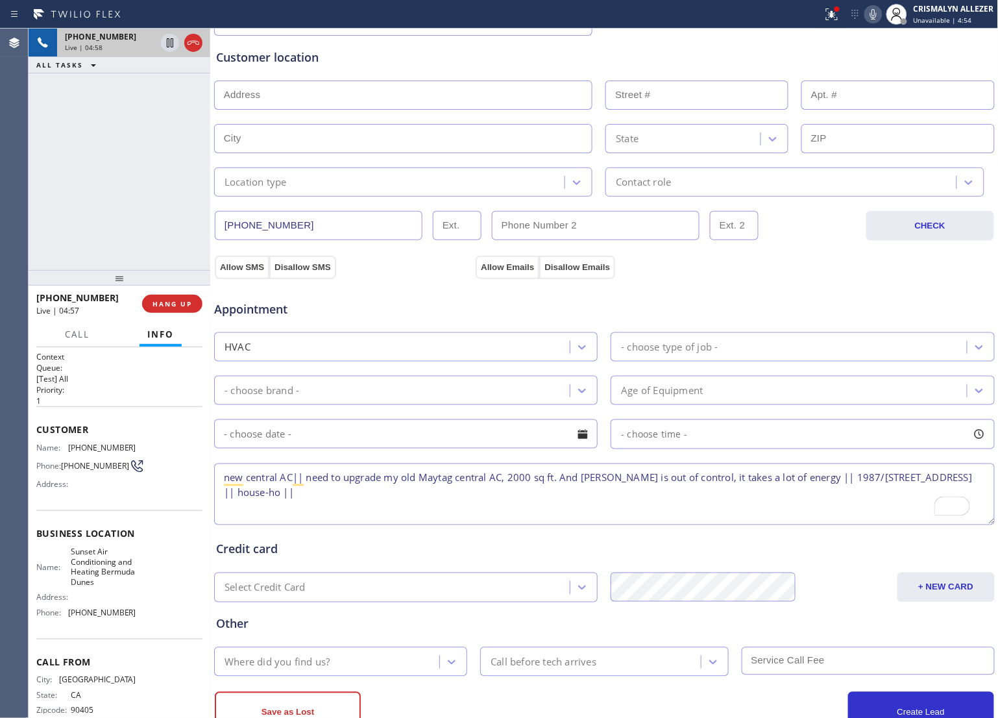
type textarea "new central AC|| need to upgrade my old Maytag central AC, 2000 sq ft. And [PER…"
click at [875, 14] on icon at bounding box center [874, 14] width 16 height 16
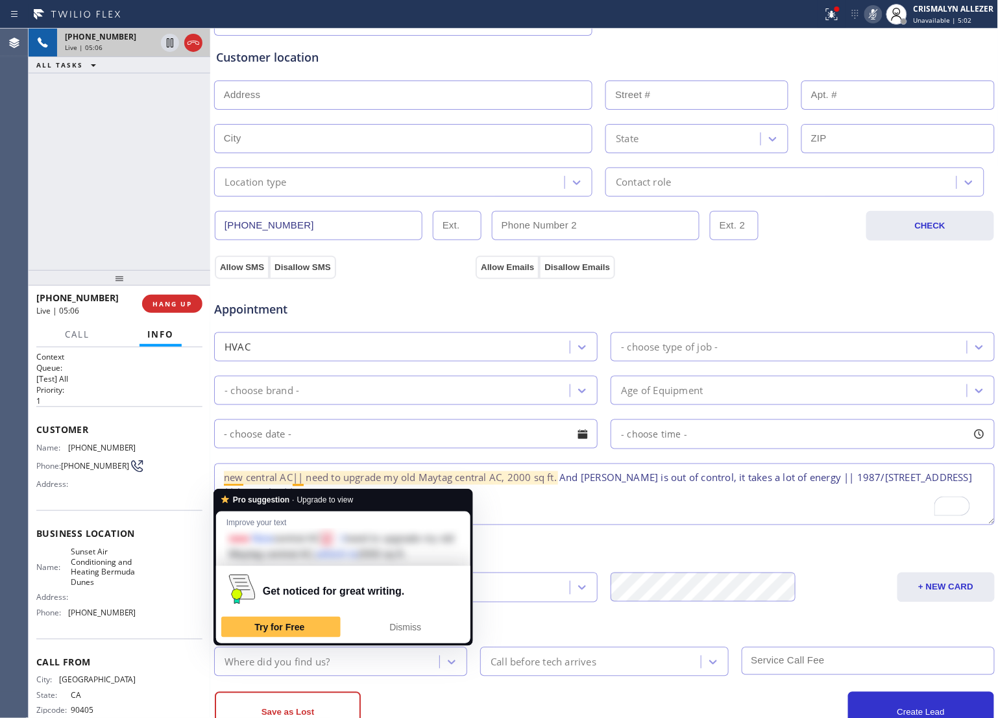
drag, startPoint x: 524, startPoint y: 507, endPoint x: 513, endPoint y: 507, distance: 11.0
click at [525, 507] on textarea "new central AC|| need to upgrade my old Maytag central AC, 2000 sq ft. And [PER…" at bounding box center [604, 495] width 781 height 62
drag, startPoint x: 221, startPoint y: 479, endPoint x: 534, endPoint y: 500, distance: 313.0
click at [534, 500] on textarea "new central AC|| need to upgrade my old Maytag central AC, 2000 sq ft. And [PER…" at bounding box center [604, 495] width 781 height 62
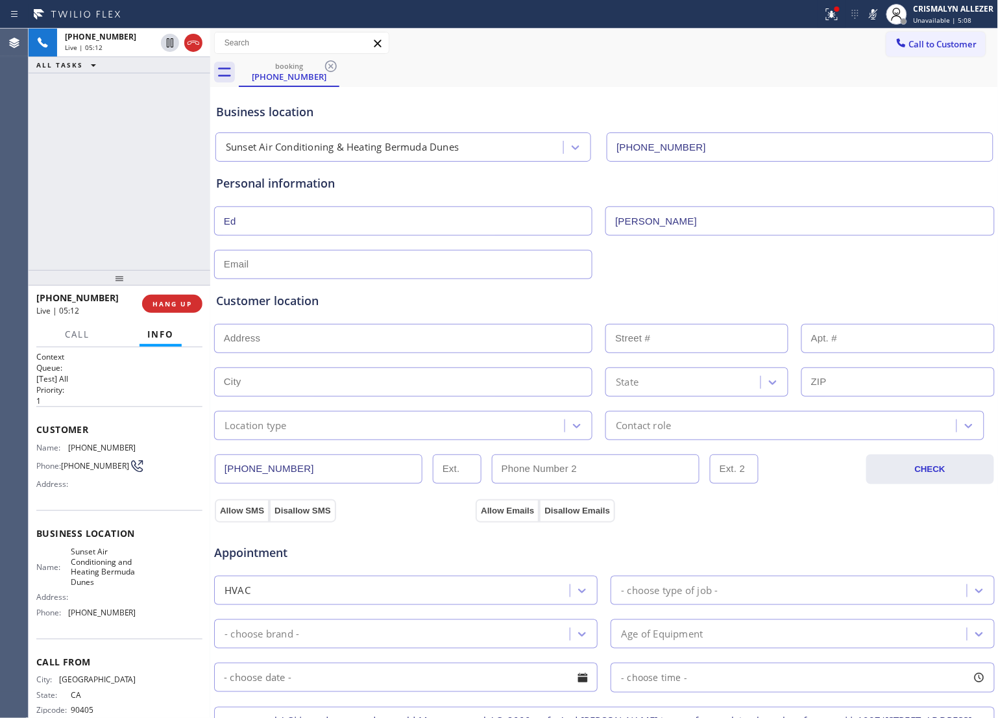
scroll to position [243, 0]
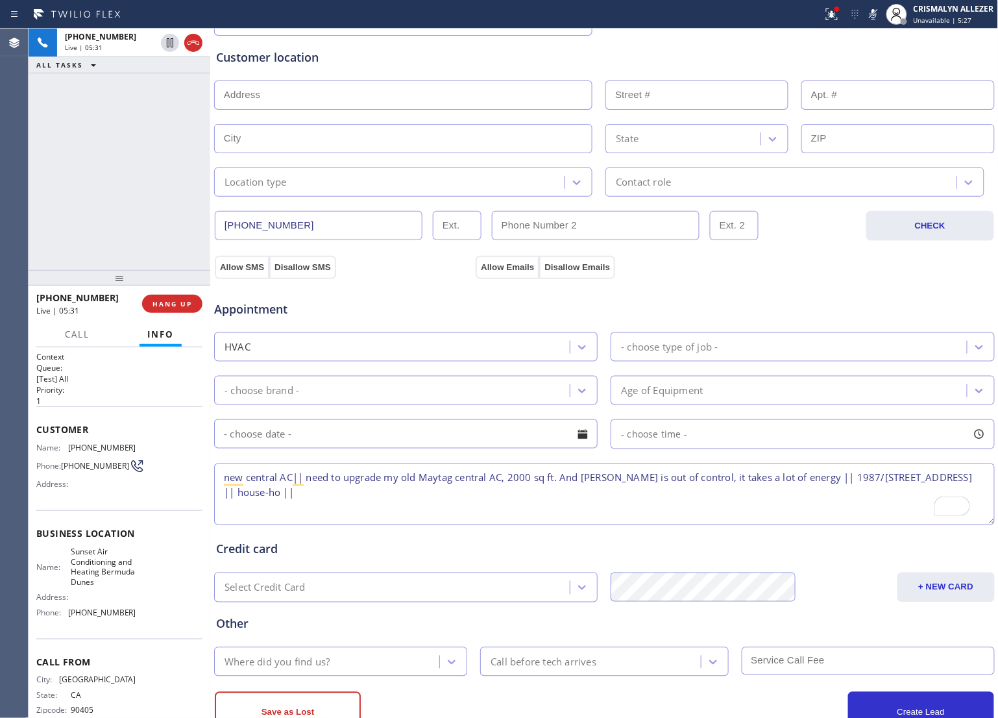
click at [462, 510] on textarea "new central AC|| need to upgrade my old Maytag central AC, 2000 sq ft. And [PER…" at bounding box center [604, 495] width 781 height 62
click at [874, 13] on icon at bounding box center [874, 14] width 16 height 16
click at [871, 11] on icon at bounding box center [874, 14] width 16 height 16
click at [688, 295] on div "Appointment" at bounding box center [605, 301] width 784 height 33
click at [874, 14] on icon at bounding box center [874, 14] width 16 height 16
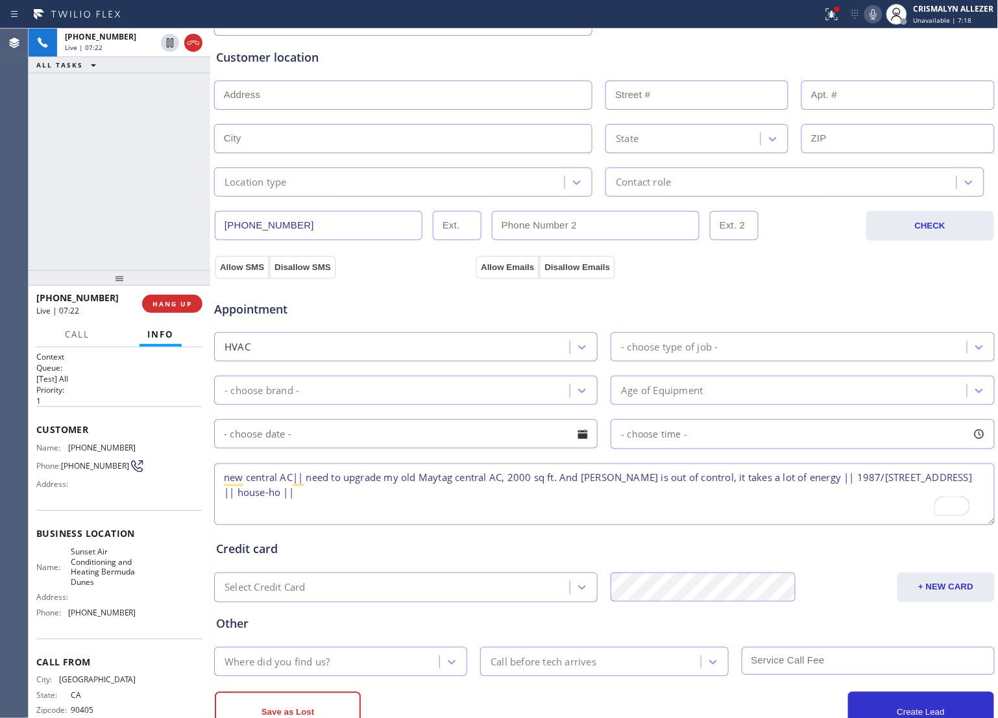
scroll to position [162, 0]
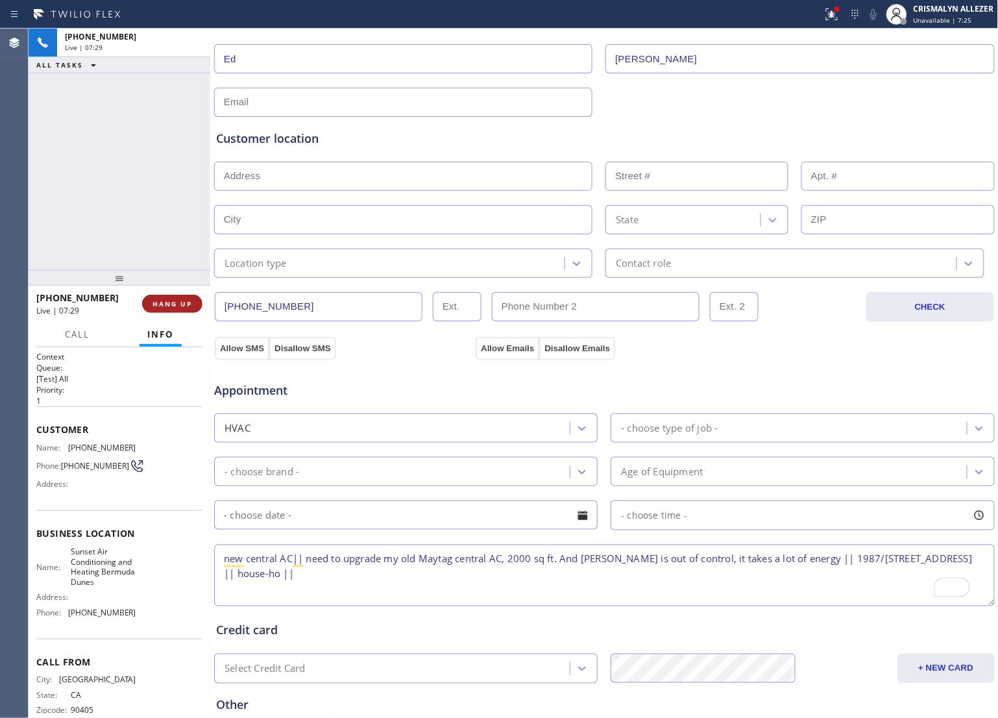
click at [164, 300] on span "HANG UP" at bounding box center [173, 303] width 40 height 9
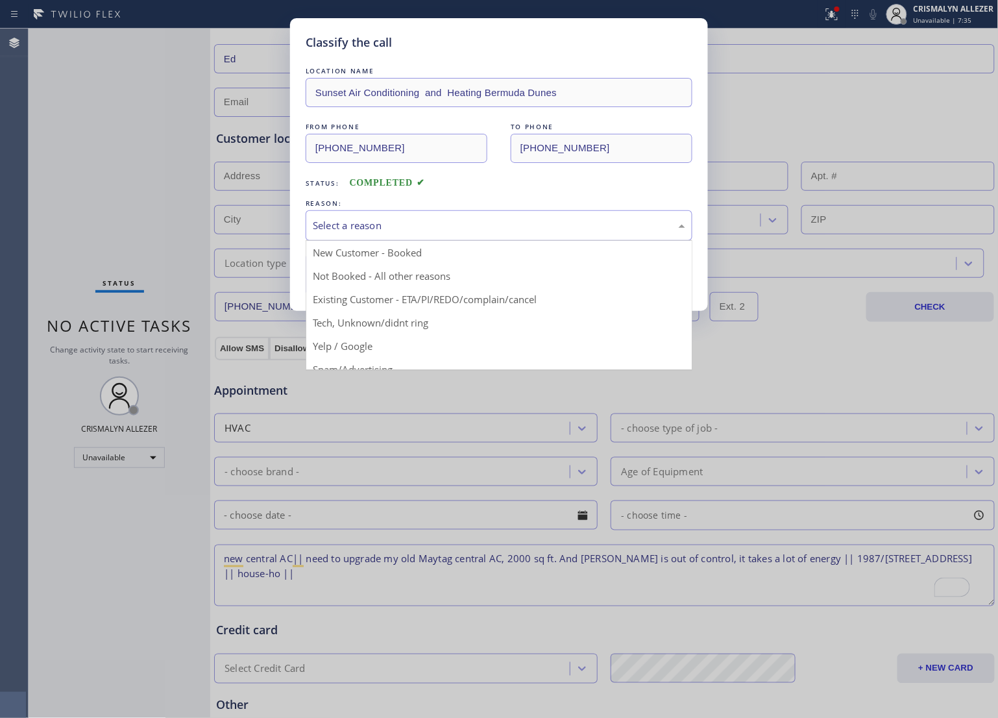
click at [437, 232] on div "Select a reason" at bounding box center [499, 225] width 373 height 15
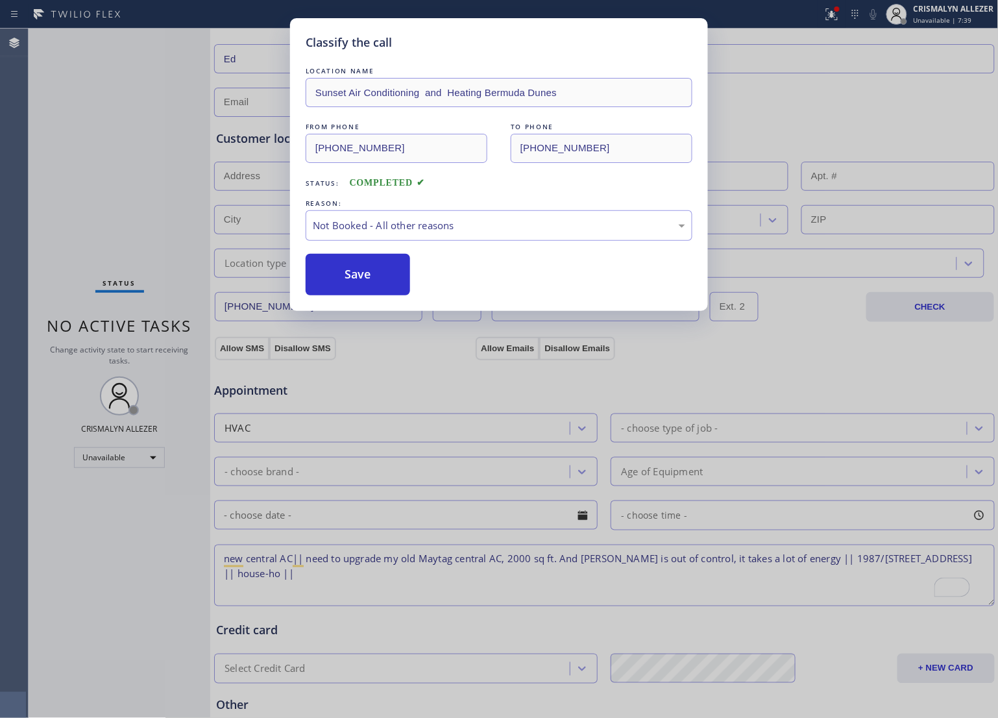
click at [372, 281] on button "Save" at bounding box center [358, 275] width 105 height 42
